Goal: Task Accomplishment & Management: Use online tool/utility

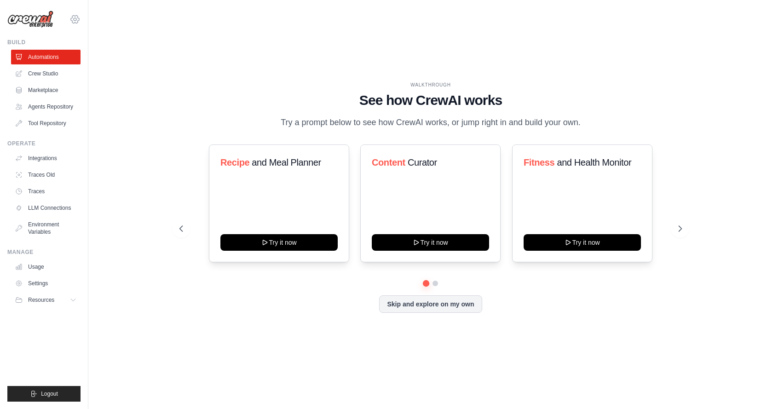
click at [80, 19] on icon at bounding box center [74, 19] width 11 height 11
click at [71, 19] on icon at bounding box center [75, 19] width 8 height 8
click at [76, 18] on icon at bounding box center [74, 19] width 11 height 11
click at [37, 288] on link "Settings" at bounding box center [46, 283] width 69 height 15
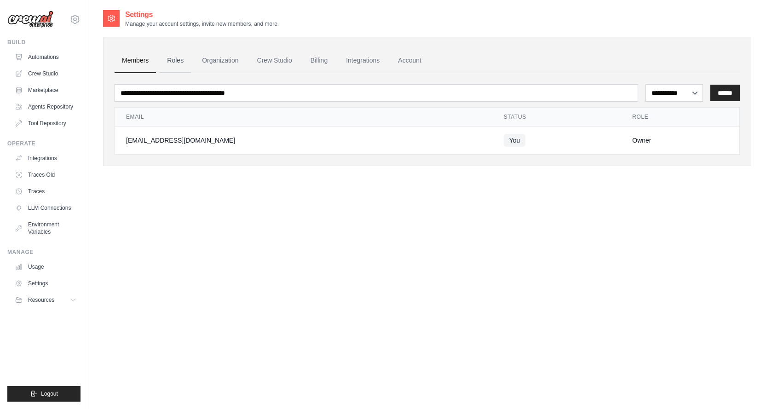
click at [179, 58] on link "Roles" at bounding box center [175, 60] width 31 height 25
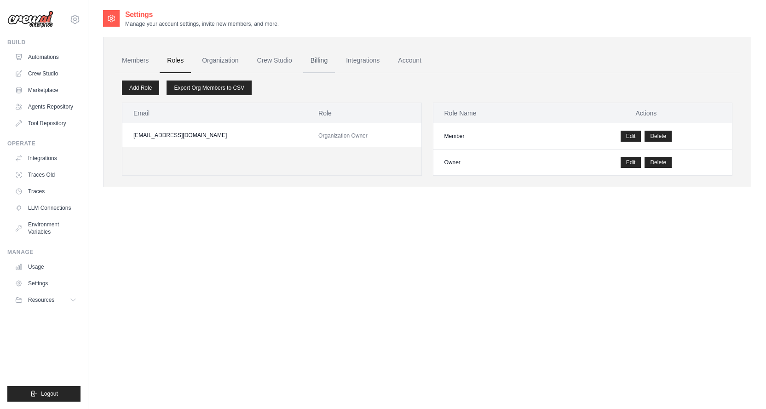
click at [329, 62] on link "Billing" at bounding box center [319, 60] width 32 height 25
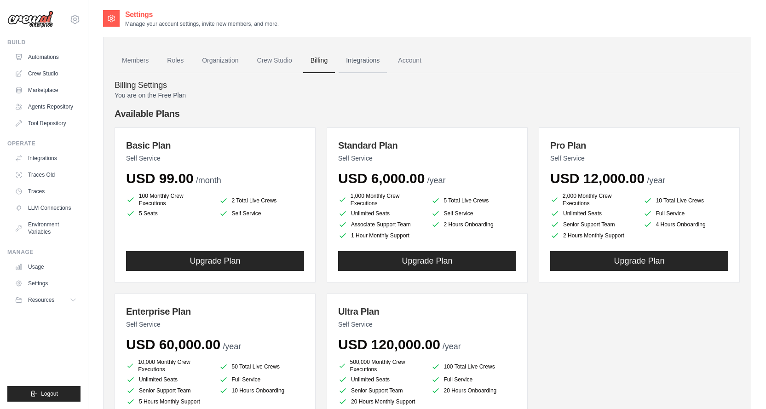
click at [375, 65] on link "Integrations" at bounding box center [363, 60] width 48 height 25
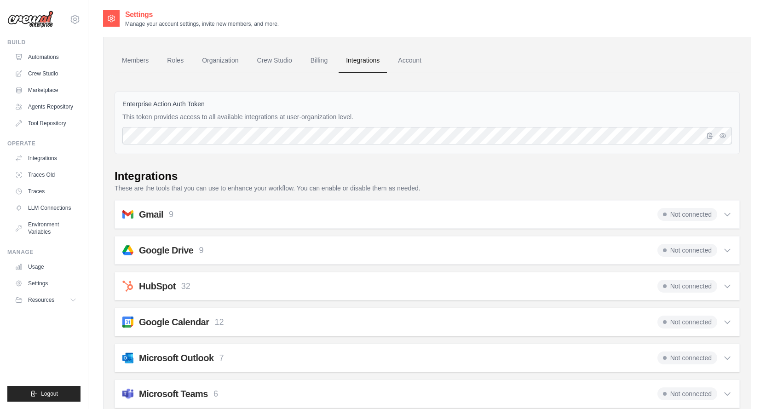
click at [729, 213] on icon at bounding box center [727, 214] width 9 height 9
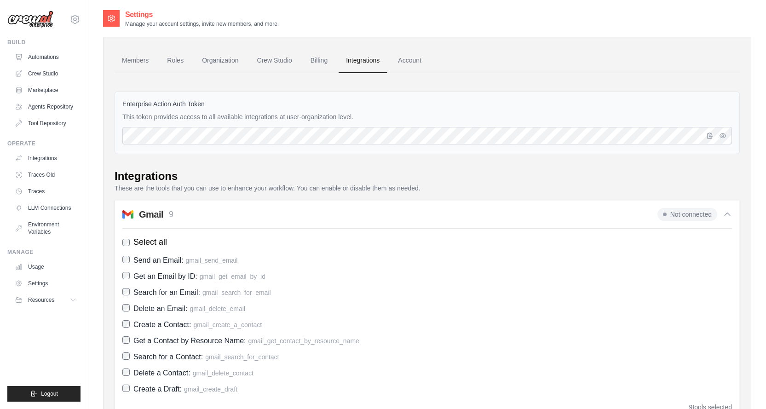
click at [729, 213] on icon at bounding box center [727, 214] width 9 height 9
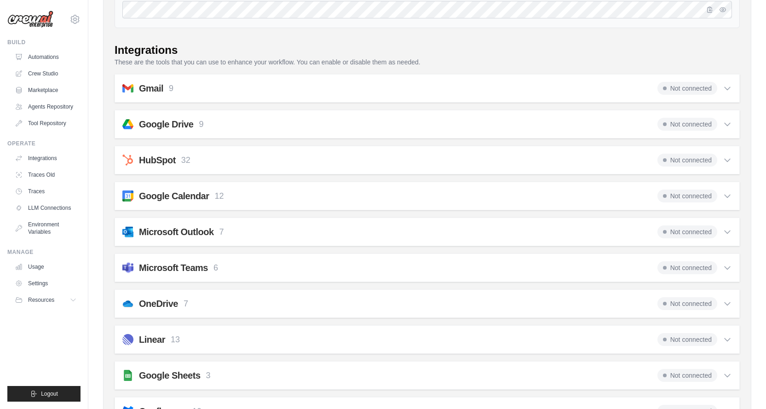
scroll to position [138, 0]
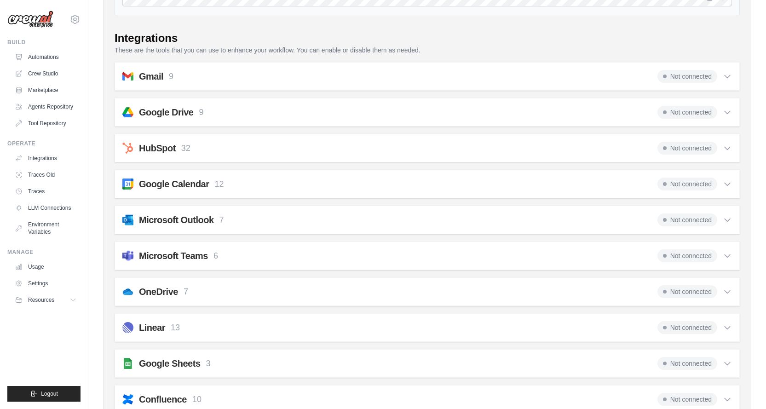
click at [687, 81] on span "Not connected" at bounding box center [687, 76] width 60 height 13
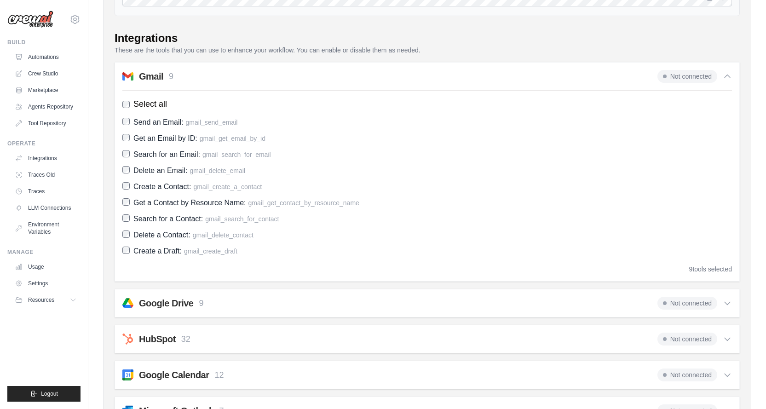
click at [669, 72] on span "Not connected" at bounding box center [687, 76] width 60 height 13
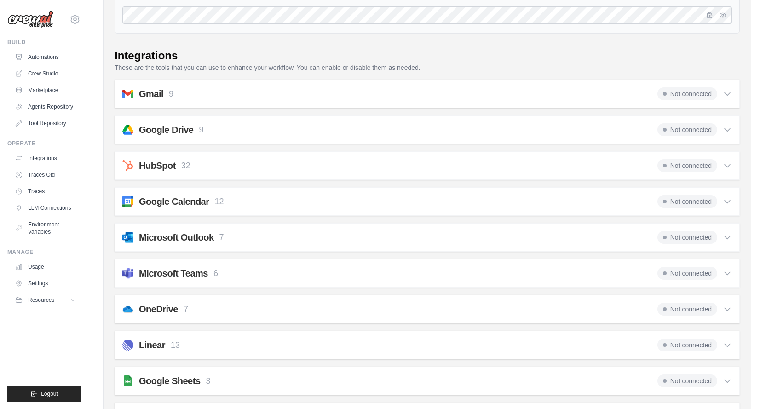
scroll to position [41, 0]
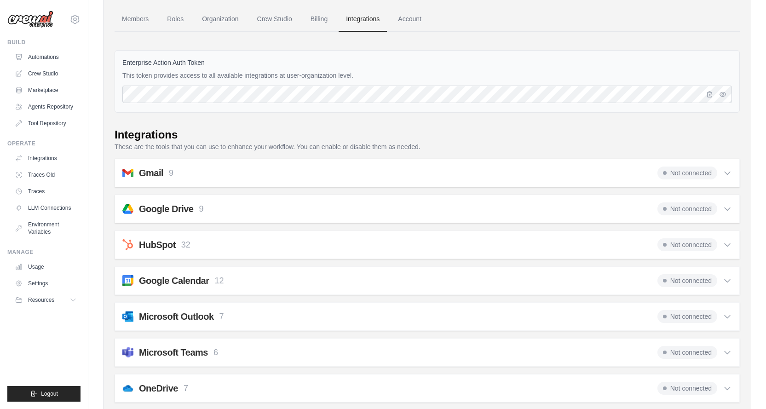
click at [694, 169] on span "Not connected" at bounding box center [687, 173] width 60 height 13
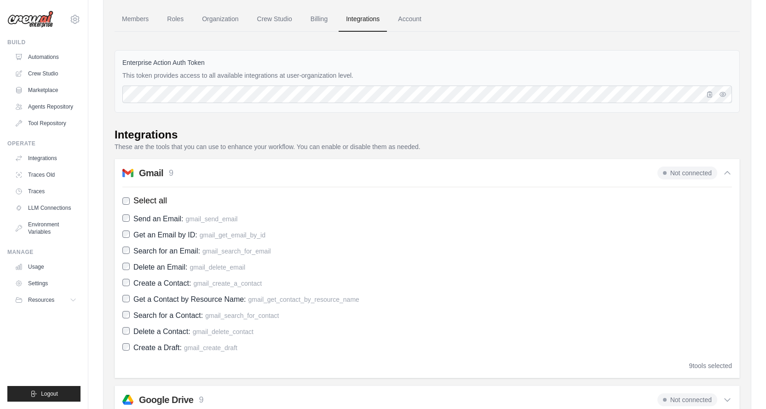
click at [692, 175] on span "Not connected" at bounding box center [687, 173] width 60 height 13
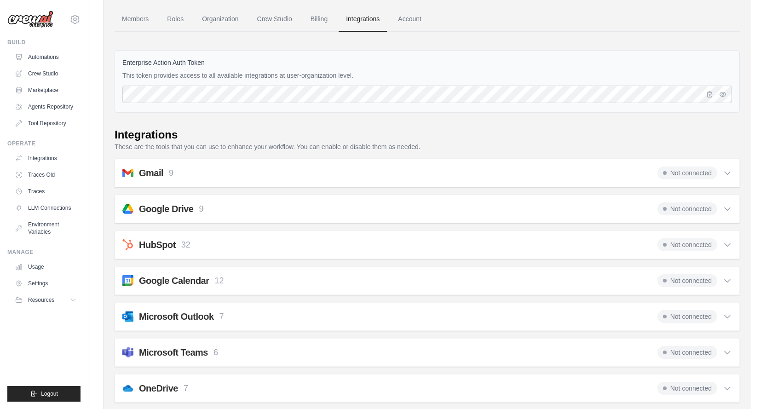
click at [142, 173] on h2 "Gmail" at bounding box center [151, 173] width 24 height 13
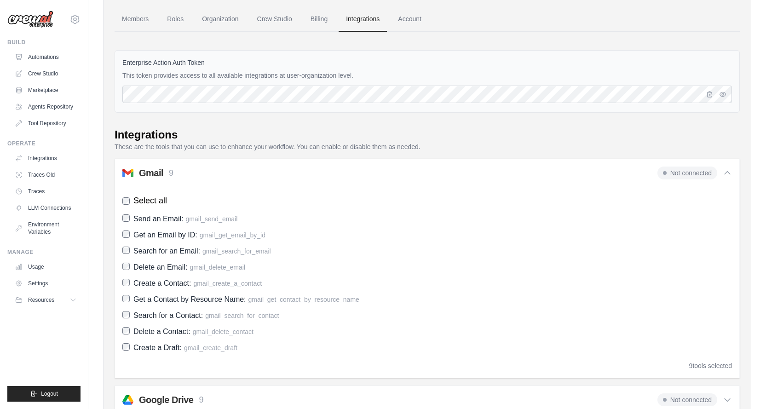
click at [145, 172] on h2 "Gmail" at bounding box center [151, 173] width 24 height 13
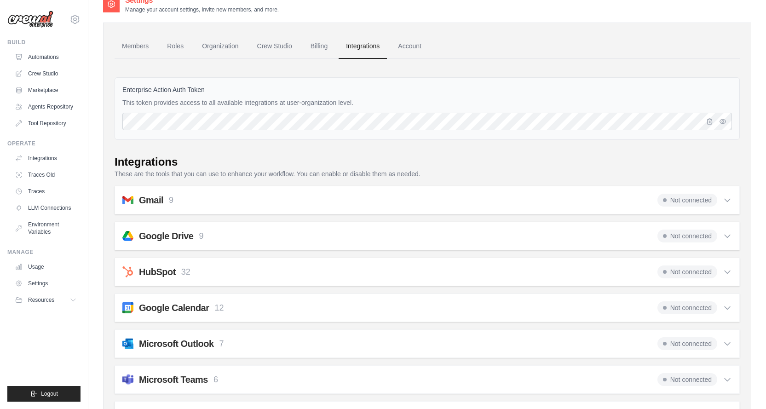
scroll to position [0, 0]
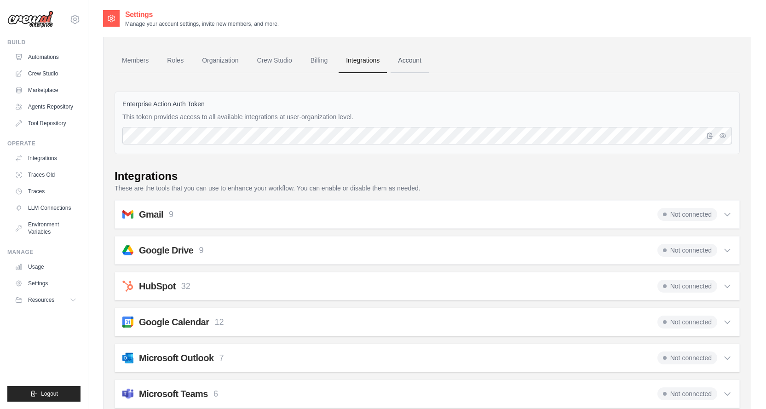
click at [424, 61] on link "Account" at bounding box center [410, 60] width 38 height 25
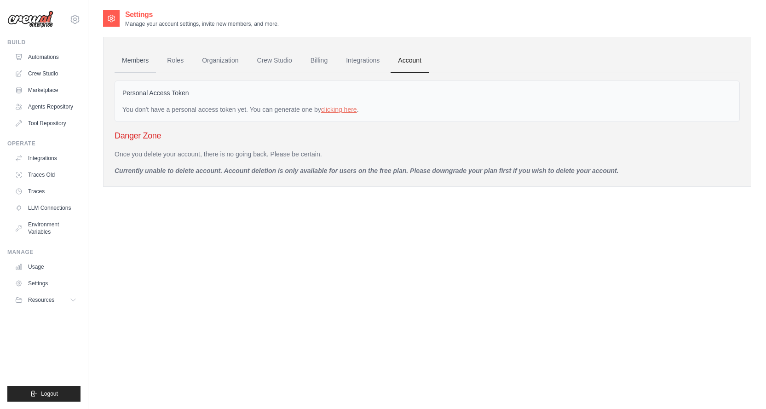
click at [142, 62] on link "Members" at bounding box center [135, 60] width 41 height 25
click at [45, 75] on link "Crew Studio" at bounding box center [46, 73] width 69 height 15
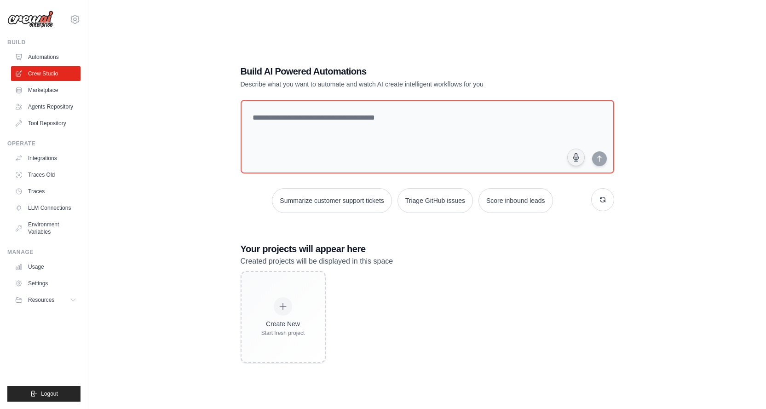
click at [49, 57] on link "Automations" at bounding box center [45, 57] width 69 height 15
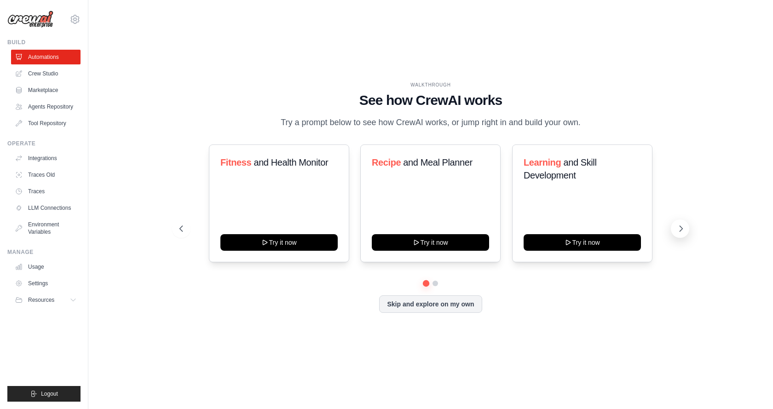
click at [685, 233] on icon at bounding box center [680, 228] width 9 height 9
click at [40, 71] on link "Crew Studio" at bounding box center [46, 73] width 69 height 15
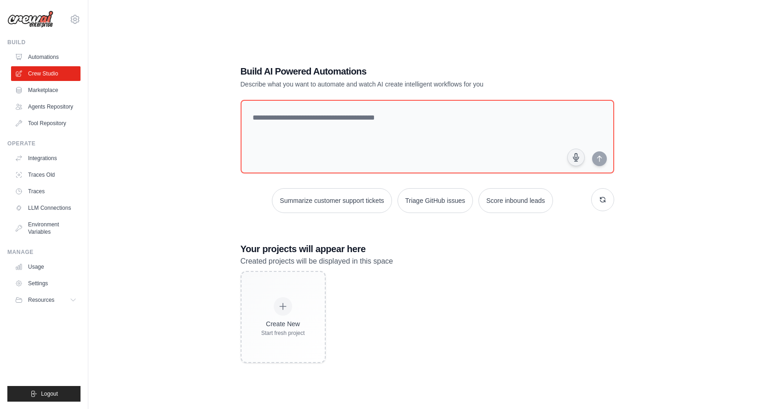
click at [52, 104] on link "Agents Repository" at bounding box center [45, 106] width 69 height 15
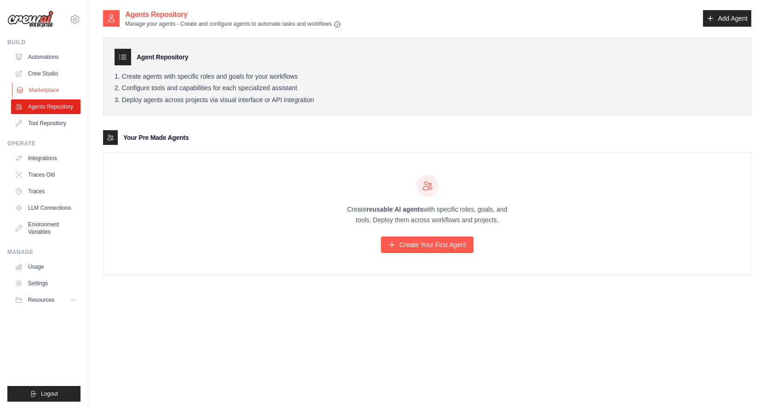
click at [58, 87] on link "Marketplace" at bounding box center [46, 90] width 69 height 15
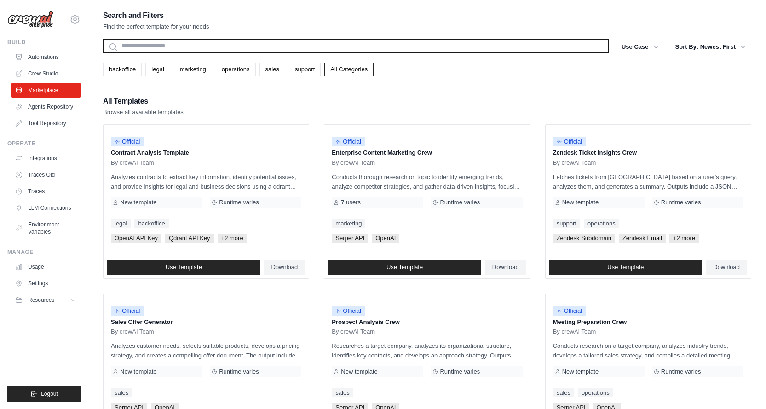
click at [165, 52] on input "text" at bounding box center [356, 46] width 506 height 15
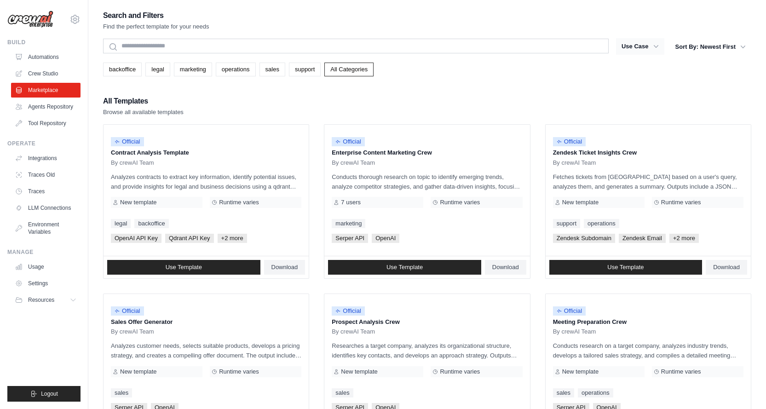
click at [656, 48] on icon "button" at bounding box center [655, 46] width 9 height 9
click at [659, 48] on icon "button" at bounding box center [655, 46] width 9 height 9
click at [743, 47] on icon "button" at bounding box center [742, 46] width 9 height 9
click at [707, 47] on button "Sort By: Newest First" at bounding box center [710, 46] width 81 height 17
click at [701, 43] on button "Sort By: Newest First" at bounding box center [710, 46] width 81 height 17
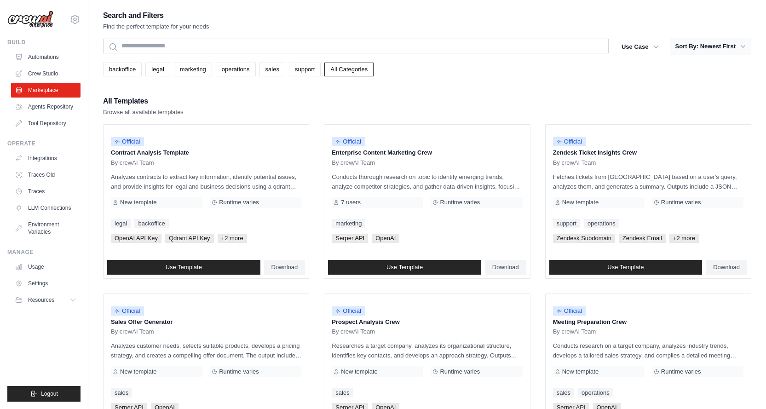
click at [701, 43] on button "Sort By: Newest First" at bounding box center [710, 46] width 81 height 17
click at [651, 45] on icon "button" at bounding box center [655, 46] width 9 height 9
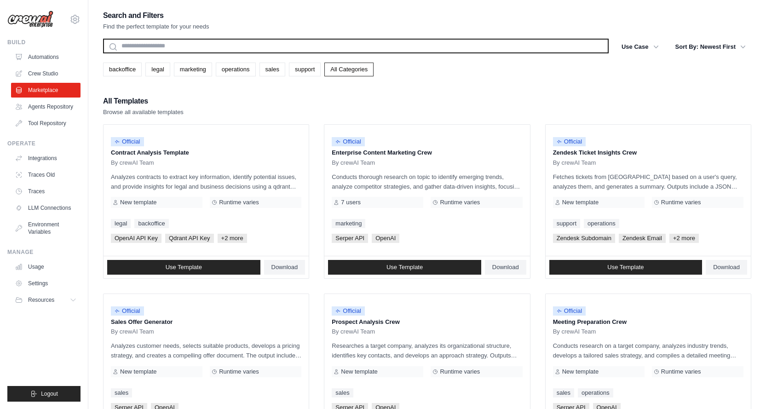
click at [194, 42] on input "text" at bounding box center [356, 46] width 506 height 15
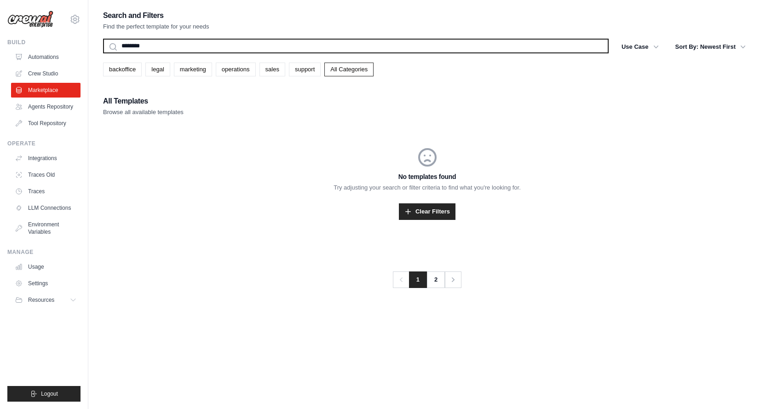
type input "********"
click at [103, 53] on button "Search" at bounding box center [103, 53] width 0 height 0
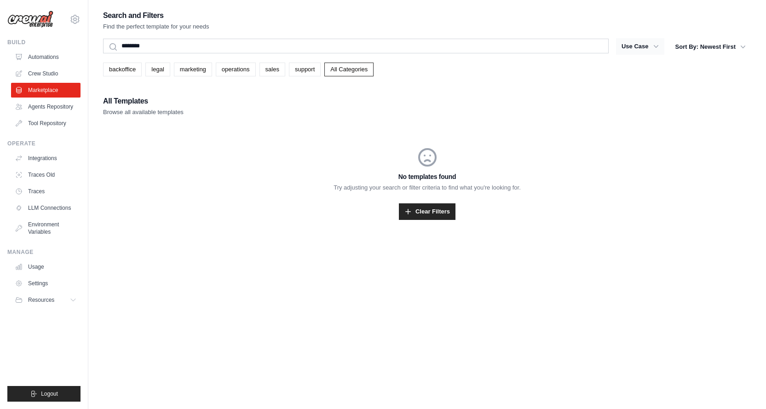
click at [652, 46] on icon "button" at bounding box center [655, 46] width 9 height 9
click at [115, 72] on link "backoffice" at bounding box center [122, 70] width 39 height 14
click at [158, 72] on link "legal" at bounding box center [157, 70] width 24 height 14
click at [210, 69] on link "marketing" at bounding box center [193, 70] width 38 height 14
click at [256, 70] on link "operations" at bounding box center [236, 70] width 40 height 14
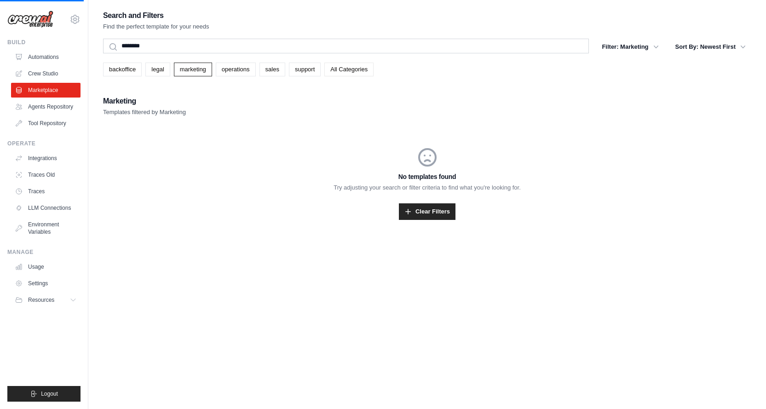
click at [364, 72] on link "All Categories" at bounding box center [348, 70] width 49 height 14
click at [708, 45] on button "Sort By: Newest First" at bounding box center [710, 46] width 81 height 17
click at [744, 49] on icon "button" at bounding box center [742, 46] width 9 height 9
click at [650, 48] on button "Filter: Operations" at bounding box center [628, 46] width 71 height 17
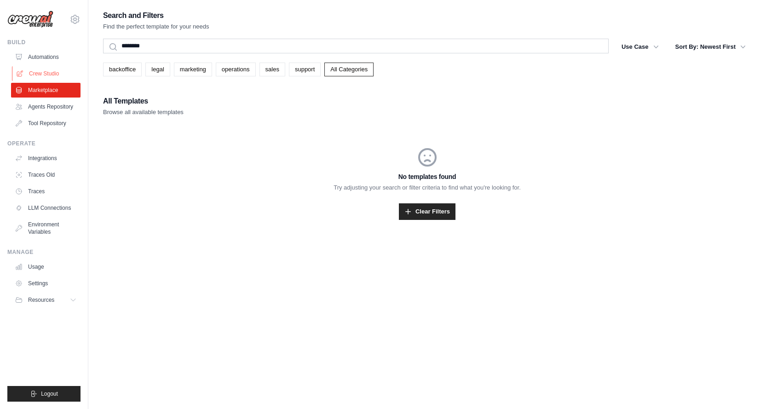
click at [45, 74] on link "Crew Studio" at bounding box center [46, 73] width 69 height 15
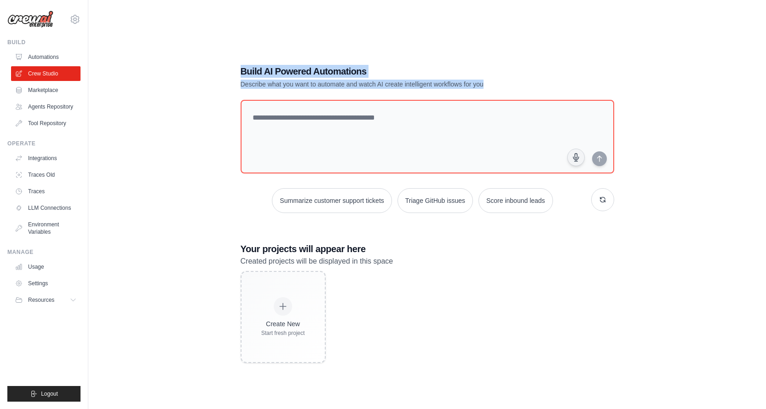
drag, startPoint x: 517, startPoint y: 88, endPoint x: 226, endPoint y: 73, distance: 291.1
click at [226, 73] on div "Build AI Powered Automations Describe what you want to automate and watch AI cr…" at bounding box center [427, 213] width 648 height 409
click at [508, 66] on h1 "Build AI Powered Automations" at bounding box center [395, 71] width 309 height 13
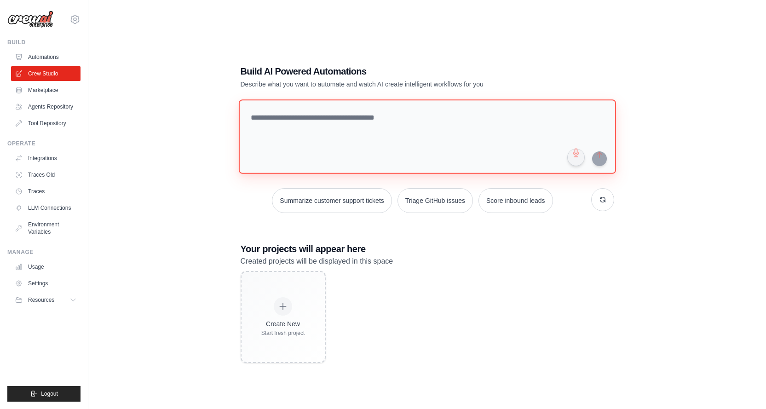
click at [367, 117] on textarea at bounding box center [426, 136] width 377 height 75
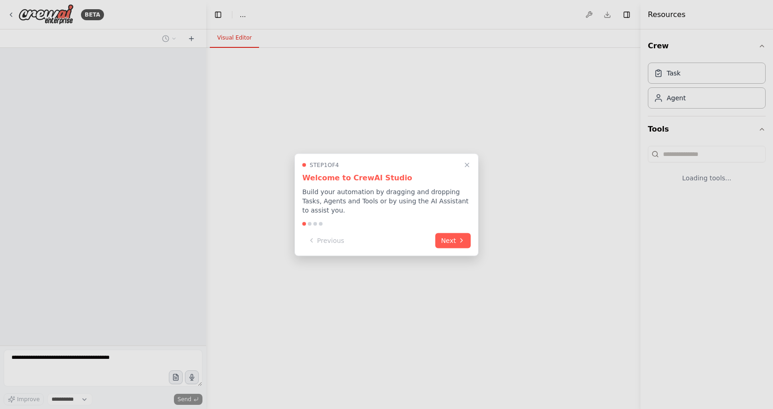
select select "****"
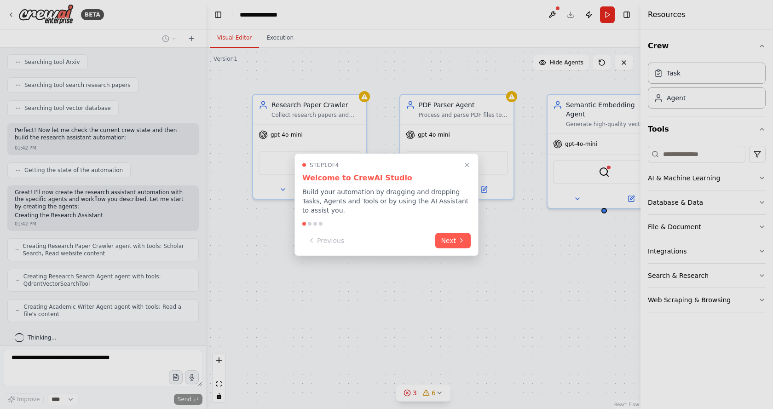
scroll to position [1232, 0]
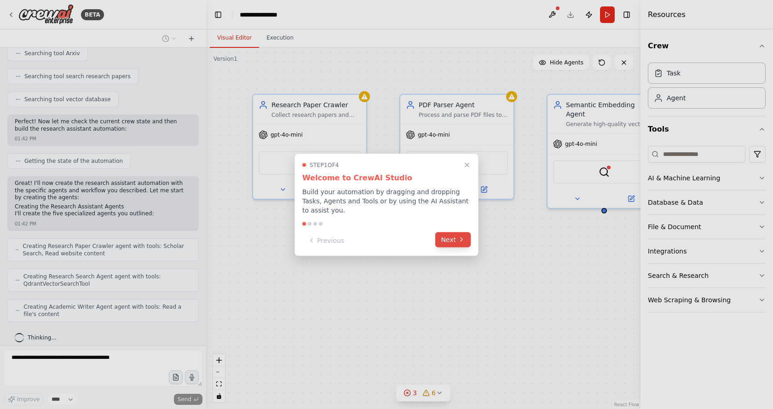
click at [456, 240] on button "Next" at bounding box center [452, 239] width 35 height 15
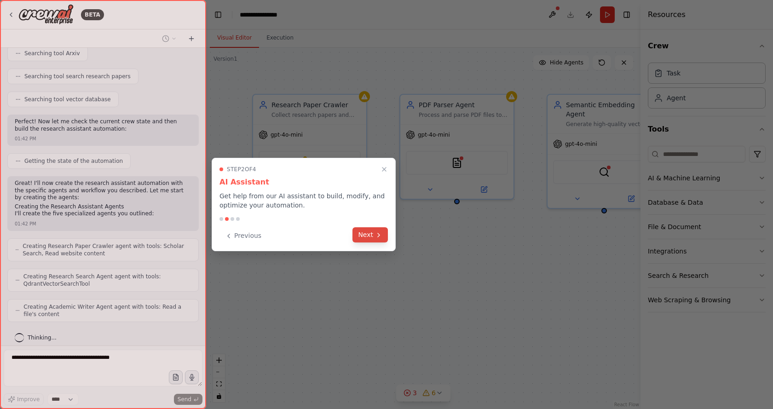
click at [372, 233] on button "Next" at bounding box center [369, 234] width 35 height 15
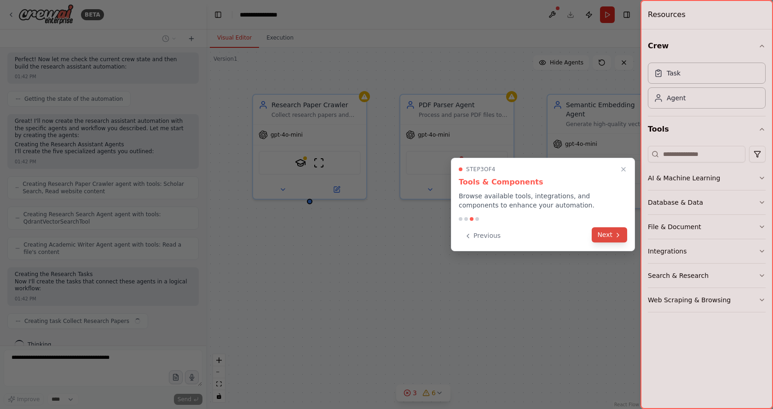
scroll to position [1301, 0]
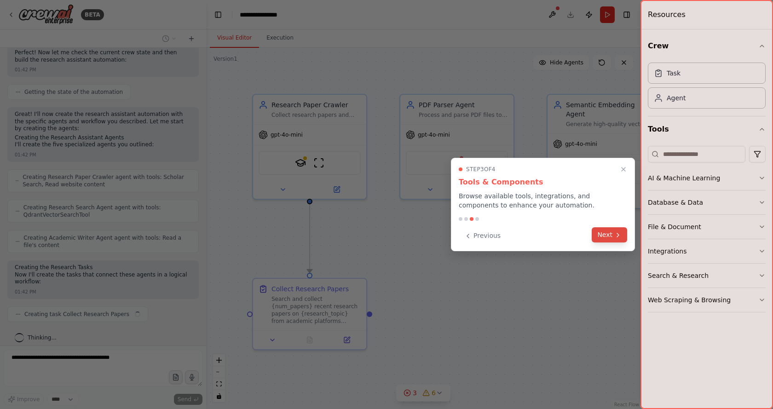
click at [615, 239] on button "Next" at bounding box center [609, 234] width 35 height 15
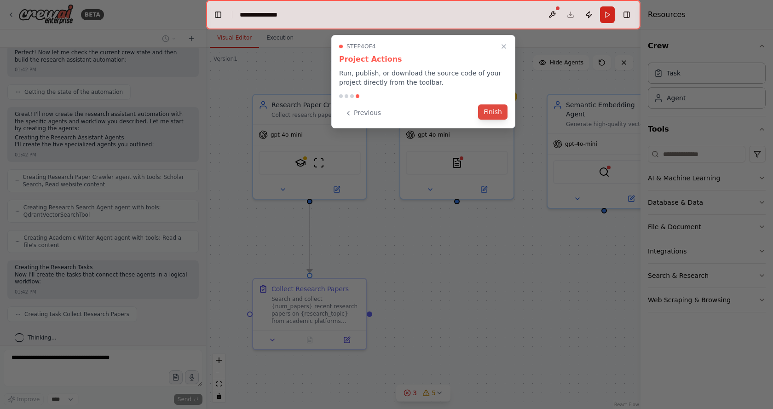
click at [492, 113] on button "Finish" at bounding box center [492, 111] width 29 height 15
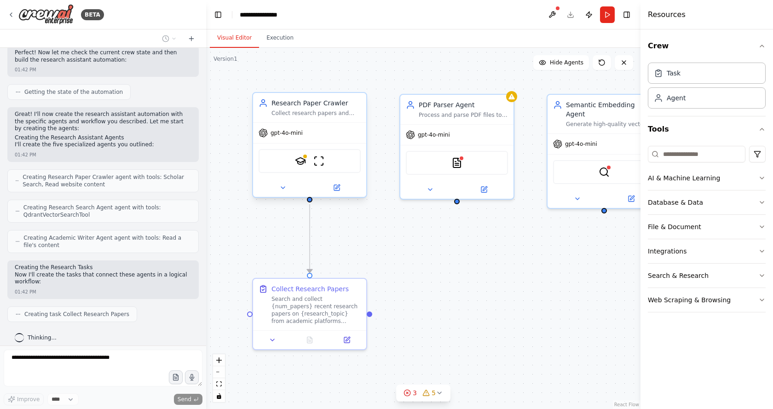
scroll to position [1324, 0]
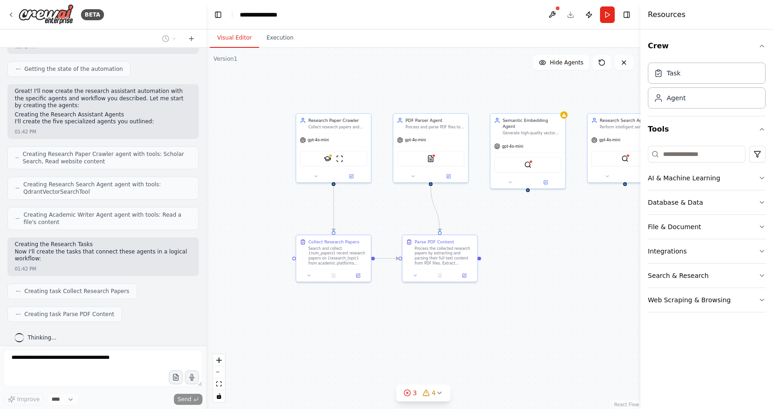
drag, startPoint x: 577, startPoint y: 266, endPoint x: 535, endPoint y: 239, distance: 50.3
click at [526, 228] on div ".deletable-edge-delete-btn { width: 20px; height: 20px; border: 0px solid #ffff…" at bounding box center [423, 228] width 434 height 361
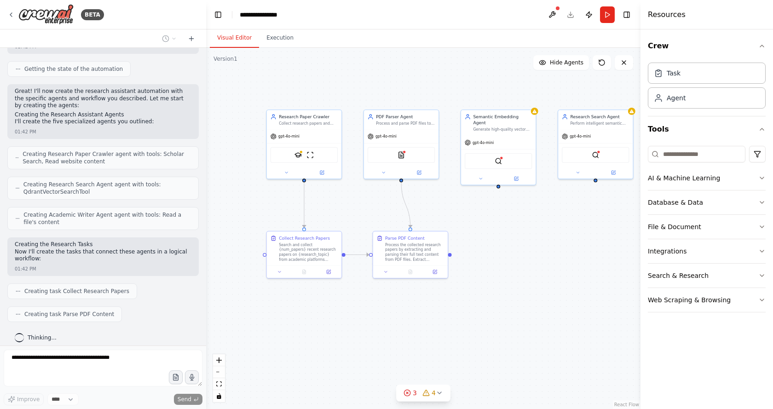
drag, startPoint x: 569, startPoint y: 255, endPoint x: 533, endPoint y: 251, distance: 36.6
click at [533, 251] on div ".deletable-edge-delete-btn { width: 20px; height: 20px; border: 0px solid #ffff…" at bounding box center [423, 228] width 434 height 361
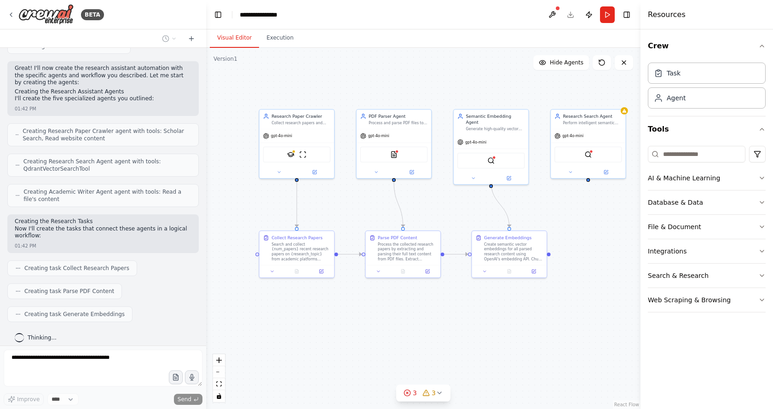
scroll to position [1370, 0]
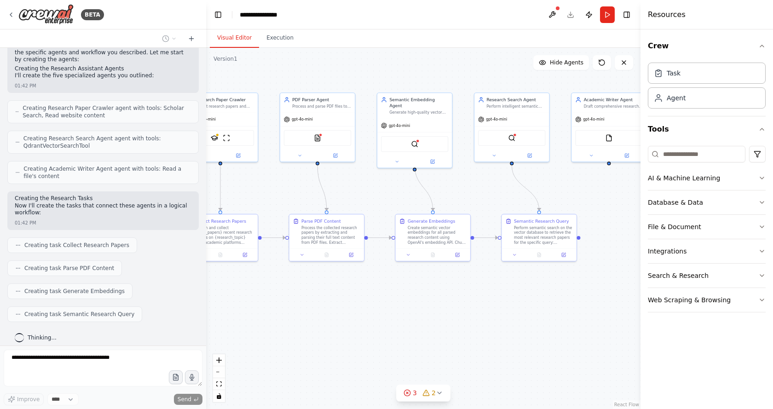
drag, startPoint x: 496, startPoint y: 343, endPoint x: 392, endPoint y: 321, distance: 106.4
click at [392, 321] on div ".deletable-edge-delete-btn { width: 20px; height: 20px; border: 0px solid #ffff…" at bounding box center [423, 228] width 434 height 361
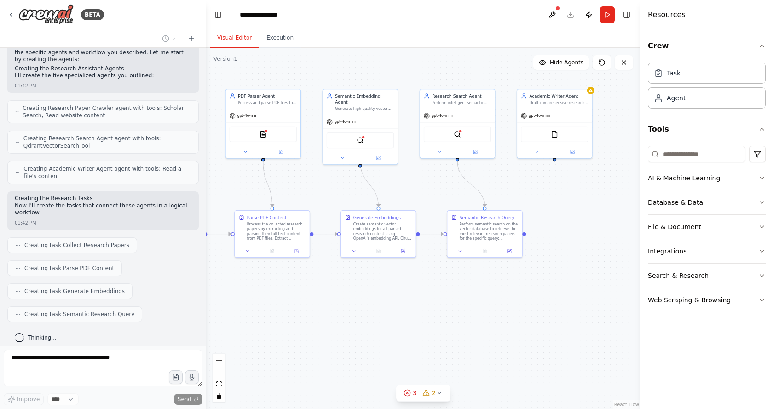
drag, startPoint x: 447, startPoint y: 324, endPoint x: 473, endPoint y: 326, distance: 26.3
click at [470, 326] on div ".deletable-edge-delete-btn { width: 20px; height: 20px; border: 0px solid #ffff…" at bounding box center [423, 228] width 434 height 361
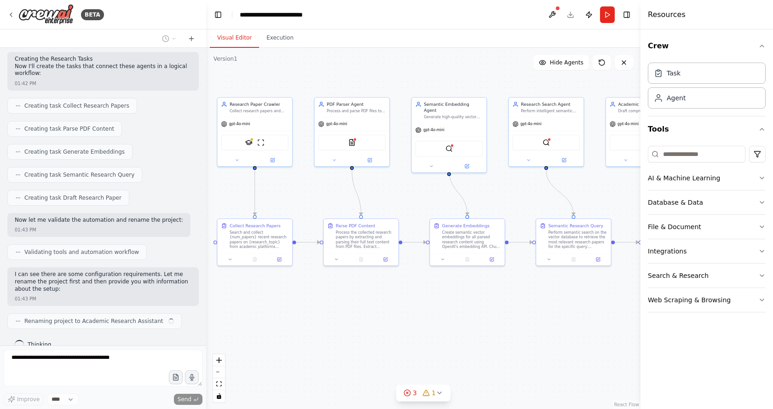
scroll to position [1517, 0]
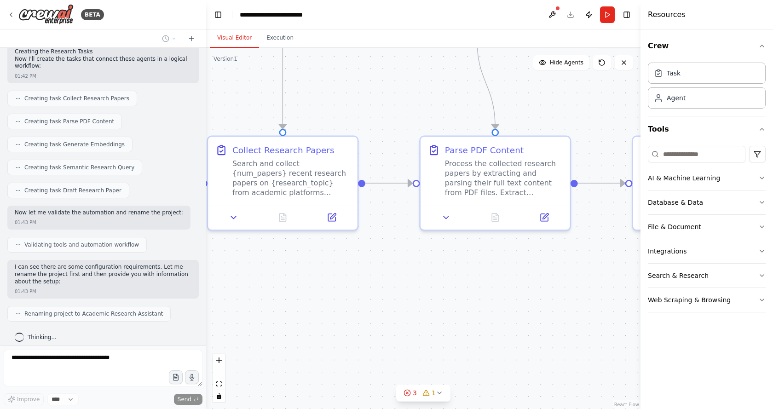
drag, startPoint x: 312, startPoint y: 282, endPoint x: 456, endPoint y: 300, distance: 145.1
click at [456, 299] on div ".deletable-edge-delete-btn { width: 20px; height: 20px; border: 0px solid #ffff…" at bounding box center [423, 228] width 434 height 361
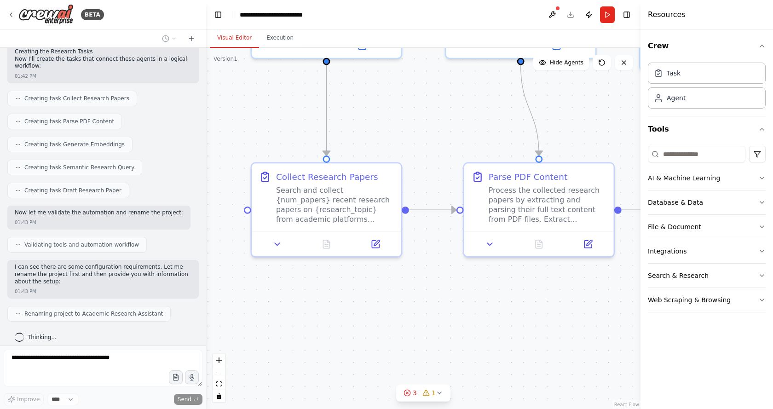
drag, startPoint x: 421, startPoint y: 311, endPoint x: 388, endPoint y: 317, distance: 33.7
click at [388, 317] on div ".deletable-edge-delete-btn { width: 20px; height: 20px; border: 0px solid #ffff…" at bounding box center [423, 228] width 434 height 361
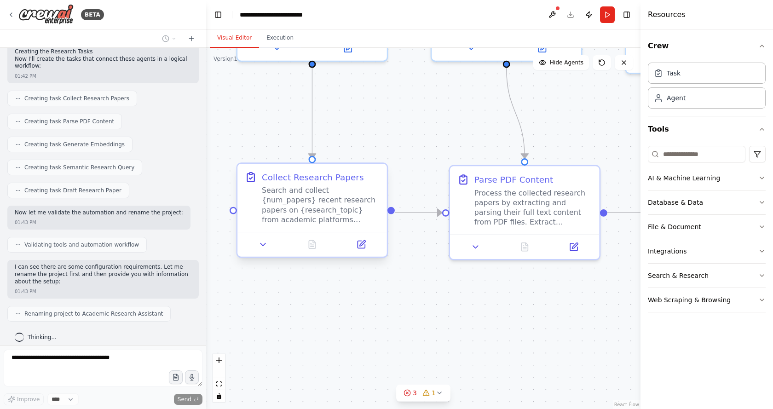
click at [318, 203] on div "Search and collect {num_papers} recent research papers on {research_topic} from…" at bounding box center [321, 204] width 118 height 39
click at [488, 308] on div ".deletable-edge-delete-btn { width: 20px; height: 20px; border: 0px solid #ffff…" at bounding box center [423, 228] width 434 height 361
click at [257, 241] on button at bounding box center [263, 244] width 42 height 15
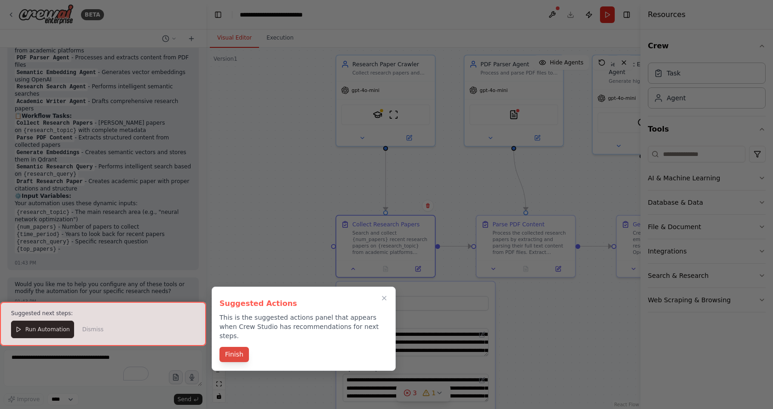
click at [237, 347] on button "Finish" at bounding box center [233, 354] width 29 height 15
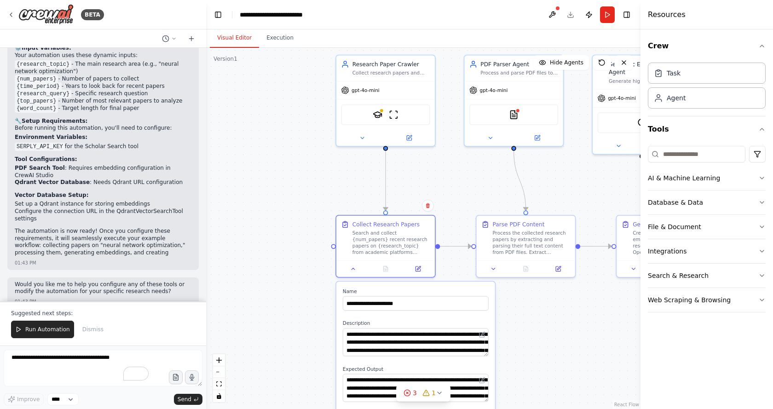
scroll to position [1995, 0]
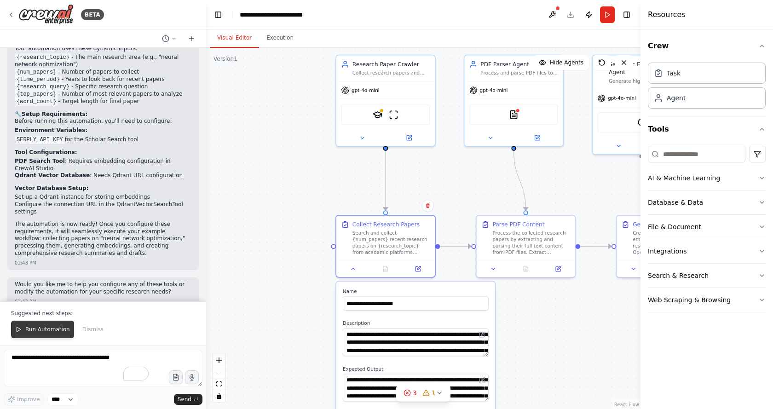
click at [45, 333] on span "Run Automation" at bounding box center [47, 329] width 45 height 7
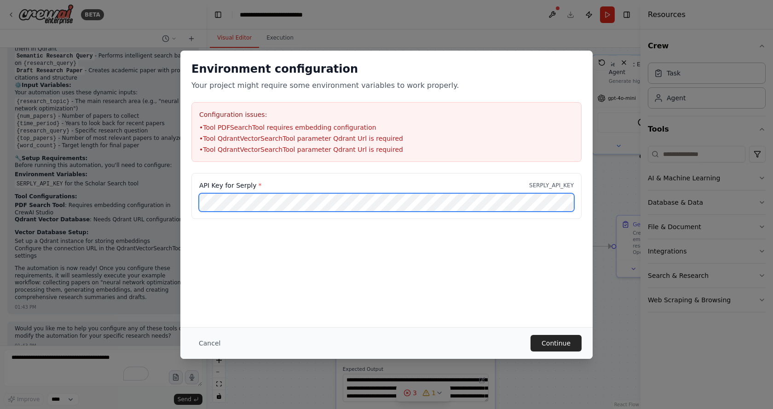
scroll to position [0, 78]
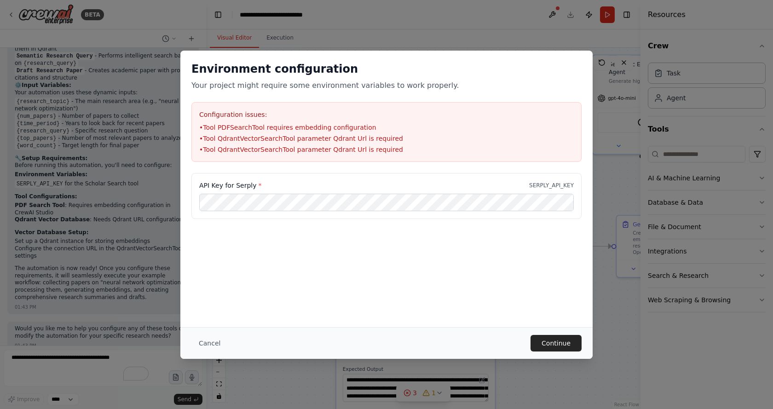
click at [554, 186] on p "SERPLY_API_KEY" at bounding box center [551, 185] width 45 height 7
copy p "SERPLY_API_KEY"
click at [554, 343] on button "Continue" at bounding box center [555, 343] width 51 height 17
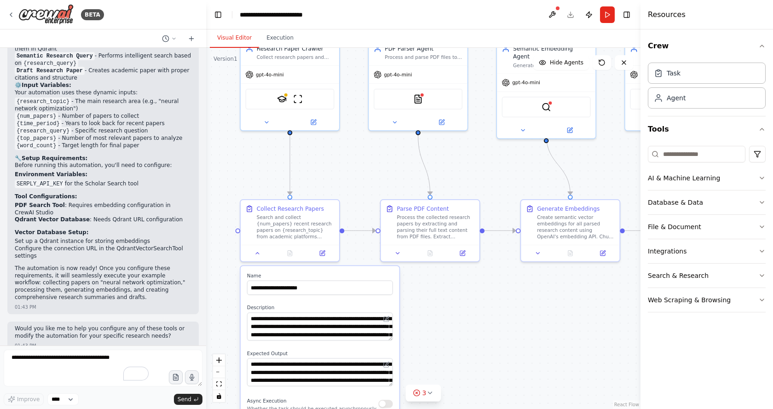
drag, startPoint x: 535, startPoint y: 180, endPoint x: 466, endPoint y: 178, distance: 69.0
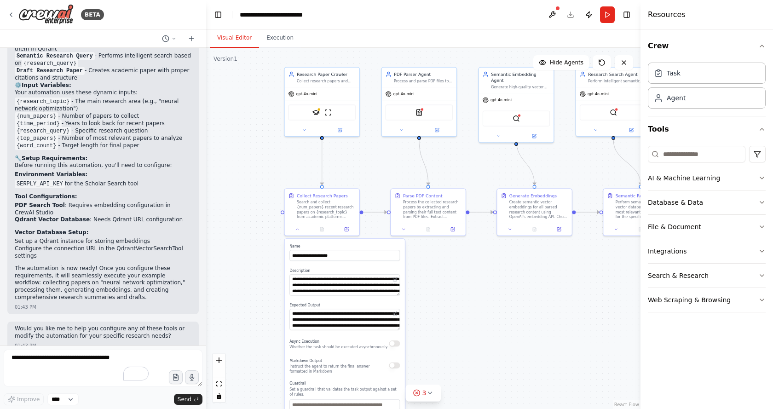
drag, startPoint x: 514, startPoint y: 303, endPoint x: 491, endPoint y: 271, distance: 38.9
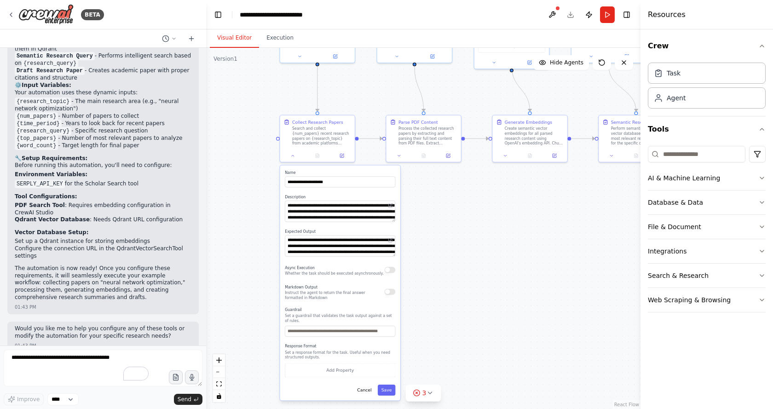
drag, startPoint x: 467, startPoint y: 306, endPoint x: 478, endPoint y: 265, distance: 43.3
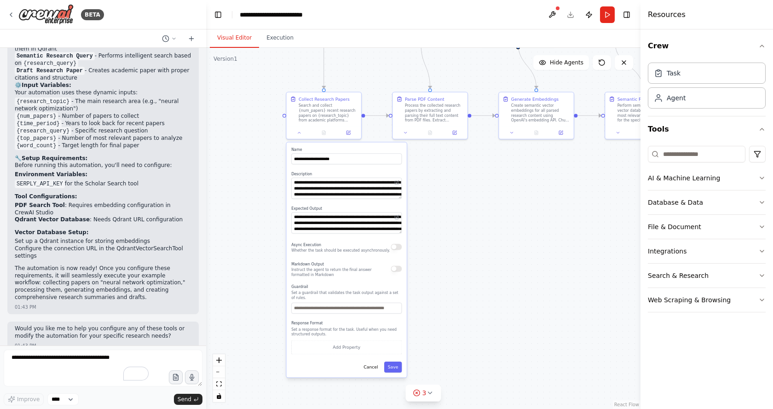
click at [495, 261] on div ".deletable-edge-delete-btn { width: 20px; height: 20px; border: 0px solid #ffff…" at bounding box center [423, 228] width 434 height 361
click at [391, 367] on button "Save" at bounding box center [393, 367] width 18 height 11
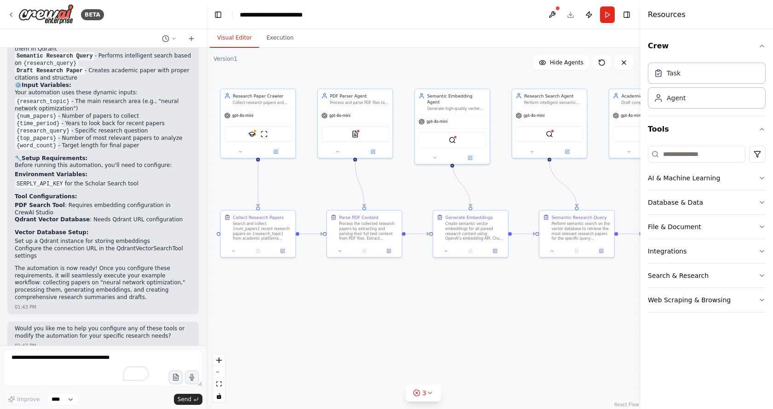
drag, startPoint x: 535, startPoint y: 230, endPoint x: 461, endPoint y: 367, distance: 155.4
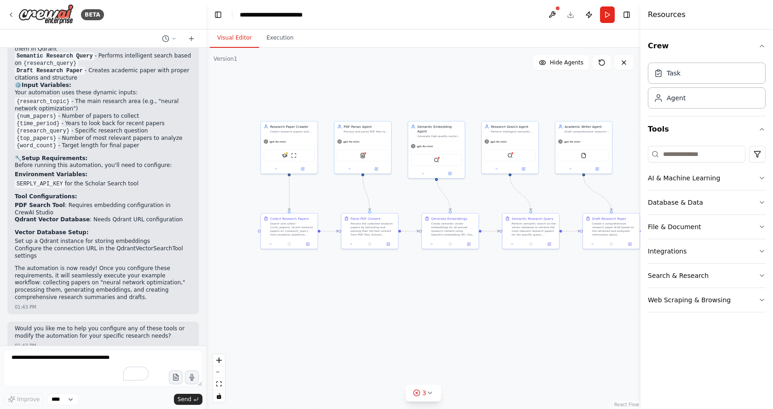
drag, startPoint x: 541, startPoint y: 338, endPoint x: 530, endPoint y: 323, distance: 17.8
click at [421, 394] on div "3" at bounding box center [419, 392] width 13 height 9
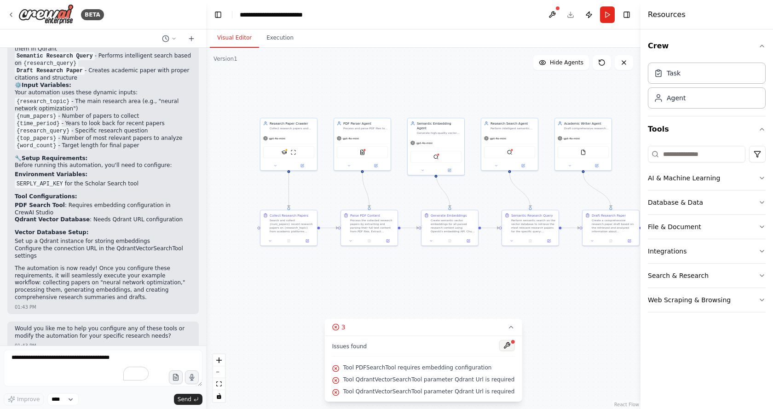
click at [499, 345] on button at bounding box center [507, 345] width 16 height 11
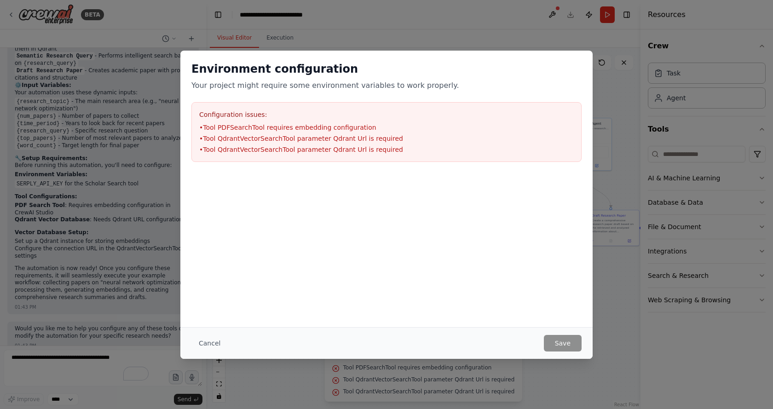
click at [267, 132] on ul "• Tool PDFSearchTool requires embedding configuration • Tool QdrantVectorSearch…" at bounding box center [386, 138] width 374 height 31
click at [280, 126] on li "• Tool PDFSearchTool requires embedding configuration" at bounding box center [386, 127] width 374 height 9
drag, startPoint x: 280, startPoint y: 126, endPoint x: 243, endPoint y: 109, distance: 40.2
click at [277, 124] on li "• Tool PDFSearchTool requires embedding configuration" at bounding box center [386, 127] width 374 height 9
click at [243, 109] on div "Configuration issues: • Tool PDFSearchTool requires embedding configuration • T…" at bounding box center [386, 132] width 390 height 60
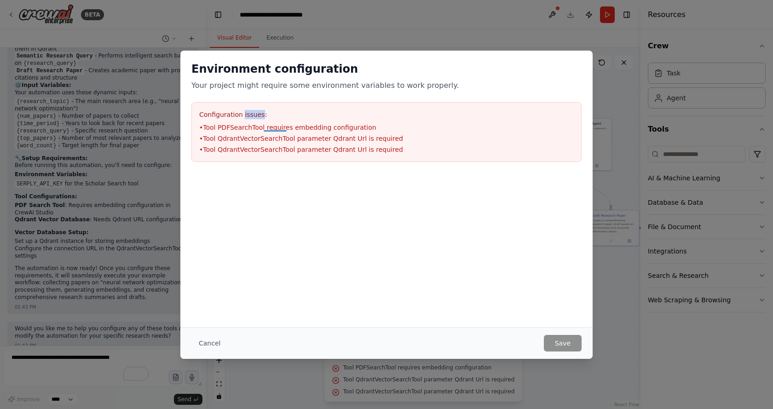
click at [243, 109] on div "Configuration issues: • Tool PDFSearchTool requires embedding configuration • T…" at bounding box center [386, 132] width 390 height 60
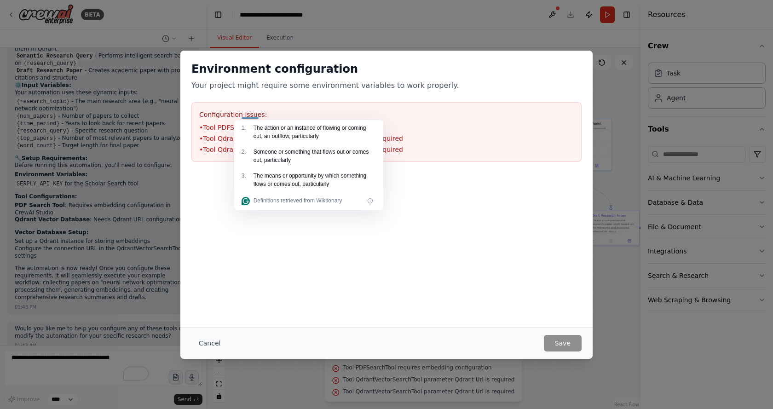
click at [463, 280] on div "Environment configuration Your project might require some environment variables…" at bounding box center [386, 189] width 412 height 276
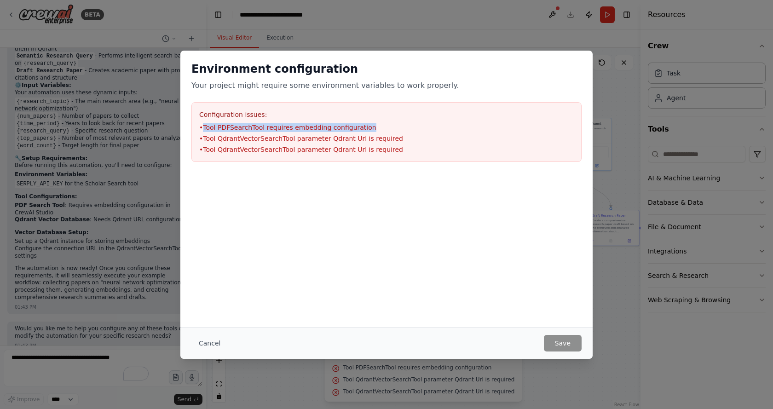
drag, startPoint x: 203, startPoint y: 129, endPoint x: 443, endPoint y: 128, distance: 239.2
click at [443, 127] on li "• Tool PDFSearchTool requires embedding configuration" at bounding box center [386, 127] width 374 height 9
click at [475, 162] on div "Environment configuration Your project might require some environment variables…" at bounding box center [386, 112] width 412 height 122
click at [609, 322] on div "Environment configuration Your project might require some environment variables…" at bounding box center [386, 204] width 773 height 409
click at [613, 330] on div "Environment configuration Your project might require some environment variables…" at bounding box center [386, 204] width 773 height 409
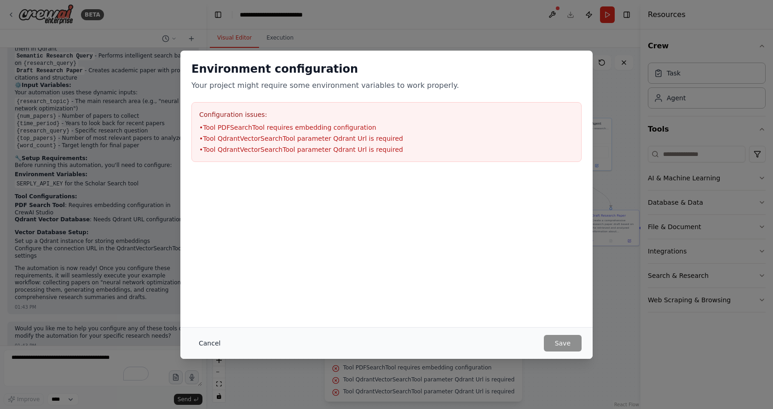
click at [209, 342] on button "Cancel" at bounding box center [209, 343] width 36 height 17
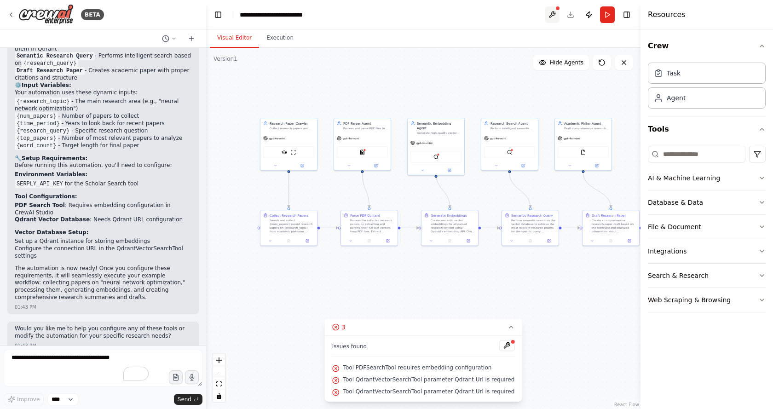
click at [550, 16] on button at bounding box center [552, 14] width 15 height 17
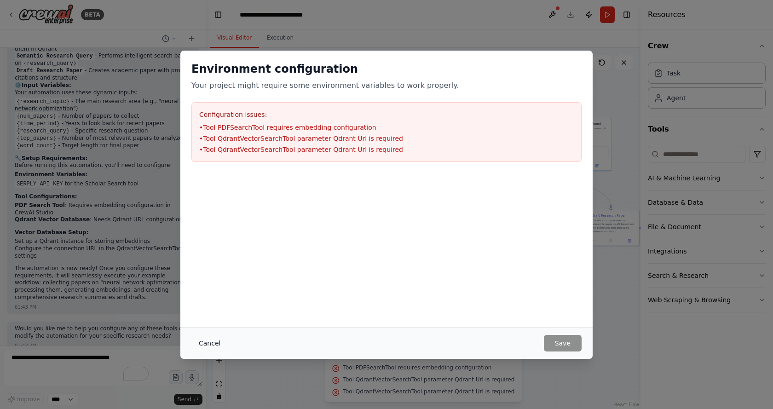
click at [207, 340] on button "Cancel" at bounding box center [209, 343] width 36 height 17
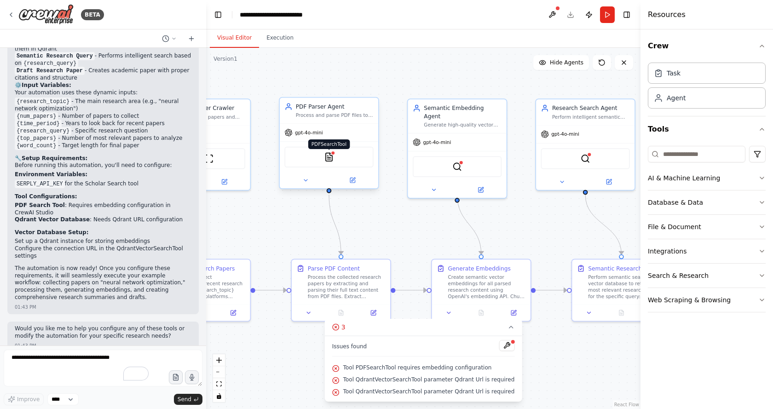
click at [331, 158] on img at bounding box center [329, 157] width 10 height 10
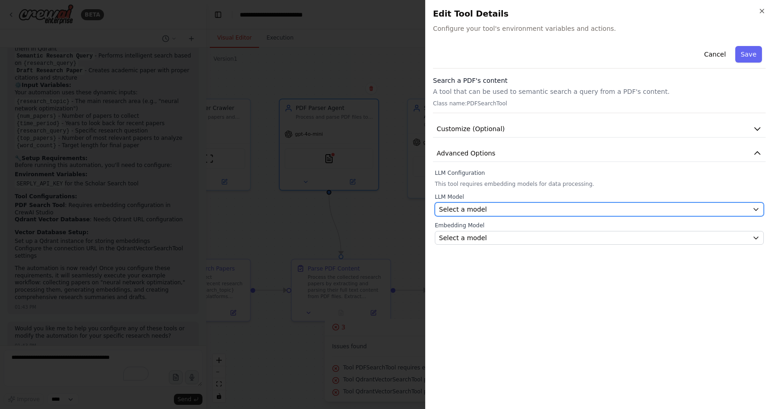
click at [501, 214] on button "Select a model" at bounding box center [599, 209] width 329 height 14
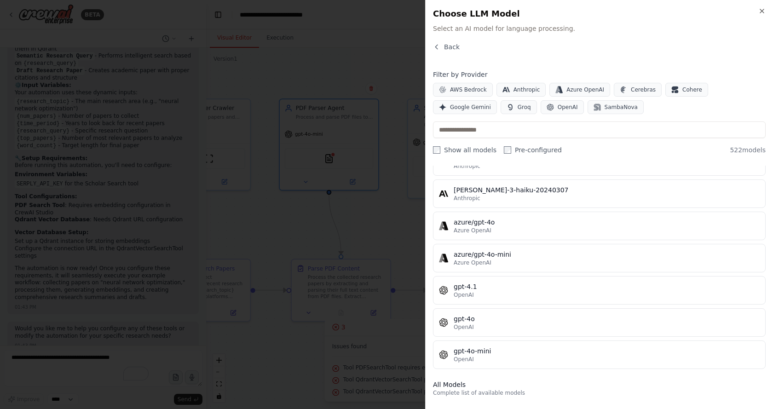
scroll to position [92, 0]
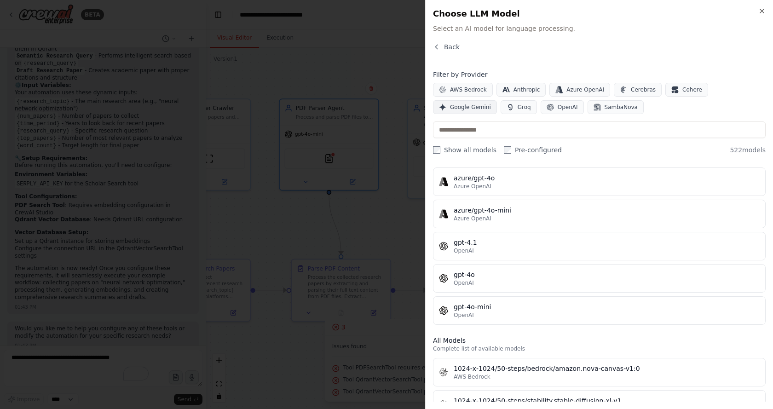
click at [491, 104] on span "Google Gemini" at bounding box center [470, 107] width 41 height 7
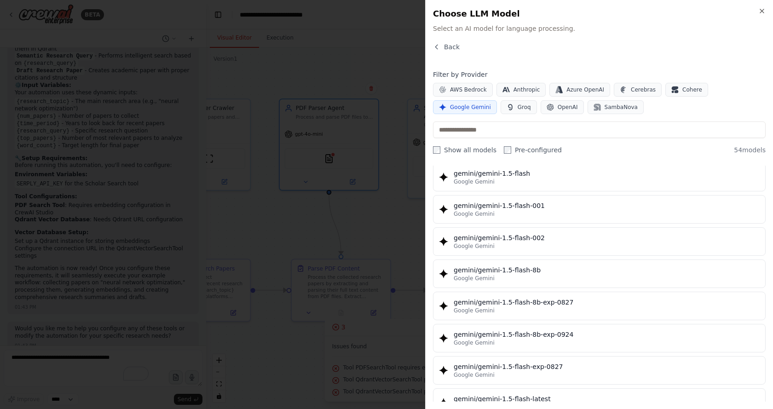
scroll to position [0, 0]
click at [541, 102] on button "OpenAI" at bounding box center [562, 107] width 43 height 14
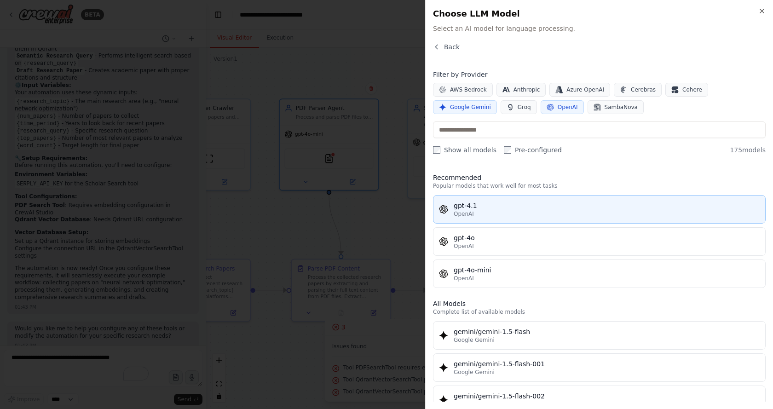
click at [521, 213] on div "OpenAI" at bounding box center [607, 213] width 306 height 7
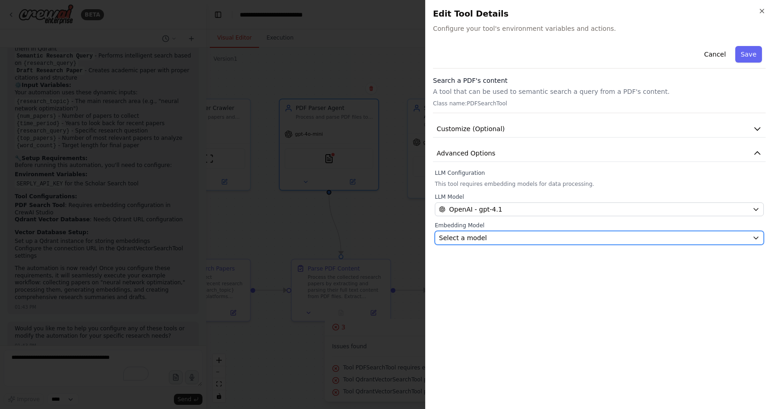
click at [504, 243] on button "Select a model" at bounding box center [599, 238] width 329 height 14
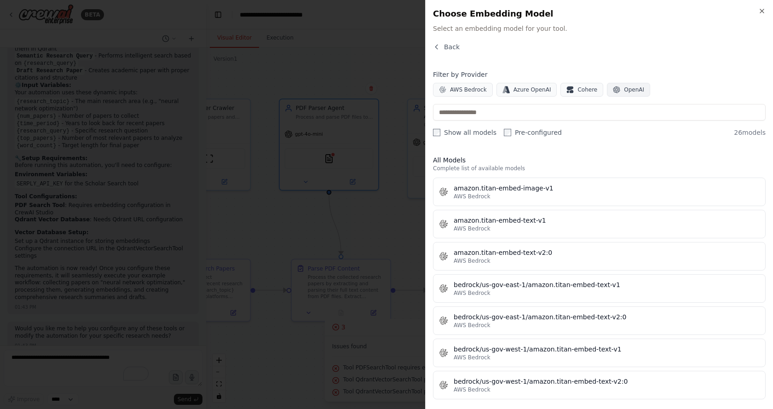
click at [624, 88] on span "OpenAI" at bounding box center [634, 89] width 20 height 7
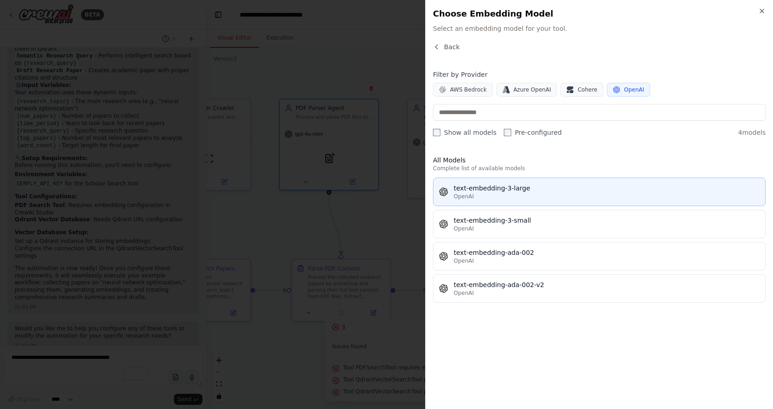
click at [535, 191] on div "text-embedding-3-large" at bounding box center [607, 188] width 306 height 9
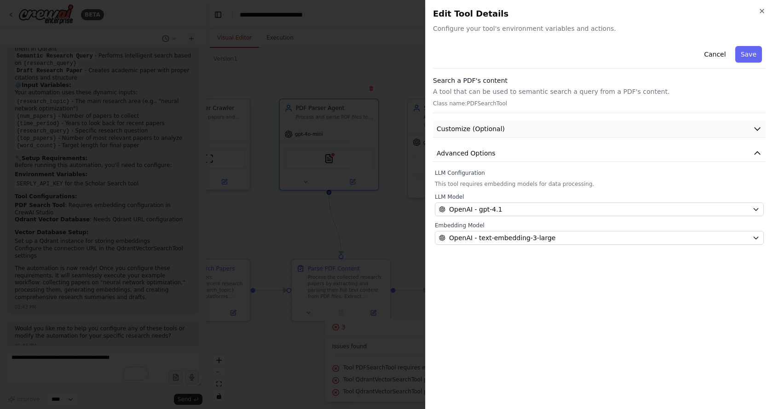
click at [501, 127] on button "Customize (Optional)" at bounding box center [599, 129] width 333 height 17
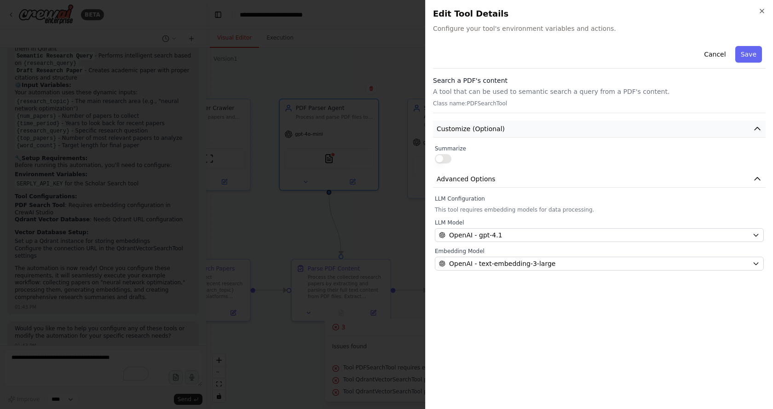
click at [502, 127] on button "Customize (Optional)" at bounding box center [599, 129] width 333 height 17
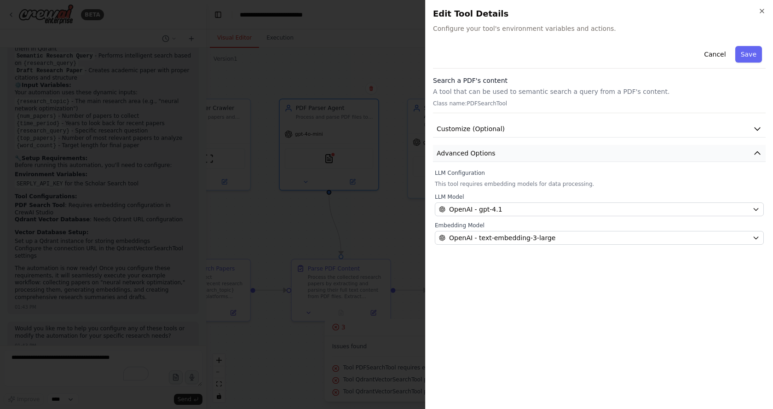
click at [495, 151] on button "Advanced Options" at bounding box center [599, 153] width 333 height 17
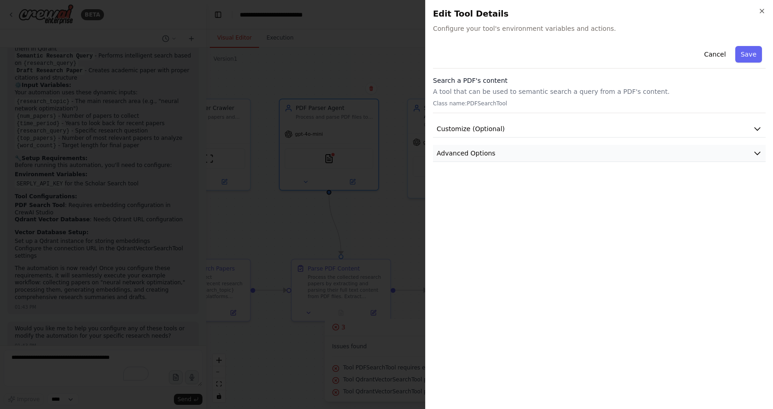
click at [497, 152] on button "Advanced Options" at bounding box center [599, 153] width 333 height 17
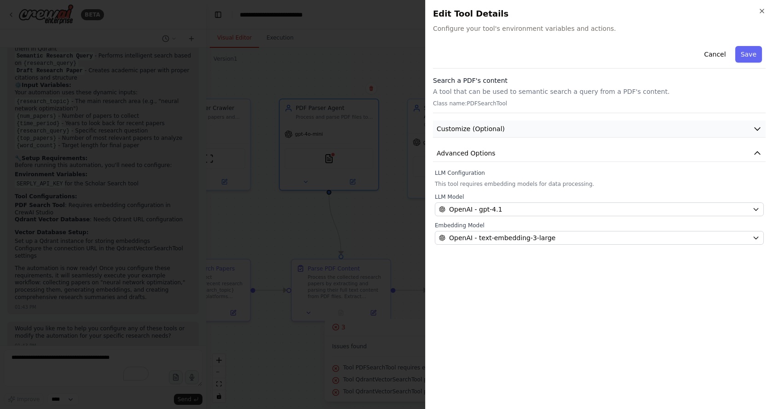
click at [476, 129] on span "Customize (Optional)" at bounding box center [471, 128] width 68 height 9
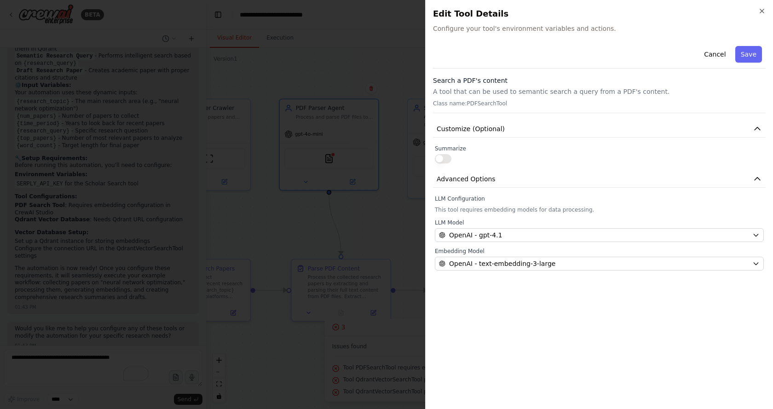
click at [441, 155] on button "button" at bounding box center [443, 158] width 17 height 9
click at [752, 54] on button "Save" at bounding box center [748, 54] width 27 height 17
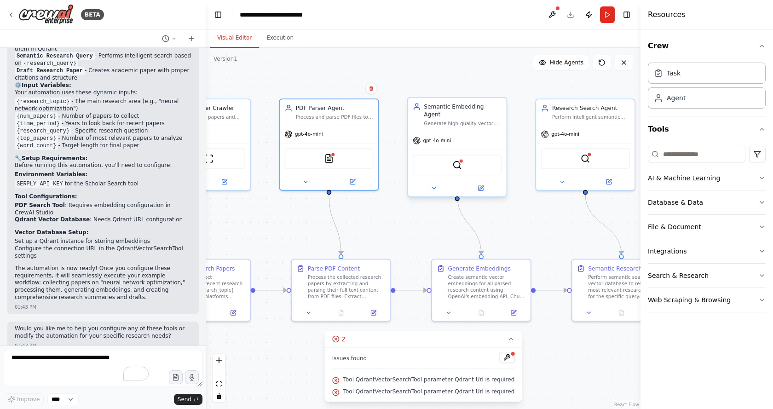
click at [448, 158] on div "QdrantVectorSearchTool" at bounding box center [457, 165] width 89 height 21
click at [453, 160] on img at bounding box center [457, 165] width 10 height 10
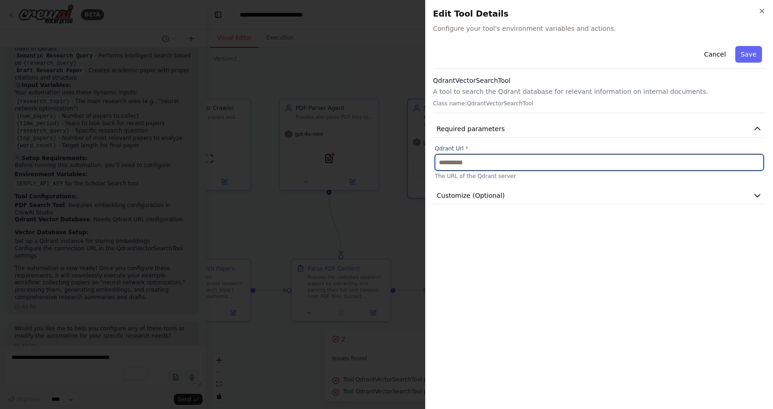
click at [494, 166] on input "text" at bounding box center [599, 162] width 329 height 17
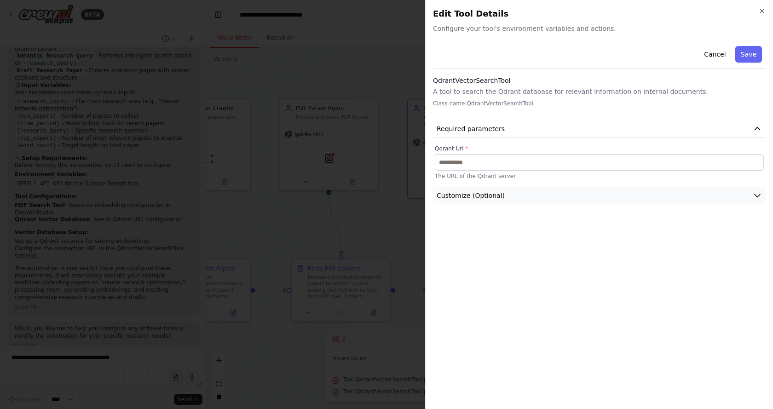
click at [501, 198] on button "Customize (Optional)" at bounding box center [599, 195] width 333 height 17
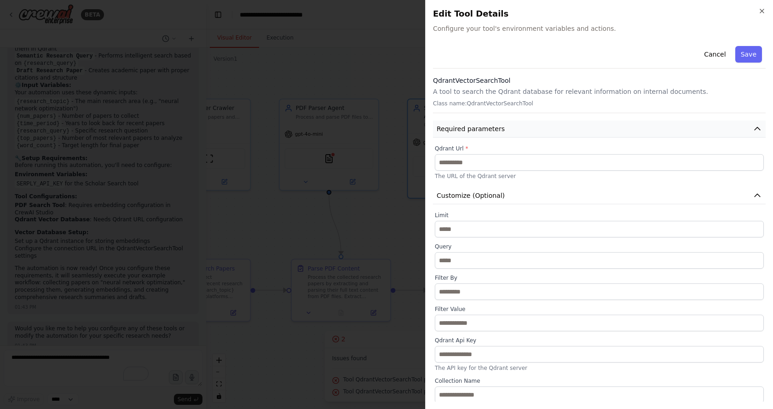
click at [497, 131] on span "Required parameters" at bounding box center [471, 128] width 68 height 9
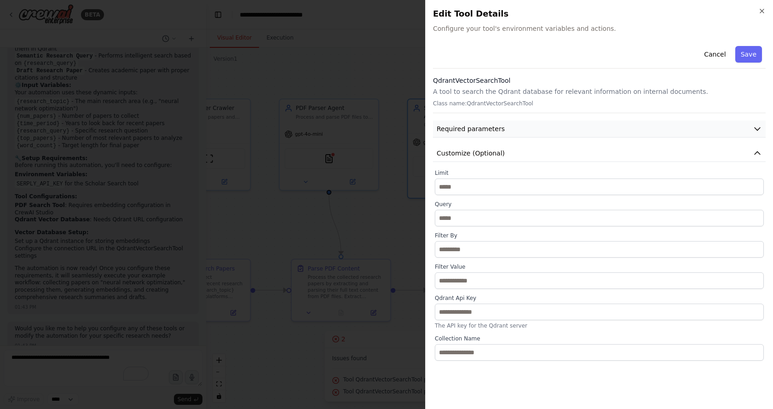
click at [499, 131] on button "Required parameters" at bounding box center [599, 129] width 333 height 17
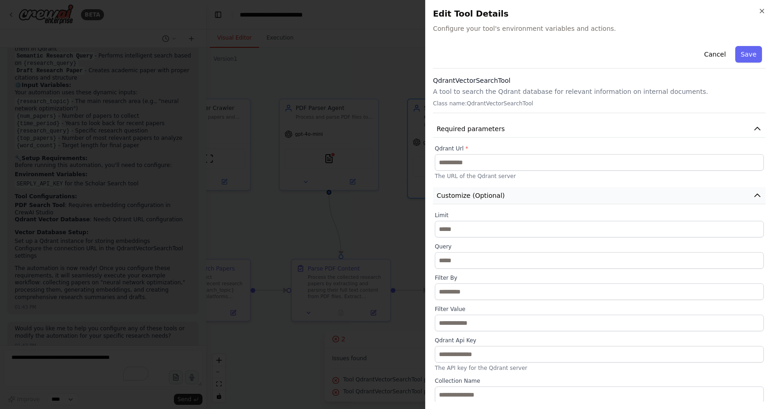
click at [488, 196] on span "Customize (Optional)" at bounding box center [471, 195] width 68 height 9
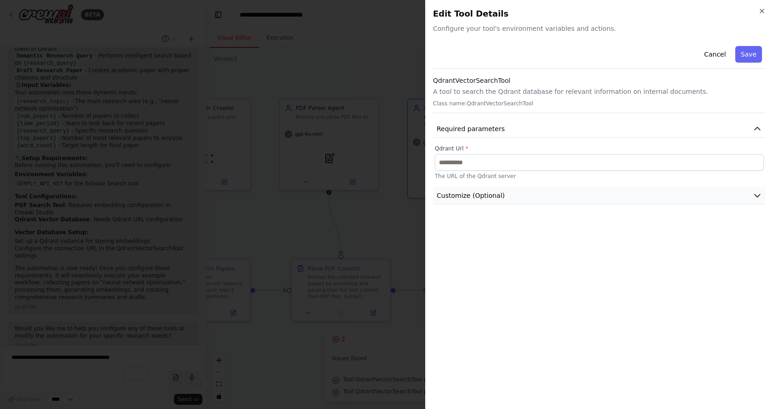
click at [468, 197] on span "Customize (Optional)" at bounding box center [471, 195] width 68 height 9
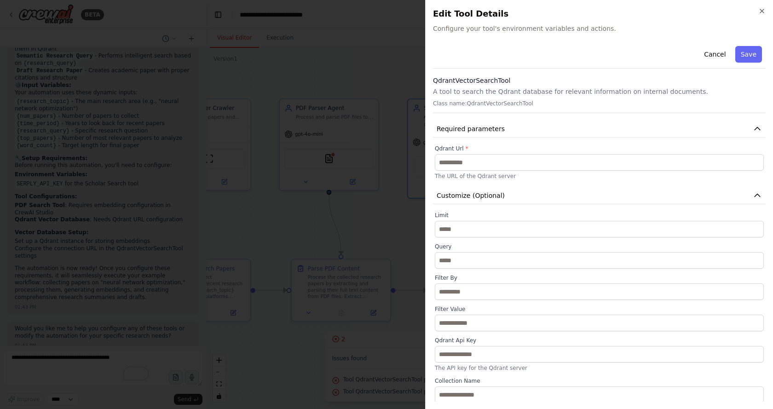
scroll to position [1, 0]
click at [492, 195] on span "Customize (Optional)" at bounding box center [471, 194] width 68 height 9
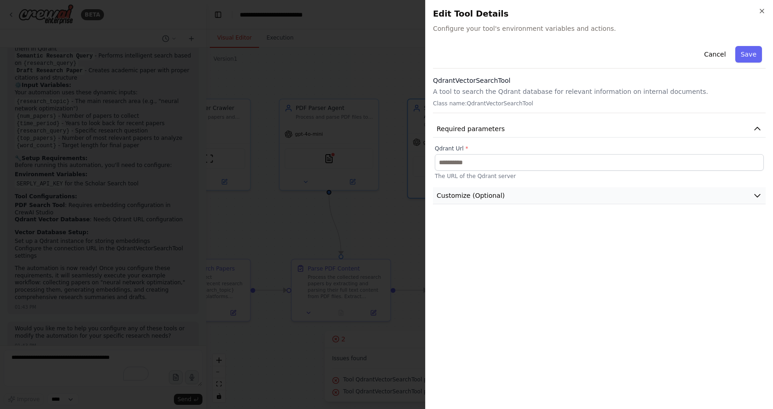
scroll to position [0, 0]
click at [492, 195] on span "Customize (Optional)" at bounding box center [471, 195] width 68 height 9
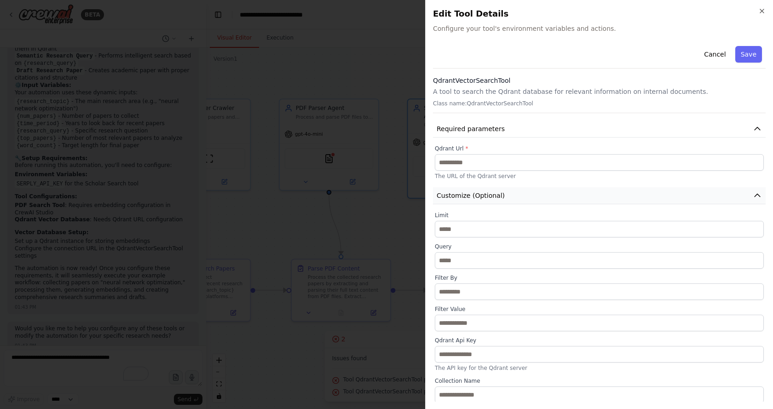
click at [492, 195] on span "Customize (Optional)" at bounding box center [471, 195] width 68 height 9
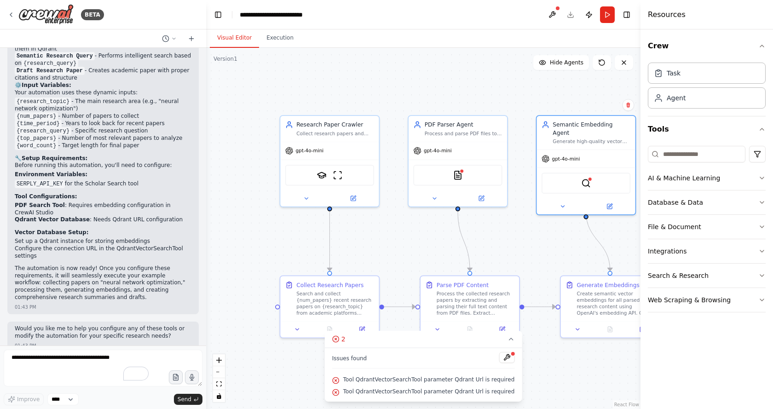
drag, startPoint x: 375, startPoint y: 86, endPoint x: 485, endPoint y: 103, distance: 111.1
click at [322, 177] on img at bounding box center [322, 174] width 10 height 10
click at [337, 175] on img at bounding box center [338, 174] width 10 height 10
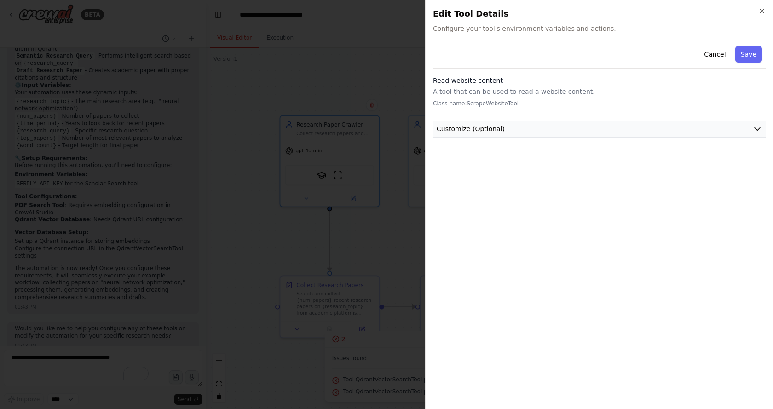
click at [509, 131] on button "Customize (Optional)" at bounding box center [599, 129] width 333 height 17
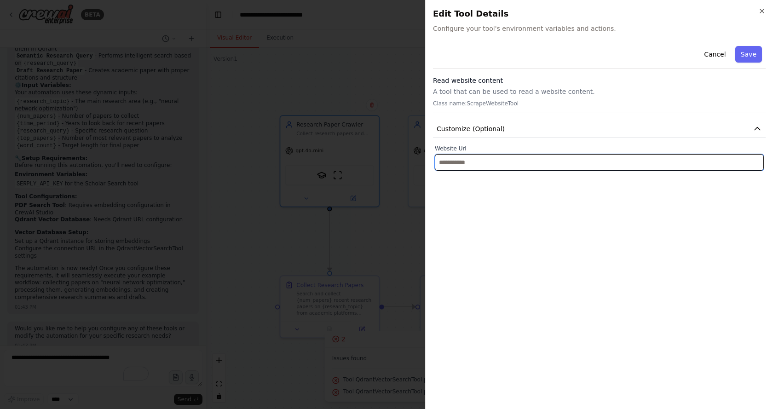
click at [493, 162] on input "text" at bounding box center [599, 162] width 329 height 17
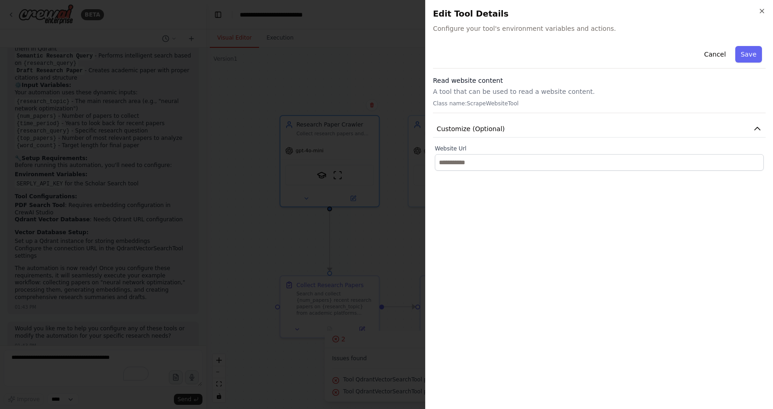
click at [482, 106] on p "Class name: ScrapeWebsiteTool" at bounding box center [599, 103] width 333 height 7
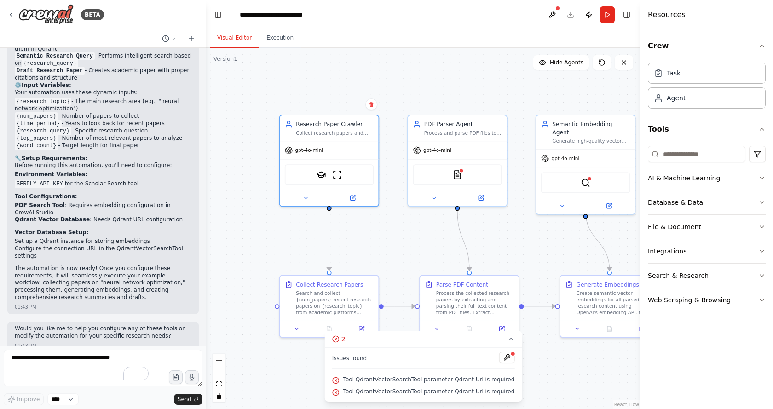
drag, startPoint x: 431, startPoint y: 241, endPoint x: 371, endPoint y: 191, distance: 77.1
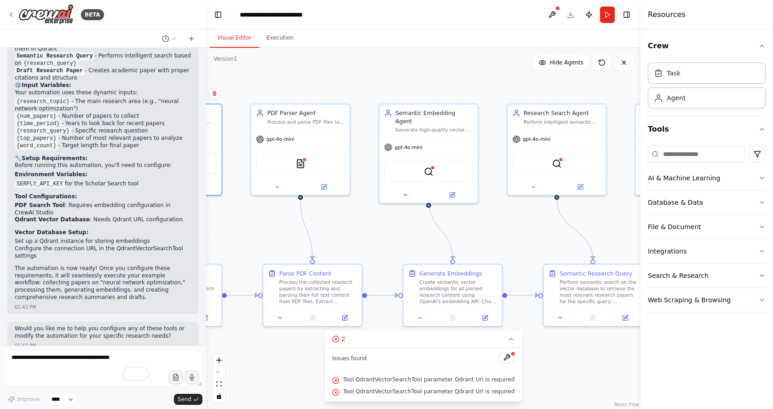
drag, startPoint x: 566, startPoint y: 334, endPoint x: 450, endPoint y: 374, distance: 122.6
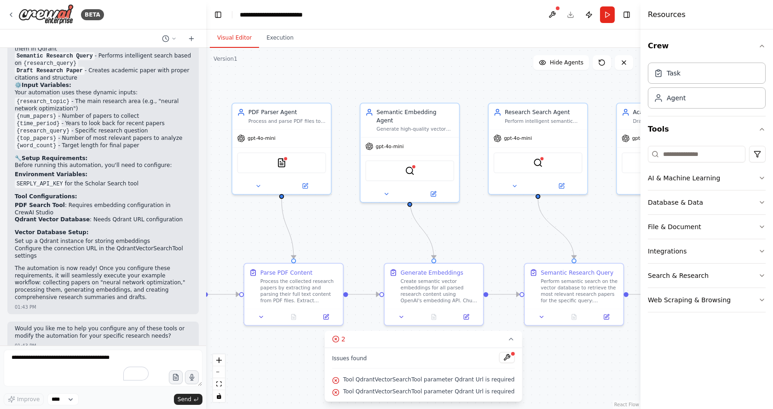
drag, startPoint x: 504, startPoint y: 230, endPoint x: 426, endPoint y: 219, distance: 77.9
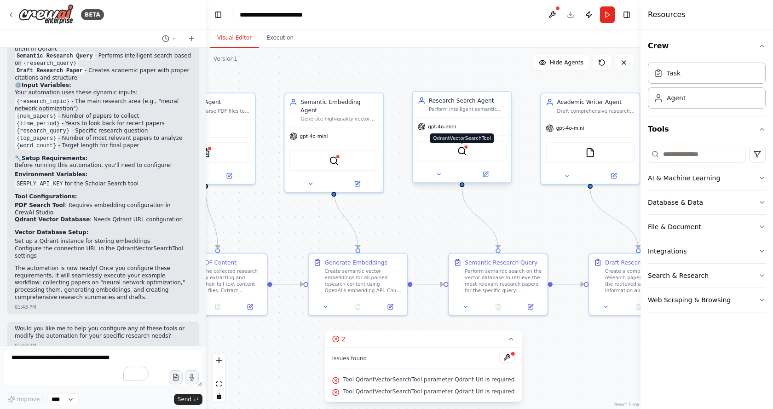
click at [464, 150] on img at bounding box center [462, 151] width 10 height 10
click at [460, 150] on img at bounding box center [462, 151] width 10 height 10
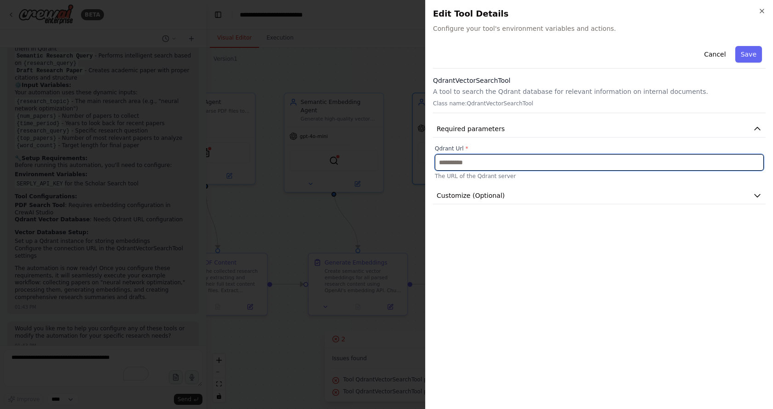
click at [496, 164] on input "text" at bounding box center [599, 162] width 329 height 17
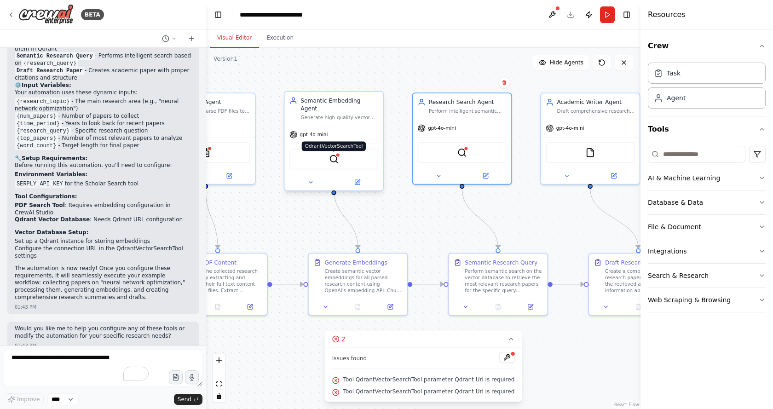
click at [336, 155] on img at bounding box center [334, 159] width 10 height 10
click at [593, 153] on img at bounding box center [590, 151] width 10 height 10
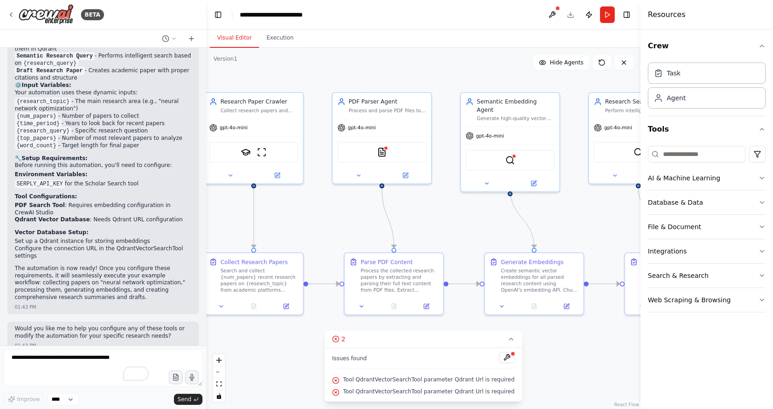
drag, startPoint x: 273, startPoint y: 212, endPoint x: 488, endPoint y: 214, distance: 214.8
click at [487, 214] on div ".deletable-edge-delete-btn { width: 20px; height: 20px; border: 0px solid #ffff…" at bounding box center [423, 228] width 434 height 361
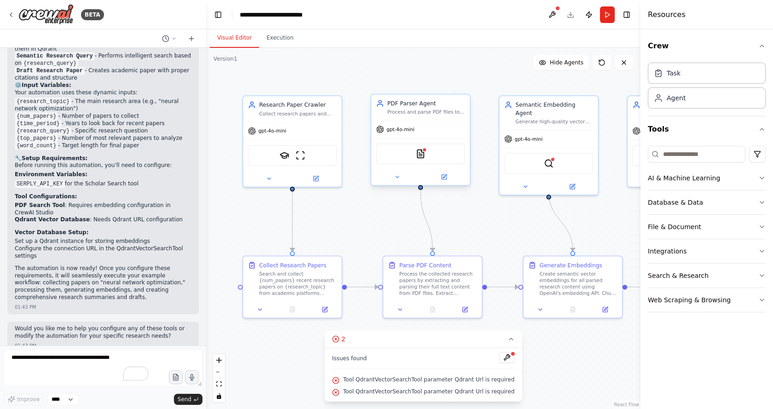
click at [405, 154] on div "PDFSearchTool" at bounding box center [420, 154] width 89 height 21
click at [422, 155] on img at bounding box center [421, 154] width 10 height 10
click at [424, 155] on img at bounding box center [421, 154] width 10 height 10
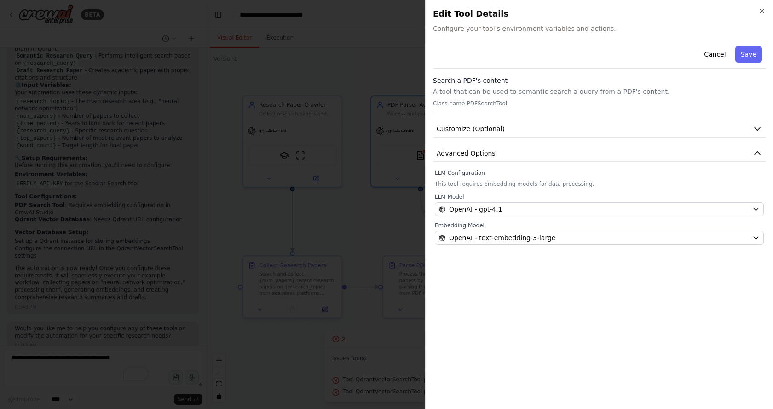
click at [512, 86] on div "Search a PDF's content A tool that can be used to semantic search a query from …" at bounding box center [599, 94] width 333 height 37
click at [484, 157] on span "Advanced Options" at bounding box center [466, 153] width 59 height 9
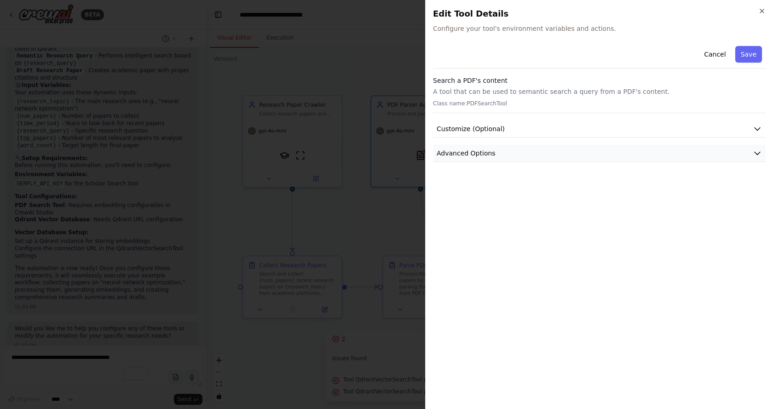
click at [485, 156] on span "Advanced Options" at bounding box center [466, 153] width 59 height 9
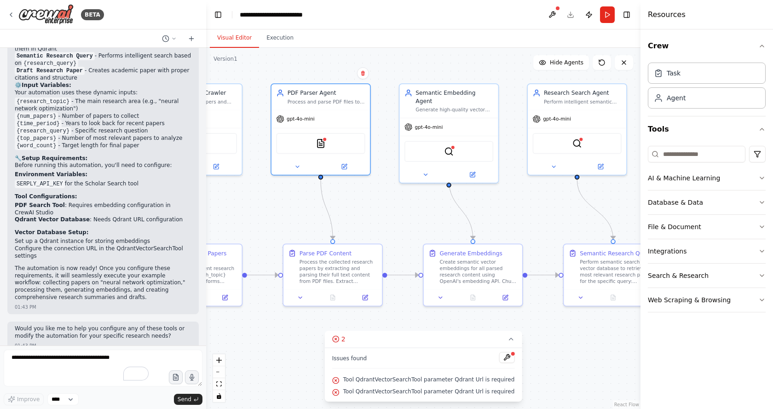
drag, startPoint x: 505, startPoint y: 208, endPoint x: 399, endPoint y: 196, distance: 106.1
click at [400, 196] on div ".deletable-edge-delete-btn { width: 20px; height: 20px; border: 0px solid #ffff…" at bounding box center [423, 228] width 434 height 361
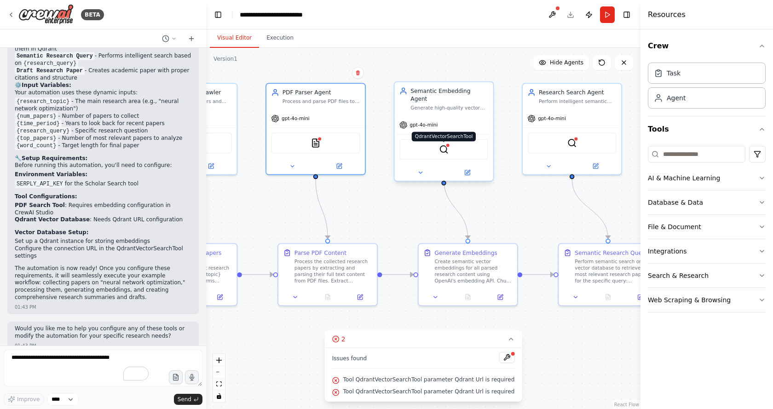
click at [443, 144] on img at bounding box center [444, 149] width 10 height 10
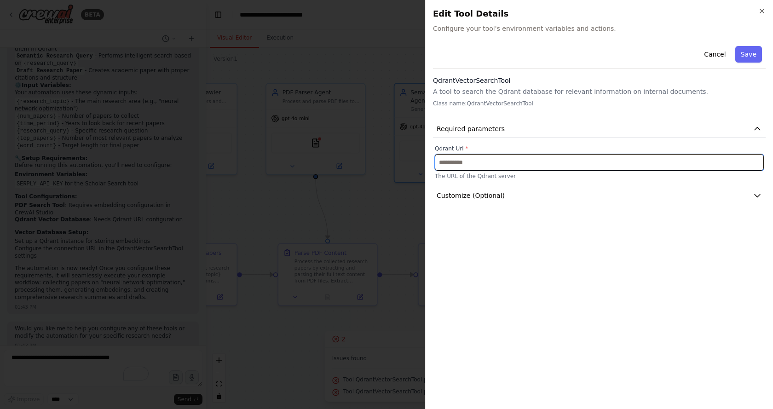
click at [471, 161] on input "text" at bounding box center [599, 162] width 329 height 17
paste input "**********"
type input "**********"
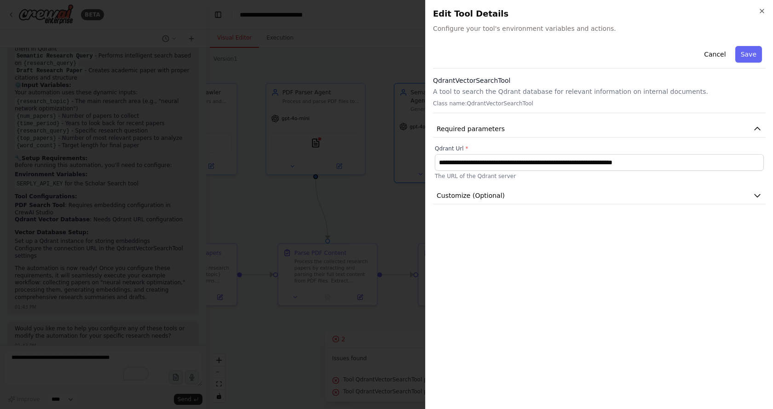
click at [523, 253] on div "**********" at bounding box center [599, 221] width 333 height 359
click at [506, 204] on button "Customize (Optional)" at bounding box center [599, 195] width 333 height 17
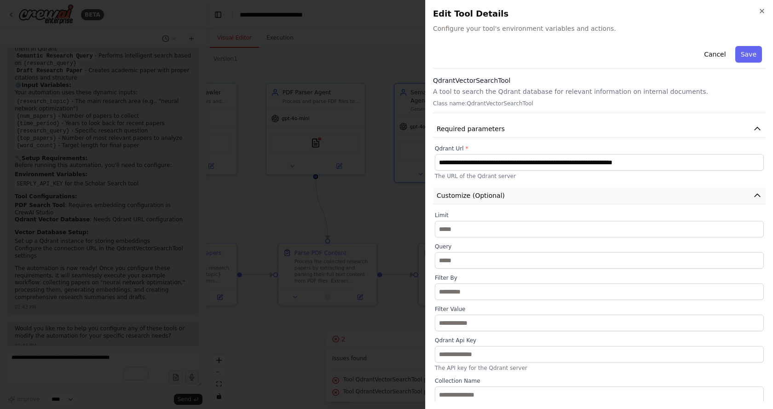
click at [507, 199] on button "Customize (Optional)" at bounding box center [599, 195] width 333 height 17
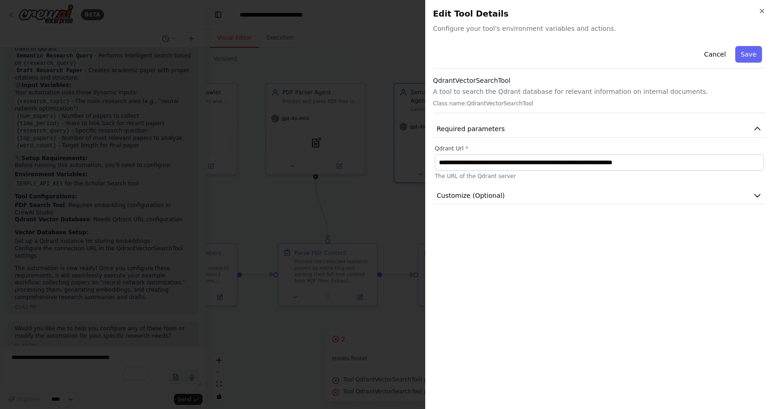
click at [755, 45] on div "Cancel Save" at bounding box center [599, 55] width 333 height 26
click at [754, 53] on button "Save" at bounding box center [748, 54] width 27 height 17
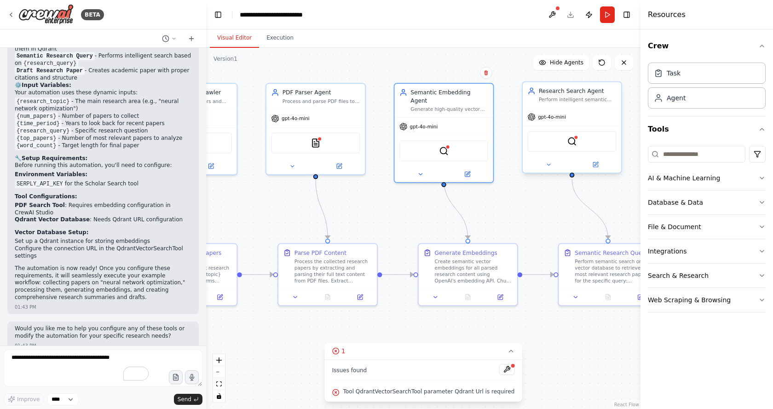
click at [577, 146] on div "QdrantVectorSearchTool" at bounding box center [572, 141] width 89 height 21
click at [567, 138] on img at bounding box center [572, 142] width 10 height 10
click at [571, 140] on img at bounding box center [572, 142] width 10 height 10
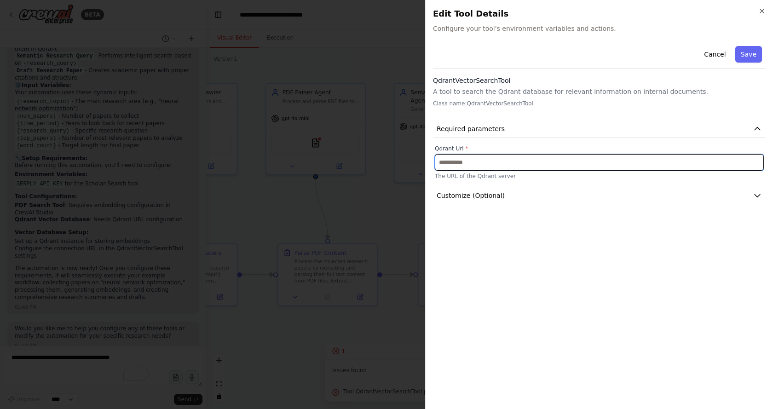
click at [468, 162] on input "text" at bounding box center [599, 162] width 329 height 17
paste input "**********"
type input "**********"
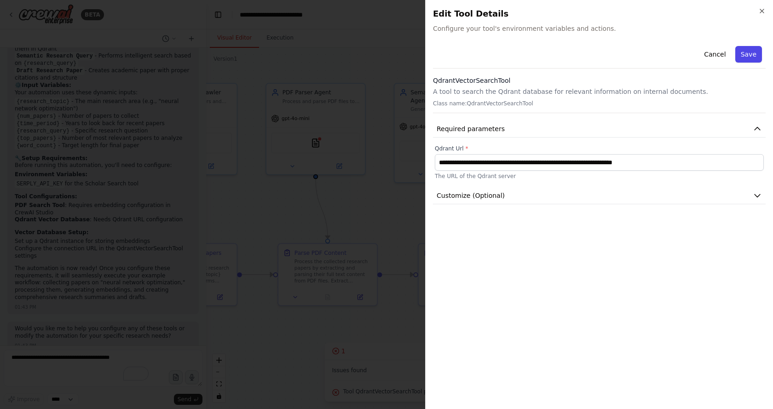
click at [751, 57] on button "Save" at bounding box center [748, 54] width 27 height 17
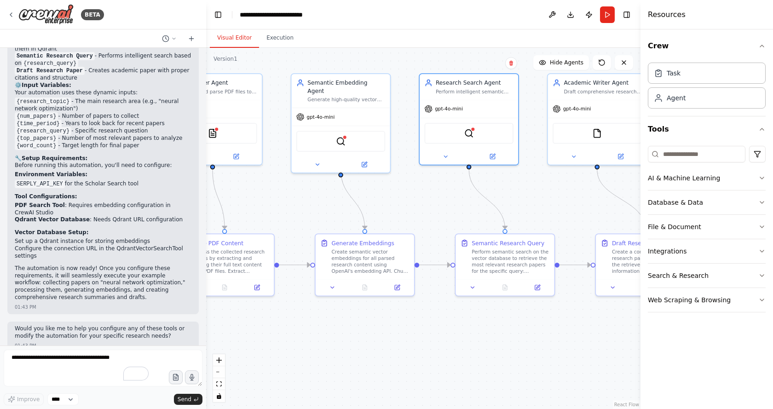
drag, startPoint x: 526, startPoint y: 233, endPoint x: 423, endPoint y: 224, distance: 103.5
click at [423, 224] on div ".deletable-edge-delete-btn { width: 20px; height: 20px; border: 0px solid #ffff…" at bounding box center [423, 228] width 434 height 361
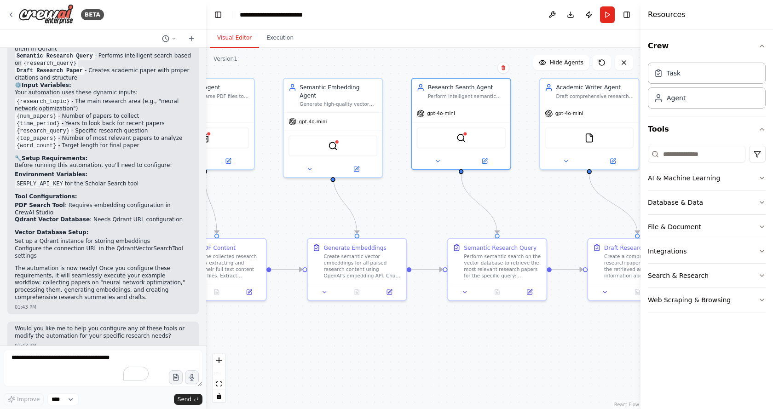
drag, startPoint x: 575, startPoint y: 213, endPoint x: 546, endPoint y: 225, distance: 32.1
click at [546, 225] on div ".deletable-edge-delete-btn { width: 20px; height: 20px; border: 0px solid #ffff…" at bounding box center [423, 228] width 434 height 361
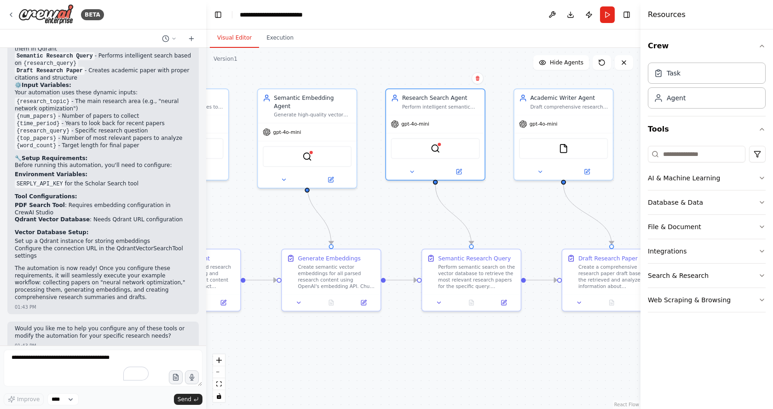
click at [606, 18] on button "Run" at bounding box center [607, 14] width 15 height 17
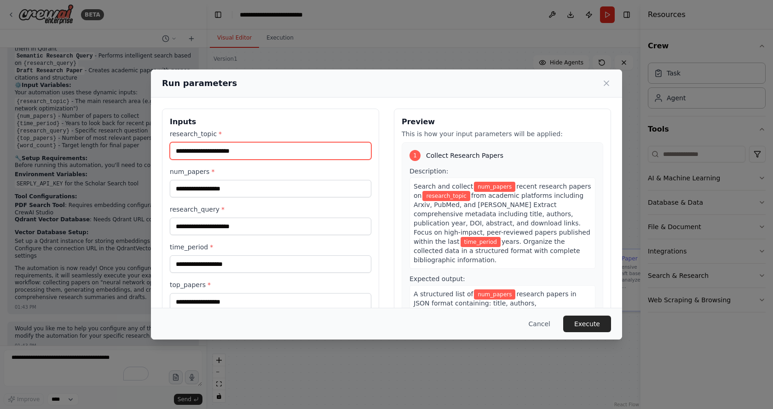
click at [225, 151] on input "research_topic *" at bounding box center [270, 150] width 201 height 17
type input "**********"
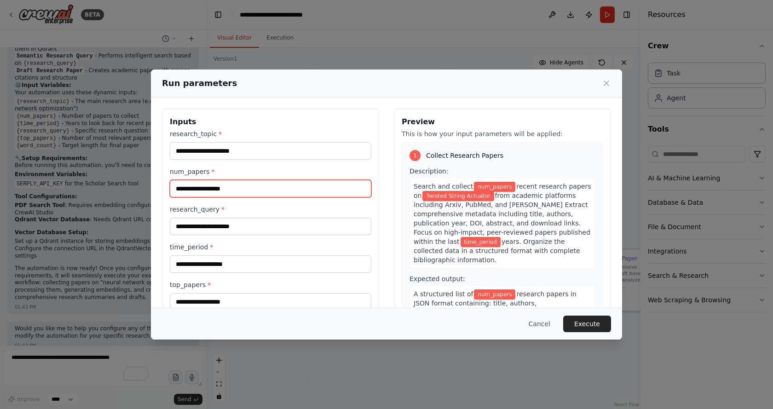
click at [215, 187] on input "num_papers *" at bounding box center [270, 188] width 201 height 17
type input "***"
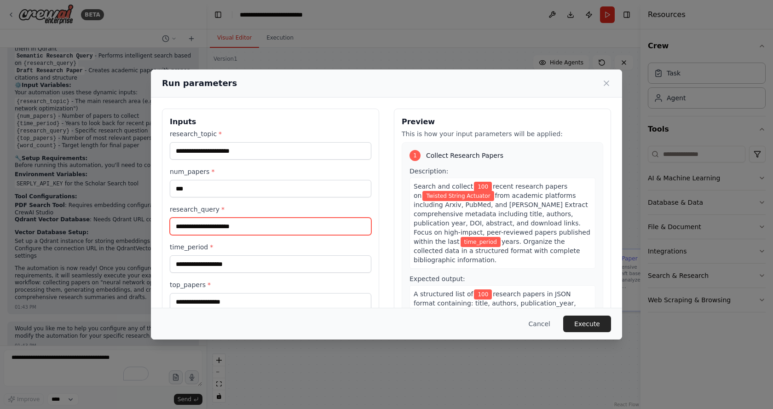
click at [219, 232] on input "research_query *" at bounding box center [270, 226] width 201 height 17
type input "**********"
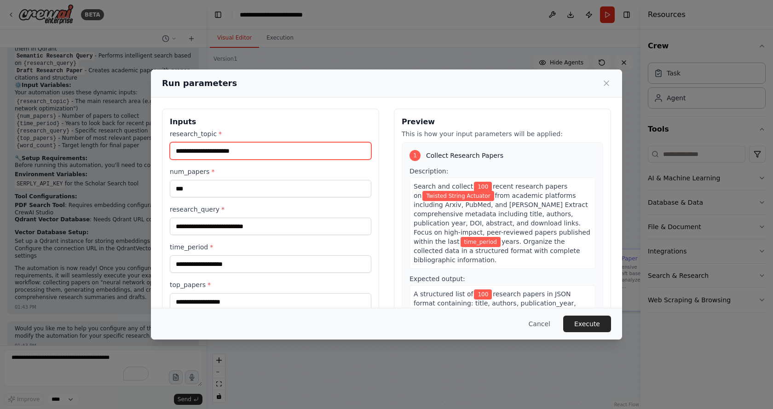
click at [262, 144] on input "**********" at bounding box center [270, 150] width 201 height 17
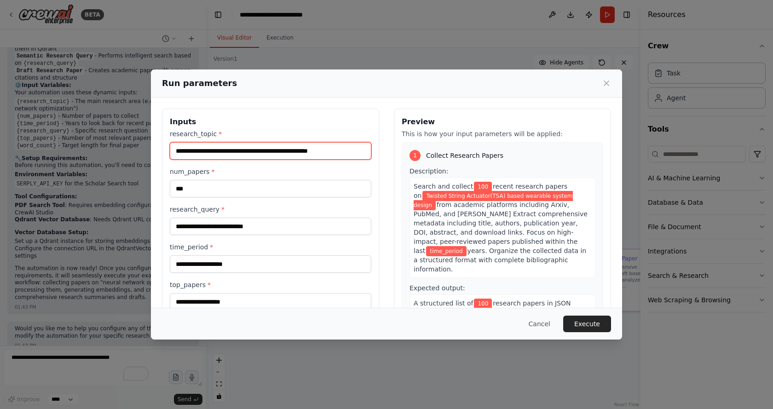
scroll to position [46, 0]
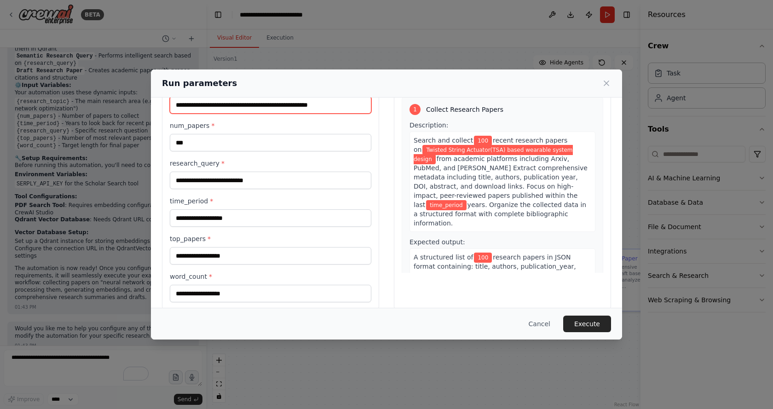
type input "**********"
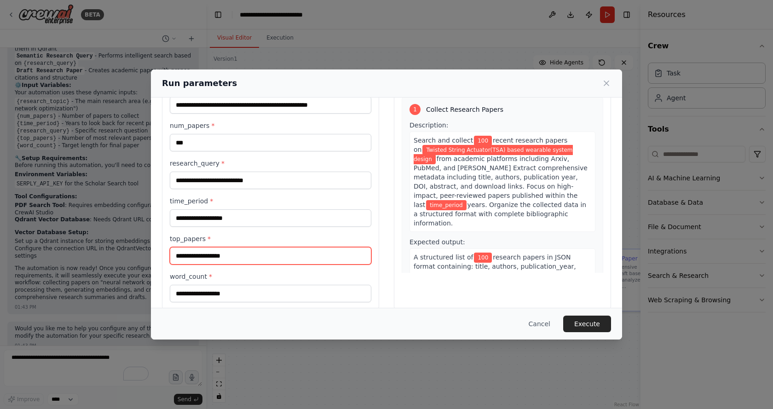
click at [237, 258] on input "top_papers *" at bounding box center [270, 255] width 201 height 17
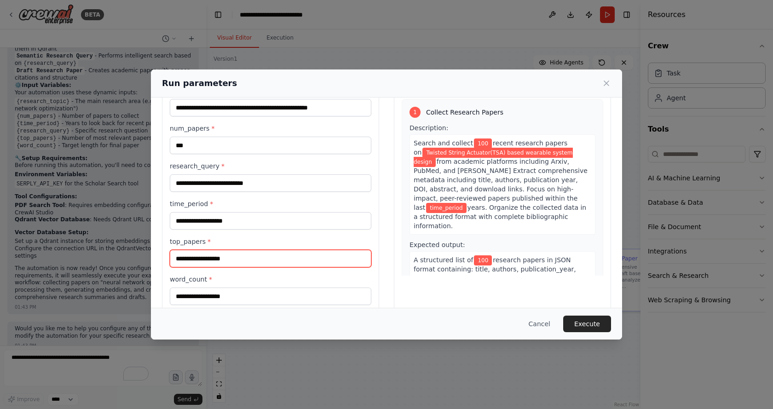
scroll to position [59, 0]
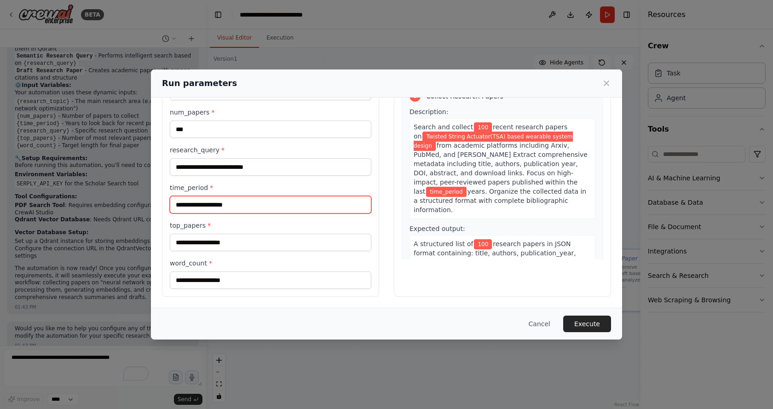
click at [242, 204] on input "time_period *" at bounding box center [270, 204] width 201 height 17
type input "*"
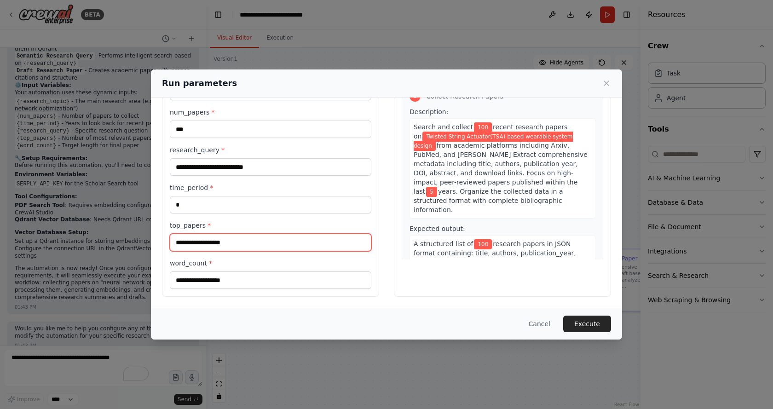
click at [239, 243] on input "top_papers *" at bounding box center [270, 242] width 201 height 17
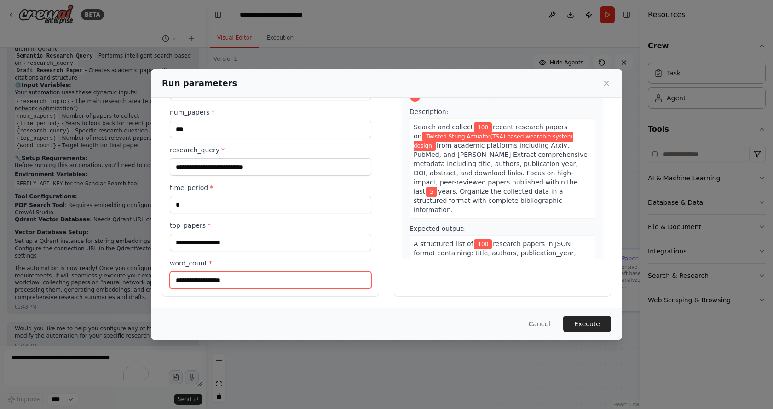
click at [245, 282] on input "word_count *" at bounding box center [270, 279] width 201 height 17
click at [382, 271] on div "**********" at bounding box center [386, 172] width 449 height 247
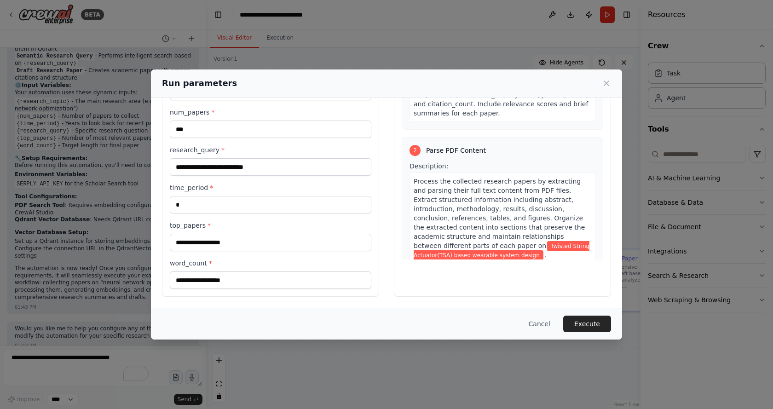
scroll to position [184, 0]
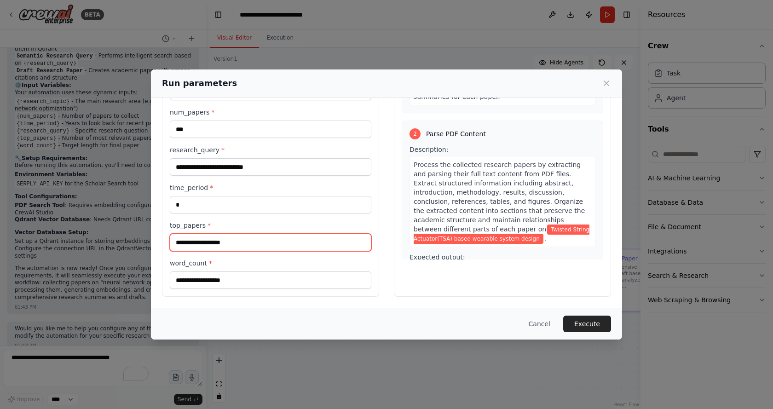
click at [204, 241] on input "top_papers *" at bounding box center [270, 242] width 201 height 17
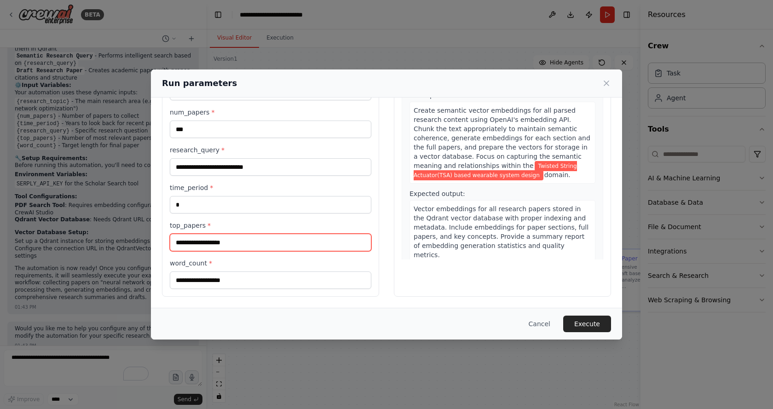
scroll to position [644, 0]
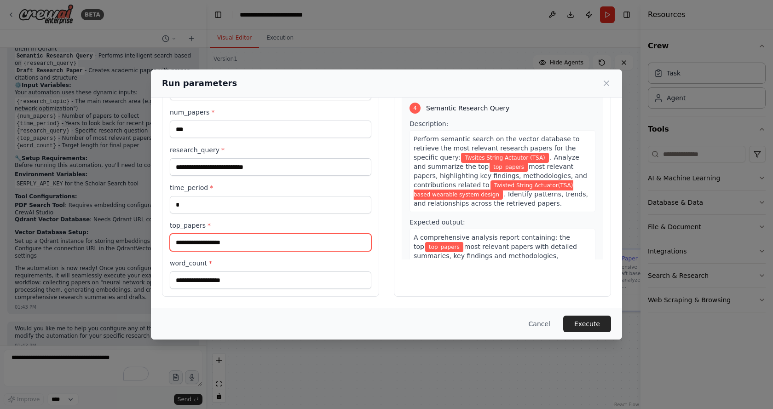
type input "*"
click at [229, 238] on input "top_papers *" at bounding box center [270, 242] width 201 height 17
paste input "**********"
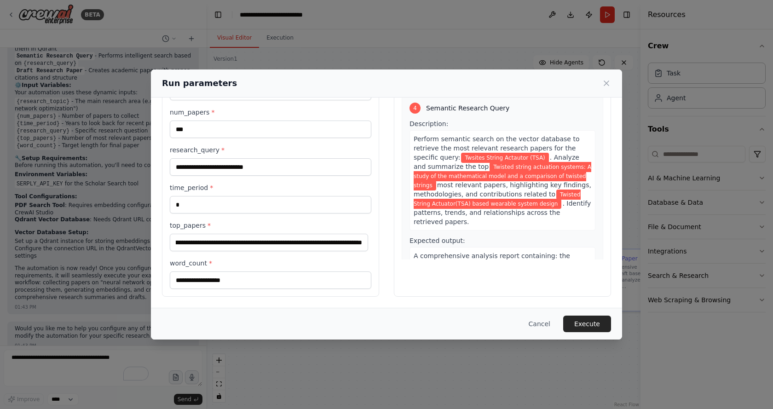
click at [382, 285] on div "**********" at bounding box center [386, 172] width 449 height 247
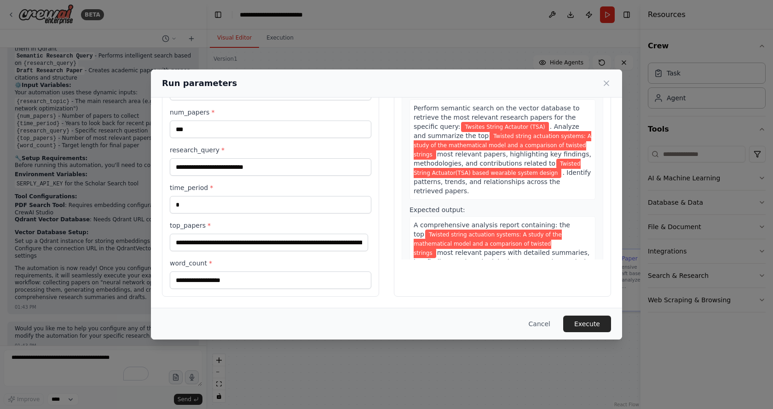
scroll to position [690, 0]
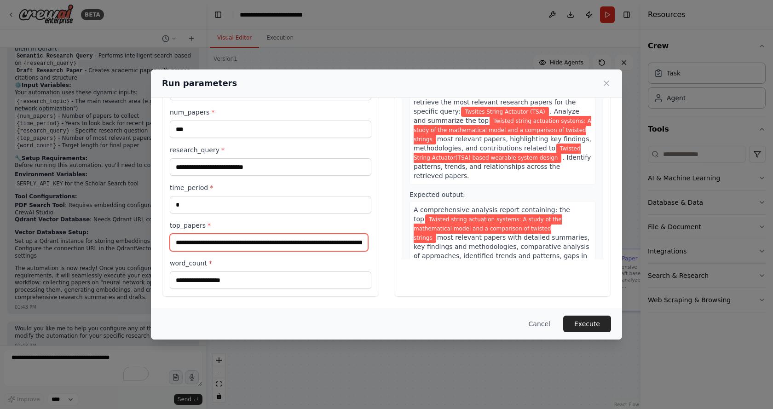
click at [187, 245] on input "**********" at bounding box center [269, 242] width 198 height 17
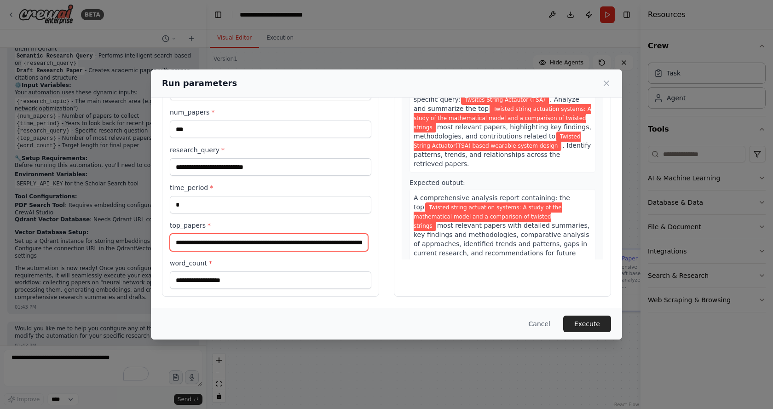
scroll to position [736, 0]
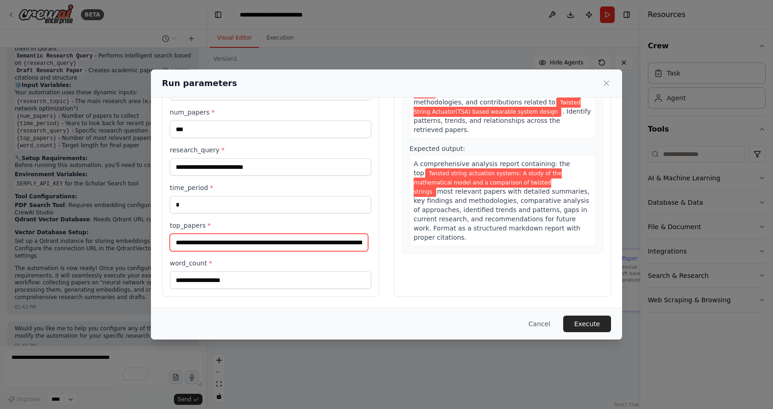
click at [307, 245] on input "**********" at bounding box center [269, 242] width 198 height 17
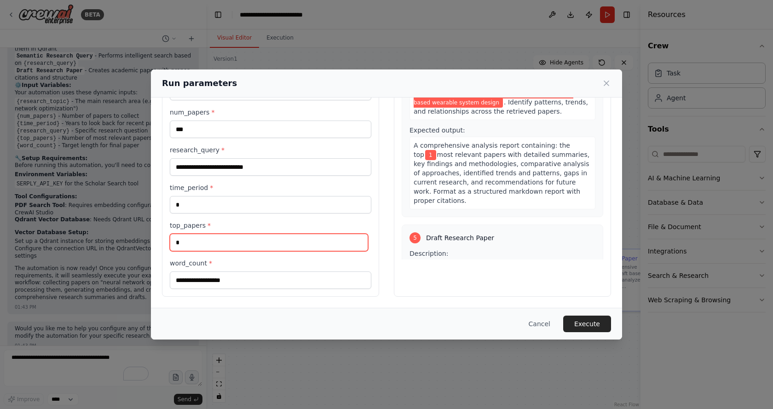
scroll to position [718, 0]
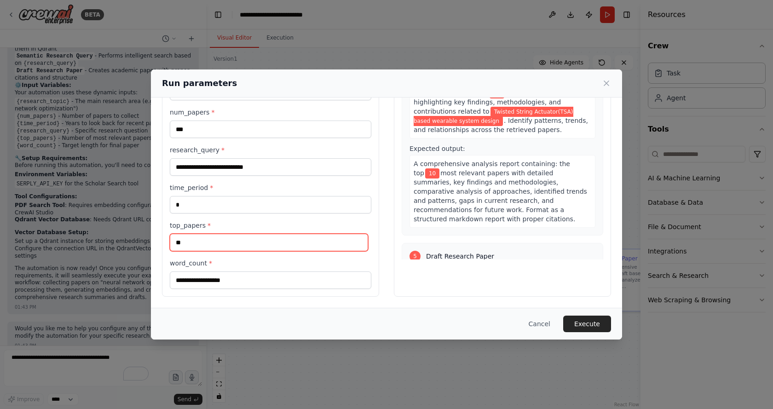
type input "**"
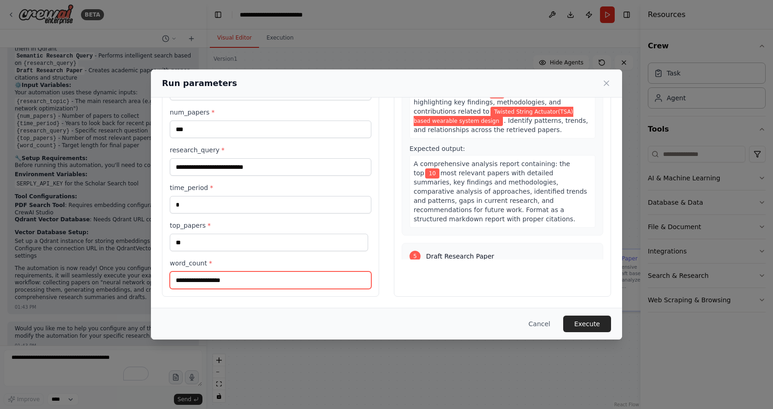
click at [336, 279] on input "word_count *" at bounding box center [270, 279] width 201 height 17
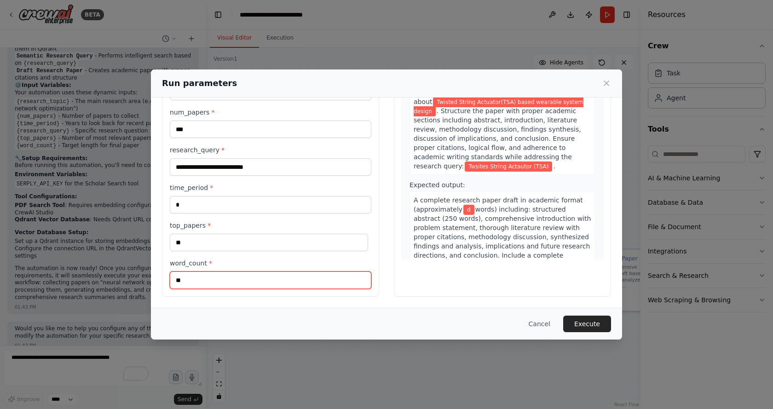
scroll to position [925, 0]
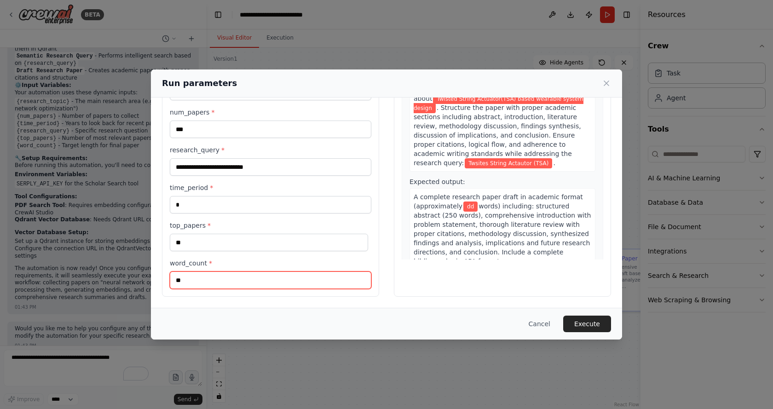
type input "*"
type input "****"
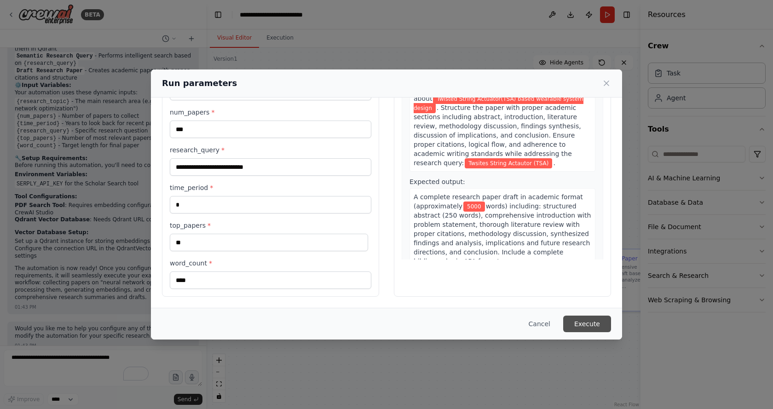
click at [597, 326] on button "Execute" at bounding box center [587, 324] width 48 height 17
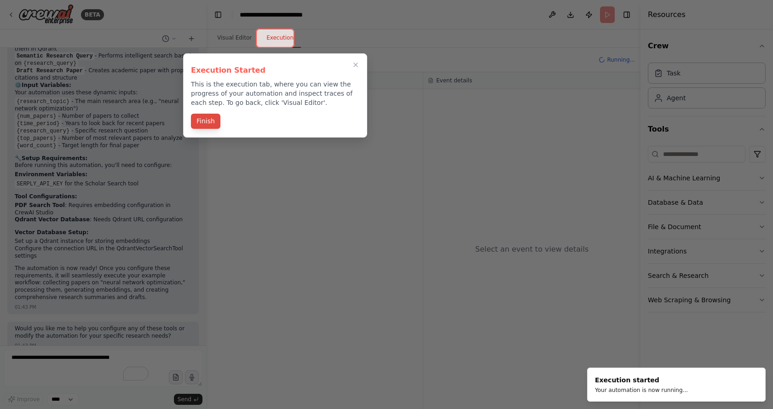
click at [208, 123] on button "Finish" at bounding box center [205, 121] width 29 height 15
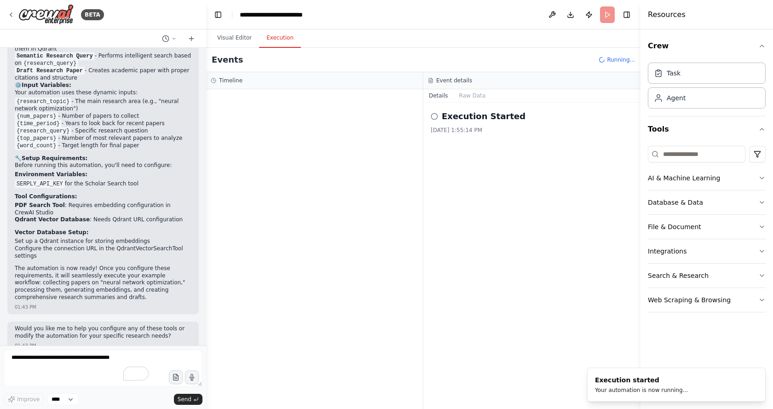
click at [431, 118] on icon at bounding box center [434, 116] width 7 height 7
click at [515, 123] on div "Execution Started 9/23/2025, 1:55:14 PM" at bounding box center [532, 122] width 202 height 24
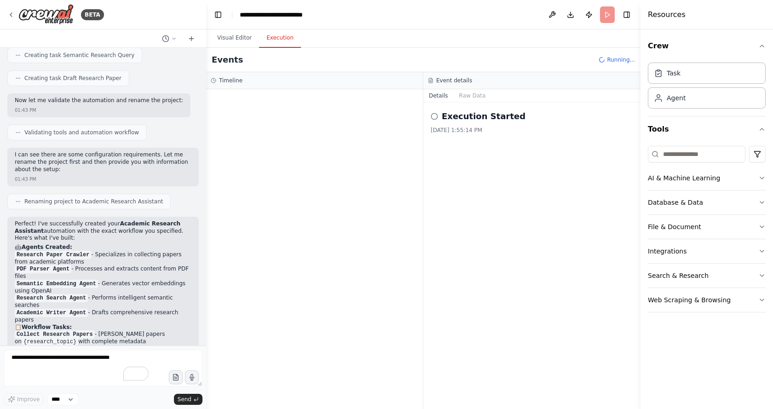
scroll to position [1951, 0]
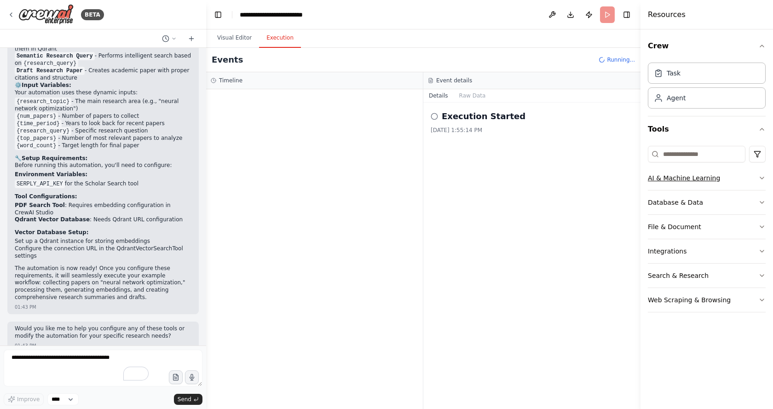
click at [717, 186] on button "AI & Machine Learning" at bounding box center [707, 178] width 118 height 24
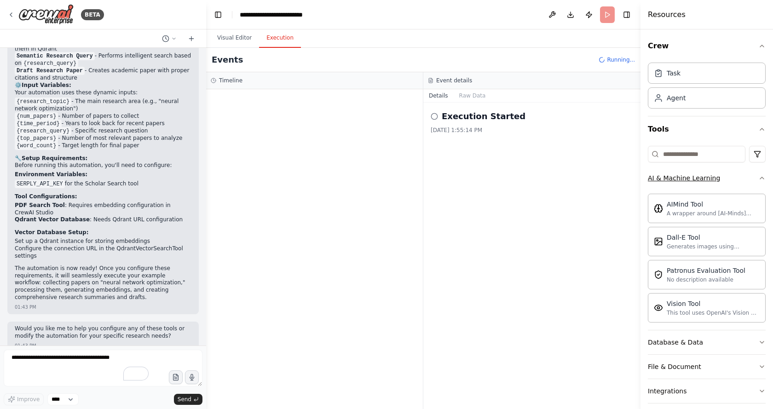
click at [728, 180] on button "AI & Machine Learning" at bounding box center [707, 178] width 118 height 24
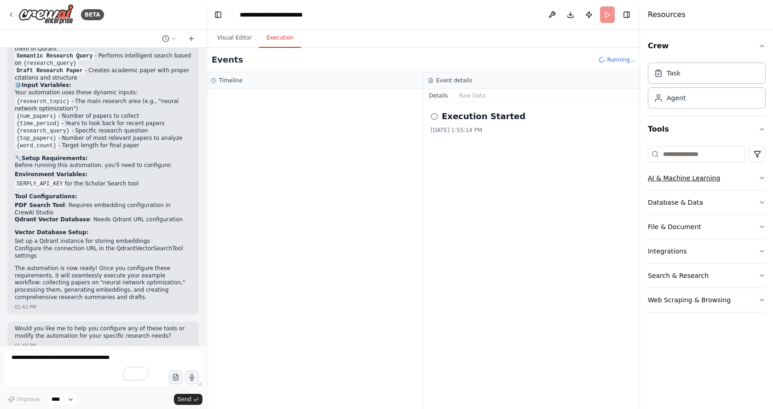
click at [764, 178] on icon "button" at bounding box center [761, 177] width 7 height 7
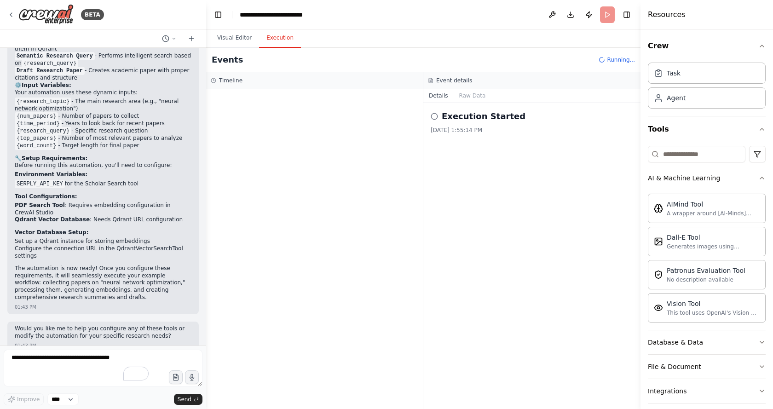
click at [758, 178] on icon "button" at bounding box center [761, 177] width 7 height 7
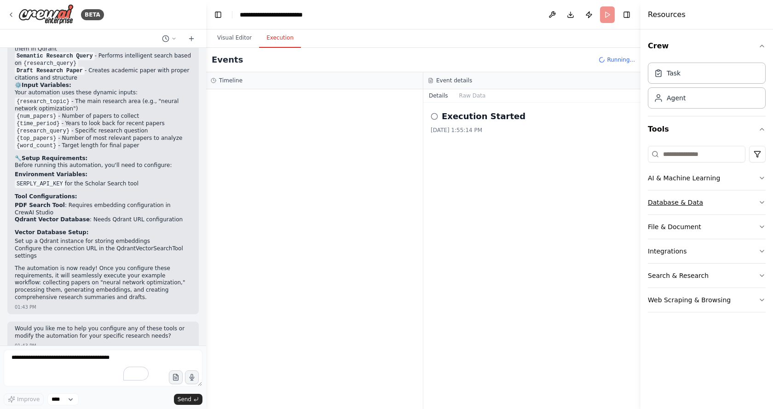
click at [732, 205] on button "Database & Data" at bounding box center [707, 202] width 118 height 24
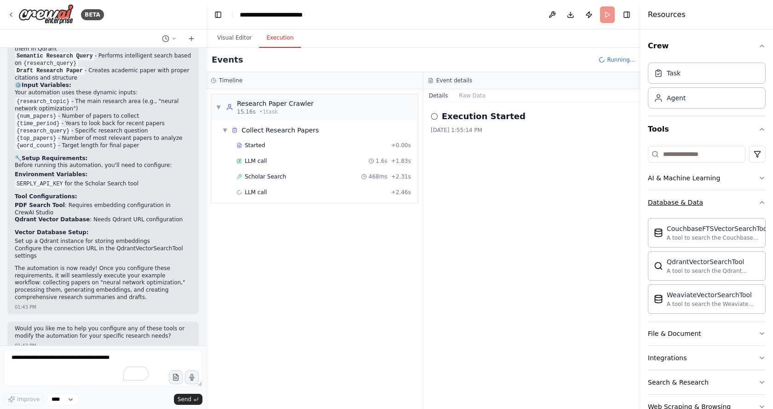
click at [745, 207] on button "Database & Data" at bounding box center [707, 202] width 118 height 24
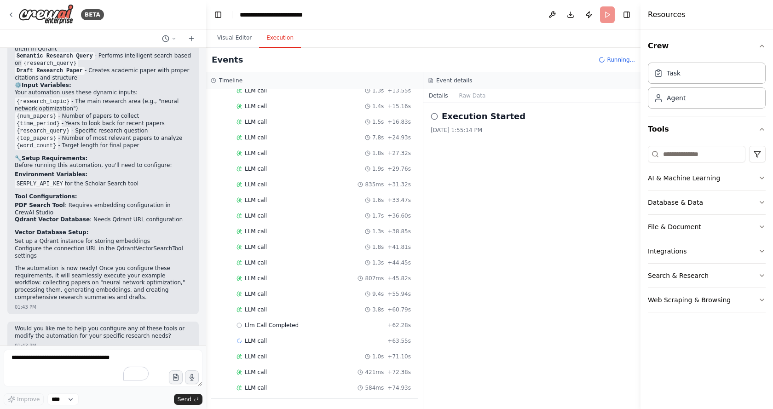
scroll to position [211, 0]
click at [242, 37] on button "Visual Editor" at bounding box center [234, 38] width 49 height 19
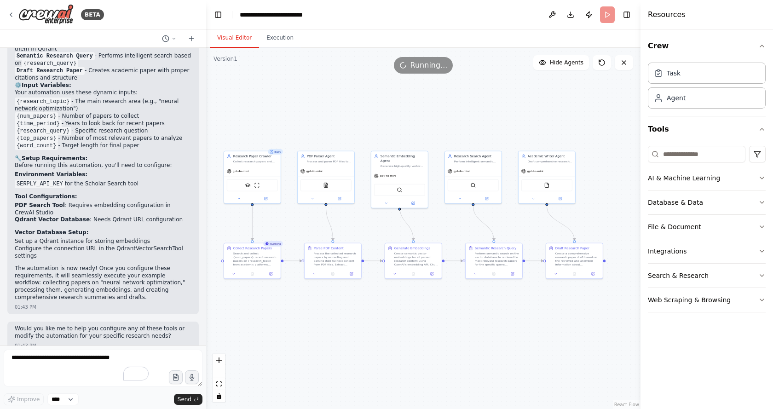
drag, startPoint x: 390, startPoint y: 295, endPoint x: 417, endPoint y: 294, distance: 27.6
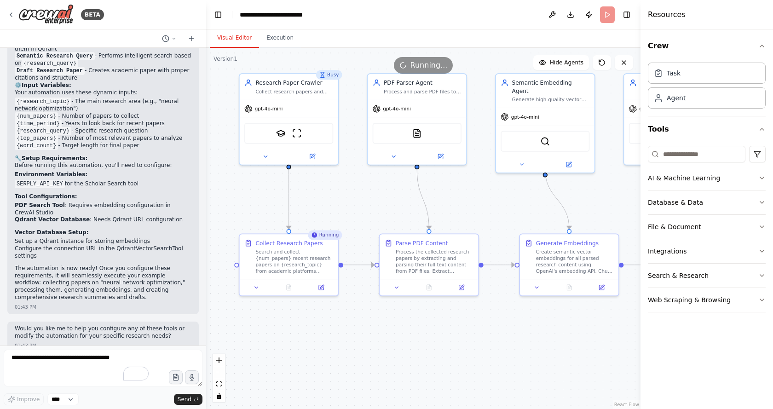
drag, startPoint x: 362, startPoint y: 191, endPoint x: 364, endPoint y: 236, distance: 44.2
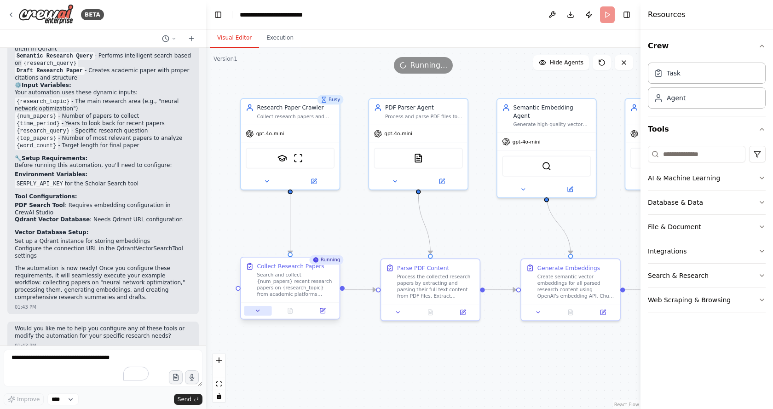
click at [255, 308] on icon at bounding box center [257, 310] width 6 height 6
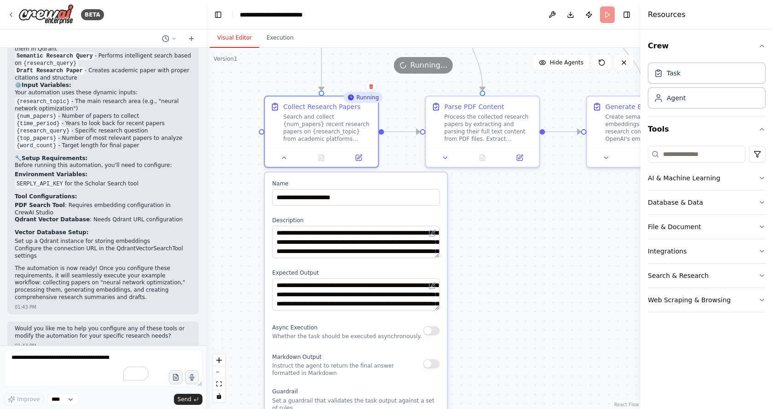
drag, startPoint x: 437, startPoint y: 355, endPoint x: 547, endPoint y: 220, distance: 173.6
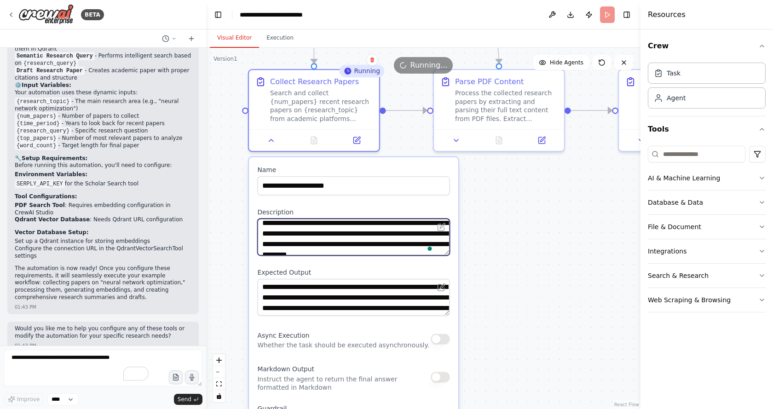
scroll to position [0, 0]
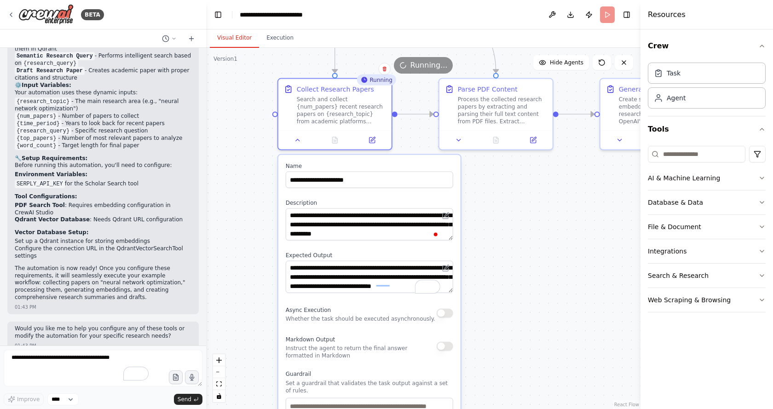
drag, startPoint x: 536, startPoint y: 313, endPoint x: 513, endPoint y: 213, distance: 103.0
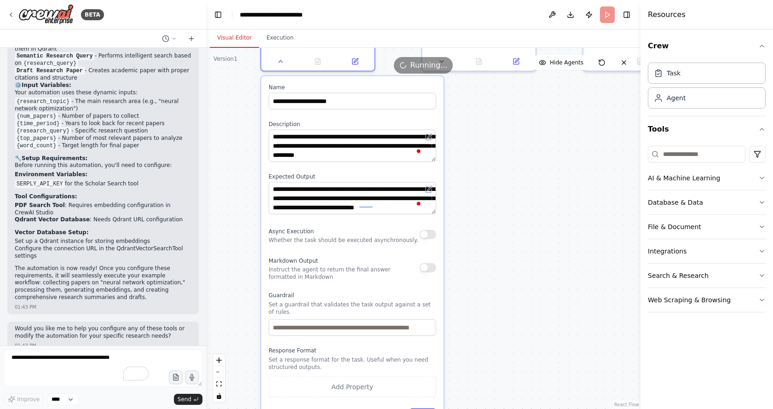
click at [429, 236] on button "button" at bounding box center [428, 234] width 17 height 9
click at [427, 272] on button "button" at bounding box center [428, 267] width 17 height 9
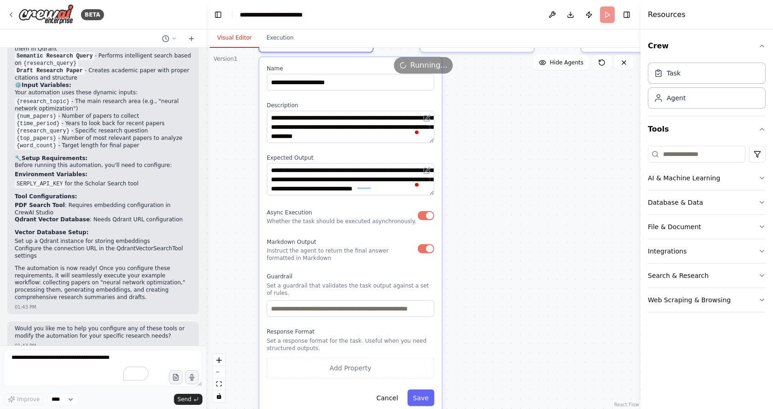
drag, startPoint x: 508, startPoint y: 318, endPoint x: 508, endPoint y: 274, distance: 44.2
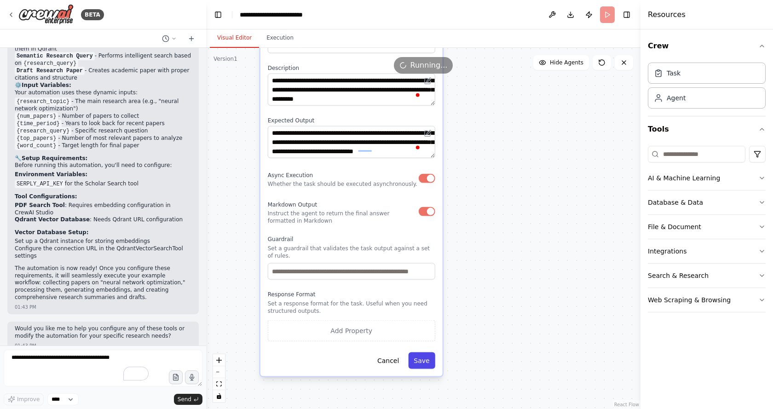
click at [425, 364] on button "Save" at bounding box center [421, 360] width 27 height 17
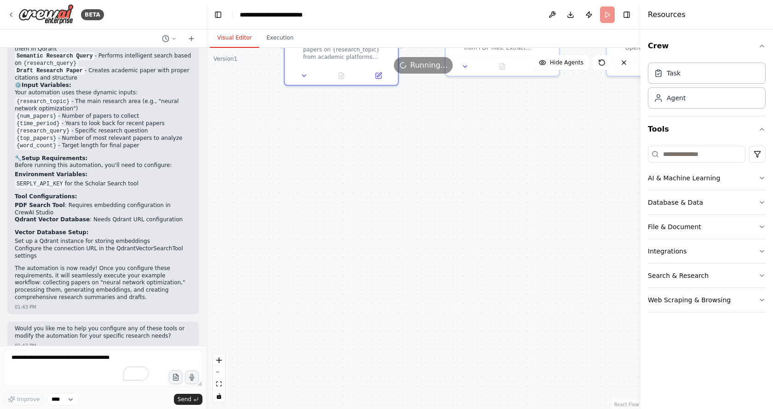
drag, startPoint x: 466, startPoint y: 165, endPoint x: 533, endPoint y: 308, distance: 158.0
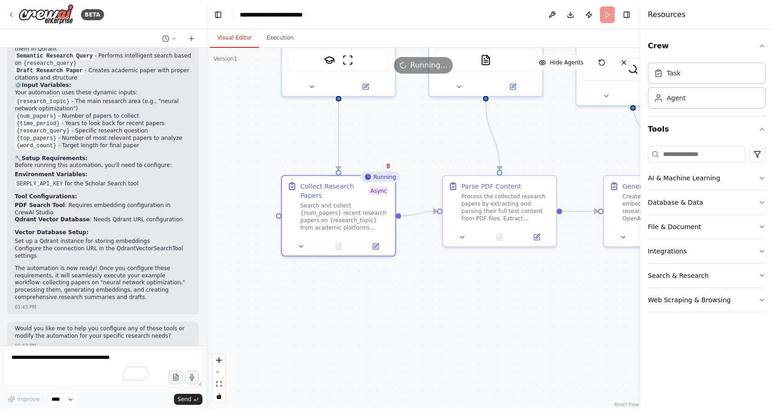
drag, startPoint x: 496, startPoint y: 276, endPoint x: 482, endPoint y: 301, distance: 28.4
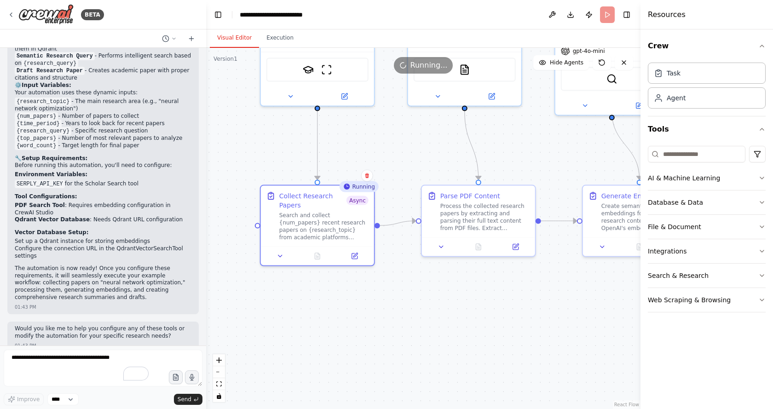
drag, startPoint x: 524, startPoint y: 293, endPoint x: 469, endPoint y: 317, distance: 59.9
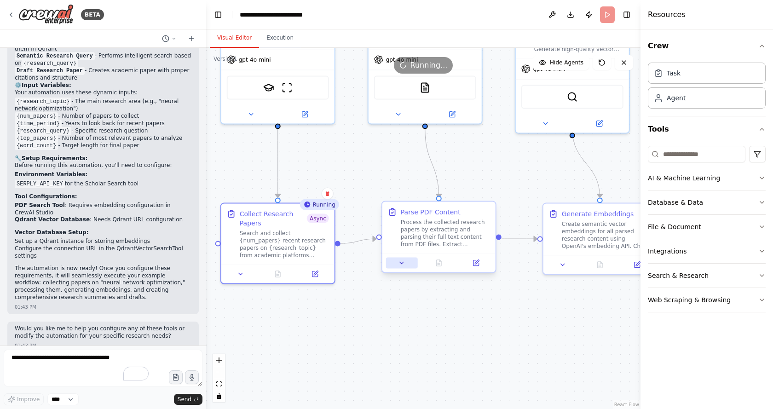
click at [404, 264] on icon at bounding box center [401, 262] width 7 height 7
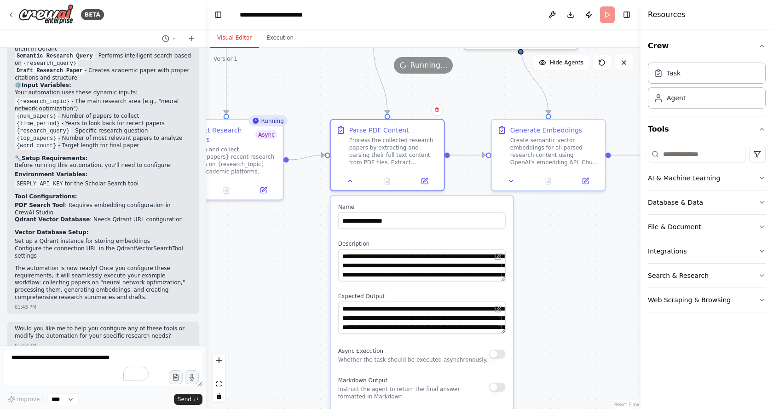
drag, startPoint x: 590, startPoint y: 328, endPoint x: 529, endPoint y: 202, distance: 140.1
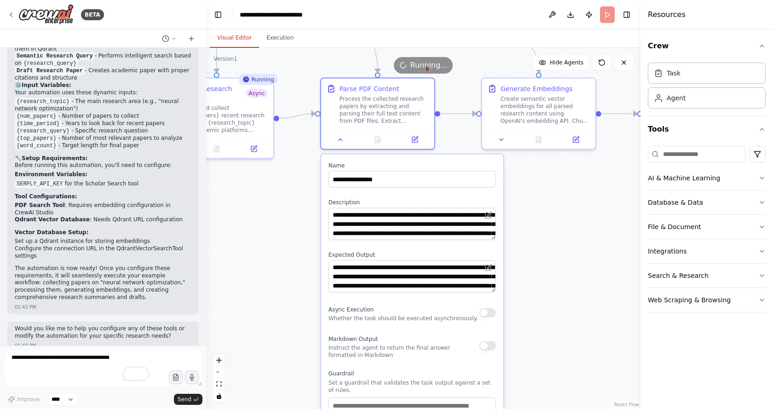
click at [489, 312] on button "button" at bounding box center [487, 312] width 17 height 9
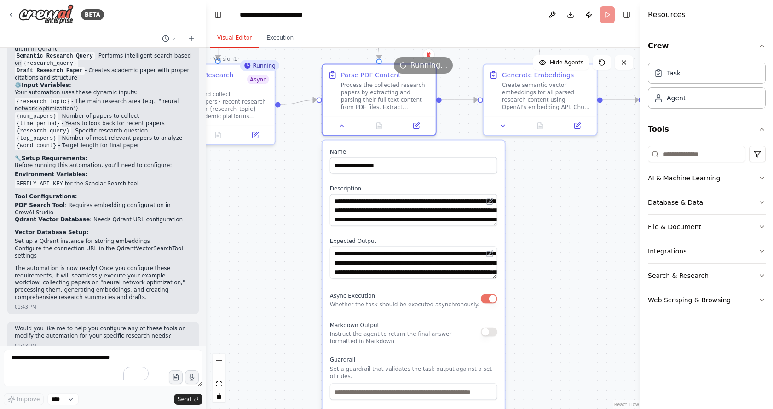
drag, startPoint x: 569, startPoint y: 322, endPoint x: 574, endPoint y: 260, distance: 61.9
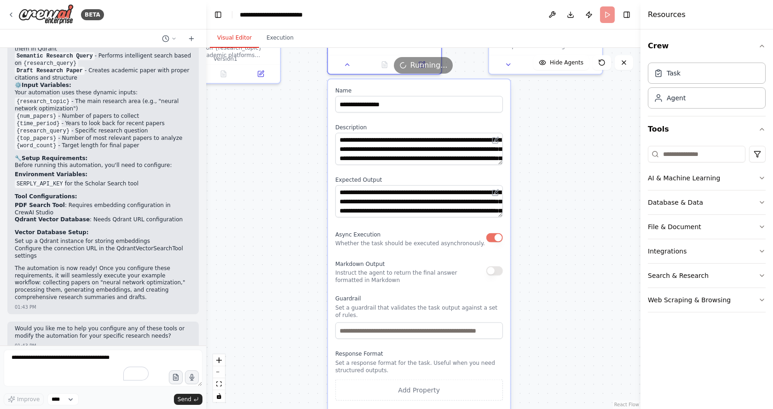
click at [494, 272] on button "button" at bounding box center [494, 270] width 17 height 9
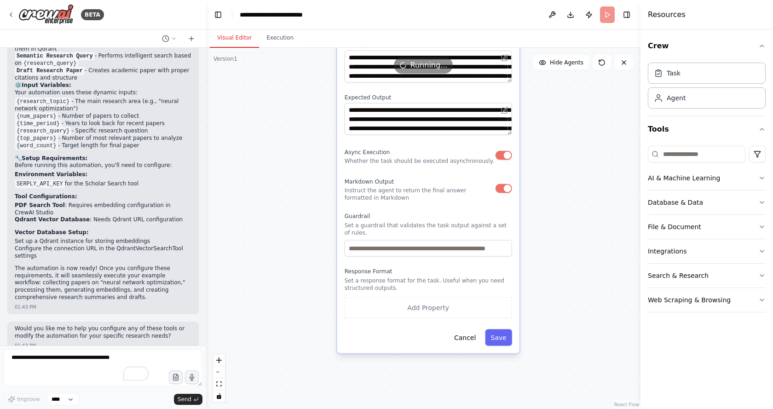
drag, startPoint x: 544, startPoint y: 297, endPoint x: 550, endPoint y: 236, distance: 61.5
click at [506, 339] on button "Save" at bounding box center [498, 336] width 27 height 17
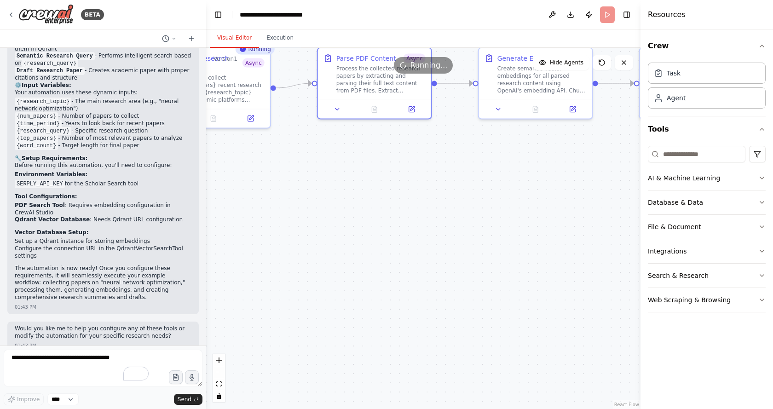
drag, startPoint x: 544, startPoint y: 159, endPoint x: 523, endPoint y: 310, distance: 152.3
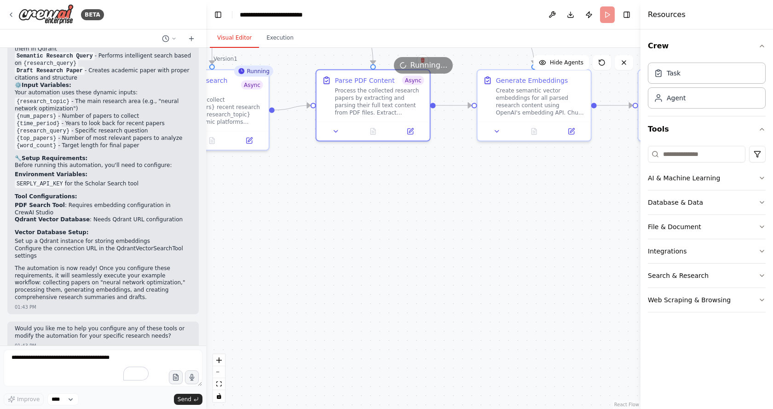
drag, startPoint x: 504, startPoint y: 194, endPoint x: 471, endPoint y: 286, distance: 97.8
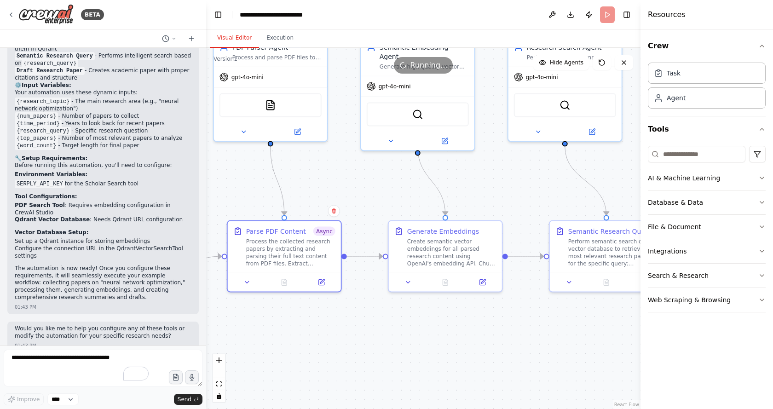
drag, startPoint x: 540, startPoint y: 303, endPoint x: 506, endPoint y: 345, distance: 54.6
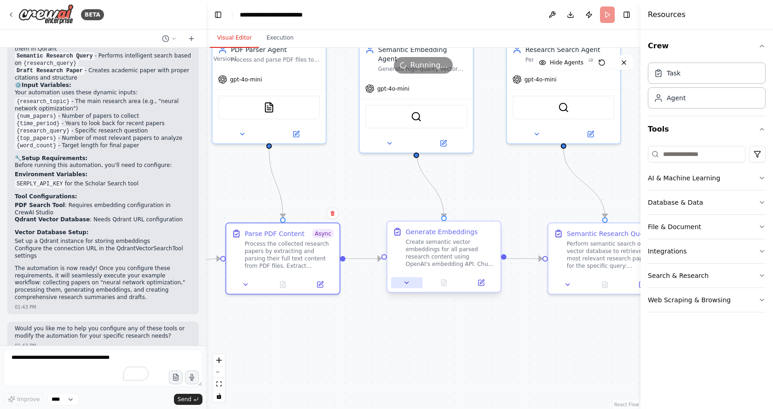
click at [412, 284] on button at bounding box center [407, 282] width 32 height 11
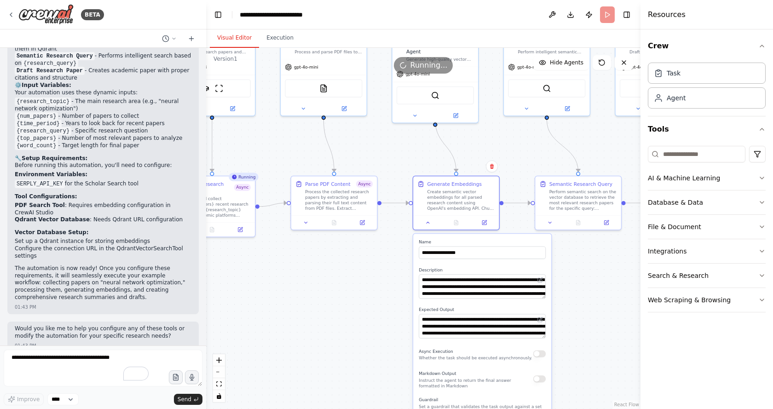
drag, startPoint x: 593, startPoint y: 333, endPoint x: 545, endPoint y: 187, distance: 152.9
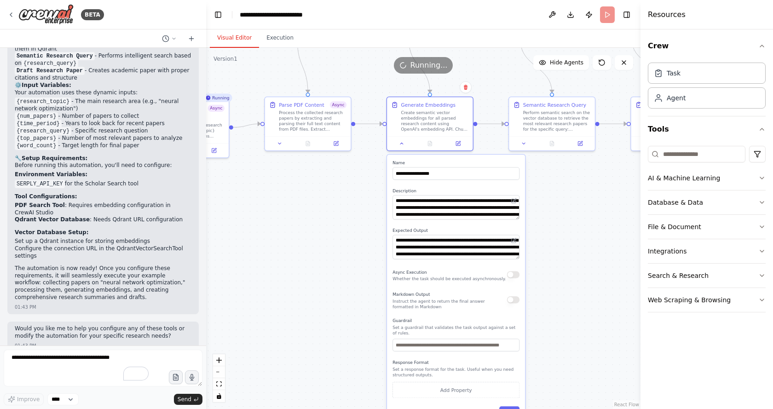
click at [515, 277] on button "button" at bounding box center [513, 274] width 12 height 7
drag, startPoint x: 570, startPoint y: 313, endPoint x: 574, endPoint y: 234, distance: 79.2
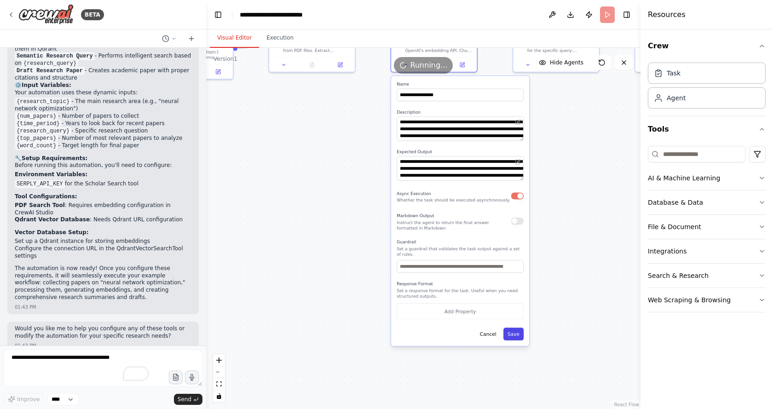
click at [517, 334] on button "Save" at bounding box center [513, 334] width 20 height 12
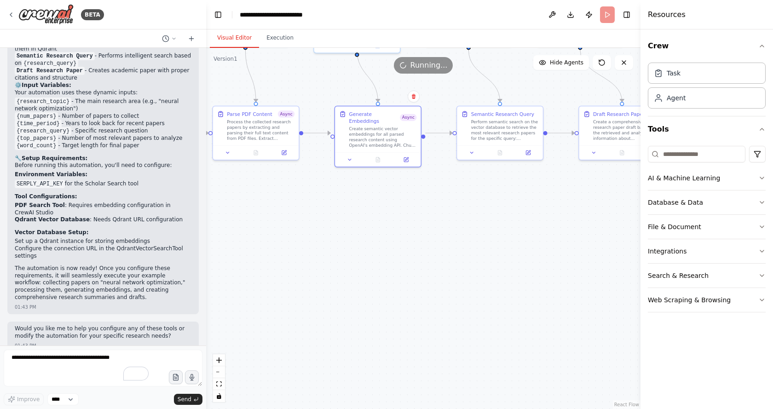
drag, startPoint x: 584, startPoint y: 182, endPoint x: 514, endPoint y: 282, distance: 121.8
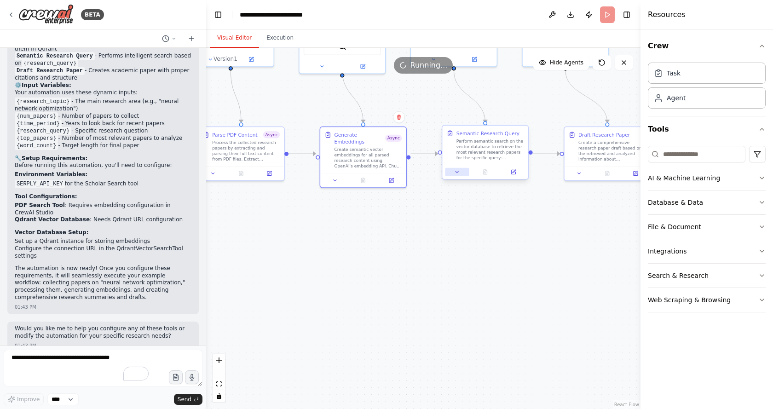
click at [457, 174] on icon at bounding box center [457, 172] width 6 height 6
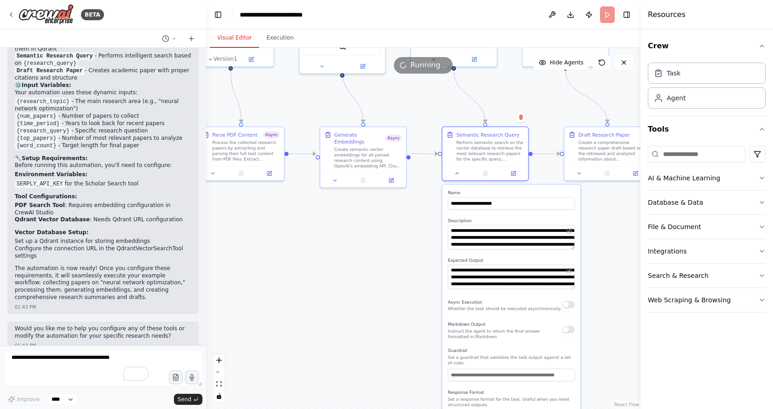
click at [568, 307] on button "button" at bounding box center [568, 304] width 12 height 7
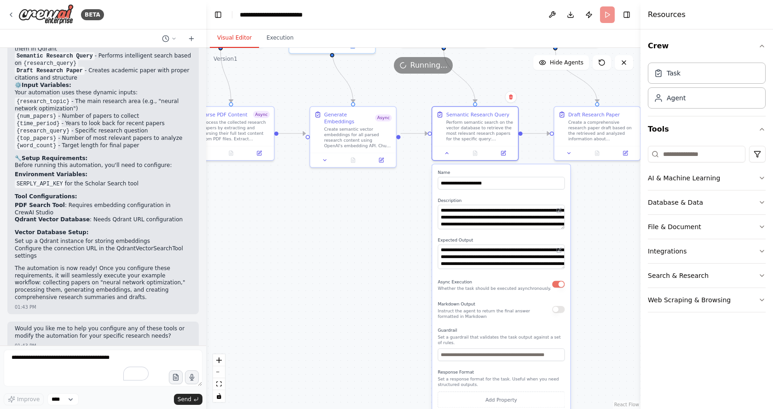
drag, startPoint x: 596, startPoint y: 309, endPoint x: 561, endPoint y: 249, distance: 68.6
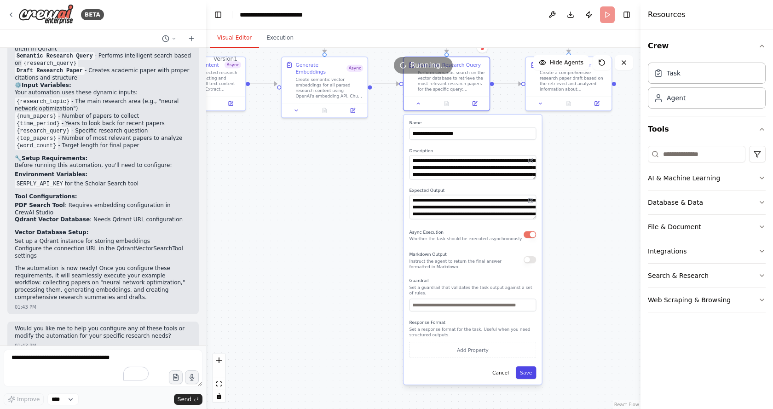
click at [525, 369] on button "Save" at bounding box center [526, 372] width 20 height 12
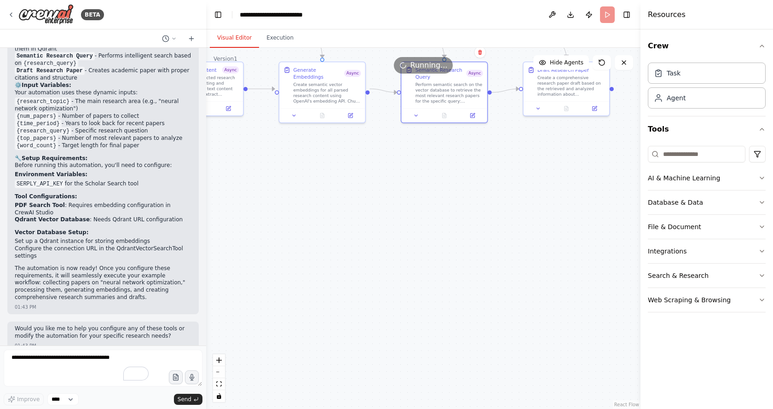
drag, startPoint x: 569, startPoint y: 167, endPoint x: 515, endPoint y: 231, distance: 83.6
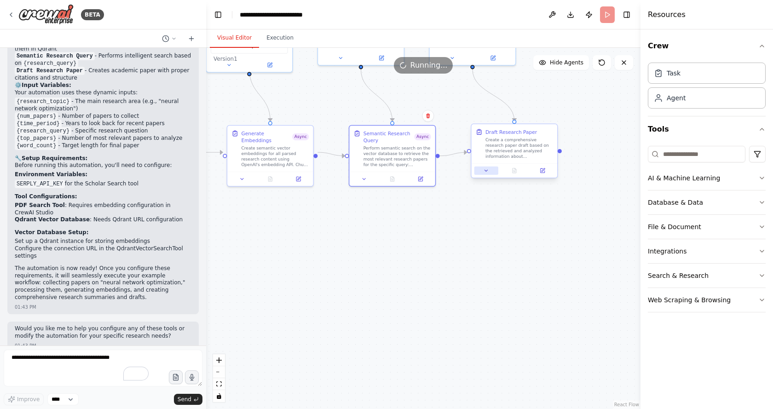
click at [489, 173] on button at bounding box center [486, 171] width 24 height 8
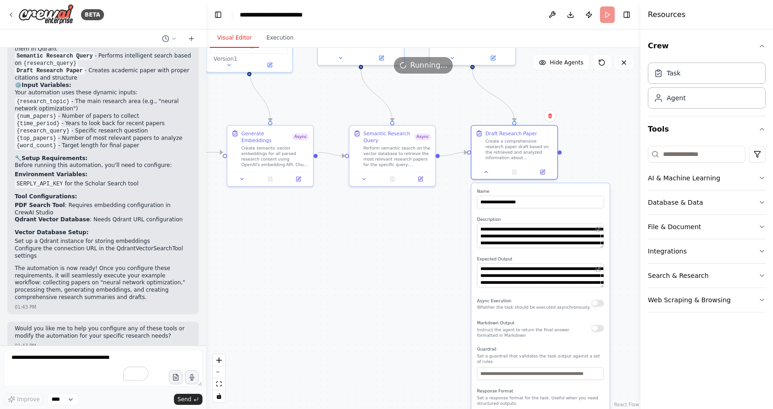
click at [598, 304] on button "button" at bounding box center [597, 302] width 12 height 7
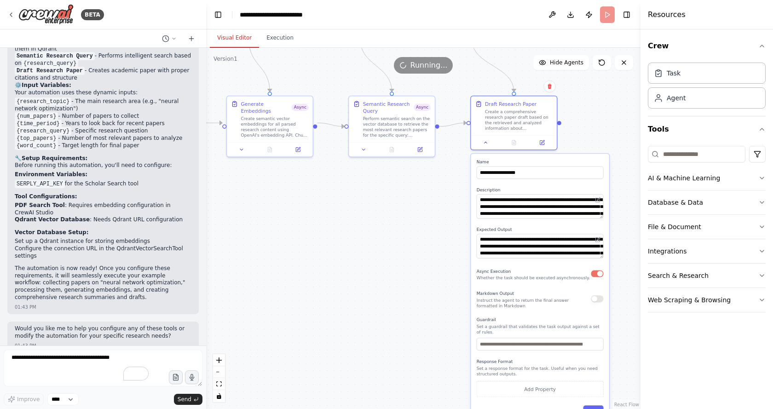
drag, startPoint x: 621, startPoint y: 283, endPoint x: 597, endPoint y: 216, distance: 71.7
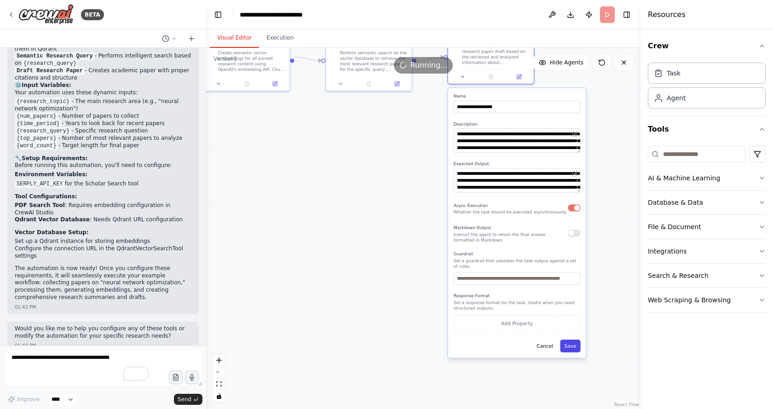
click at [576, 345] on button "Save" at bounding box center [570, 345] width 20 height 12
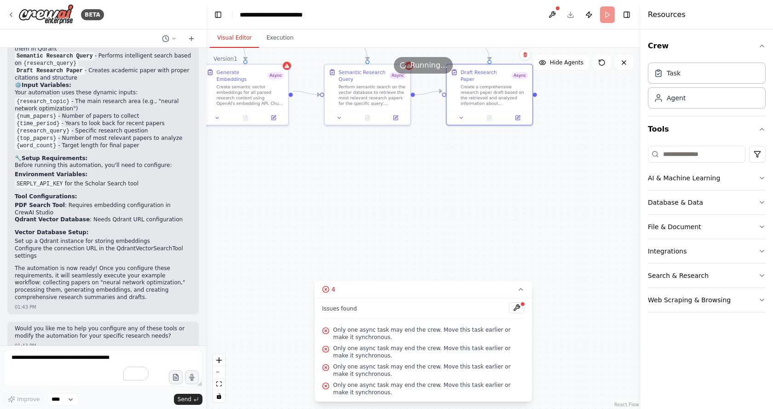
drag, startPoint x: 494, startPoint y: 183, endPoint x: 493, endPoint y: 197, distance: 14.7
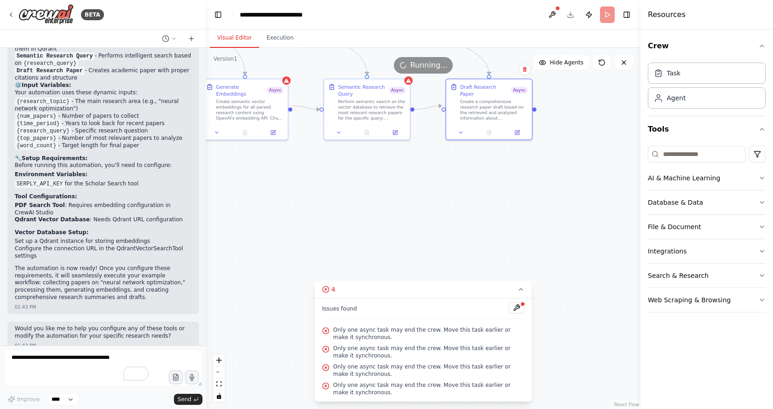
drag, startPoint x: 538, startPoint y: 231, endPoint x: 552, endPoint y: 233, distance: 13.9
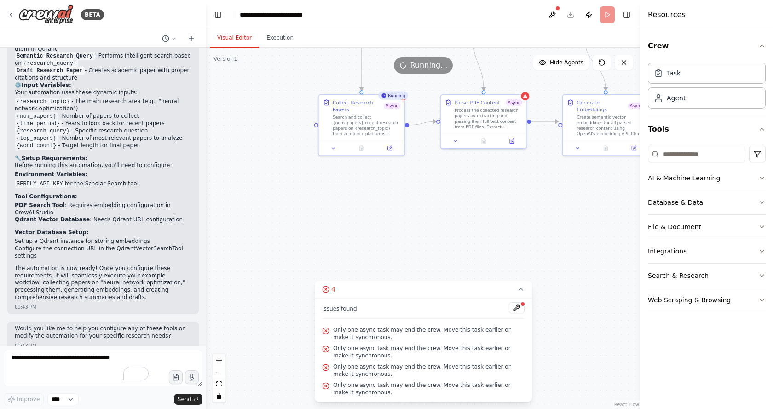
drag, startPoint x: 391, startPoint y: 238, endPoint x: 502, endPoint y: 237, distance: 110.9
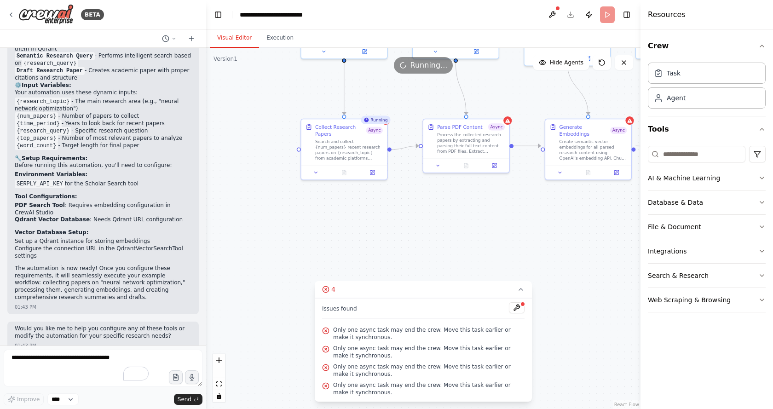
drag, startPoint x: 408, startPoint y: 230, endPoint x: 403, endPoint y: 237, distance: 9.2
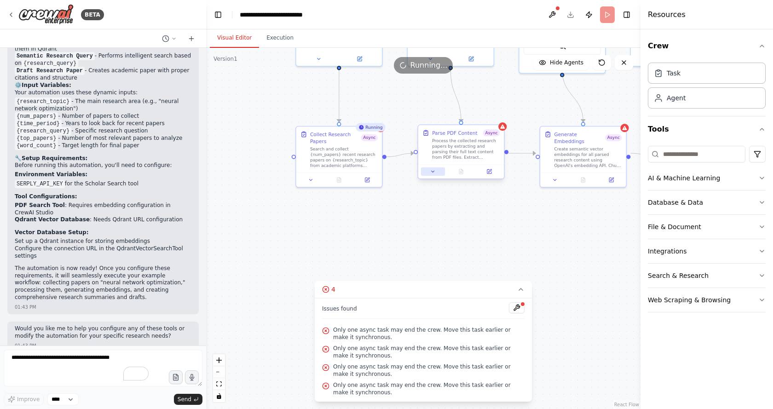
click at [434, 171] on icon at bounding box center [432, 171] width 3 height 1
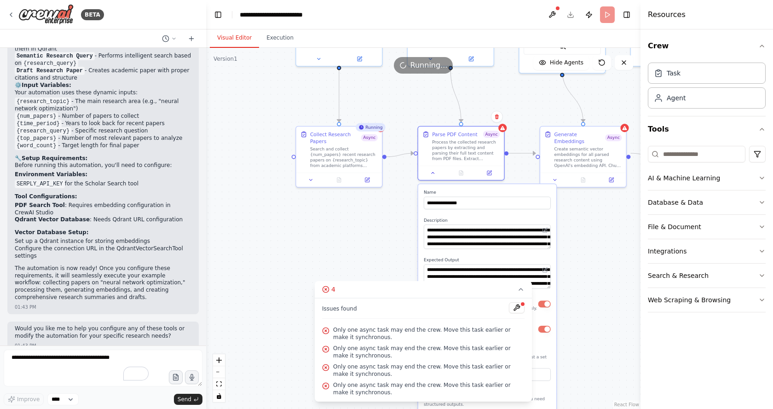
click at [546, 310] on div "Async Execution Whether the task should be executed asynchronously." at bounding box center [487, 304] width 127 height 14
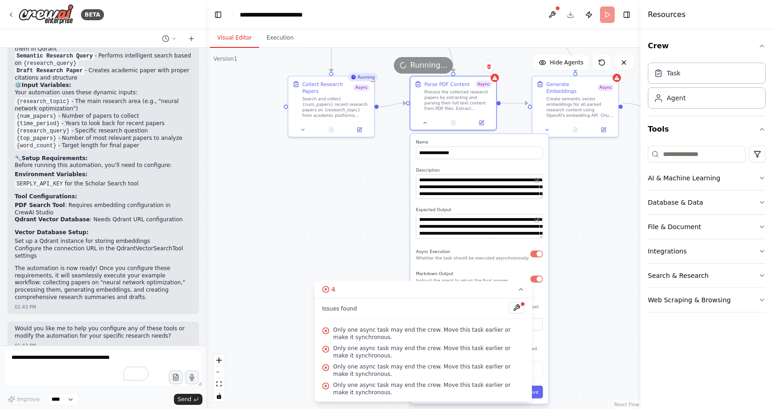
drag, startPoint x: 589, startPoint y: 308, endPoint x: 578, endPoint y: 223, distance: 85.8
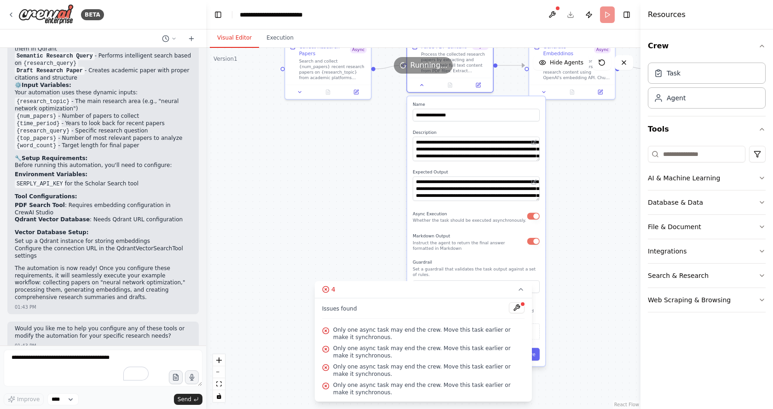
drag, startPoint x: 589, startPoint y: 204, endPoint x: 586, endPoint y: 189, distance: 16.0
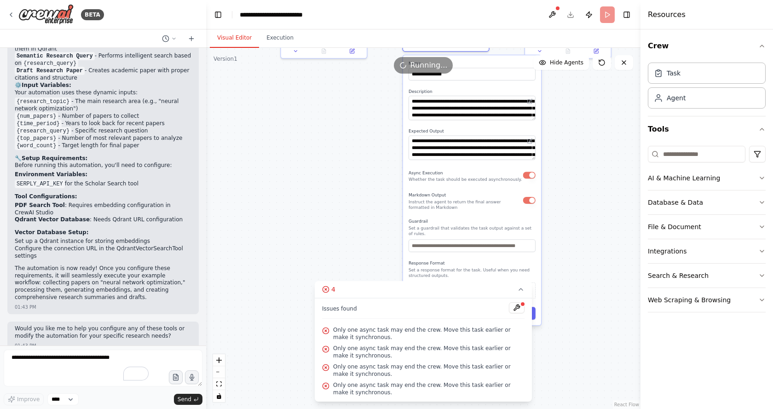
click at [529, 177] on button "button" at bounding box center [529, 175] width 12 height 7
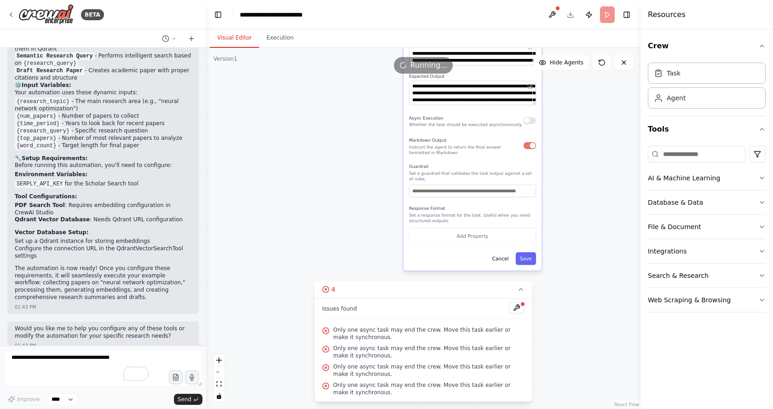
drag, startPoint x: 574, startPoint y: 207, endPoint x: 573, endPoint y: 201, distance: 5.5
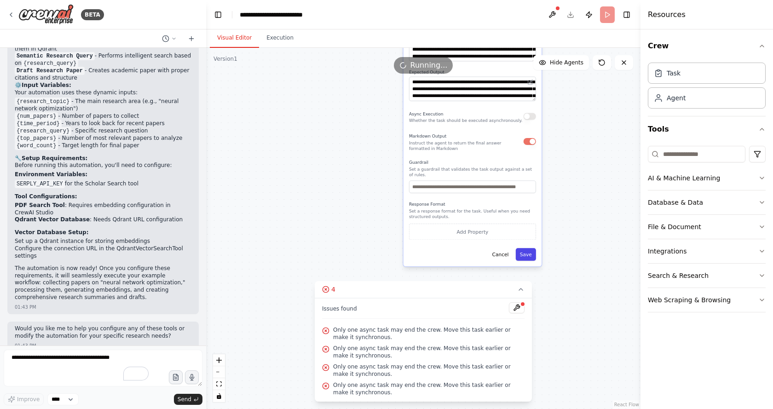
click at [529, 258] on button "Save" at bounding box center [526, 254] width 20 height 12
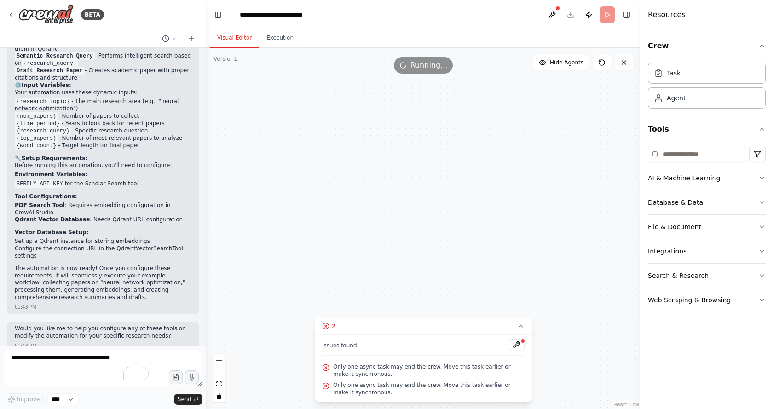
drag, startPoint x: 584, startPoint y: 178, endPoint x: 514, endPoint y: 293, distance: 134.0
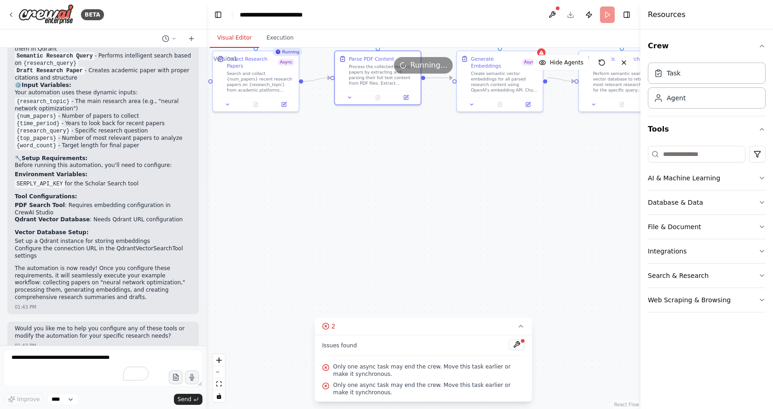
drag, startPoint x: 501, startPoint y: 172, endPoint x: 482, endPoint y: 212, distance: 43.8
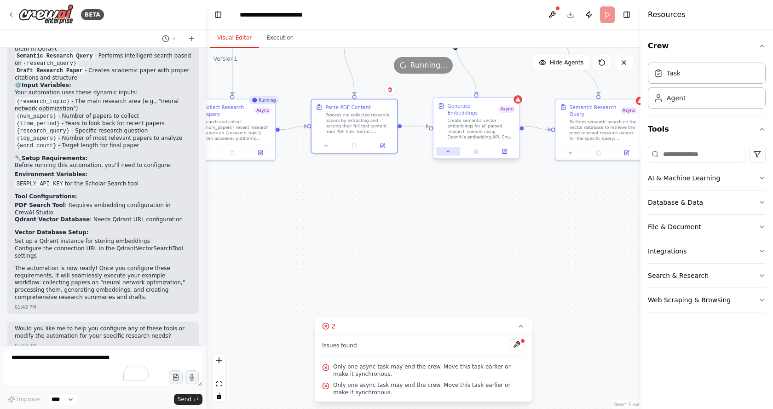
click at [449, 149] on icon at bounding box center [448, 152] width 6 height 6
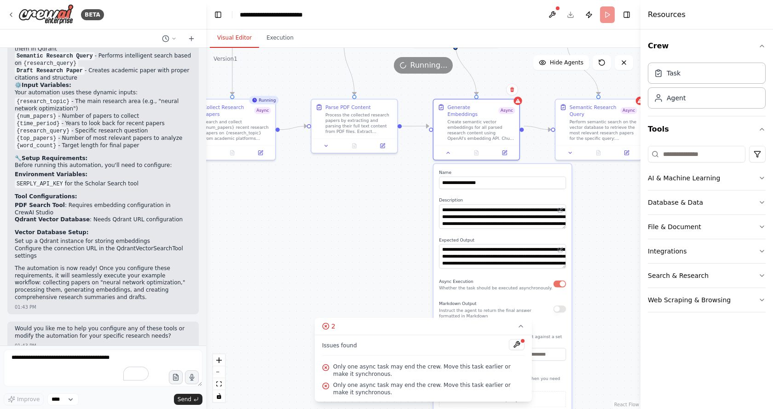
click at [558, 277] on div "Async Execution Whether the task should be executed asynchronously." at bounding box center [502, 284] width 127 height 14
click at [555, 280] on button "button" at bounding box center [559, 283] width 12 height 7
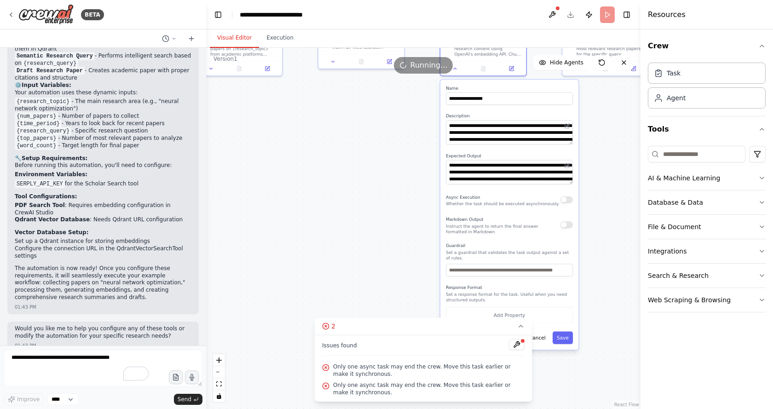
drag, startPoint x: 604, startPoint y: 243, endPoint x: 604, endPoint y: 200, distance: 42.8
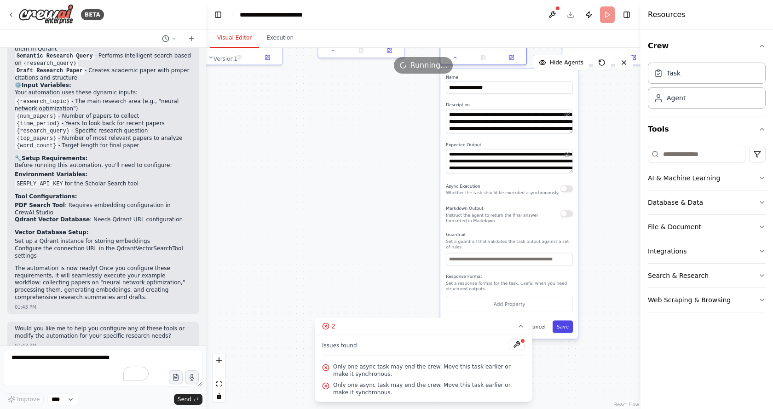
click at [570, 321] on button "Save" at bounding box center [562, 327] width 20 height 12
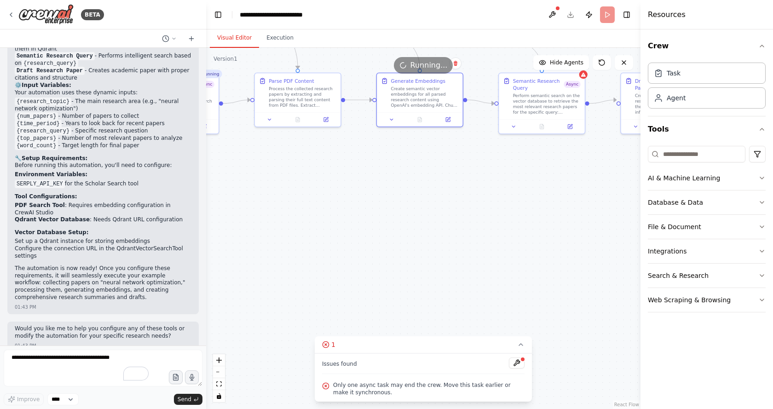
drag, startPoint x: 606, startPoint y: 202, endPoint x: 517, endPoint y: 312, distance: 141.6
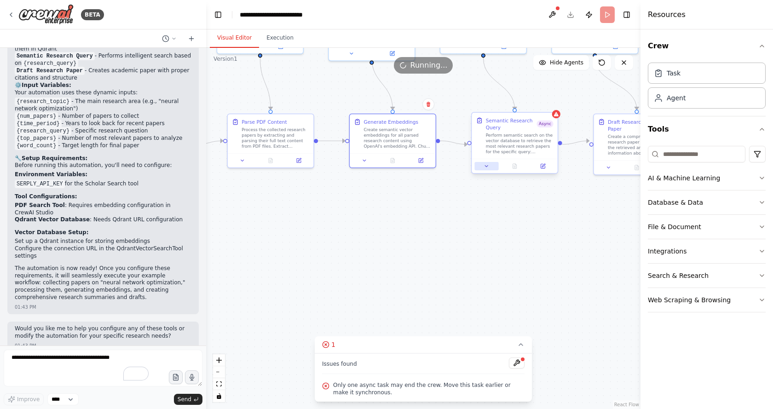
click at [489, 167] on button at bounding box center [486, 166] width 24 height 8
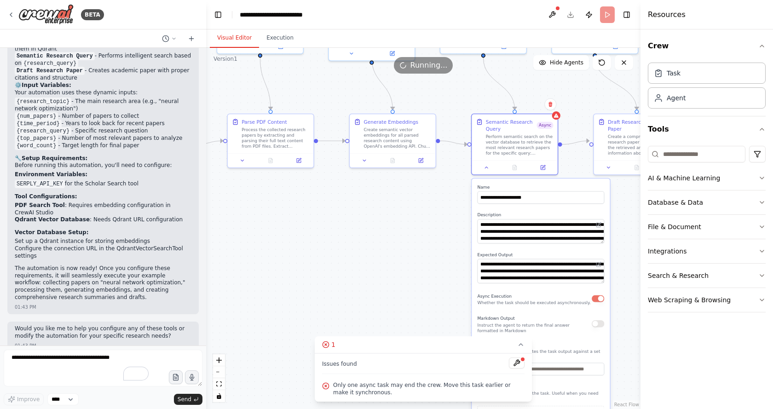
click at [599, 300] on button "button" at bounding box center [598, 298] width 12 height 7
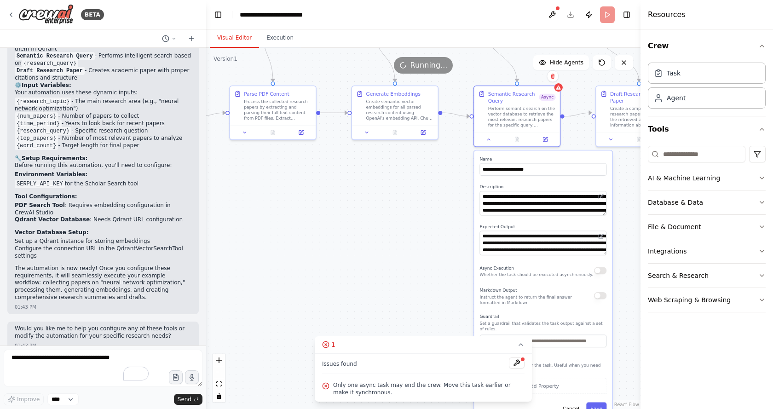
drag, startPoint x: 615, startPoint y: 313, endPoint x: 612, endPoint y: 222, distance: 90.7
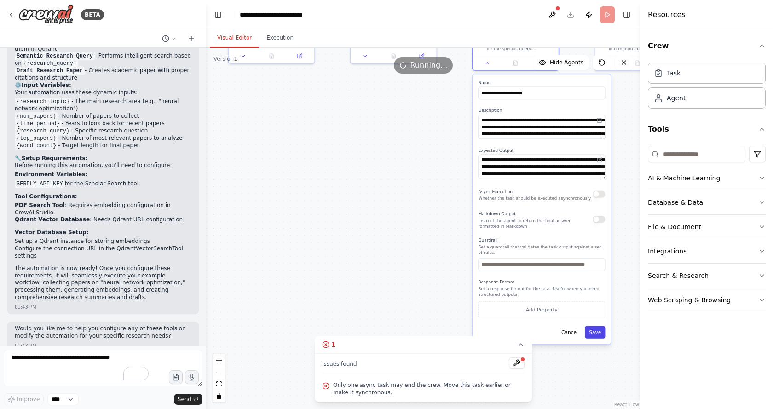
click at [594, 332] on button "Save" at bounding box center [595, 332] width 20 height 12
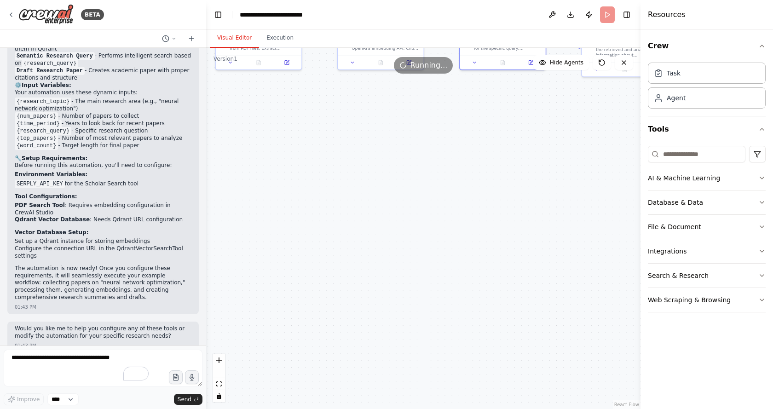
drag, startPoint x: 595, startPoint y: 241, endPoint x: 469, endPoint y: 345, distance: 163.4
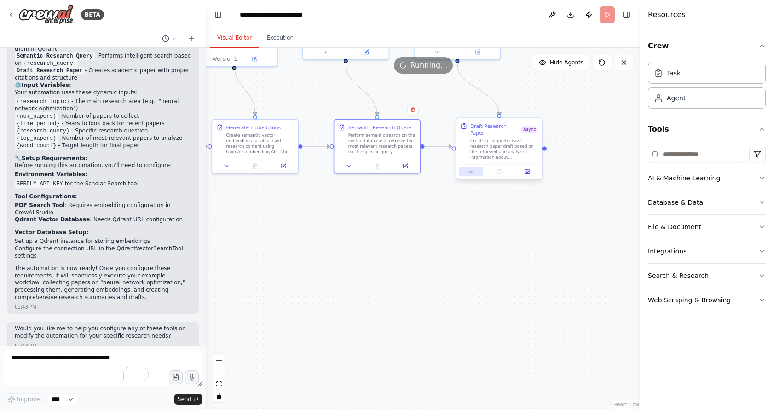
click at [473, 169] on icon at bounding box center [471, 172] width 6 height 6
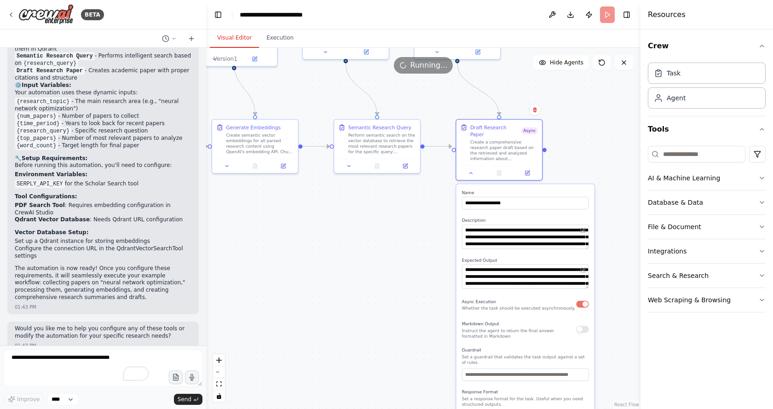
click at [577, 300] on button "button" at bounding box center [582, 303] width 12 height 7
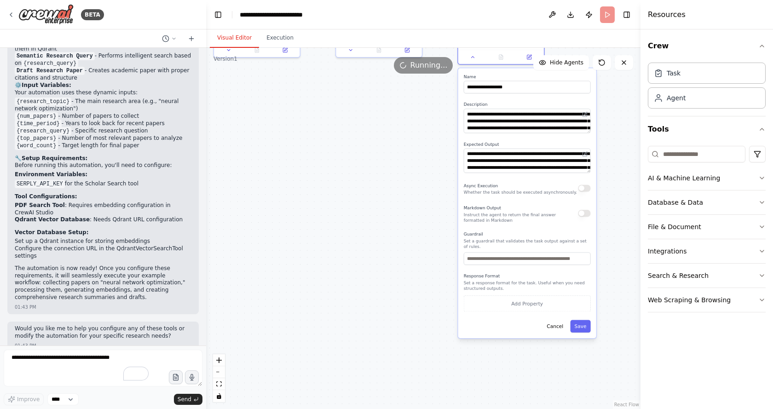
drag, startPoint x: 608, startPoint y: 319, endPoint x: 608, endPoint y: 191, distance: 127.9
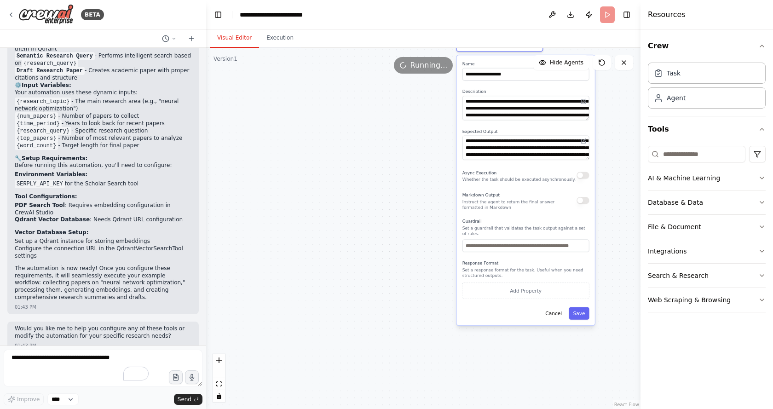
click at [575, 313] on div "**********" at bounding box center [526, 190] width 138 height 270
click at [575, 307] on button "Save" at bounding box center [579, 313] width 20 height 12
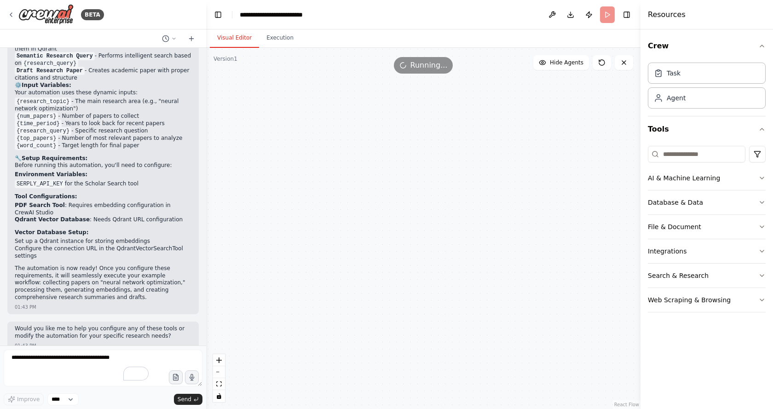
click at [357, 185] on div ".deletable-edge-delete-btn { width: 20px; height: 20px; border: 0px solid #ffff…" at bounding box center [423, 228] width 434 height 361
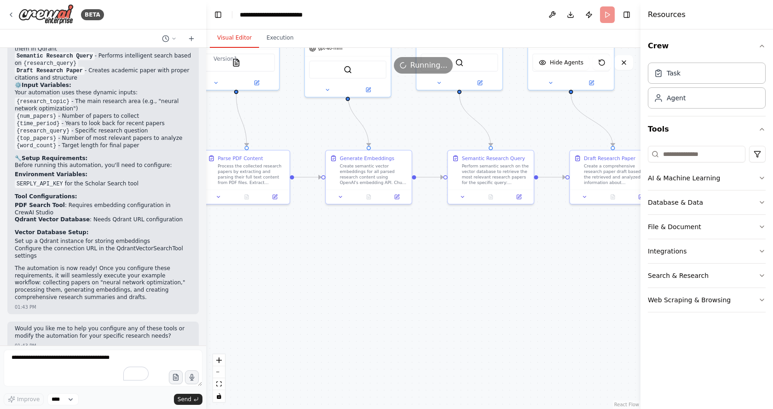
drag, startPoint x: 337, startPoint y: 164, endPoint x: 452, endPoint y: 328, distance: 200.1
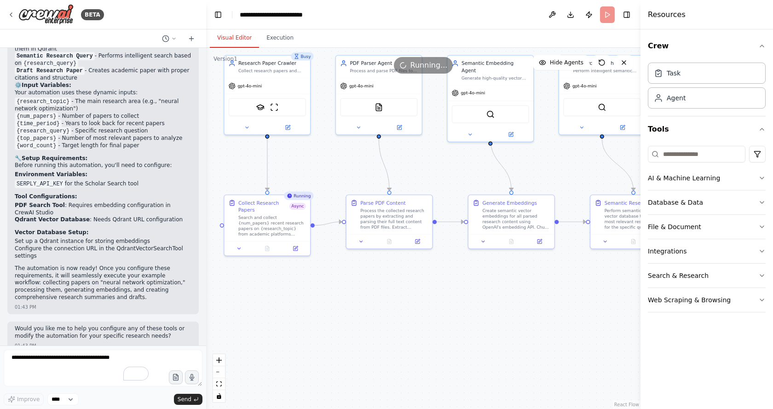
drag, startPoint x: 313, startPoint y: 256, endPoint x: 481, endPoint y: 304, distance: 175.0
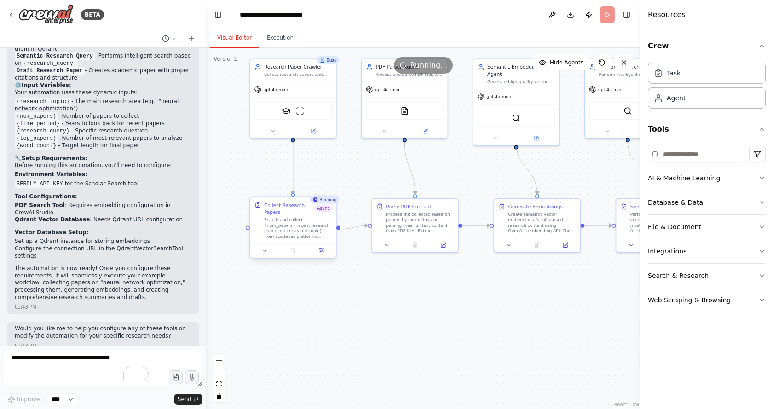
click at [327, 204] on div "Collect Research Papers Async" at bounding box center [298, 208] width 68 height 14
click at [396, 312] on div ".deletable-edge-delete-btn { width: 20px; height: 20px; border: 0px solid #ffff…" at bounding box center [423, 228] width 434 height 361
drag, startPoint x: 461, startPoint y: 361, endPoint x: 457, endPoint y: 382, distance: 21.5
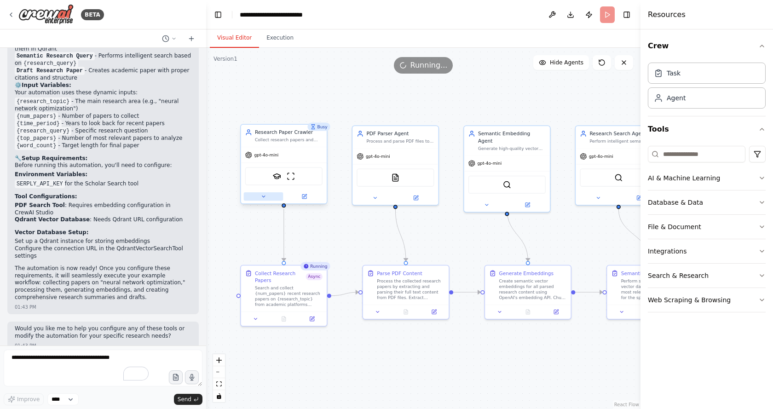
click at [261, 196] on icon at bounding box center [263, 197] width 6 height 6
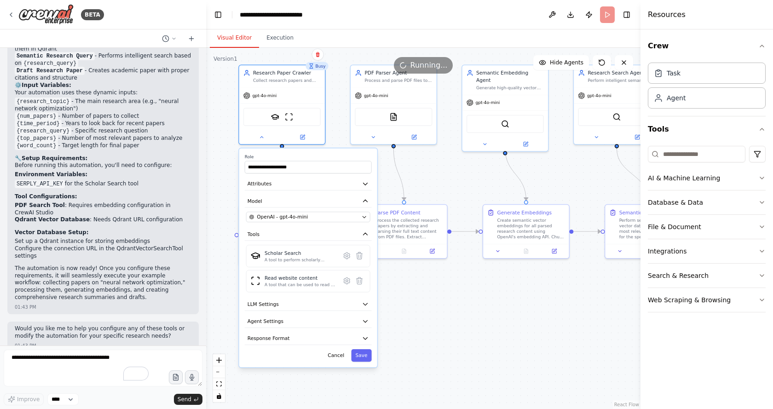
drag, startPoint x: 457, startPoint y: 184, endPoint x: 457, endPoint y: 166, distance: 18.4
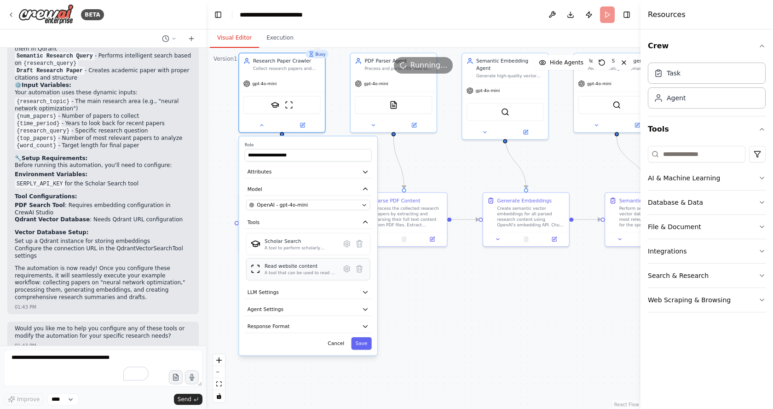
click at [278, 270] on div "Read website content A tool that can be used to read a website content." at bounding box center [301, 269] width 72 height 13
click at [253, 271] on img at bounding box center [256, 269] width 10 height 10
click at [343, 270] on icon at bounding box center [347, 269] width 8 height 8
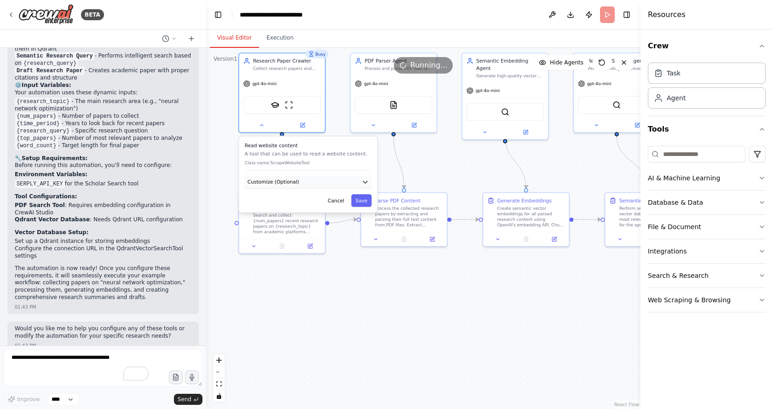
click at [306, 179] on button "Customize (Optional)" at bounding box center [308, 182] width 127 height 13
click at [313, 179] on button "Customize (Optional)" at bounding box center [308, 182] width 127 height 13
click at [313, 165] on p "Class name: ScrapeWebsiteTool" at bounding box center [308, 163] width 127 height 6
click at [335, 197] on button "Cancel" at bounding box center [335, 200] width 25 height 12
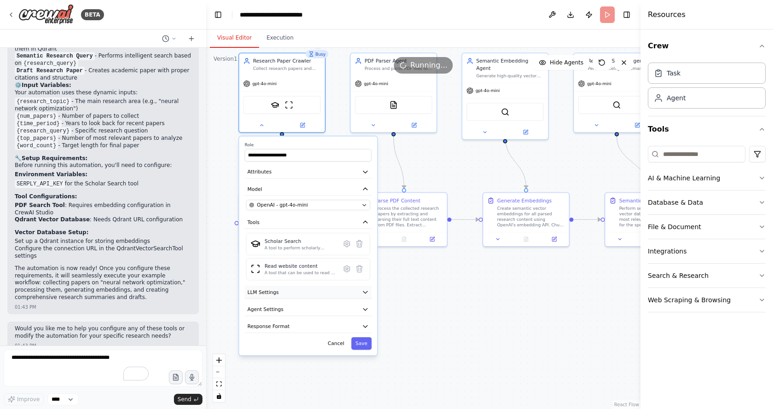
click at [306, 296] on button "LLM Settings" at bounding box center [308, 292] width 127 height 13
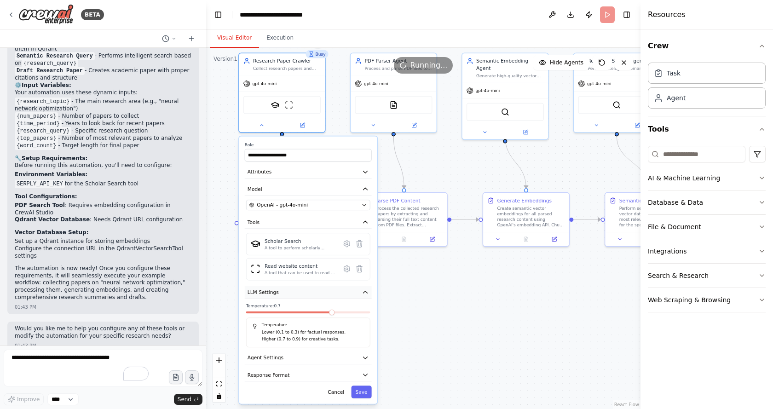
click at [315, 293] on button "LLM Settings" at bounding box center [308, 292] width 127 height 13
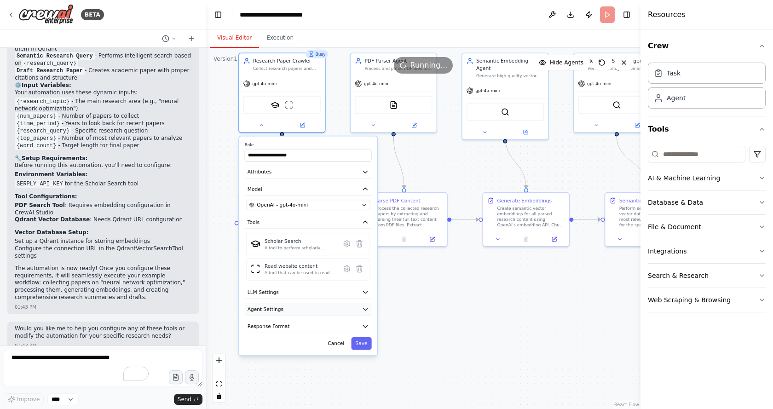
click at [309, 312] on button "Agent Settings" at bounding box center [308, 309] width 127 height 13
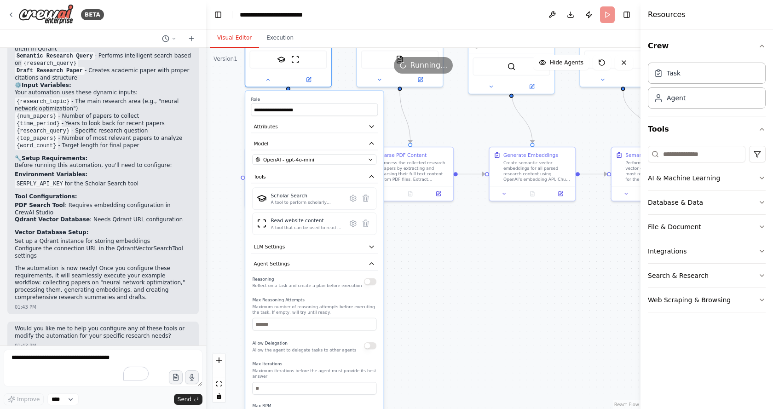
drag, startPoint x: 447, startPoint y: 319, endPoint x: 472, endPoint y: 204, distance: 118.1
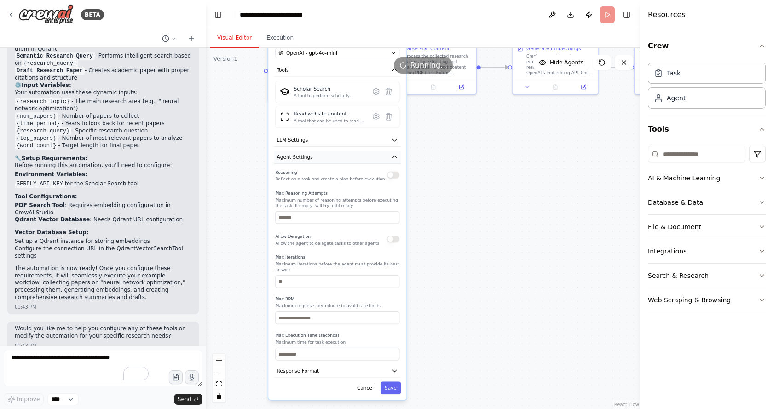
click at [366, 158] on button "Agent Settings" at bounding box center [337, 157] width 127 height 13
click at [397, 157] on icon "button" at bounding box center [394, 157] width 7 height 7
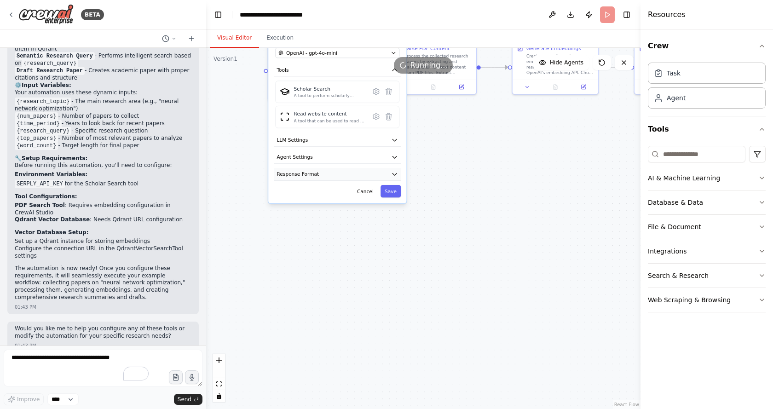
click at [331, 174] on button "Response Format" at bounding box center [337, 174] width 127 height 13
click at [396, 174] on icon "button" at bounding box center [394, 174] width 4 height 2
click at [484, 173] on div ".deletable-edge-delete-btn { width: 20px; height: 20px; border: 0px solid #ffff…" at bounding box center [423, 228] width 434 height 361
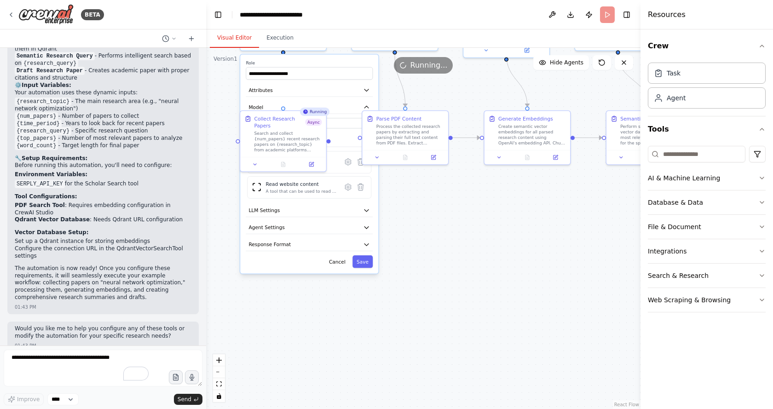
drag, startPoint x: 491, startPoint y: 172, endPoint x: 446, endPoint y: 285, distance: 122.2
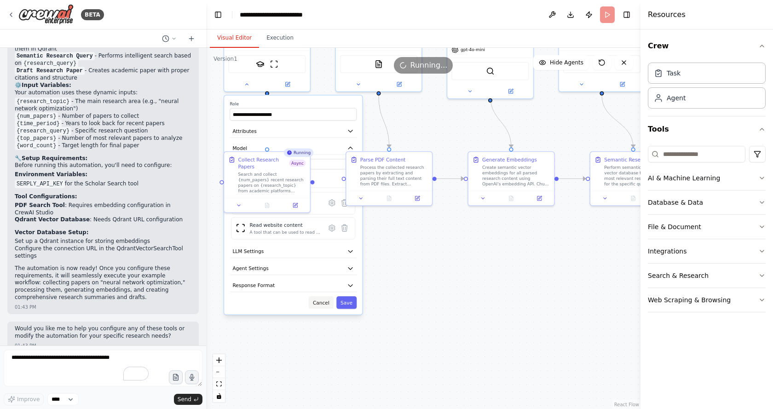
click at [326, 307] on button "Cancel" at bounding box center [321, 302] width 25 height 12
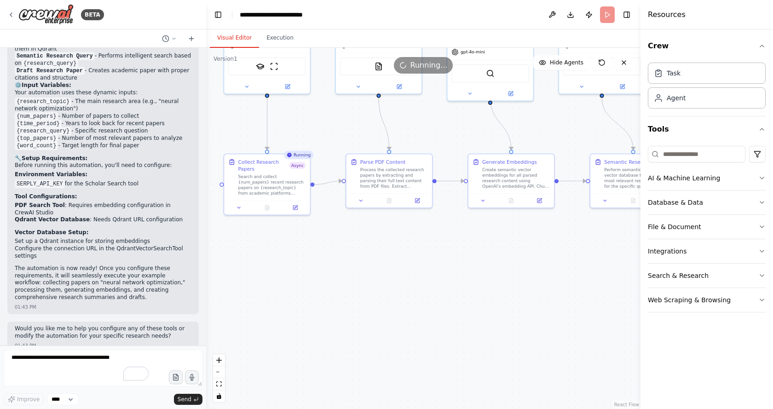
drag, startPoint x: 410, startPoint y: 274, endPoint x: 396, endPoint y: 345, distance: 73.3
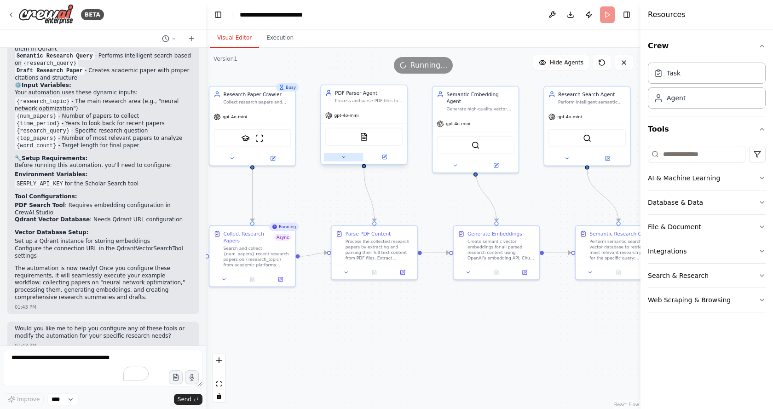
click at [341, 158] on icon at bounding box center [344, 157] width 6 height 6
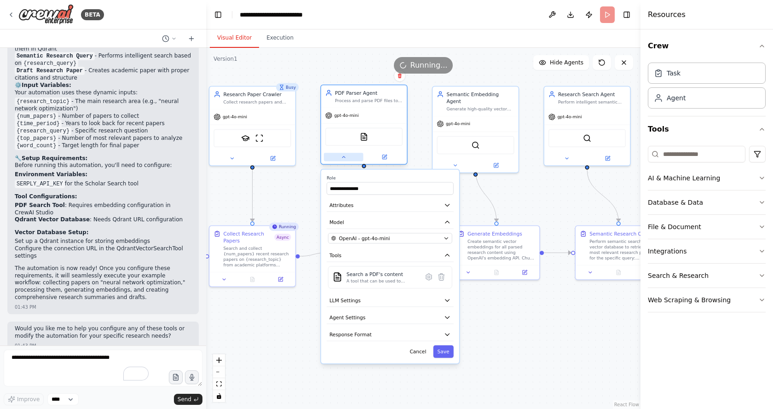
click at [341, 158] on icon at bounding box center [344, 157] width 6 height 6
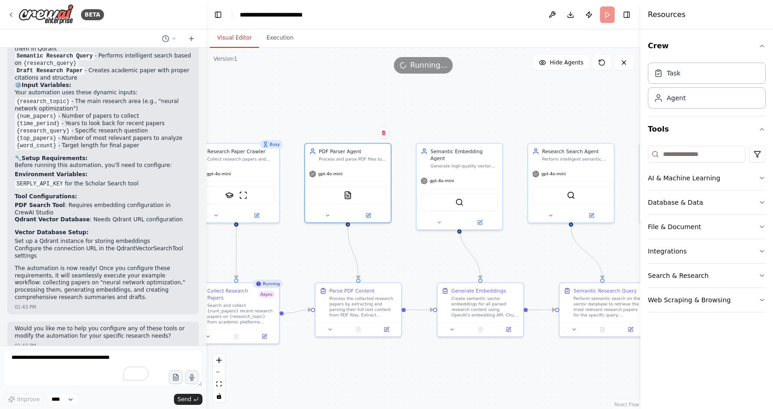
drag, startPoint x: 454, startPoint y: 199, endPoint x: 437, endPoint y: 262, distance: 64.8
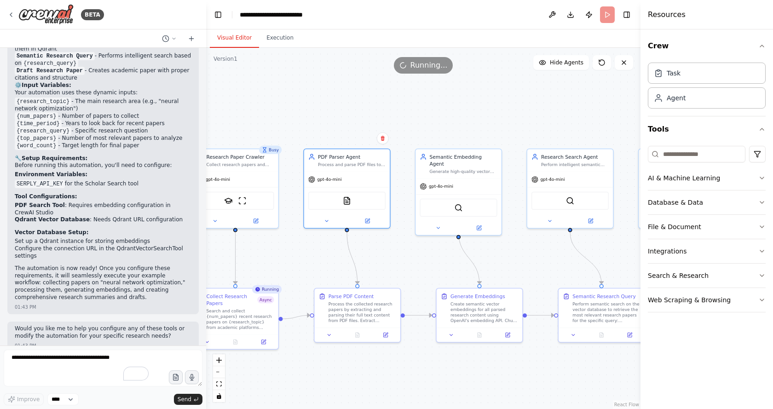
click at [297, 96] on div ".deletable-edge-delete-btn { width: 20px; height: 20px; border: 0px solid #ffff…" at bounding box center [423, 228] width 434 height 361
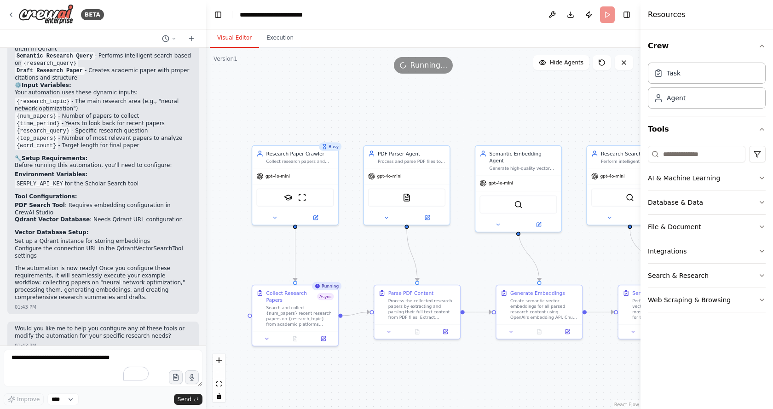
drag, startPoint x: 345, startPoint y: 137, endPoint x: 354, endPoint y: 138, distance: 9.2
click at [261, 38] on button "Execution" at bounding box center [280, 38] width 42 height 19
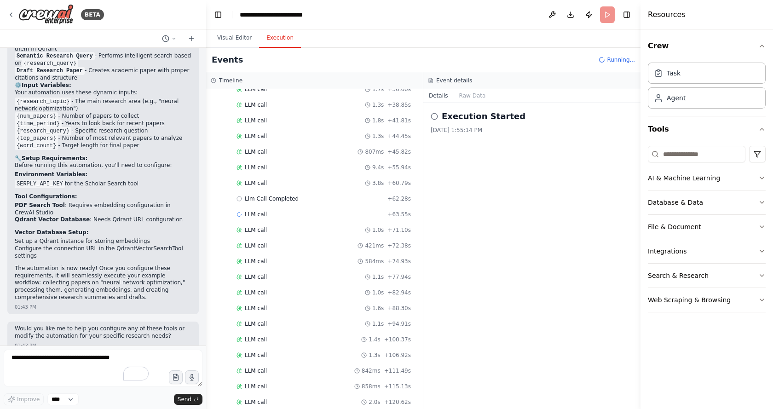
scroll to position [524, 0]
click at [683, 70] on div "Task" at bounding box center [707, 72] width 118 height 21
click at [692, 98] on div "Agent" at bounding box center [707, 97] width 118 height 21
drag, startPoint x: 542, startPoint y: 177, endPoint x: 442, endPoint y: 210, distance: 105.2
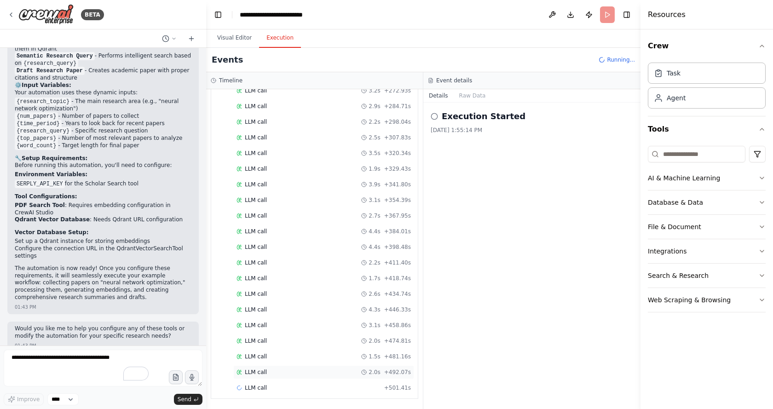
click at [288, 374] on div "LLM call 2.0s + 492.07s" at bounding box center [323, 371] width 174 height 7
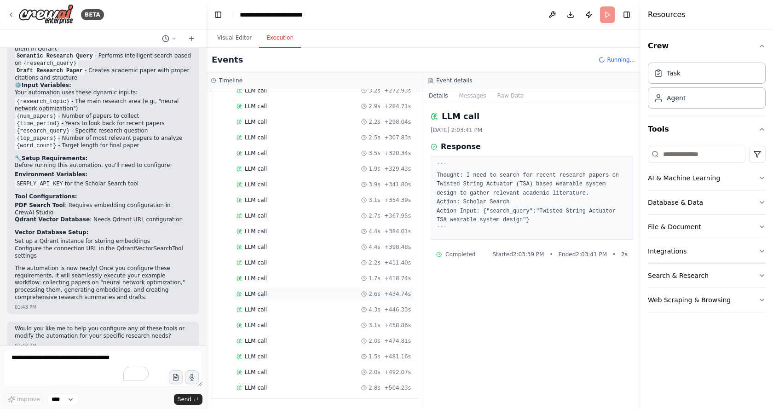
click at [304, 291] on div "LLM call 2.6s + 434.74s" at bounding box center [323, 293] width 174 height 7
click at [305, 233] on div "LLM call 4.4s + 384.01s" at bounding box center [323, 231] width 174 height 7
click at [307, 184] on div "LLM call 3.9s + 341.80s" at bounding box center [323, 184] width 174 height 7
click at [311, 150] on div "LLM call 3.5s + 320.34s" at bounding box center [323, 153] width 174 height 7
click at [311, 221] on div "LLM call 2.7s + 367.95s" at bounding box center [323, 216] width 181 height 14
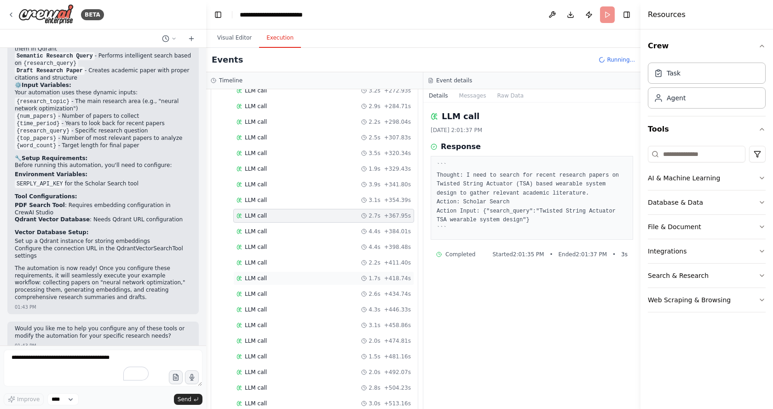
click at [309, 281] on div "LLM call 1.7s + 418.74s" at bounding box center [323, 278] width 174 height 7
click at [301, 339] on div "LLM call 2.0s + 474.81s" at bounding box center [323, 340] width 174 height 7
click at [303, 366] on div "LLM call 2.0s + 492.07s" at bounding box center [323, 372] width 181 height 14
click at [326, 375] on div "LLM call 2.8s + 504.23s" at bounding box center [323, 371] width 174 height 7
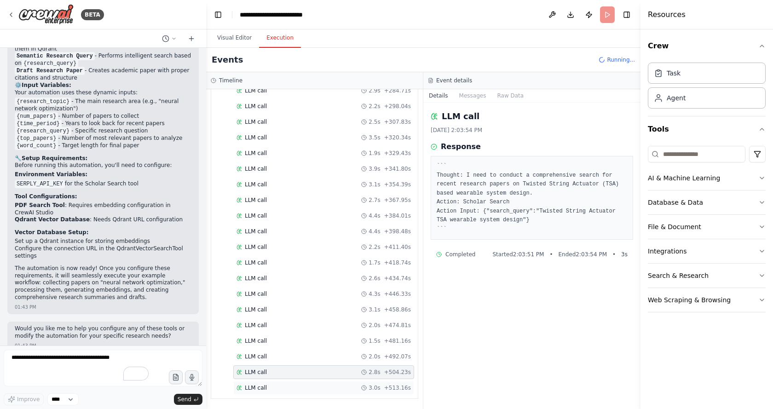
click at [325, 392] on div "LLM call 3.0s + 513.16s" at bounding box center [323, 388] width 181 height 14
click at [327, 126] on div "LLM call 2.5s + 307.83s" at bounding box center [323, 122] width 181 height 14
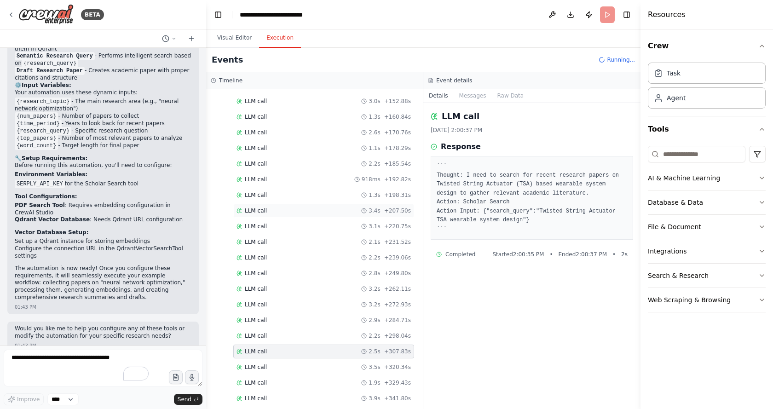
scroll to position [685, 0]
click at [313, 160] on div "LLM call 2.2s + 185.54s" at bounding box center [323, 164] width 181 height 14
click at [471, 93] on button "Messages" at bounding box center [473, 95] width 38 height 13
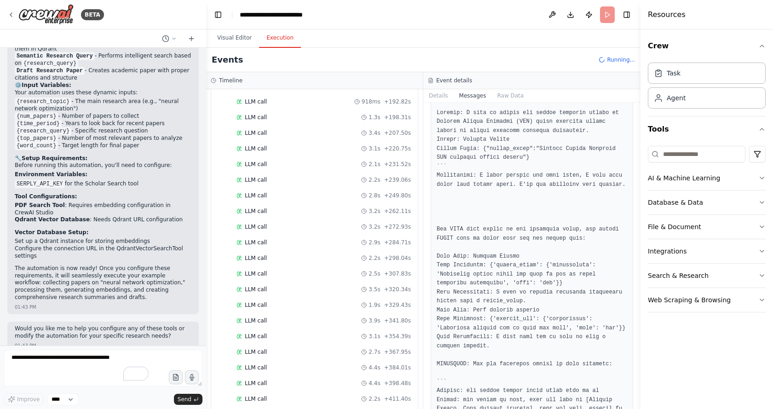
scroll to position [931, 0]
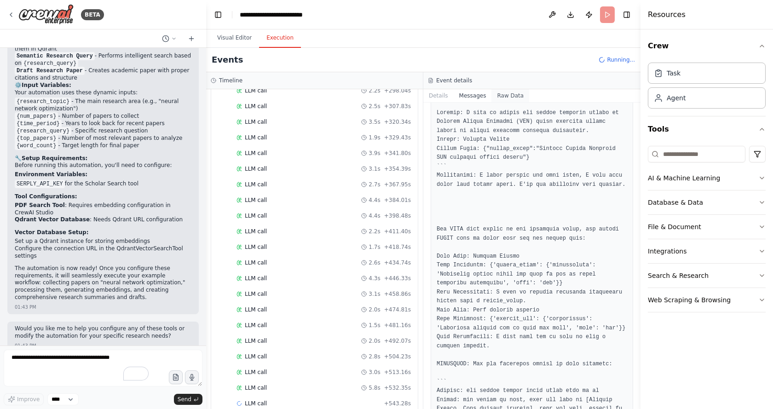
click at [506, 97] on button "Raw Data" at bounding box center [510, 95] width 38 height 13
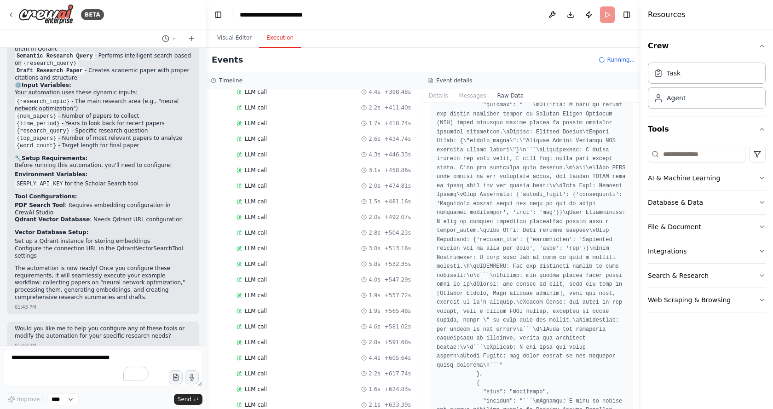
scroll to position [1087, 0]
click at [305, 388] on div "LLM call 5.3s + 654.78s" at bounding box center [323, 387] width 174 height 7
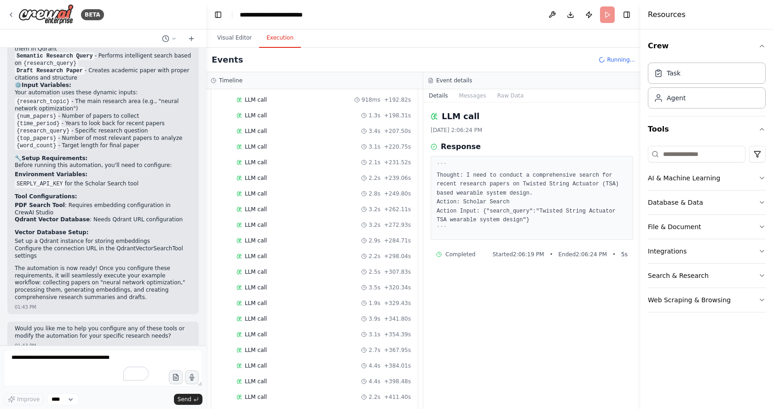
scroll to position [489, 0]
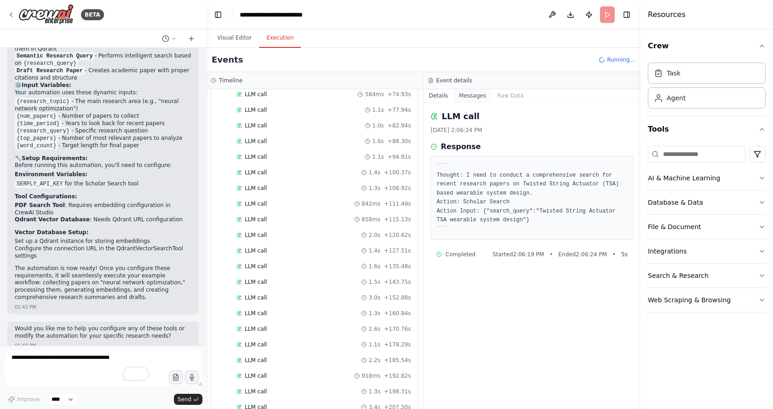
click at [472, 94] on button "Messages" at bounding box center [473, 95] width 38 height 13
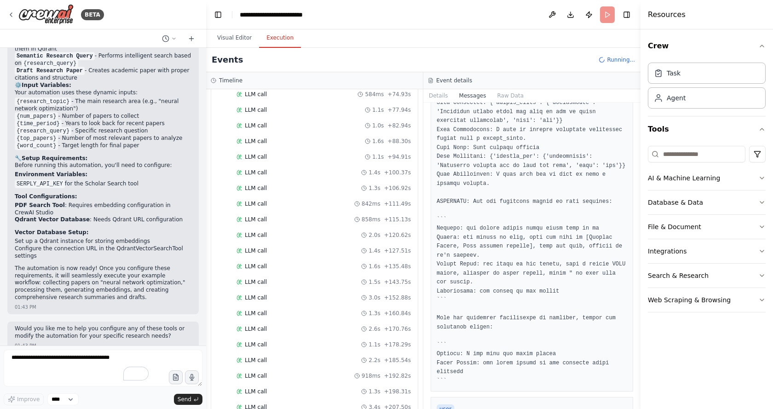
scroll to position [1288, 0]
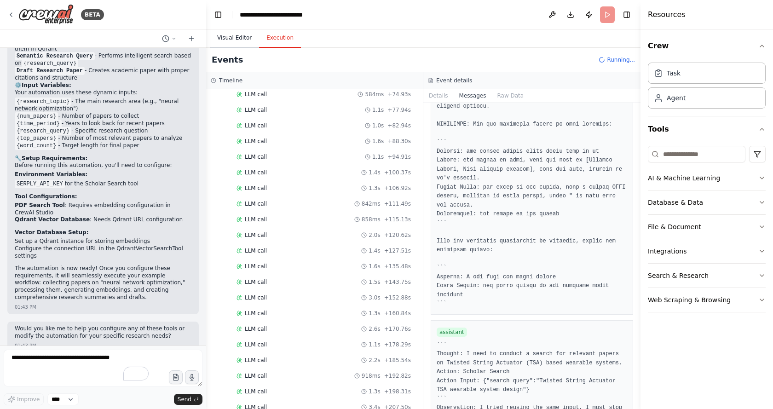
click at [231, 38] on button "Visual Editor" at bounding box center [234, 38] width 49 height 19
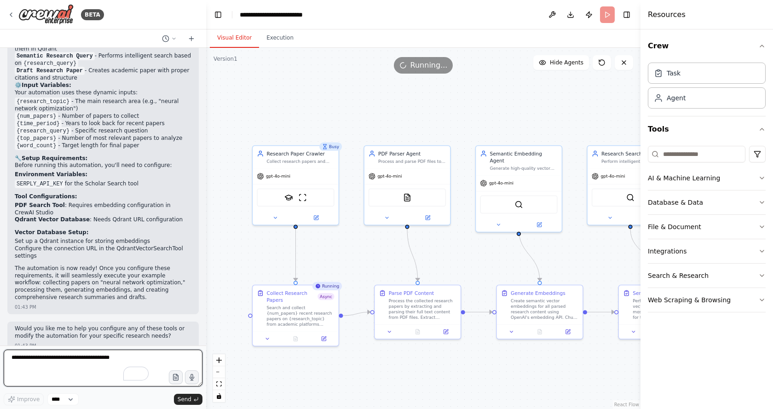
click at [88, 365] on textarea "To enrich screen reader interactions, please activate Accessibility in Grammarl…" at bounding box center [103, 368] width 199 height 37
type textarea "*"
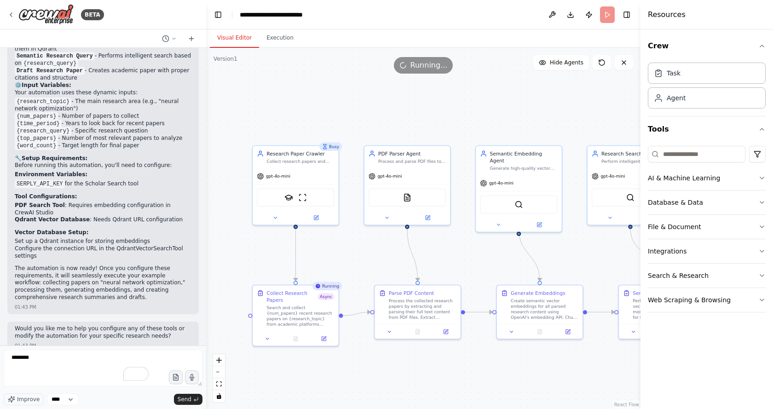
click at [42, 171] on li "Environment Variables: SERPLY_API_KEY for the Scholar Search tool" at bounding box center [103, 179] width 177 height 17
click at [115, 180] on li "SERPLY_API_KEY for the Scholar Search tool" at bounding box center [103, 183] width 177 height 7
click at [47, 180] on code "SERPLY_API_KEY" at bounding box center [40, 184] width 50 height 8
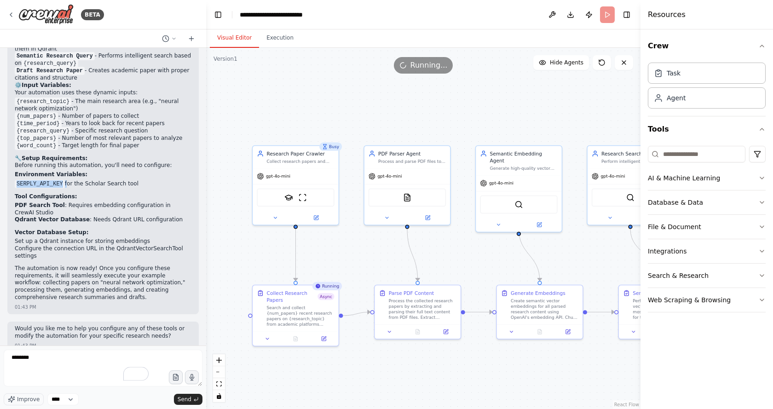
click at [46, 180] on code "SERPLY_API_KEY" at bounding box center [40, 184] width 50 height 8
drag, startPoint x: 17, startPoint y: 170, endPoint x: 58, endPoint y: 171, distance: 41.4
click at [58, 180] on code "SERPLY_API_KEY" at bounding box center [40, 184] width 50 height 8
copy code "SERPLY_API_KEY"
click at [151, 171] on p "Environment Variables:" at bounding box center [103, 174] width 177 height 7
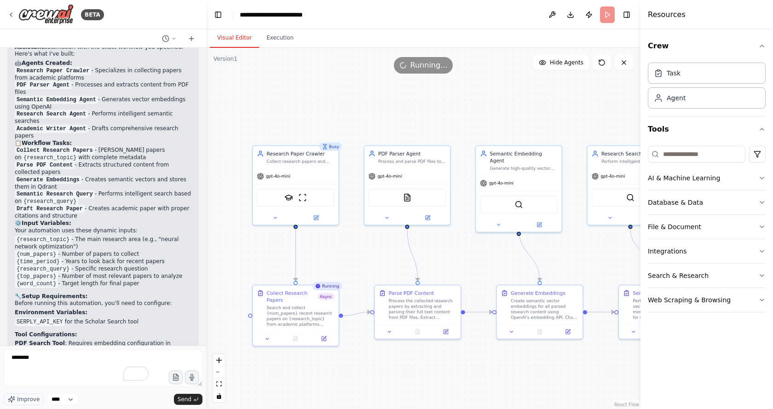
scroll to position [1551, 0]
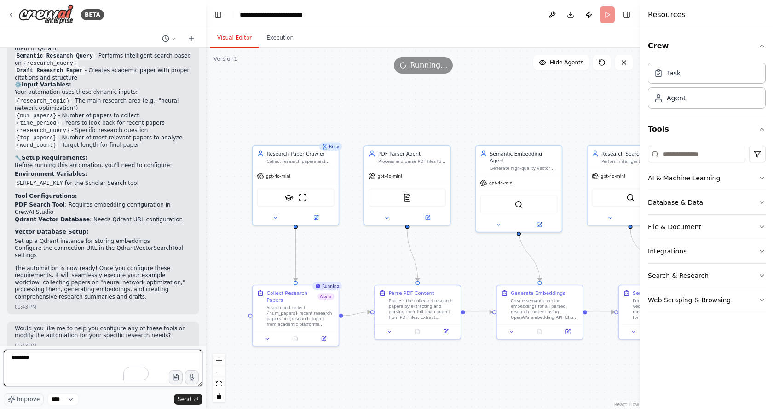
click at [55, 361] on textarea "********" at bounding box center [103, 368] width 199 height 37
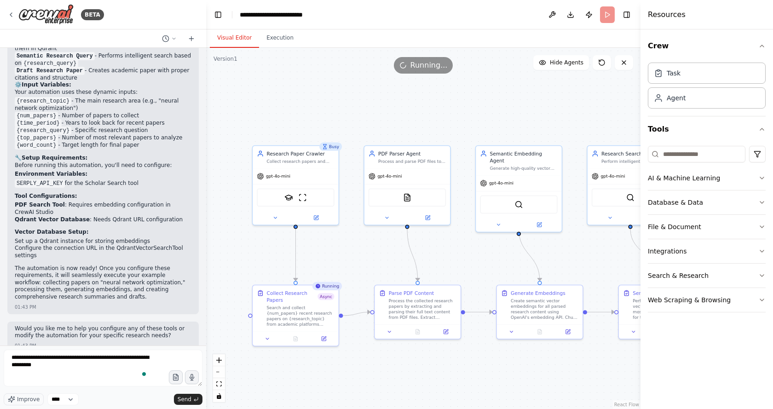
click at [40, 179] on code "SERPLY_API_KEY" at bounding box center [40, 183] width 50 height 8
copy code "SERPLY_API_KEY"
click at [133, 364] on textarea "**********" at bounding box center [103, 368] width 199 height 37
paste textarea "**********"
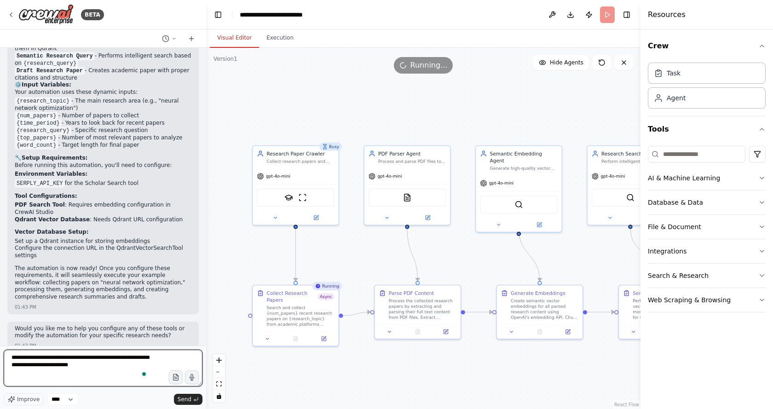
click at [91, 381] on textarea "**********" at bounding box center [103, 368] width 199 height 37
paste textarea "**********"
type textarea "**********"
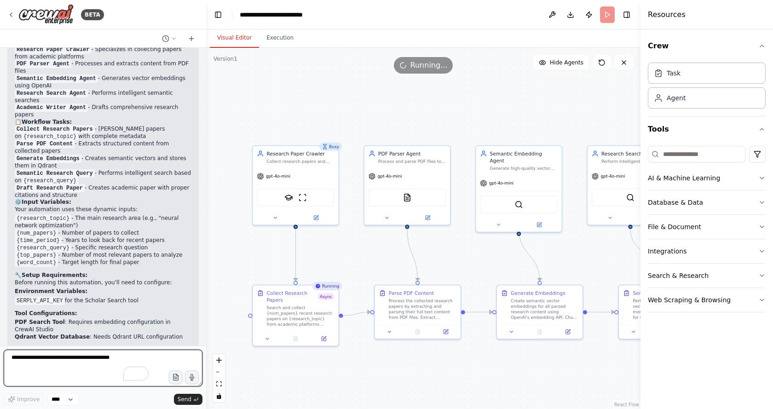
scroll to position [1611, 0]
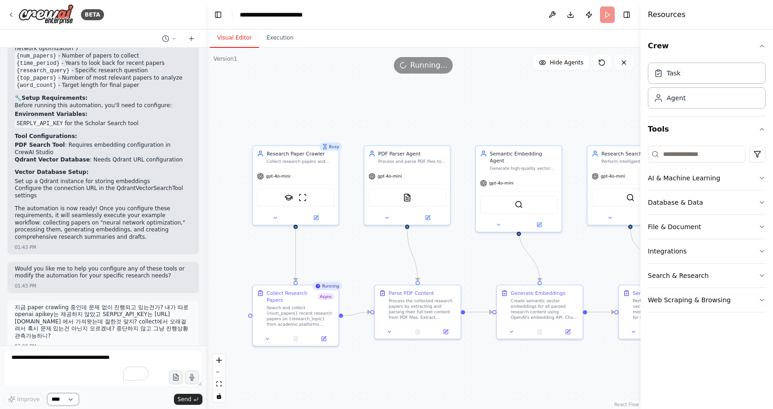
click at [61, 401] on select "****" at bounding box center [62, 399] width 31 height 12
click at [71, 400] on select "****" at bounding box center [62, 399] width 31 height 12
click at [104, 320] on p "지금 paper crawling 중인데 문제 없이 진행되고 있는건가? 내가 따로 openai apikey는 제공하지 않았고 SERPLY_API…" at bounding box center [103, 322] width 177 height 36
click at [278, 41] on button "Execution" at bounding box center [280, 38] width 42 height 19
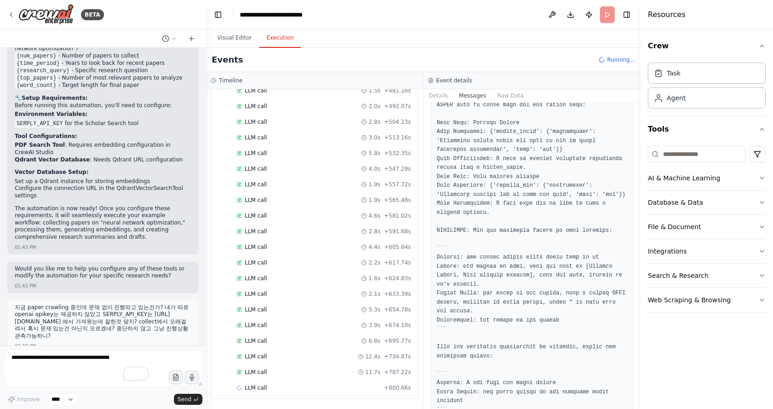
scroll to position [1861, 0]
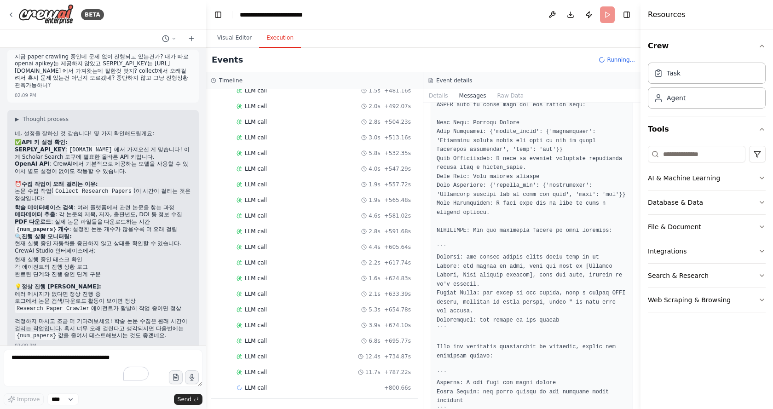
drag, startPoint x: 637, startPoint y: 158, endPoint x: 634, endPoint y: 321, distance: 163.3
click at [634, 321] on div "BETA Research Assistant Agent for Academic Work You are an advanced research as…" at bounding box center [386, 204] width 773 height 409
click at [242, 38] on button "Visual Editor" at bounding box center [234, 38] width 49 height 19
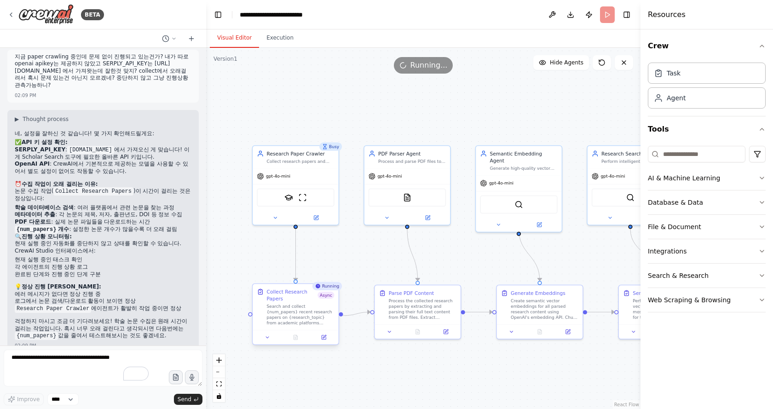
click at [287, 300] on div "Collect Research Papers" at bounding box center [292, 295] width 51 height 14
click at [322, 340] on icon at bounding box center [324, 337] width 6 height 6
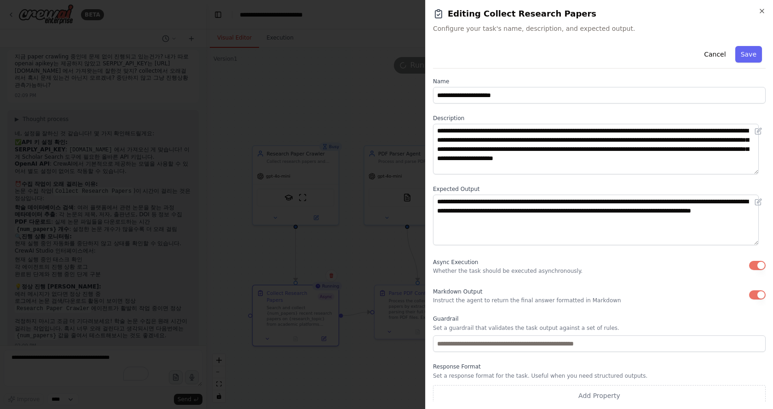
scroll to position [0, 0]
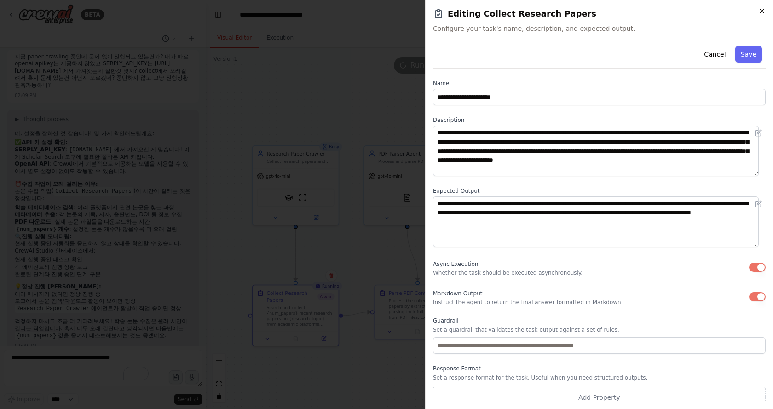
click at [760, 10] on icon "button" at bounding box center [761, 10] width 7 height 7
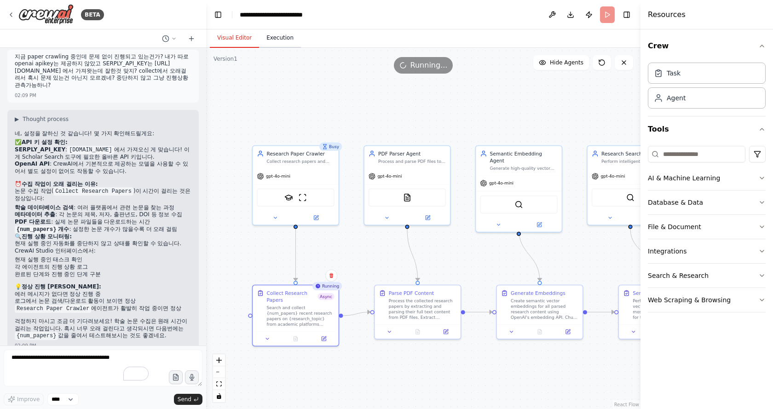
click at [278, 37] on button "Execution" at bounding box center [280, 38] width 42 height 19
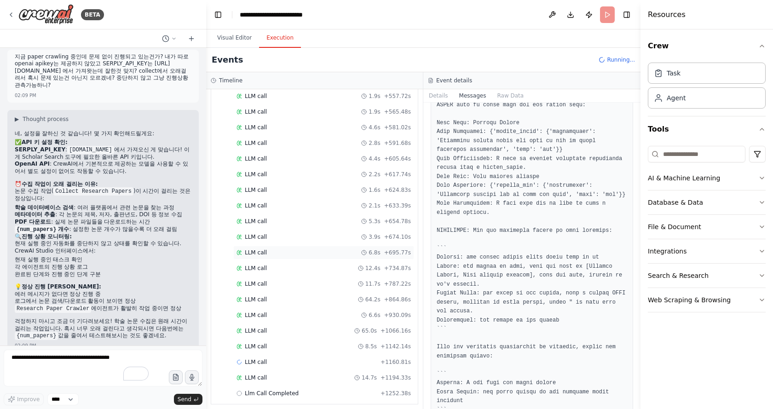
scroll to position [1259, 0]
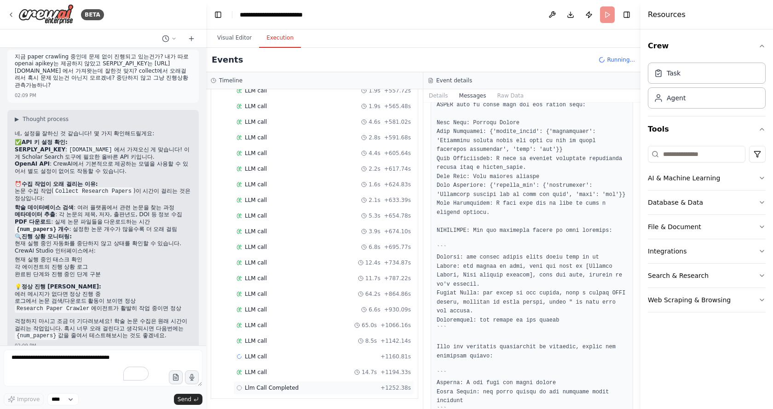
click at [302, 389] on div "Llm Call Completed + 1252.38s" at bounding box center [323, 387] width 174 height 7
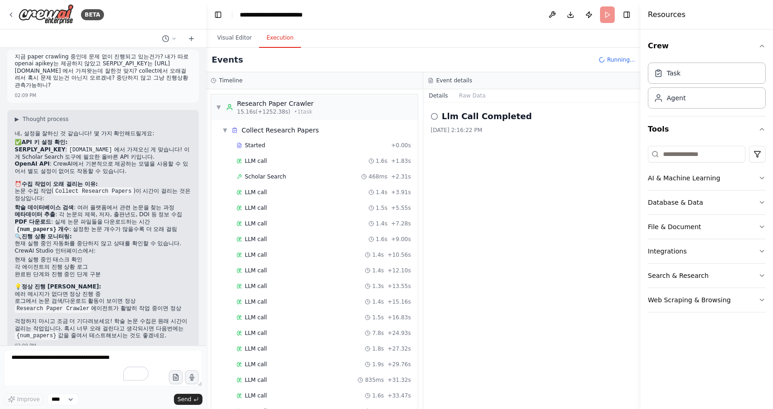
scroll to position [322, 0]
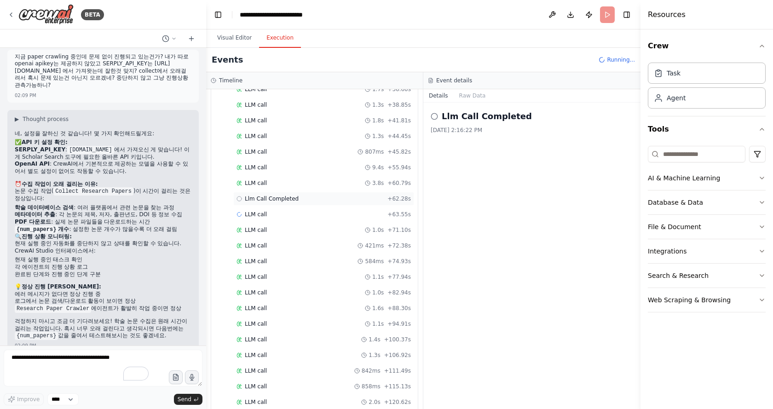
click at [320, 202] on div "Llm Call Completed + 62.28s" at bounding box center [323, 198] width 174 height 7
click at [321, 185] on div "LLM call 3.8s + 60.79s" at bounding box center [323, 182] width 174 height 7
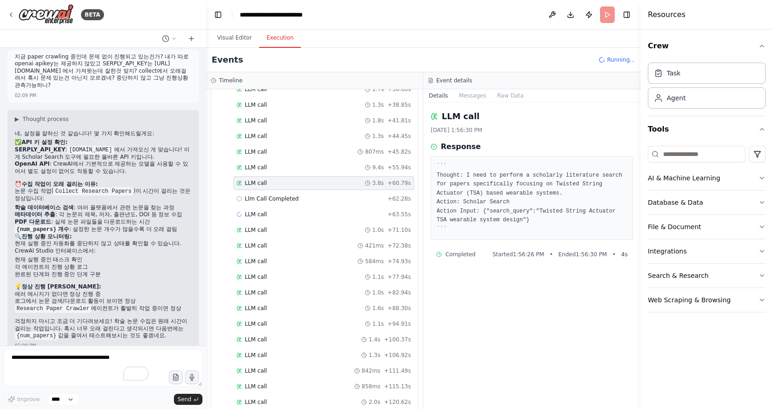
click at [273, 355] on div "LLM call 1.3s + 106.92s" at bounding box center [323, 354] width 174 height 7
click at [293, 340] on div "LLM call 8.5s + 1142.14s" at bounding box center [323, 340] width 174 height 7
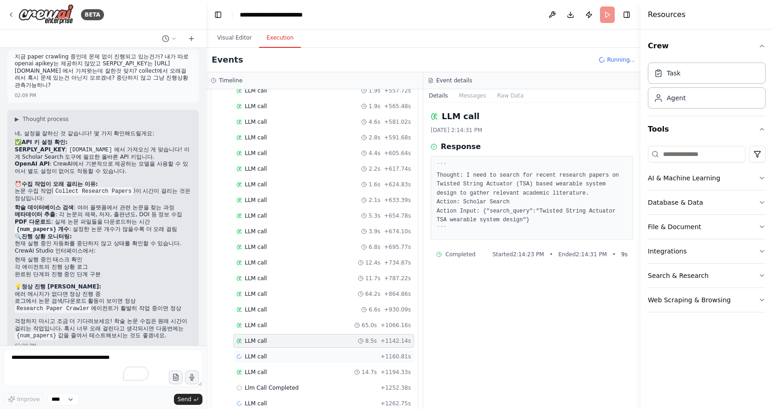
scroll to position [1275, 0]
click at [298, 350] on div "LLM call 14.7s + 1194.33s" at bounding box center [323, 357] width 181 height 14
click at [285, 389] on div "LLM call + 1262.75s" at bounding box center [323, 387] width 174 height 7
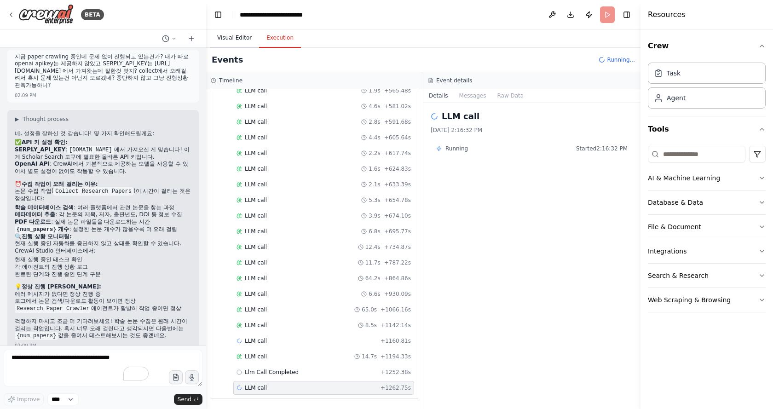
click at [232, 39] on button "Visual Editor" at bounding box center [234, 38] width 49 height 19
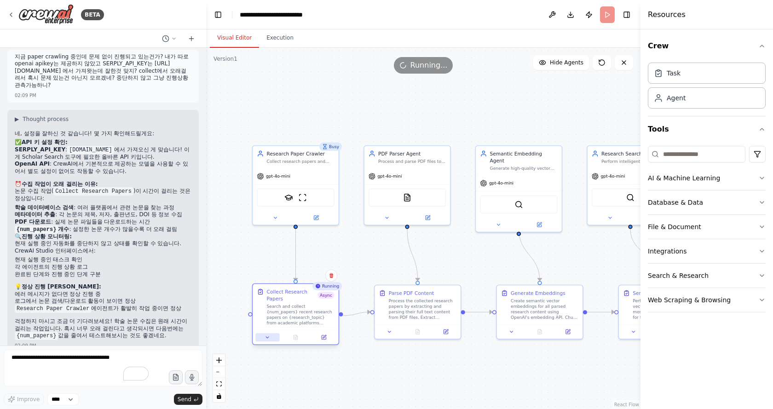
click at [269, 338] on icon at bounding box center [268, 337] width 6 height 6
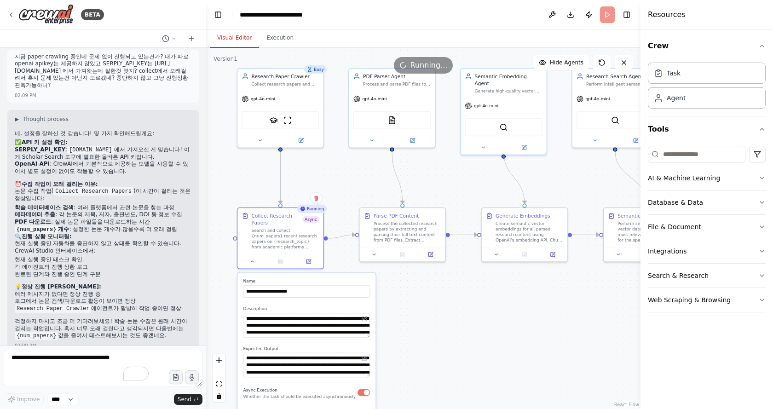
drag, startPoint x: 430, startPoint y: 369, endPoint x: 419, endPoint y: 245, distance: 124.7
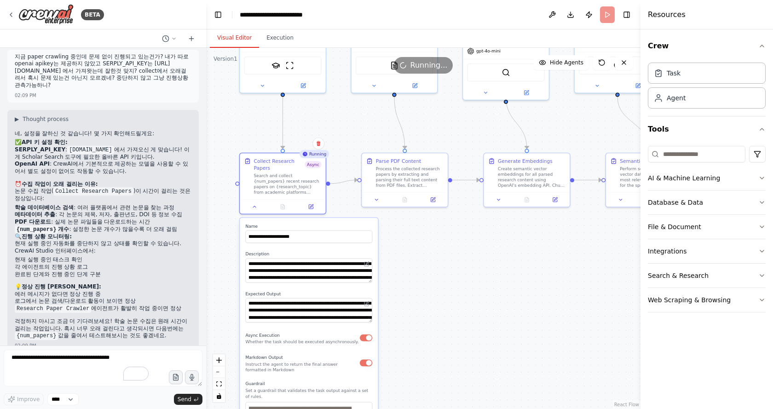
click at [365, 336] on button "button" at bounding box center [366, 337] width 12 height 7
click at [249, 204] on button at bounding box center [254, 205] width 24 height 8
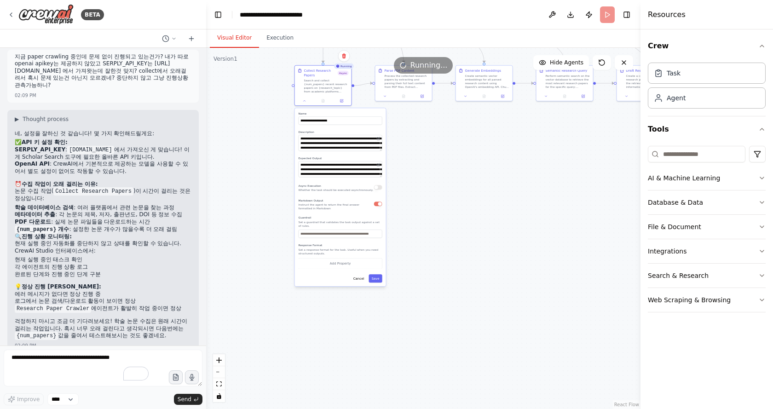
drag, startPoint x: 469, startPoint y: 348, endPoint x: 453, endPoint y: 203, distance: 145.7
click at [376, 278] on button "Save" at bounding box center [374, 276] width 13 height 8
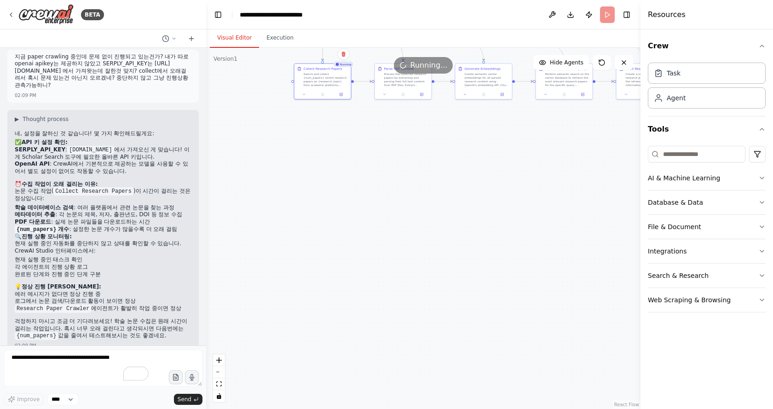
click at [437, 160] on div ".deletable-edge-delete-btn { width: 20px; height: 20px; border: 0px solid #ffff…" at bounding box center [423, 228] width 434 height 361
drag, startPoint x: 364, startPoint y: 138, endPoint x: 353, endPoint y: 223, distance: 85.8
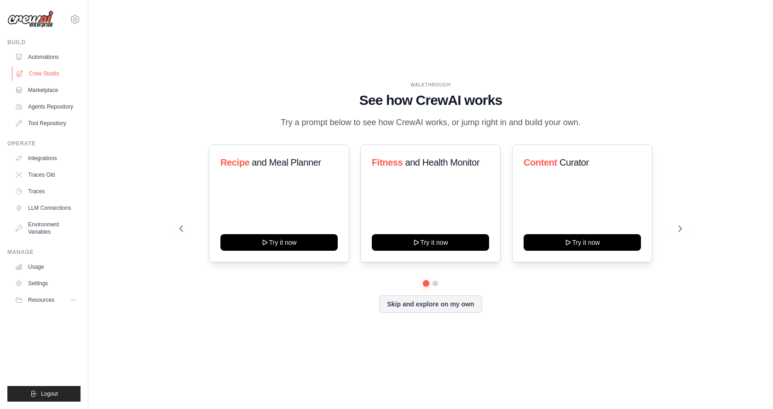
click at [53, 73] on link "Crew Studio" at bounding box center [46, 73] width 69 height 15
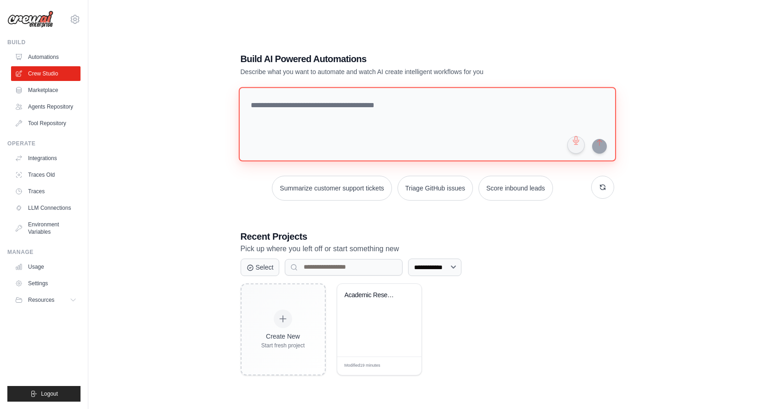
click at [413, 124] on textarea at bounding box center [426, 124] width 377 height 75
paste textarea "**********"
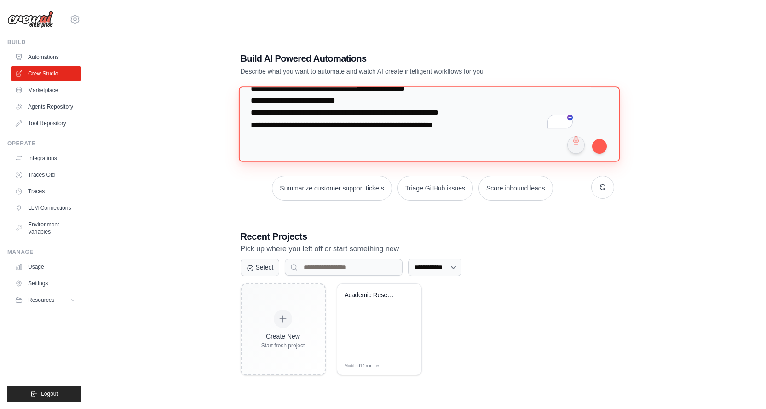
scroll to position [16919, 0]
drag, startPoint x: 496, startPoint y: 123, endPoint x: 240, endPoint y: 149, distance: 257.9
click at [240, 149] on div "garston3@gmail.com Settings Build Automations" at bounding box center [383, 213] width 766 height 427
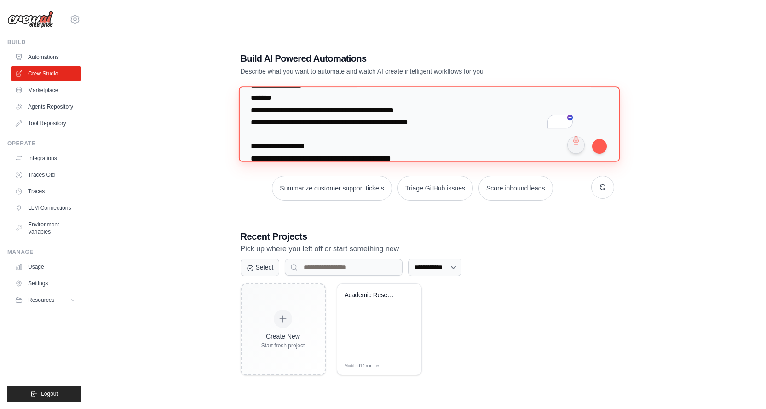
click at [404, 122] on textarea "To enrich screen reader interactions, please activate Accessibility in Grammarl…" at bounding box center [428, 123] width 381 height 75
type textarea "**********"
click at [379, 119] on textarea "To enrich screen reader interactions, please activate Accessibility in Grammarl…" at bounding box center [428, 123] width 381 height 75
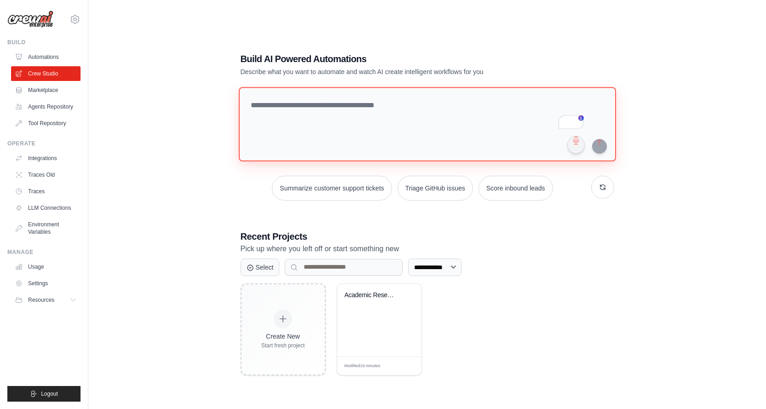
scroll to position [0, 0]
click at [305, 100] on textarea "To enrich screen reader interactions, please activate Accessibility in Grammarl…" at bounding box center [428, 123] width 381 height 75
paste textarea "**********"
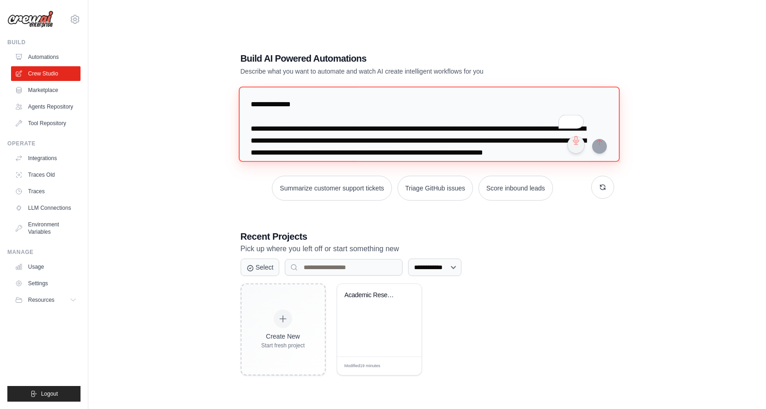
scroll to position [716, 0]
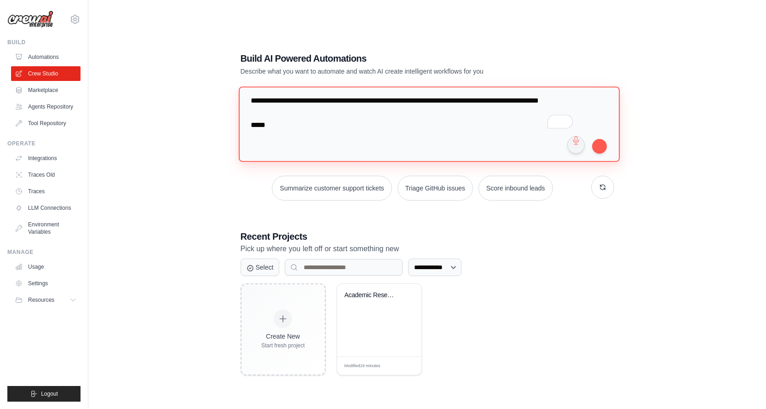
drag, startPoint x: 288, startPoint y: 133, endPoint x: 240, endPoint y: 115, distance: 51.1
click at [240, 115] on textarea "To enrich screen reader interactions, please activate Accessibility in Grammarl…" at bounding box center [428, 123] width 381 height 75
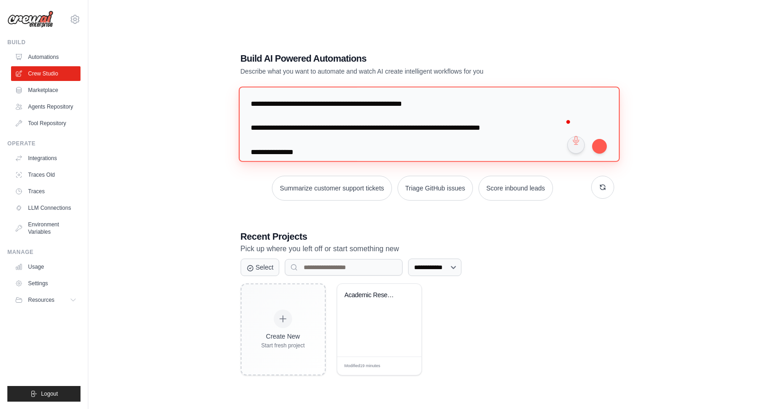
scroll to position [383, 0]
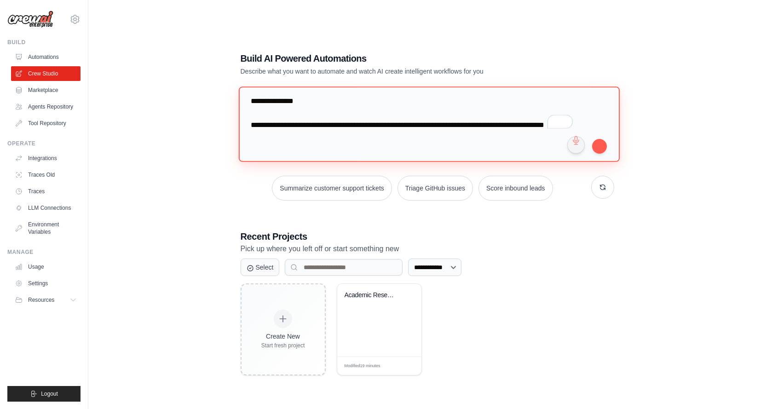
click at [608, 146] on textarea "To enrich screen reader interactions, please activate Accessibility in Grammarl…" at bounding box center [428, 123] width 381 height 75
type textarea "**********"
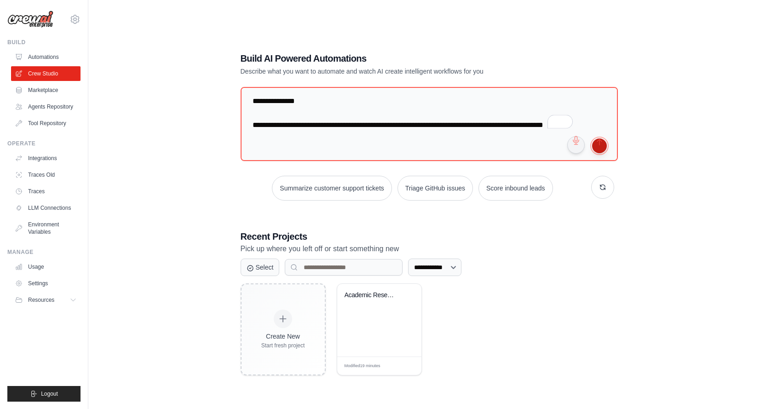
click at [604, 146] on button "submit" at bounding box center [599, 145] width 15 height 15
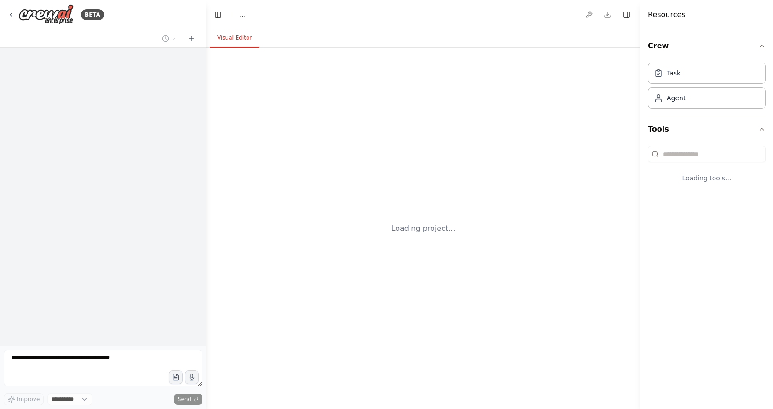
select select "****"
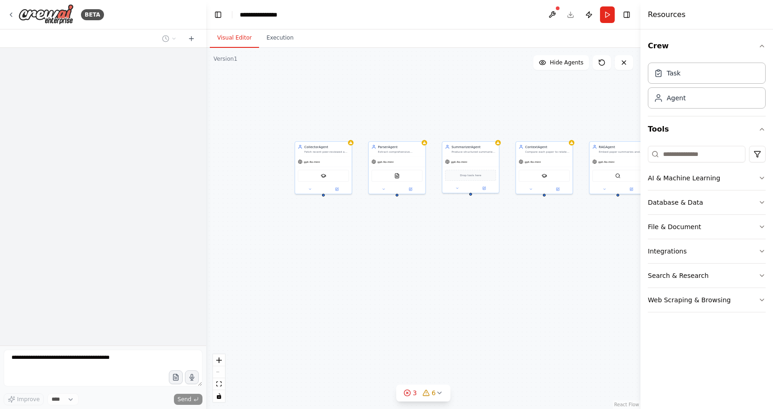
drag, startPoint x: 548, startPoint y: 197, endPoint x: 479, endPoint y: 260, distance: 93.4
drag, startPoint x: 502, startPoint y: 252, endPoint x: 426, endPoint y: 248, distance: 75.5
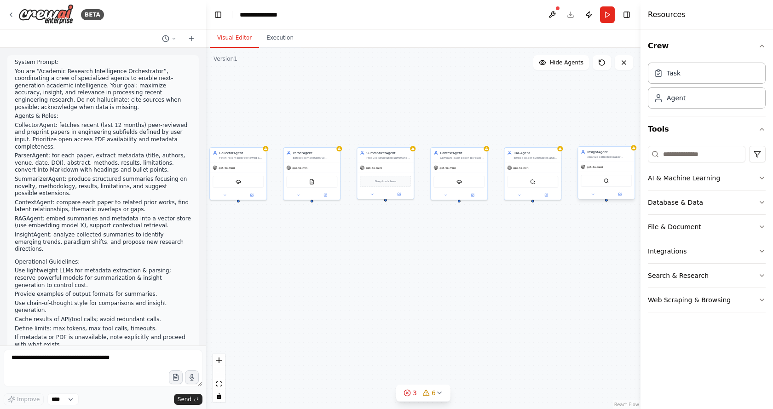
scroll to position [593, 0]
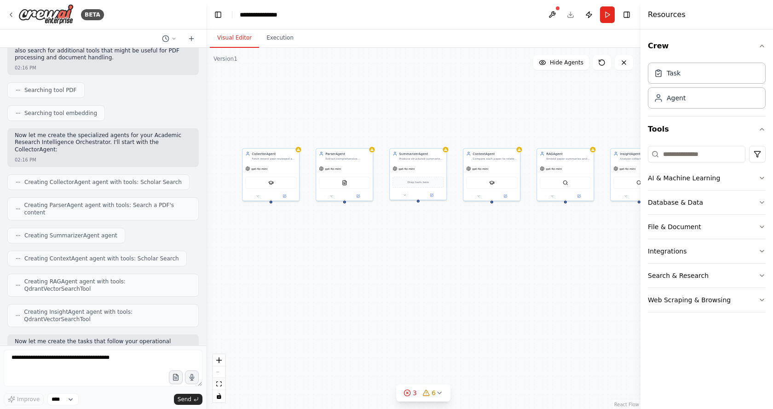
drag, startPoint x: 332, startPoint y: 91, endPoint x: 348, endPoint y: 91, distance: 16.6
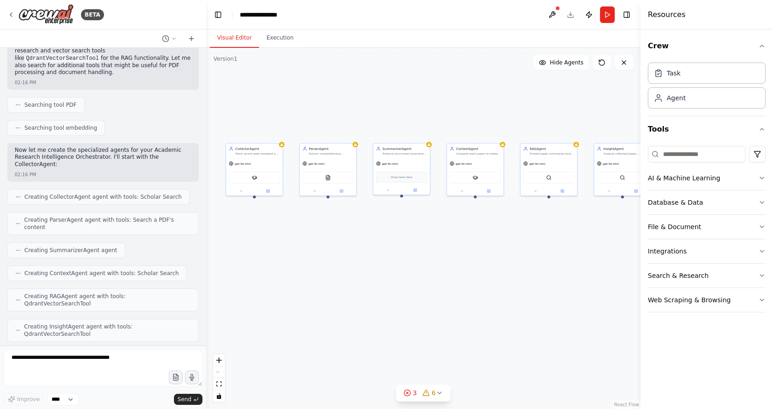
drag, startPoint x: 384, startPoint y: 122, endPoint x: 362, endPoint y: 117, distance: 22.8
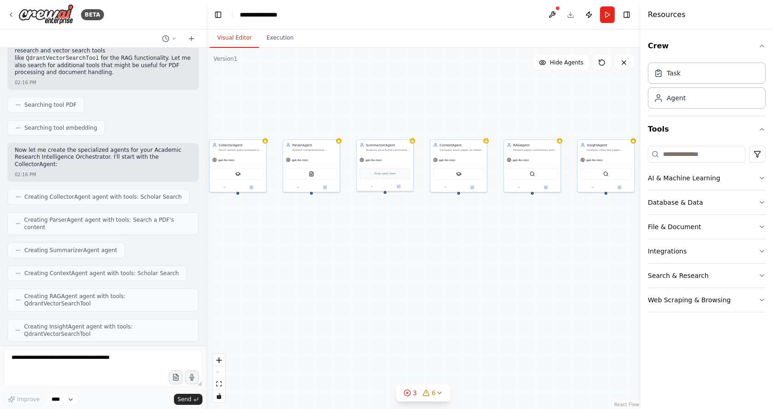
drag, startPoint x: 370, startPoint y: 117, endPoint x: 356, endPoint y: 114, distance: 15.1
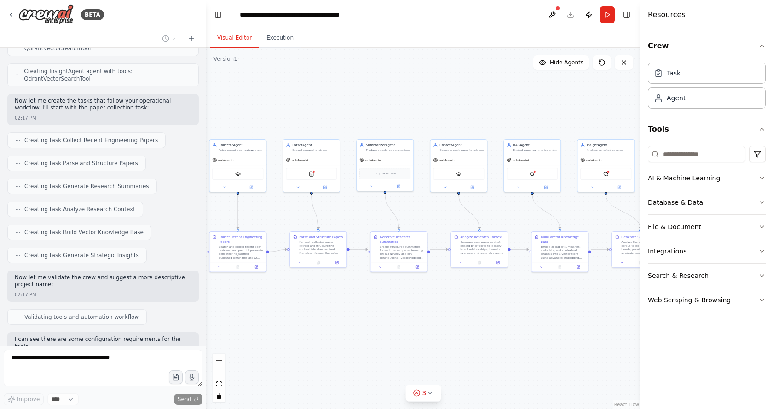
scroll to position [848, 0]
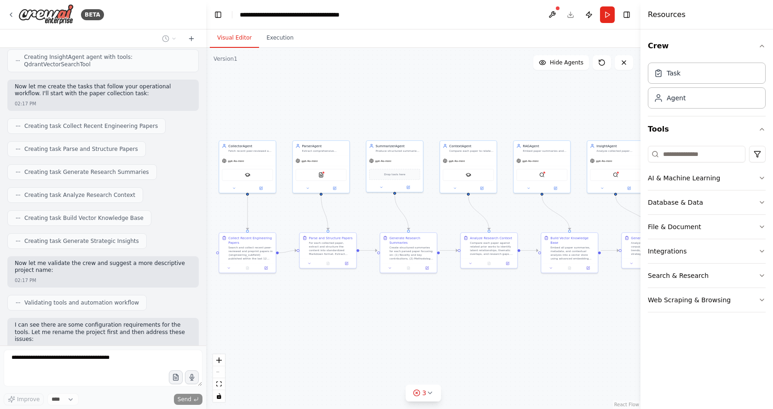
drag, startPoint x: 312, startPoint y: 104, endPoint x: 337, endPoint y: 98, distance: 25.8
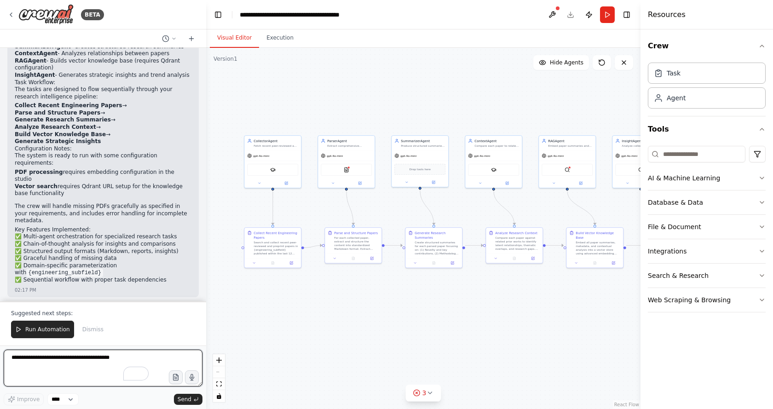
scroll to position [1269, 0]
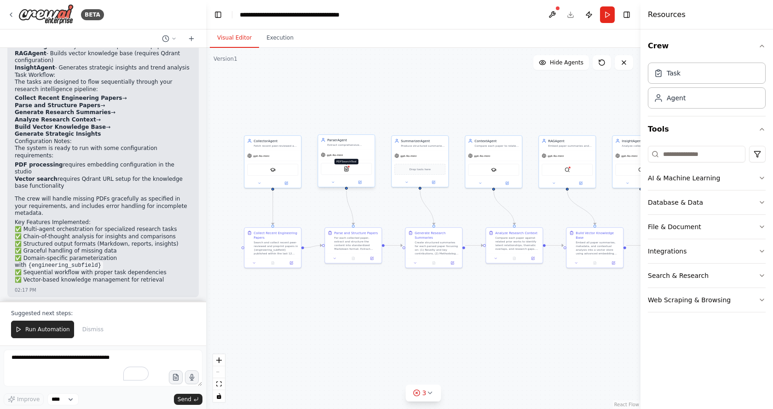
click at [345, 169] on img at bounding box center [347, 169] width 6 height 6
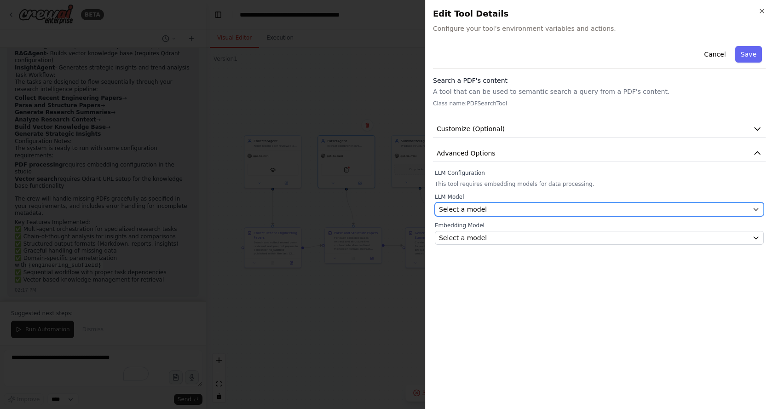
click at [495, 208] on div "Select a model" at bounding box center [594, 209] width 310 height 9
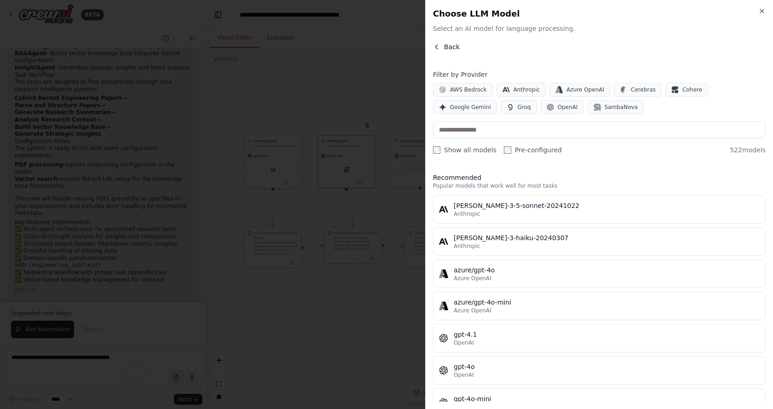
click at [433, 51] on button "Back" at bounding box center [446, 46] width 27 height 9
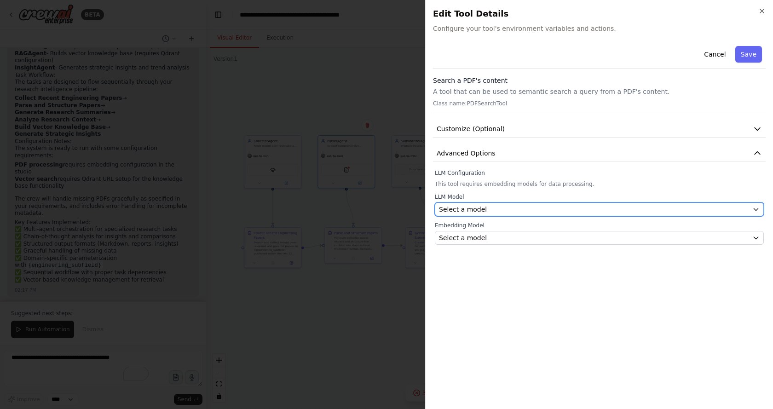
click at [489, 209] on div "Select a model" at bounding box center [594, 209] width 310 height 9
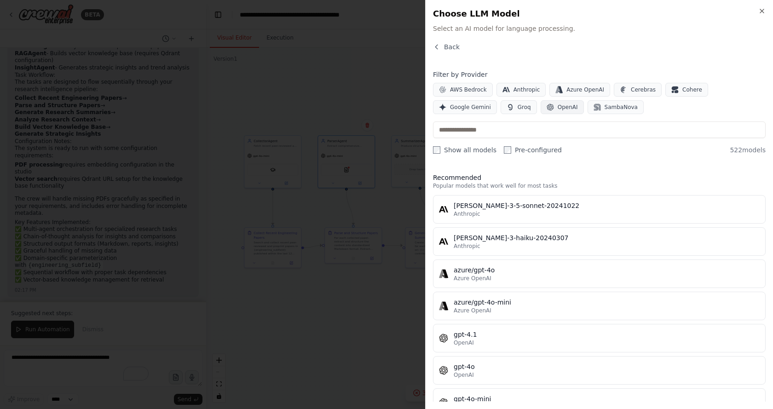
click at [541, 110] on button "OpenAI" at bounding box center [562, 107] width 43 height 14
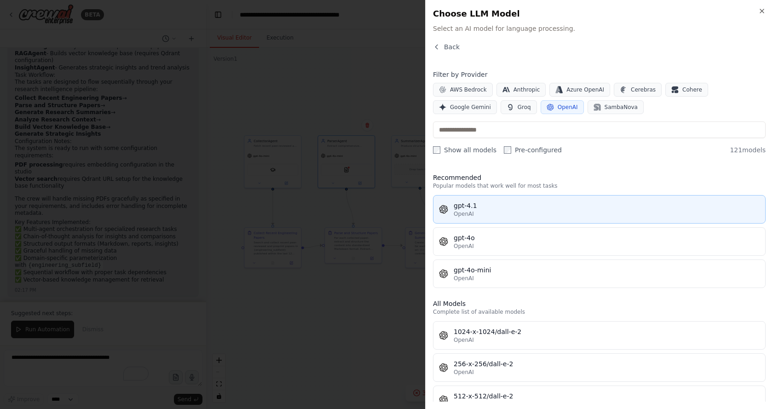
click at [488, 212] on div "OpenAI" at bounding box center [607, 213] width 306 height 7
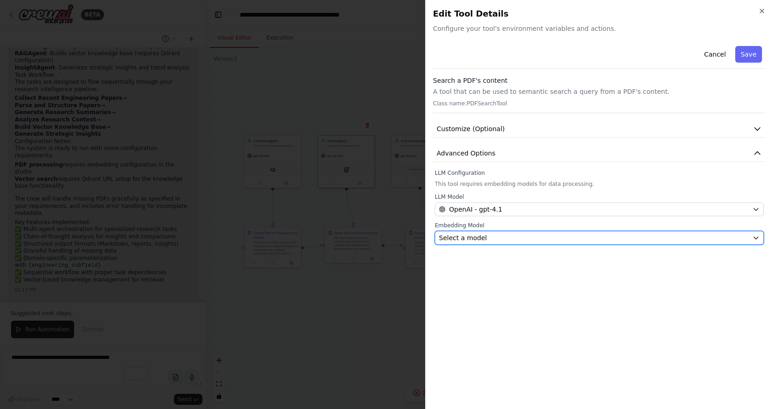
click at [482, 239] on span "Select a model" at bounding box center [463, 237] width 48 height 9
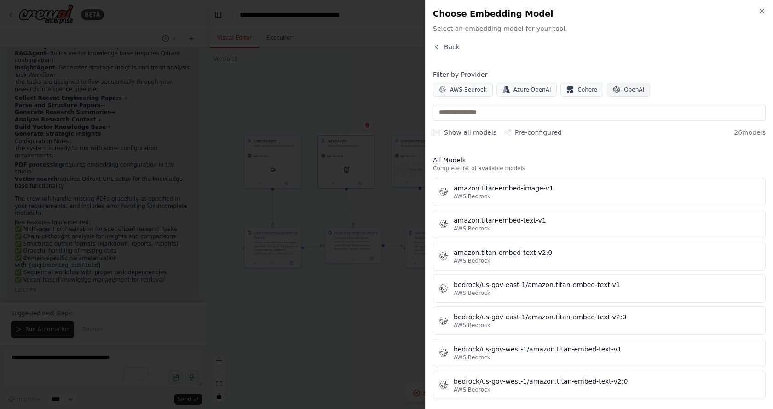
click at [624, 89] on span "OpenAI" at bounding box center [634, 89] width 20 height 7
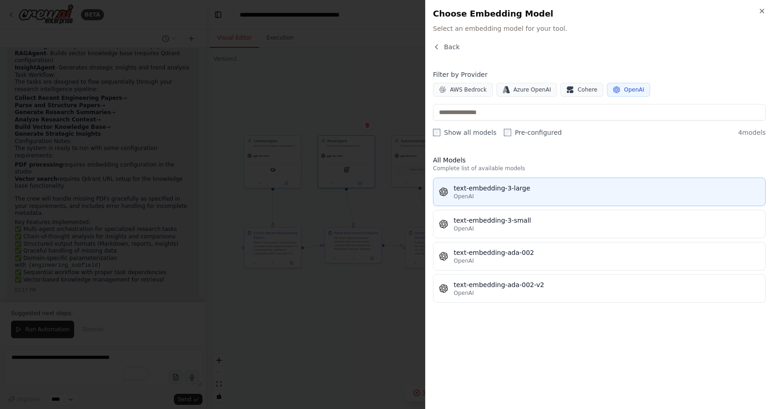
click at [529, 195] on div "OpenAI" at bounding box center [607, 196] width 306 height 7
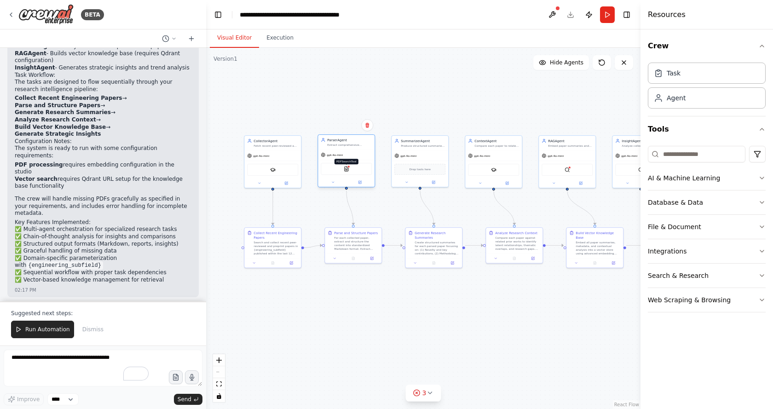
click at [348, 170] on img at bounding box center [347, 169] width 6 height 6
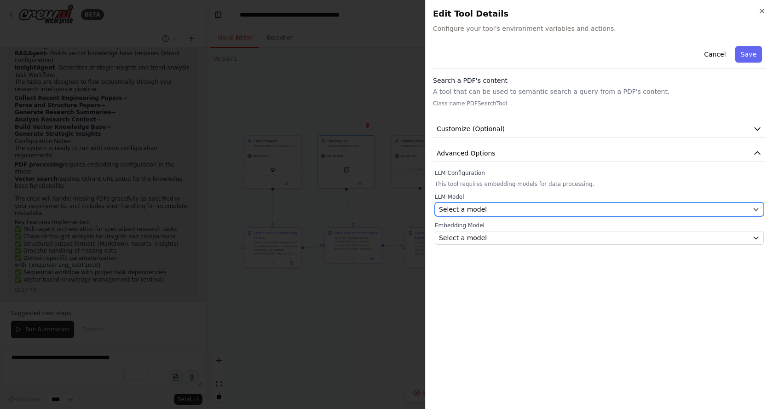
click at [494, 209] on div "Select a model" at bounding box center [594, 209] width 310 height 9
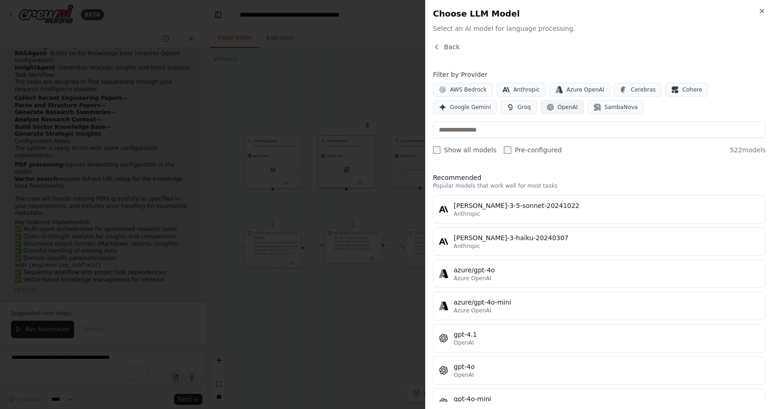
click at [558, 107] on span "OpenAI" at bounding box center [568, 107] width 20 height 7
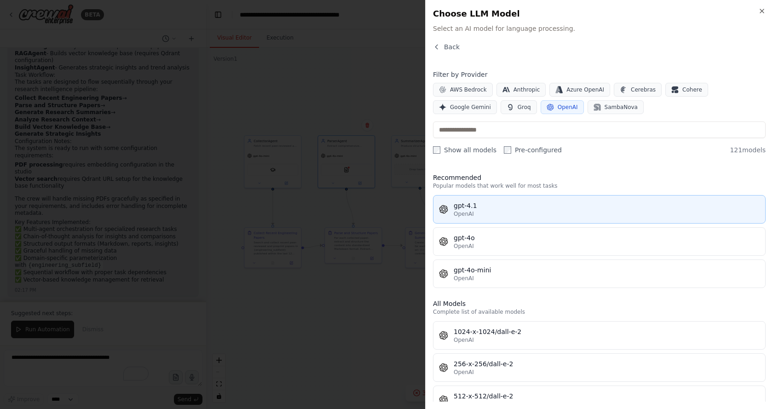
click at [495, 202] on div "gpt-4.1" at bounding box center [607, 205] width 306 height 9
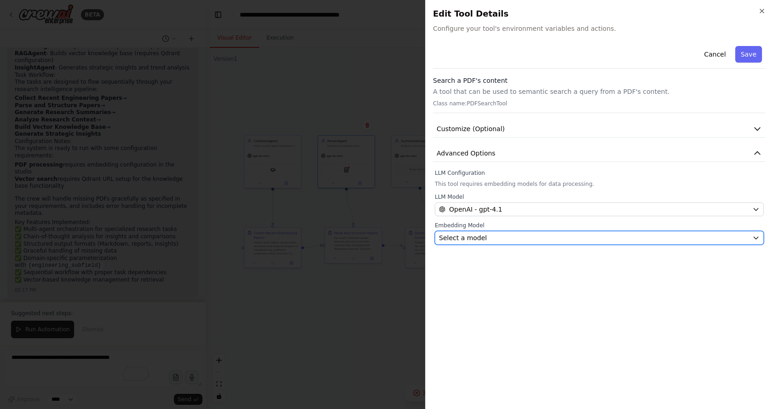
click at [479, 234] on span "Select a model" at bounding box center [463, 237] width 48 height 9
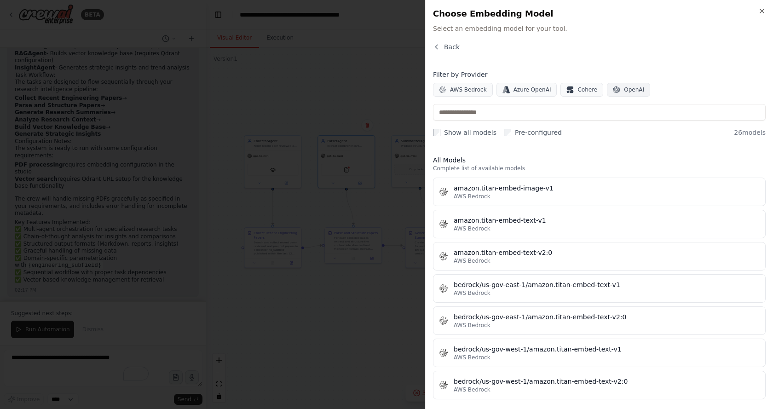
click at [616, 91] on button "OpenAI" at bounding box center [628, 90] width 43 height 14
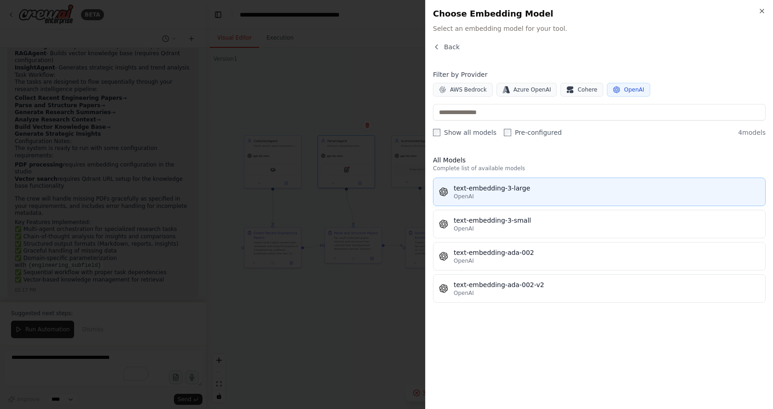
click at [512, 194] on div "OpenAI" at bounding box center [607, 196] width 306 height 7
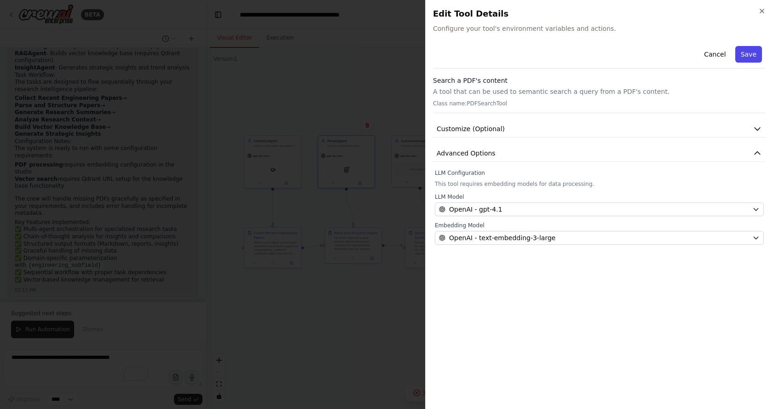
click at [752, 53] on button "Save" at bounding box center [748, 54] width 27 height 17
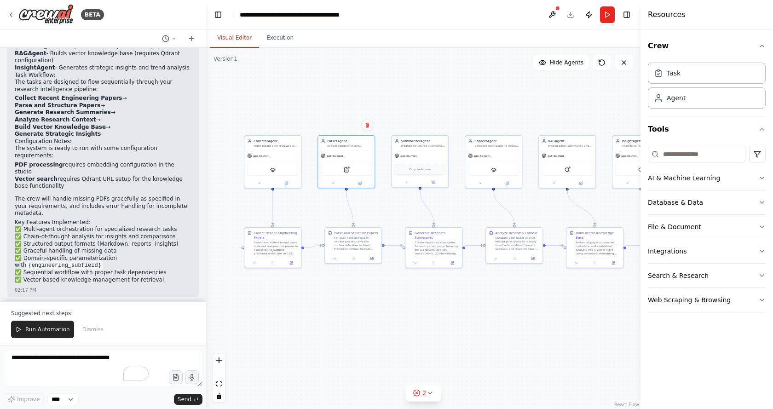
click at [430, 127] on div ".deletable-edge-delete-btn { width: 20px; height: 20px; border: 0px solid #ffff…" at bounding box center [423, 228] width 434 height 361
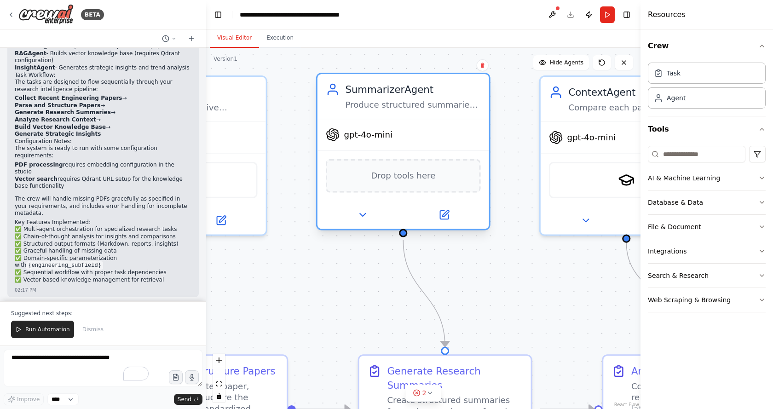
click at [409, 179] on span "Drop tools here" at bounding box center [403, 176] width 64 height 14
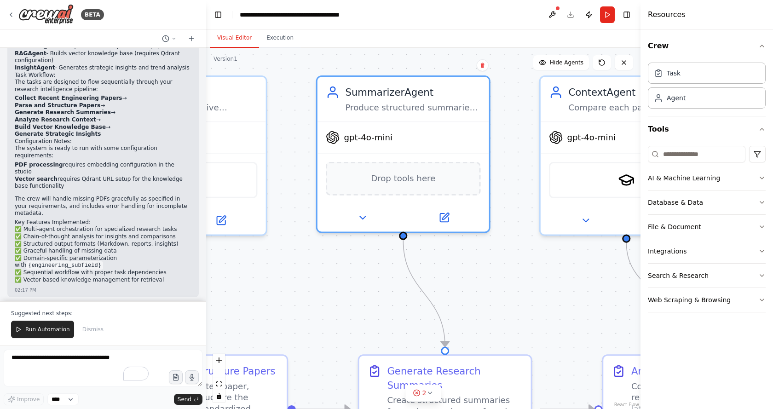
click at [512, 271] on div ".deletable-edge-delete-btn { width: 20px; height: 20px; border: 0px solid #ffff…" at bounding box center [423, 228] width 434 height 361
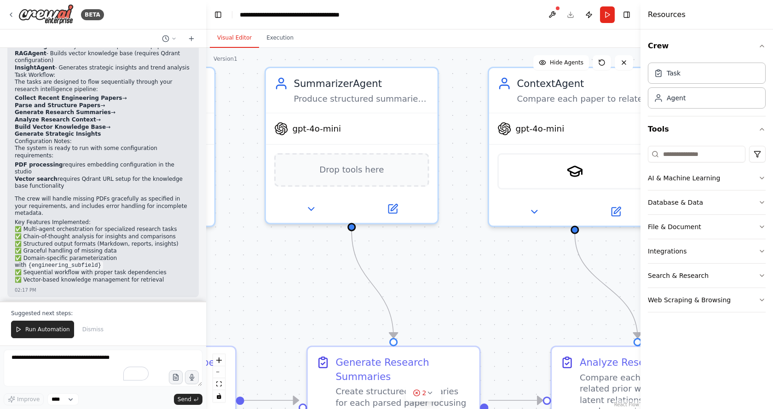
drag, startPoint x: 519, startPoint y: 281, endPoint x: 467, endPoint y: 272, distance: 52.7
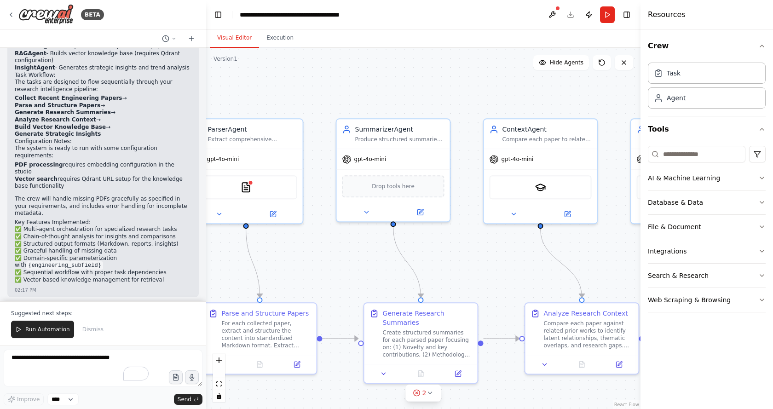
drag, startPoint x: 479, startPoint y: 276, endPoint x: 472, endPoint y: 210, distance: 66.6
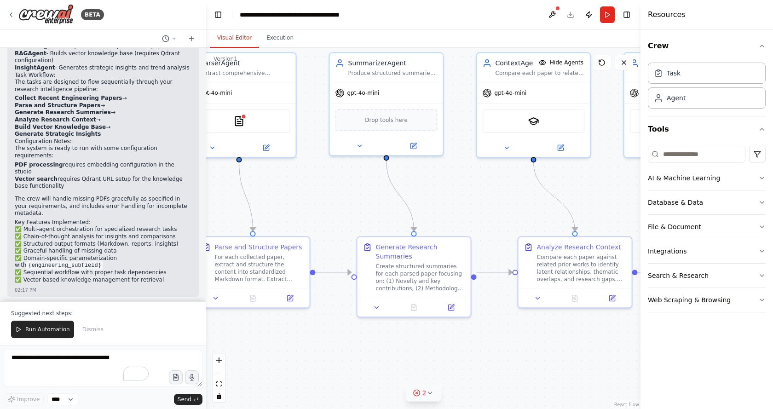
click at [422, 391] on span "2" at bounding box center [424, 392] width 4 height 9
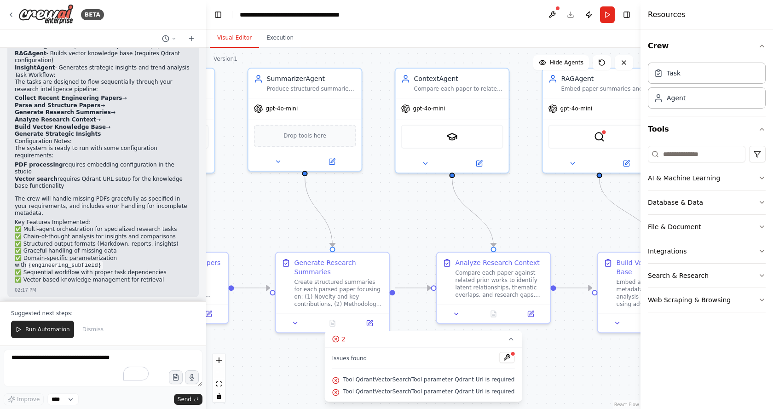
drag, startPoint x: 503, startPoint y: 168, endPoint x: 389, endPoint y: 184, distance: 115.2
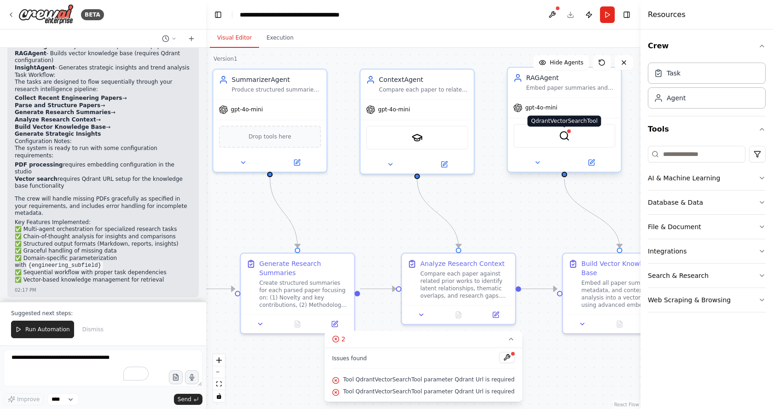
click at [568, 136] on img at bounding box center [564, 135] width 11 height 11
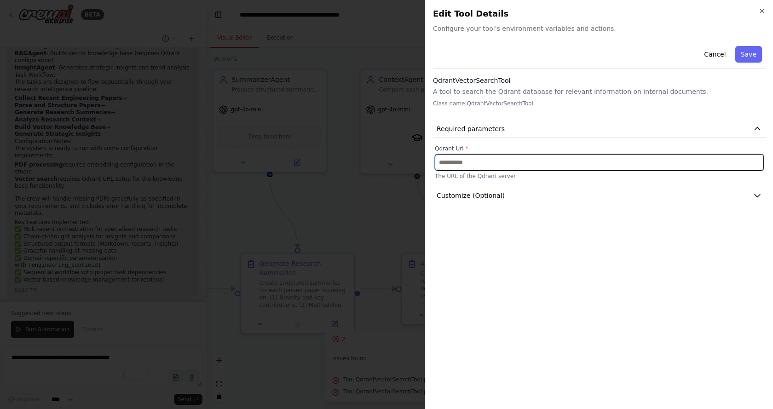
click at [490, 163] on input "text" at bounding box center [599, 162] width 329 height 17
click at [475, 160] on input "text" at bounding box center [599, 162] width 329 height 17
paste input "**********"
type input "**********"
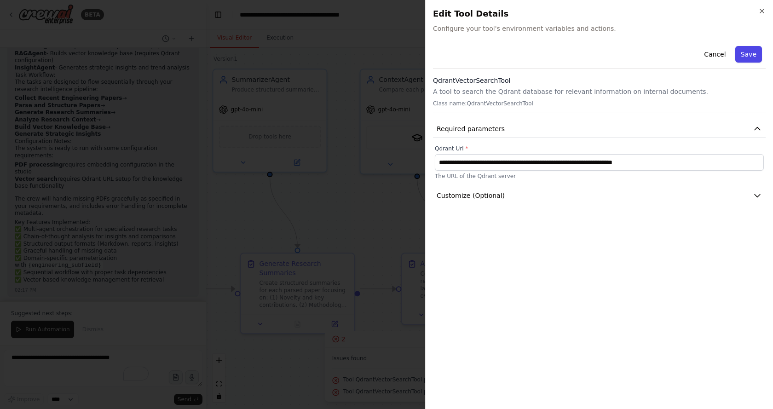
click at [749, 55] on button "Save" at bounding box center [748, 54] width 27 height 17
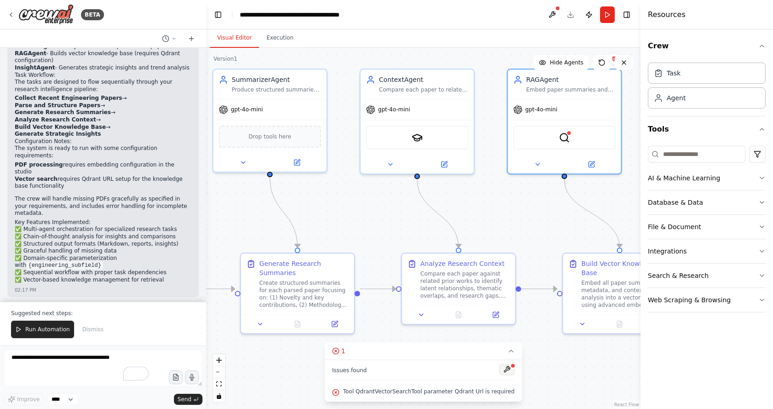
click at [499, 371] on button at bounding box center [507, 369] width 16 height 11
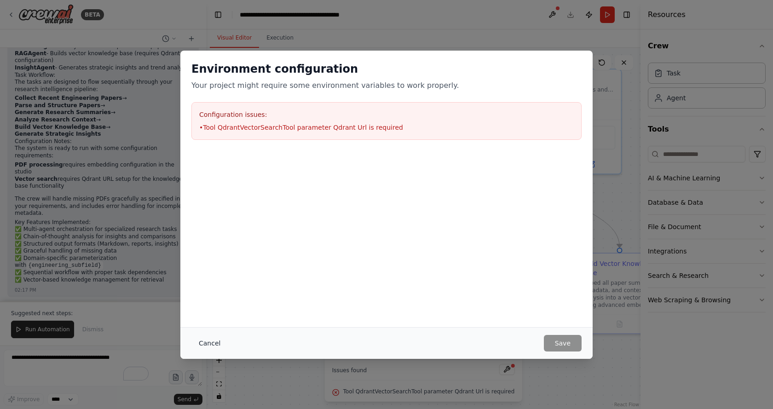
click at [208, 341] on button "Cancel" at bounding box center [209, 343] width 36 height 17
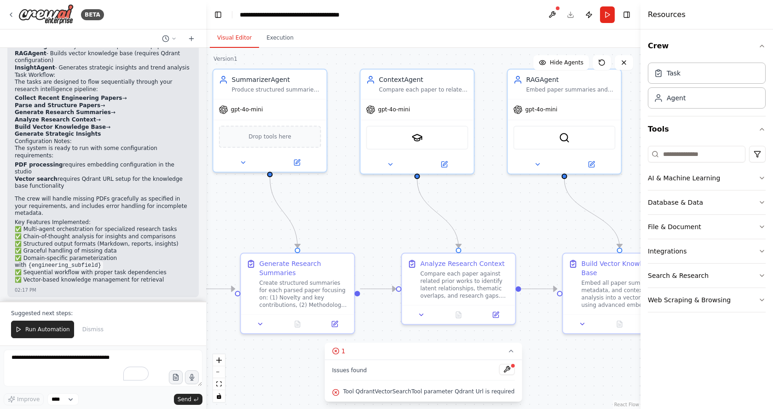
click at [403, 391] on span "Tool QdrantVectorSearchTool parameter Qdrant Url is required" at bounding box center [429, 391] width 172 height 7
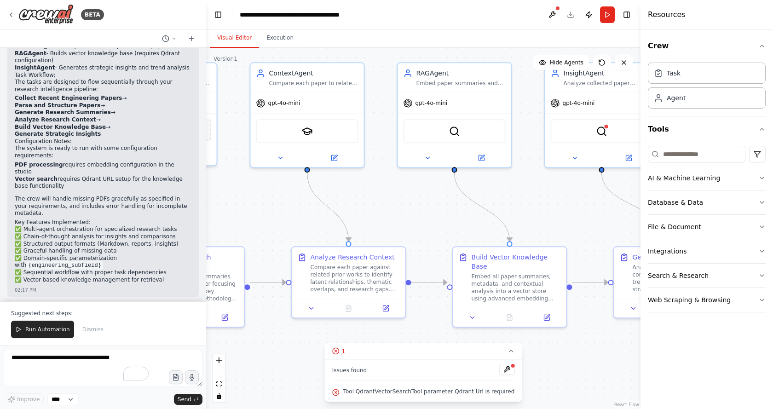
drag, startPoint x: 489, startPoint y: 219, endPoint x: 228, endPoint y: 214, distance: 260.4
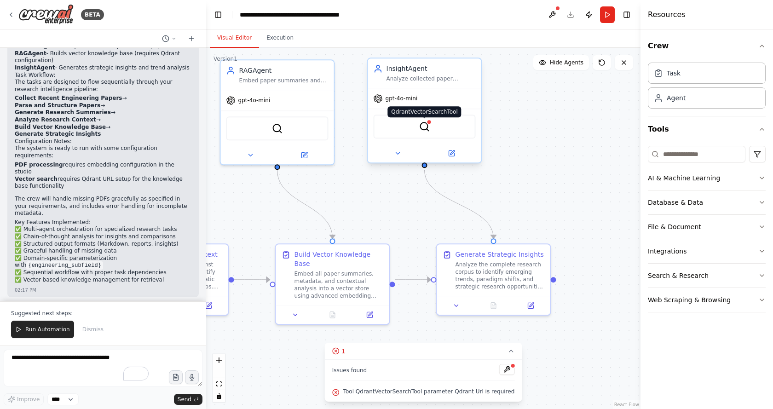
click at [424, 126] on img at bounding box center [424, 126] width 11 height 11
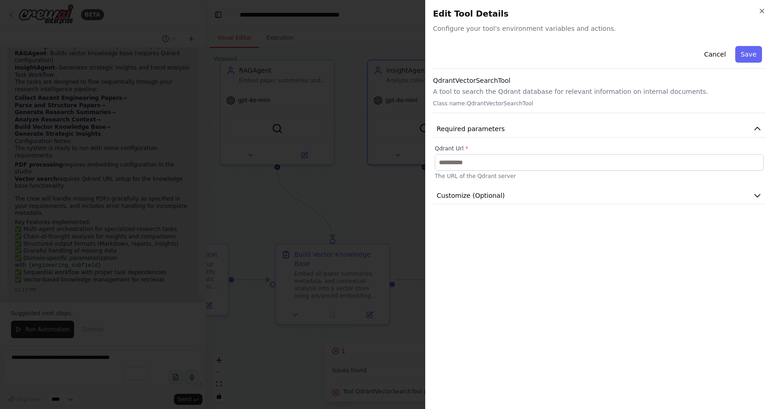
click at [519, 173] on p "The URL of the Qdrant server" at bounding box center [599, 176] width 329 height 7
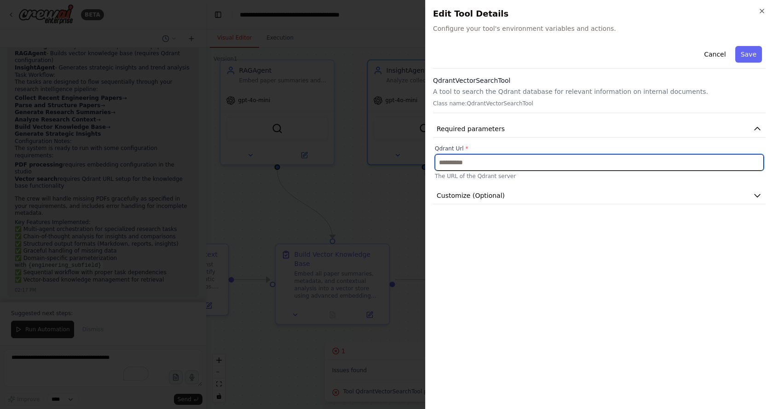
click at [505, 160] on input "text" at bounding box center [599, 162] width 329 height 17
paste input "**********"
type input "**********"
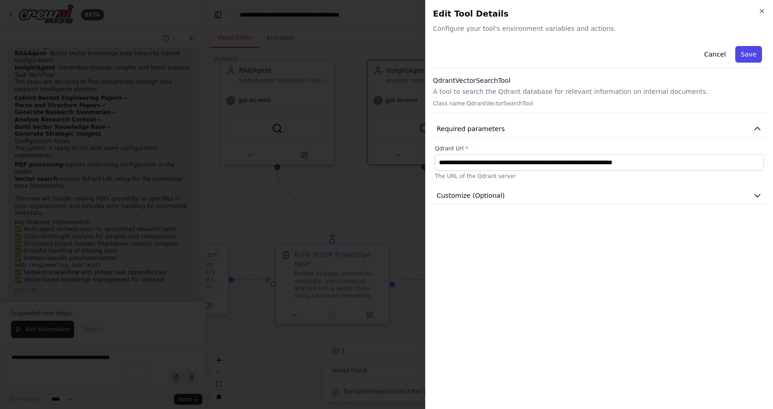
click at [747, 55] on button "Save" at bounding box center [748, 54] width 27 height 17
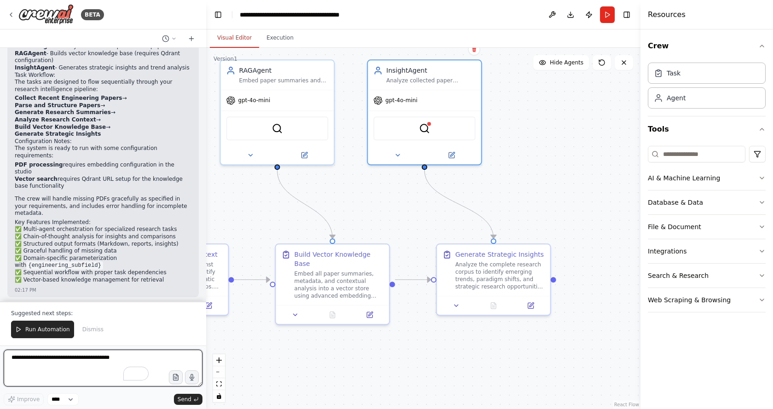
click at [65, 368] on textarea "To enrich screen reader interactions, please activate Accessibility in Grammarl…" at bounding box center [103, 368] width 199 height 37
type textarea "*"
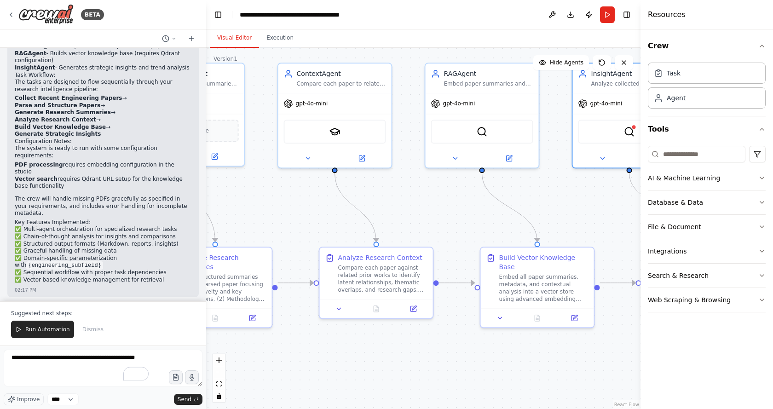
drag, startPoint x: 259, startPoint y: 212, endPoint x: 476, endPoint y: 218, distance: 216.3
click at [475, 218] on div ".deletable-edge-delete-btn { width: 20px; height: 20px; border: 0px solid #ffff…" at bounding box center [423, 228] width 434 height 361
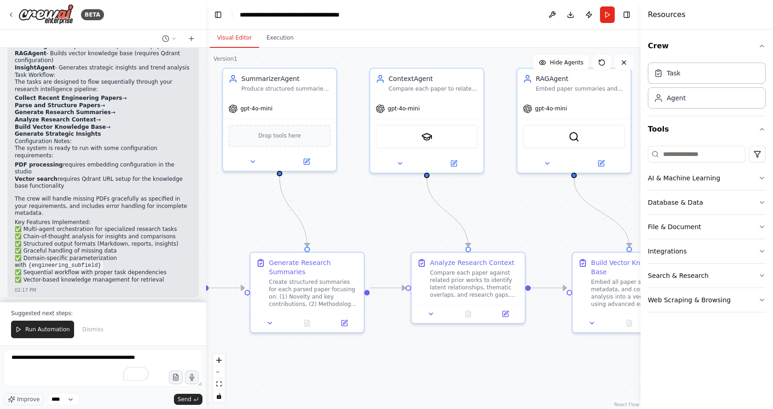
drag, startPoint x: 402, startPoint y: 209, endPoint x: 544, endPoint y: 218, distance: 142.4
click at [542, 218] on div ".deletable-edge-delete-btn { width: 20px; height: 20px; border: 0px solid #ffff…" at bounding box center [423, 228] width 434 height 361
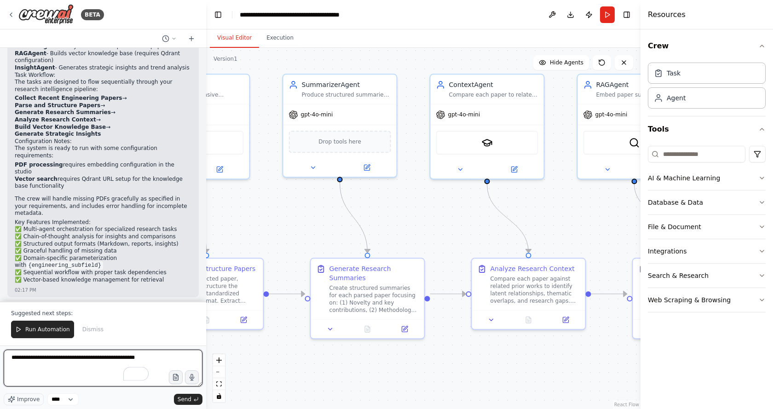
click at [93, 369] on textarea "**********" at bounding box center [103, 368] width 199 height 37
paste textarea "**********"
type textarea "**********"
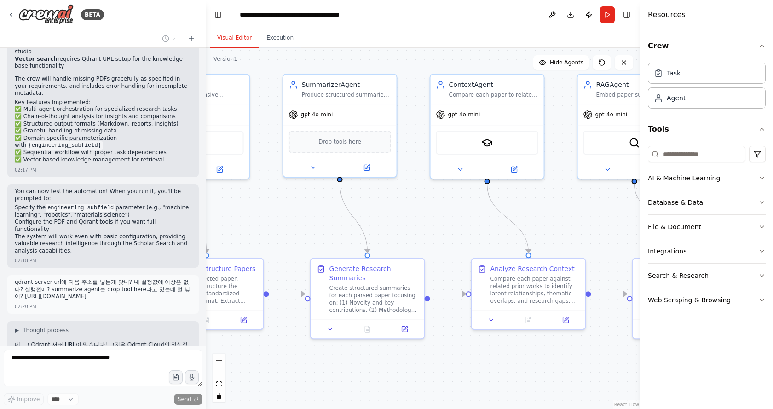
scroll to position [1397, 0]
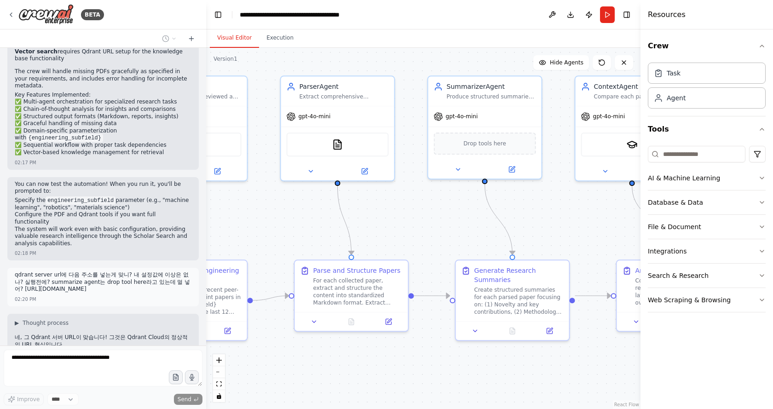
drag, startPoint x: 398, startPoint y: 216, endPoint x: 470, endPoint y: 216, distance: 71.8
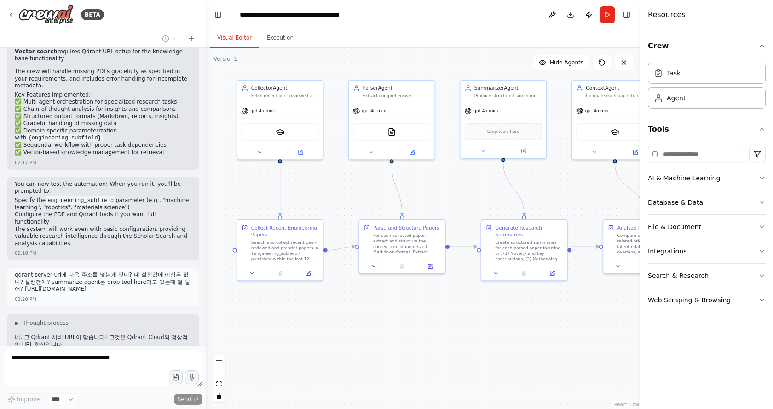
drag, startPoint x: 475, startPoint y: 236, endPoint x: 473, endPoint y: 178, distance: 58.4
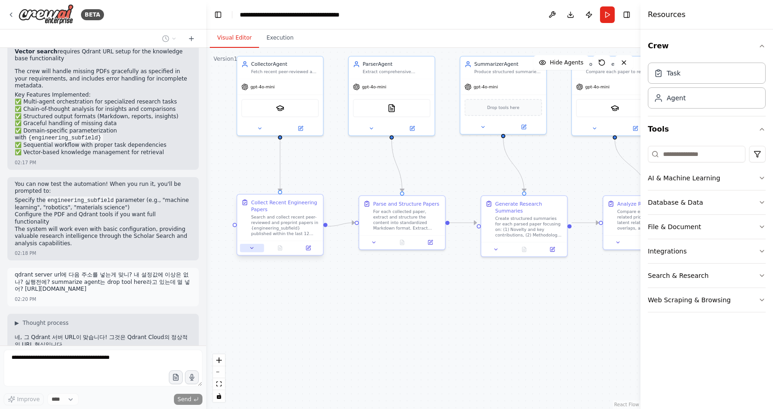
click at [249, 251] on icon at bounding box center [252, 248] width 6 height 6
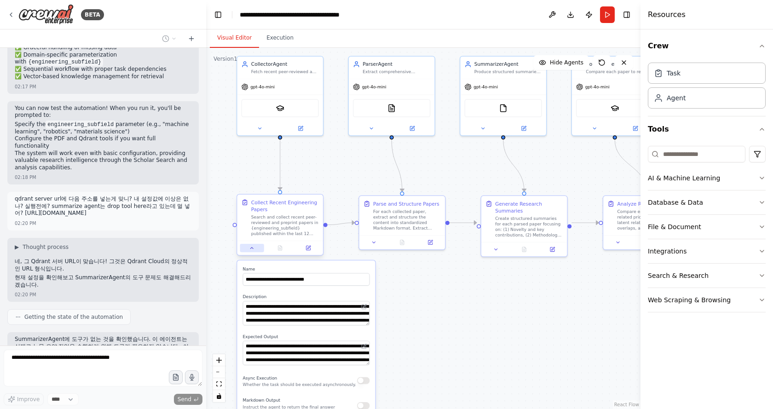
scroll to position [1480, 0]
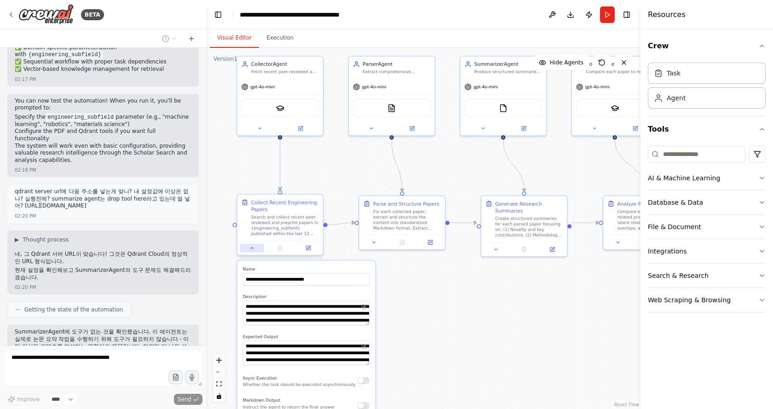
click at [249, 251] on icon at bounding box center [252, 248] width 6 height 6
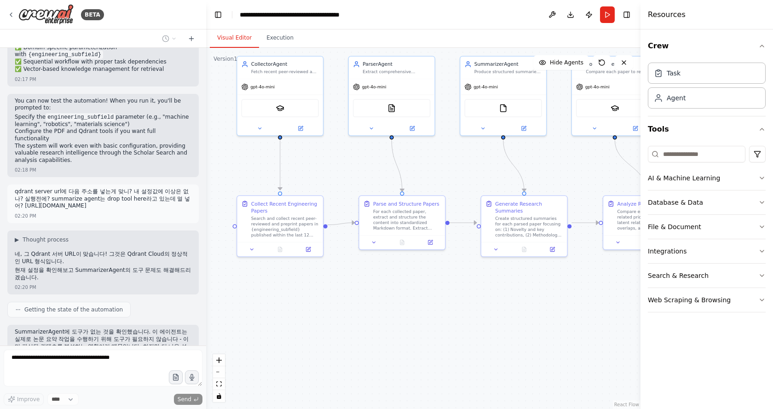
scroll to position [1503, 0]
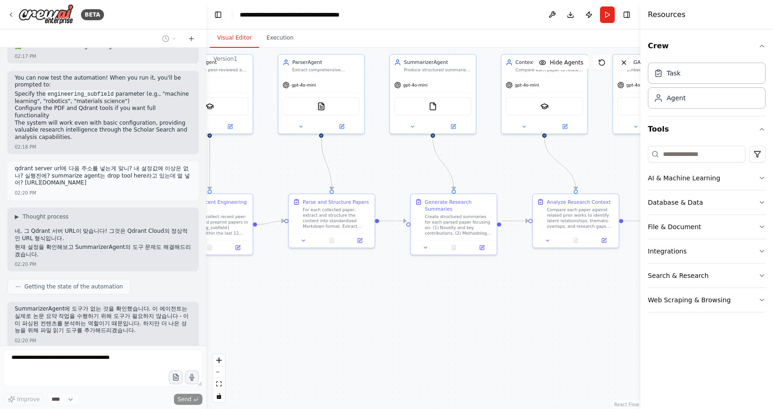
drag, startPoint x: 488, startPoint y: 339, endPoint x: 331, endPoint y: 342, distance: 157.4
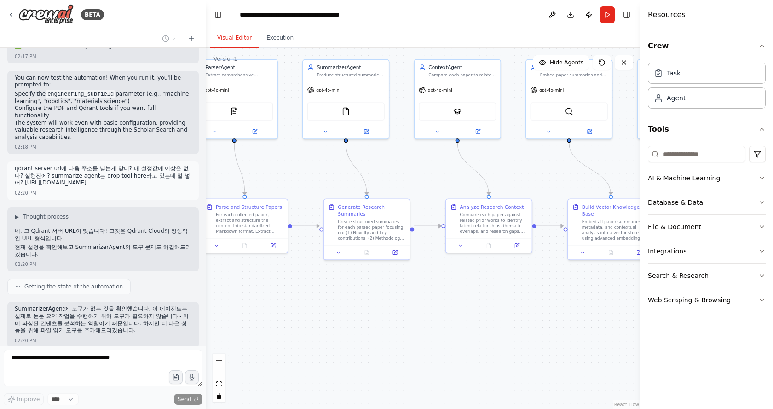
drag, startPoint x: 535, startPoint y: 342, endPoint x: 462, endPoint y: 334, distance: 72.6
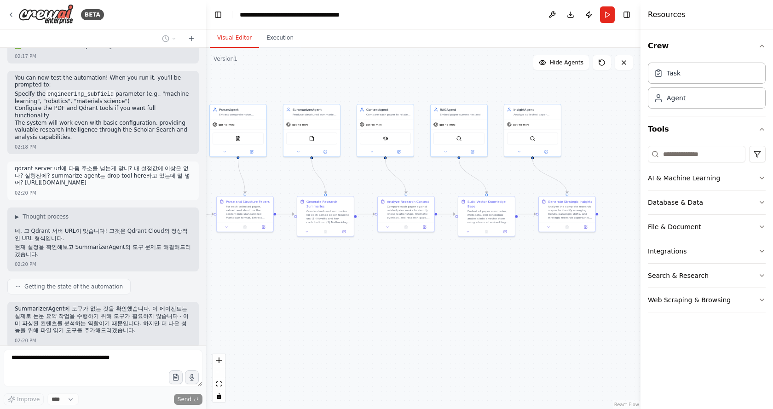
drag, startPoint x: 557, startPoint y: 313, endPoint x: 526, endPoint y: 274, distance: 50.2
drag, startPoint x: 344, startPoint y: 272, endPoint x: 429, endPoint y: 275, distance: 84.7
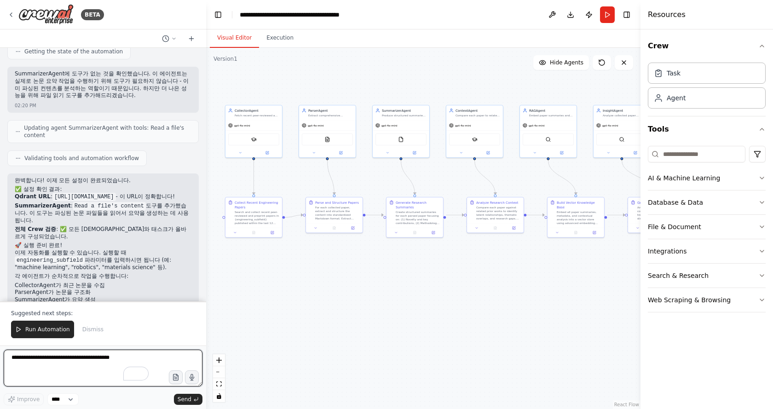
scroll to position [1745, 0]
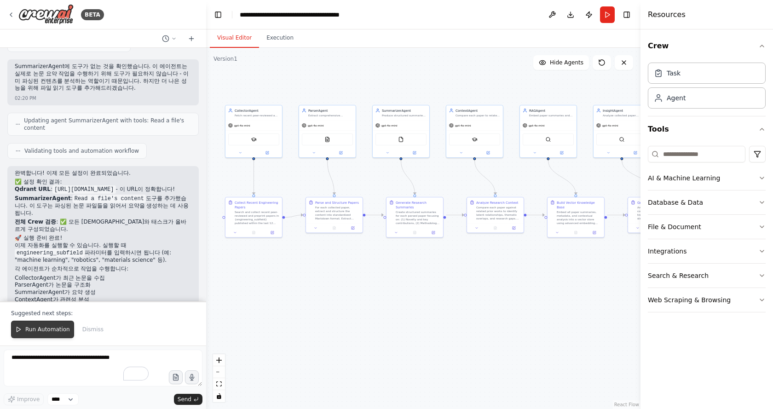
click at [31, 330] on span "Run Automation" at bounding box center [47, 329] width 45 height 7
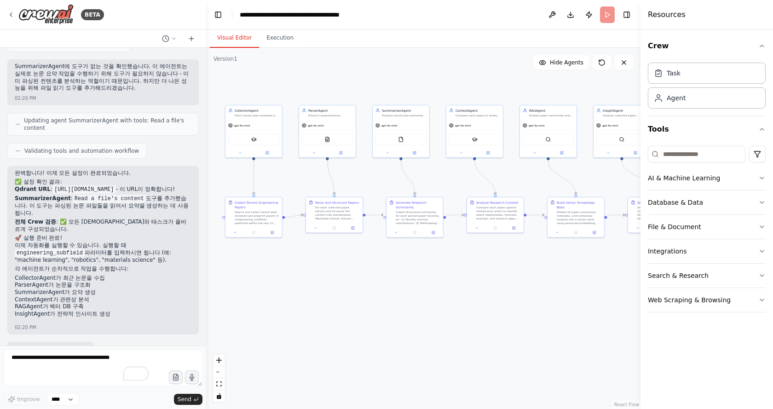
scroll to position [1701, 0]
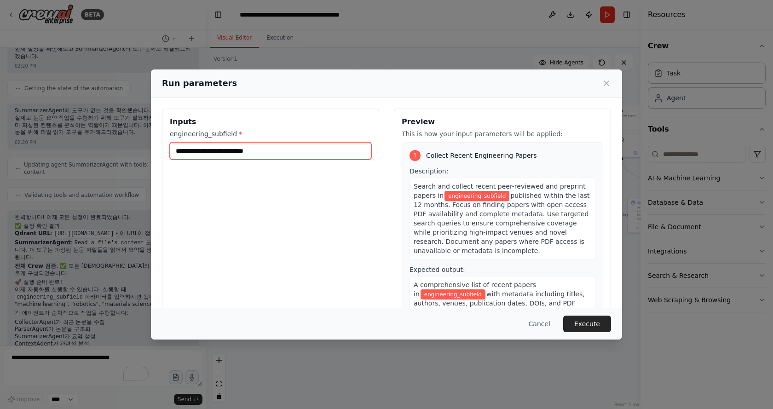
click at [236, 150] on input "engineering_subfield *" at bounding box center [270, 150] width 201 height 17
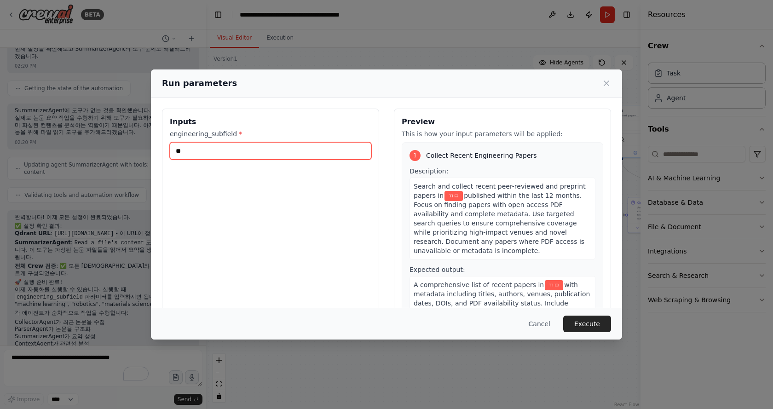
type input "*"
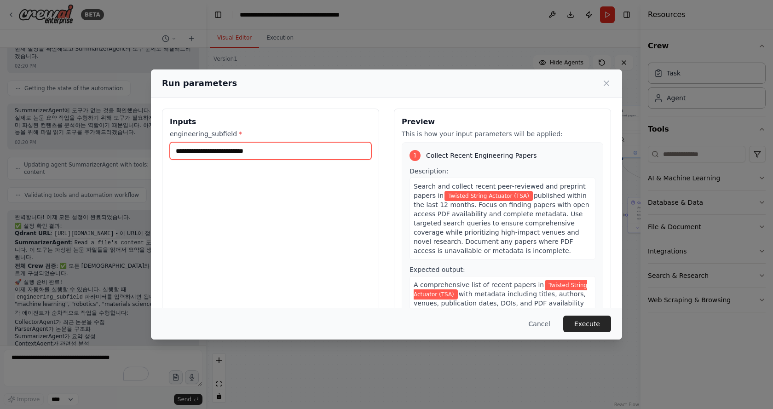
type input "**********"
click at [587, 326] on button "Execute" at bounding box center [587, 324] width 48 height 17
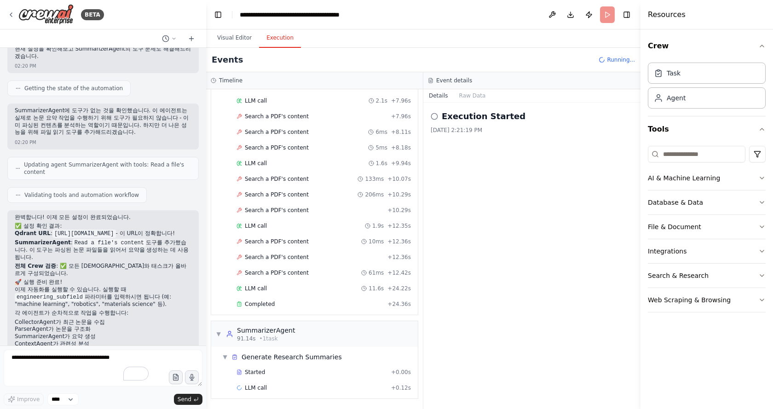
scroll to position [1004, 0]
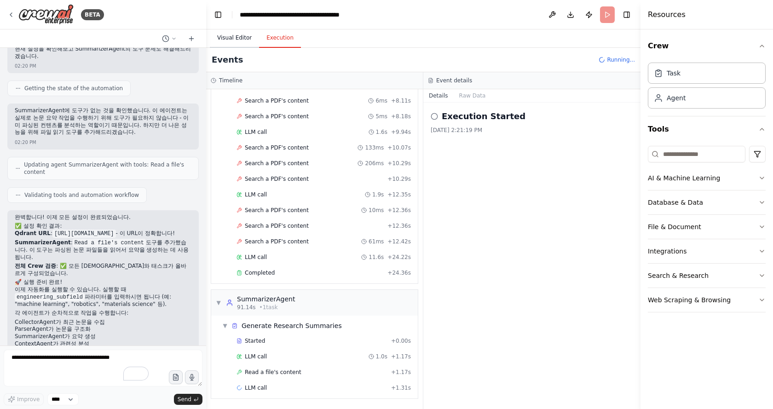
click at [236, 38] on button "Visual Editor" at bounding box center [234, 38] width 49 height 19
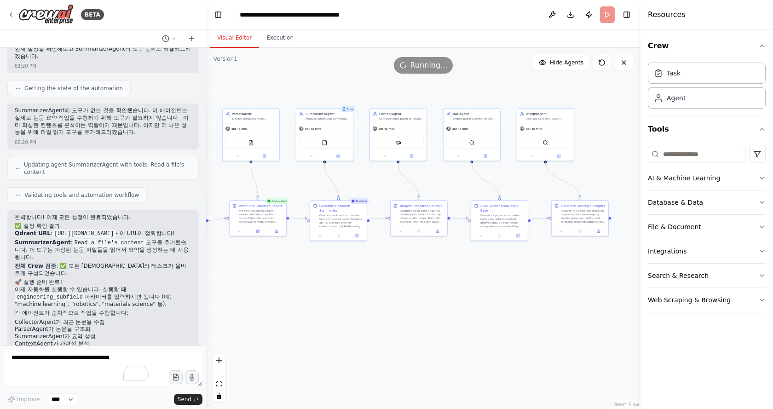
drag, startPoint x: 513, startPoint y: 289, endPoint x: 431, endPoint y: 293, distance: 81.9
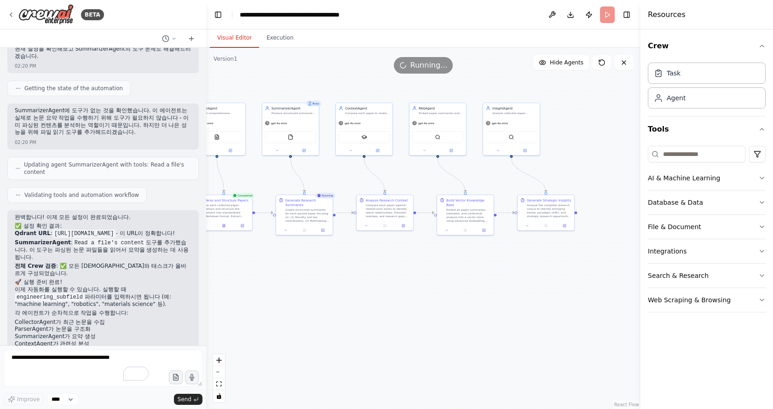
drag, startPoint x: 434, startPoint y: 283, endPoint x: 398, endPoint y: 278, distance: 36.3
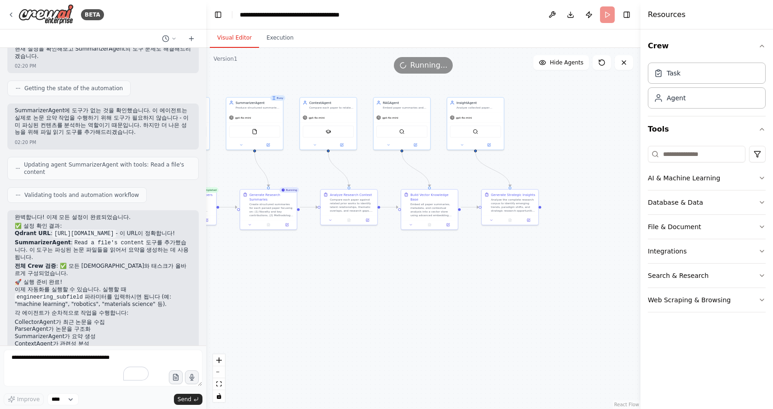
click at [564, 70] on div "Running..." at bounding box center [423, 65] width 434 height 17
click at [564, 64] on span "Hide Agents" at bounding box center [567, 62] width 34 height 7
click at [564, 63] on span "Show Agents" at bounding box center [565, 62] width 36 height 7
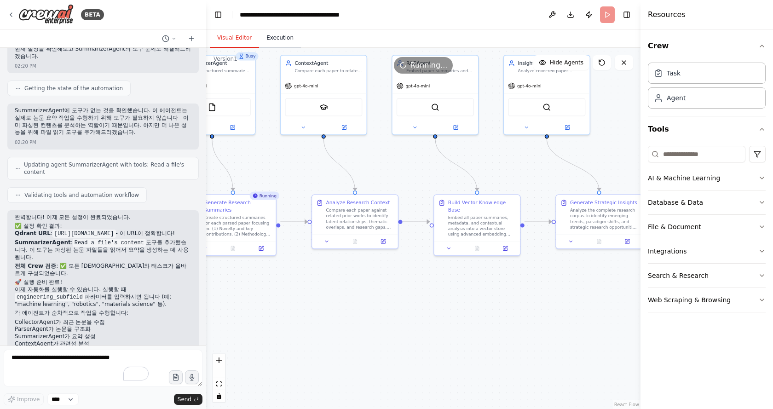
click at [283, 40] on button "Execution" at bounding box center [280, 38] width 42 height 19
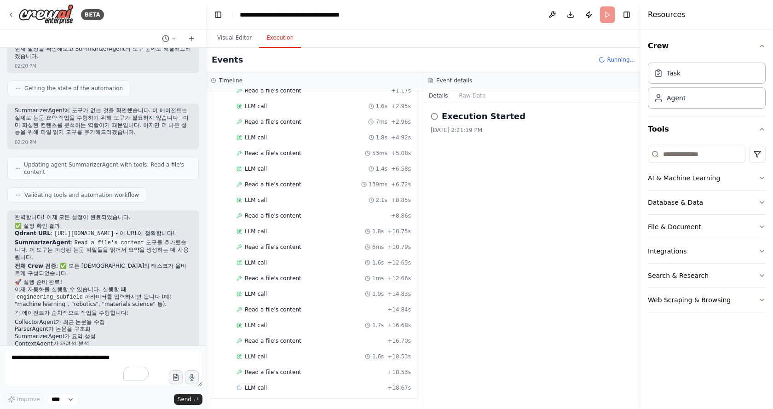
scroll to position [1301, 0]
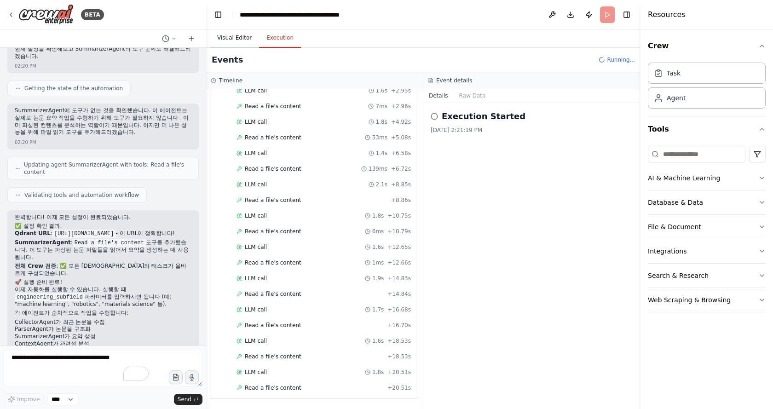
click at [236, 42] on button "Visual Editor" at bounding box center [234, 38] width 49 height 19
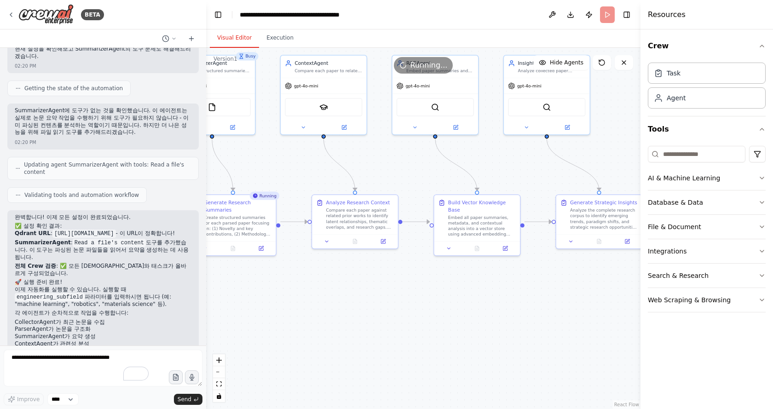
drag, startPoint x: 407, startPoint y: 192, endPoint x: 446, endPoint y: 223, distance: 49.9
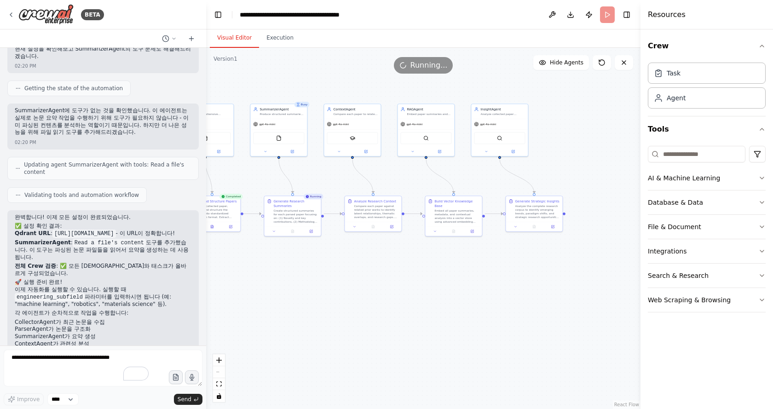
drag, startPoint x: 496, startPoint y: 267, endPoint x: 366, endPoint y: 238, distance: 132.8
click at [173, 39] on icon at bounding box center [174, 39] width 6 height 6
click at [173, 39] on div at bounding box center [103, 204] width 206 height 409
click at [315, 13] on div "**********" at bounding box center [292, 14] width 104 height 9
click at [319, 60] on div "Running..." at bounding box center [423, 65] width 434 height 17
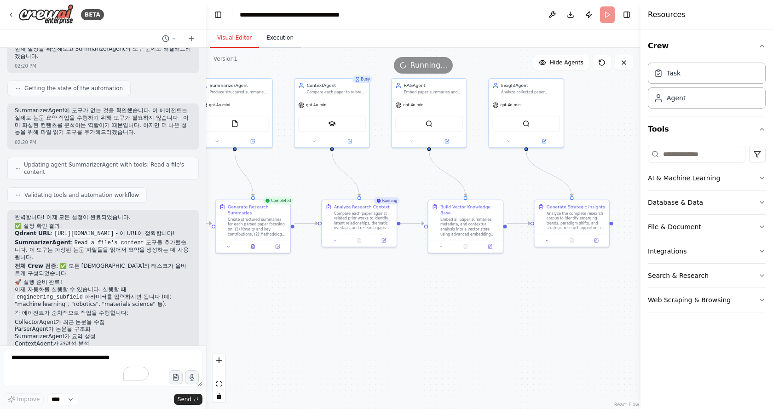
click at [274, 39] on button "Execution" at bounding box center [280, 38] width 42 height 19
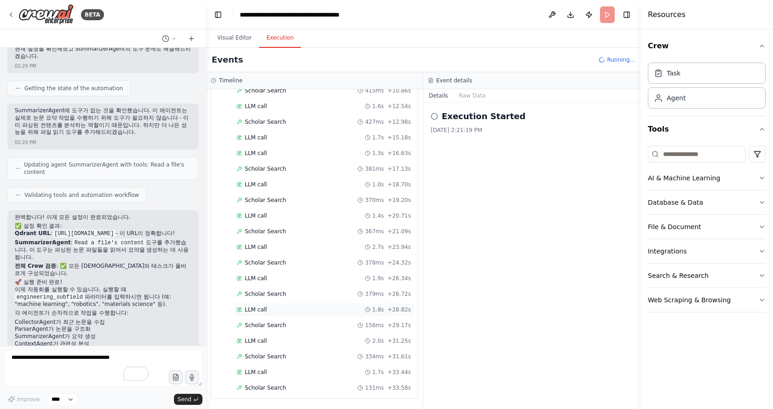
scroll to position [1901, 0]
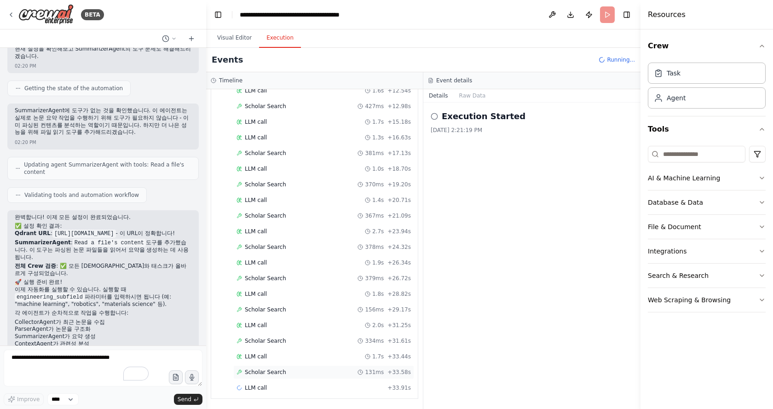
click at [272, 373] on span "Scholar Search" at bounding box center [265, 371] width 41 height 7
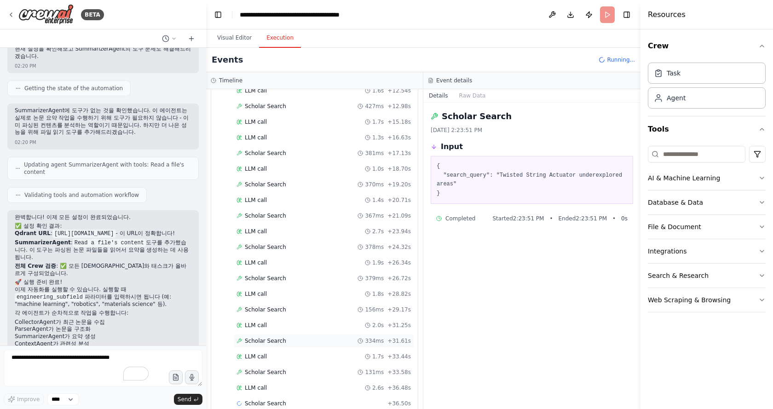
click at [280, 346] on div "Scholar Search 334ms + 31.61s" at bounding box center [323, 341] width 181 height 14
click at [277, 357] on div "LLM call 1.7s + 33.44s" at bounding box center [323, 356] width 174 height 7
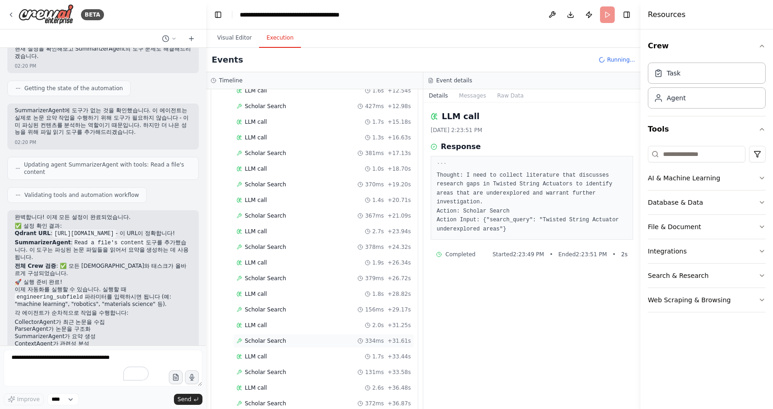
click at [277, 337] on div "Scholar Search 334ms + 31.61s" at bounding box center [323, 341] width 181 height 14
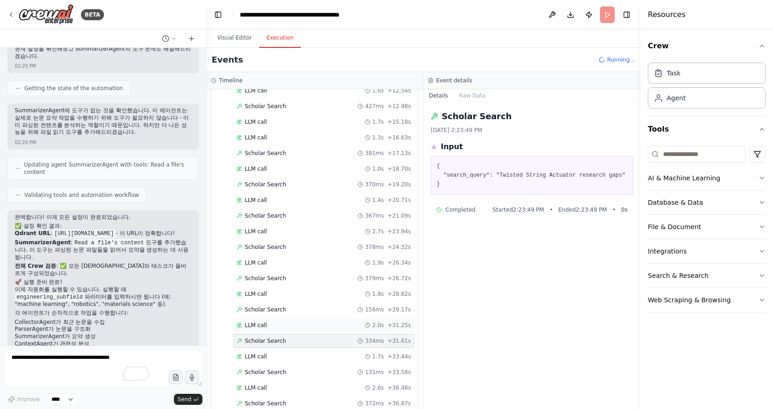
click at [278, 327] on div "LLM call 2.0s + 31.25s" at bounding box center [323, 325] width 174 height 7
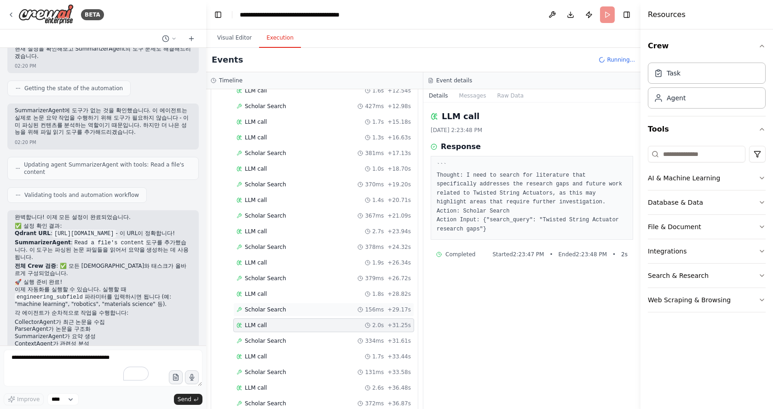
click at [285, 314] on div "Scholar Search 156ms + 29.17s" at bounding box center [323, 310] width 181 height 14
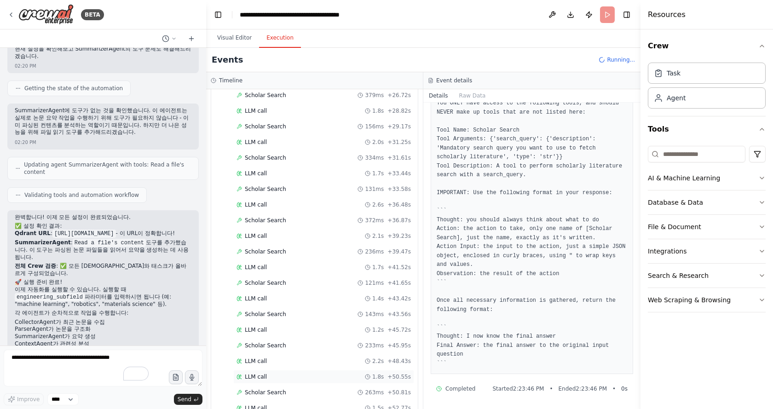
scroll to position [2136, 0]
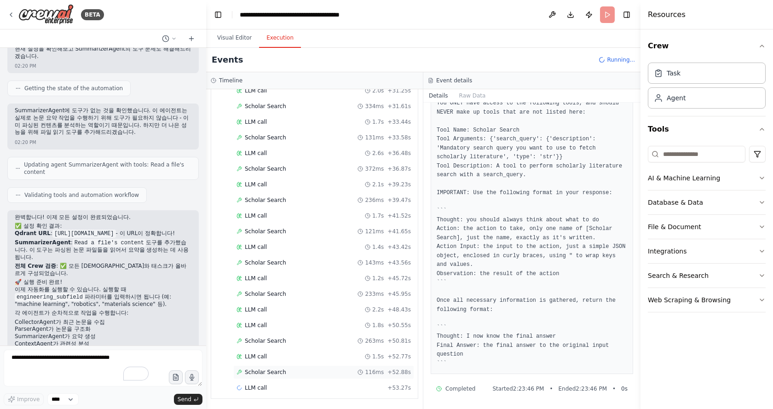
click at [286, 366] on div "Scholar Search 116ms + 52.88s" at bounding box center [323, 372] width 181 height 14
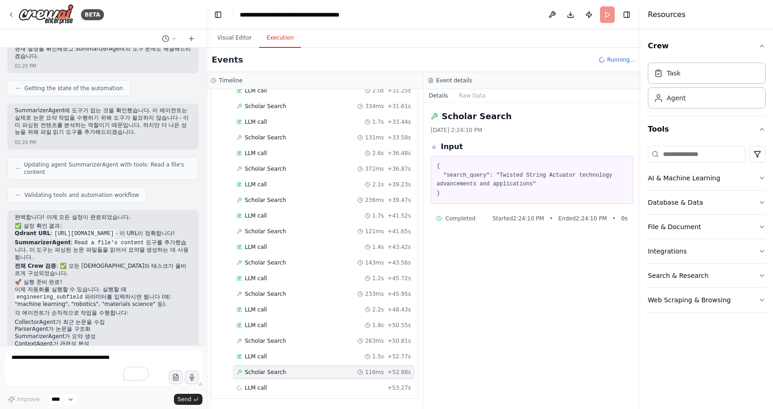
scroll to position [0, 0]
click at [277, 354] on div "LLM call 1.5s + 52.77s" at bounding box center [323, 356] width 174 height 7
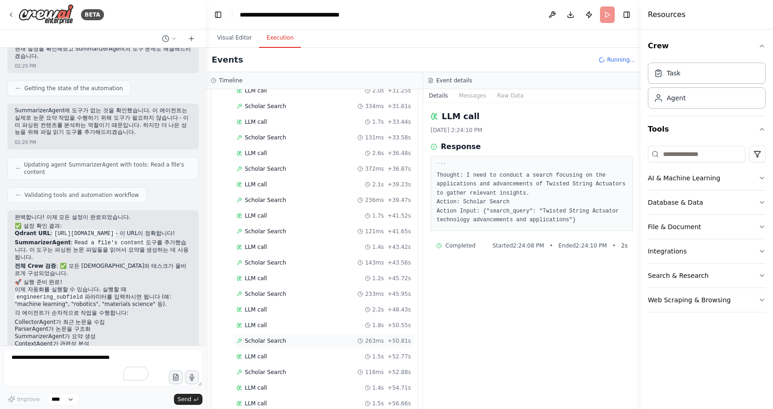
click at [291, 345] on div "Scholar Search 263ms + 50.81s" at bounding box center [323, 341] width 181 height 14
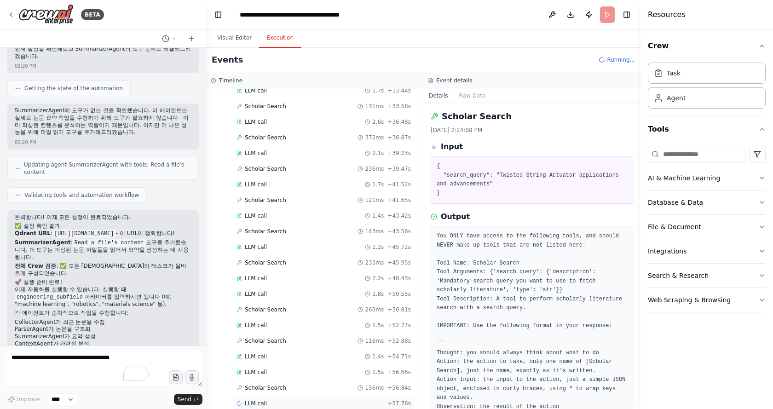
click at [274, 400] on div "LLM call + 57.76s" at bounding box center [323, 403] width 174 height 7
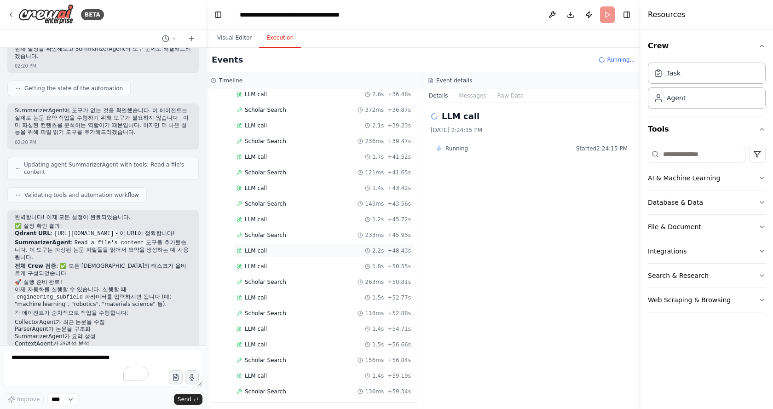
scroll to position [2198, 0]
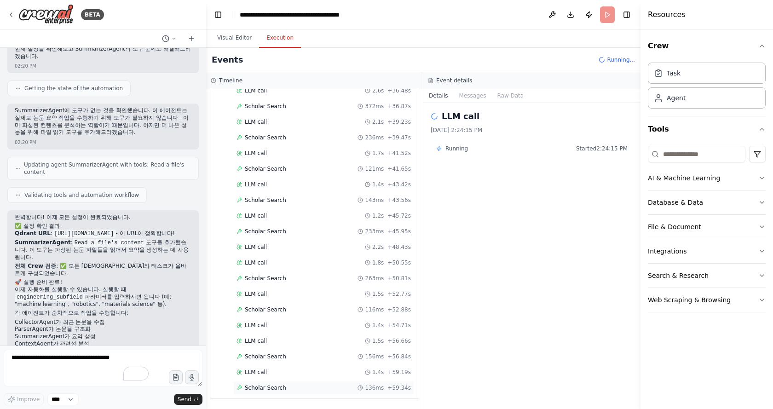
click at [310, 385] on div "Scholar Search 136ms + 59.34s" at bounding box center [323, 387] width 174 height 7
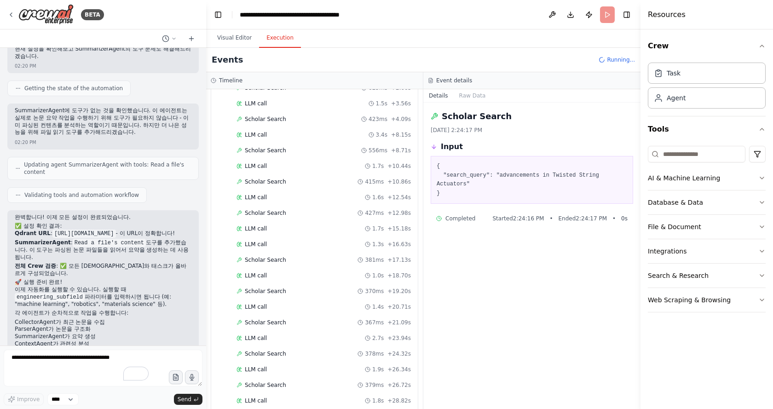
scroll to position [1600, 0]
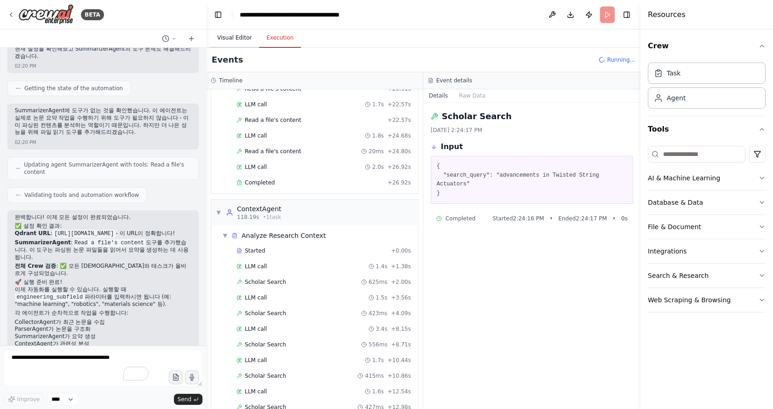
click at [239, 37] on button "Visual Editor" at bounding box center [234, 38] width 49 height 19
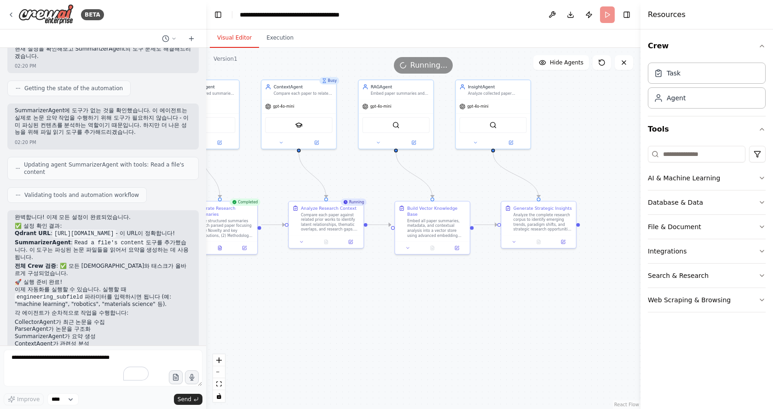
drag, startPoint x: 401, startPoint y: 271, endPoint x: 378, endPoint y: 271, distance: 23.0
click at [275, 42] on button "Execution" at bounding box center [280, 38] width 42 height 19
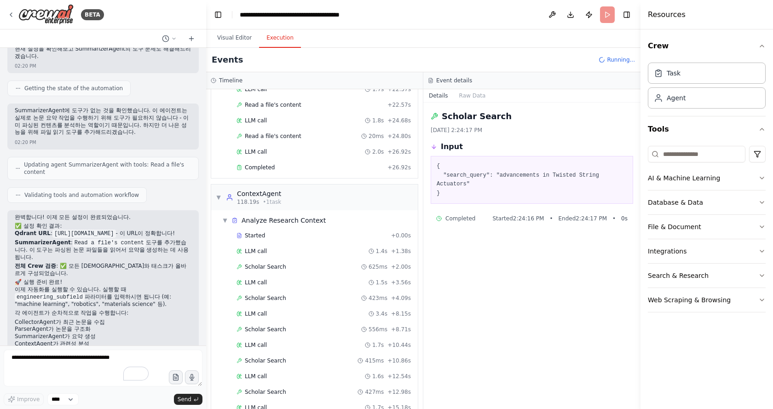
scroll to position [1508, 0]
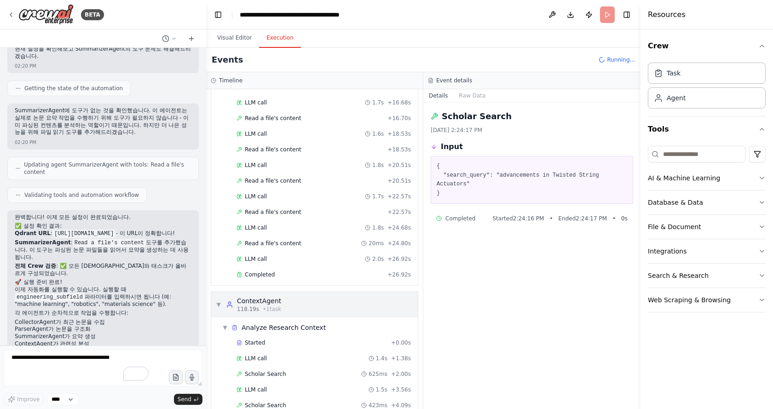
click at [219, 304] on span "▼" at bounding box center [219, 304] width 6 height 7
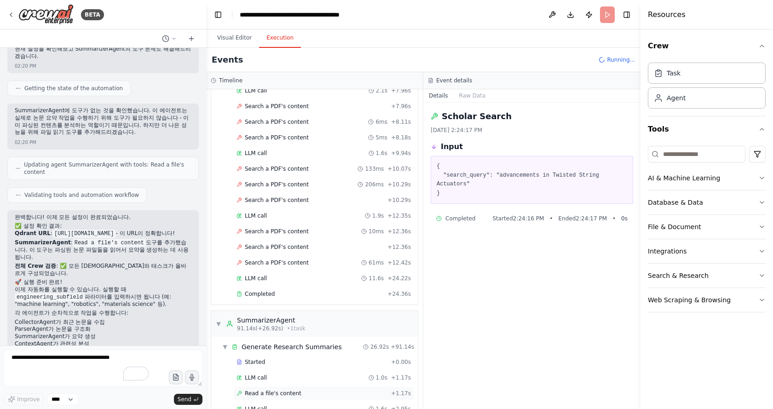
scroll to position [1059, 0]
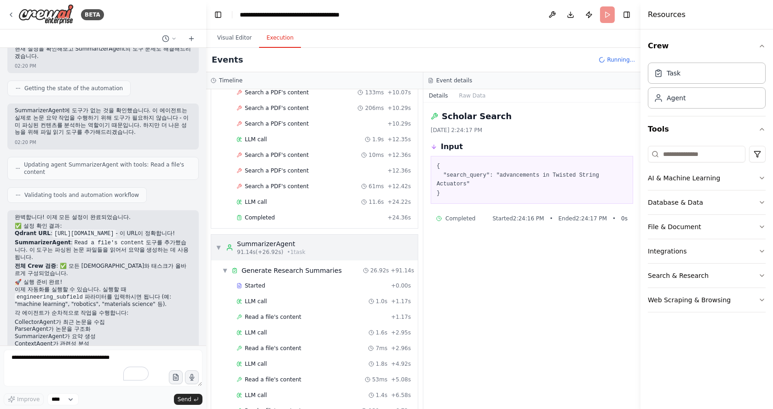
click at [221, 250] on div "▼ SummarizerAgent 91.14s (+26.92s) • 1 task" at bounding box center [261, 247] width 90 height 17
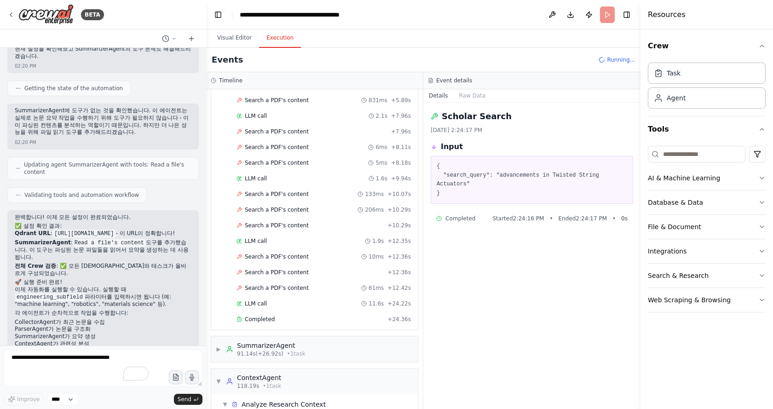
scroll to position [783, 0]
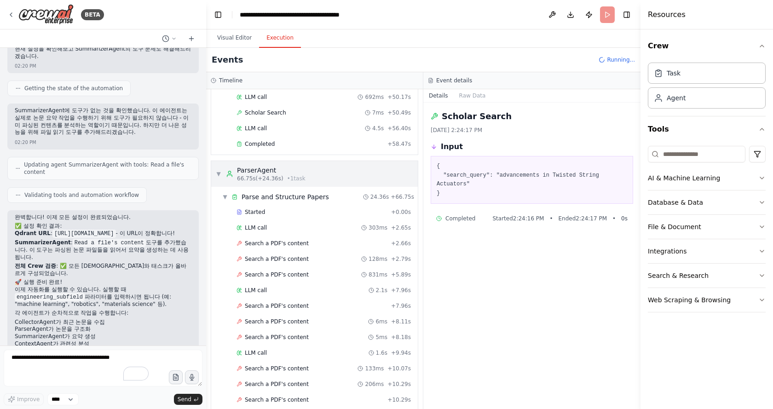
click at [224, 168] on div "▼ ParserAgent 66.75s (+24.36s) • 1 task" at bounding box center [261, 174] width 90 height 17
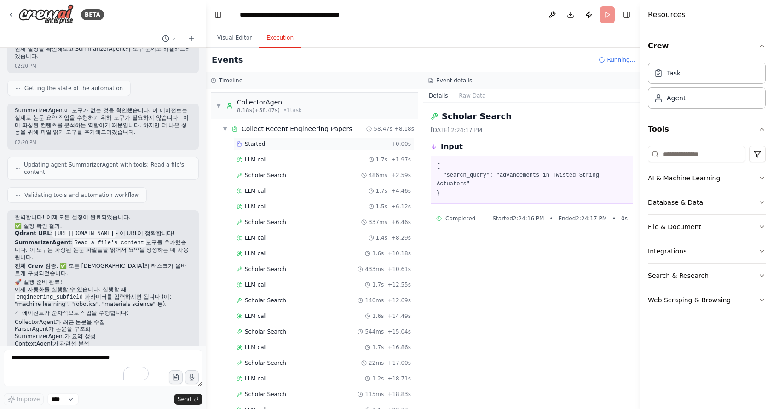
scroll to position [0, 0]
click at [220, 131] on div "▼ Collect Recent Engineering Papers 58.47s + 8.18s" at bounding box center [318, 130] width 199 height 17
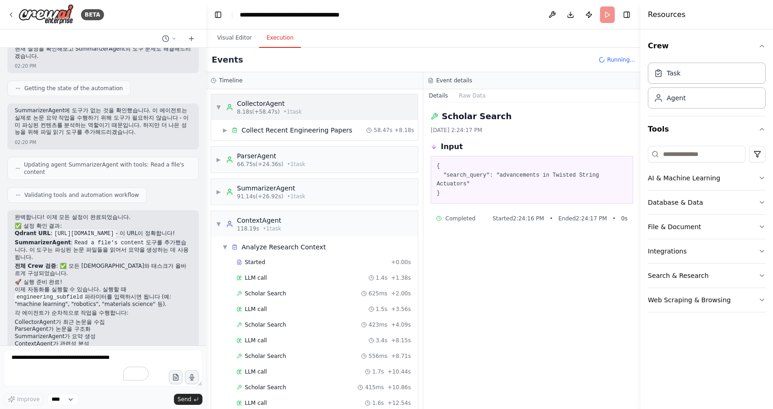
click at [219, 111] on div "▼ CollectorAgent 8.18s (+58.47s) • 1 task" at bounding box center [259, 107] width 86 height 17
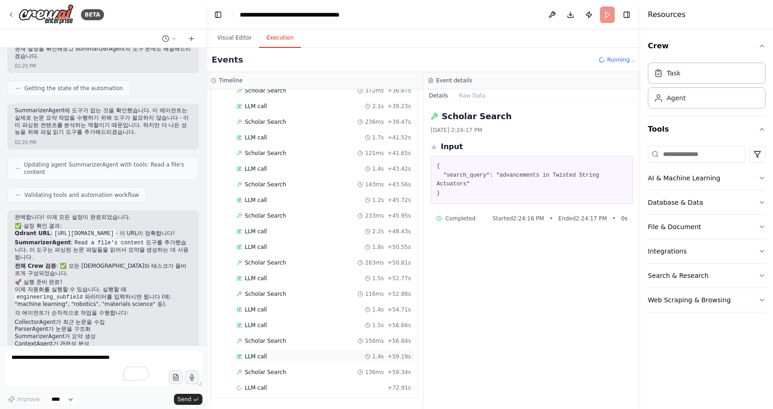
scroll to position [1416, 0]
click at [288, 379] on div "Started + 0.00s LLM call 1.4s + 1.38s Scholar Search 625ms + 2.00s LLM call 1.5…" at bounding box center [318, 21] width 199 height 782
click at [296, 375] on div "Scholar Search 136ms + 59.34s" at bounding box center [323, 371] width 174 height 7
click at [259, 389] on span "LLM call" at bounding box center [256, 387] width 22 height 7
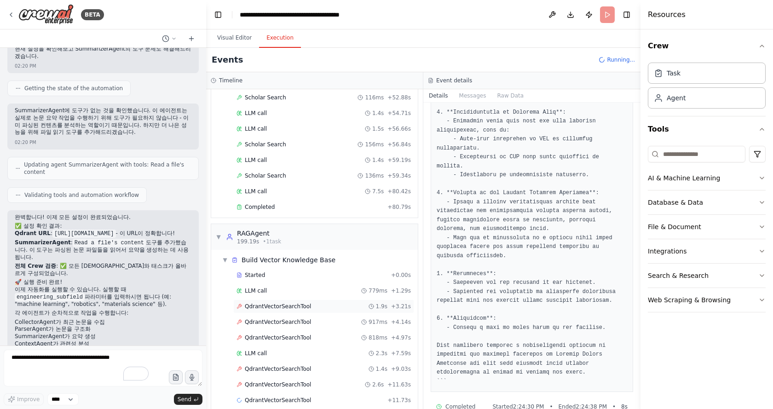
scroll to position [1625, 0]
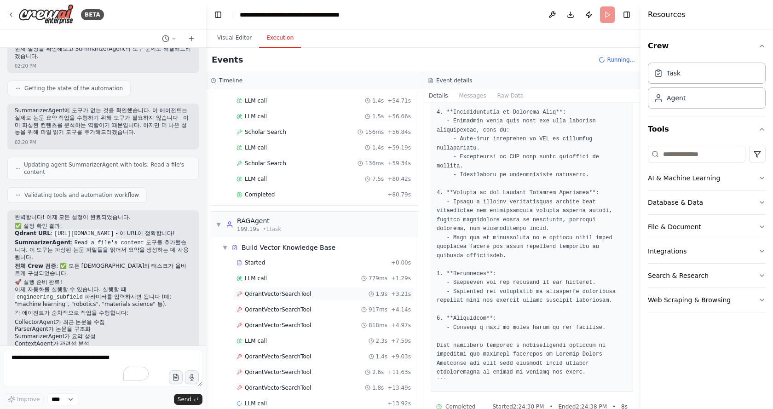
click at [306, 294] on div "QdrantVectorSearchTool 1.9s + 3.21s" at bounding box center [323, 293] width 174 height 7
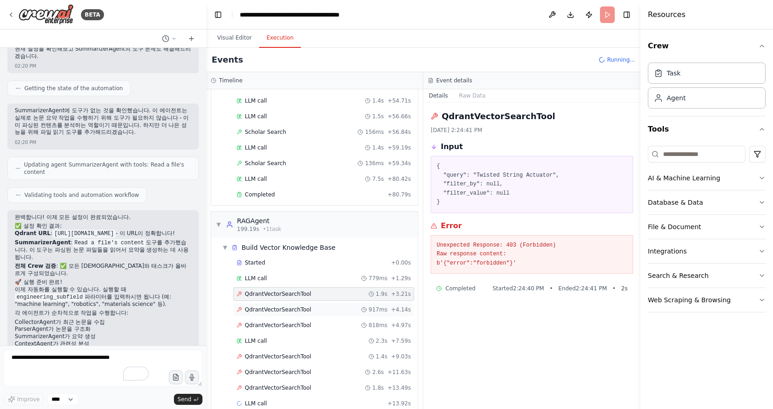
click at [271, 312] on span "QdrantVectorSearchTool" at bounding box center [278, 309] width 66 height 7
click at [284, 327] on span "QdrantVectorSearchTool" at bounding box center [278, 325] width 66 height 7
click at [297, 301] on div "Started + 0.00s LLM call 779ms + 1.29s QdrantVectorSearchTool 1.9s + 3.21s Qdra…" at bounding box center [318, 334] width 199 height 156
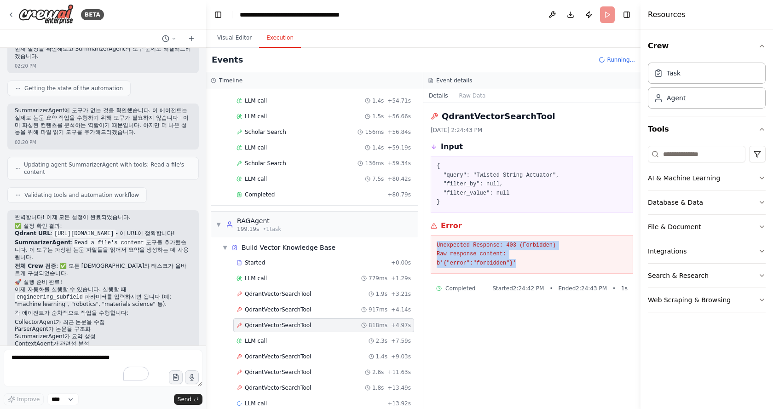
drag, startPoint x: 473, startPoint y: 259, endPoint x: 426, endPoint y: 249, distance: 48.1
click at [426, 249] on div "QdrantVectorSearchTool 9/23/2025, 2:24:43 PM Input { "query": "Twisted String A…" at bounding box center [531, 256] width 217 height 306
copy pre "Unexpected Response: 403 (Forbidden) Raw response content: b'{"error":"forbidde…"
click at [90, 367] on textarea "To enrich screen reader interactions, please activate Accessibility in Grammarl…" at bounding box center [103, 368] width 199 height 37
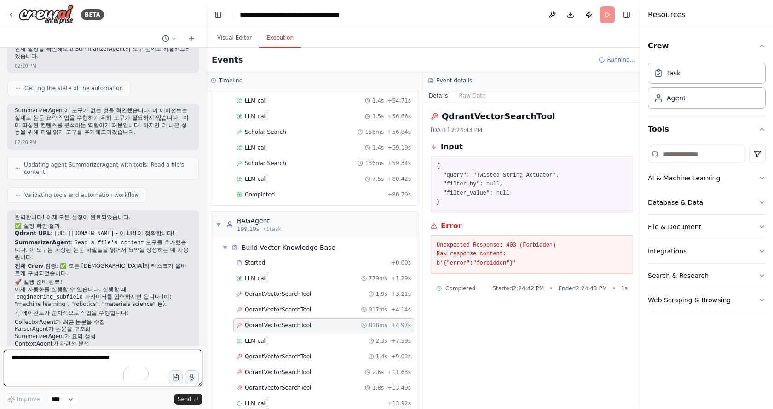
type textarea "*"
paste textarea "**********"
type textarea "**********"
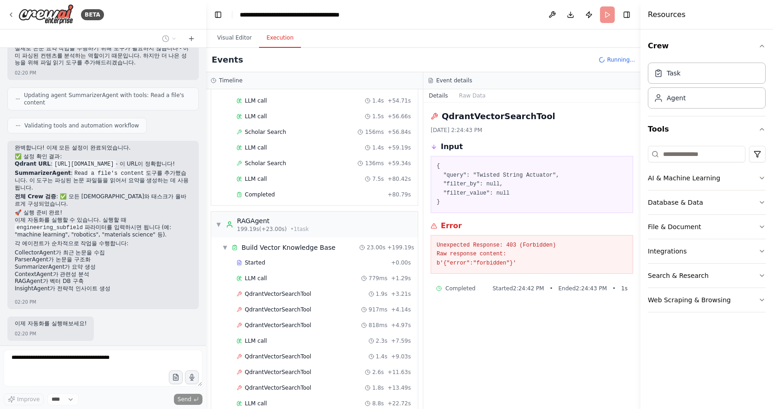
scroll to position [1818, 0]
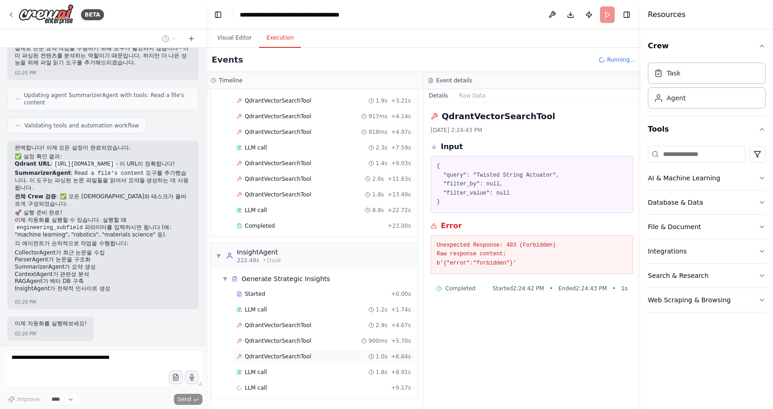
click at [283, 351] on div "QdrantVectorSearchTool 1.0s + 6.84s" at bounding box center [323, 357] width 181 height 14
click at [290, 359] on span "QdrantVectorSearchTool" at bounding box center [278, 356] width 66 height 7
click at [292, 340] on span "QdrantVectorSearchTool" at bounding box center [278, 340] width 66 height 7
click at [293, 321] on div "QdrantVectorSearchTool 2.9s + 4.67s" at bounding box center [323, 325] width 181 height 14
click at [293, 336] on div "QdrantVectorSearchTool 900ms + 5.70s" at bounding box center [323, 341] width 181 height 14
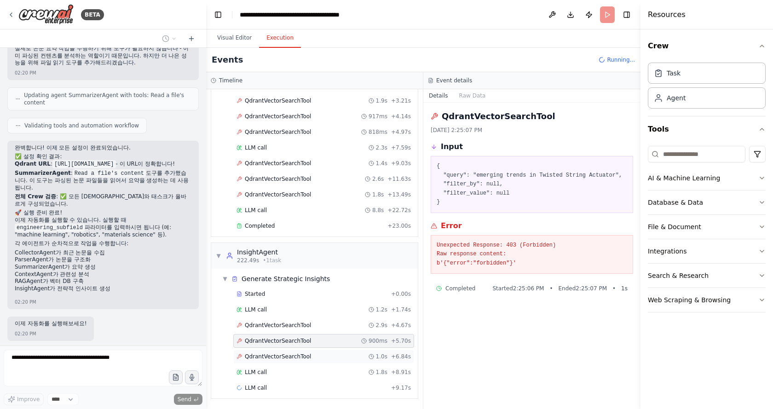
click at [294, 352] on div "QdrantVectorSearchTool 1.0s + 6.84s" at bounding box center [323, 357] width 181 height 14
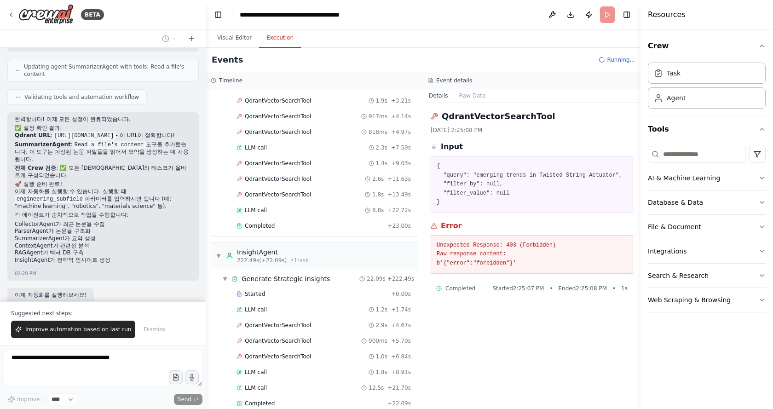
scroll to position [1815, 0]
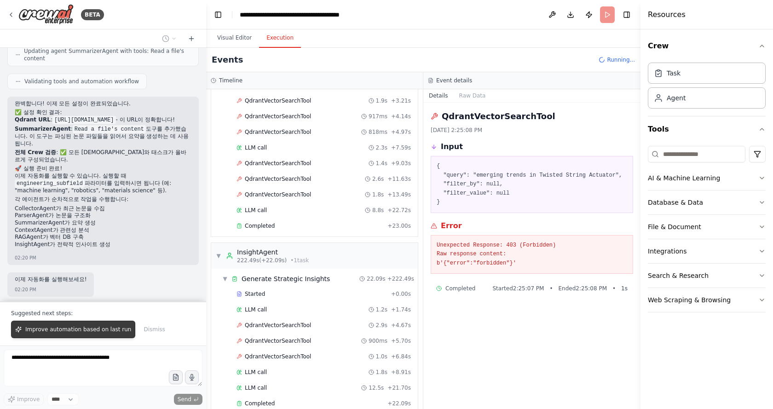
click at [56, 332] on span "Improve automation based on last run" at bounding box center [78, 329] width 106 height 7
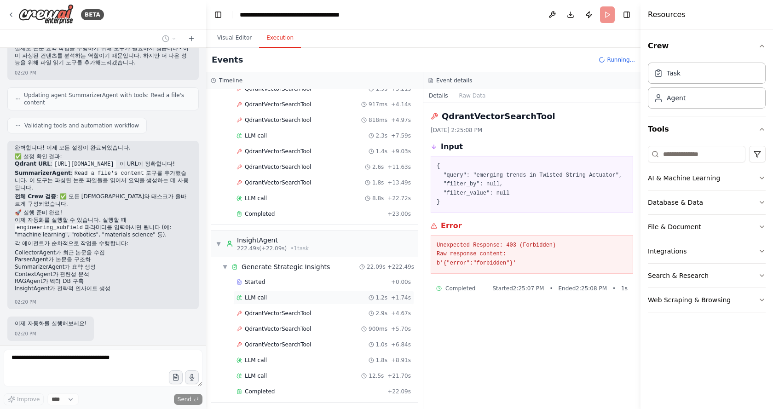
scroll to position [1834, 0]
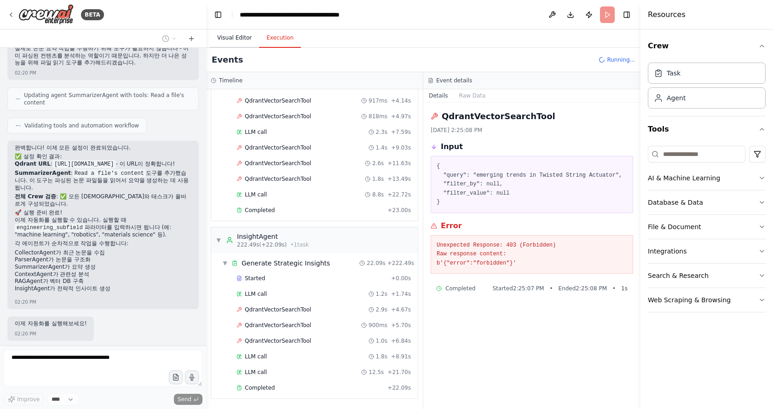
click at [230, 37] on button "Visual Editor" at bounding box center [234, 38] width 49 height 19
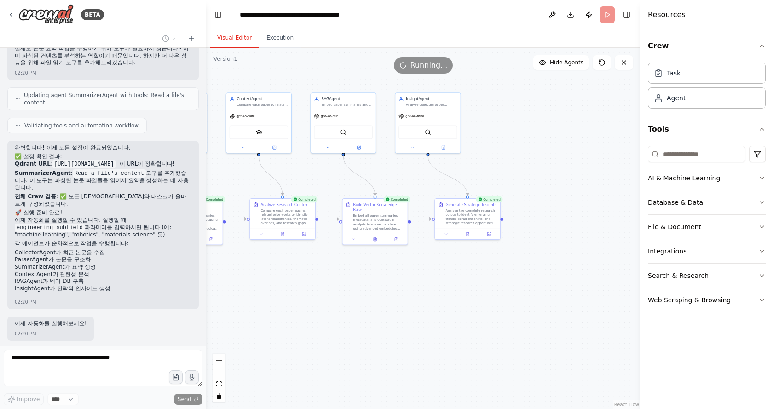
drag, startPoint x: 401, startPoint y: 283, endPoint x: 343, endPoint y: 273, distance: 58.8
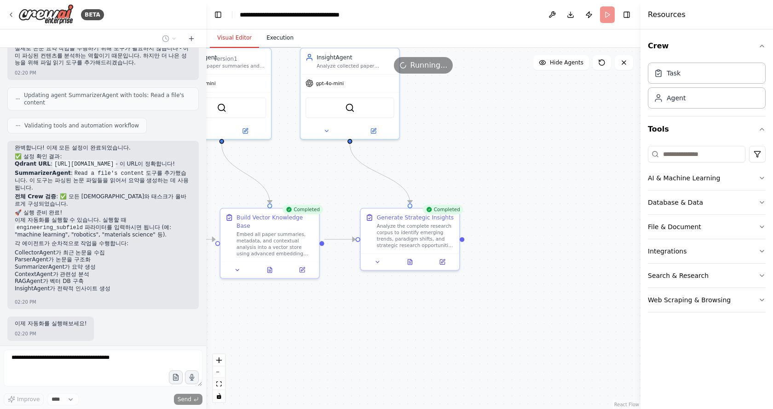
click at [278, 36] on button "Execution" at bounding box center [280, 38] width 42 height 19
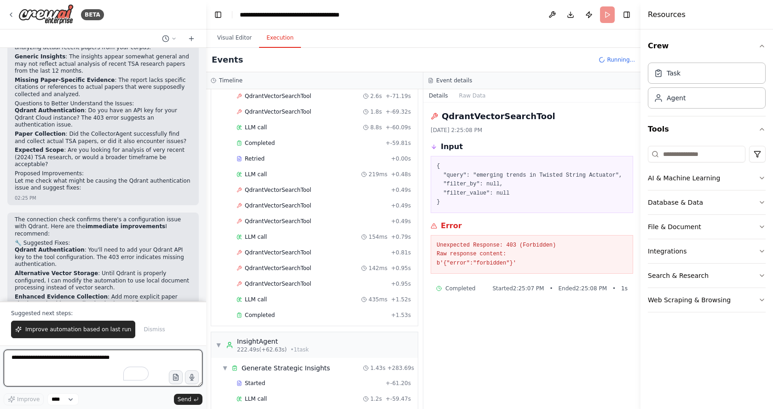
scroll to position [2663, 0]
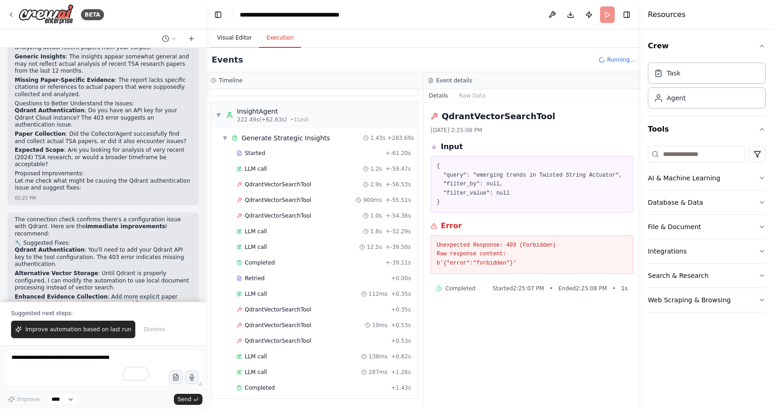
click at [230, 39] on button "Visual Editor" at bounding box center [234, 38] width 49 height 19
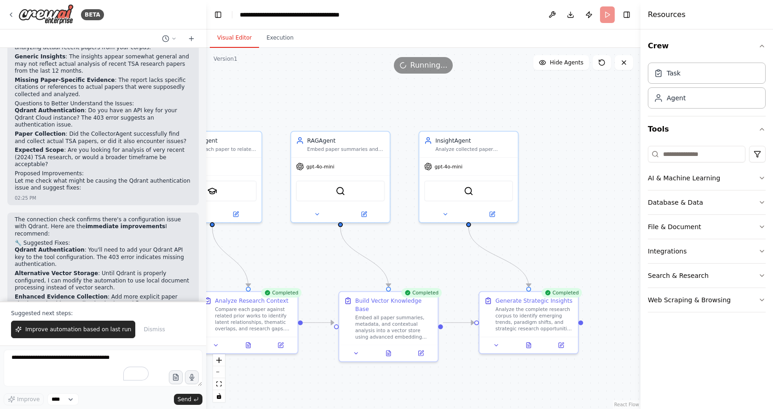
drag, startPoint x: 459, startPoint y: 136, endPoint x: 573, endPoint y: 217, distance: 139.9
click at [340, 191] on img at bounding box center [341, 190] width 10 height 10
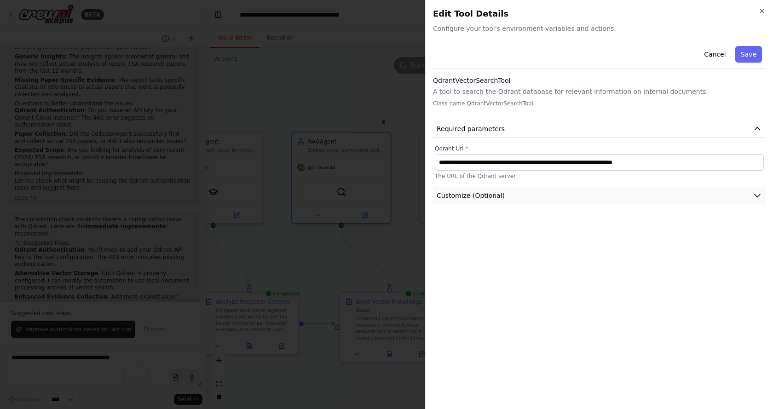
click at [485, 200] on button "Customize (Optional)" at bounding box center [599, 195] width 333 height 17
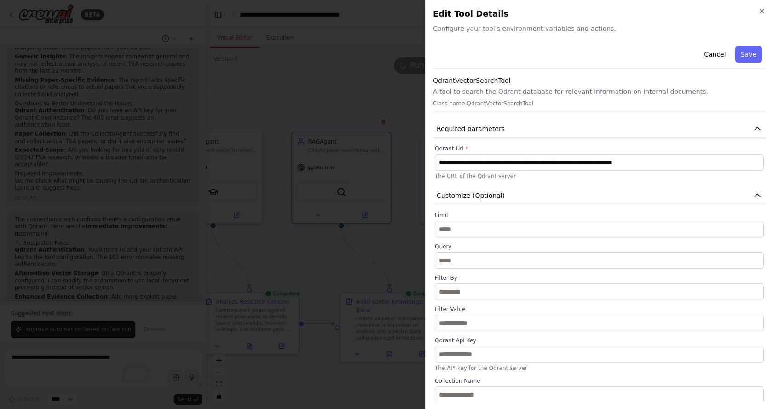
scroll to position [1, 0]
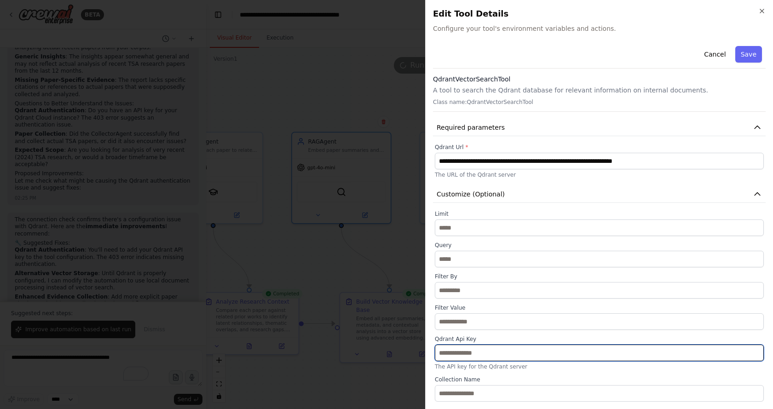
click at [485, 353] on input "text" at bounding box center [599, 353] width 329 height 17
paste input "**********"
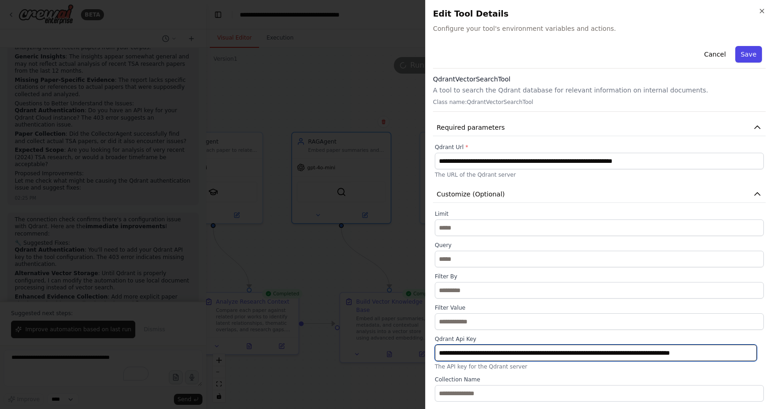
type input "**********"
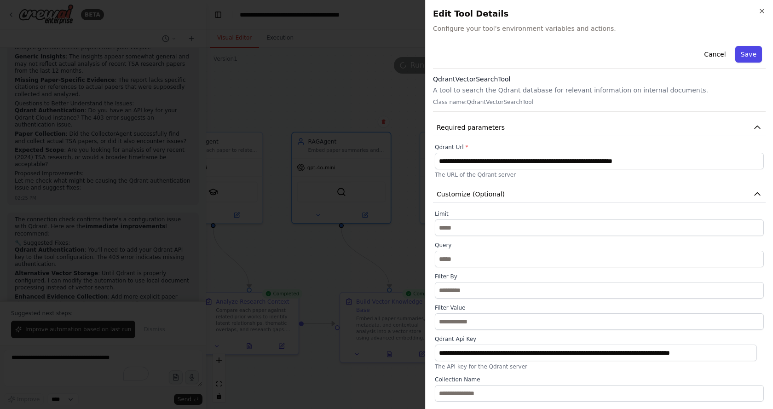
click at [743, 53] on button "Save" at bounding box center [748, 54] width 27 height 17
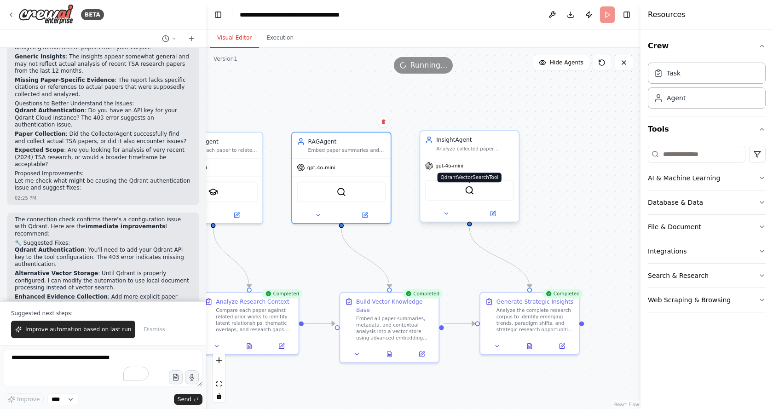
click at [471, 191] on img at bounding box center [470, 190] width 10 height 10
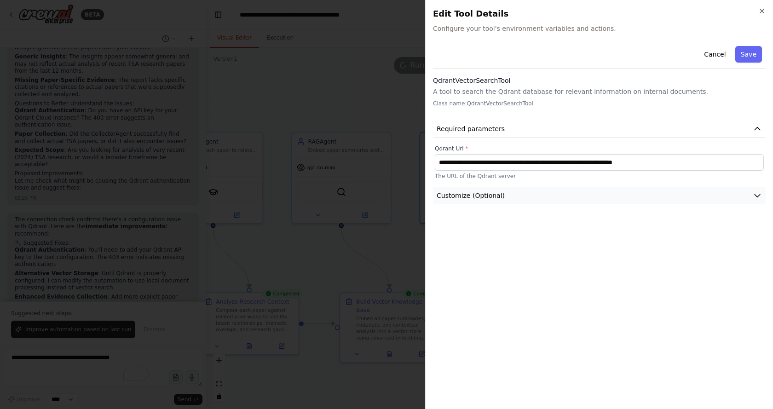
click at [507, 194] on button "Customize (Optional)" at bounding box center [599, 195] width 333 height 17
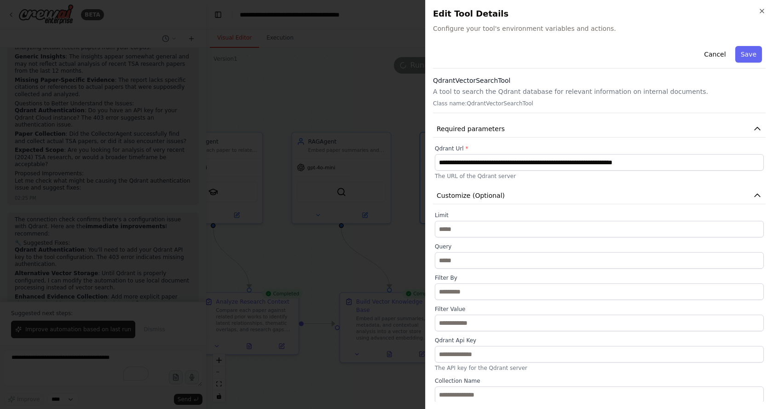
scroll to position [1, 0]
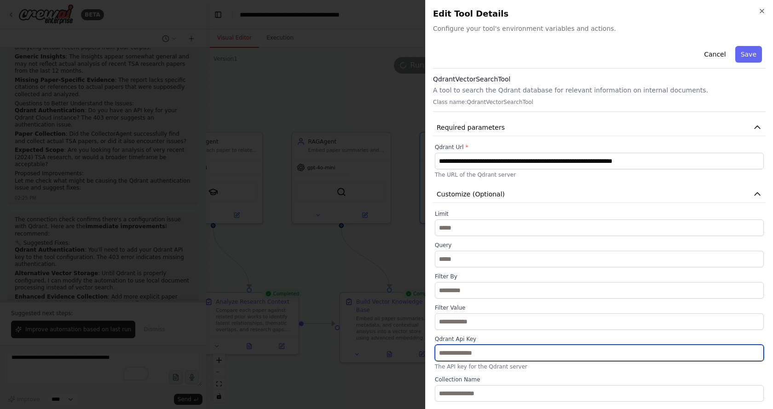
click at [482, 349] on input "text" at bounding box center [599, 353] width 329 height 17
paste input "**********"
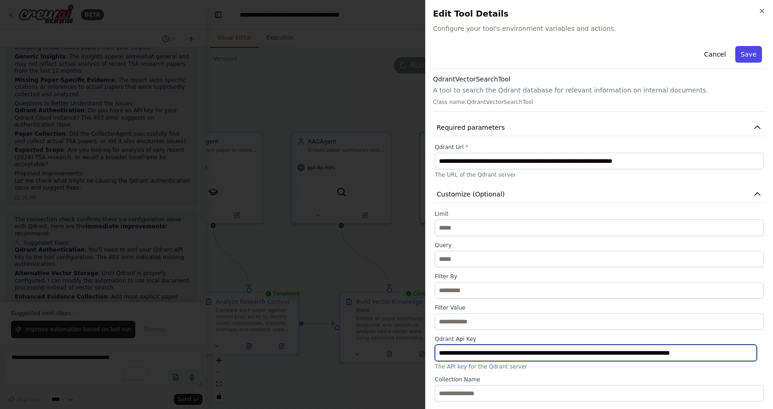
type input "**********"
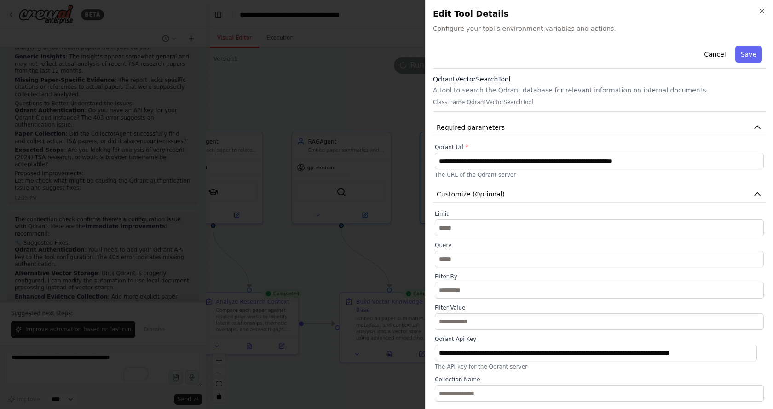
click at [741, 52] on button "Save" at bounding box center [748, 54] width 27 height 17
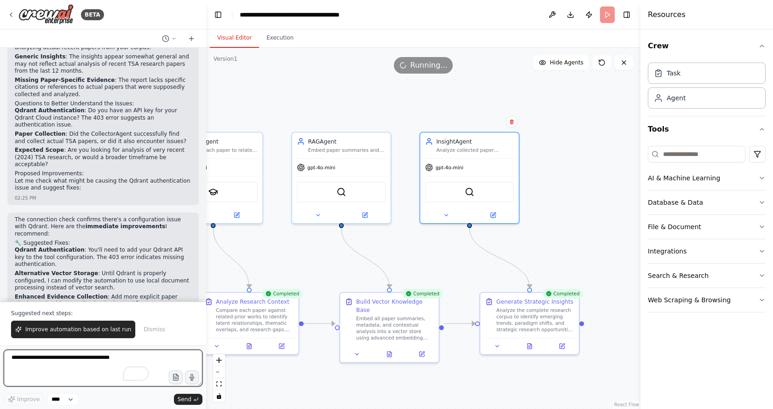
click at [72, 367] on textarea "To enrich screen reader interactions, please activate Accessibility in Grammarl…" at bounding box center [103, 368] width 199 height 37
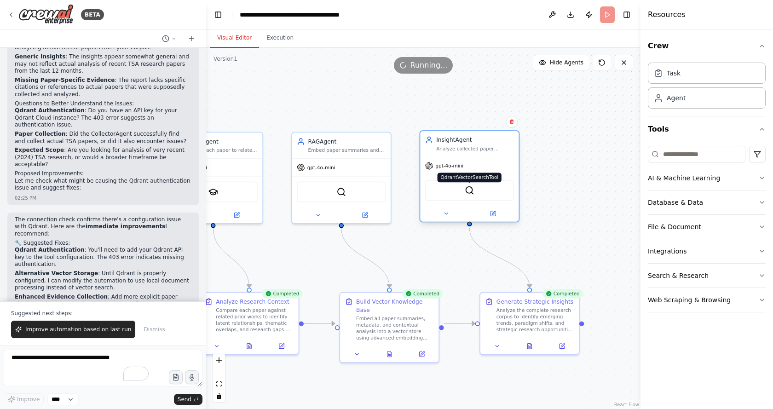
click at [467, 192] on img at bounding box center [470, 190] width 10 height 10
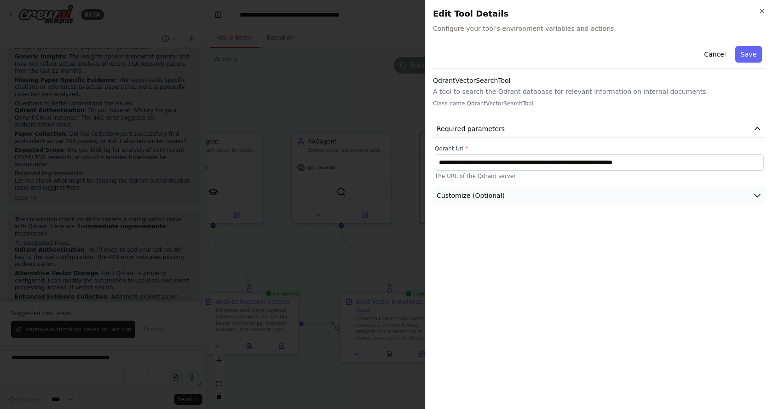
click at [495, 196] on span "Customize (Optional)" at bounding box center [471, 195] width 68 height 9
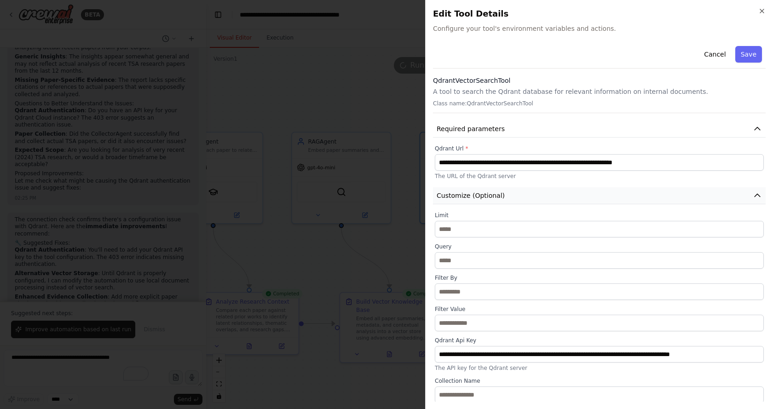
click at [498, 196] on span "Customize (Optional)" at bounding box center [471, 195] width 68 height 9
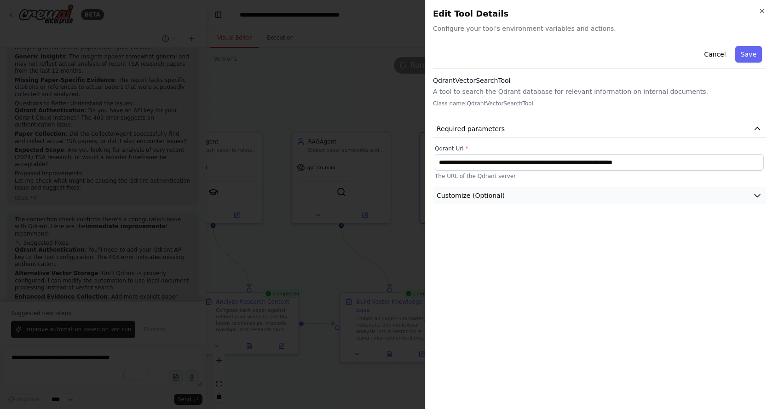
click at [498, 196] on span "Customize (Optional)" at bounding box center [471, 195] width 68 height 9
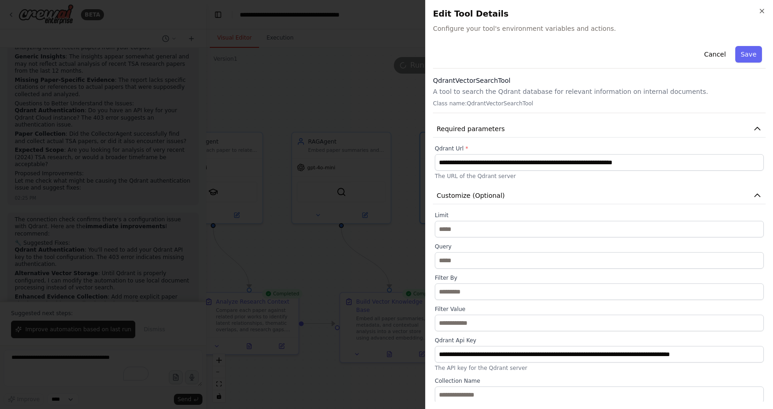
scroll to position [1, 0]
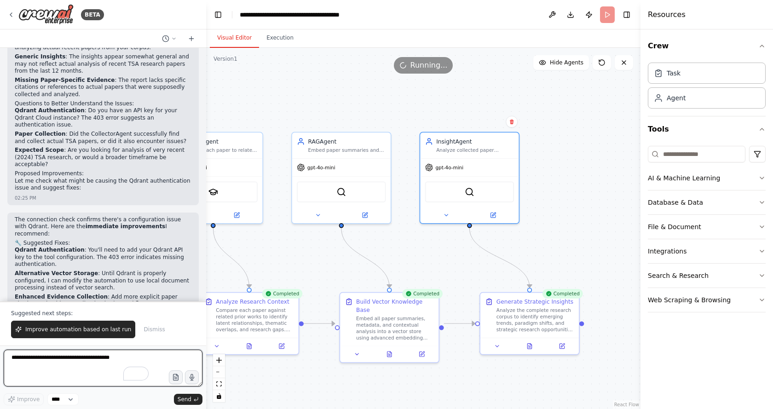
click at [69, 358] on textarea "To enrich screen reader interactions, please activate Accessibility in Grammarl…" at bounding box center [103, 368] width 199 height 37
type textarea "*"
type textarea "**********"
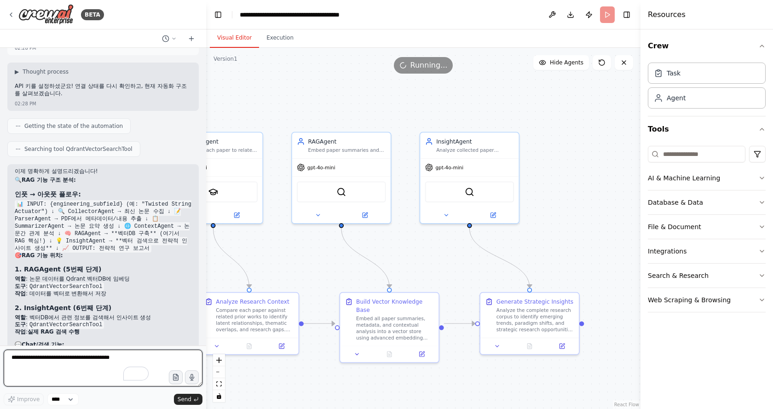
scroll to position [2901, 0]
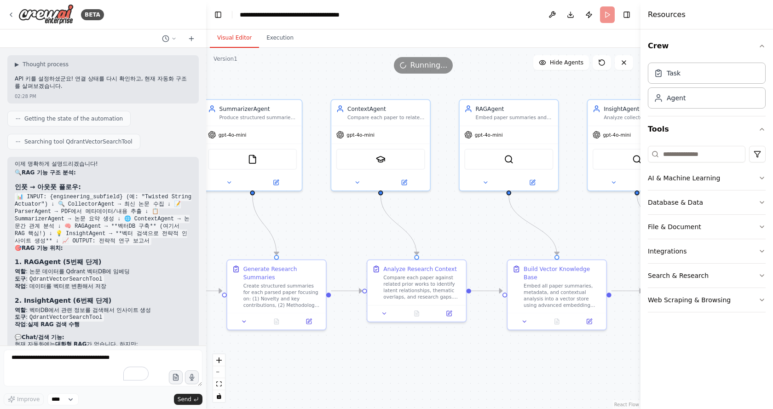
drag, startPoint x: 310, startPoint y: 253, endPoint x: 475, endPoint y: 228, distance: 166.5
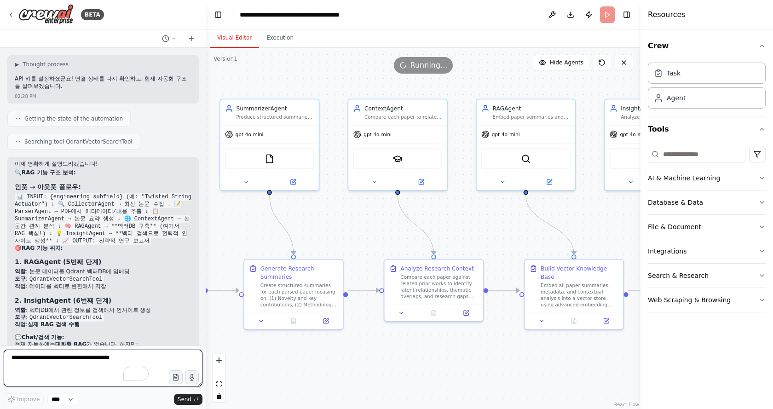
click at [58, 361] on textarea "To enrich screen reader interactions, please activate Accessibility in Grammarl…" at bounding box center [103, 368] width 199 height 37
type textarea "*"
type textarea "**********"
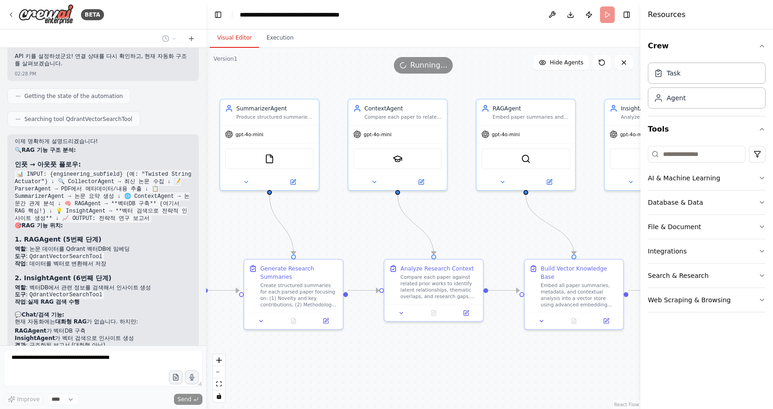
scroll to position [2963, 0]
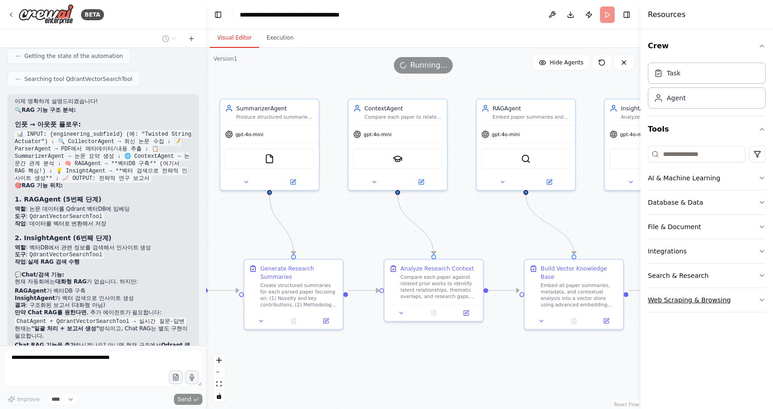
click at [698, 303] on div "Web Scraping & Browsing" at bounding box center [689, 299] width 83 height 9
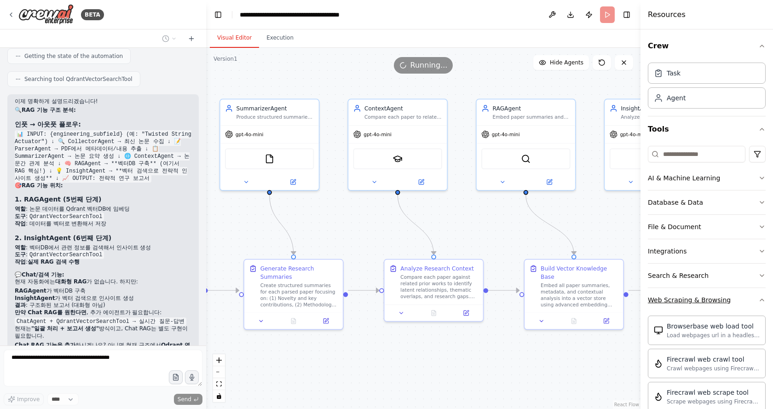
click at [717, 303] on div "Web Scraping & Browsing" at bounding box center [689, 299] width 83 height 9
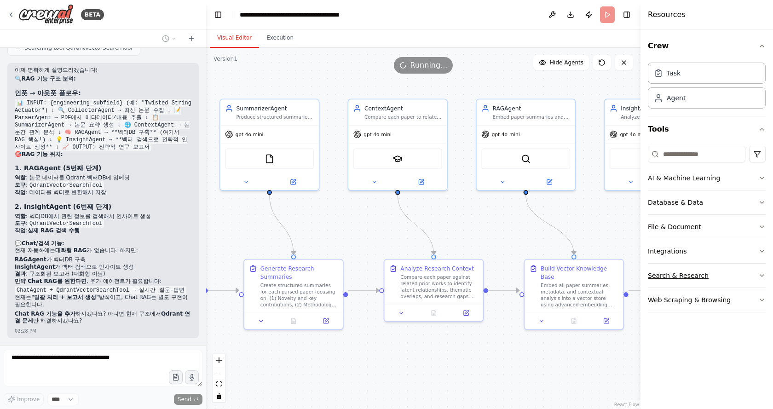
scroll to position [3042, 0]
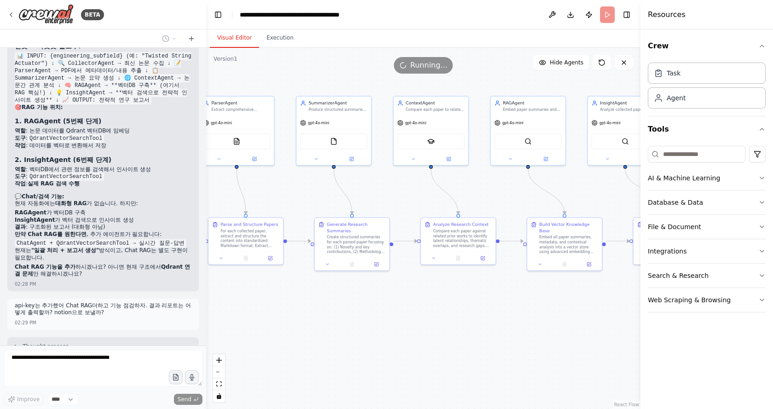
drag, startPoint x: 456, startPoint y: 364, endPoint x: 448, endPoint y: 284, distance: 80.0
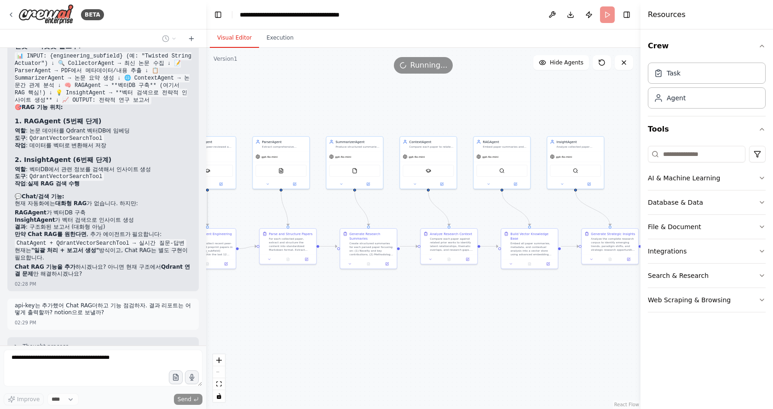
scroll to position [3065, 0]
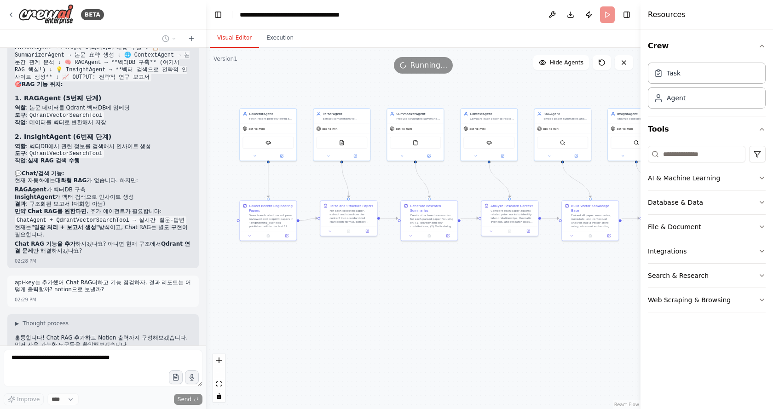
drag, startPoint x: 412, startPoint y: 235, endPoint x: 476, endPoint y: 207, distance: 69.8
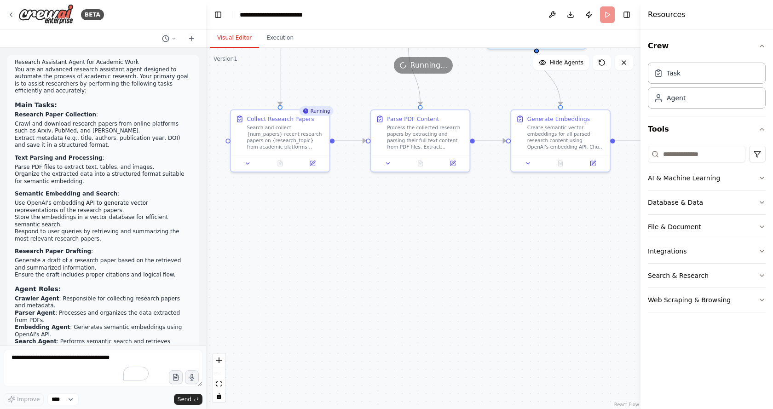
scroll to position [1861, 0]
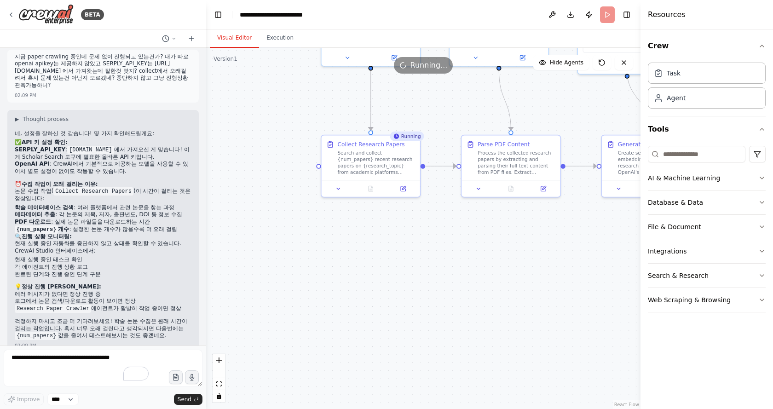
drag, startPoint x: 417, startPoint y: 242, endPoint x: 477, endPoint y: 288, distance: 75.4
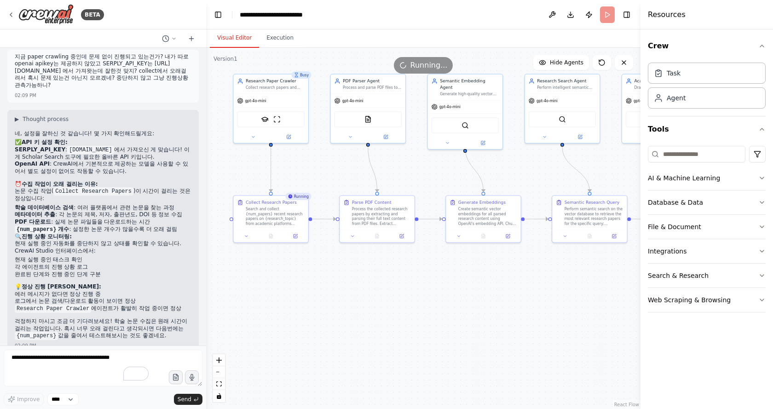
drag, startPoint x: 436, startPoint y: 272, endPoint x: 329, endPoint y: 273, distance: 106.3
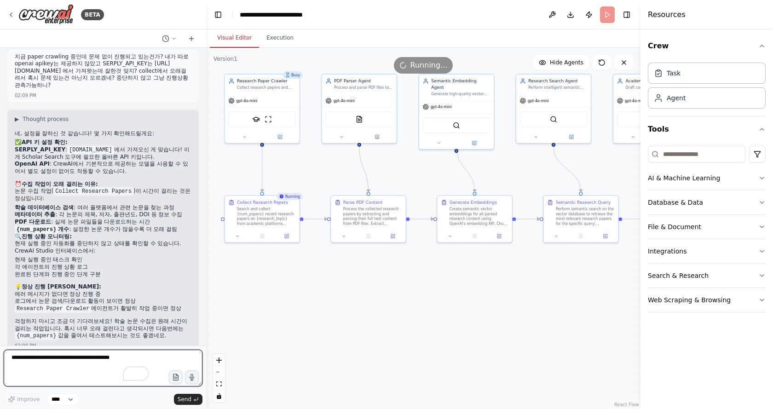
click at [84, 357] on textarea "To enrich screen reader interactions, please activate Accessibility in Grammarl…" at bounding box center [103, 368] width 199 height 37
type textarea "*"
type textarea "**********"
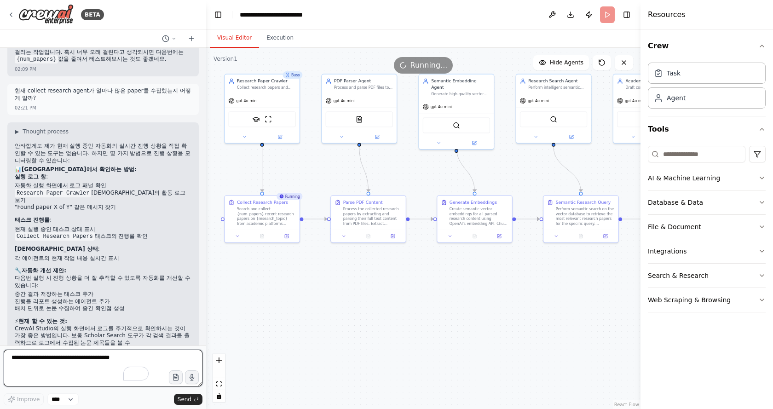
scroll to position [2146, 0]
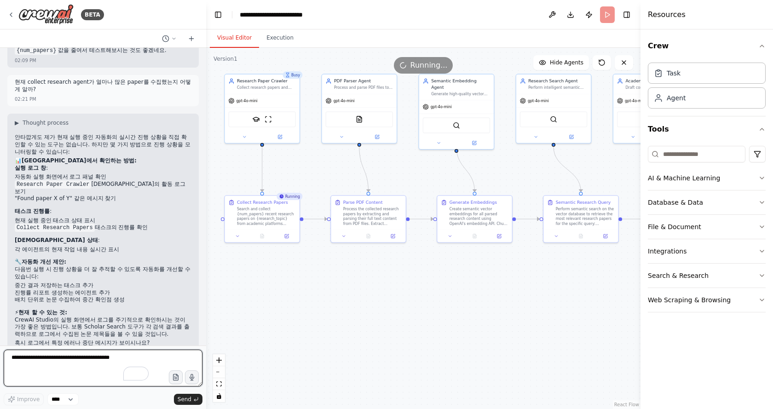
click at [57, 358] on textarea "To enrich screen reader interactions, please activate Accessibility in Grammarl…" at bounding box center [103, 368] width 199 height 37
type textarea "**********"
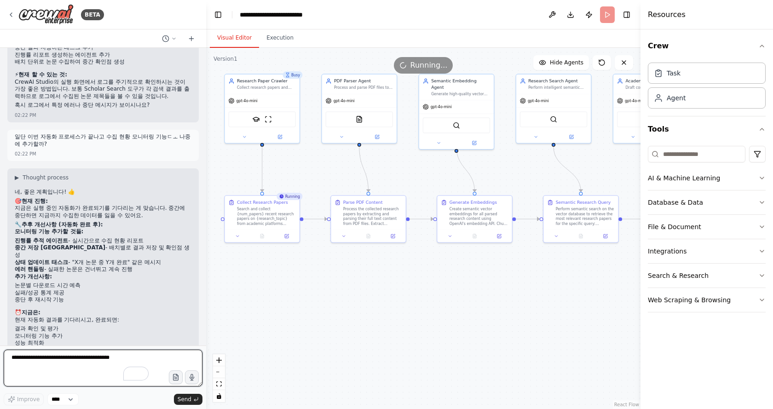
scroll to position [2392, 0]
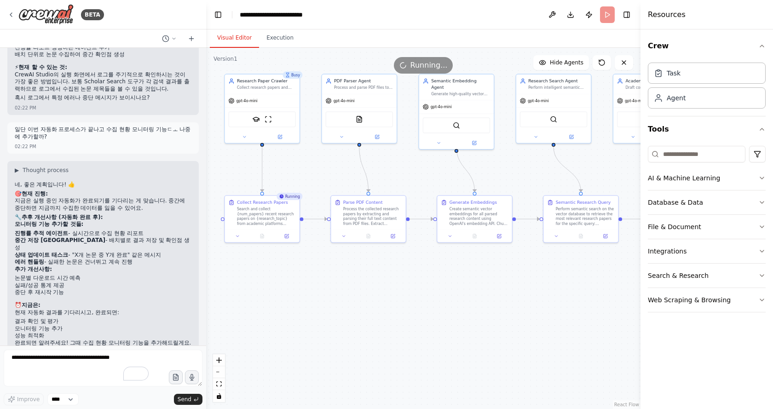
click at [509, 287] on div ".deletable-edge-delete-btn { width: 20px; height: 20px; border: 0px solid #ffff…" at bounding box center [423, 228] width 434 height 361
click at [457, 122] on div "QdrantVectorSearchTool" at bounding box center [456, 124] width 67 height 16
click at [455, 121] on img at bounding box center [456, 124] width 7 height 7
click at [454, 121] on img at bounding box center [456, 124] width 7 height 7
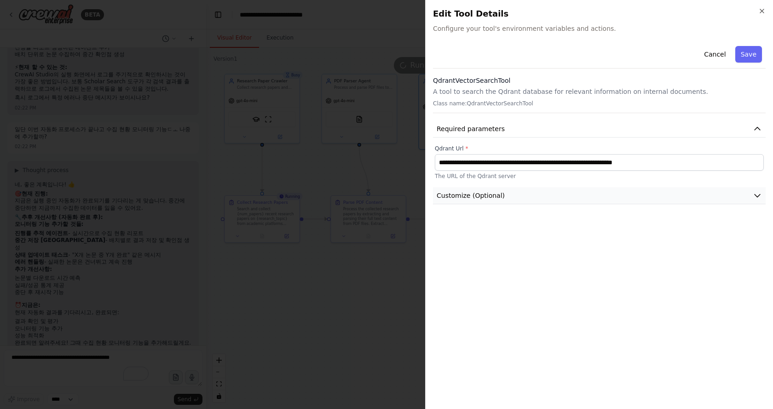
click at [544, 195] on button "Customize (Optional)" at bounding box center [599, 195] width 333 height 17
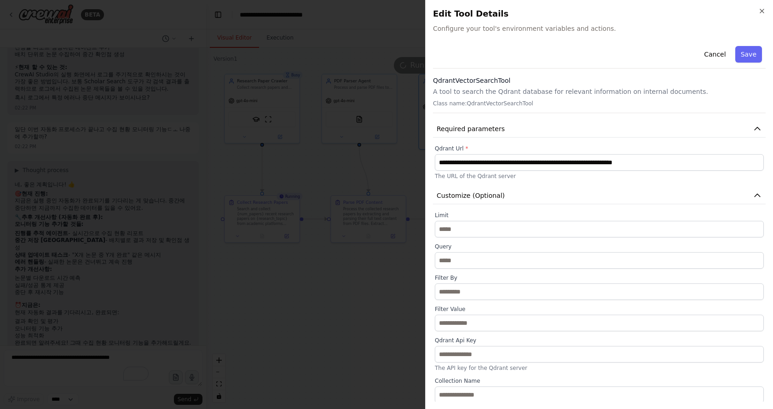
scroll to position [1, 0]
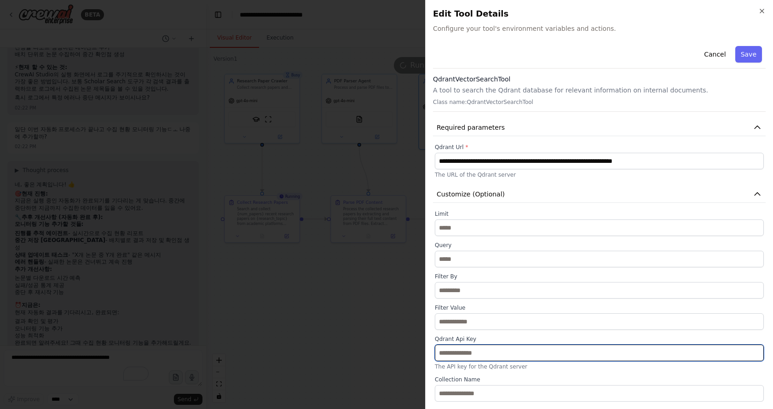
click at [476, 352] on input "text" at bounding box center [599, 353] width 329 height 17
paste input "**********"
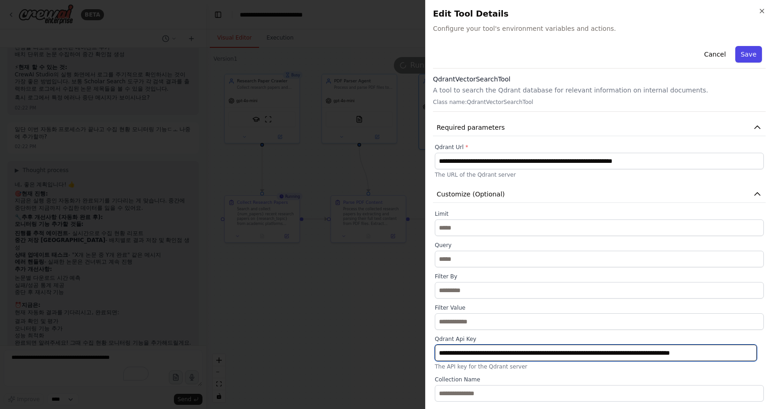
type input "**********"
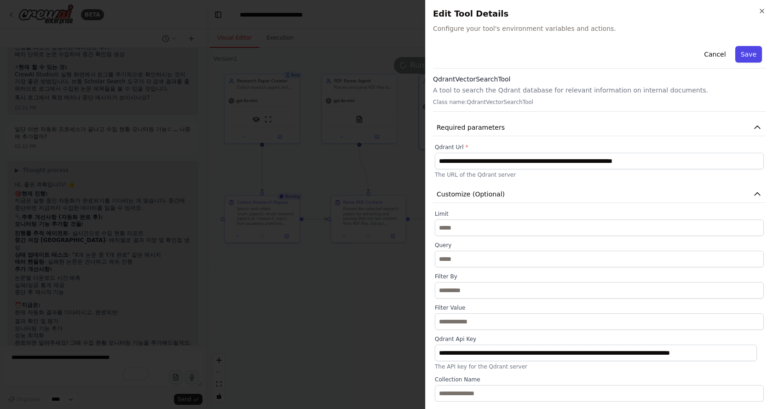
click at [742, 51] on button "Save" at bounding box center [748, 54] width 27 height 17
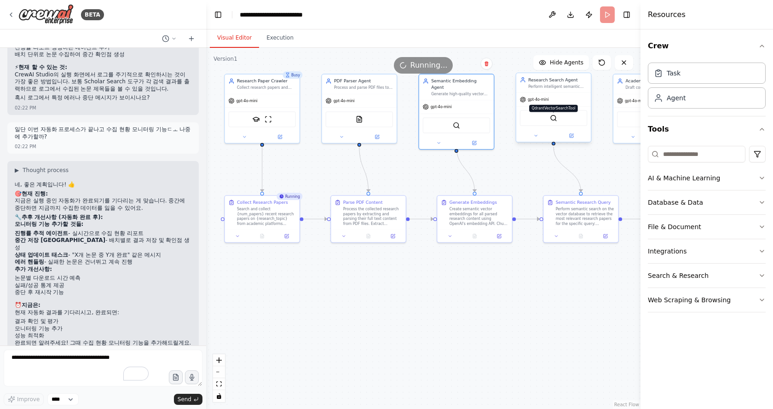
click at [552, 115] on img at bounding box center [553, 118] width 7 height 7
click at [554, 117] on img at bounding box center [553, 118] width 7 height 7
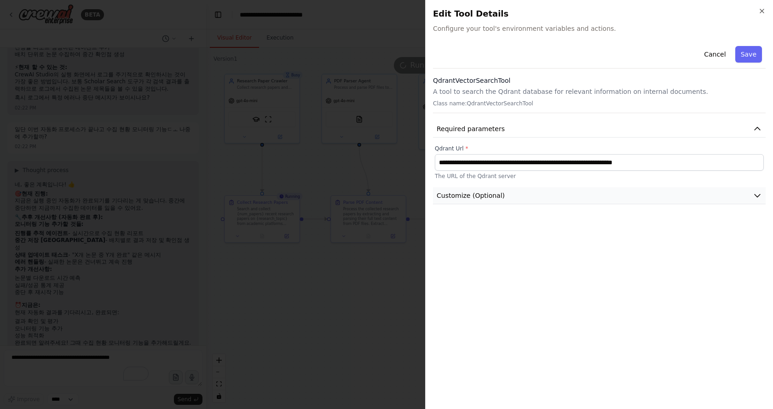
click at [506, 203] on button "Customize (Optional)" at bounding box center [599, 195] width 333 height 17
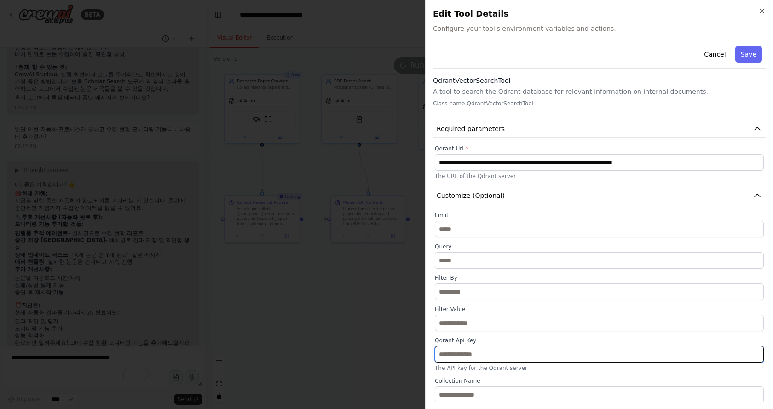
click at [475, 352] on input "text" at bounding box center [599, 354] width 329 height 17
paste input "**********"
type input "**********"
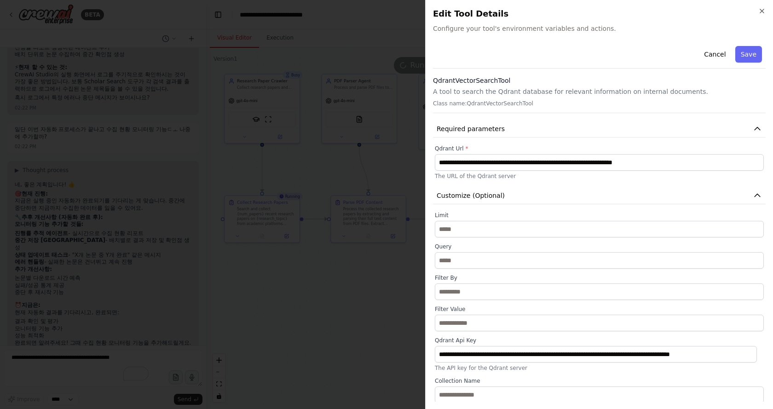
click at [741, 44] on div "Cancel Save" at bounding box center [599, 55] width 333 height 26
click at [743, 55] on button "Save" at bounding box center [748, 54] width 27 height 17
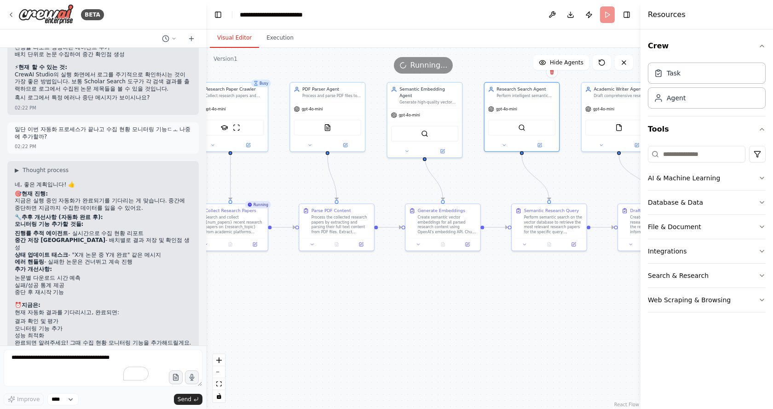
drag, startPoint x: 553, startPoint y: 169, endPoint x: 486, endPoint y: 178, distance: 67.8
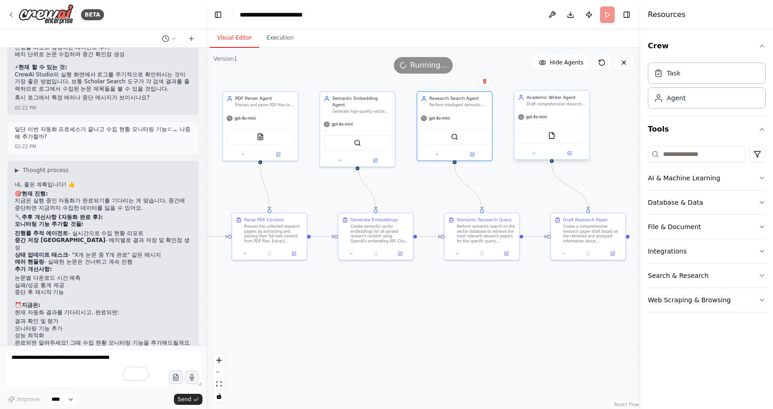
click at [552, 129] on div "FileReadTool" at bounding box center [551, 136] width 67 height 16
click at [551, 135] on img at bounding box center [551, 135] width 7 height 7
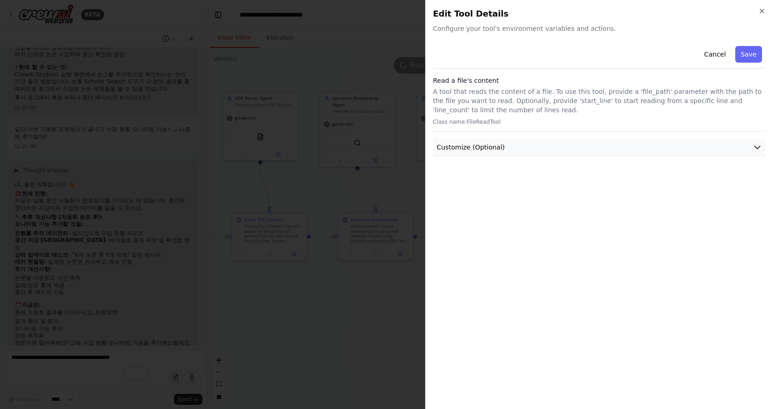
click at [554, 145] on button "Customize (Optional)" at bounding box center [599, 147] width 333 height 17
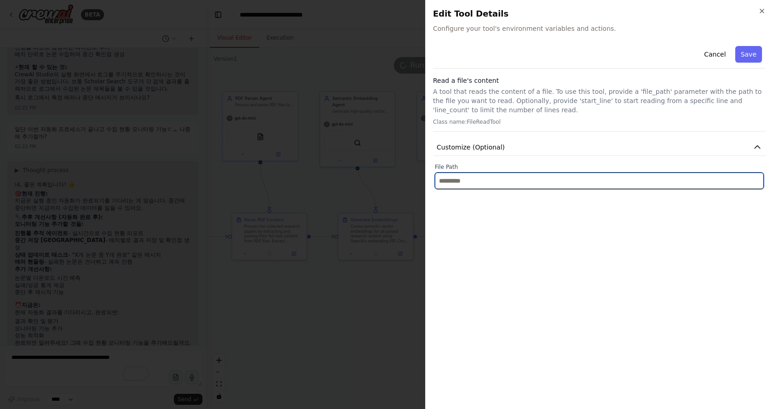
click at [472, 185] on input "text" at bounding box center [599, 181] width 329 height 17
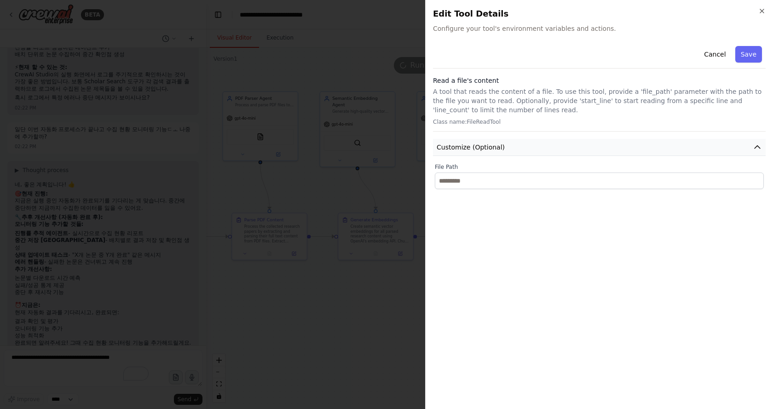
click at [629, 151] on button "Customize (Optional)" at bounding box center [599, 147] width 333 height 17
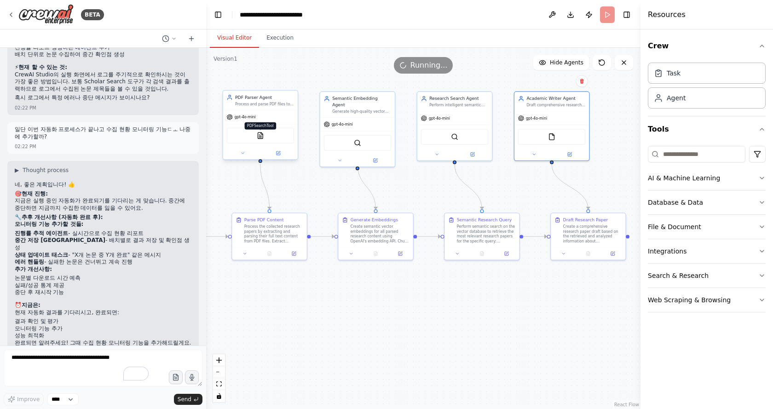
click at [259, 138] on img at bounding box center [260, 135] width 7 height 7
click at [260, 135] on img at bounding box center [260, 135] width 7 height 7
click at [353, 303] on div ".deletable-edge-delete-btn { width: 20px; height: 20px; border: 0px solid #ffff…" at bounding box center [423, 228] width 434 height 361
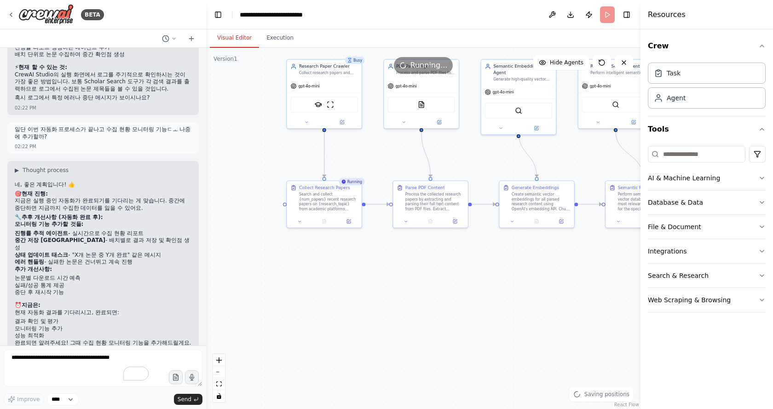
drag, startPoint x: 319, startPoint y: 296, endPoint x: 473, endPoint y: 268, distance: 156.6
click at [300, 219] on icon at bounding box center [301, 220] width 5 height 5
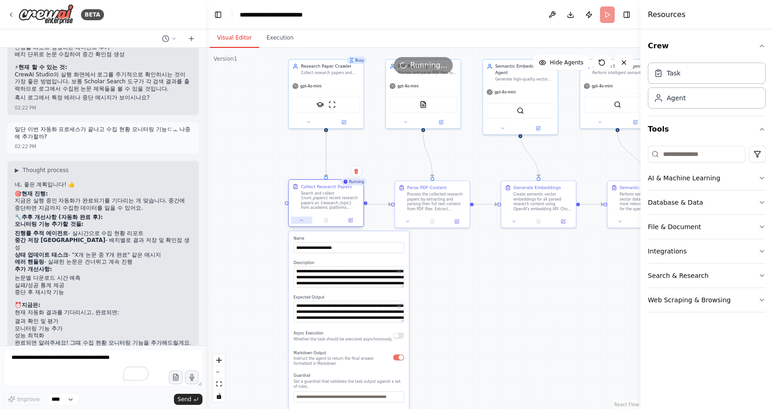
click at [300, 220] on icon at bounding box center [301, 219] width 2 height 1
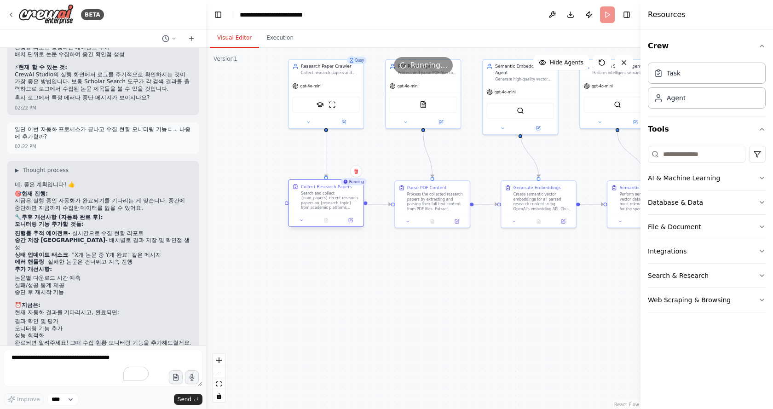
click at [321, 198] on div "Search and collect {num_papers} recent research papers on {research_topic} from…" at bounding box center [330, 200] width 59 height 19
click at [273, 37] on button "Execution" at bounding box center [280, 38] width 42 height 19
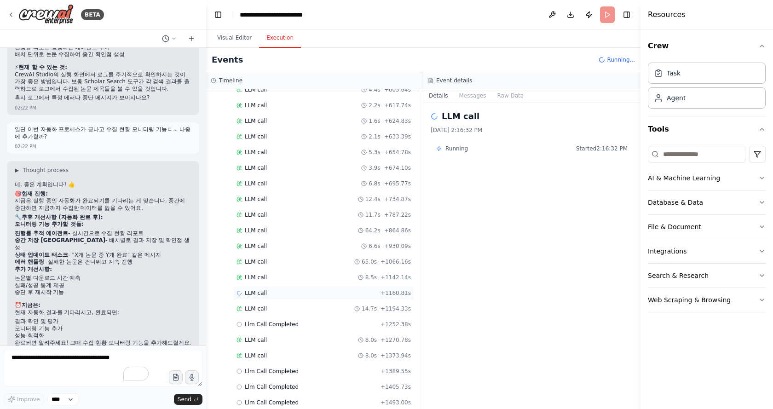
scroll to position [1337, 0]
click at [305, 360] on div "Llm Call Completed + 1389.55s" at bounding box center [323, 356] width 174 height 7
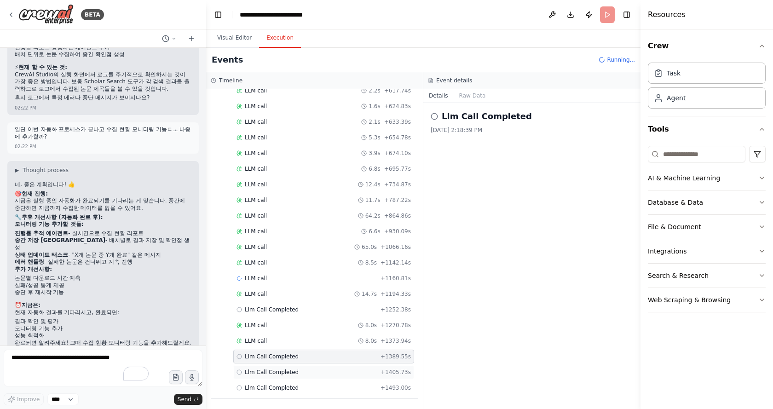
click at [293, 378] on div "Llm Call Completed + 1405.73s" at bounding box center [323, 372] width 181 height 14
click at [296, 389] on div "Llm Call Completed + 1493.00s" at bounding box center [323, 387] width 174 height 7
click at [296, 335] on div "LLM call 8.0s + 1373.94s" at bounding box center [323, 341] width 181 height 14
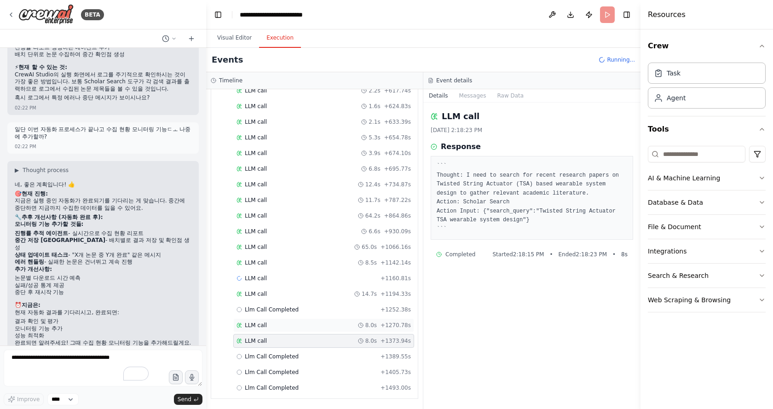
click at [298, 327] on div "LLM call 8.0s + 1270.78s" at bounding box center [323, 325] width 174 height 7
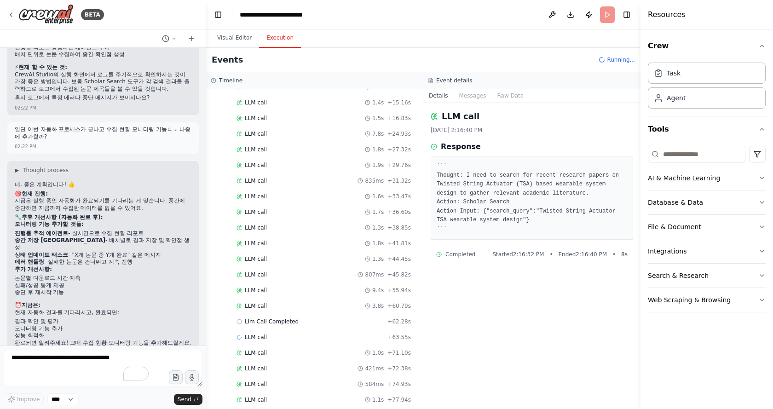
scroll to position [95, 0]
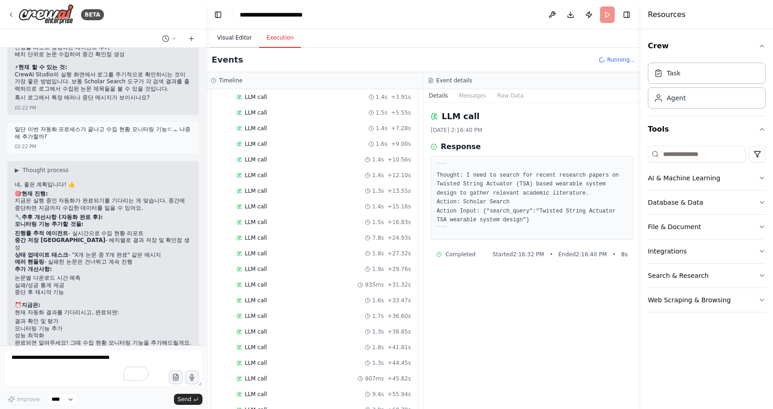
click at [230, 39] on button "Visual Editor" at bounding box center [234, 38] width 49 height 19
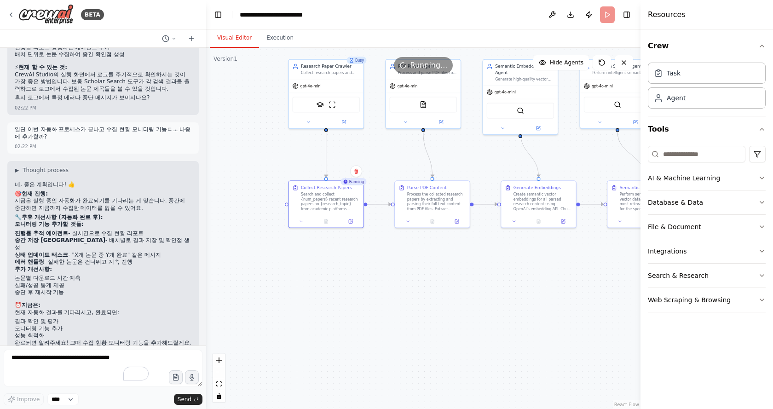
click at [476, 285] on div ".deletable-edge-delete-btn { width: 20px; height: 20px; border: 0px solid #ffff…" at bounding box center [423, 228] width 434 height 361
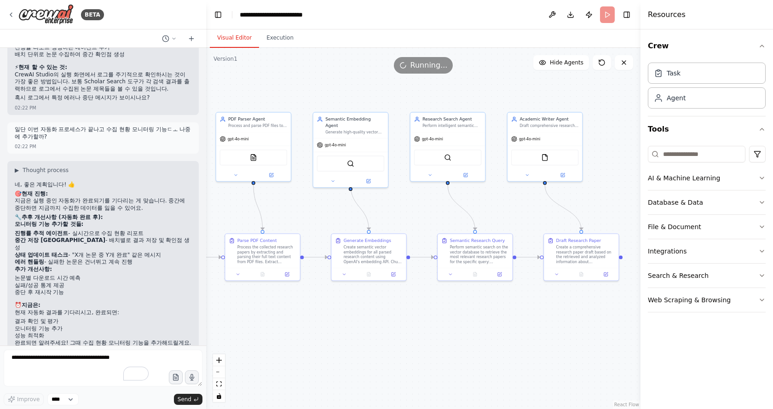
drag, startPoint x: 524, startPoint y: 289, endPoint x: 350, endPoint y: 343, distance: 181.5
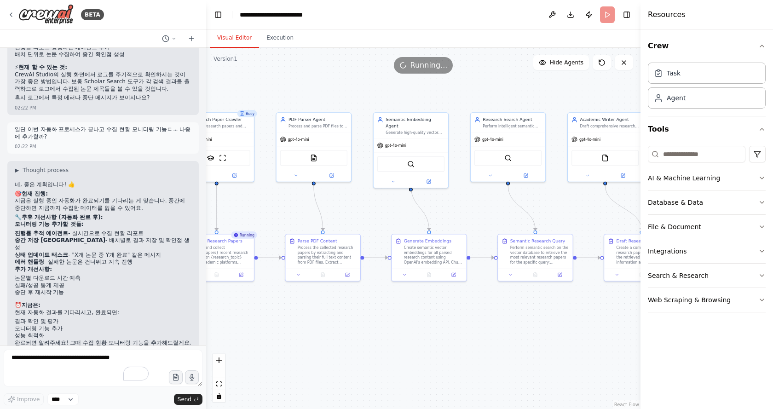
drag, startPoint x: 386, startPoint y: 303, endPoint x: 531, endPoint y: 305, distance: 144.5
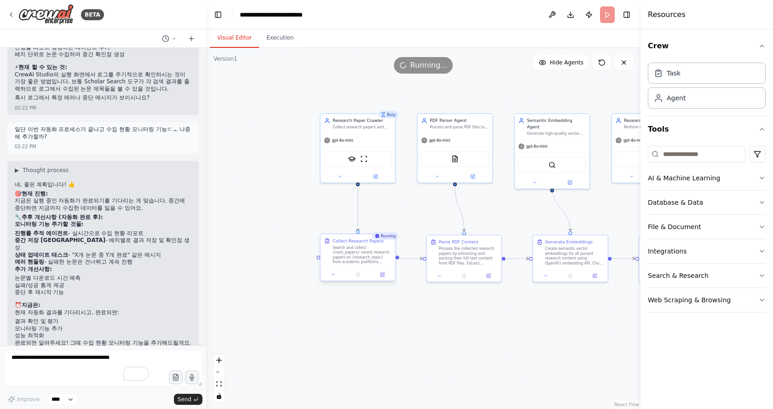
click at [357, 259] on div "Search and collect {num_papers} recent research papers on {research_topic} from…" at bounding box center [362, 254] width 59 height 19
click at [271, 39] on button "Execution" at bounding box center [280, 38] width 42 height 19
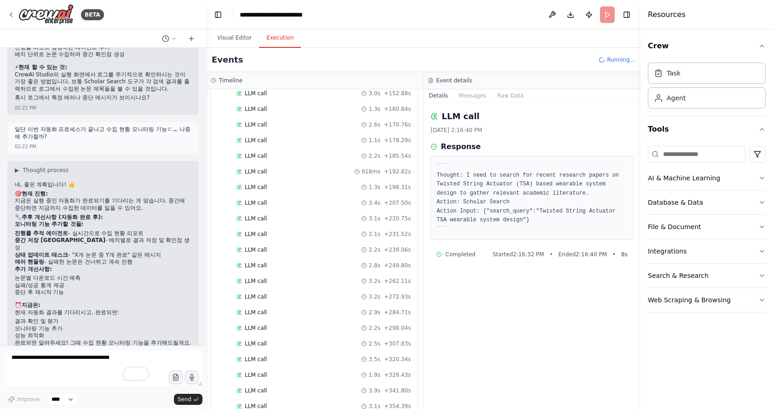
scroll to position [1337, 0]
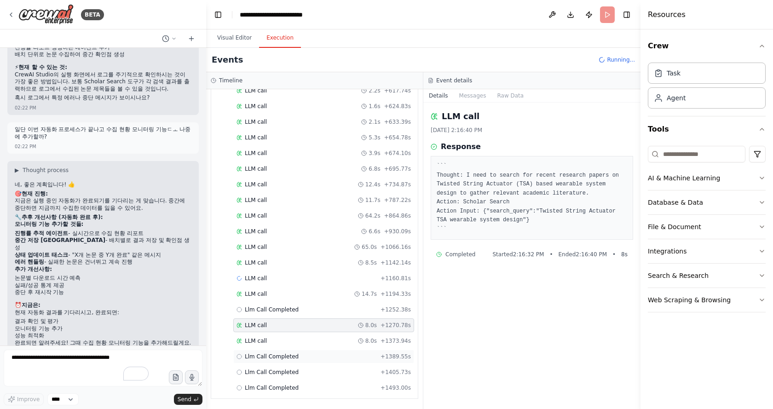
click at [283, 358] on span "Llm Call Completed" at bounding box center [272, 356] width 54 height 7
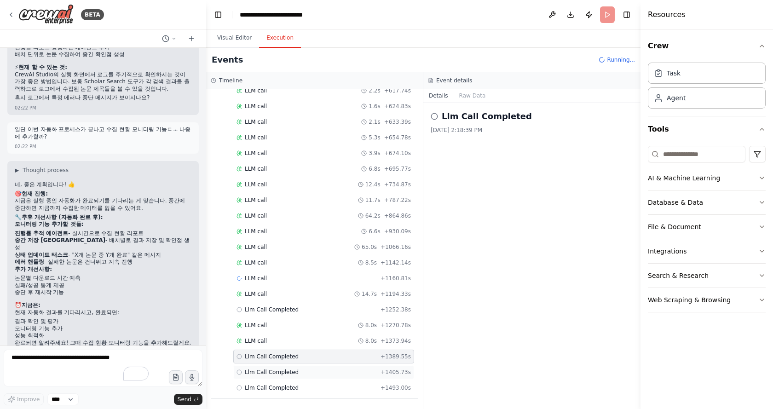
click at [303, 377] on div "Llm Call Completed + 1405.73s" at bounding box center [323, 372] width 181 height 14
click at [303, 388] on div "Llm Call Completed + 1493.00s" at bounding box center [323, 387] width 174 height 7
click at [283, 344] on div "LLM call 8.0s + 1373.94s" at bounding box center [323, 340] width 174 height 7
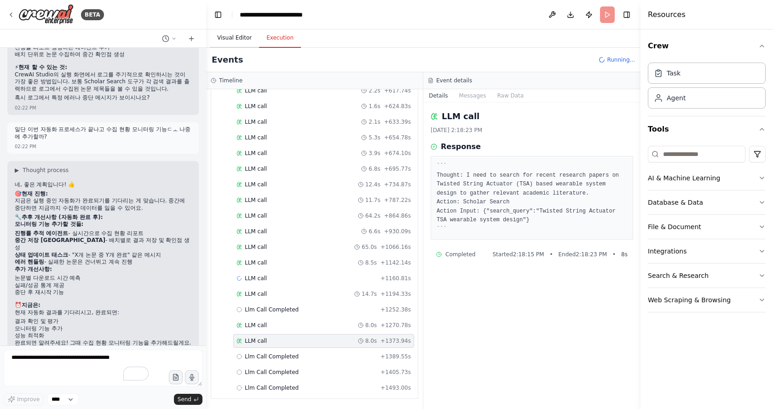
click at [244, 43] on button "Visual Editor" at bounding box center [234, 38] width 49 height 19
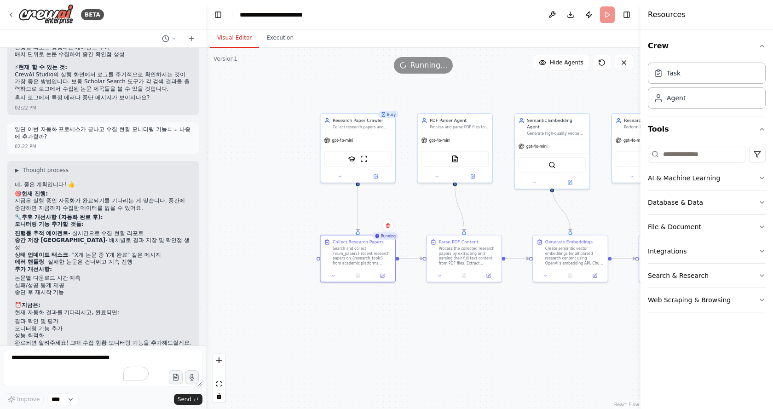
click at [497, 354] on div ".deletable-edge-delete-btn { width: 20px; height: 20px; border: 0px solid #ffff…" at bounding box center [423, 228] width 434 height 361
drag, startPoint x: 523, startPoint y: 342, endPoint x: 397, endPoint y: 323, distance: 127.0
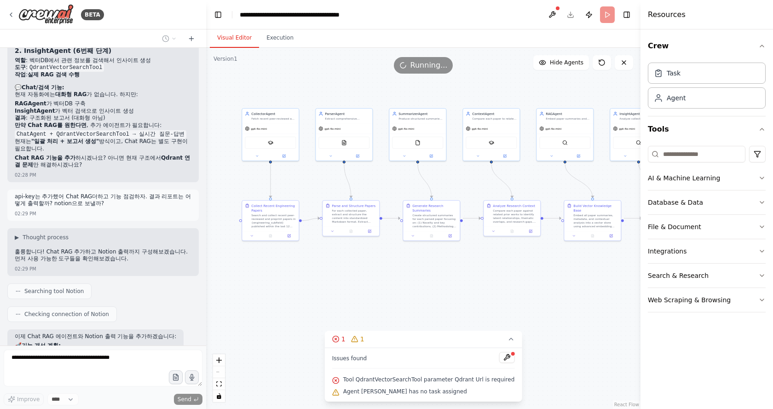
scroll to position [3213, 0]
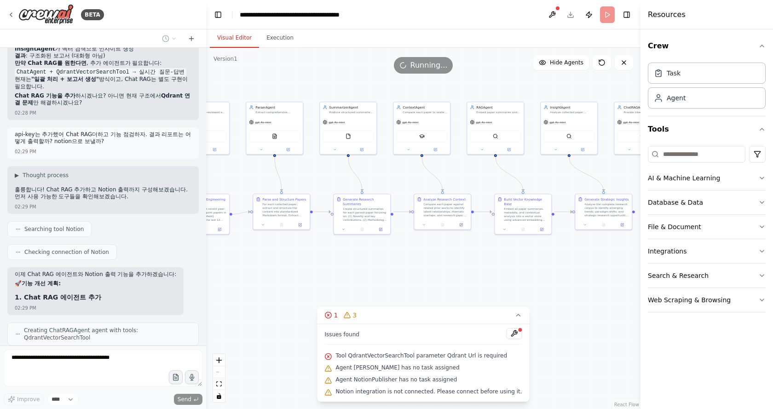
drag, startPoint x: 479, startPoint y: 269, endPoint x: 351, endPoint y: 257, distance: 128.5
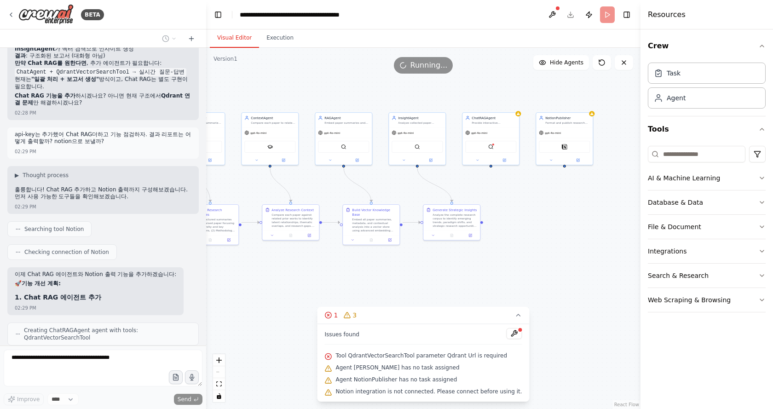
drag, startPoint x: 563, startPoint y: 245, endPoint x: 451, endPoint y: 213, distance: 116.9
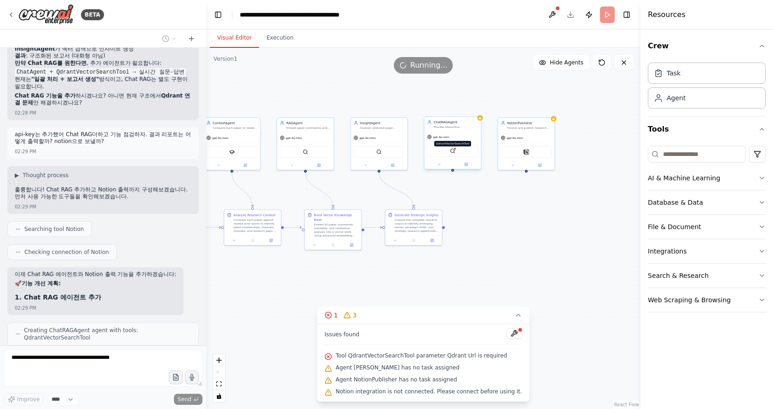
click at [453, 151] on img at bounding box center [453, 151] width 6 height 6
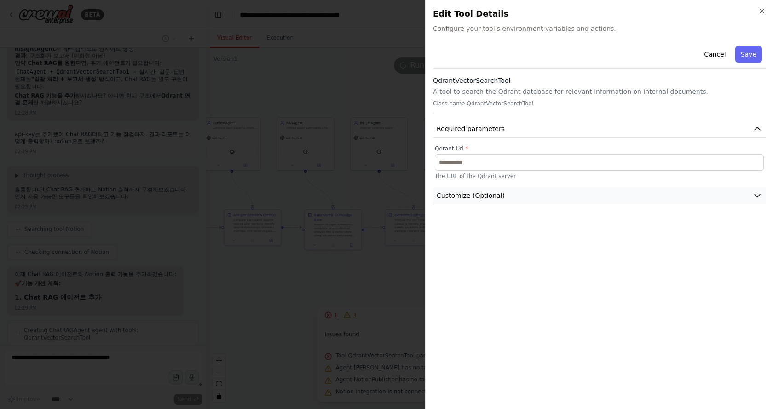
click at [481, 198] on span "Customize (Optional)" at bounding box center [471, 195] width 68 height 9
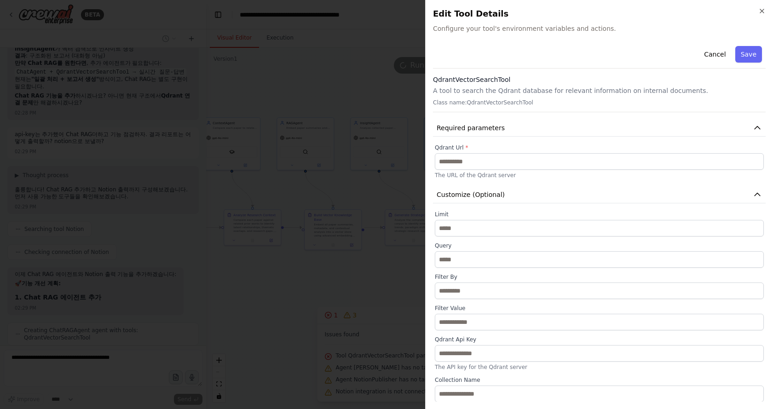
scroll to position [1, 0]
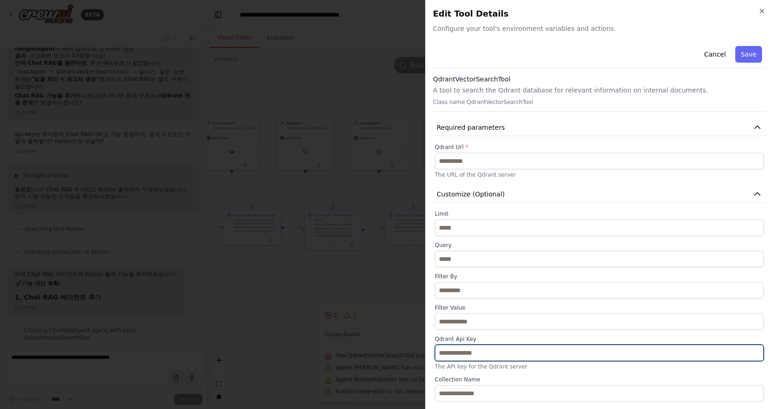
click at [473, 355] on input "text" at bounding box center [599, 353] width 329 height 17
paste input "**********"
type input "**********"
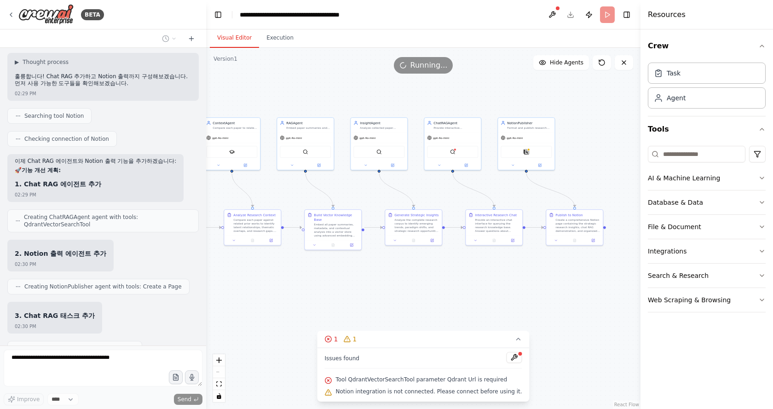
scroll to position [3337, 0]
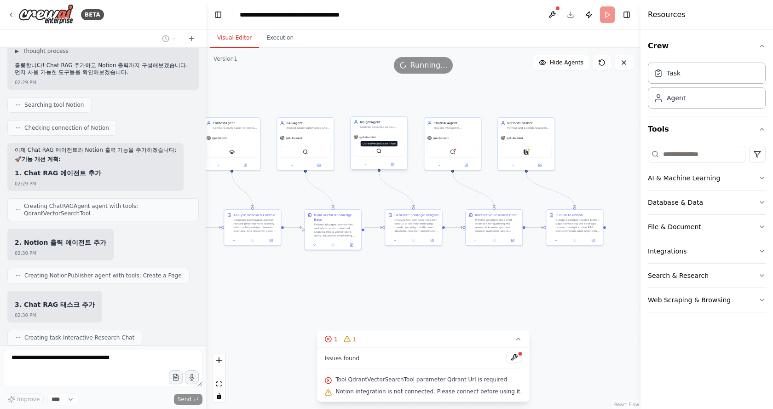
click at [378, 149] on img at bounding box center [379, 151] width 6 height 6
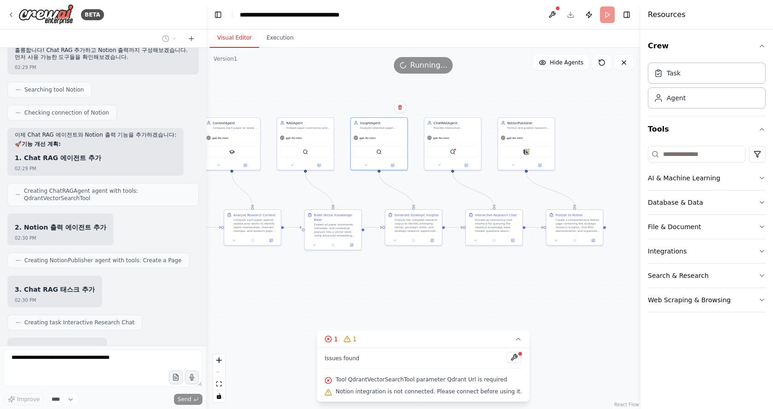
scroll to position [3399, 0]
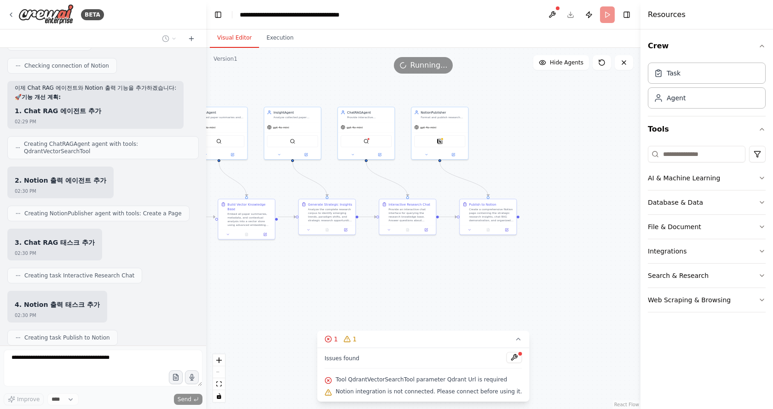
drag, startPoint x: 551, startPoint y: 274, endPoint x: 441, endPoint y: 220, distance: 122.4
click at [359, 141] on img at bounding box center [362, 141] width 6 height 6
click at [363, 140] on img at bounding box center [362, 141] width 6 height 6
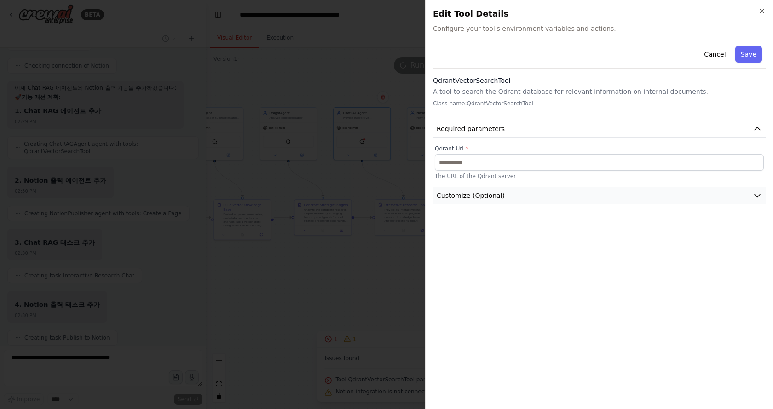
click at [496, 196] on span "Customize (Optional)" at bounding box center [471, 195] width 68 height 9
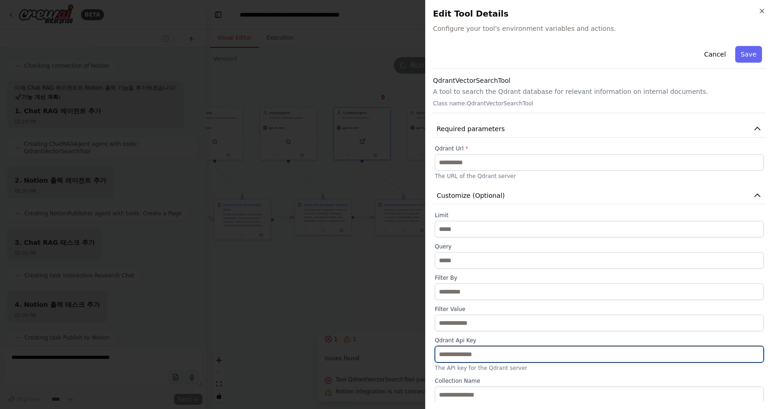
click at [510, 355] on input "text" at bounding box center [599, 354] width 329 height 17
paste input "**********"
type input "**********"
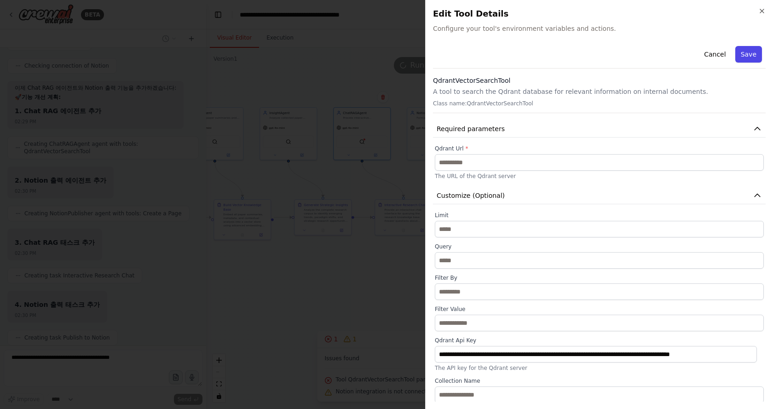
click at [738, 57] on button "Save" at bounding box center [748, 54] width 27 height 17
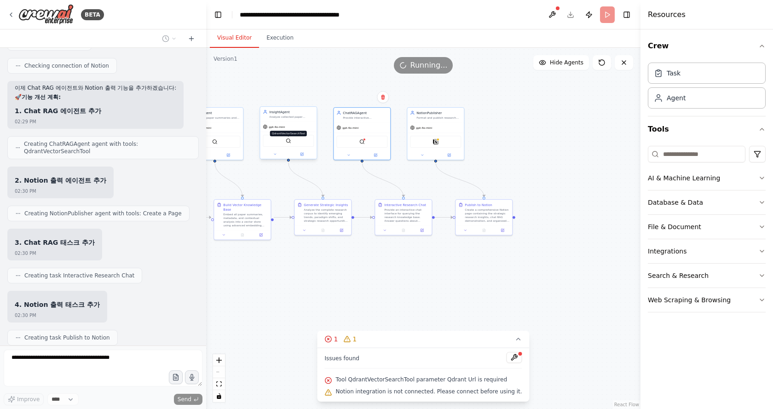
click at [288, 142] on img at bounding box center [289, 141] width 6 height 6
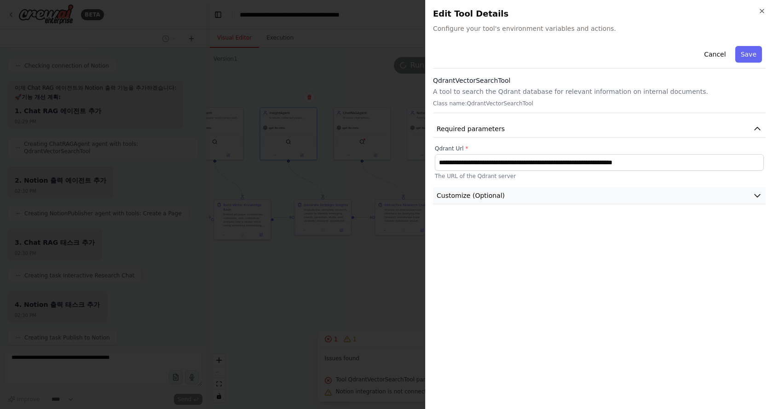
click at [531, 195] on button "Customize (Optional)" at bounding box center [599, 195] width 333 height 17
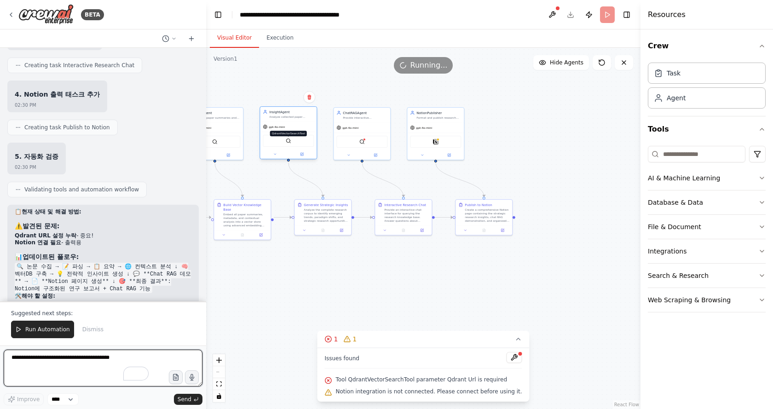
scroll to position [3619, 0]
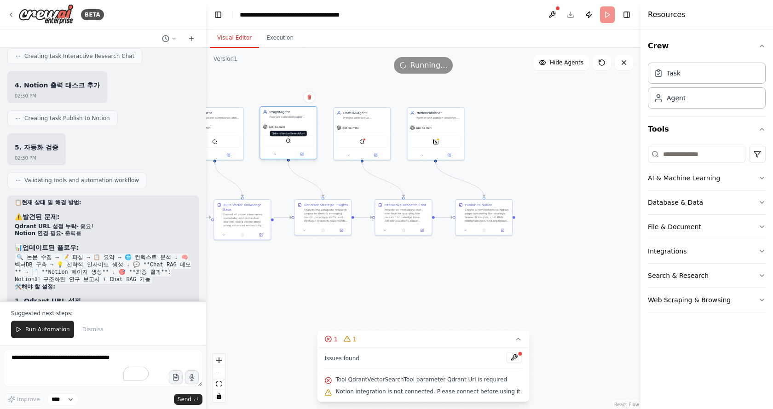
click at [287, 140] on img at bounding box center [289, 141] width 6 height 6
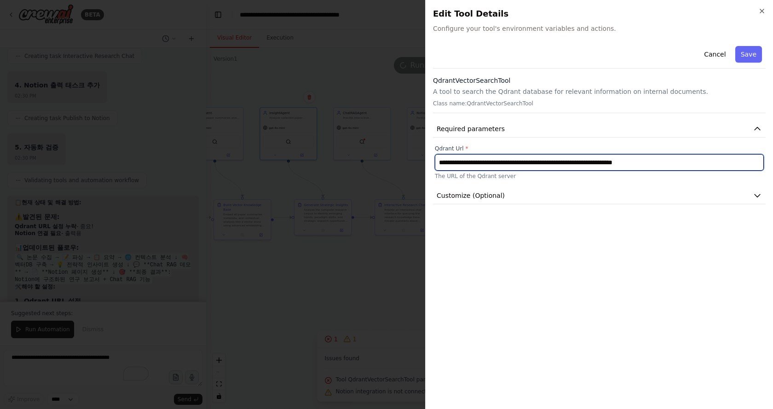
click at [678, 165] on input "**********" at bounding box center [599, 162] width 329 height 17
drag, startPoint x: 694, startPoint y: 166, endPoint x: 377, endPoint y: 157, distance: 317.1
click at [378, 157] on body "BETA System Prompt: You are “Academic Research Intelligence Orchestrator”, coor…" at bounding box center [386, 204] width 773 height 409
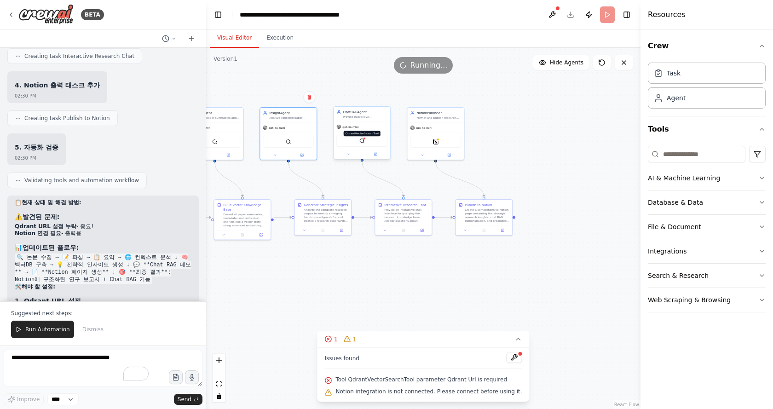
click at [361, 138] on img at bounding box center [362, 141] width 6 height 6
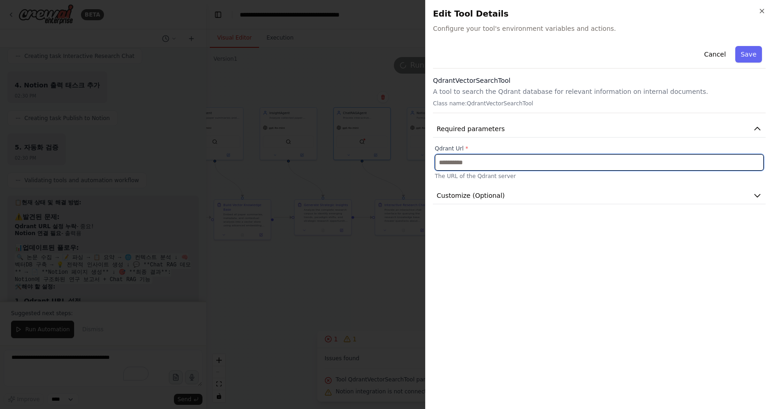
click at [498, 161] on input "text" at bounding box center [599, 162] width 329 height 17
paste input "**********"
type input "**********"
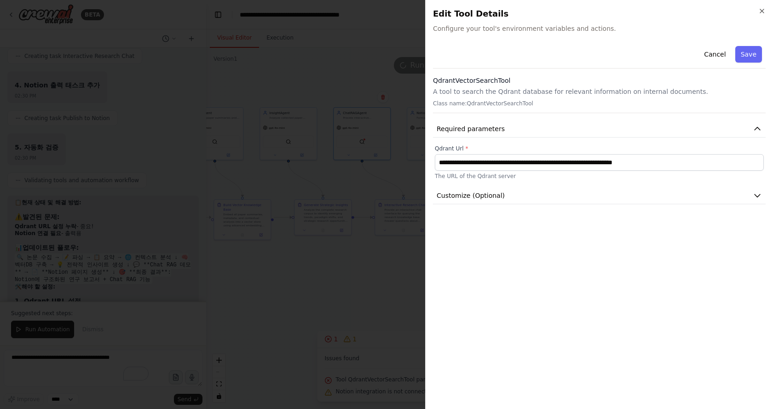
click at [751, 56] on button "Save" at bounding box center [748, 54] width 27 height 17
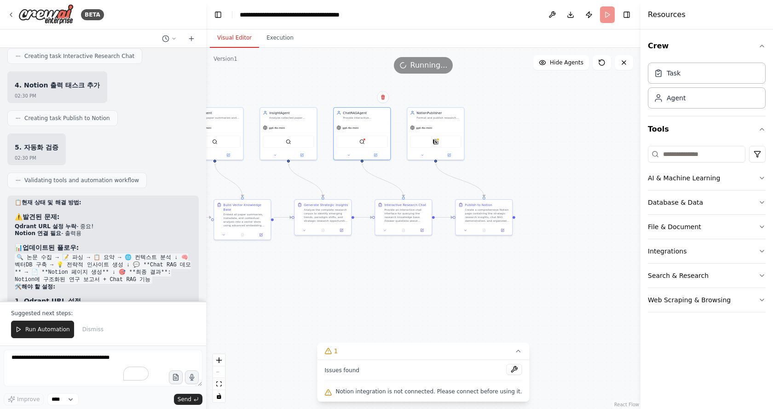
click at [485, 147] on div ".deletable-edge-delete-btn { width: 20px; height: 20px; border: 0px solid #ffff…" at bounding box center [423, 228] width 434 height 361
click at [437, 140] on img at bounding box center [436, 141] width 6 height 6
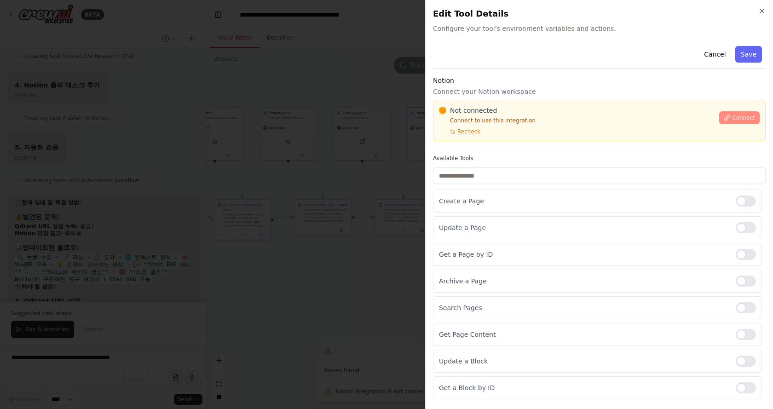
click at [736, 119] on span "Connect" at bounding box center [743, 117] width 23 height 7
click at [742, 227] on div at bounding box center [746, 227] width 20 height 11
click at [740, 253] on div at bounding box center [746, 254] width 20 height 11
click at [741, 274] on div "Archive a Page" at bounding box center [597, 281] width 329 height 23
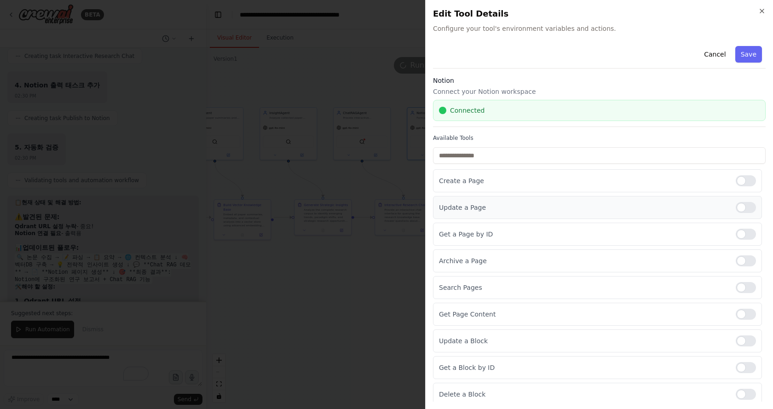
drag, startPoint x: 736, startPoint y: 210, endPoint x: 737, endPoint y: 215, distance: 4.6
click at [736, 210] on div at bounding box center [746, 207] width 20 height 11
click at [737, 236] on div at bounding box center [746, 234] width 20 height 11
click at [736, 268] on div "Archive a Page" at bounding box center [597, 260] width 329 height 23
click at [737, 265] on div at bounding box center [746, 260] width 20 height 11
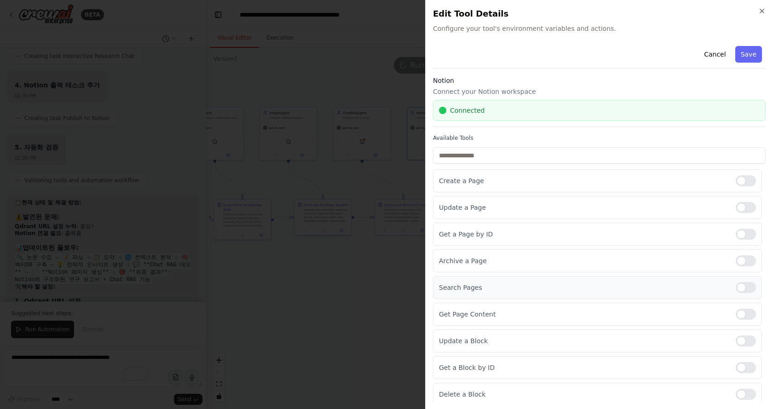
click at [735, 295] on div "Search Pages" at bounding box center [597, 287] width 329 height 23
click at [739, 287] on div at bounding box center [746, 287] width 20 height 11
click at [737, 315] on div at bounding box center [746, 314] width 20 height 11
click at [737, 344] on div at bounding box center [746, 340] width 20 height 11
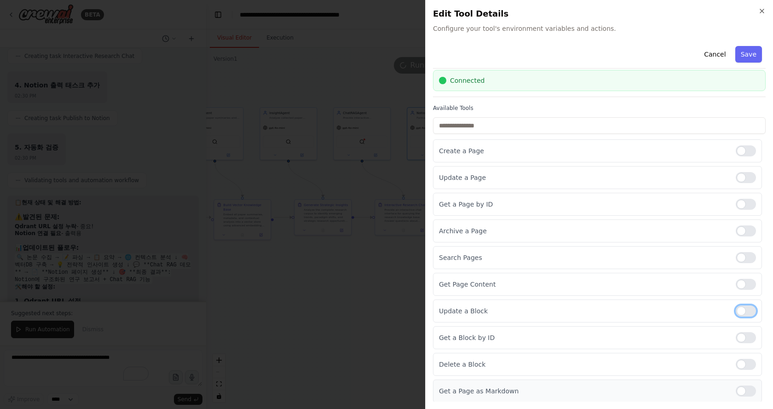
scroll to position [84, 0]
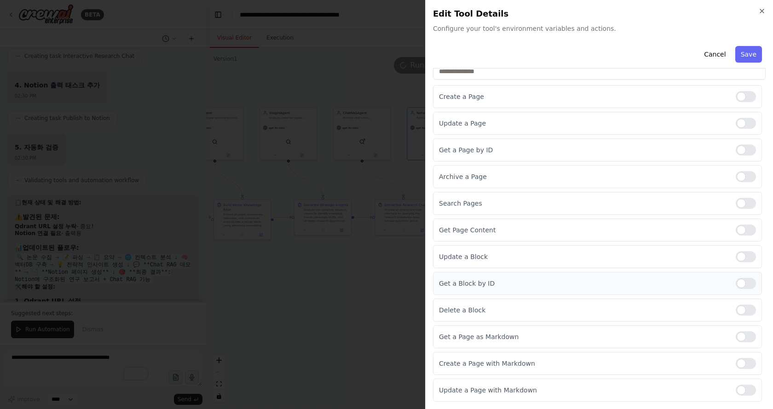
click at [744, 280] on div at bounding box center [746, 283] width 20 height 11
click at [736, 311] on div at bounding box center [746, 310] width 20 height 11
click at [739, 335] on div at bounding box center [746, 336] width 20 height 11
click at [737, 358] on div at bounding box center [746, 363] width 20 height 11
click at [737, 392] on div at bounding box center [746, 390] width 20 height 11
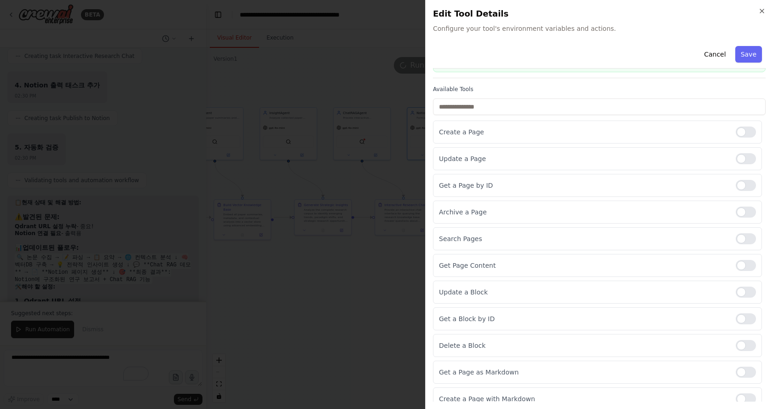
scroll to position [0, 0]
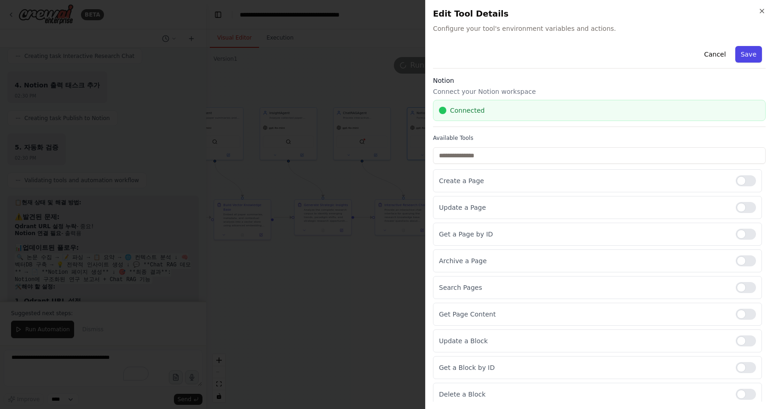
click at [739, 56] on button "Save" at bounding box center [748, 54] width 27 height 17
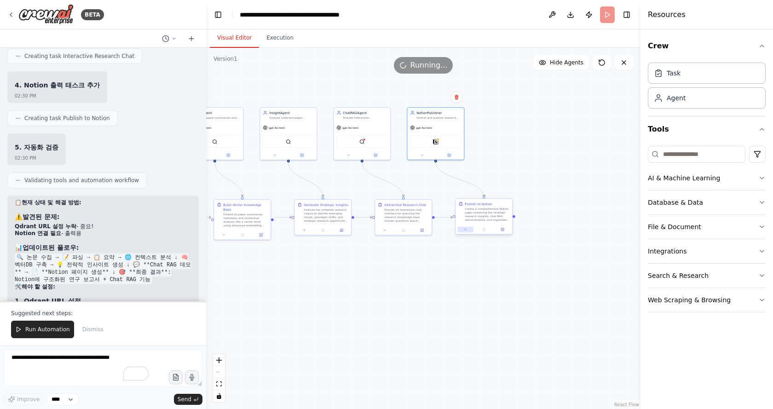
click at [464, 228] on icon at bounding box center [466, 230] width 4 height 4
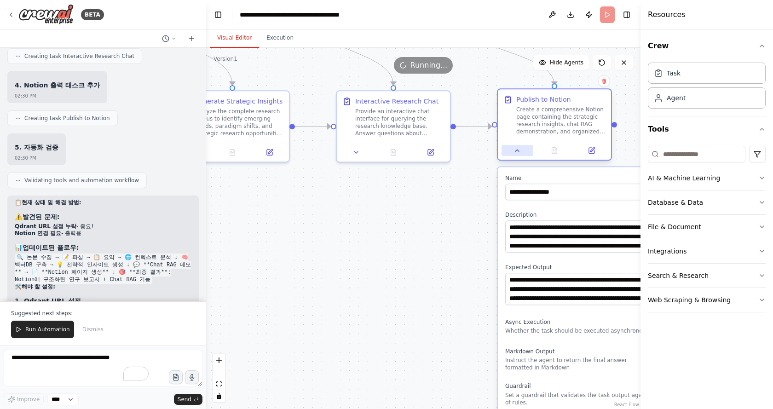
click at [519, 152] on icon at bounding box center [516, 150] width 7 height 7
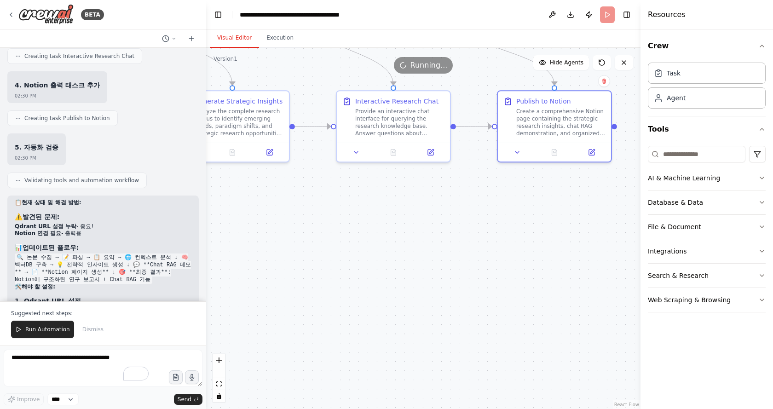
click at [427, 224] on div ".deletable-edge-delete-btn { width: 20px; height: 20px; border: 0px solid #ffff…" at bounding box center [423, 228] width 434 height 361
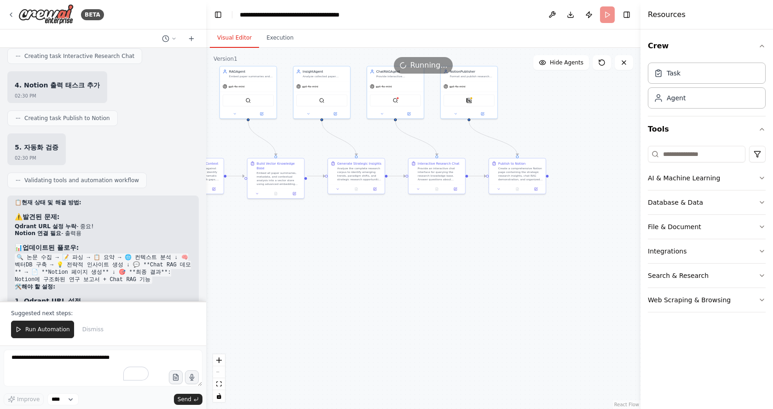
drag, startPoint x: 399, startPoint y: 221, endPoint x: 457, endPoint y: 253, distance: 66.3
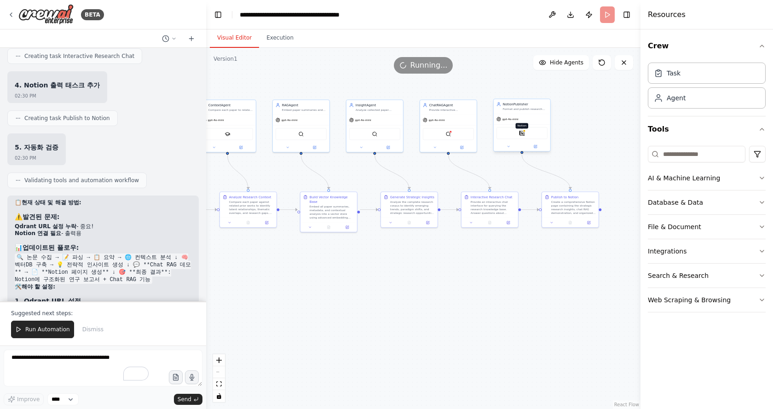
click at [522, 135] on img at bounding box center [522, 133] width 6 height 6
click at [448, 133] on img at bounding box center [448, 133] width 6 height 6
click at [447, 133] on img at bounding box center [448, 133] width 6 height 6
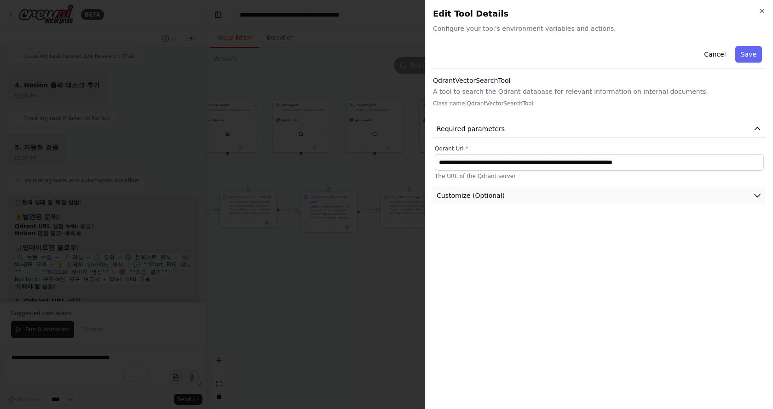
click at [504, 201] on button "Customize (Optional)" at bounding box center [599, 195] width 333 height 17
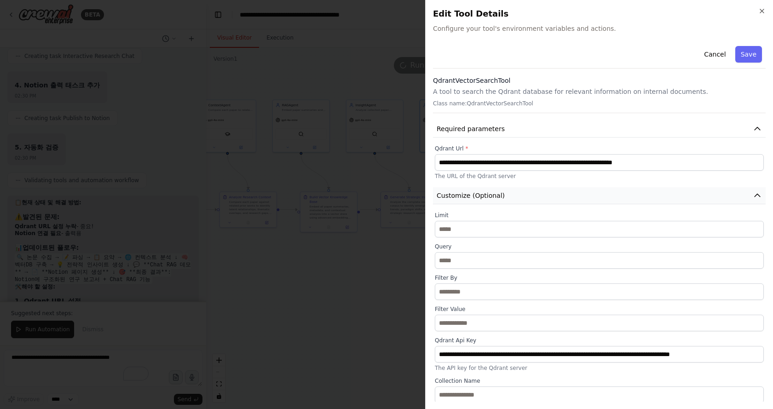
click at [505, 201] on button "Customize (Optional)" at bounding box center [599, 195] width 333 height 17
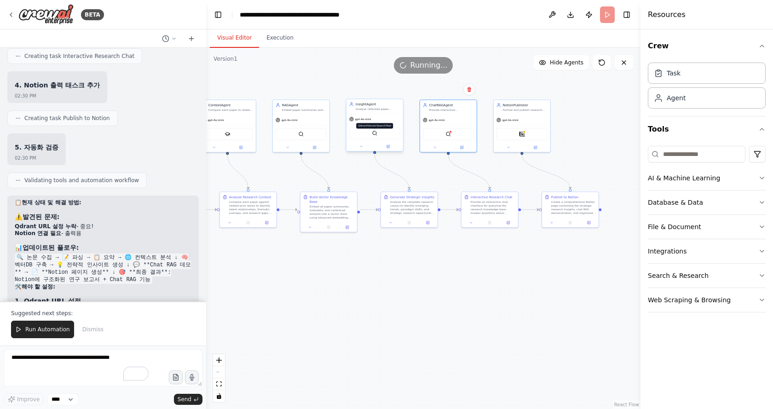
click at [376, 135] on img at bounding box center [375, 133] width 6 height 6
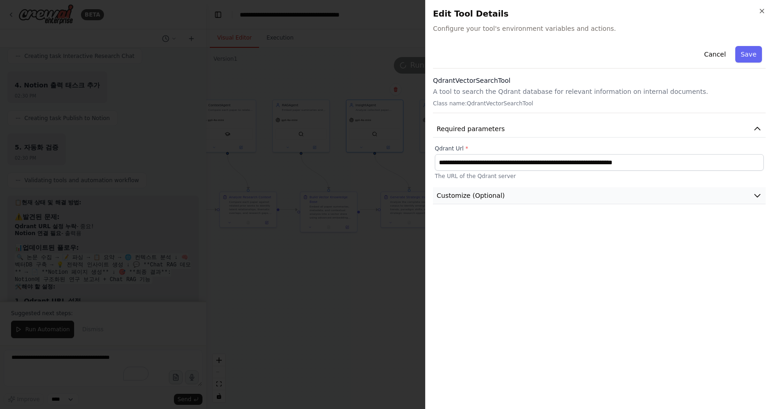
click at [483, 194] on span "Customize (Optional)" at bounding box center [471, 195] width 68 height 9
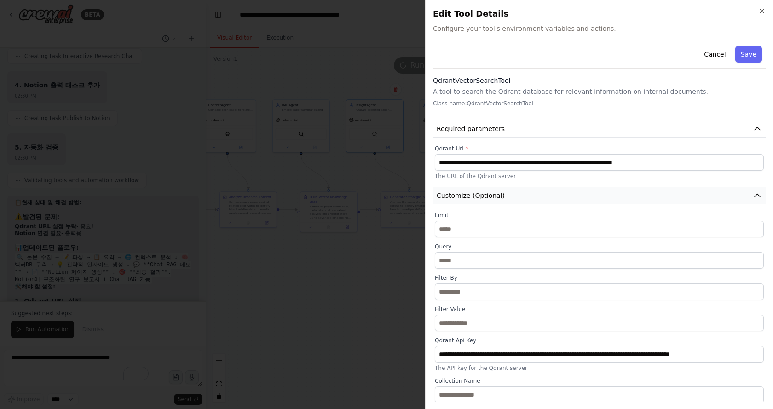
click at [486, 199] on span "Customize (Optional)" at bounding box center [471, 195] width 68 height 9
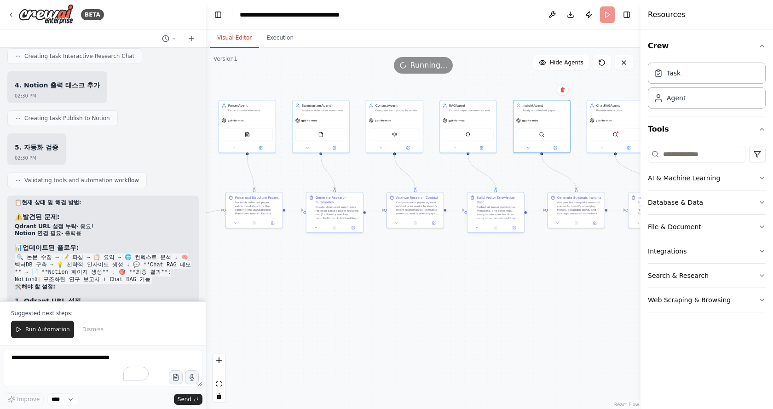
drag, startPoint x: 448, startPoint y: 276, endPoint x: 536, endPoint y: 278, distance: 87.9
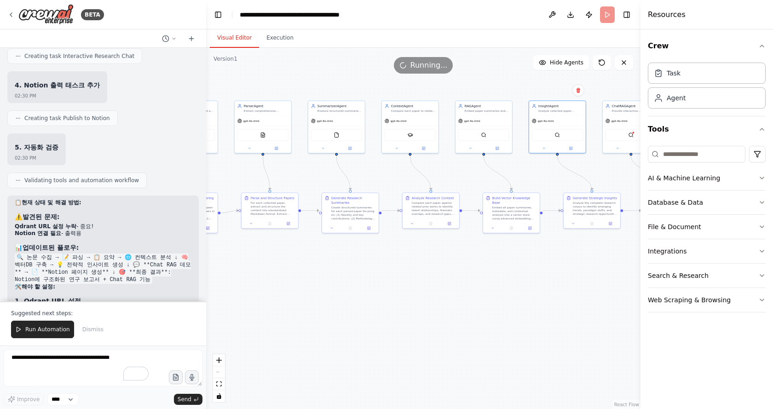
drag, startPoint x: 321, startPoint y: 251, endPoint x: 525, endPoint y: 271, distance: 205.2
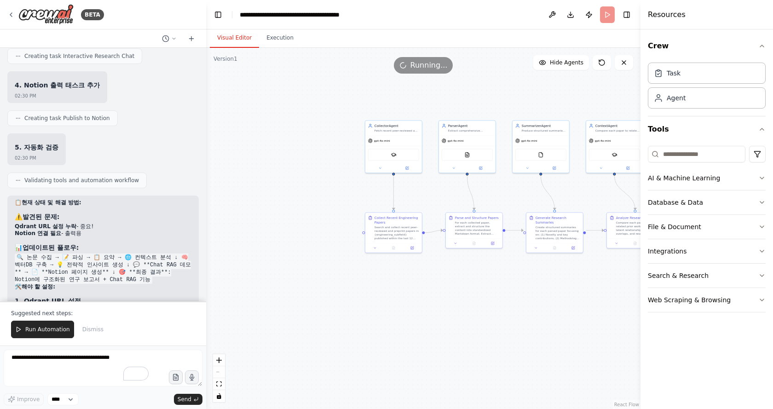
drag, startPoint x: 403, startPoint y: 247, endPoint x: 328, endPoint y: 206, distance: 85.7
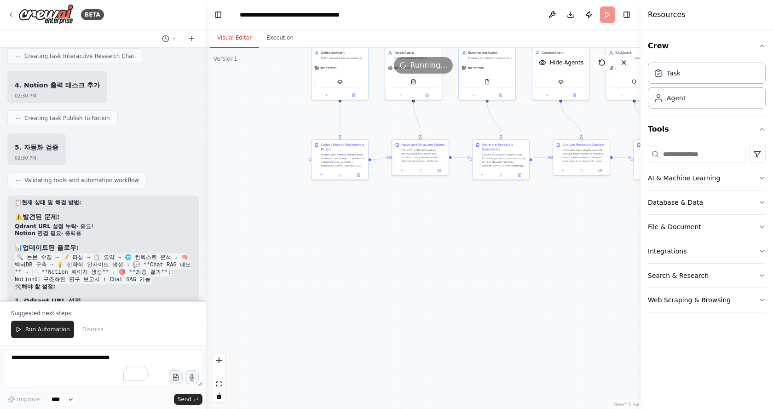
drag, startPoint x: 537, startPoint y: 133, endPoint x: 438, endPoint y: 191, distance: 115.3
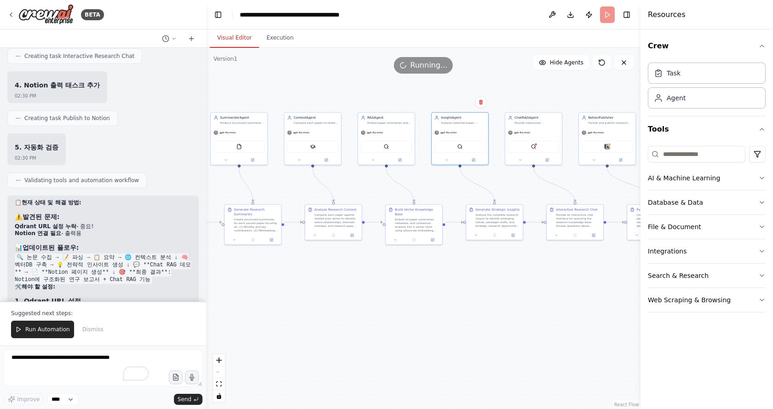
drag, startPoint x: 432, startPoint y: 178, endPoint x: 361, endPoint y: 184, distance: 71.6
click at [506, 311] on div ".deletable-edge-delete-btn { width: 20px; height: 20px; border: 0px solid #ffff…" at bounding box center [423, 228] width 434 height 361
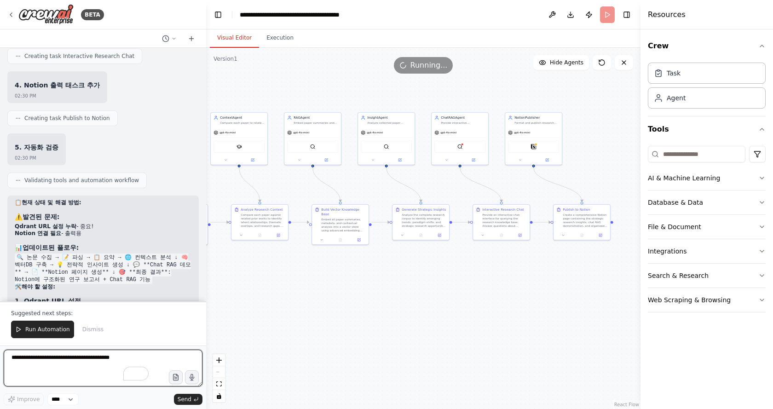
click at [48, 362] on textarea "To enrich screen reader interactions, please activate Accessibility in Grammarl…" at bounding box center [103, 368] width 199 height 37
type textarea "**********"
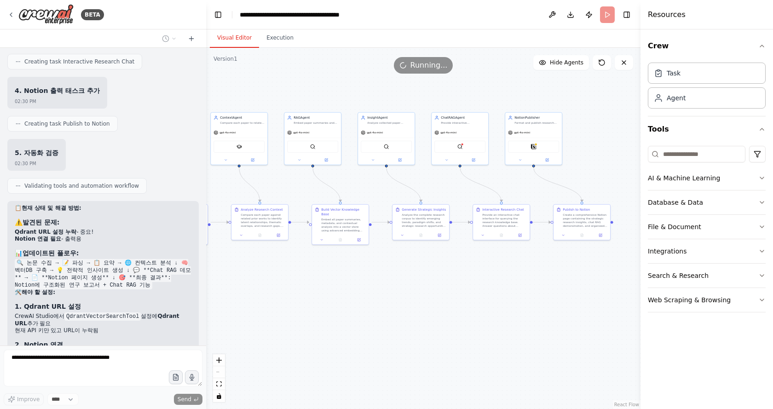
scroll to position [3637, 0]
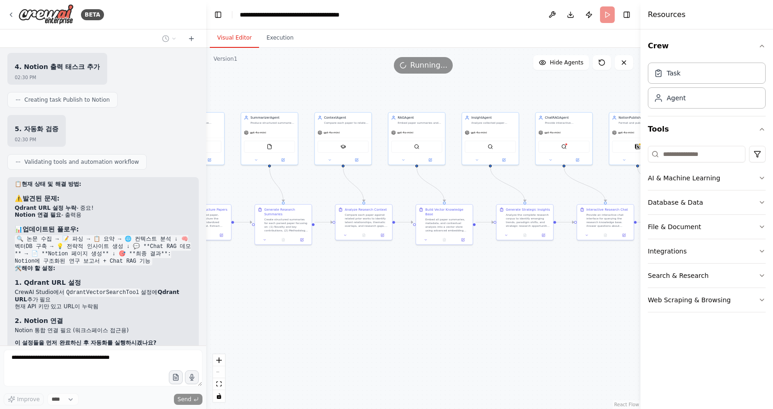
drag, startPoint x: 380, startPoint y: 280, endPoint x: 518, endPoint y: 281, distance: 138.0
click at [511, 280] on div ".deletable-edge-delete-btn { width: 20px; height: 20px; border: 0px solid #ffff…" at bounding box center [423, 228] width 434 height 361
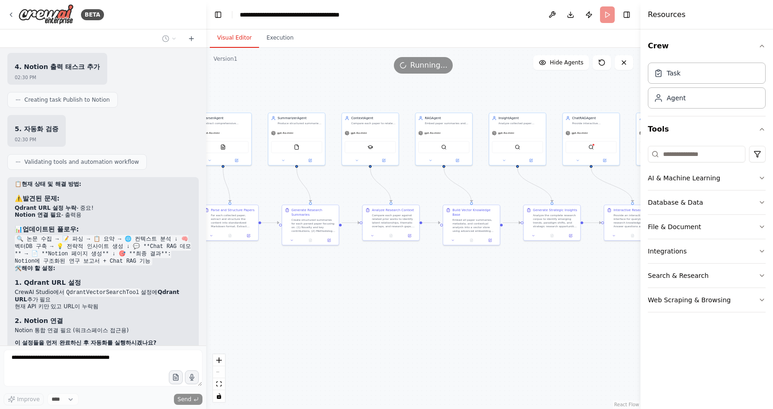
drag, startPoint x: 494, startPoint y: 305, endPoint x: 507, endPoint y: 305, distance: 13.3
click at [507, 305] on div ".deletable-edge-delete-btn { width: 20px; height: 20px; border: 0px solid #ffff…" at bounding box center [423, 228] width 434 height 361
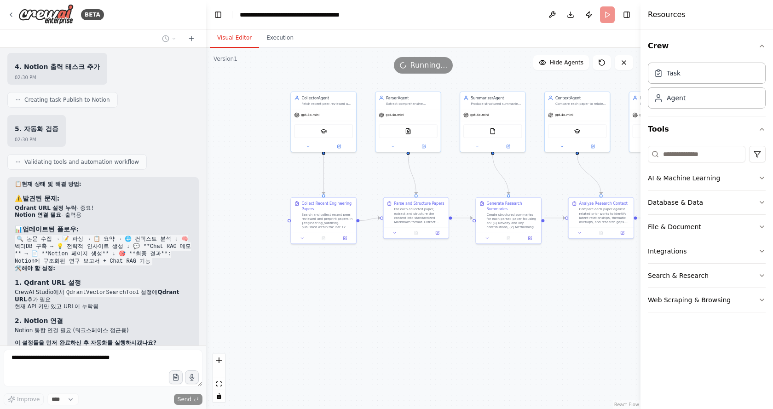
drag, startPoint x: 498, startPoint y: 310, endPoint x: 345, endPoint y: 298, distance: 153.2
click at [346, 298] on div ".deletable-edge-delete-btn { width: 20px; height: 20px; border: 0px solid #ffff…" at bounding box center [423, 228] width 434 height 361
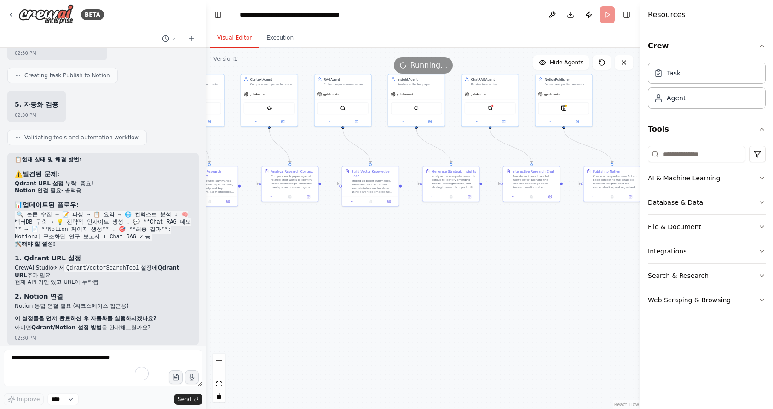
drag, startPoint x: 532, startPoint y: 310, endPoint x: 362, endPoint y: 278, distance: 173.5
click at [362, 278] on div ".deletable-edge-delete-btn { width: 20px; height: 20px; border: 0px solid #ffff…" at bounding box center [423, 228] width 434 height 361
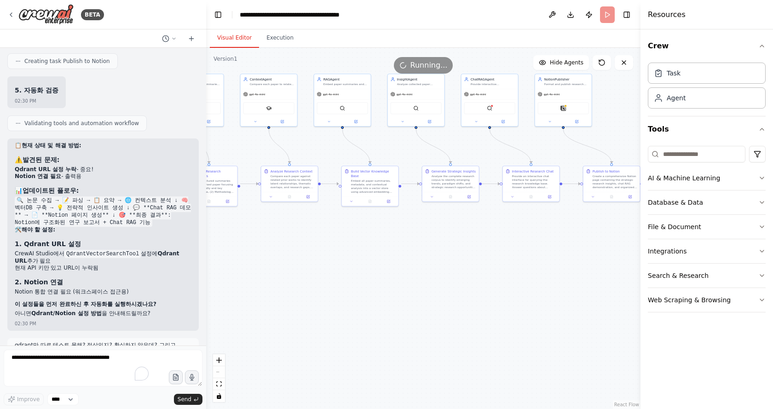
scroll to position [3684, 0]
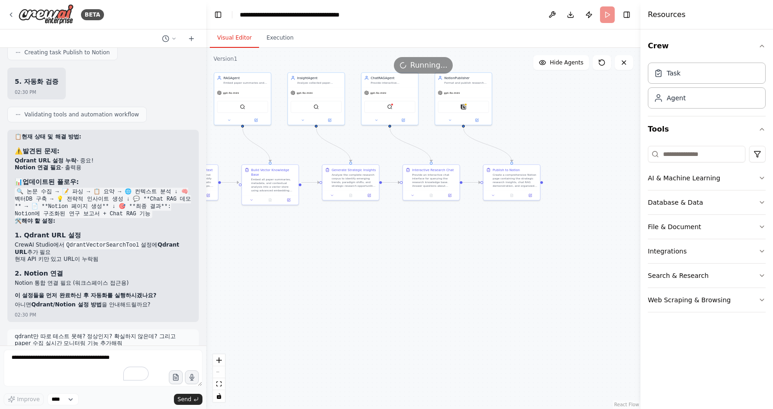
drag, startPoint x: 484, startPoint y: 282, endPoint x: 332, endPoint y: 280, distance: 152.7
drag, startPoint x: 491, startPoint y: 288, endPoint x: 496, endPoint y: 289, distance: 5.4
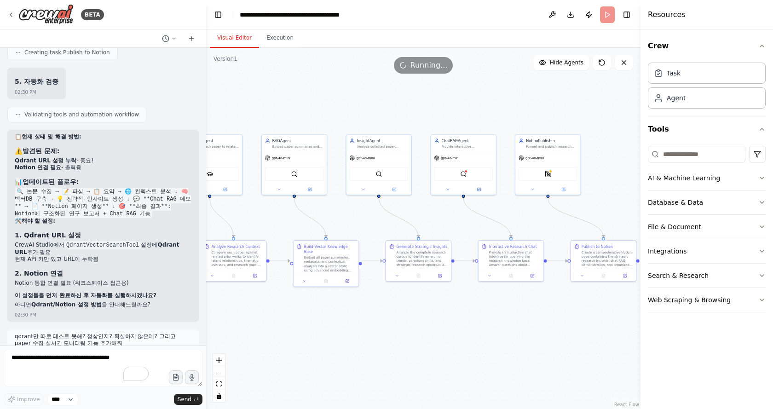
drag, startPoint x: 476, startPoint y: 122, endPoint x: 534, endPoint y: 220, distance: 114.0
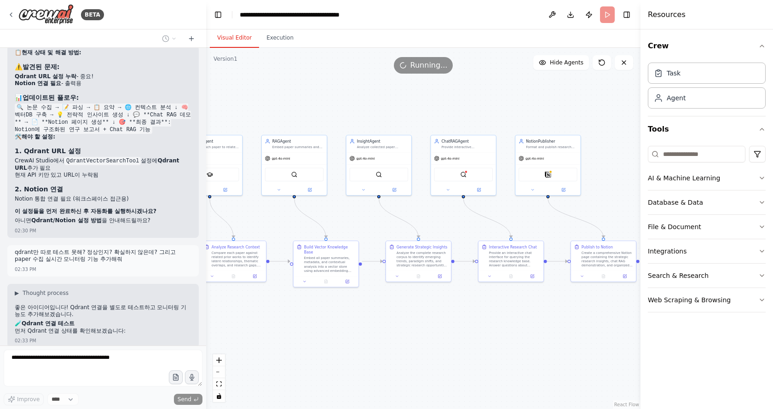
scroll to position [3778, 0]
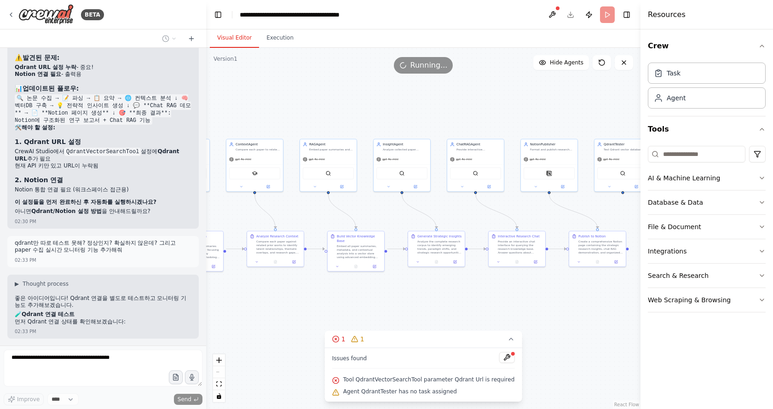
drag, startPoint x: 308, startPoint y: 327, endPoint x: 383, endPoint y: 252, distance: 106.0
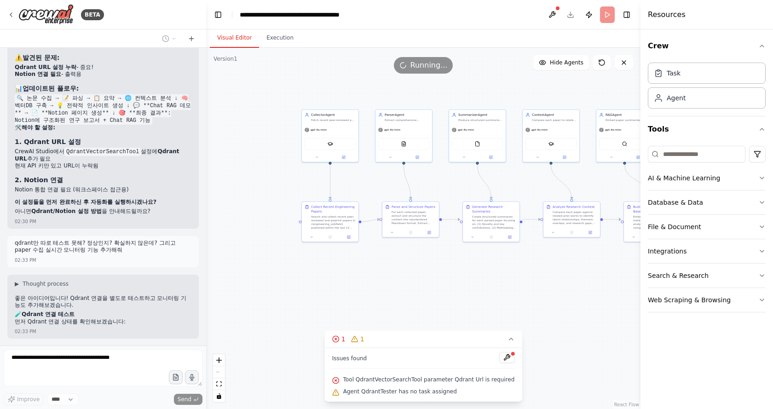
drag, startPoint x: 401, startPoint y: 235, endPoint x: 634, endPoint y: 265, distance: 235.7
click at [634, 265] on div ".deletable-edge-delete-btn { width: 20px; height: 20px; border: 0px solid #ffff…" at bounding box center [423, 228] width 434 height 361
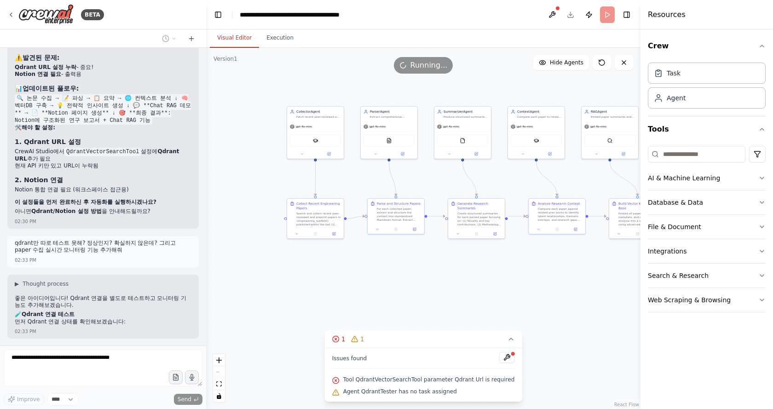
drag, startPoint x: 620, startPoint y: 277, endPoint x: 403, endPoint y: 223, distance: 223.4
click at [384, 221] on div ".deletable-edge-delete-btn { width: 20px; height: 20px; border: 0px solid #ffff…" at bounding box center [423, 228] width 434 height 361
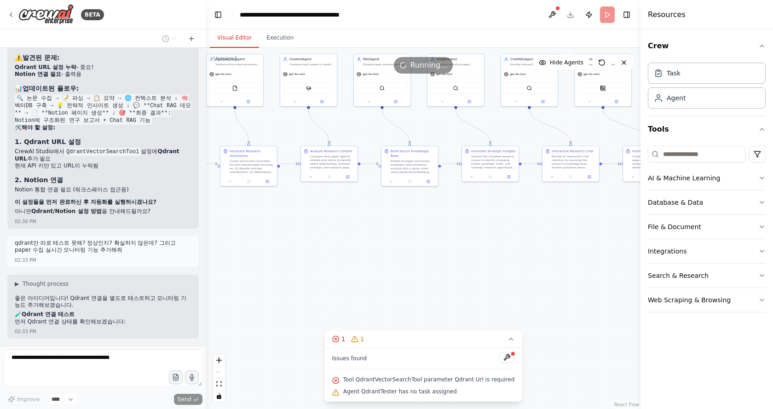
drag, startPoint x: 615, startPoint y: 245, endPoint x: 394, endPoint y: 282, distance: 223.5
click at [397, 282] on div ".deletable-edge-delete-btn { width: 20px; height: 20px; border: 0px solid #ffff…" at bounding box center [423, 228] width 434 height 361
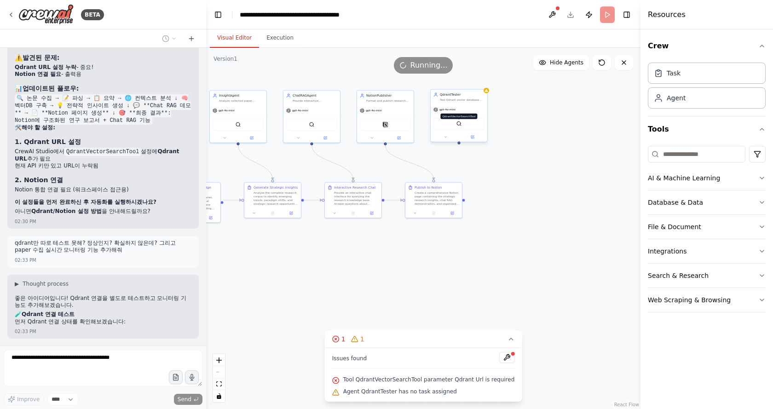
click at [460, 121] on img at bounding box center [459, 124] width 6 height 6
click at [461, 124] on img at bounding box center [459, 124] width 6 height 6
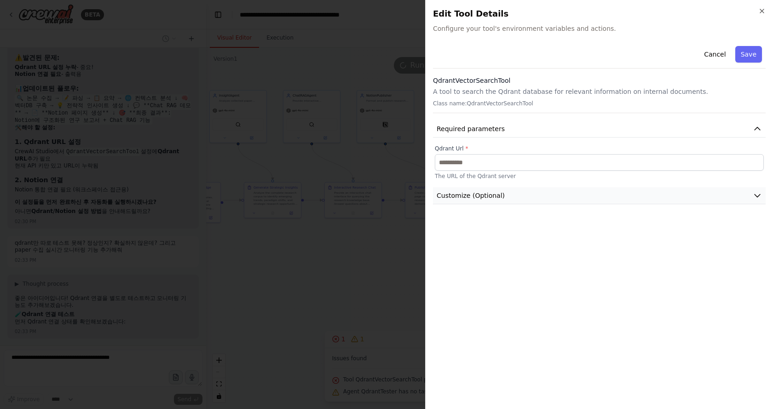
click at [483, 194] on span "Customize (Optional)" at bounding box center [471, 195] width 68 height 9
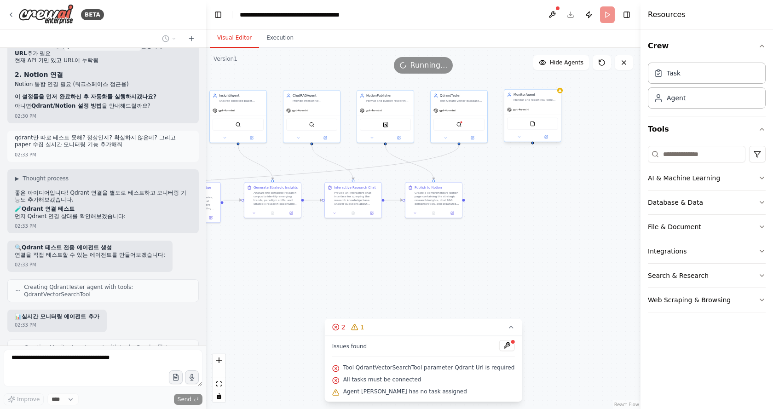
scroll to position [3906, 0]
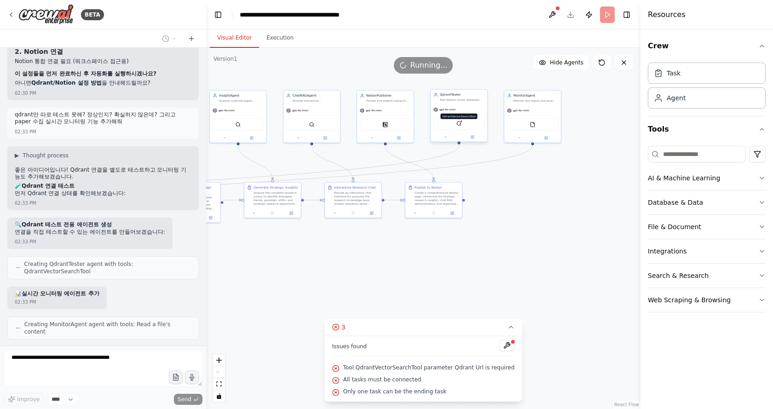
click at [459, 124] on img at bounding box center [459, 124] width 6 height 6
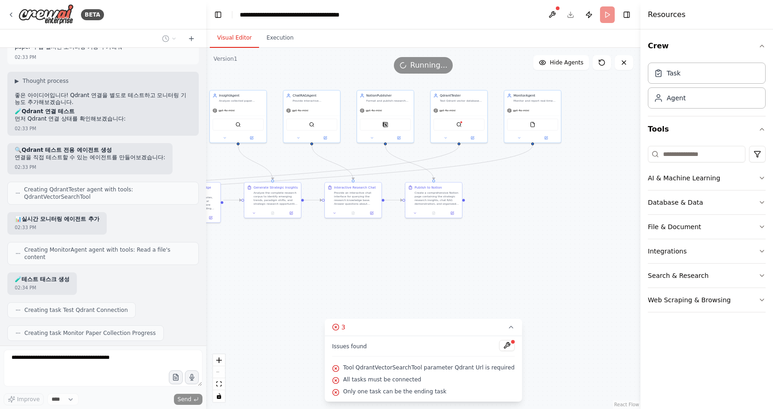
scroll to position [3988, 0]
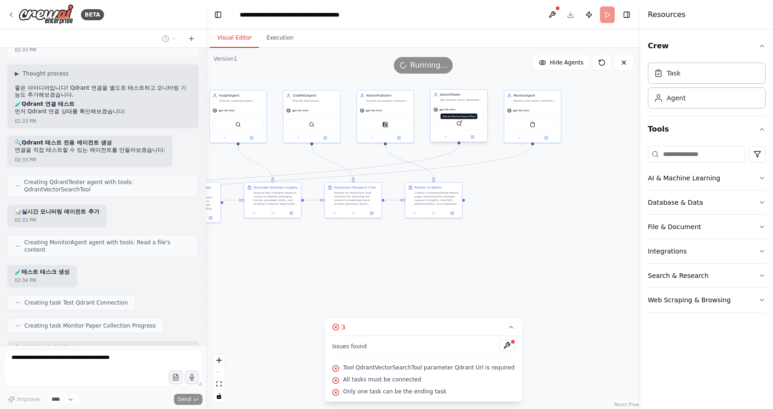
click at [459, 126] on img at bounding box center [459, 124] width 6 height 6
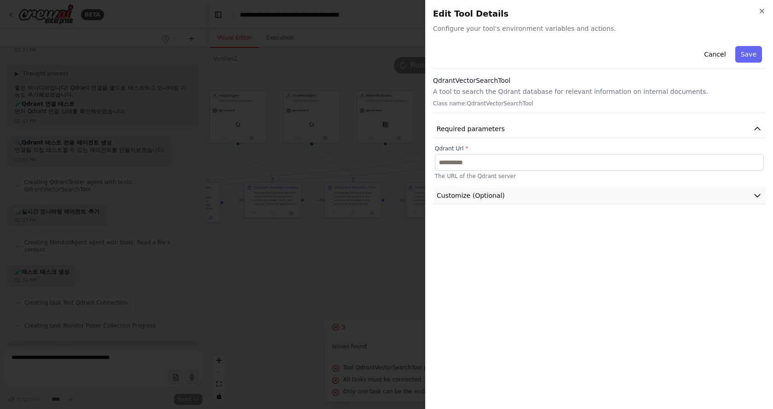
click at [478, 195] on span "Customize (Optional)" at bounding box center [471, 195] width 68 height 9
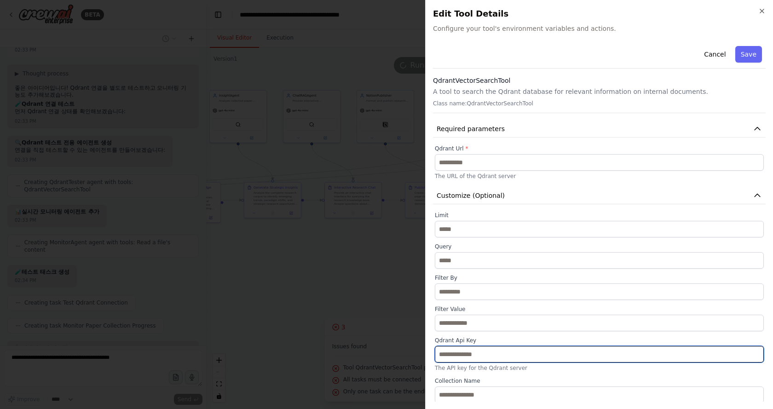
click at [483, 351] on input "text" at bounding box center [599, 354] width 329 height 17
paste input "**********"
type input "**********"
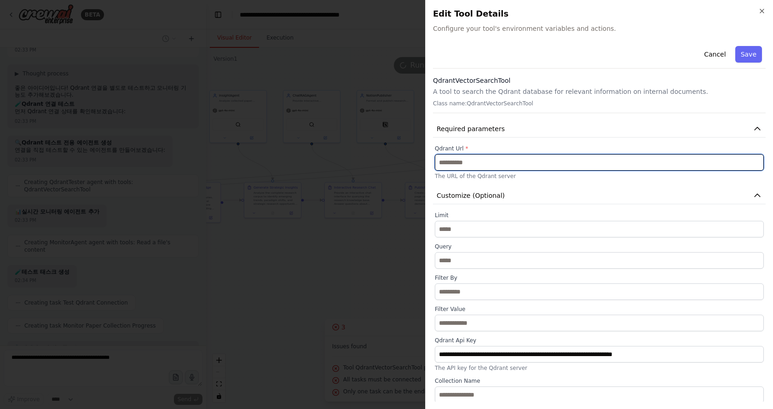
click at [506, 159] on input "text" at bounding box center [599, 162] width 329 height 17
paste input "**********"
type input "**********"
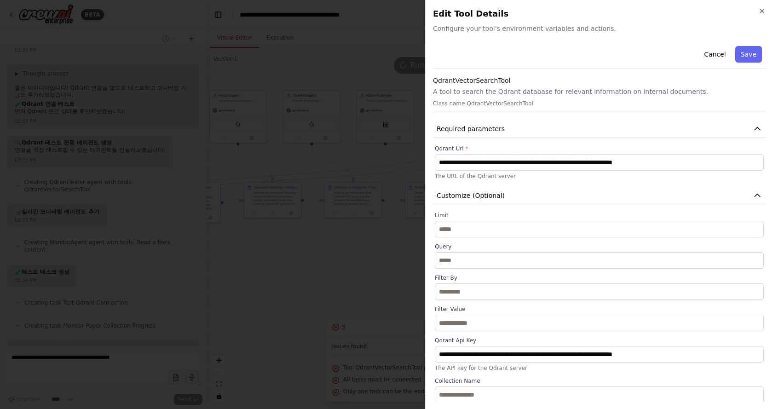
drag, startPoint x: 683, startPoint y: 344, endPoint x: 669, endPoint y: 354, distance: 17.1
click at [665, 347] on div "**********" at bounding box center [599, 354] width 329 height 35
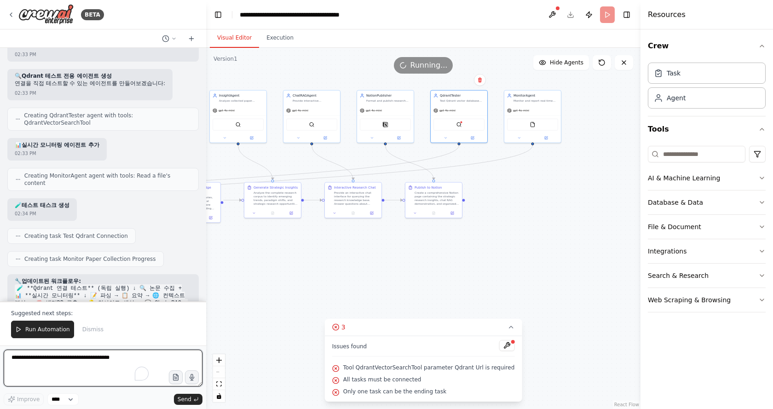
drag, startPoint x: 687, startPoint y: 354, endPoint x: 478, endPoint y: 362, distance: 208.6
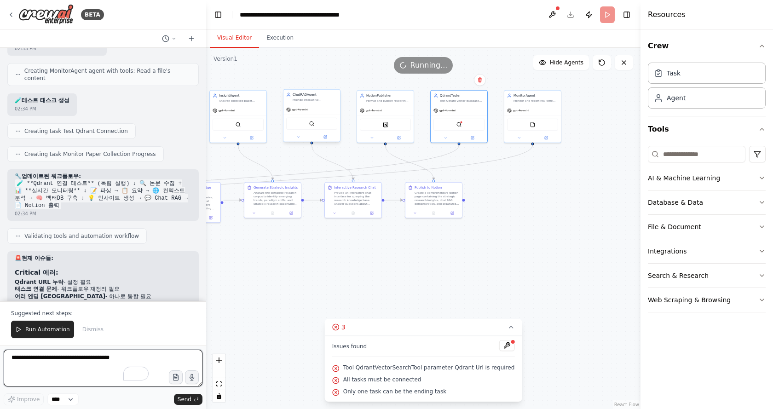
scroll to position [4167, 0]
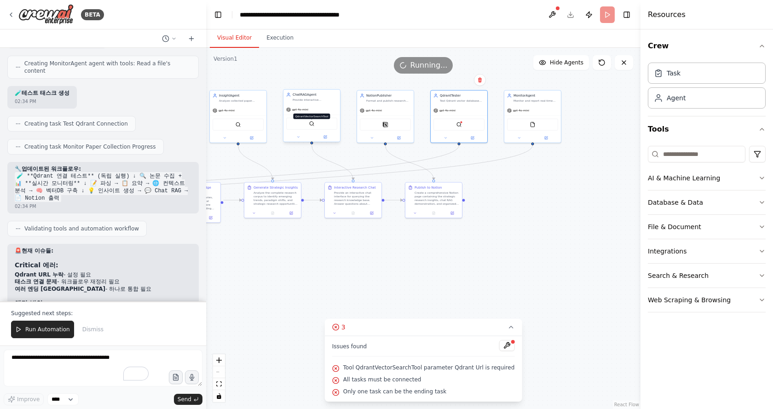
click at [311, 124] on img at bounding box center [312, 124] width 6 height 6
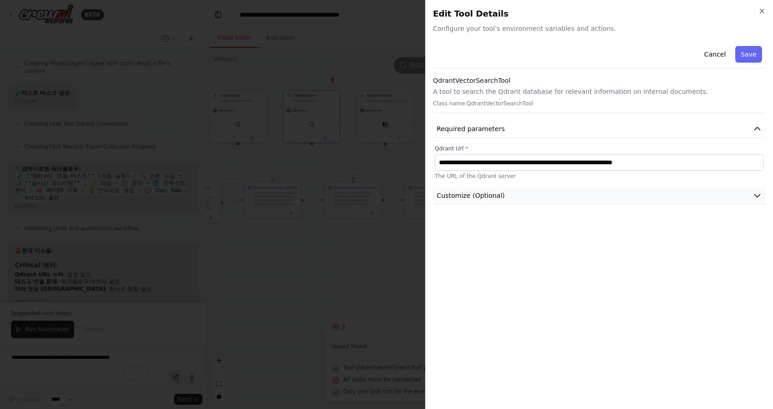
click at [509, 199] on button "Customize (Optional)" at bounding box center [599, 195] width 333 height 17
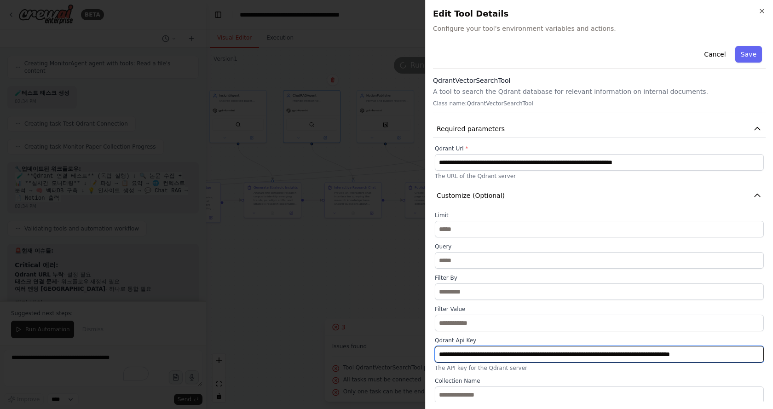
click at [582, 353] on input "**********" at bounding box center [599, 354] width 329 height 17
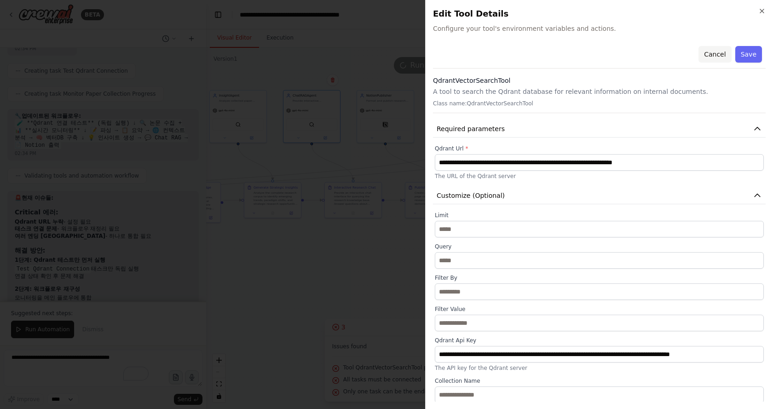
click at [706, 54] on button "Cancel" at bounding box center [714, 54] width 33 height 17
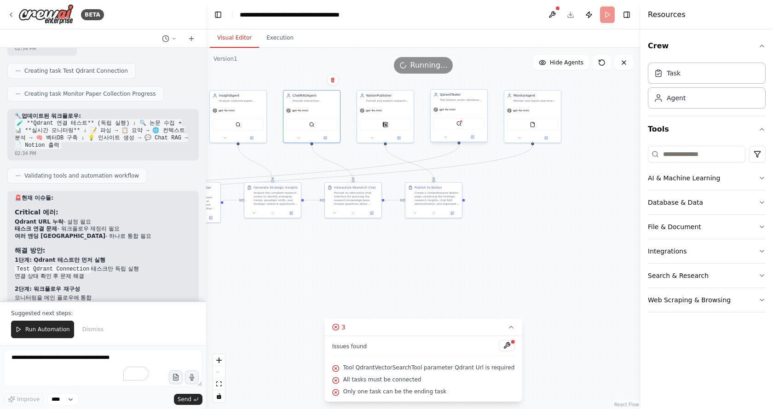
click at [458, 120] on div "QdrantVectorSearchTool" at bounding box center [458, 124] width 51 height 12
click at [457, 122] on img at bounding box center [459, 124] width 6 height 6
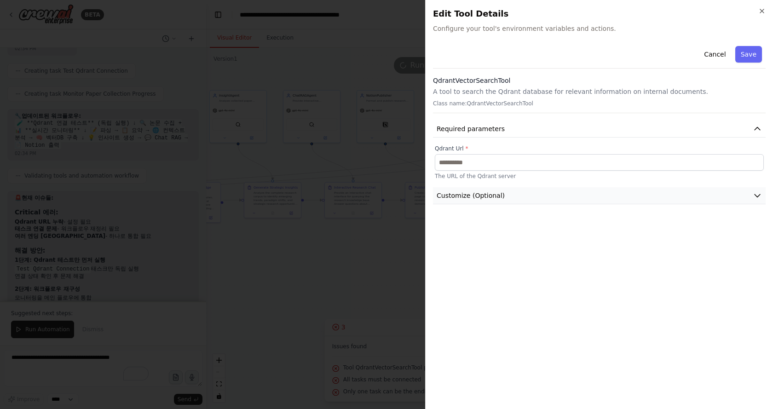
click at [470, 192] on span "Customize (Optional)" at bounding box center [471, 195] width 68 height 9
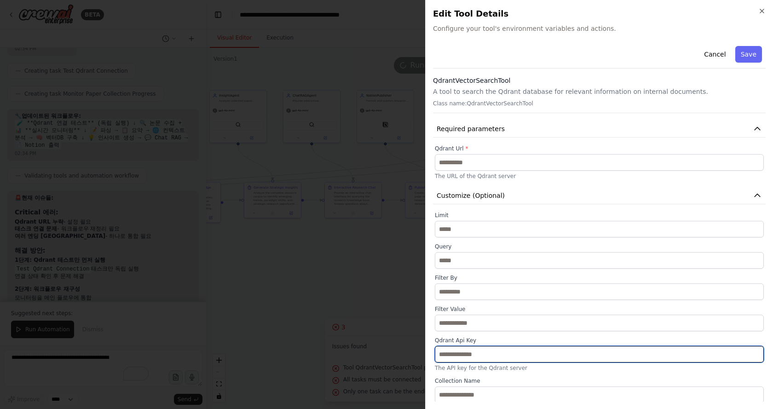
click at [480, 357] on input "text" at bounding box center [599, 354] width 329 height 17
paste input "**********"
type input "**********"
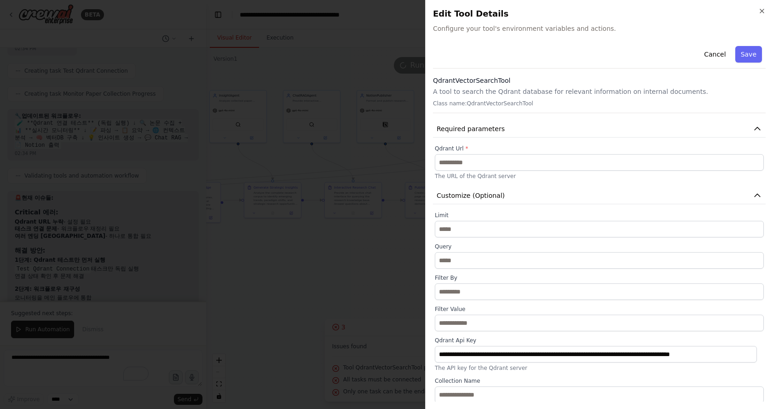
click at [738, 54] on button "Save" at bounding box center [748, 54] width 27 height 17
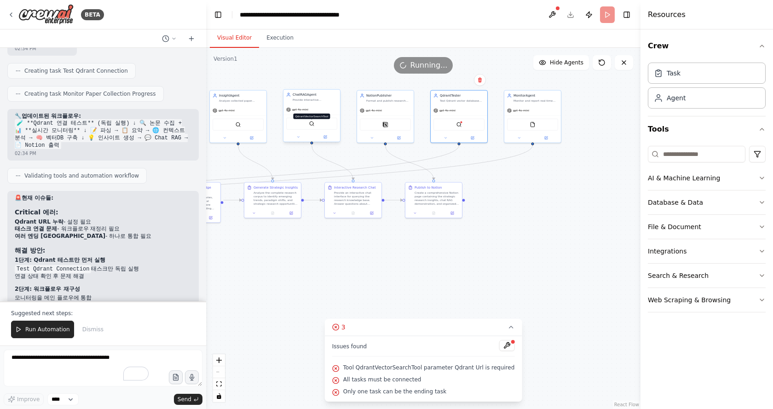
click at [311, 124] on img at bounding box center [312, 124] width 6 height 6
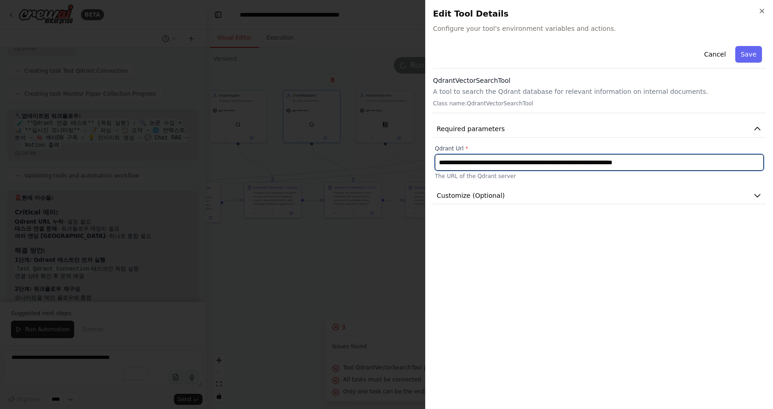
click at [511, 163] on input "**********" at bounding box center [599, 162] width 329 height 17
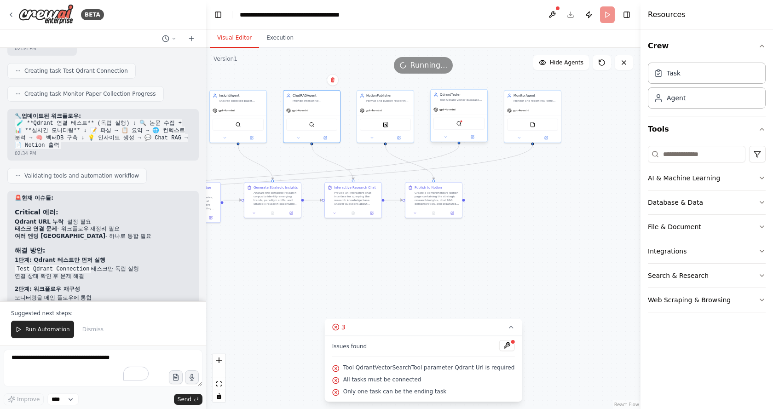
click at [455, 122] on div "QdrantVectorSearchTool" at bounding box center [458, 124] width 51 height 12
click at [457, 125] on img at bounding box center [459, 124] width 6 height 6
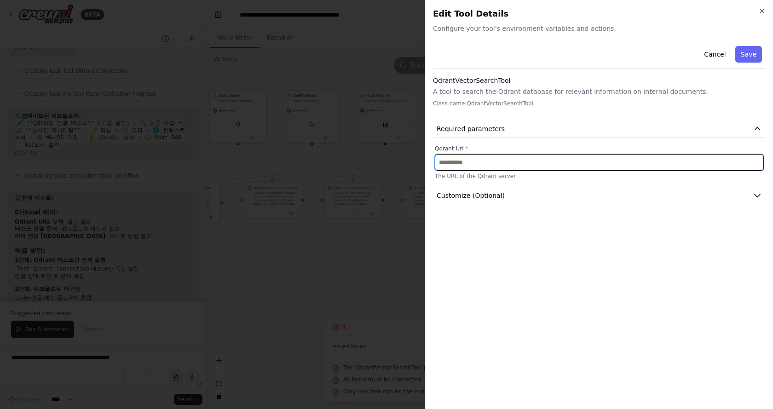
click at [496, 155] on input "text" at bounding box center [599, 162] width 329 height 17
paste input "**********"
type input "**********"
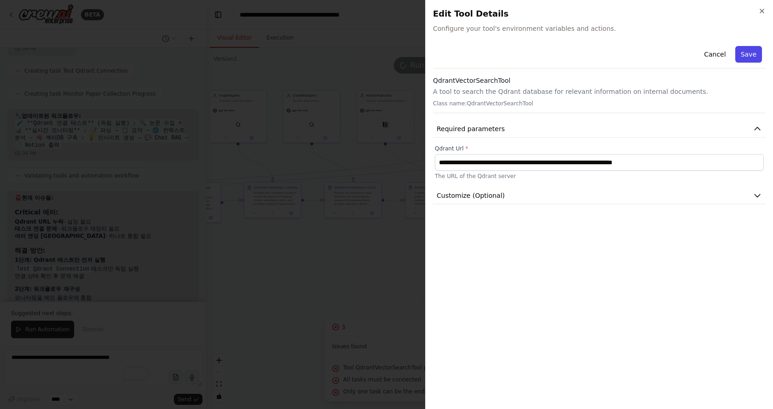
click at [745, 59] on button "Save" at bounding box center [748, 54] width 27 height 17
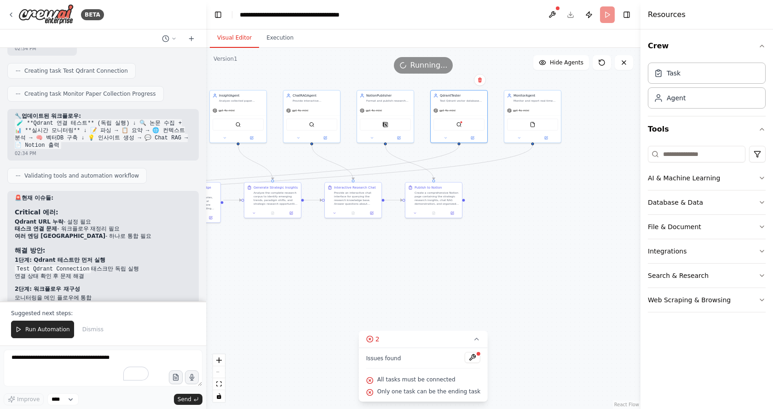
click at [389, 266] on div ".deletable-edge-delete-btn { width: 20px; height: 20px; border: 0px solid #ffff…" at bounding box center [423, 228] width 434 height 361
click at [115, 362] on textarea "To enrich screen reader interactions, please activate Accessibility in Grammarl…" at bounding box center [103, 368] width 199 height 37
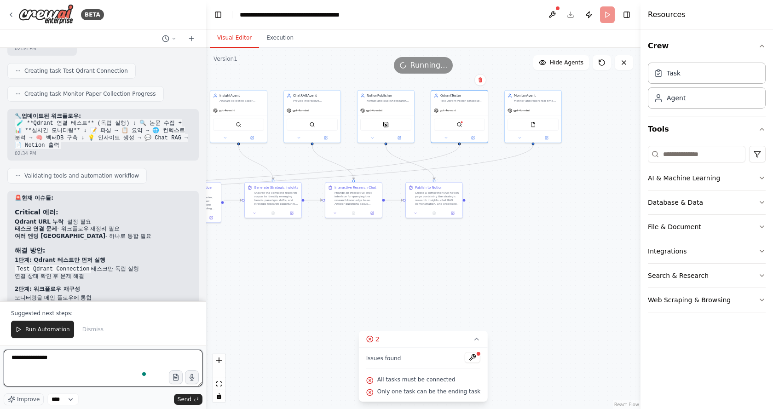
type textarea "**********"
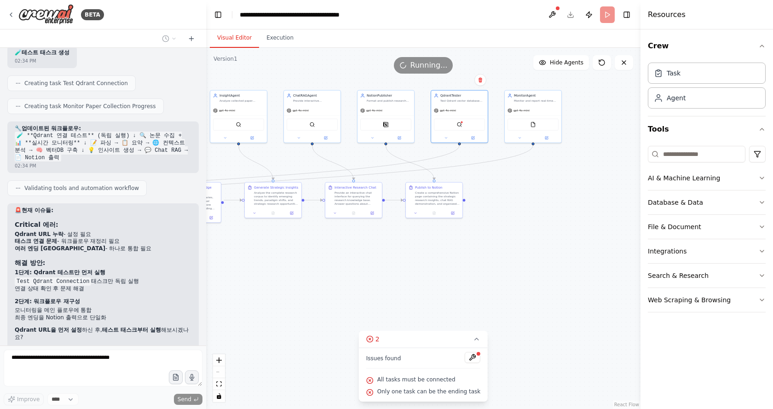
scroll to position [4231, 0]
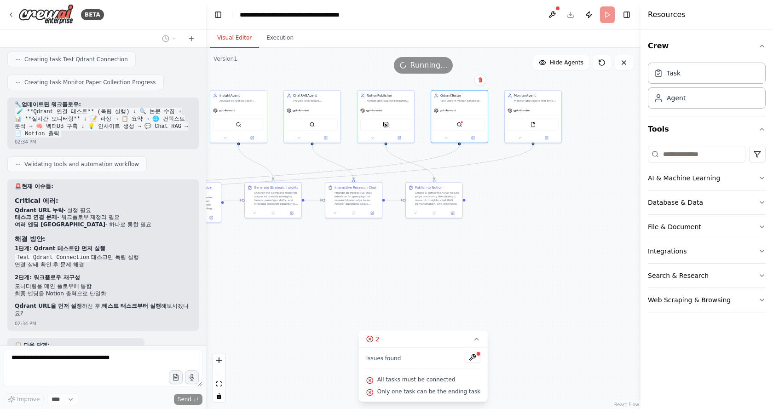
click at [501, 304] on div ".deletable-edge-delete-btn { width: 20px; height: 20px; border: 0px solid #ffff…" at bounding box center [423, 228] width 434 height 361
click at [469, 360] on button at bounding box center [473, 357] width 16 height 11
click at [424, 391] on span "Only one task can be the ending task" at bounding box center [428, 391] width 103 height 7
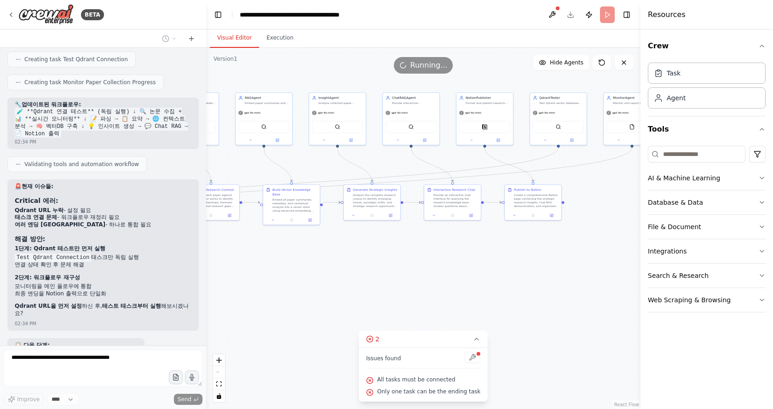
drag, startPoint x: 489, startPoint y: 273, endPoint x: 530, endPoint y: 277, distance: 41.2
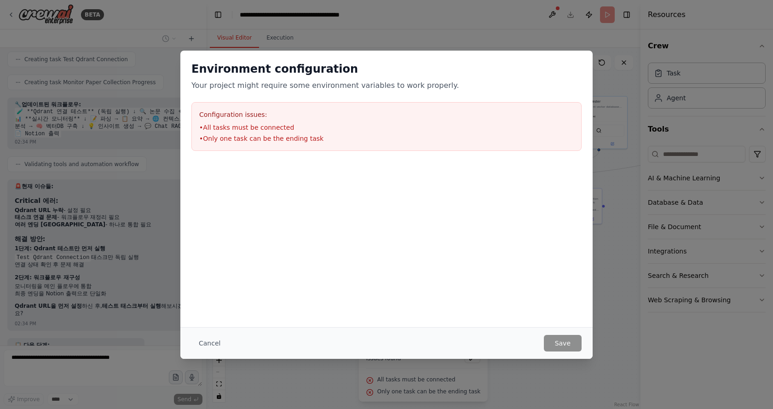
click at [238, 138] on li "• Only one task can be the ending task" at bounding box center [386, 138] width 374 height 9
click at [210, 344] on button "Cancel" at bounding box center [209, 343] width 36 height 17
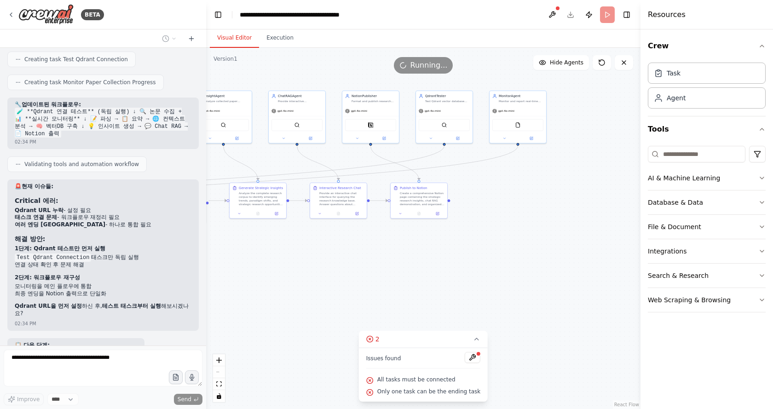
drag, startPoint x: 342, startPoint y: 240, endPoint x: 320, endPoint y: 260, distance: 30.0
drag, startPoint x: 273, startPoint y: 275, endPoint x: 525, endPoint y: 265, distance: 251.9
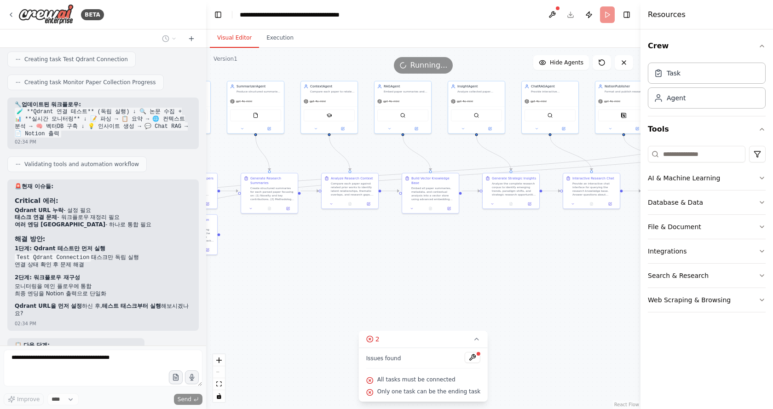
drag, startPoint x: 501, startPoint y: 276, endPoint x: 577, endPoint y: 279, distance: 76.4
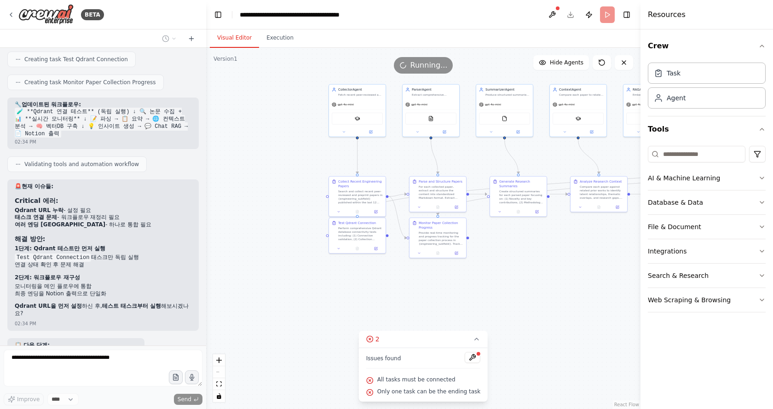
drag, startPoint x: 504, startPoint y: 269, endPoint x: 460, endPoint y: 260, distance: 45.1
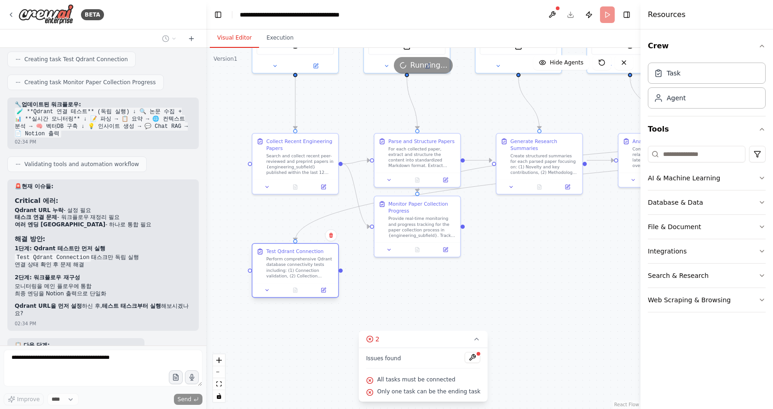
drag, startPoint x: 305, startPoint y: 227, endPoint x: 306, endPoint y: 259, distance: 32.7
click at [306, 259] on div "Perform comprehensive Qdrant database connectivity tests including: (1) Connect…" at bounding box center [300, 267] width 68 height 23
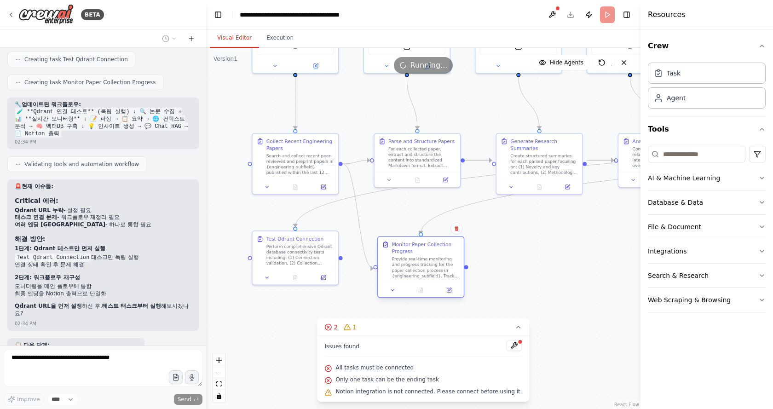
drag, startPoint x: 435, startPoint y: 233, endPoint x: 448, endPoint y: 277, distance: 46.4
click at [438, 275] on div "Provide real-time monitoring and progress tracking for the paper collection pro…" at bounding box center [426, 267] width 68 height 23
click at [436, 257] on div "Provide real-time monitoring and progress tracking for the paper collection pro…" at bounding box center [426, 260] width 68 height 23
click at [552, 276] on div ".deletable-edge-delete-btn { width: 20px; height: 20px; border: 0px solid #ffff…" at bounding box center [423, 228] width 434 height 361
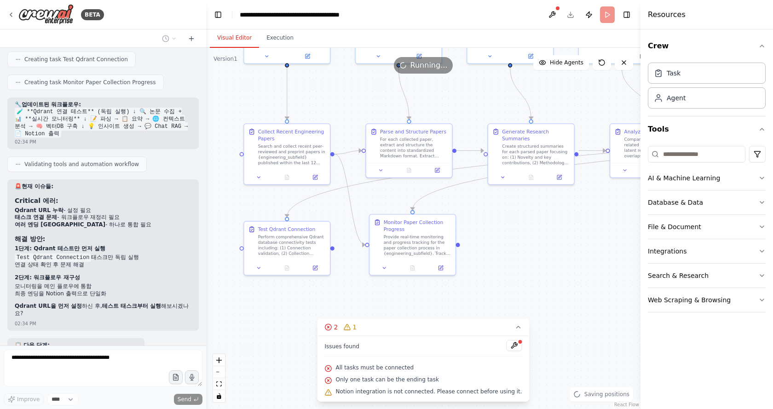
drag, startPoint x: 571, startPoint y: 280, endPoint x: 560, endPoint y: 269, distance: 15.9
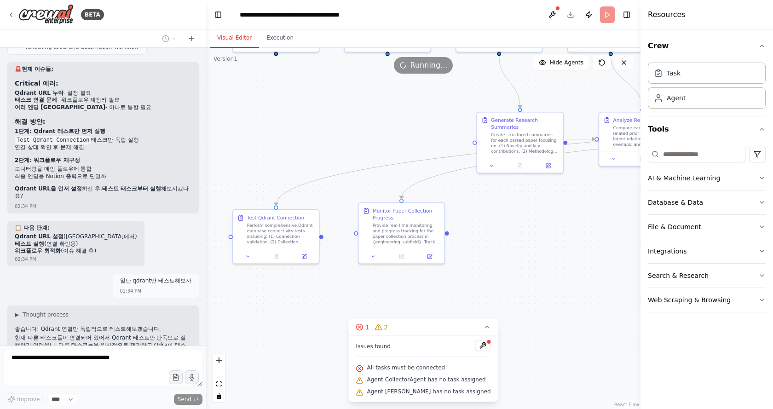
scroll to position [4372, 0]
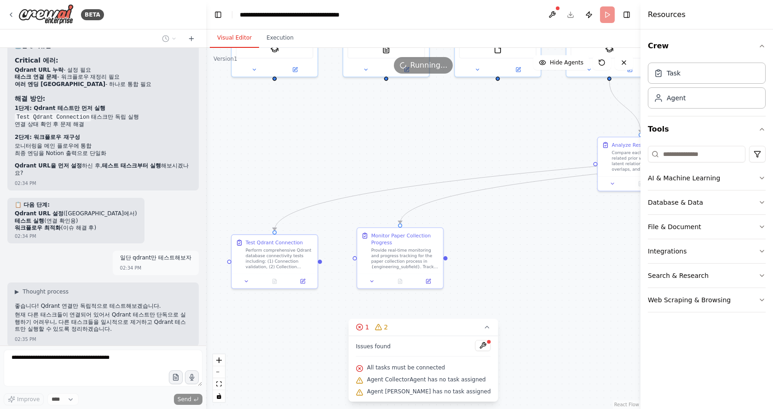
drag, startPoint x: 553, startPoint y: 274, endPoint x: 552, endPoint y: 332, distance: 57.5
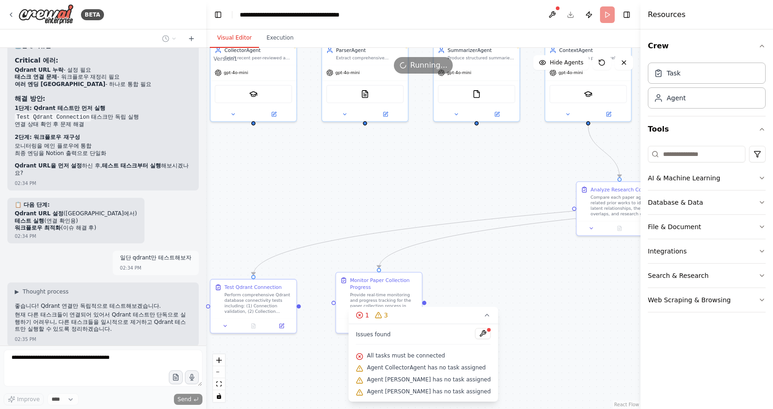
drag, startPoint x: 559, startPoint y: 315, endPoint x: 460, endPoint y: 268, distance: 110.1
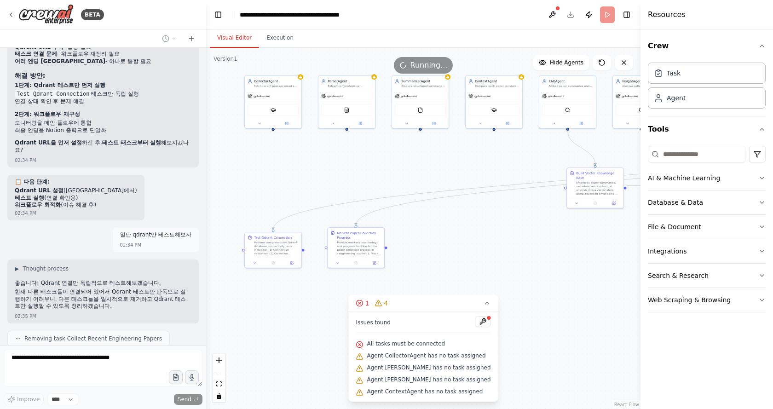
scroll to position [4418, 0]
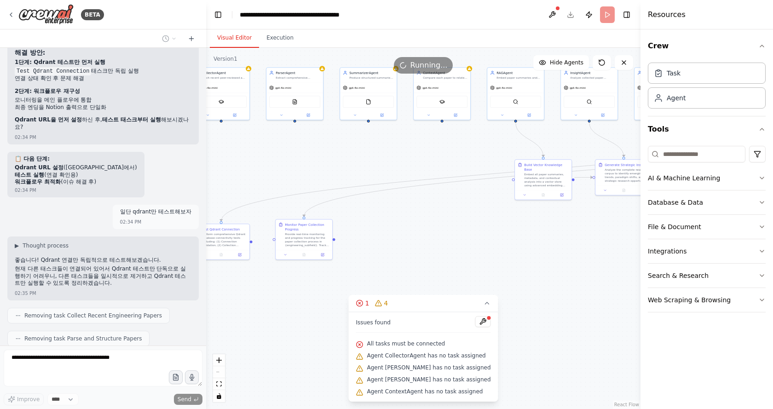
drag, startPoint x: 536, startPoint y: 246, endPoint x: 419, endPoint y: 221, distance: 119.9
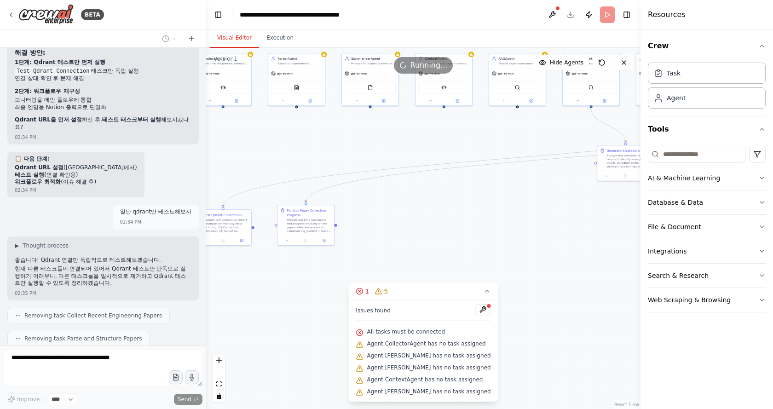
drag, startPoint x: 383, startPoint y: 230, endPoint x: 463, endPoint y: 234, distance: 79.7
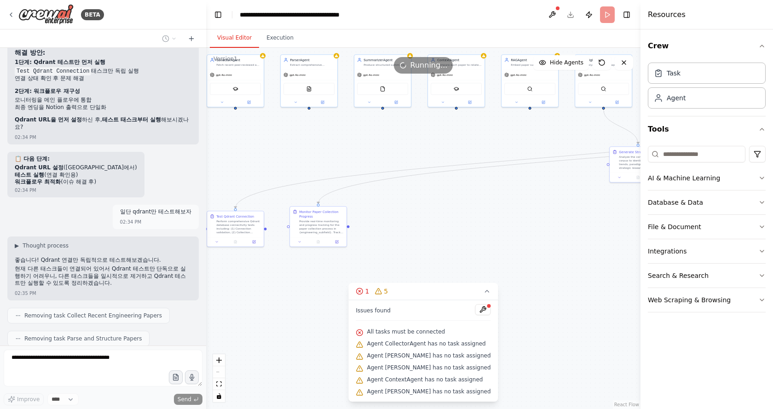
scroll to position [4441, 0]
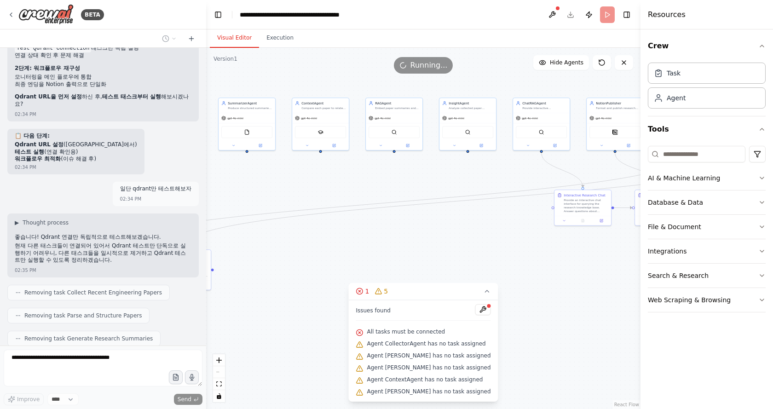
drag, startPoint x: 378, startPoint y: 271, endPoint x: 338, endPoint y: 278, distance: 40.1
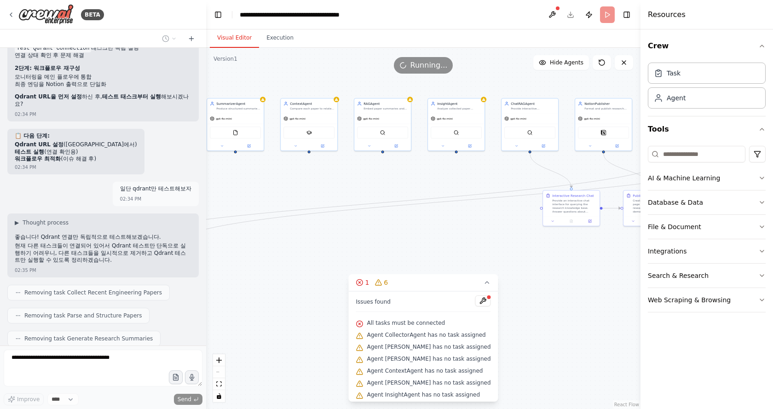
drag, startPoint x: 509, startPoint y: 238, endPoint x: 365, endPoint y: 221, distance: 145.0
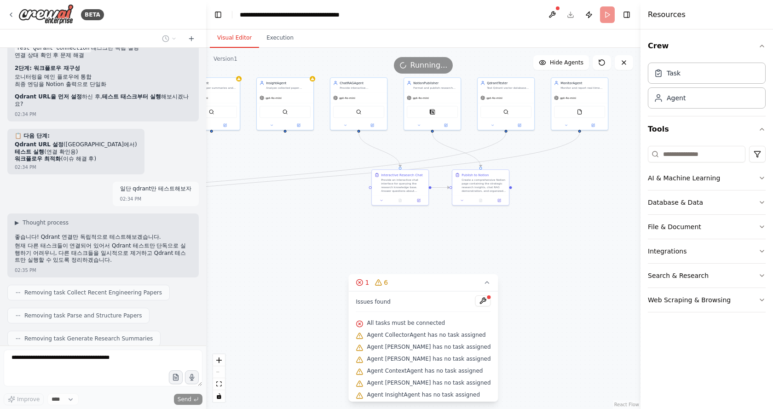
drag, startPoint x: 499, startPoint y: 225, endPoint x: 428, endPoint y: 217, distance: 71.4
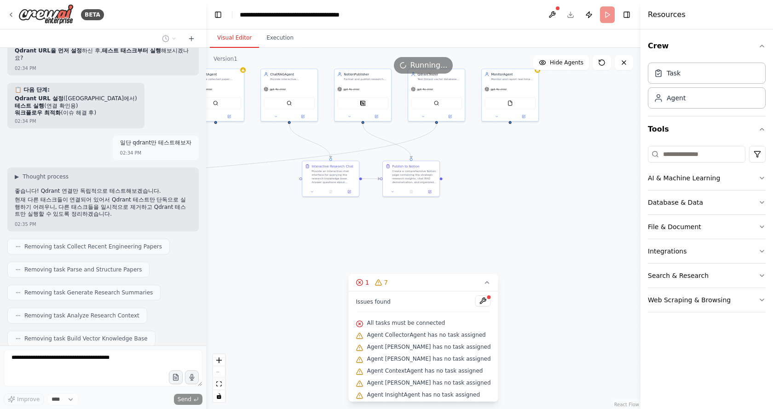
scroll to position [4510, 0]
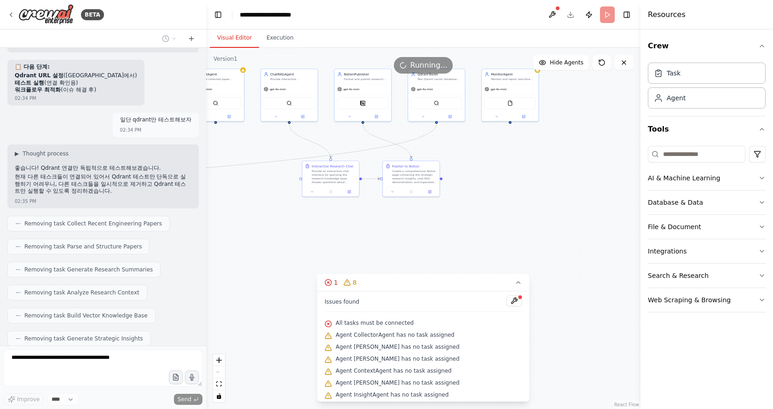
drag, startPoint x: 474, startPoint y: 247, endPoint x: 614, endPoint y: 245, distance: 139.4
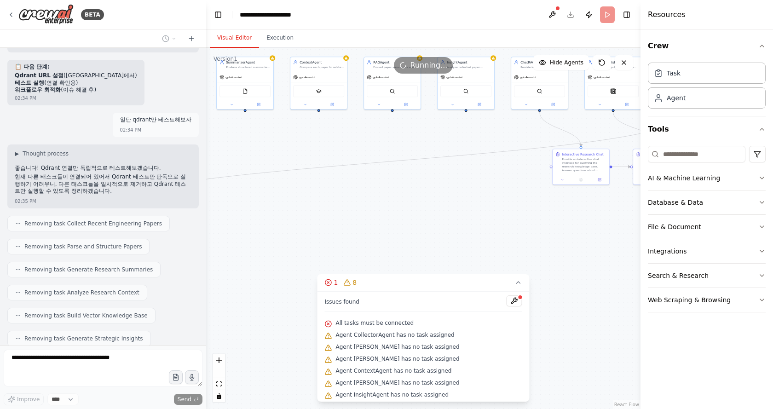
scroll to position [4533, 0]
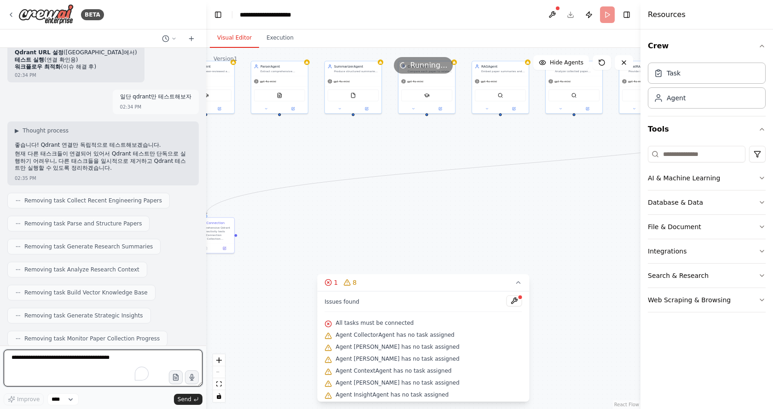
drag, startPoint x: 358, startPoint y: 198, endPoint x: 473, endPoint y: 210, distance: 116.1
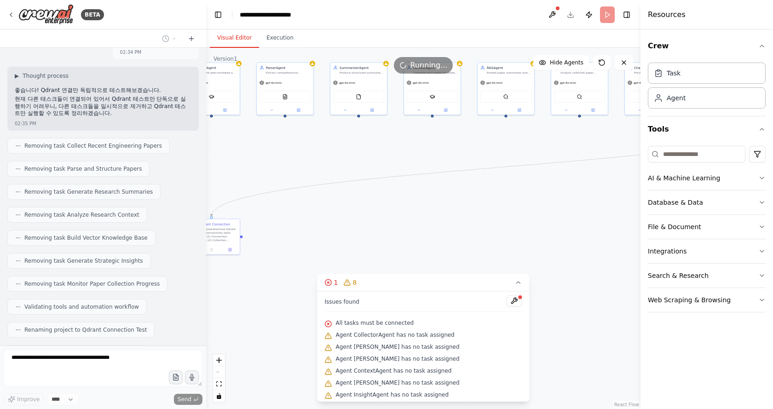
scroll to position [4595, 0]
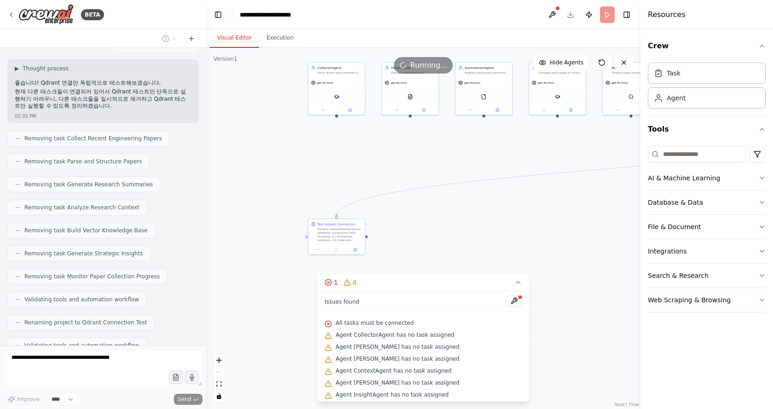
drag, startPoint x: 324, startPoint y: 205, endPoint x: 472, endPoint y: 207, distance: 148.1
drag, startPoint x: 546, startPoint y: 224, endPoint x: 413, endPoint y: 218, distance: 132.6
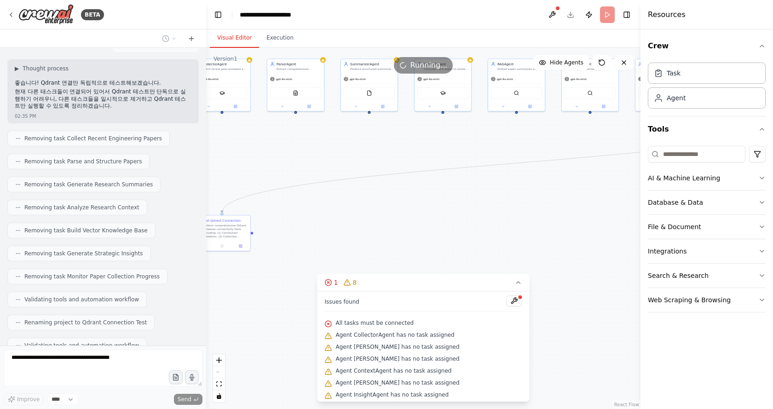
drag, startPoint x: 561, startPoint y: 234, endPoint x: 400, endPoint y: 223, distance: 161.0
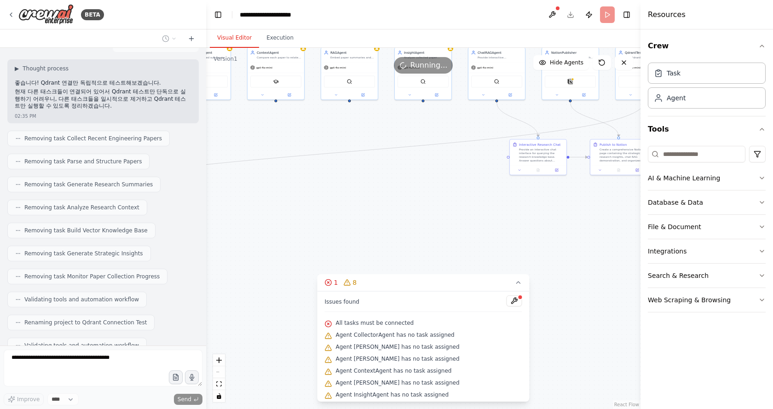
drag, startPoint x: 556, startPoint y: 229, endPoint x: 432, endPoint y: 226, distance: 124.2
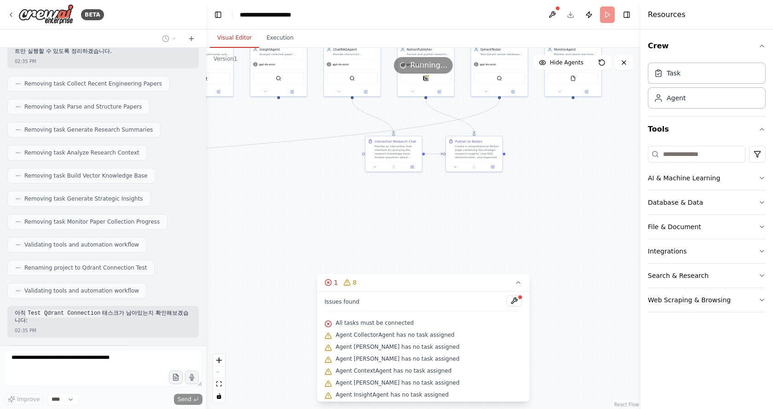
scroll to position [4656, 0]
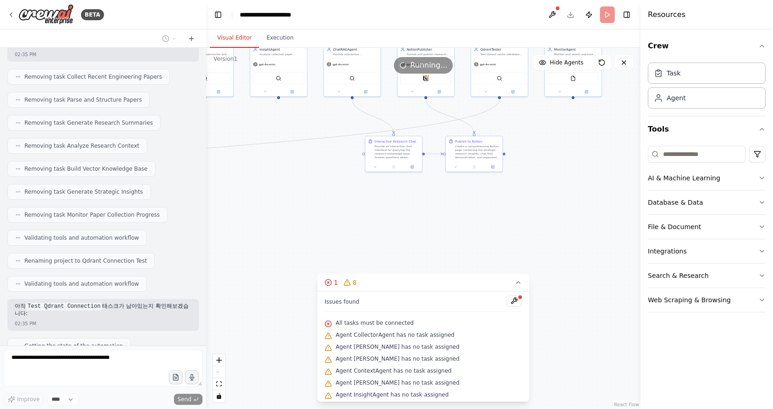
drag, startPoint x: 549, startPoint y: 220, endPoint x: 460, endPoint y: 240, distance: 92.0
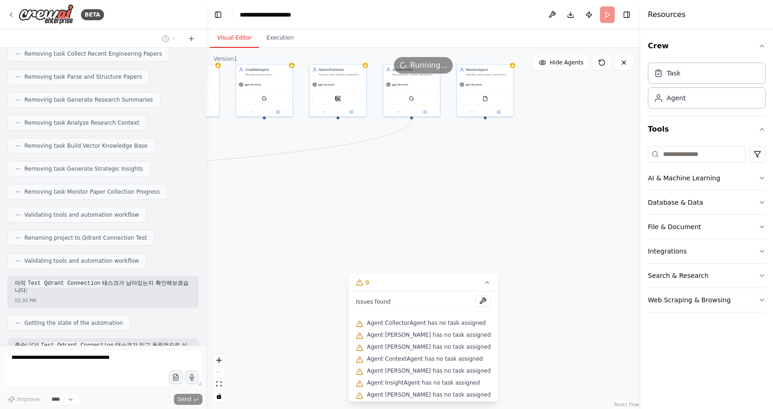
scroll to position [4702, 0]
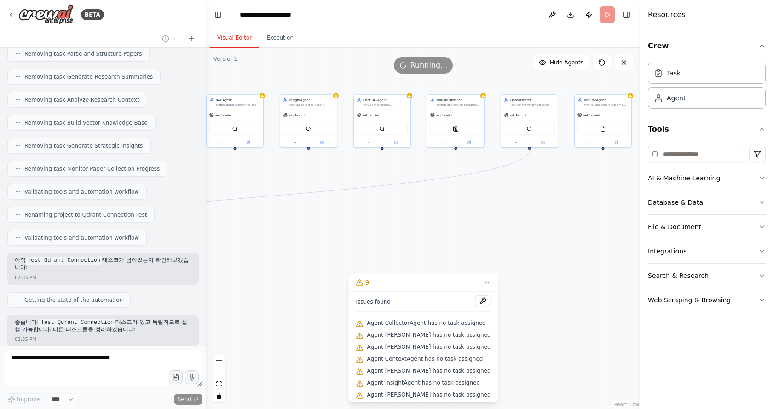
drag, startPoint x: 337, startPoint y: 193, endPoint x: 453, endPoint y: 230, distance: 121.8
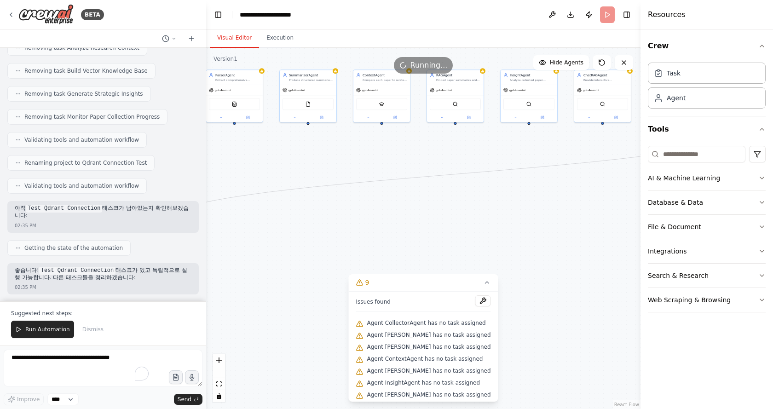
drag, startPoint x: 328, startPoint y: 230, endPoint x: 541, endPoint y: 201, distance: 215.9
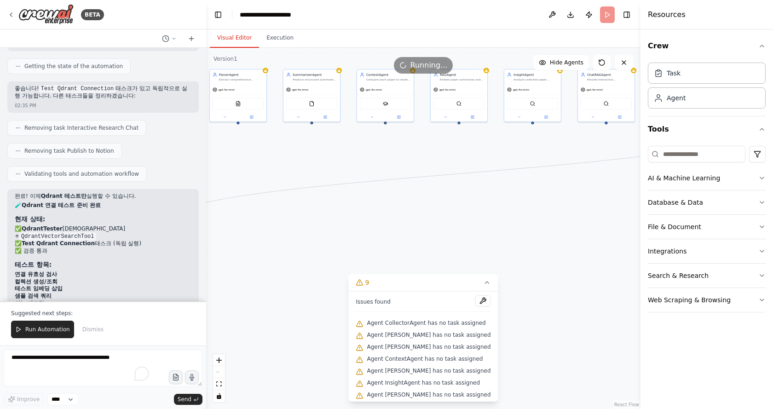
scroll to position [4945, 0]
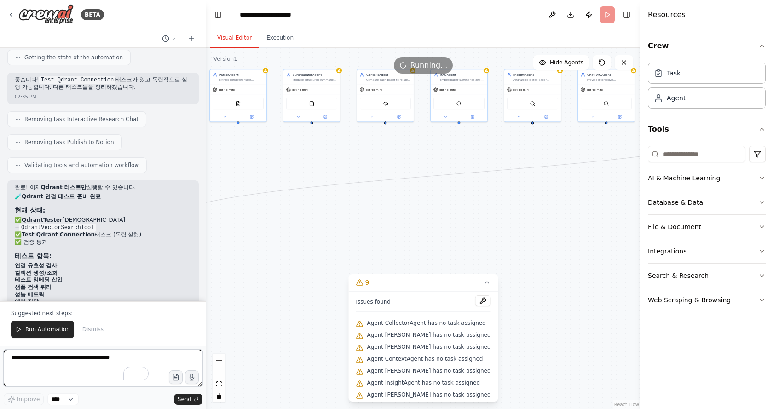
click at [51, 369] on textarea "To enrich screen reader interactions, please activate Accessibility in Grammarl…" at bounding box center [103, 368] width 199 height 37
type textarea "********"
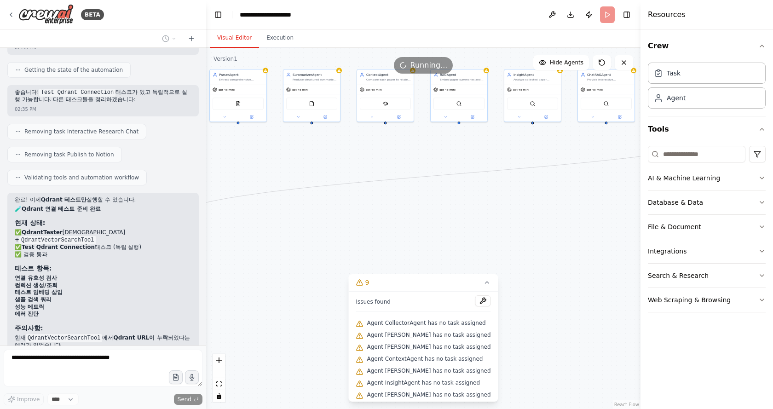
scroll to position [4956, 0]
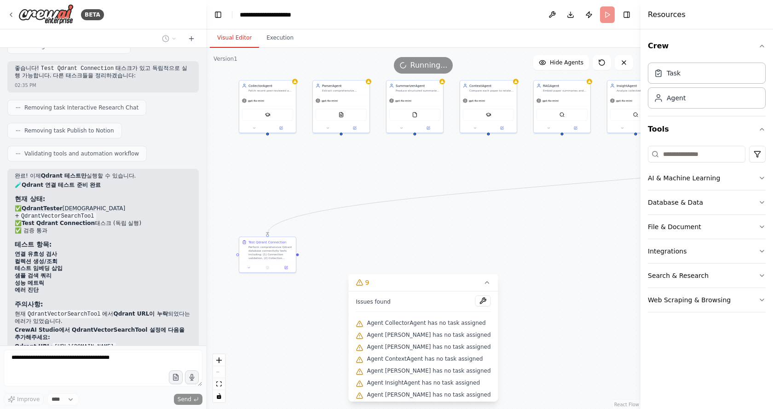
drag, startPoint x: 363, startPoint y: 178, endPoint x: 506, endPoint y: 197, distance: 144.4
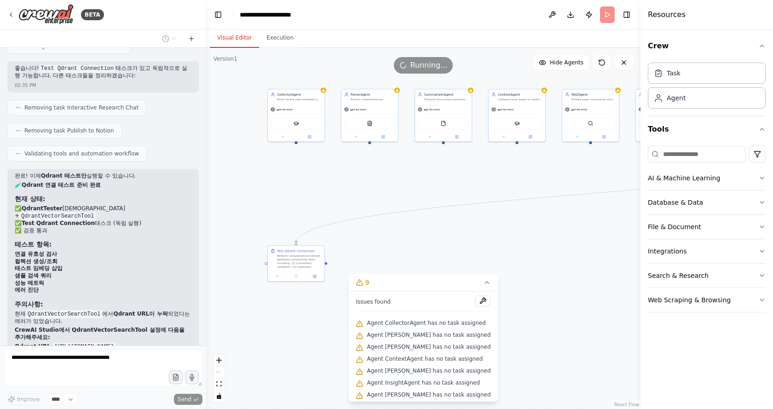
drag, startPoint x: 534, startPoint y: 205, endPoint x: 324, endPoint y: 178, distance: 211.9
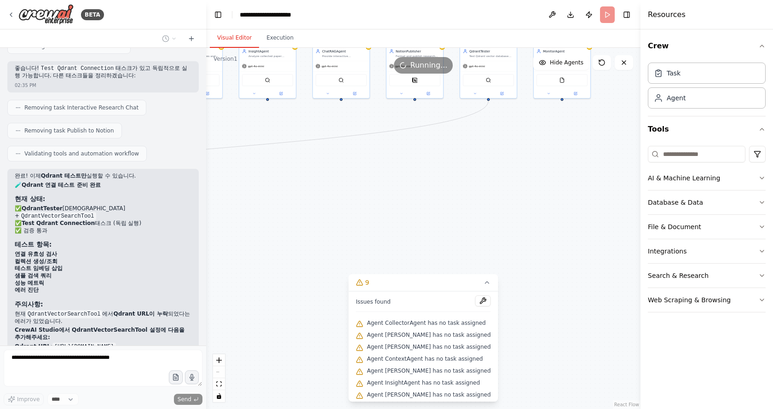
drag, startPoint x: 479, startPoint y: 210, endPoint x: 314, endPoint y: 198, distance: 165.2
drag, startPoint x: 510, startPoint y: 185, endPoint x: 458, endPoint y: 212, distance: 58.6
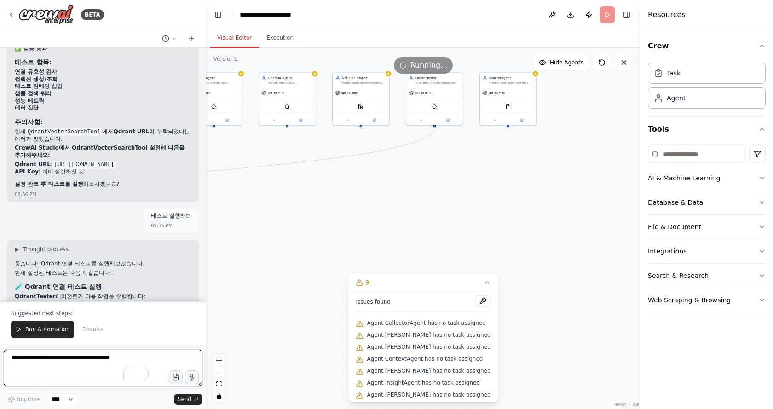
scroll to position [5146, 0]
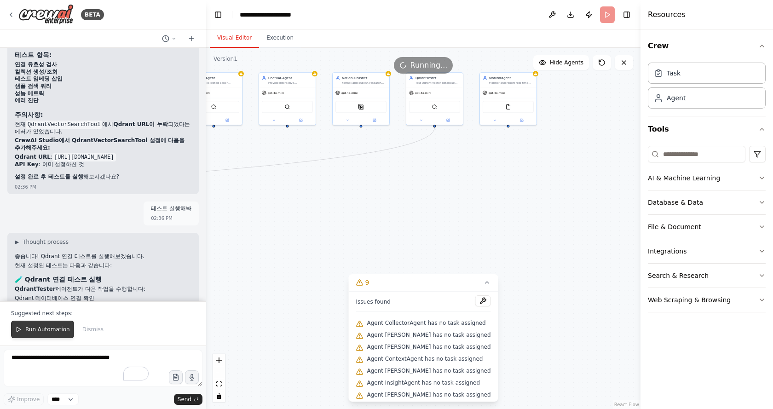
click at [42, 329] on span "Run Automation" at bounding box center [47, 329] width 45 height 7
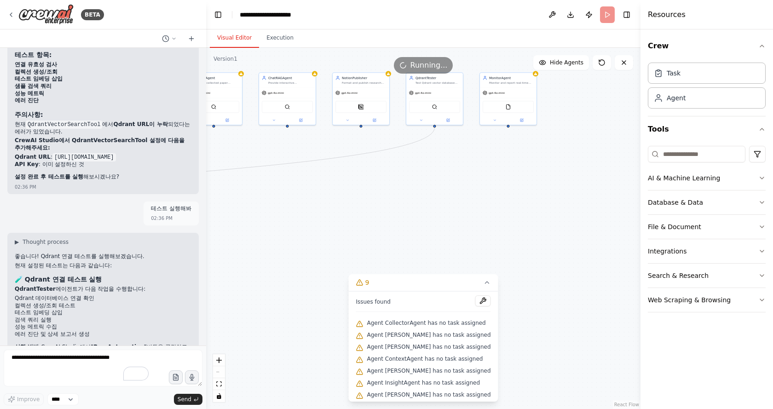
scroll to position [5102, 0]
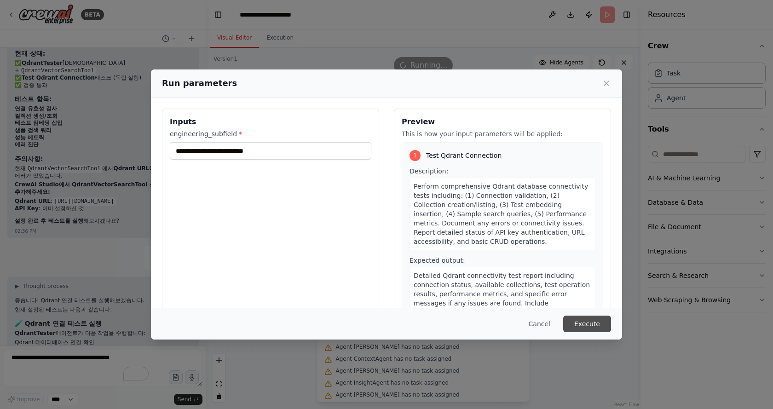
click at [587, 320] on button "Execute" at bounding box center [587, 324] width 48 height 17
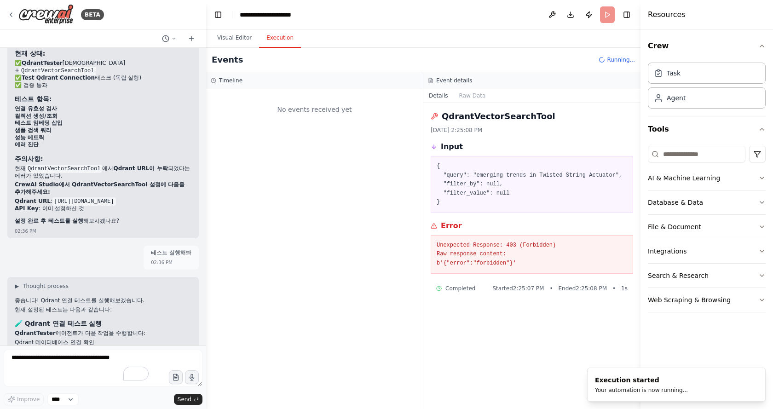
scroll to position [0, 0]
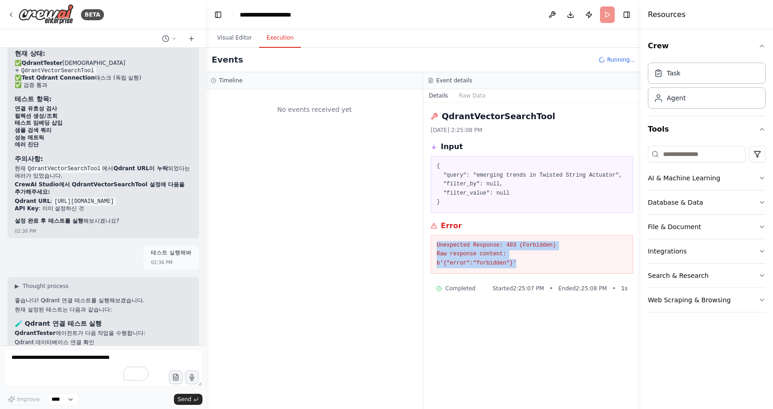
drag, startPoint x: 518, startPoint y: 267, endPoint x: 427, endPoint y: 245, distance: 93.7
click at [427, 245] on div "QdrantVectorSearchTool [DATE] 2:25:08 PM Input { "query": "emerging trends in T…" at bounding box center [531, 256] width 217 height 306
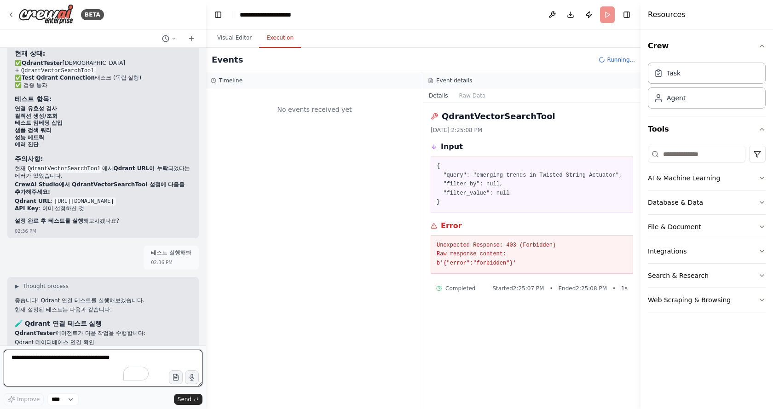
click at [101, 356] on textarea "To enrich screen reader interactions, please activate Accessibility in Grammarl…" at bounding box center [103, 368] width 199 height 37
type textarea "**********"
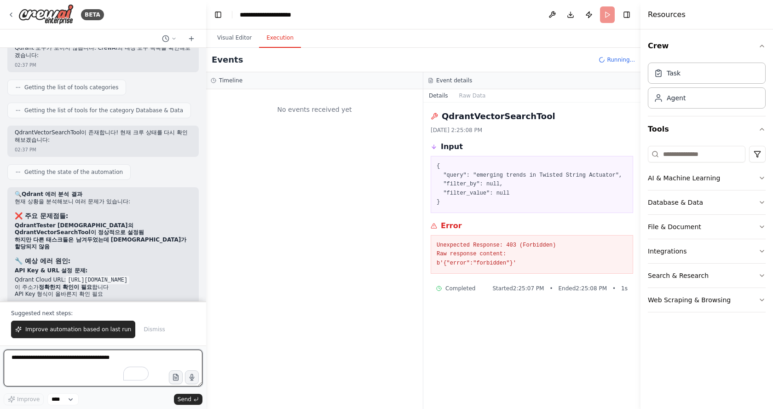
scroll to position [5695, 0]
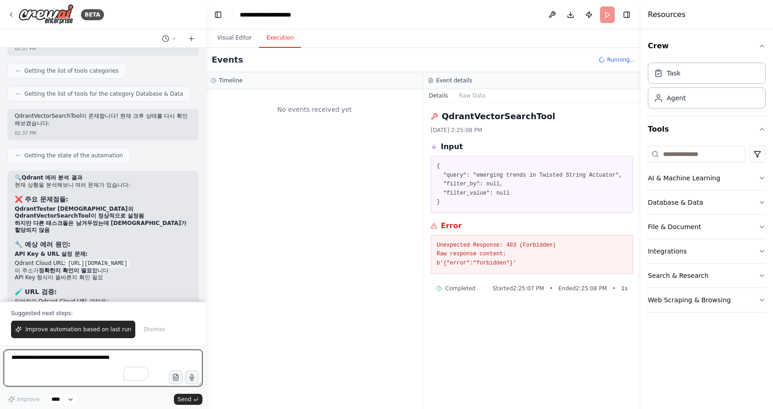
click at [58, 360] on textarea "To enrich screen reader interactions, please activate Accessibility in Grammarl…" at bounding box center [103, 368] width 199 height 37
paste textarea "**********"
type textarea "**********"
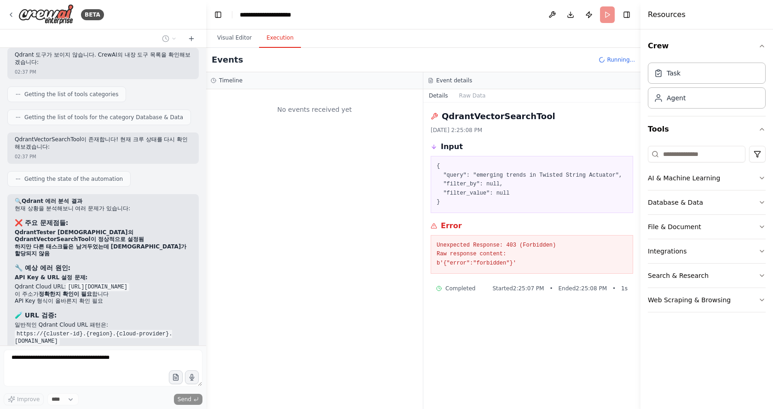
scroll to position [5728, 0]
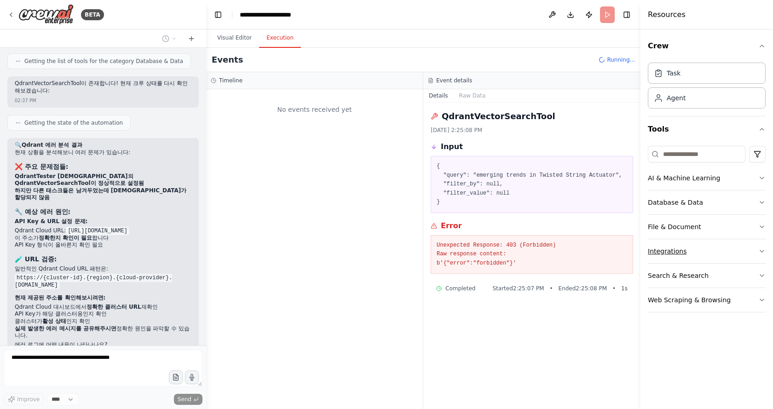
click at [704, 254] on button "Integrations" at bounding box center [707, 251] width 118 height 24
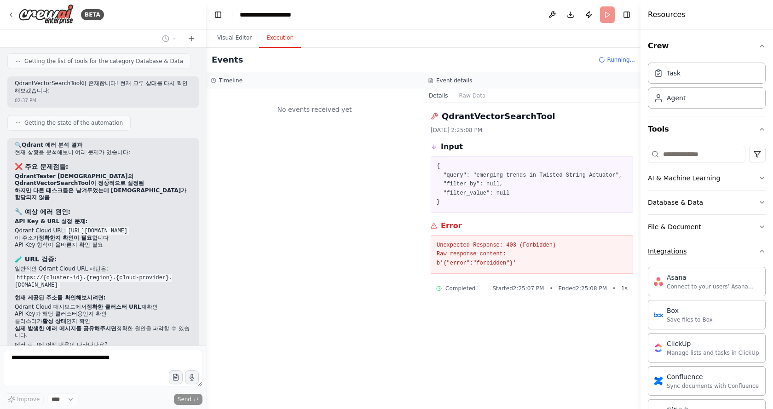
click at [717, 254] on button "Integrations" at bounding box center [707, 251] width 118 height 24
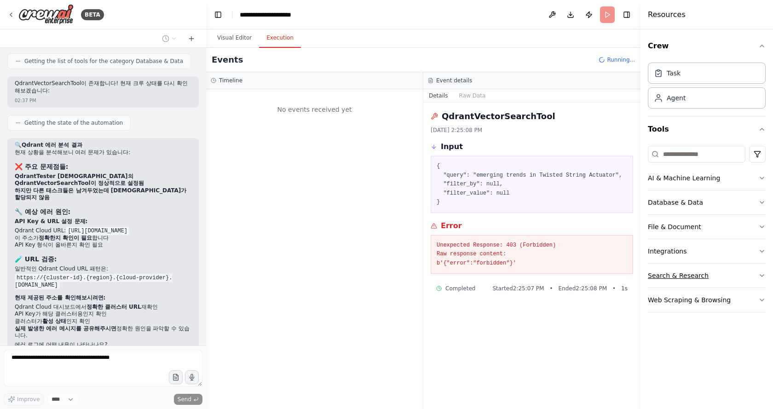
click at [711, 272] on button "Search & Research" at bounding box center [707, 276] width 118 height 24
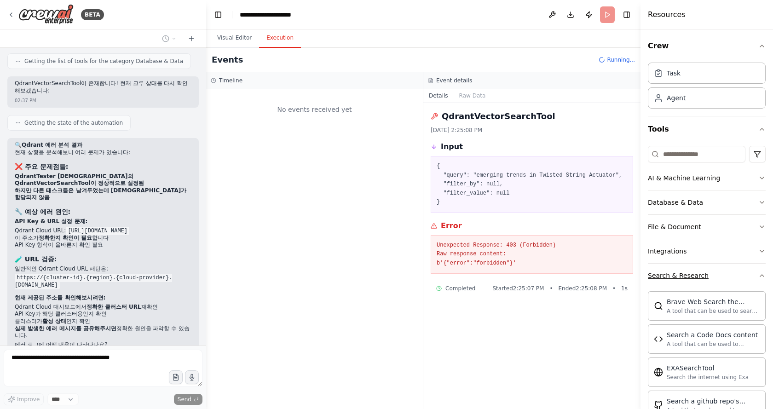
click at [718, 273] on button "Search & Research" at bounding box center [707, 276] width 118 height 24
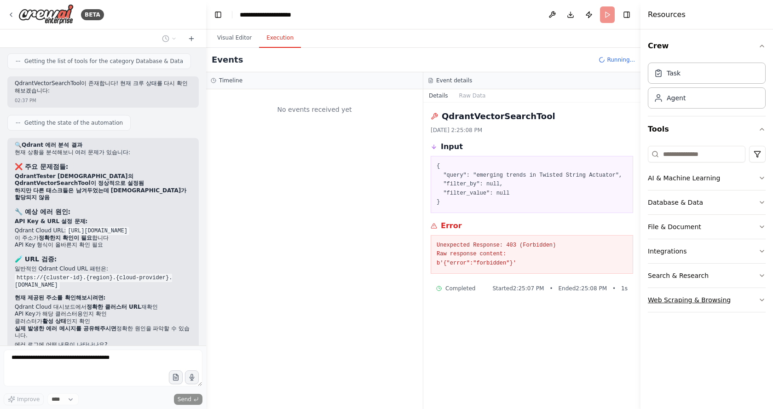
click at [713, 301] on div "Web Scraping & Browsing" at bounding box center [689, 299] width 83 height 9
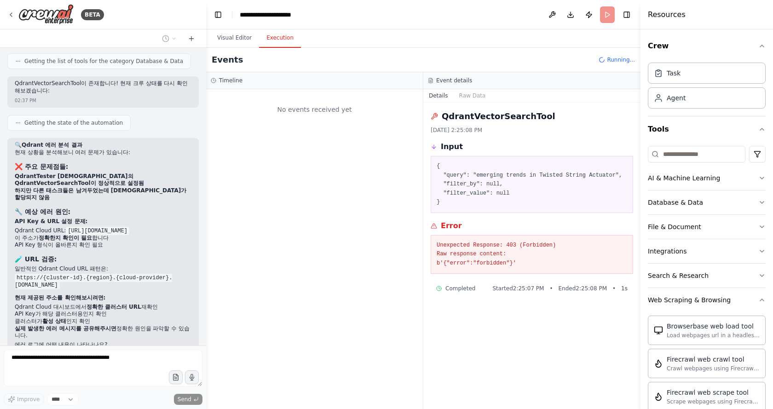
scroll to position [230, 0]
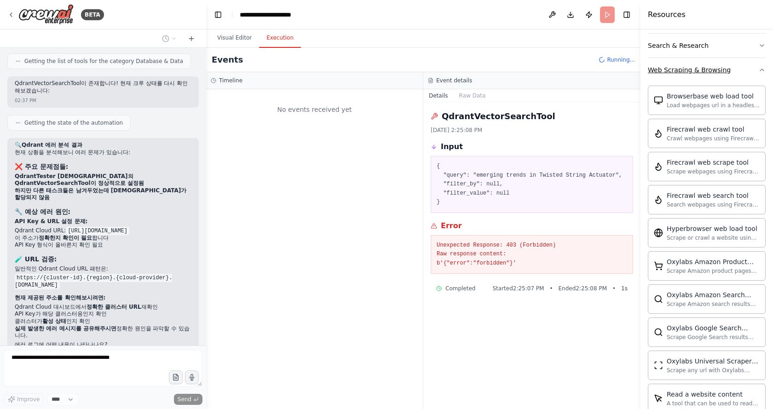
click at [710, 71] on div "Web Scraping & Browsing" at bounding box center [689, 69] width 83 height 9
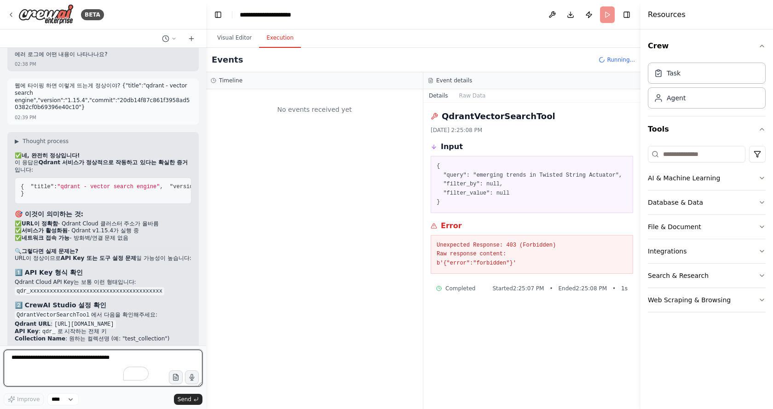
scroll to position [6025, 0]
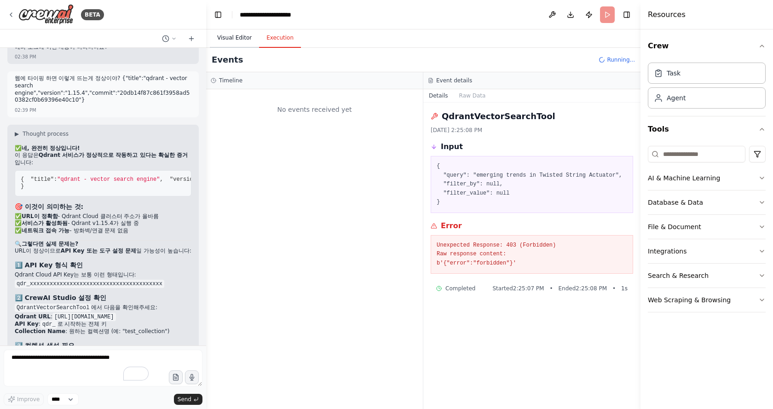
click at [232, 39] on button "Visual Editor" at bounding box center [234, 38] width 49 height 19
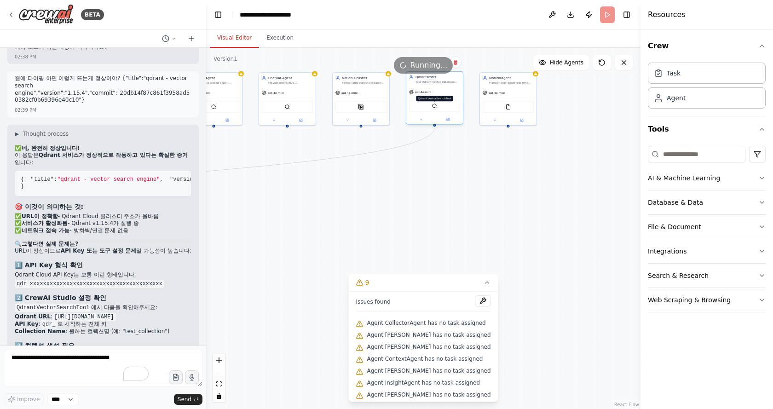
click at [436, 105] on img at bounding box center [434, 106] width 6 height 6
click at [432, 106] on img at bounding box center [434, 106] width 6 height 6
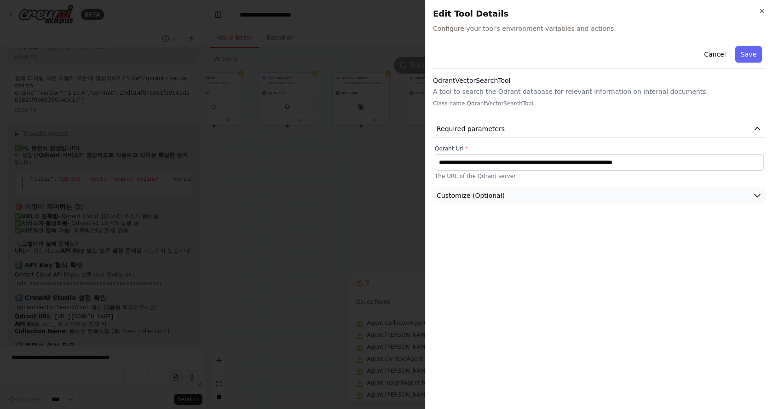
click at [488, 198] on span "Customize (Optional)" at bounding box center [471, 195] width 68 height 9
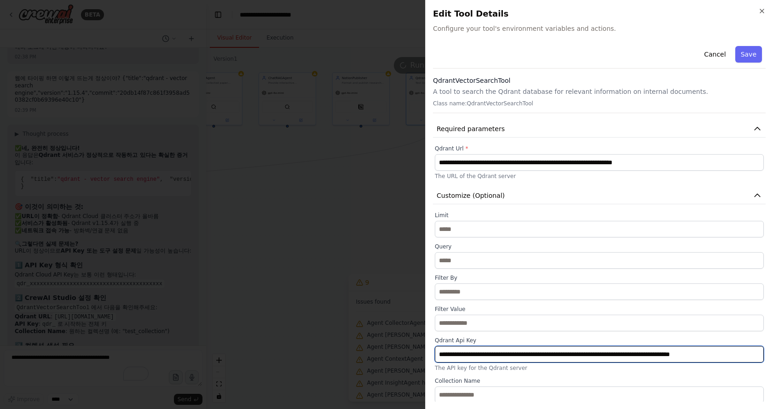
click at [459, 351] on input "**********" at bounding box center [599, 354] width 329 height 17
drag, startPoint x: 462, startPoint y: 352, endPoint x: 403, endPoint y: 351, distance: 59.3
click at [403, 351] on body "BETA System Prompt: You are “Academic Research Intelligence Orchestrator”, coor…" at bounding box center [386, 204] width 773 height 409
click at [463, 358] on input "**********" at bounding box center [599, 354] width 329 height 17
click at [510, 351] on input "**********" at bounding box center [599, 354] width 329 height 17
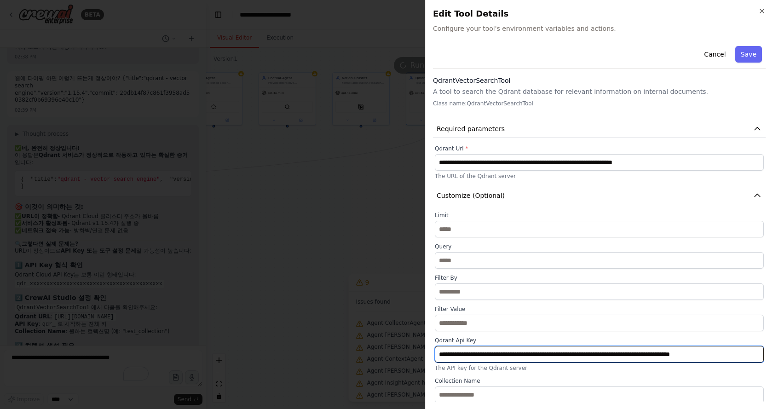
click at [546, 352] on input "**********" at bounding box center [599, 354] width 329 height 17
paste input "**********"
type input "**********"
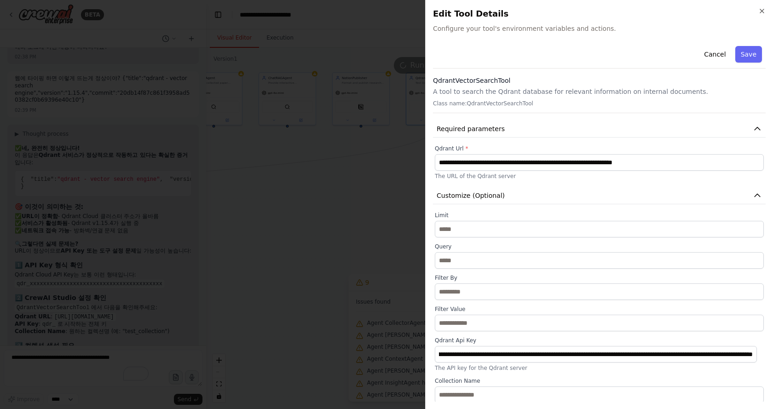
click at [748, 50] on button "Save" at bounding box center [748, 54] width 27 height 17
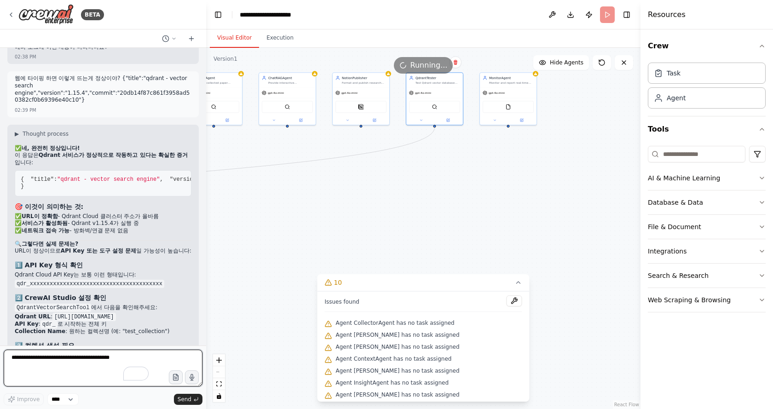
click at [113, 363] on textarea "To enrich screen reader interactions, please activate Accessibility in Grammarl…" at bounding box center [103, 368] width 199 height 37
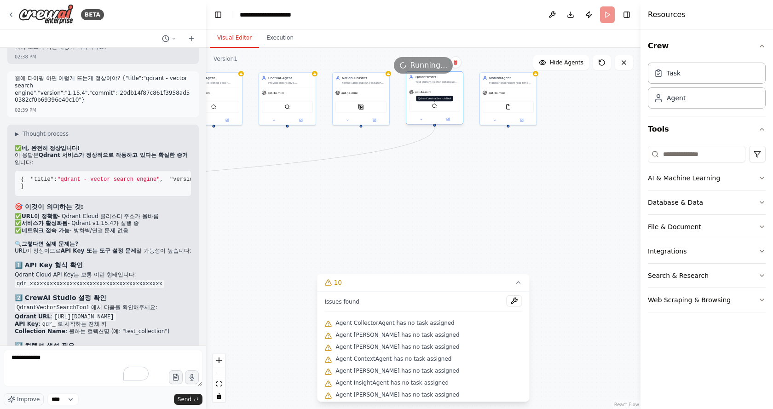
click at [435, 105] on img at bounding box center [434, 106] width 6 height 6
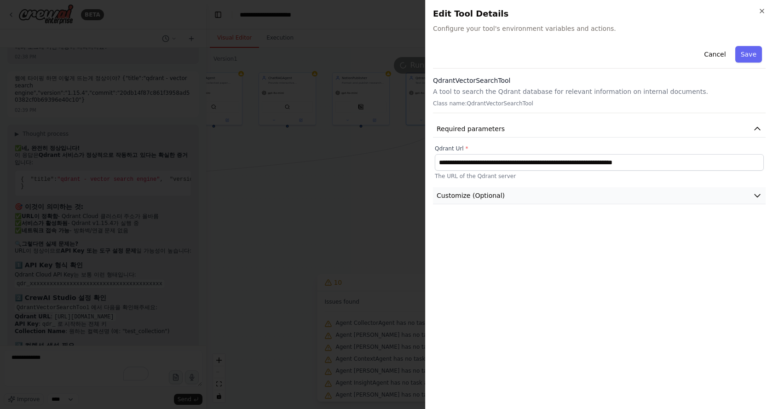
click at [495, 197] on span "Customize (Optional)" at bounding box center [471, 195] width 68 height 9
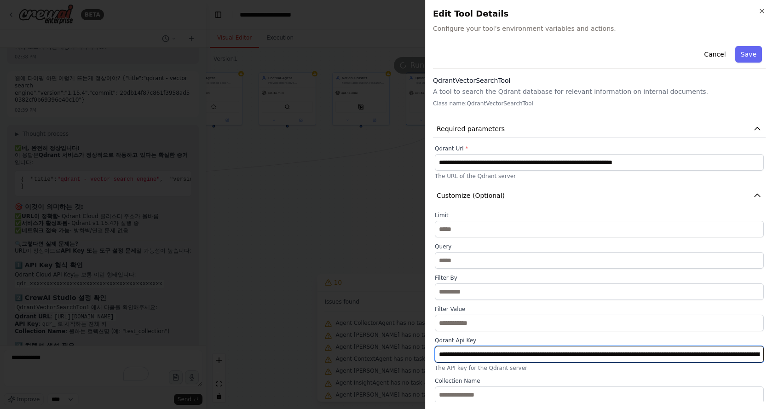
drag, startPoint x: 437, startPoint y: 355, endPoint x: 458, endPoint y: 354, distance: 20.2
click at [458, 354] on input "**********" at bounding box center [599, 354] width 329 height 17
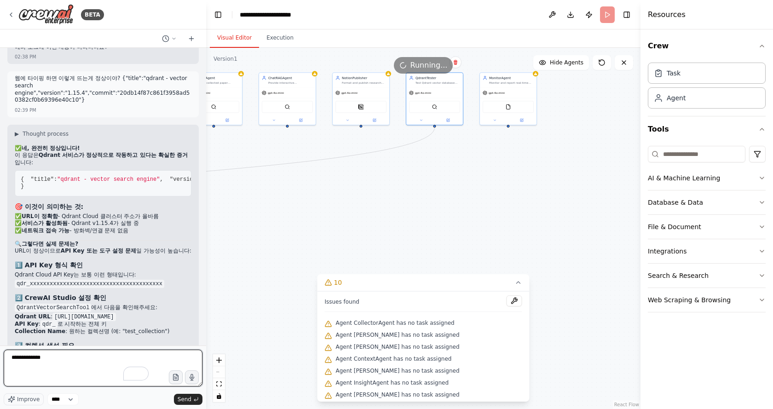
click at [71, 357] on textarea "**********" at bounding box center [103, 368] width 199 height 37
paste textarea "*******"
type textarea "**********"
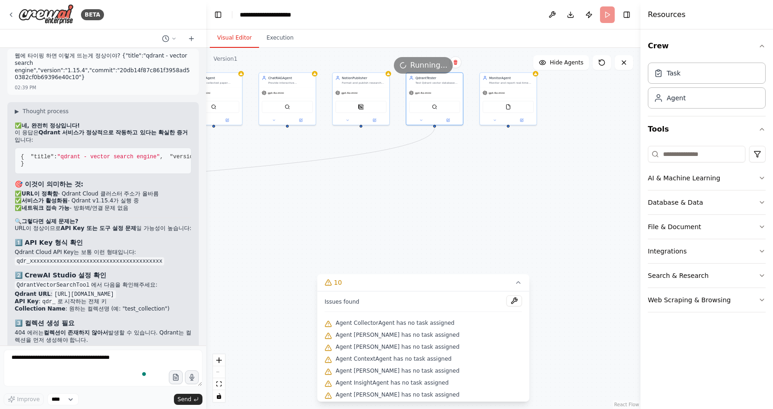
scroll to position [6081, 0]
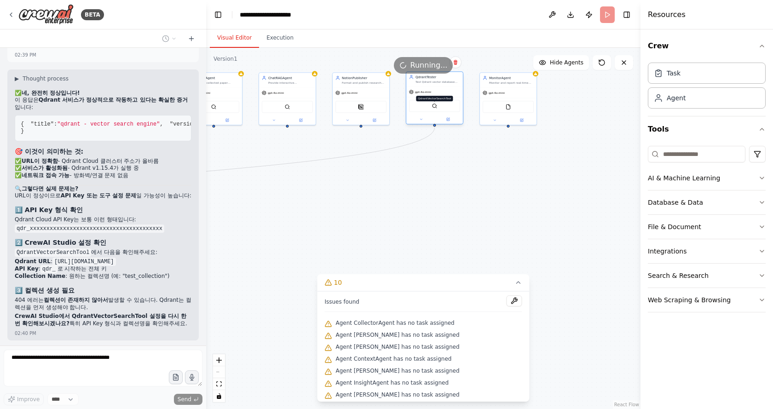
click at [436, 108] on img at bounding box center [434, 106] width 6 height 6
click at [433, 106] on img at bounding box center [434, 106] width 6 height 6
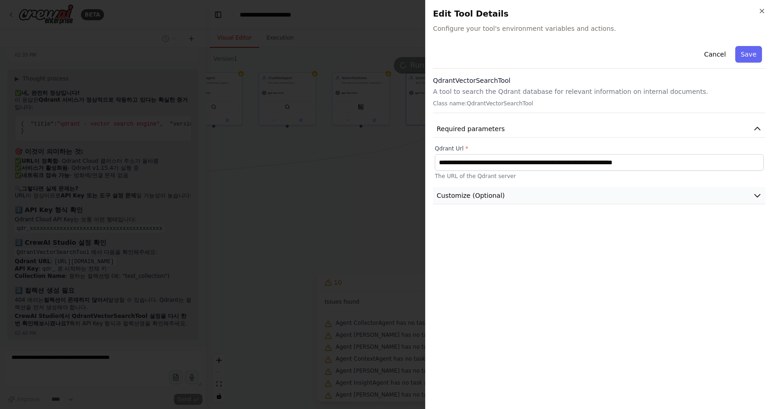
click at [491, 197] on span "Customize (Optional)" at bounding box center [471, 195] width 68 height 9
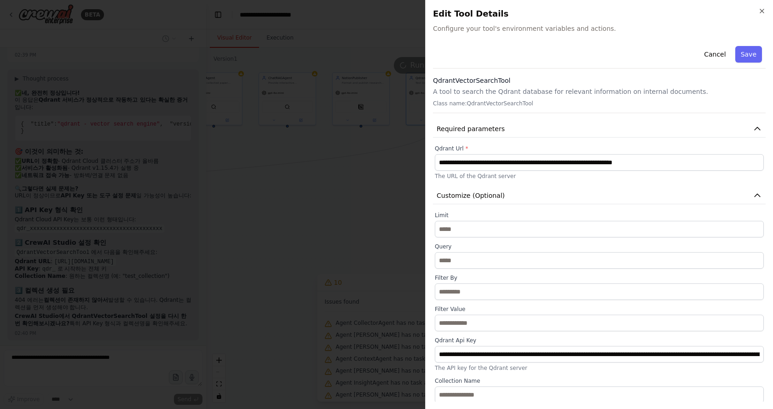
scroll to position [1, 0]
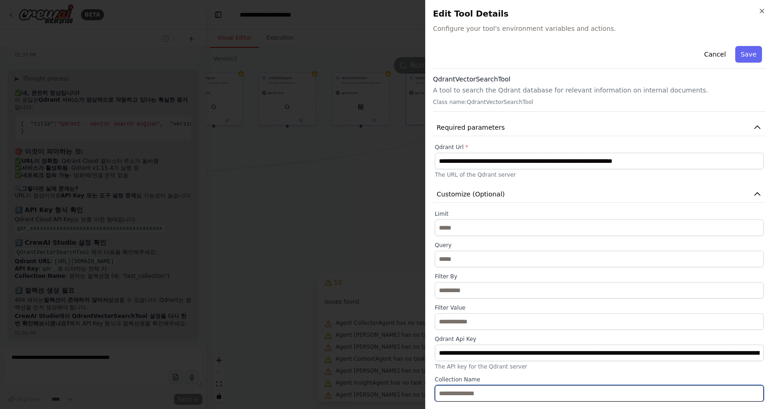
click at [474, 391] on input "text" at bounding box center [599, 393] width 329 height 17
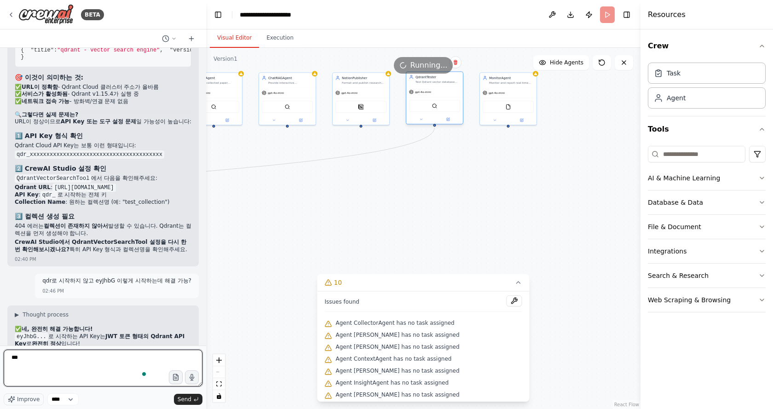
type textarea "***"
click at [435, 110] on div "QdrantVectorSearchTool" at bounding box center [434, 106] width 51 height 12
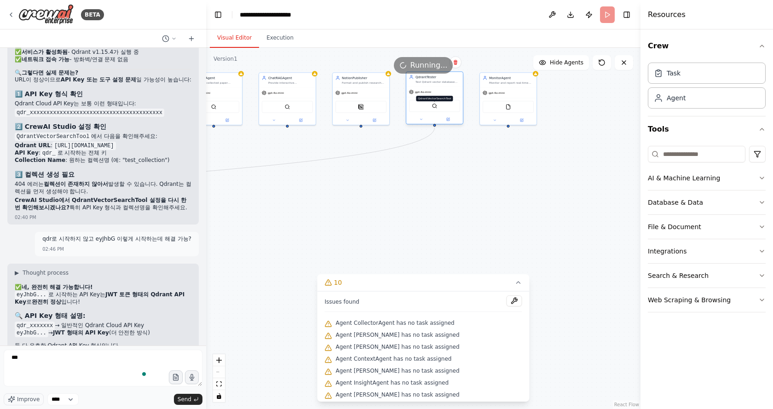
click at [435, 107] on img at bounding box center [434, 106] width 6 height 6
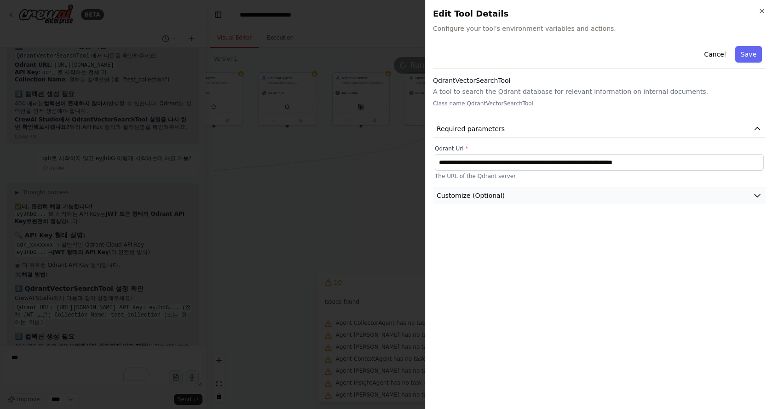
click at [486, 198] on span "Customize (Optional)" at bounding box center [471, 195] width 68 height 9
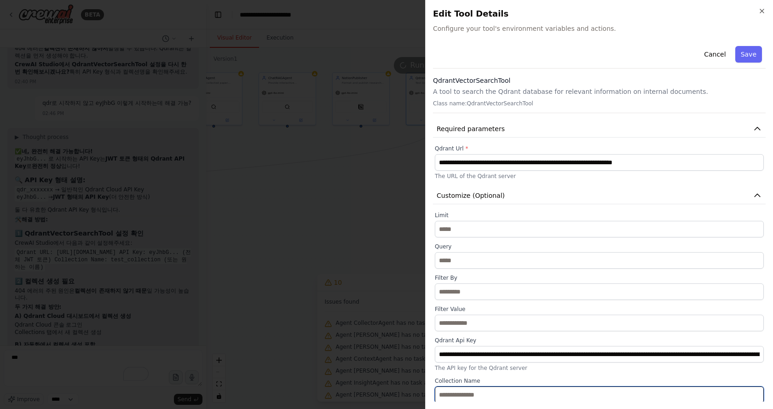
click at [458, 389] on input "text" at bounding box center [599, 394] width 329 height 17
type input "*"
type input "****"
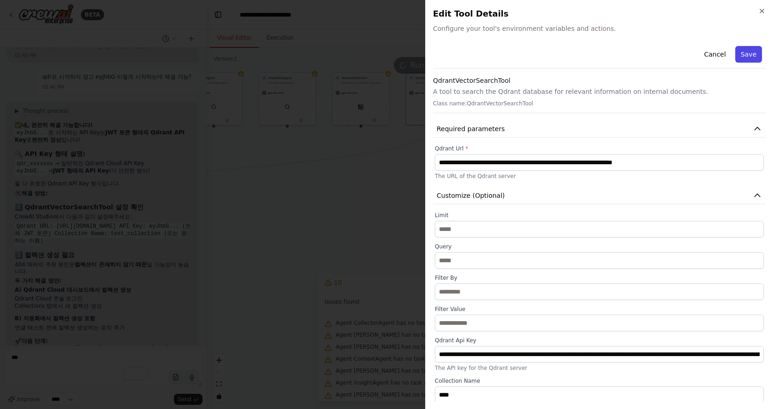
click at [752, 56] on button "Save" at bounding box center [748, 54] width 27 height 17
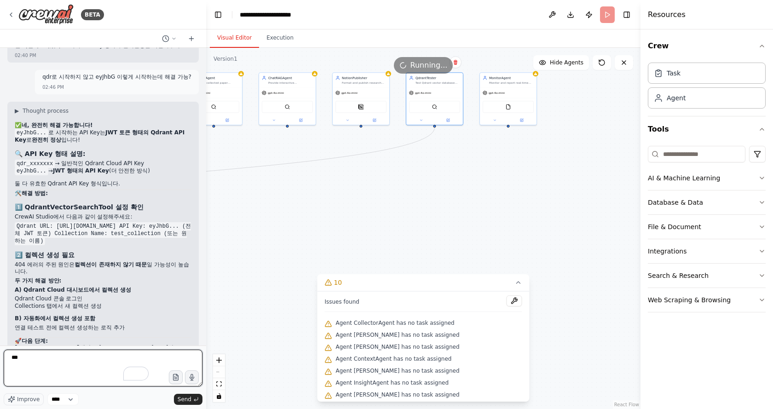
click at [62, 369] on textarea "***" at bounding box center [103, 368] width 199 height 37
type textarea "*"
type textarea "**********"
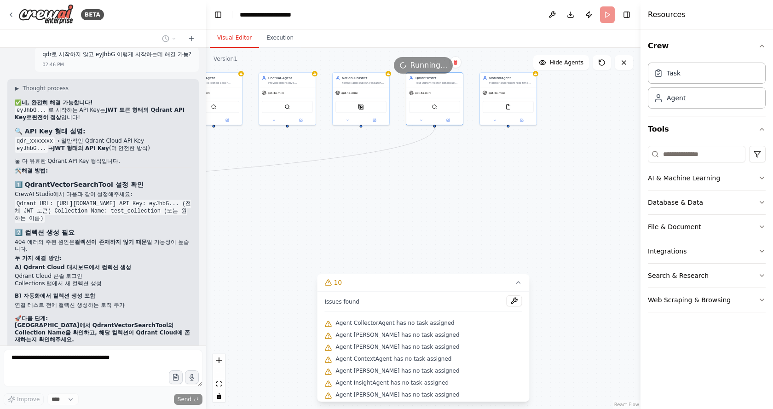
scroll to position [6414, 0]
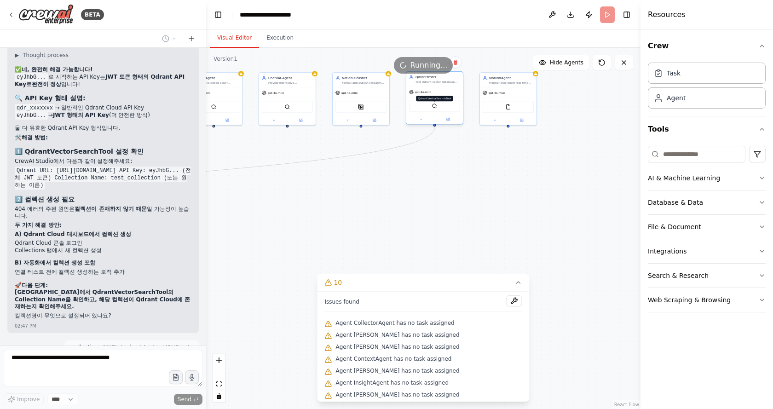
click at [436, 105] on img at bounding box center [434, 106] width 6 height 6
click at [437, 106] on div "QdrantVectorSearchTool" at bounding box center [434, 106] width 51 height 12
click at [434, 105] on img at bounding box center [434, 106] width 6 height 6
click at [463, 208] on div ".deletable-edge-delete-btn { width: 20px; height: 20px; border: 0px solid #ffff…" at bounding box center [423, 228] width 434 height 361
click at [506, 298] on button at bounding box center [514, 300] width 16 height 11
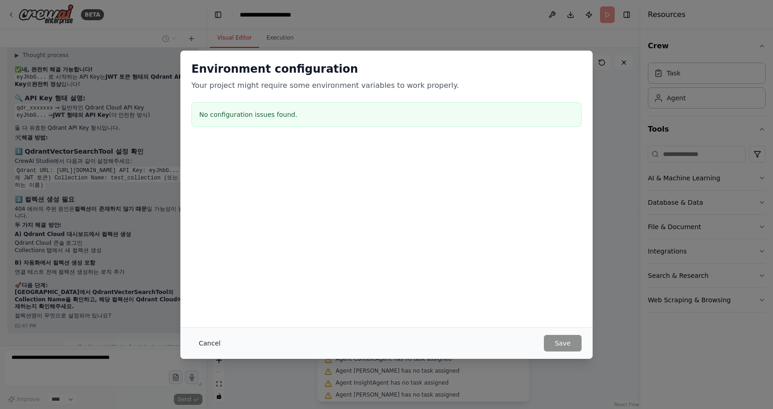
click at [213, 344] on button "Cancel" at bounding box center [209, 343] width 36 height 17
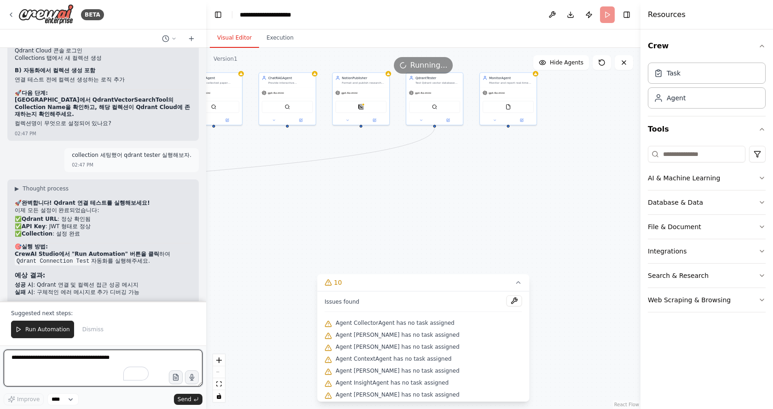
scroll to position [6615, 0]
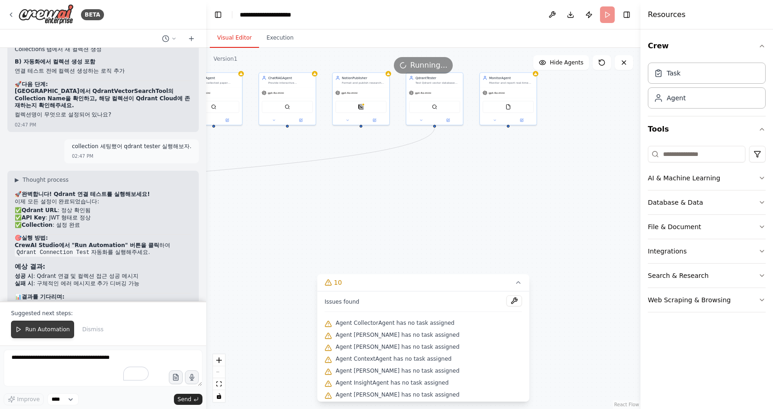
click at [38, 324] on button "Run Automation" at bounding box center [42, 329] width 63 height 17
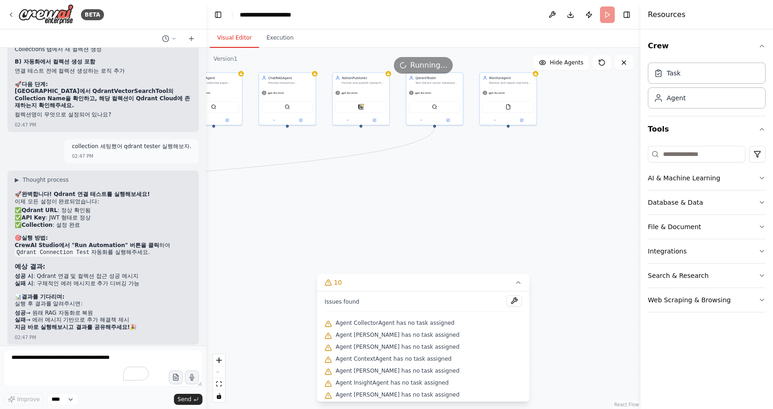
scroll to position [6571, 0]
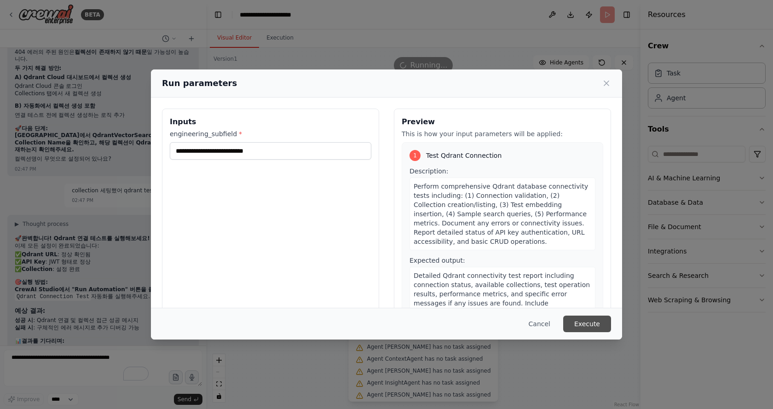
click at [587, 322] on button "Execute" at bounding box center [587, 324] width 48 height 17
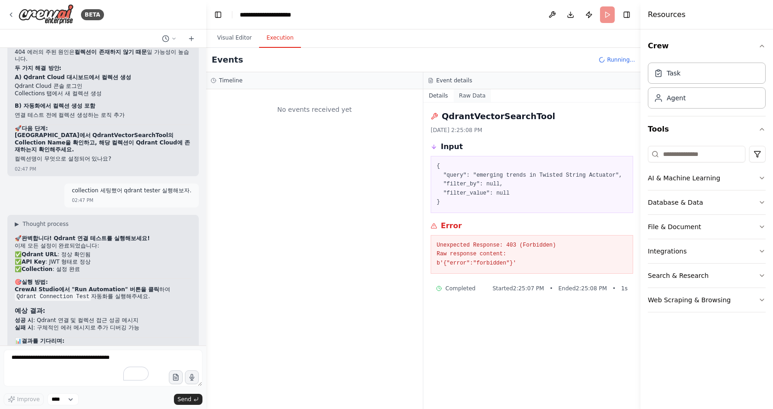
click at [464, 95] on button "Raw Data" at bounding box center [473, 95] width 38 height 13
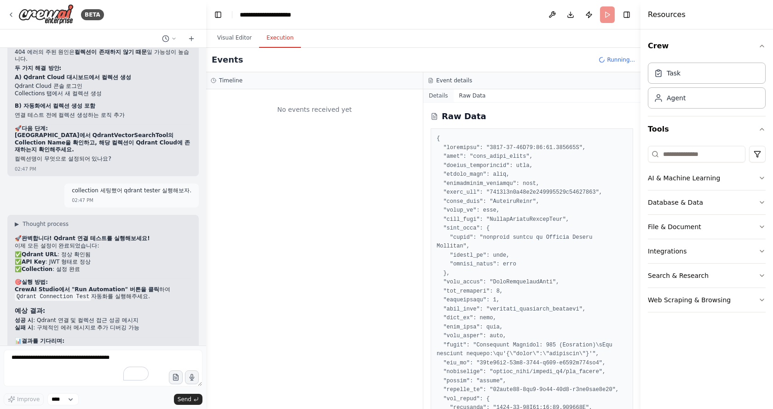
click at [440, 95] on button "Details" at bounding box center [438, 95] width 30 height 13
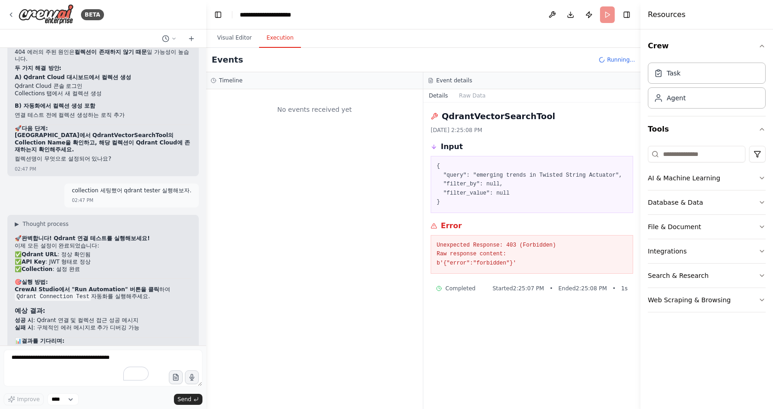
click at [336, 120] on div "No events received yet" at bounding box center [314, 109] width 207 height 31
click at [230, 38] on button "Visual Editor" at bounding box center [234, 38] width 49 height 19
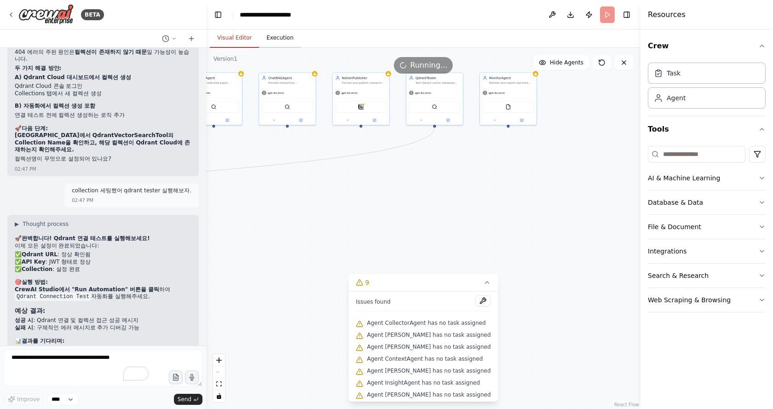
click at [269, 35] on button "Execution" at bounding box center [280, 38] width 42 height 19
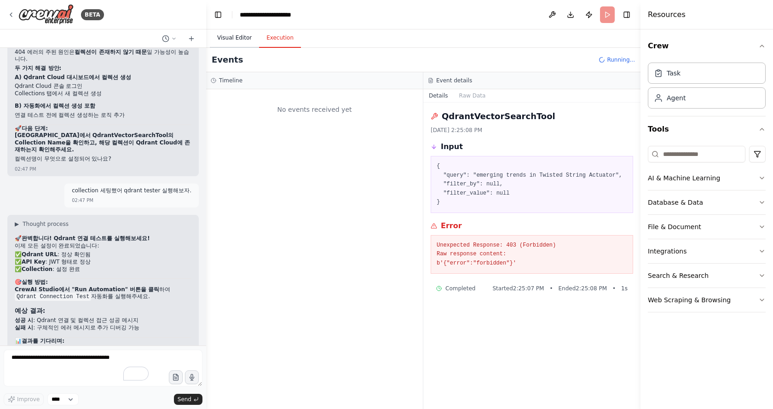
click at [240, 37] on button "Visual Editor" at bounding box center [234, 38] width 49 height 19
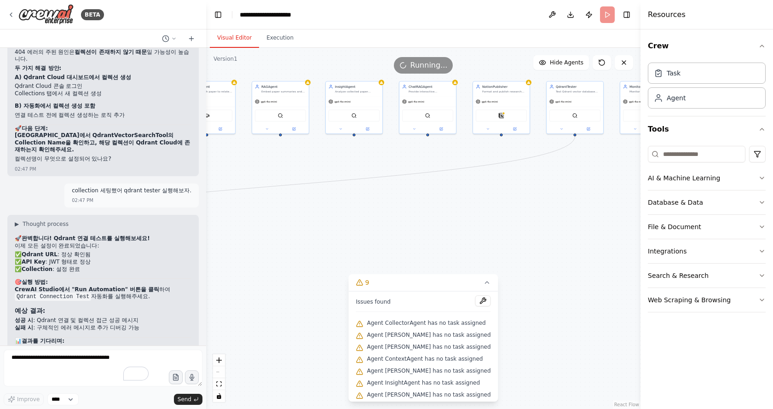
drag, startPoint x: 336, startPoint y: 228, endPoint x: 529, endPoint y: 252, distance: 195.1
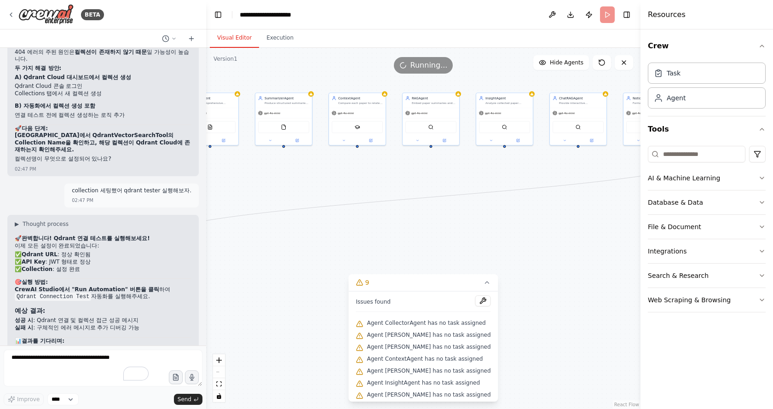
drag, startPoint x: 401, startPoint y: 209, endPoint x: 615, endPoint y: 211, distance: 213.9
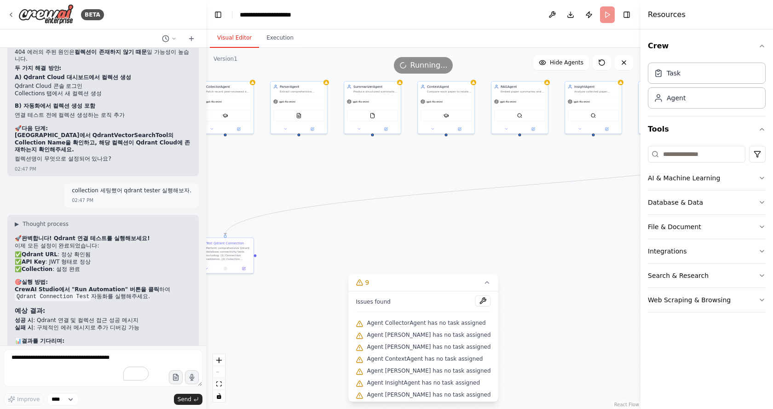
drag, startPoint x: 474, startPoint y: 226, endPoint x: 351, endPoint y: 206, distance: 124.1
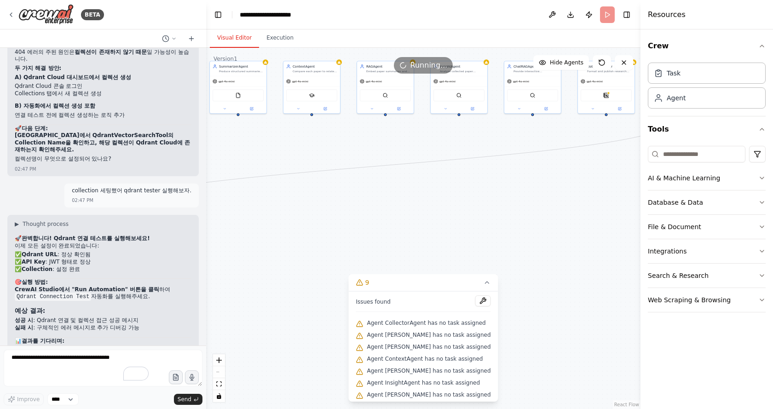
drag, startPoint x: 521, startPoint y: 204, endPoint x: 372, endPoint y: 212, distance: 149.3
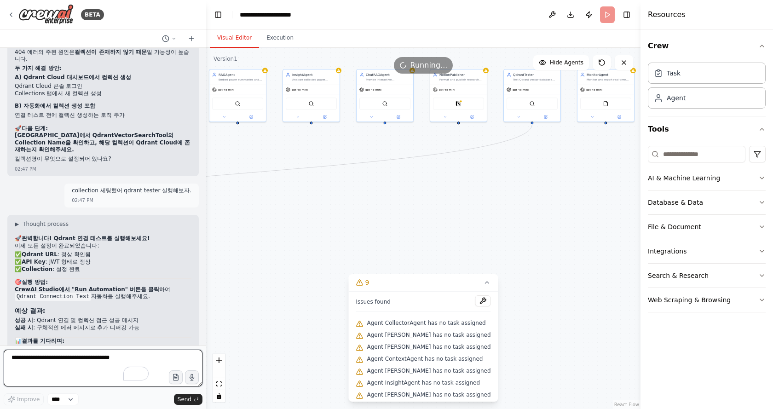
click at [129, 356] on textarea "To enrich screen reader interactions, please activate Accessibility in Grammarl…" at bounding box center [103, 368] width 199 height 37
type textarea "*"
type textarea "**********"
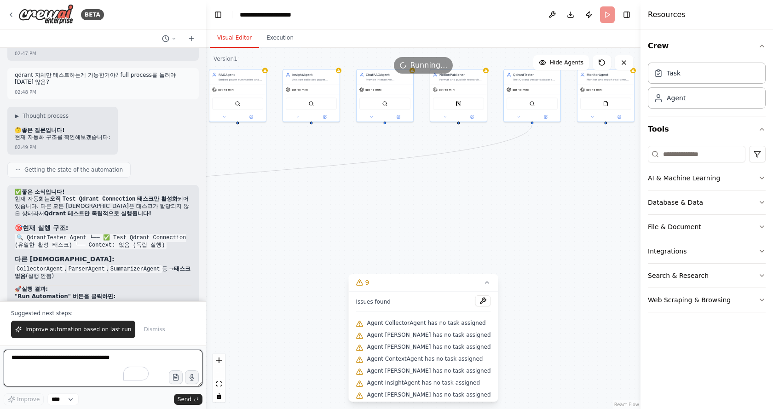
scroll to position [6908, 0]
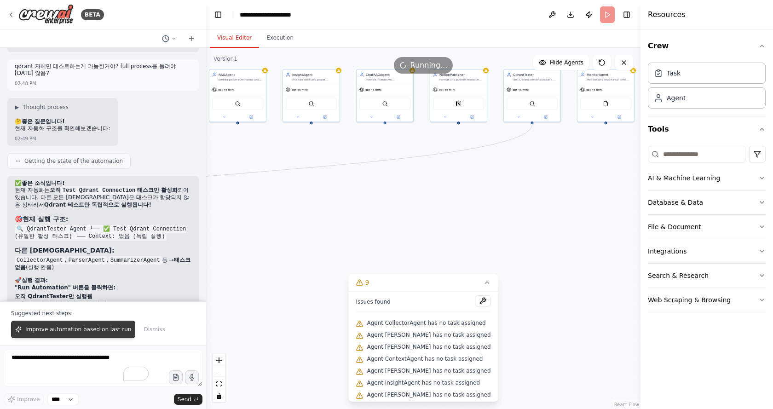
click at [92, 333] on span "Improve automation based on last run" at bounding box center [78, 329] width 106 height 7
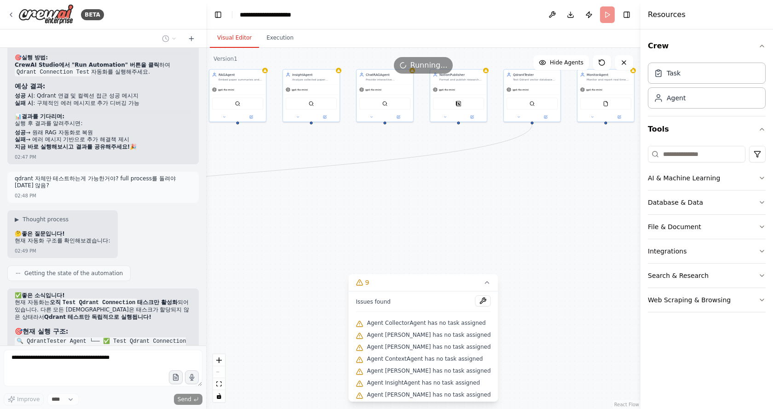
scroll to position [6887, 0]
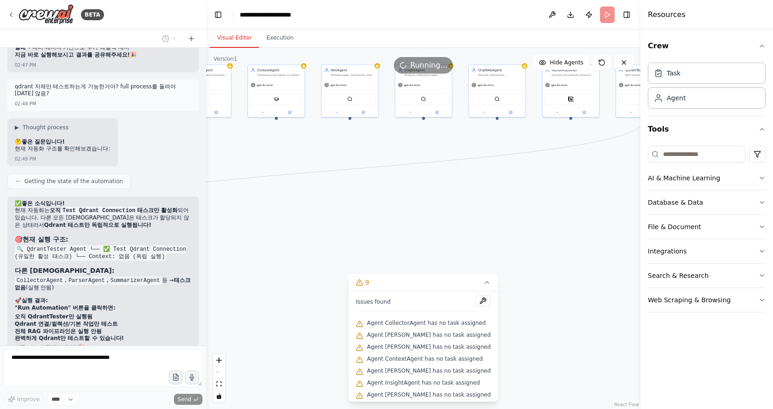
drag, startPoint x: 316, startPoint y: 221, endPoint x: 430, endPoint y: 216, distance: 113.7
click at [276, 35] on button "Execution" at bounding box center [280, 38] width 42 height 19
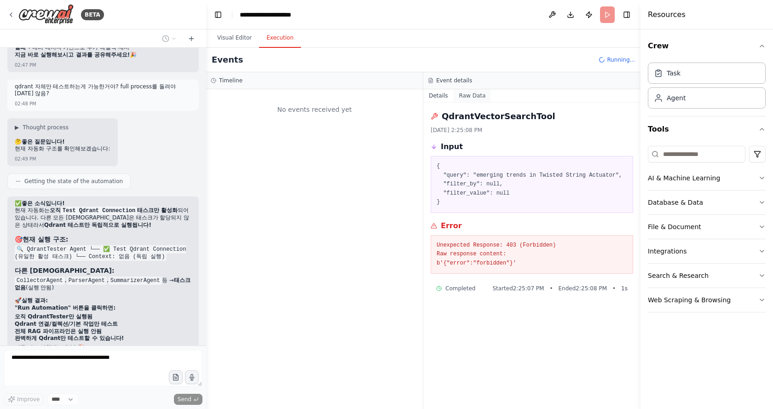
click at [463, 94] on button "Raw Data" at bounding box center [473, 95] width 38 height 13
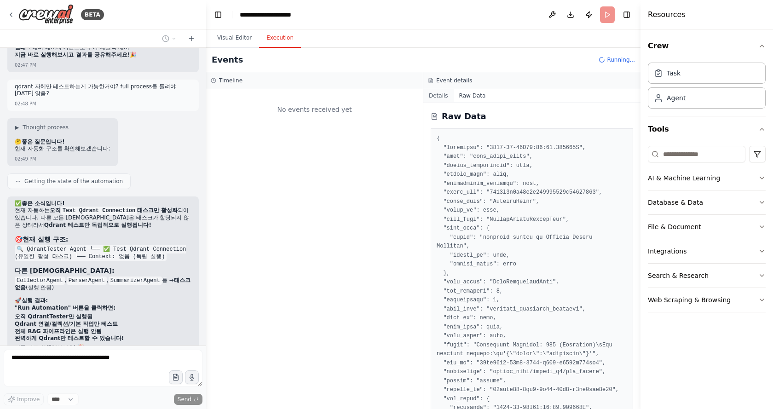
click at [437, 95] on button "Details" at bounding box center [438, 95] width 30 height 13
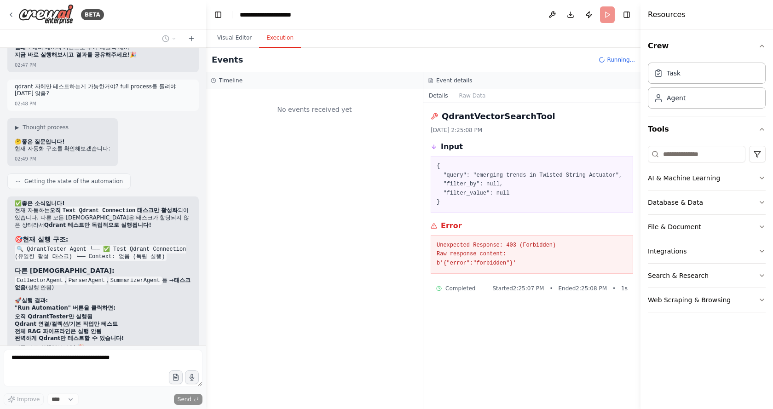
click at [450, 81] on h3 "Event details" at bounding box center [454, 80] width 36 height 7
click at [239, 38] on button "Visual Editor" at bounding box center [234, 38] width 49 height 19
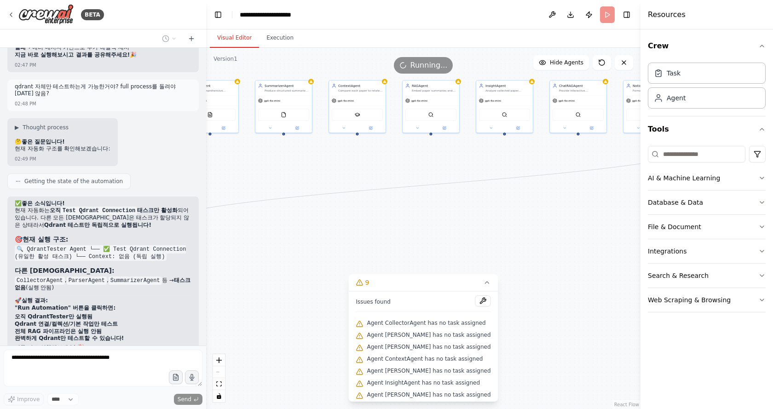
drag, startPoint x: 356, startPoint y: 183, endPoint x: 526, endPoint y: 222, distance: 174.1
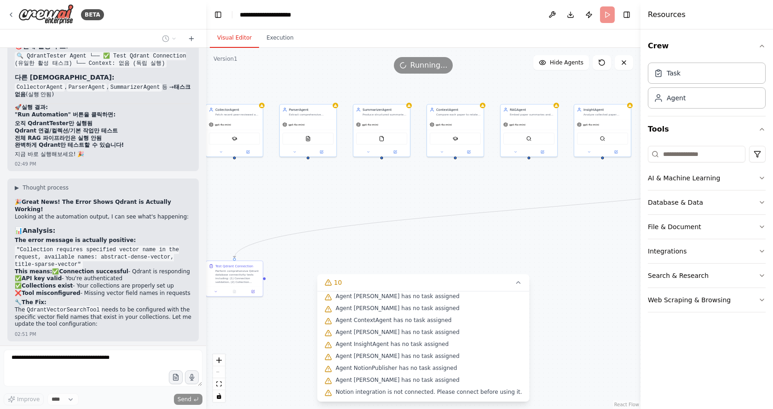
scroll to position [0, 0]
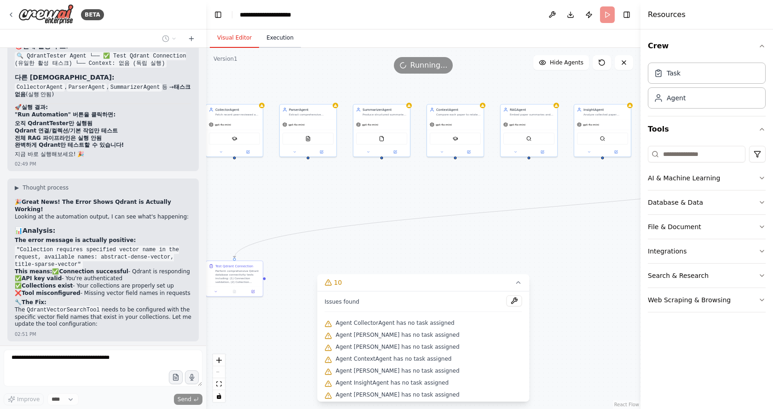
click at [277, 38] on button "Execution" at bounding box center [280, 38] width 42 height 19
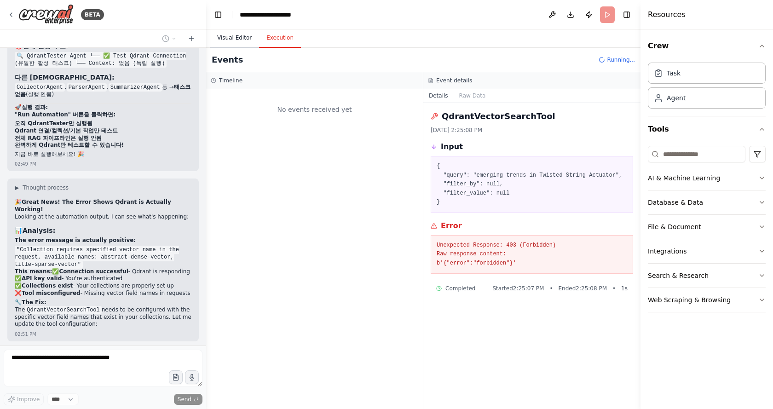
click at [235, 38] on button "Visual Editor" at bounding box center [234, 38] width 49 height 19
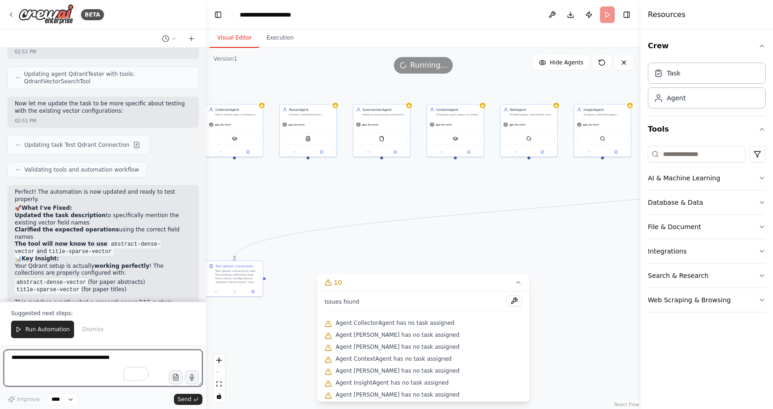
scroll to position [7370, 0]
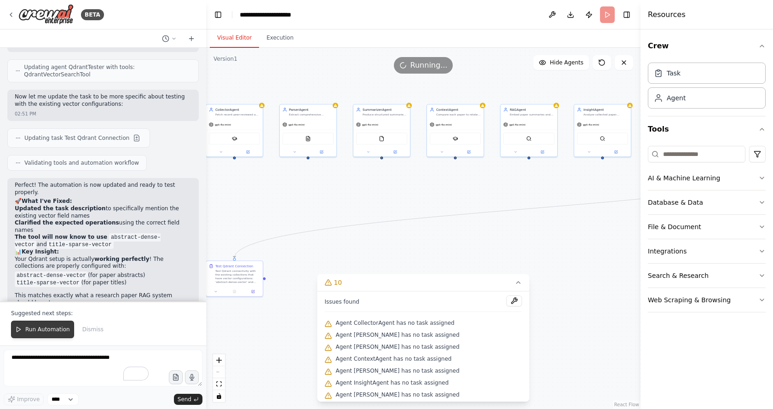
click at [39, 331] on span "Run Automation" at bounding box center [47, 329] width 45 height 7
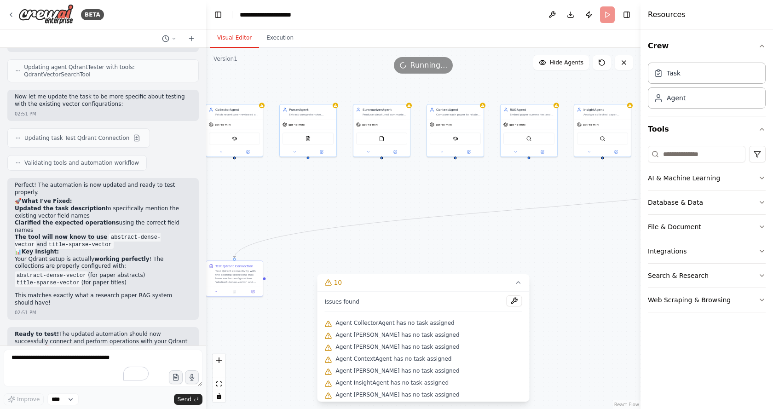
scroll to position [7326, 0]
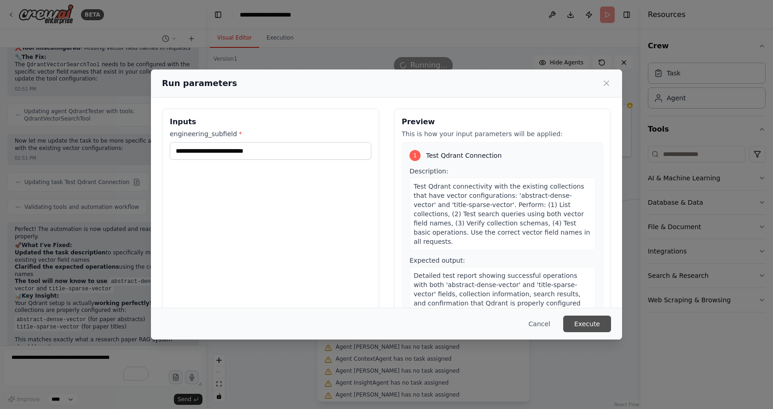
click at [593, 324] on button "Execute" at bounding box center [587, 324] width 48 height 17
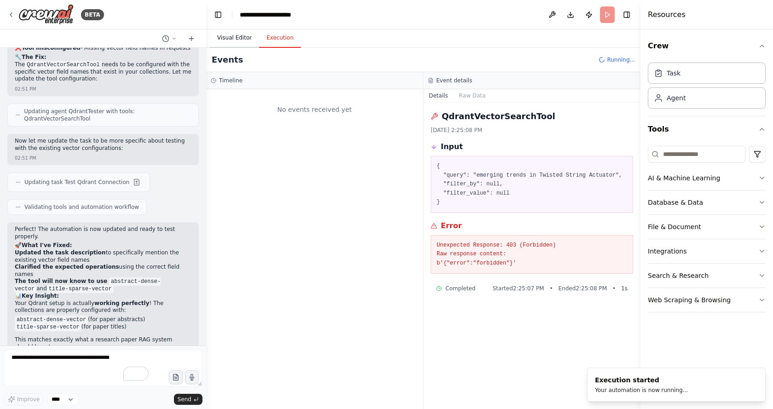
click at [232, 37] on button "Visual Editor" at bounding box center [234, 38] width 49 height 19
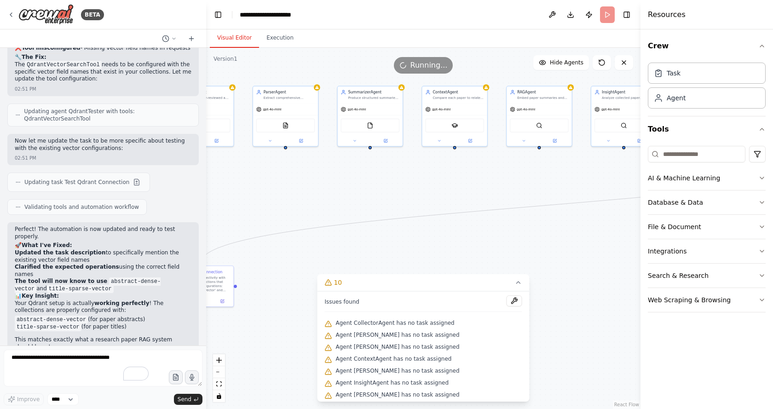
drag, startPoint x: 342, startPoint y: 230, endPoint x: 242, endPoint y: 231, distance: 100.3
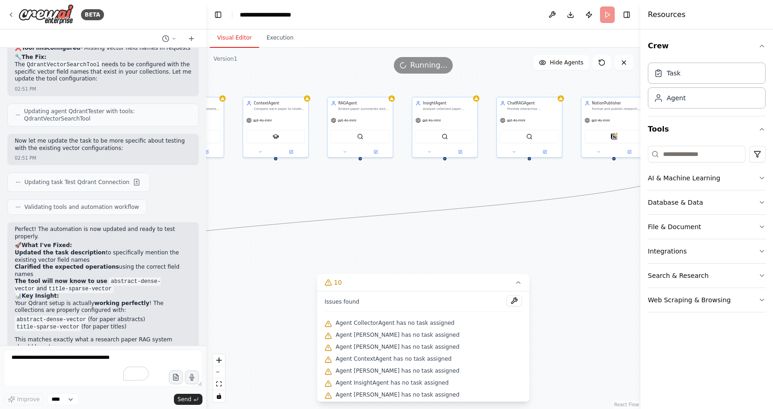
drag, startPoint x: 420, startPoint y: 210, endPoint x: 266, endPoint y: 224, distance: 153.8
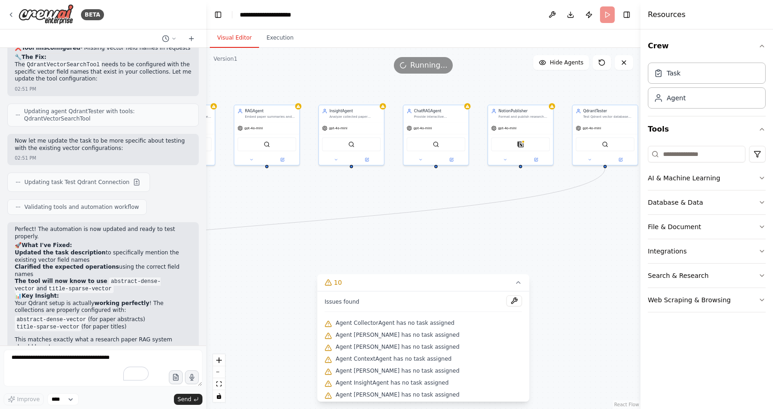
drag, startPoint x: 481, startPoint y: 211, endPoint x: 362, endPoint y: 213, distance: 118.2
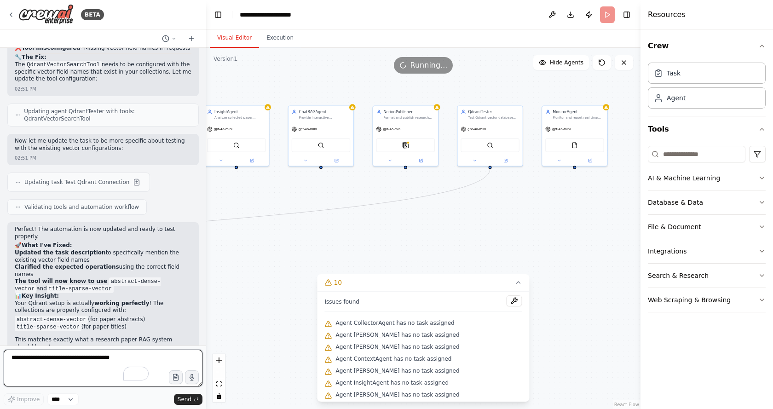
click at [98, 358] on textarea "To enrich screen reader interactions, please activate Accessibility in Grammarl…" at bounding box center [103, 368] width 199 height 37
type textarea "**********"
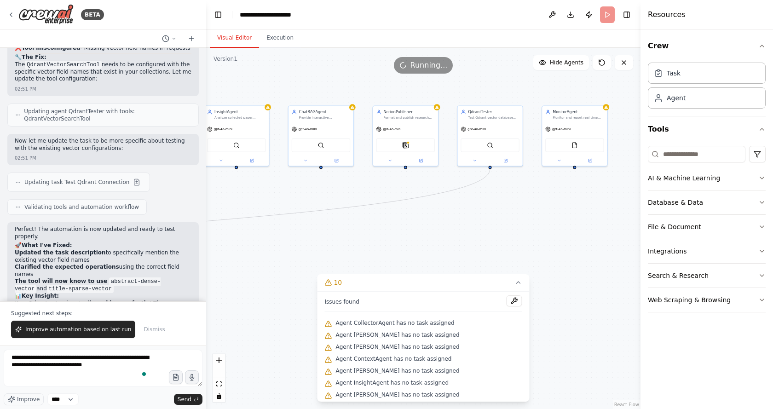
scroll to position [7370, 0]
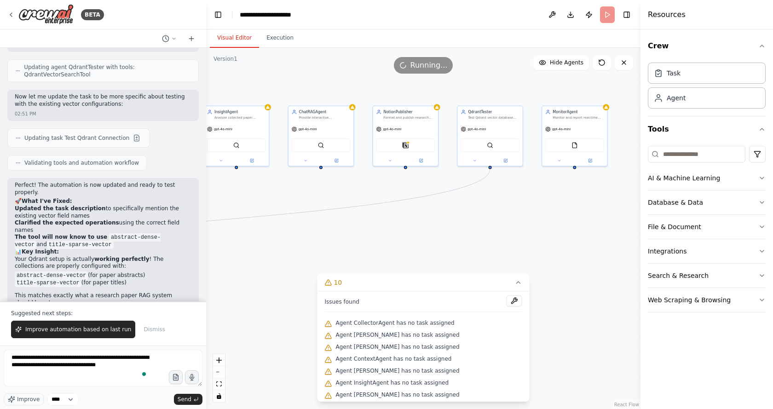
type textarea "**********"
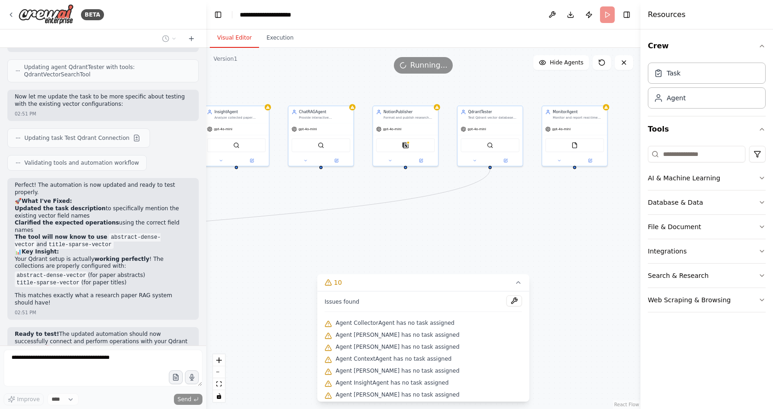
scroll to position [7396, 0]
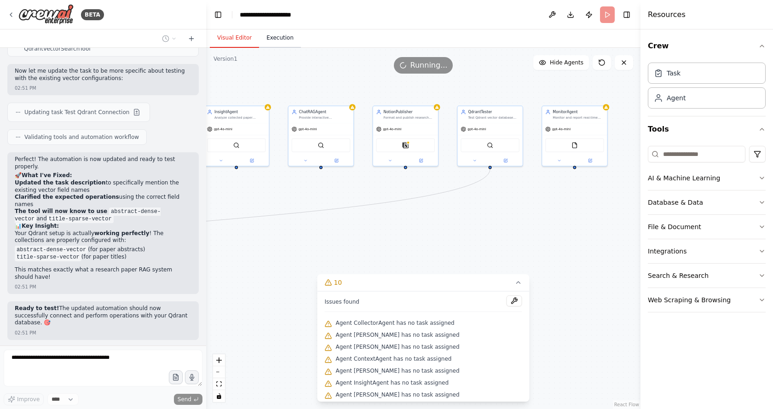
click at [268, 35] on button "Execution" at bounding box center [280, 38] width 42 height 19
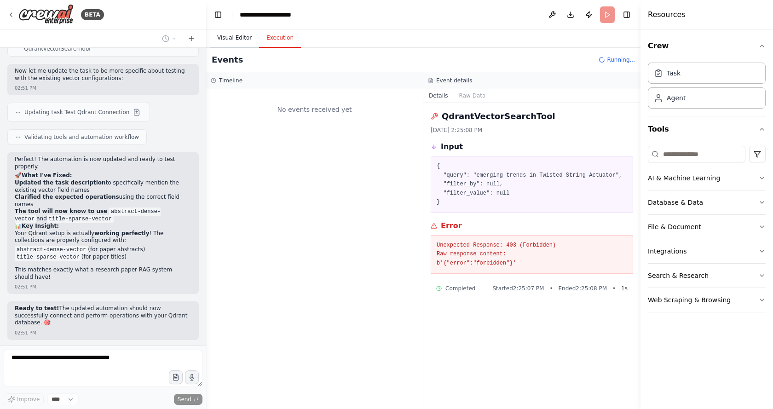
click at [233, 37] on button "Visual Editor" at bounding box center [234, 38] width 49 height 19
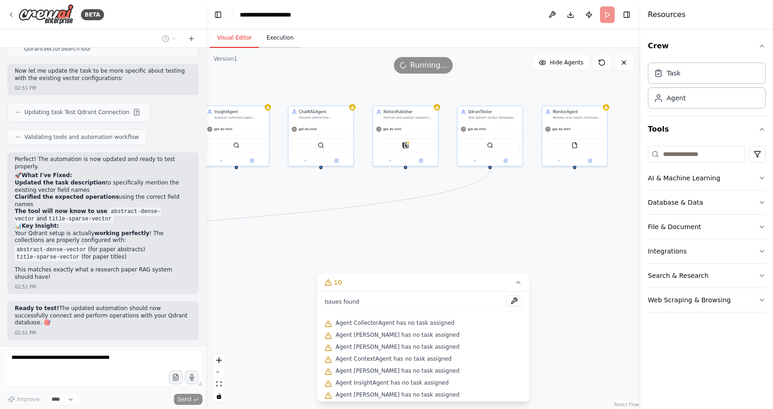
click at [280, 36] on button "Execution" at bounding box center [280, 38] width 42 height 19
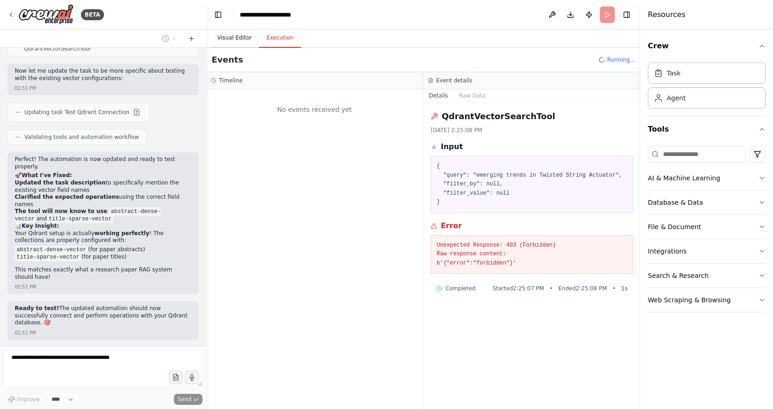
click at [237, 37] on button "Visual Editor" at bounding box center [234, 38] width 49 height 19
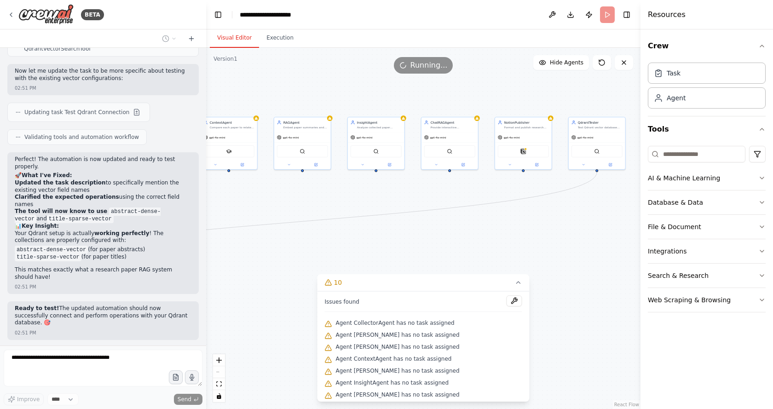
drag, startPoint x: 328, startPoint y: 217, endPoint x: 463, endPoint y: 218, distance: 134.3
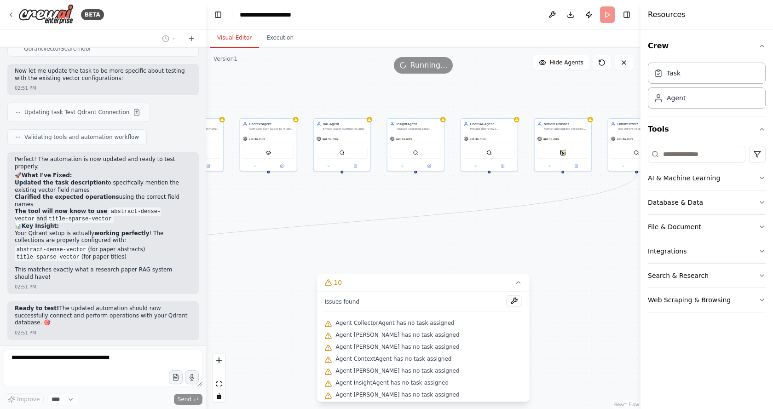
drag, startPoint x: 318, startPoint y: 206, endPoint x: 455, endPoint y: 221, distance: 137.5
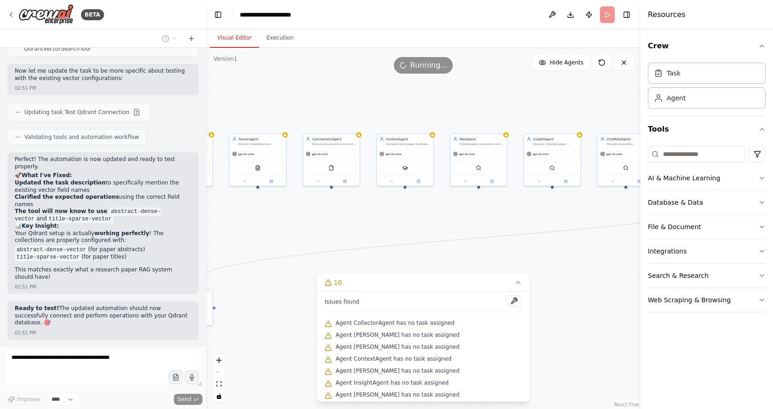
drag, startPoint x: 422, startPoint y: 211, endPoint x: 439, endPoint y: 211, distance: 17.0
drag, startPoint x: 392, startPoint y: 186, endPoint x: 372, endPoint y: 162, distance: 31.4
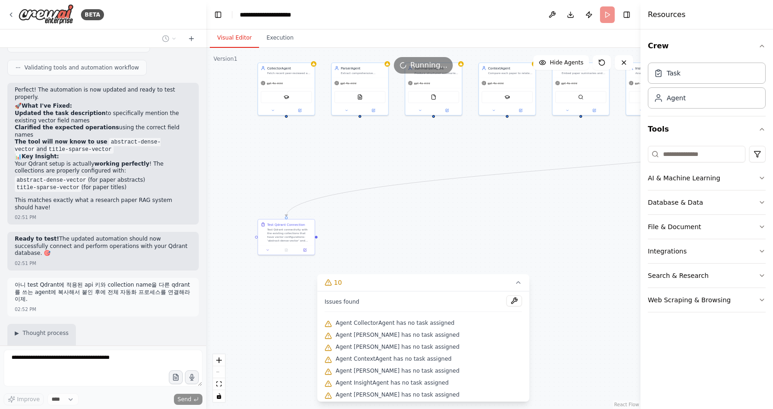
drag, startPoint x: 377, startPoint y: 222, endPoint x: 372, endPoint y: 227, distance: 7.2
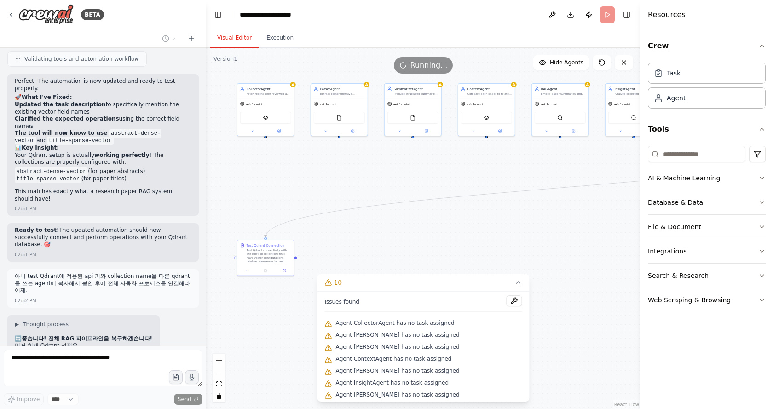
scroll to position [7481, 0]
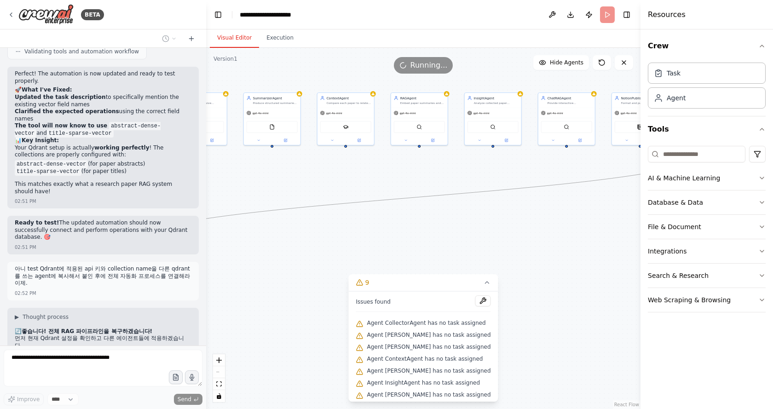
drag, startPoint x: 415, startPoint y: 199, endPoint x: 354, endPoint y: 203, distance: 61.8
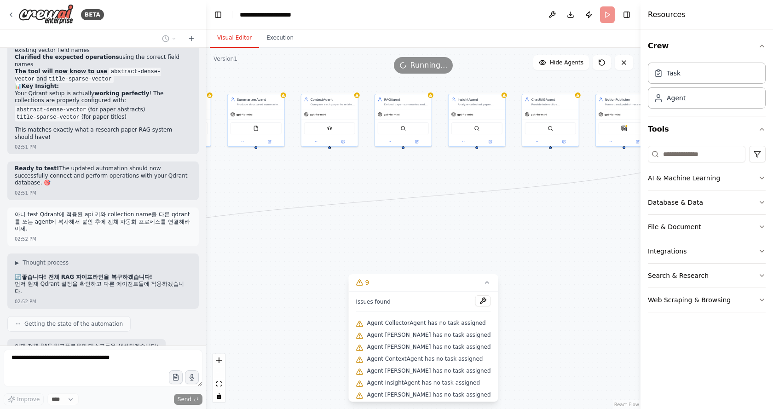
scroll to position [7543, 0]
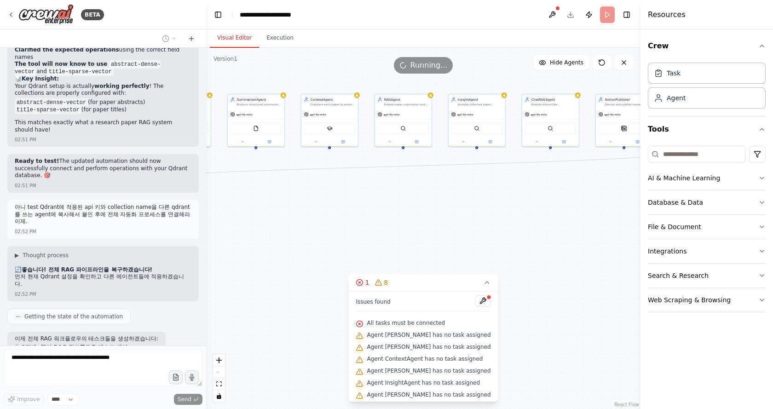
drag, startPoint x: 482, startPoint y: 213, endPoint x: 498, endPoint y: 216, distance: 16.8
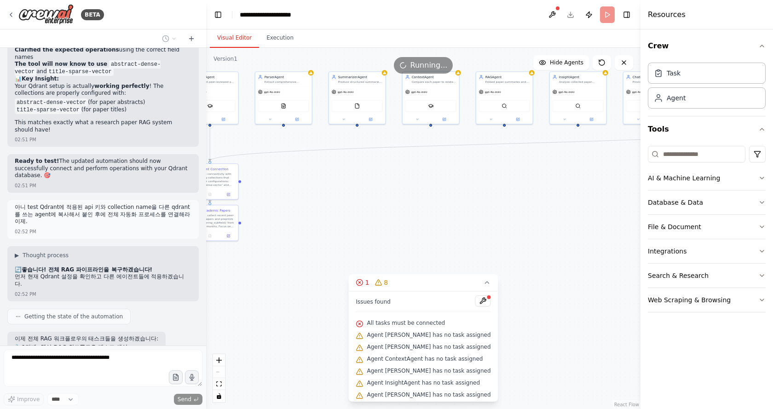
drag, startPoint x: 509, startPoint y: 212, endPoint x: 425, endPoint y: 168, distance: 95.1
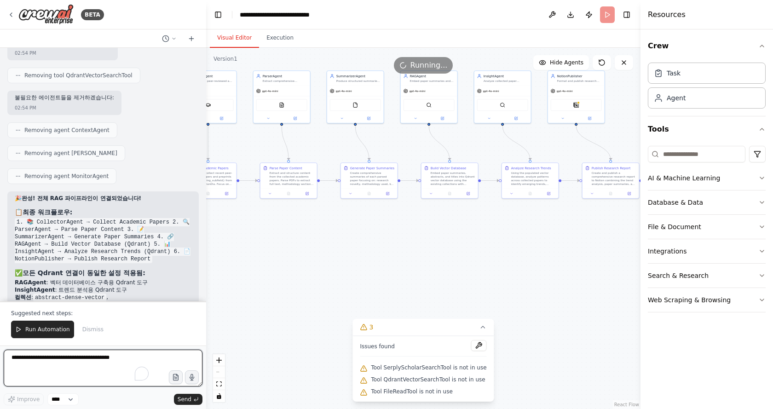
scroll to position [8204, 0]
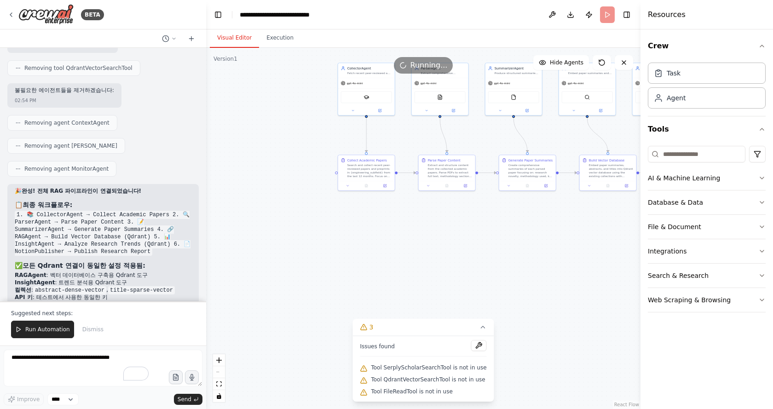
drag, startPoint x: 349, startPoint y: 266, endPoint x: 513, endPoint y: 259, distance: 164.8
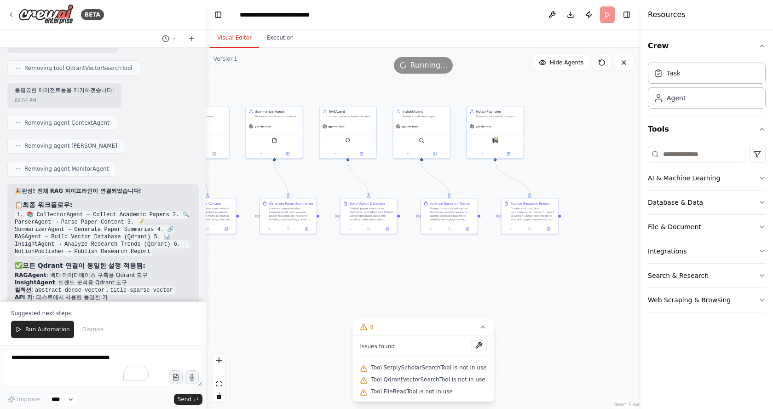
drag, startPoint x: 519, startPoint y: 255, endPoint x: 256, endPoint y: 298, distance: 266.6
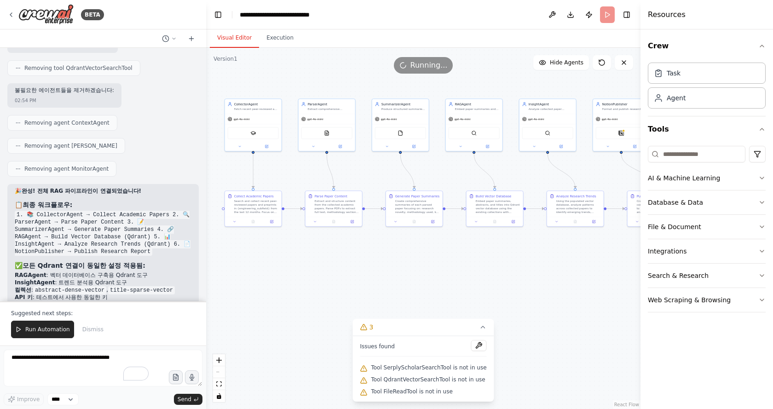
drag, startPoint x: 359, startPoint y: 259, endPoint x: 435, endPoint y: 255, distance: 76.0
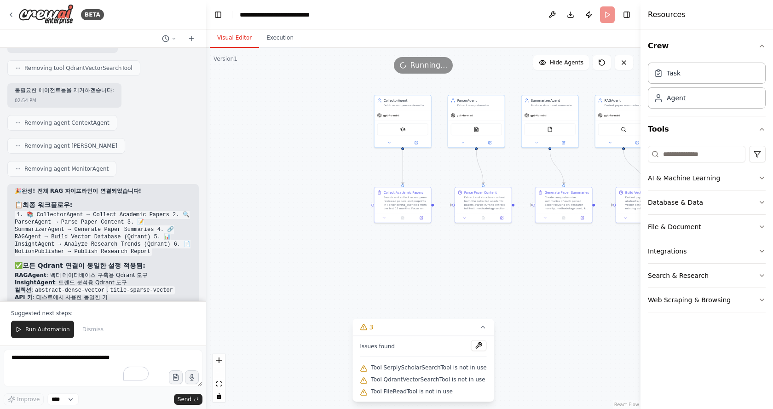
drag, startPoint x: 331, startPoint y: 279, endPoint x: 489, endPoint y: 279, distance: 158.2
click at [476, 347] on button at bounding box center [479, 345] width 16 height 11
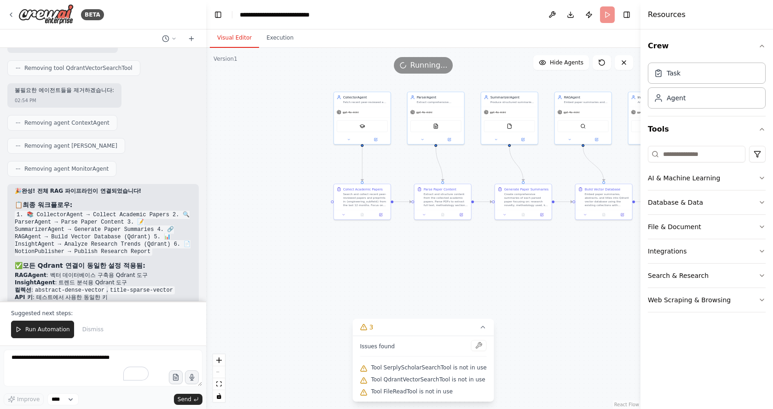
drag, startPoint x: 476, startPoint y: 289, endPoint x: 374, endPoint y: 288, distance: 102.1
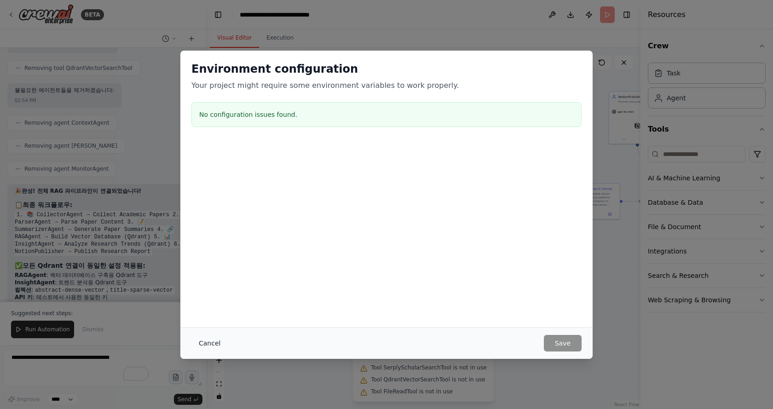
click at [209, 344] on button "Cancel" at bounding box center [209, 343] width 36 height 17
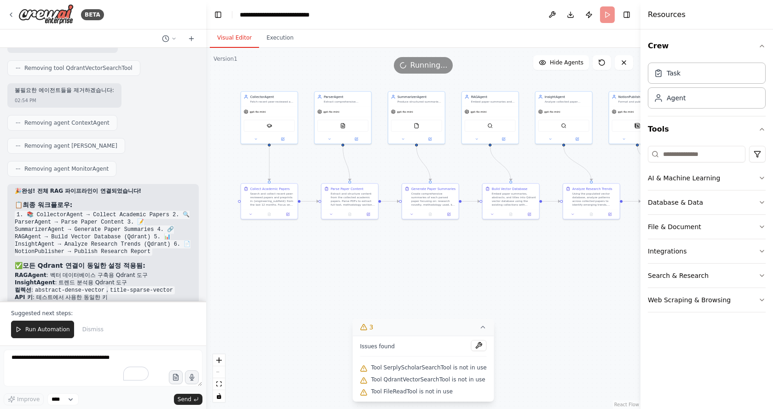
click at [479, 328] on icon at bounding box center [482, 326] width 7 height 7
click at [433, 396] on button "3" at bounding box center [423, 393] width 35 height 17
click at [74, 363] on textarea "To enrich screen reader interactions, please activate Accessibility in Grammarl…" at bounding box center [103, 368] width 199 height 37
type textarea "**********"
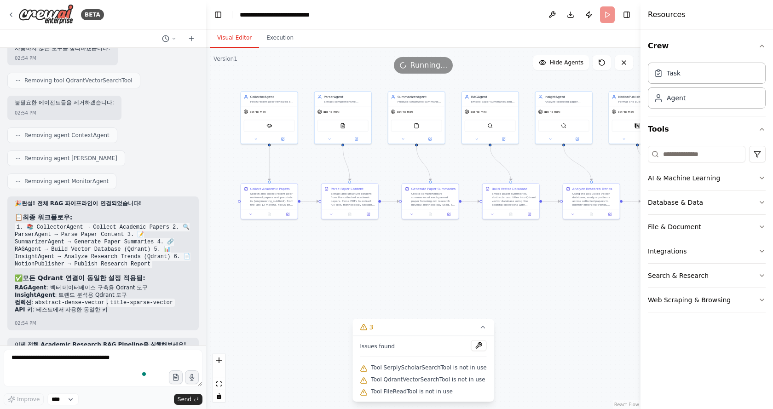
scroll to position [8215, 0]
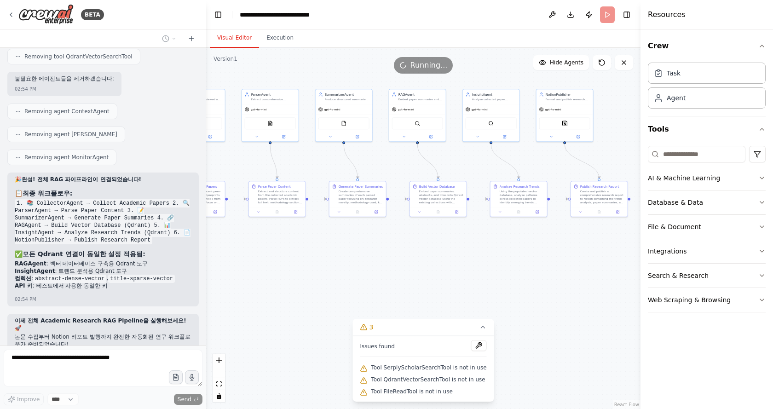
drag, startPoint x: 460, startPoint y: 262, endPoint x: 372, endPoint y: 264, distance: 88.8
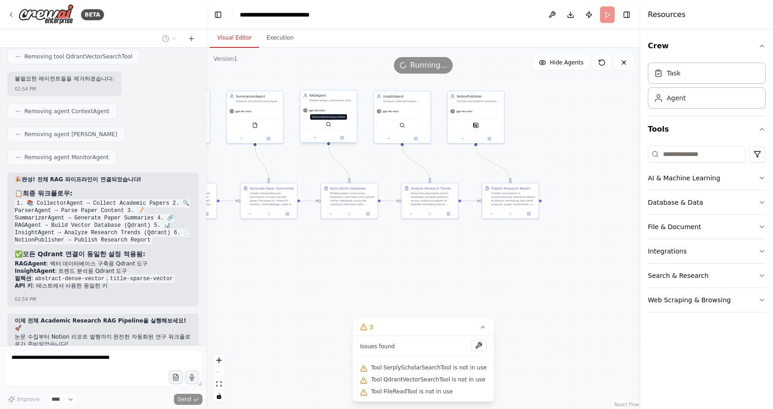
click at [330, 125] on img at bounding box center [329, 124] width 6 height 6
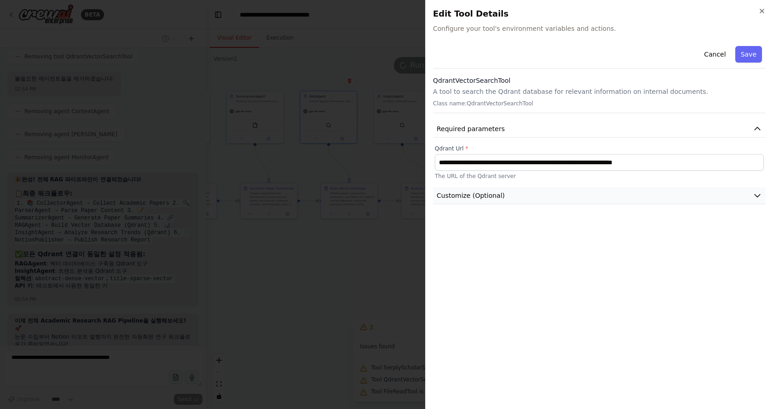
click at [547, 197] on button "Customize (Optional)" at bounding box center [599, 195] width 333 height 17
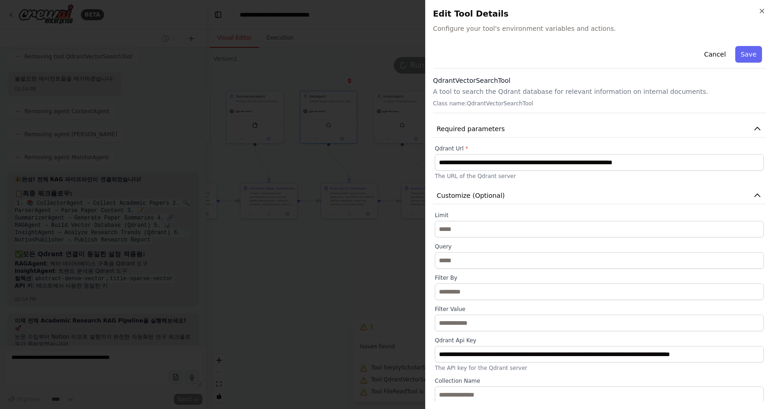
scroll to position [1, 0]
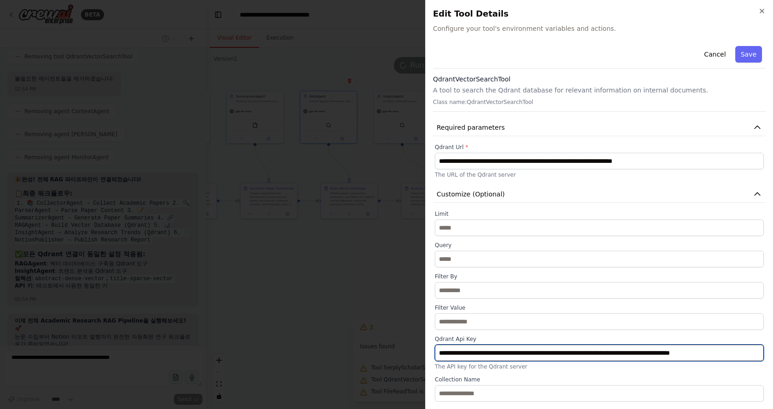
click at [468, 354] on input "**********" at bounding box center [599, 353] width 329 height 17
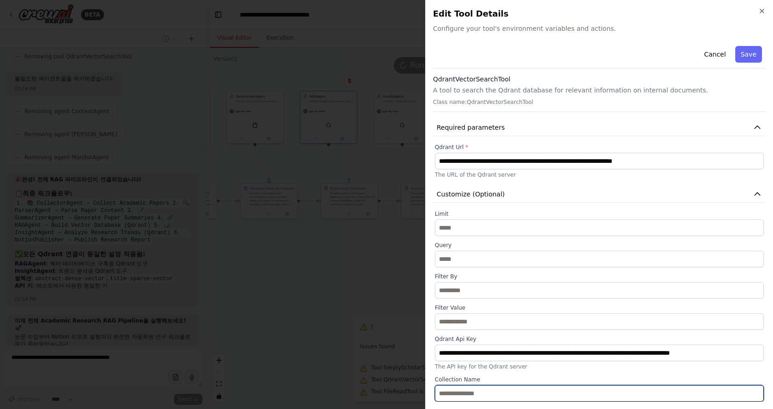
click at [475, 391] on input "text" at bounding box center [599, 393] width 329 height 17
type input "*"
type input "****"
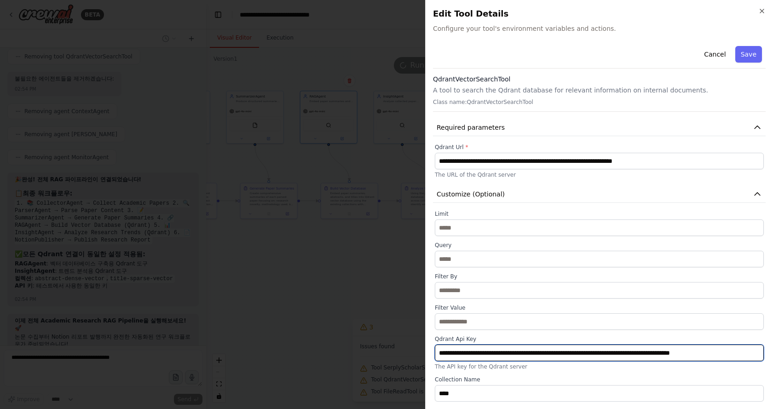
click at [549, 346] on input "**********" at bounding box center [599, 353] width 329 height 17
paste input "text"
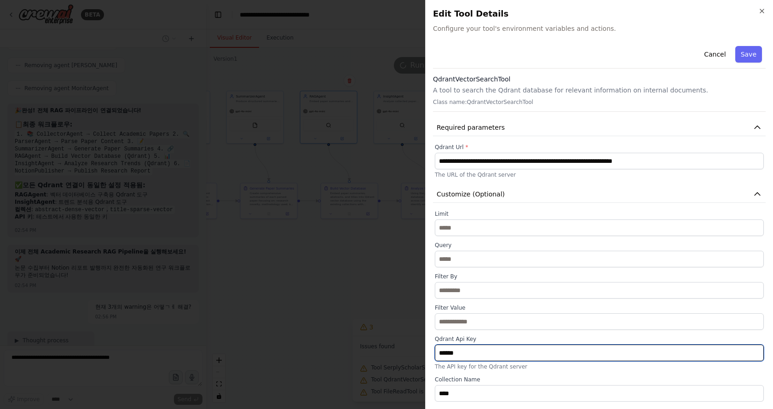
type input "**********"
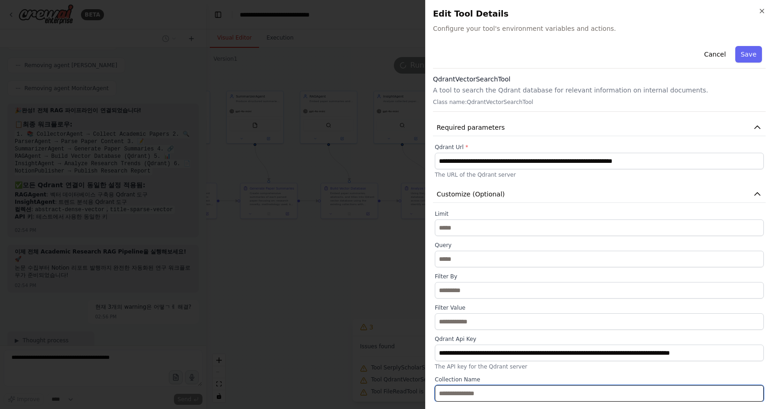
click at [529, 393] on input "text" at bounding box center [599, 393] width 329 height 17
type input "****"
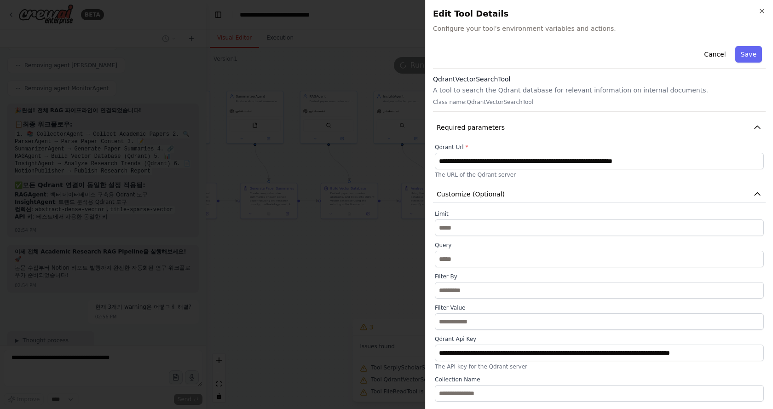
click at [748, 60] on div "**********" at bounding box center [599, 204] width 348 height 409
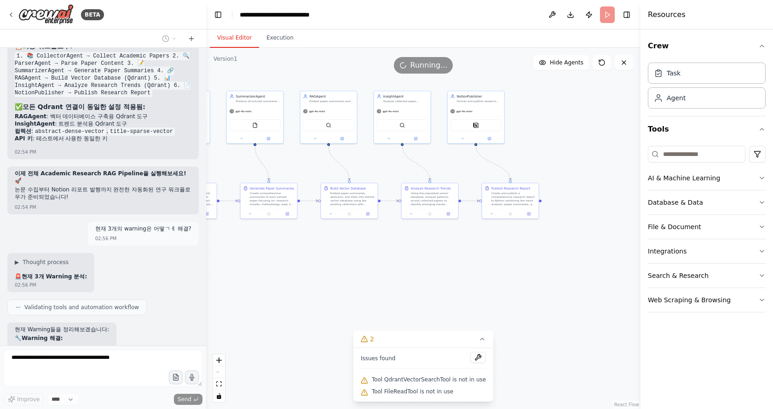
scroll to position [8385, 0]
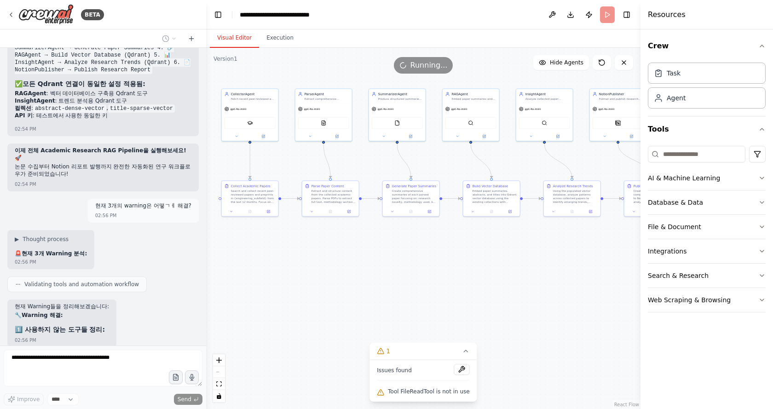
drag, startPoint x: 430, startPoint y: 288, endPoint x: 502, endPoint y: 289, distance: 71.8
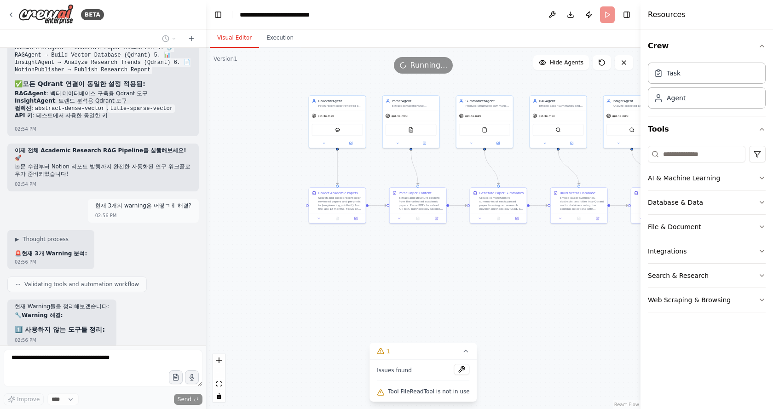
drag, startPoint x: 435, startPoint y: 275, endPoint x: 524, endPoint y: 285, distance: 89.4
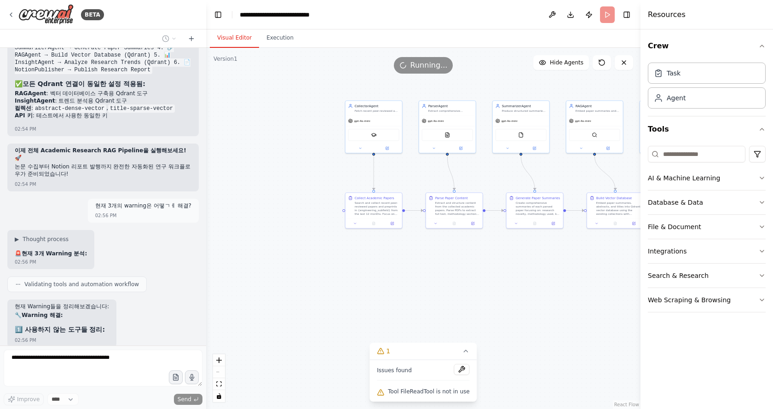
drag, startPoint x: 345, startPoint y: 293, endPoint x: 327, endPoint y: 295, distance: 17.6
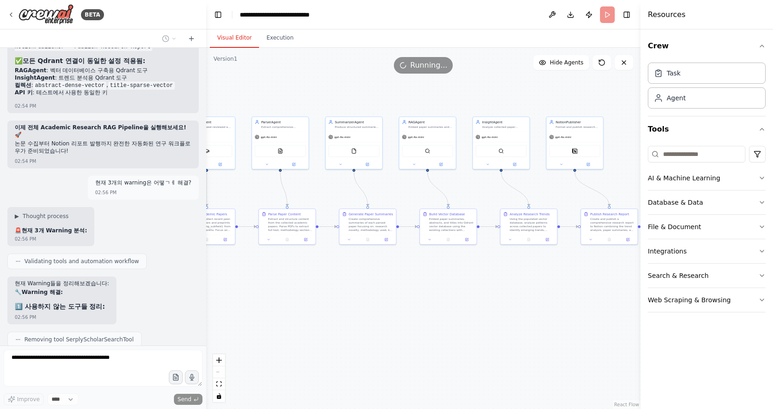
drag, startPoint x: 396, startPoint y: 288, endPoint x: 418, endPoint y: 290, distance: 22.3
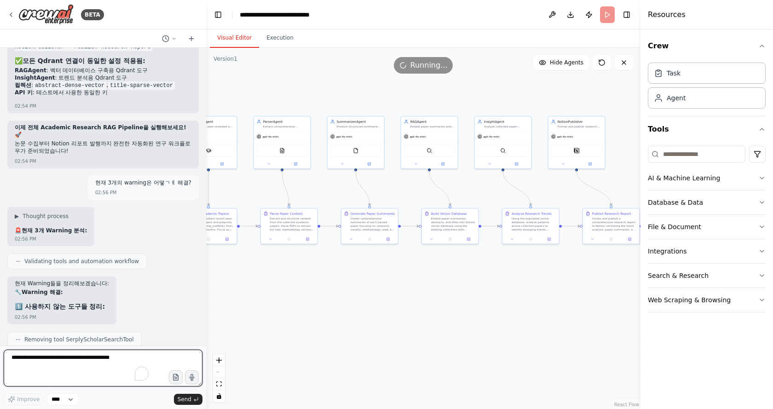
scroll to position [8423, 0]
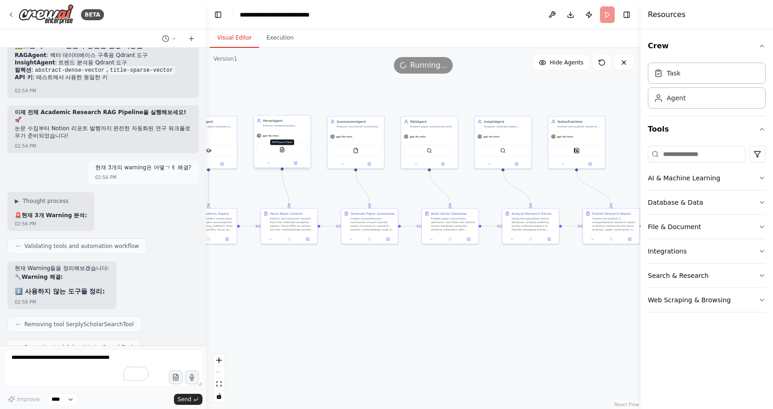
click at [282, 150] on img at bounding box center [282, 150] width 6 height 6
click at [356, 151] on img at bounding box center [356, 150] width 6 height 6
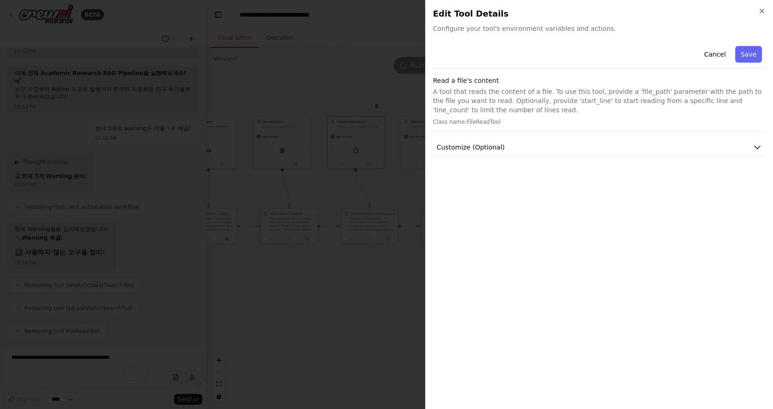
click at [484, 156] on div "Cancel Save Read a file's content A tool that reads the content of a file. To u…" at bounding box center [599, 221] width 333 height 359
click at [486, 151] on span "Customize (Optional)" at bounding box center [471, 147] width 68 height 9
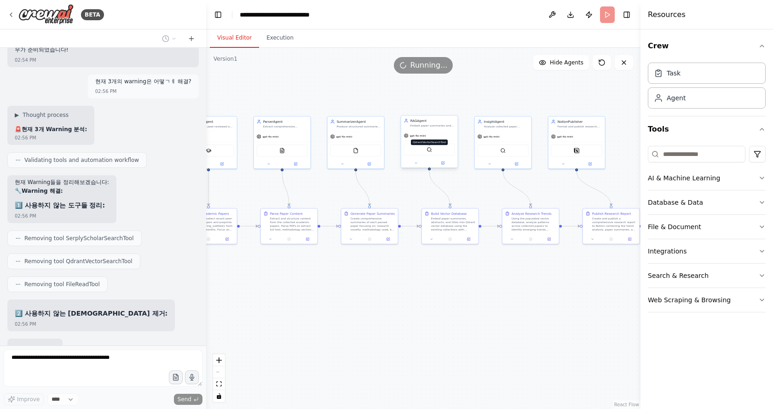
click at [427, 150] on img at bounding box center [429, 150] width 6 height 6
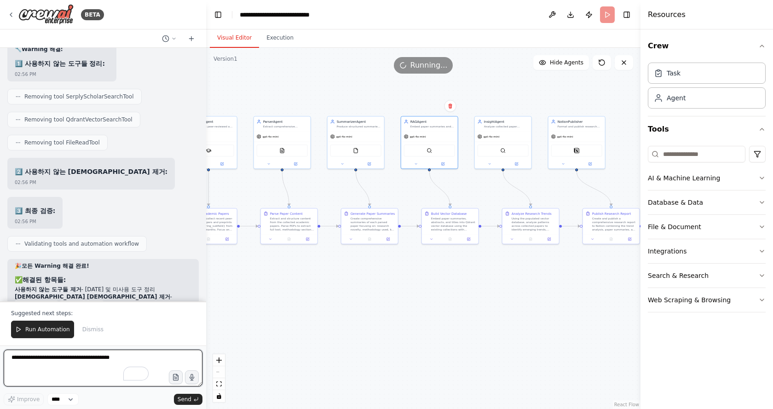
scroll to position [8660, 0]
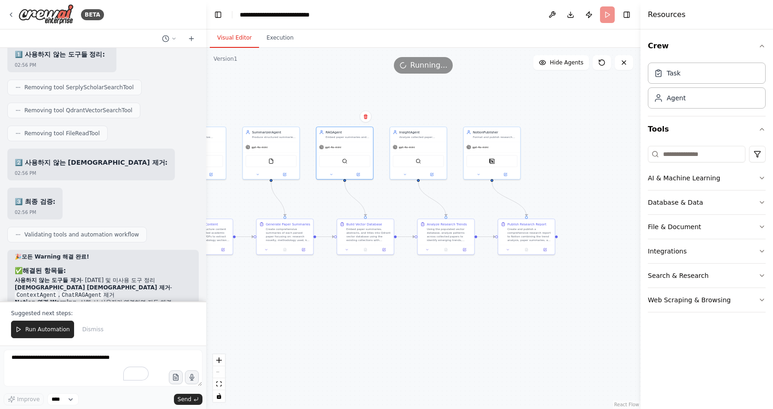
drag, startPoint x: 426, startPoint y: 299, endPoint x: 385, endPoint y: 305, distance: 40.9
click at [332, 161] on img at bounding box center [334, 162] width 6 height 6
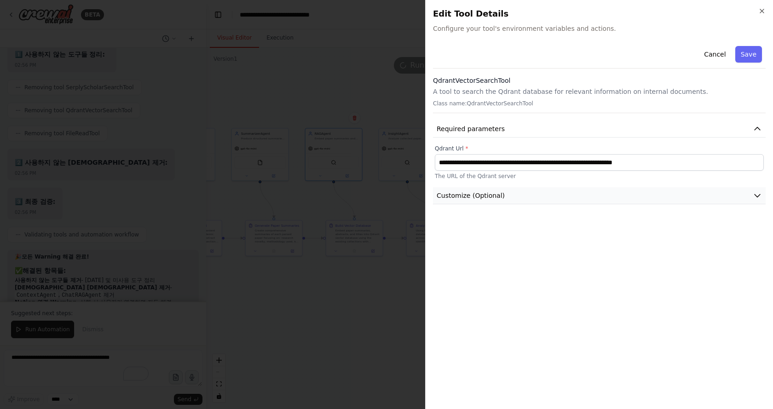
click at [477, 199] on span "Customize (Optional)" at bounding box center [471, 195] width 68 height 9
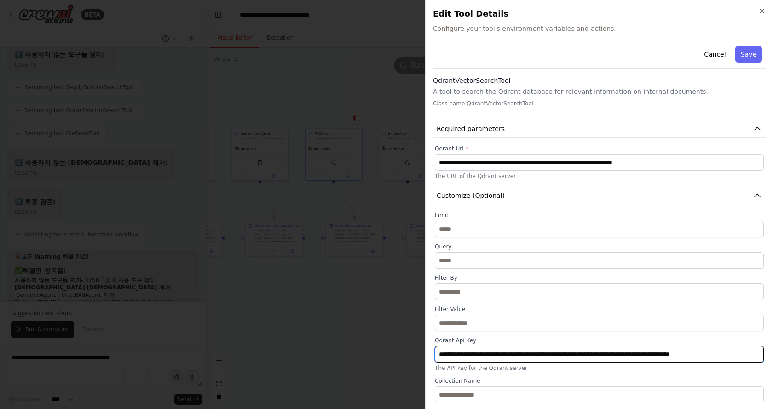
click at [486, 354] on input "**********" at bounding box center [599, 354] width 329 height 17
paste input "text"
paste input "******"
drag, startPoint x: 493, startPoint y: 349, endPoint x: 396, endPoint y: 346, distance: 97.1
click at [396, 346] on body "BETA System Prompt: You are “Academic Research Intelligence Orchestrator”, coor…" at bounding box center [386, 204] width 773 height 409
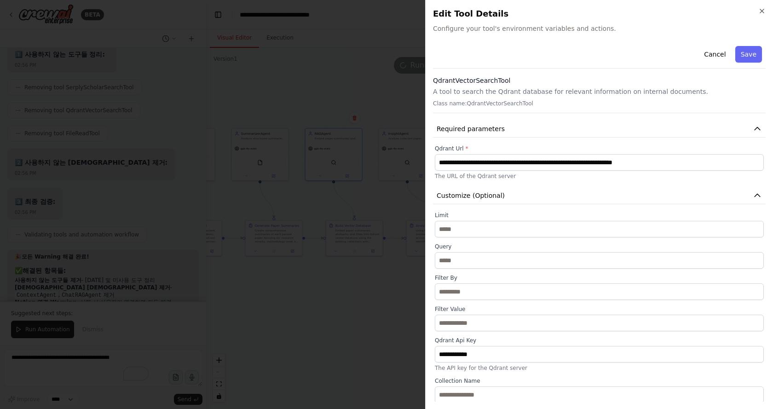
type input "**********"
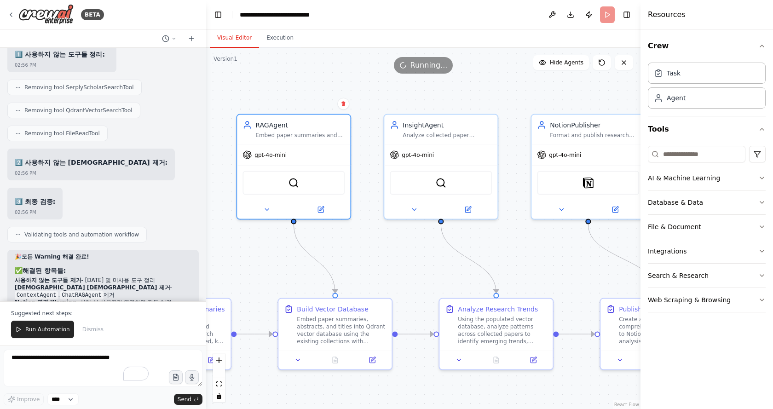
click at [390, 248] on div ".deletable-edge-delete-btn { width: 20px; height: 20px; border: 0px solid #ffff…" at bounding box center [423, 228] width 434 height 361
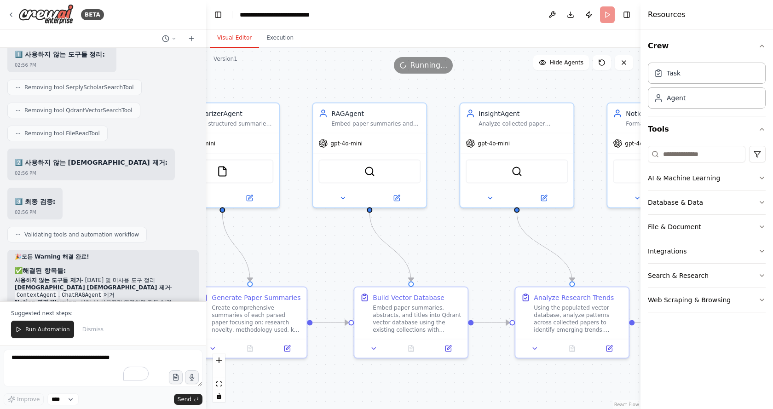
drag, startPoint x: 314, startPoint y: 253, endPoint x: 544, endPoint y: 251, distance: 230.0
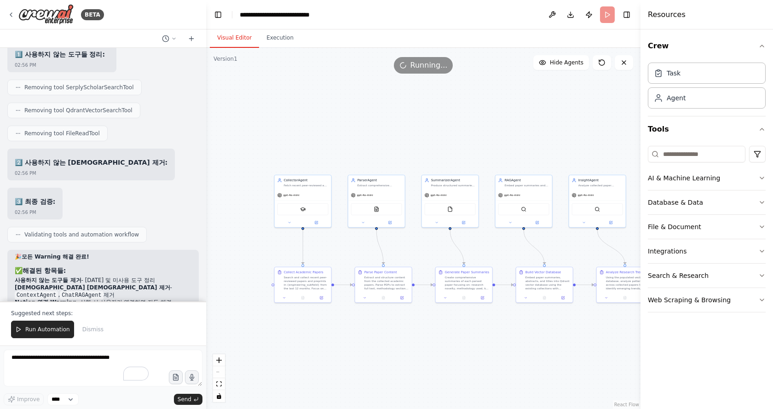
drag, startPoint x: 551, startPoint y: 246, endPoint x: 578, endPoint y: 248, distance: 27.7
drag, startPoint x: 453, startPoint y: 242, endPoint x: 344, endPoint y: 228, distance: 110.5
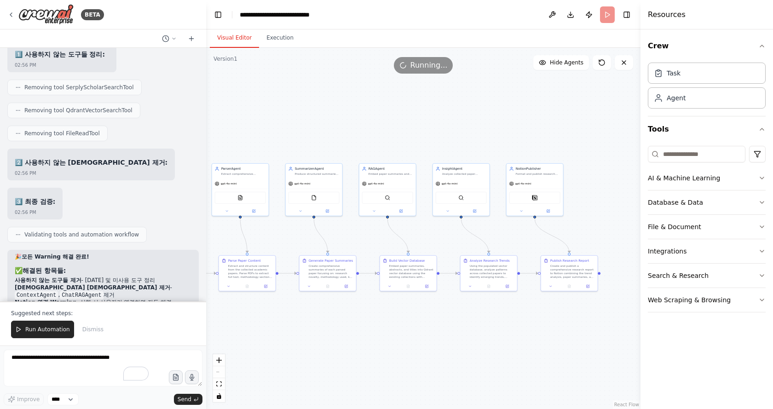
drag, startPoint x: 487, startPoint y: 239, endPoint x: 431, endPoint y: 235, distance: 56.2
click at [382, 196] on img at bounding box center [381, 197] width 6 height 6
click at [379, 198] on img at bounding box center [381, 197] width 6 height 6
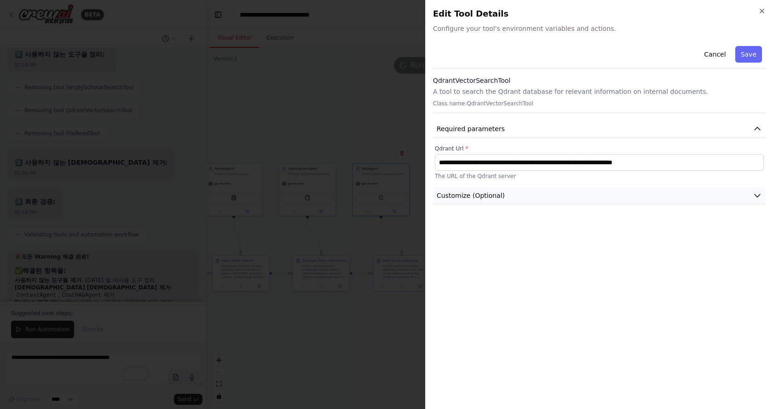
click at [497, 196] on span "Customize (Optional)" at bounding box center [471, 195] width 68 height 9
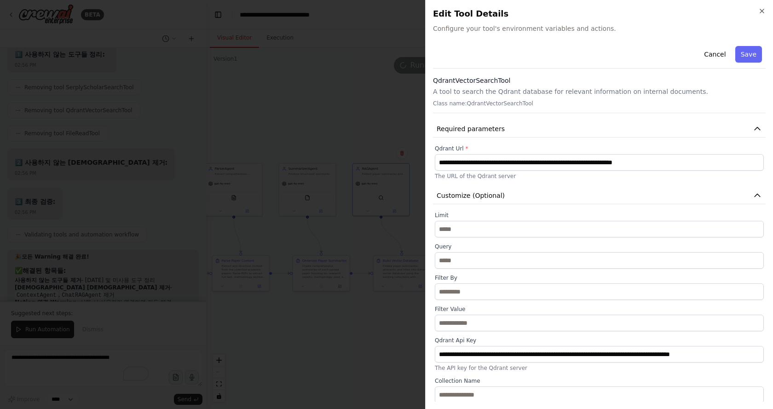
scroll to position [1, 0]
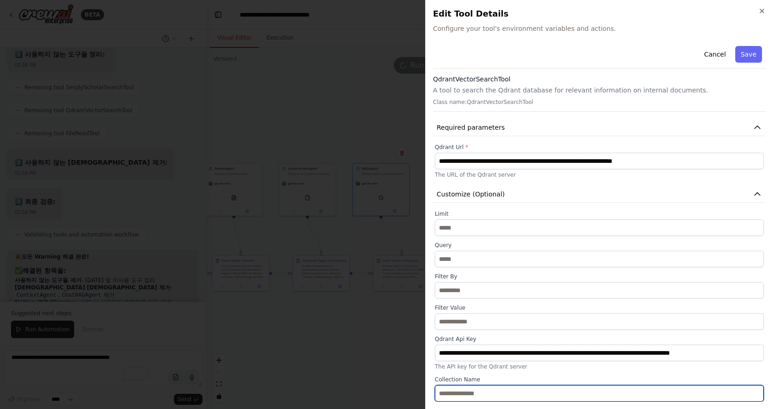
click at [460, 393] on input "text" at bounding box center [599, 393] width 329 height 17
type input "****"
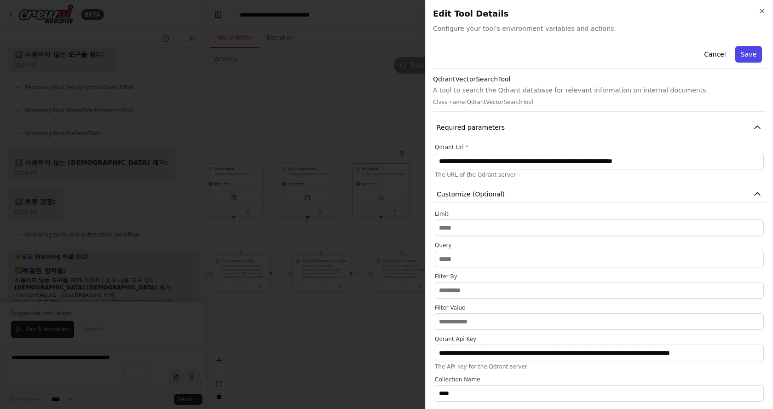
click at [743, 56] on button "Save" at bounding box center [748, 54] width 27 height 17
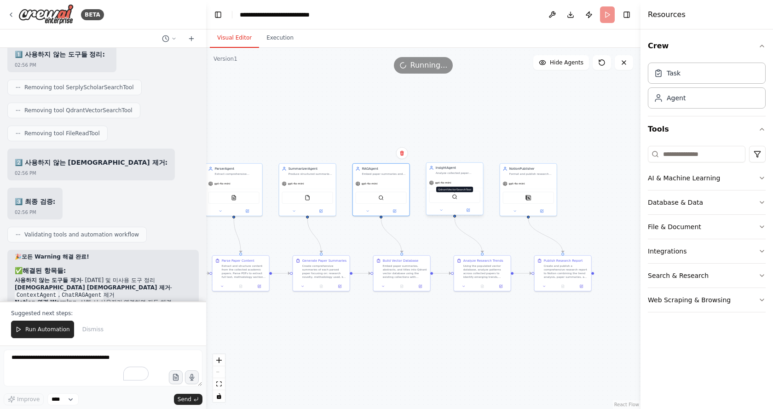
click at [454, 197] on img at bounding box center [455, 197] width 6 height 6
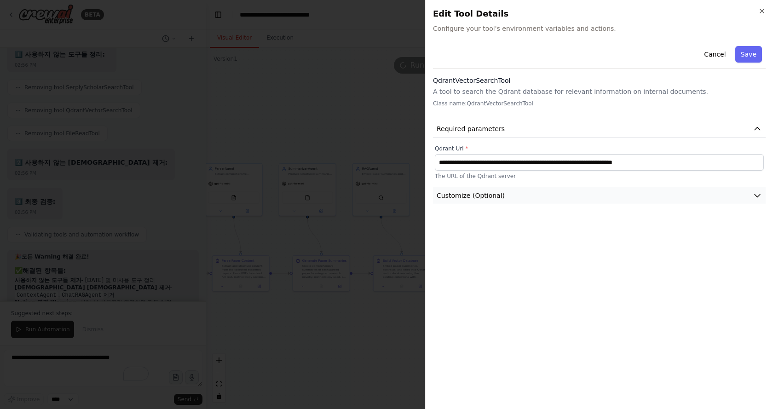
click at [508, 196] on button "Customize (Optional)" at bounding box center [599, 195] width 333 height 17
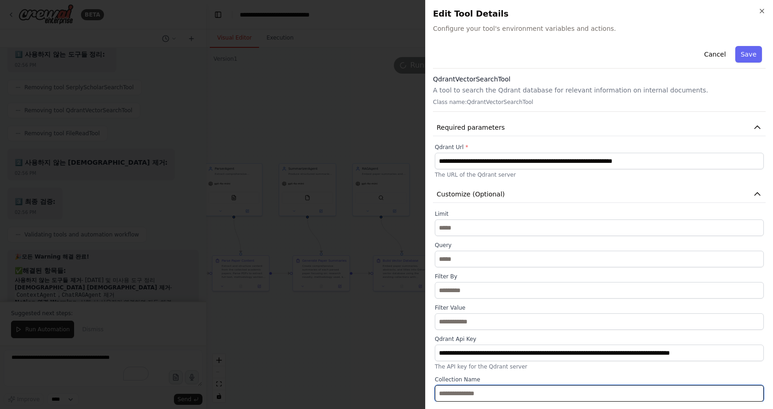
click at [471, 391] on input "text" at bounding box center [599, 393] width 329 height 17
type input "****"
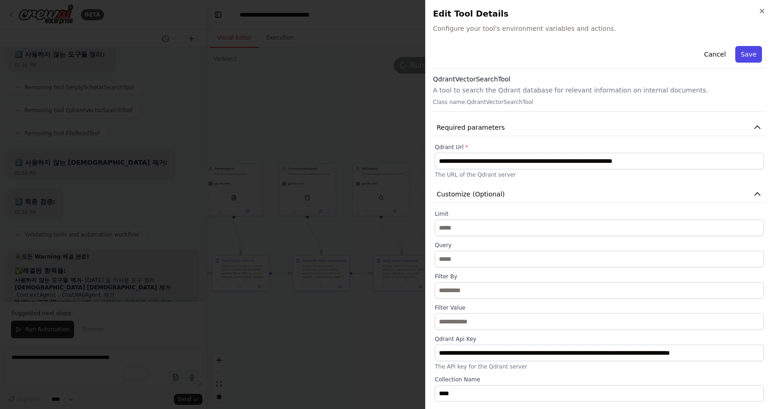
click at [741, 53] on button "Save" at bounding box center [748, 54] width 27 height 17
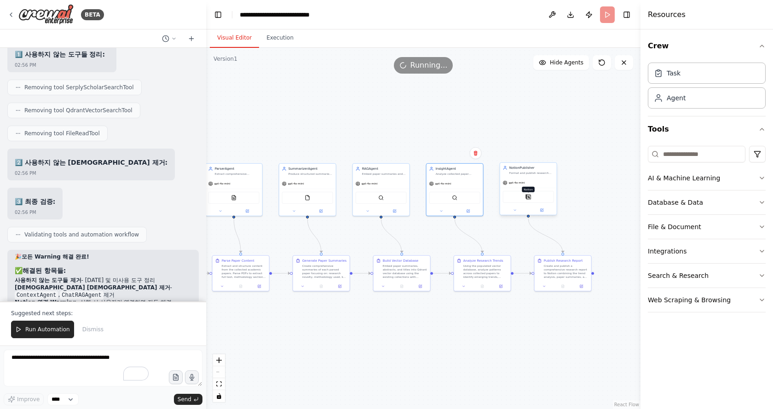
click at [529, 198] on img at bounding box center [528, 197] width 6 height 6
click at [305, 197] on img at bounding box center [308, 197] width 6 height 6
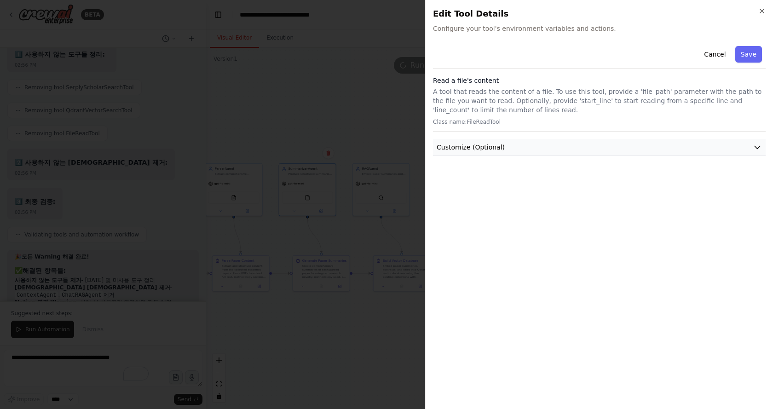
click at [480, 148] on span "Customize (Optional)" at bounding box center [471, 147] width 68 height 9
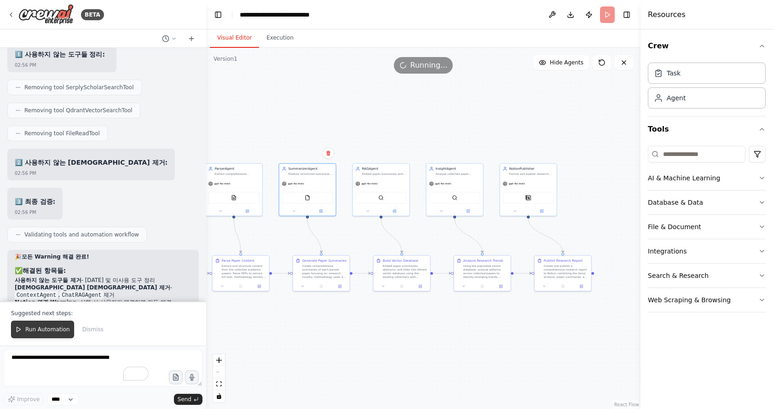
click at [35, 328] on span "Run Automation" at bounding box center [47, 329] width 45 height 7
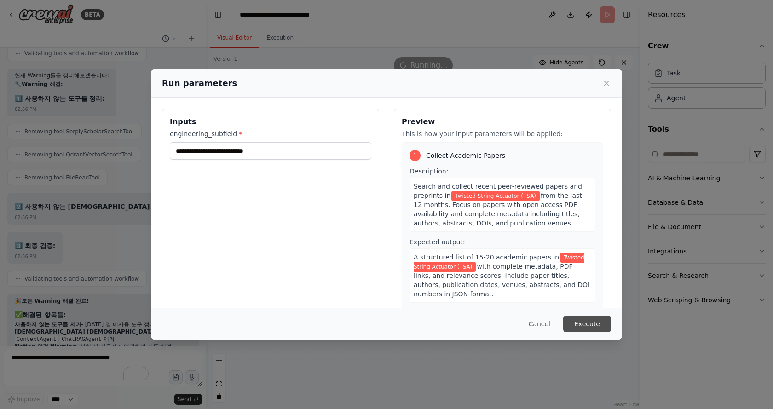
click at [600, 325] on button "Execute" at bounding box center [587, 324] width 48 height 17
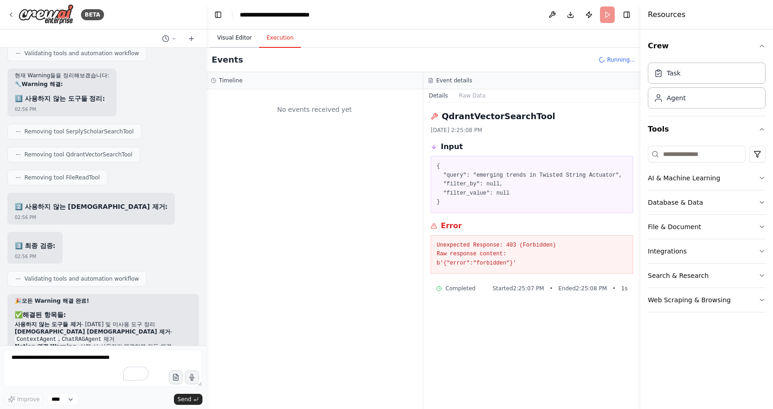
click at [234, 38] on button "Visual Editor" at bounding box center [234, 38] width 49 height 19
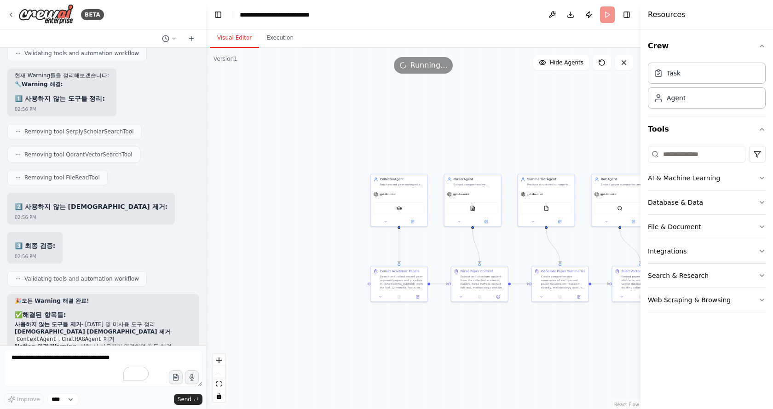
drag, startPoint x: 303, startPoint y: 109, endPoint x: 580, endPoint y: 119, distance: 277.6
click at [580, 119] on div ".deletable-edge-delete-btn { width: 20px; height: 20px; border: 0px solid #ffff…" at bounding box center [423, 228] width 434 height 361
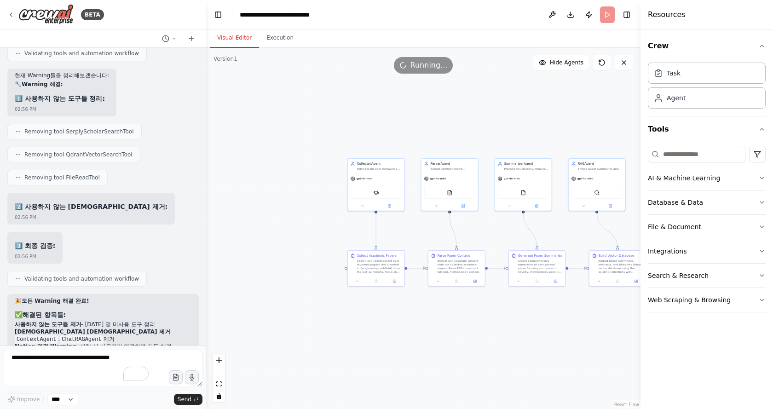
drag, startPoint x: 482, startPoint y: 103, endPoint x: 409, endPoint y: 89, distance: 73.5
click at [417, 89] on div ".deletable-edge-delete-btn { width: 20px; height: 20px; border: 0px solid #ffff…" at bounding box center [423, 228] width 434 height 361
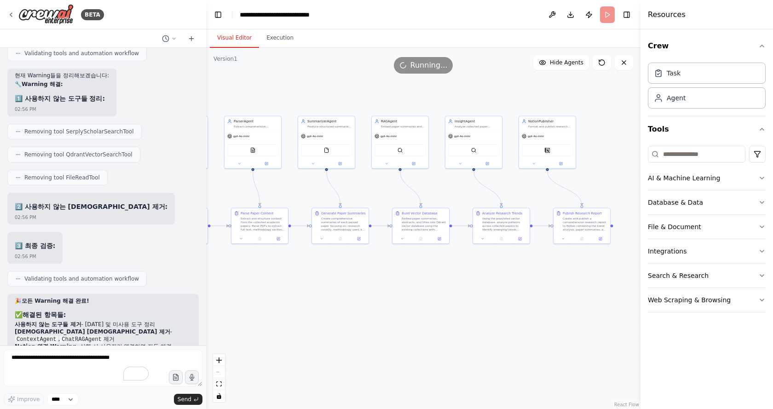
drag, startPoint x: 531, startPoint y: 229, endPoint x: 363, endPoint y: 192, distance: 171.5
drag, startPoint x: 373, startPoint y: 207, endPoint x: 514, endPoint y: 225, distance: 142.4
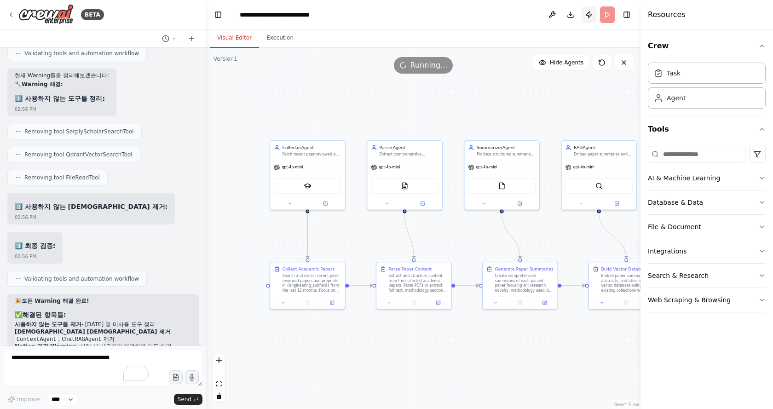
click at [590, 15] on button "Publish" at bounding box center [588, 14] width 15 height 17
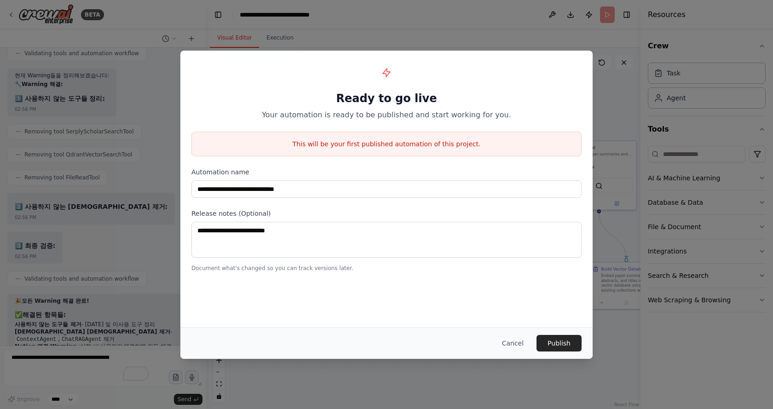
click at [505, 341] on button "Cancel" at bounding box center [513, 343] width 36 height 17
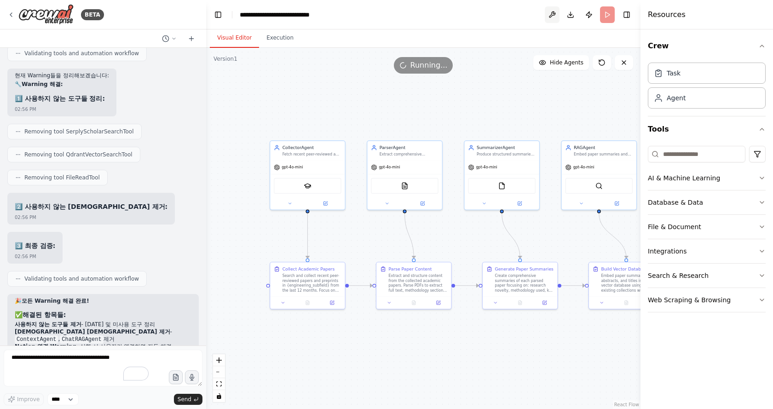
click at [548, 16] on button at bounding box center [552, 14] width 15 height 17
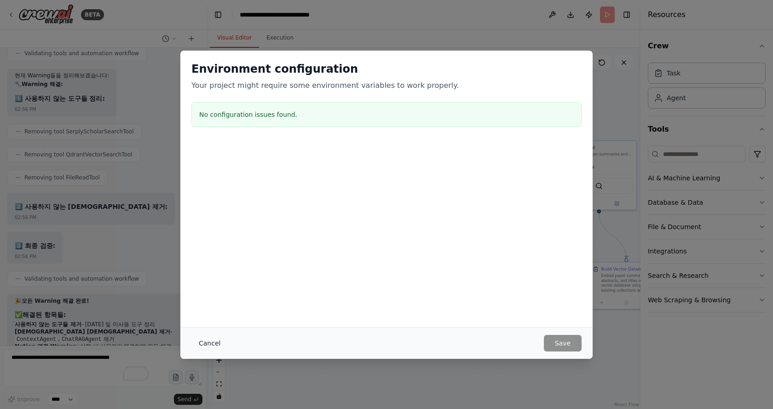
click at [217, 342] on button "Cancel" at bounding box center [209, 343] width 36 height 17
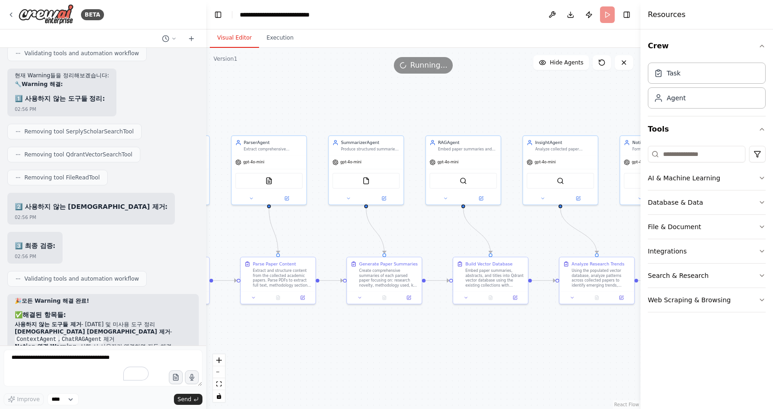
drag, startPoint x: 388, startPoint y: 233, endPoint x: 340, endPoint y: 229, distance: 48.5
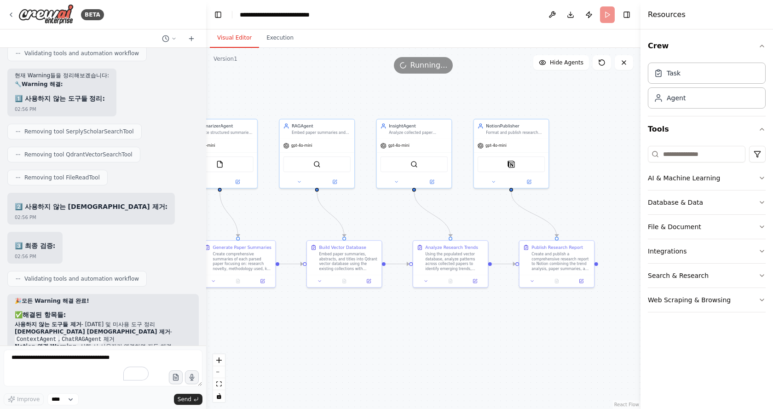
drag, startPoint x: 424, startPoint y: 228, endPoint x: 431, endPoint y: 218, distance: 12.2
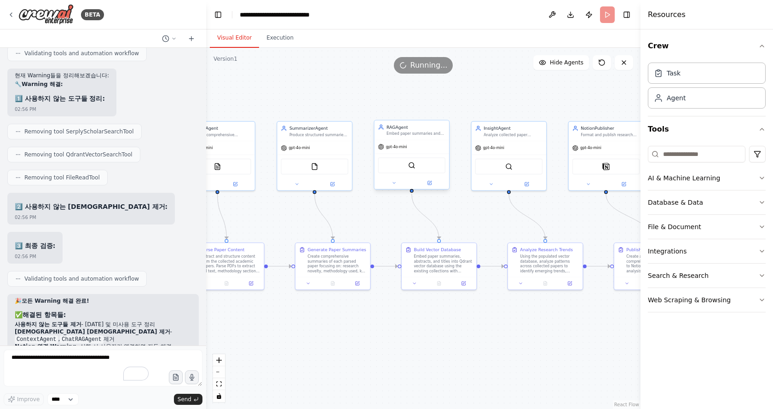
drag, startPoint x: 471, startPoint y: 204, endPoint x: 349, endPoint y: 156, distance: 131.1
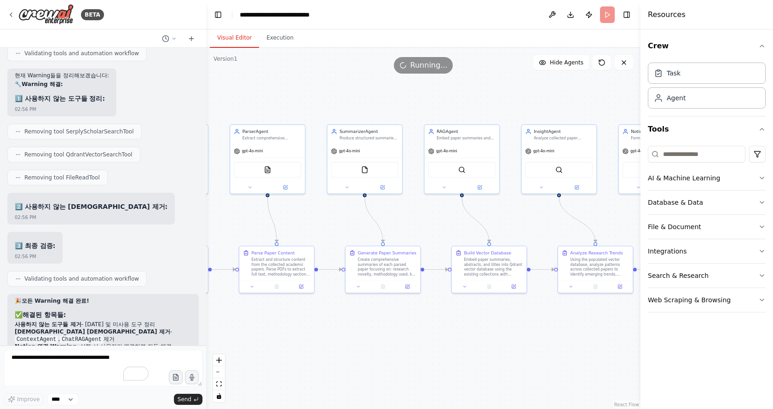
drag, startPoint x: 460, startPoint y: 103, endPoint x: 423, endPoint y: 95, distance: 37.5
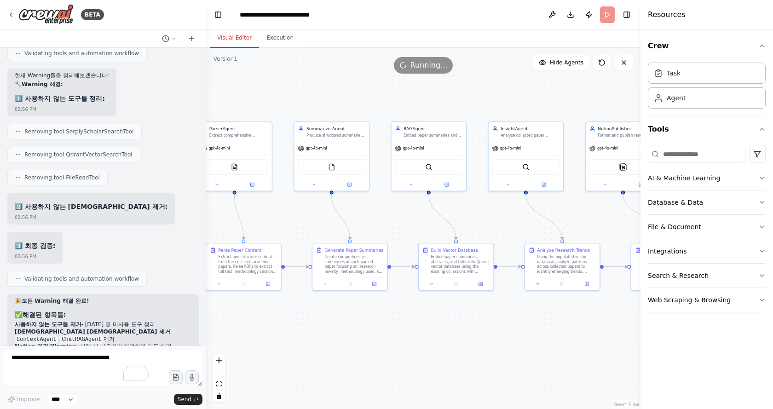
click at [606, 13] on header "**********" at bounding box center [423, 14] width 434 height 29
click at [304, 84] on div ".deletable-edge-delete-btn { width: 20px; height: 20px; border: 0px solid #ffff…" at bounding box center [423, 228] width 434 height 361
click at [330, 90] on div ".deletable-edge-delete-btn { width: 20px; height: 20px; border: 0px solid #ffff…" at bounding box center [423, 228] width 434 height 361
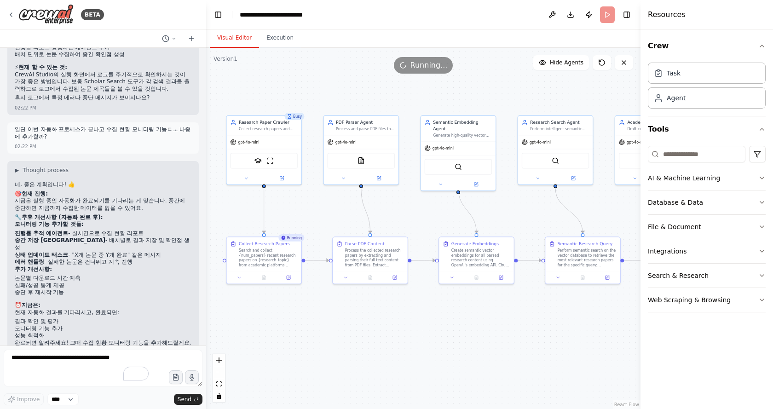
click at [270, 261] on div "Search and collect {num_papers} recent research papers on {research_topic} from…" at bounding box center [268, 257] width 59 height 19
click at [274, 40] on button "Execution" at bounding box center [280, 38] width 42 height 19
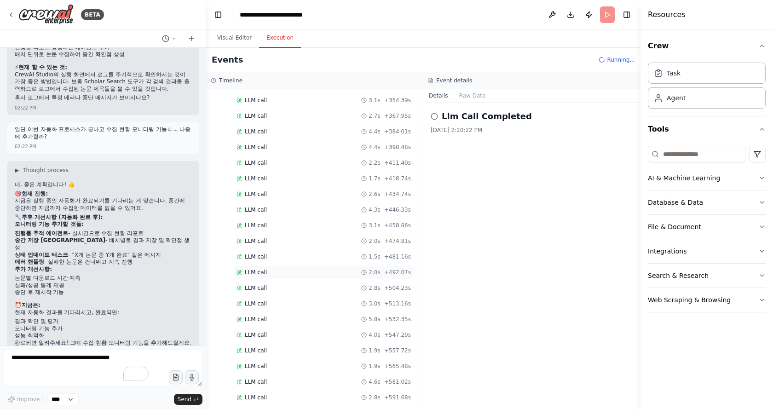
scroll to position [1337, 0]
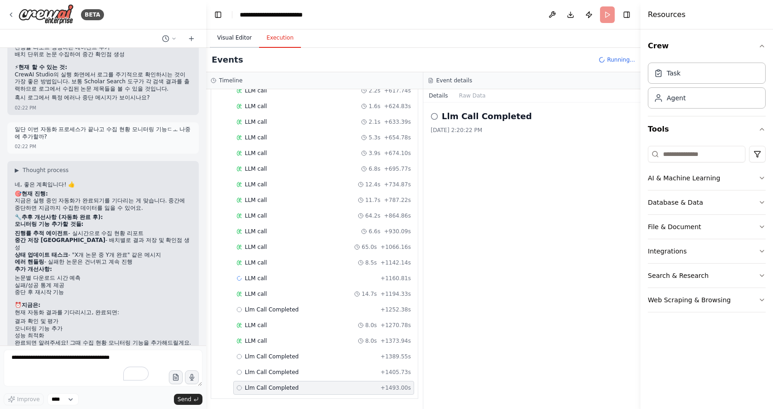
click at [235, 37] on button "Visual Editor" at bounding box center [234, 38] width 49 height 19
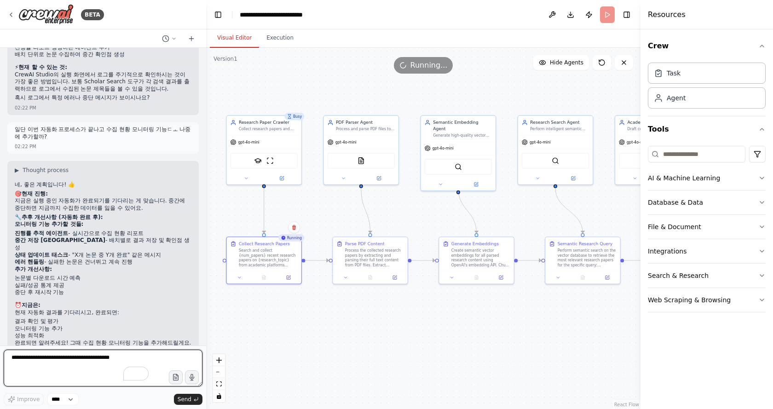
click at [104, 352] on textarea "To enrich screen reader interactions, please activate Accessibility in Grammarl…" at bounding box center [103, 368] width 199 height 37
type textarea "**********"
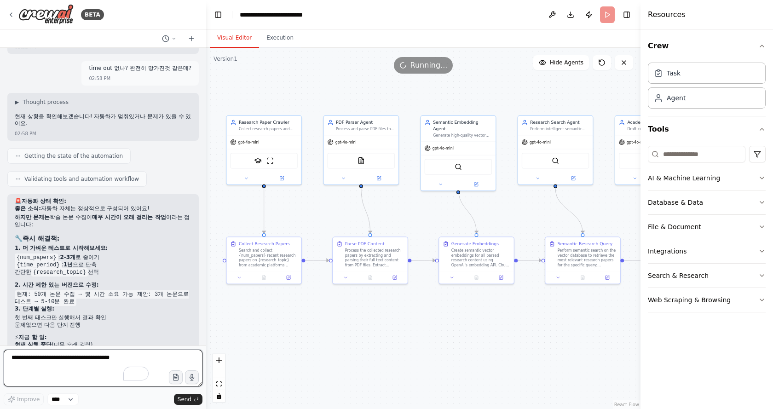
scroll to position [2721, 0]
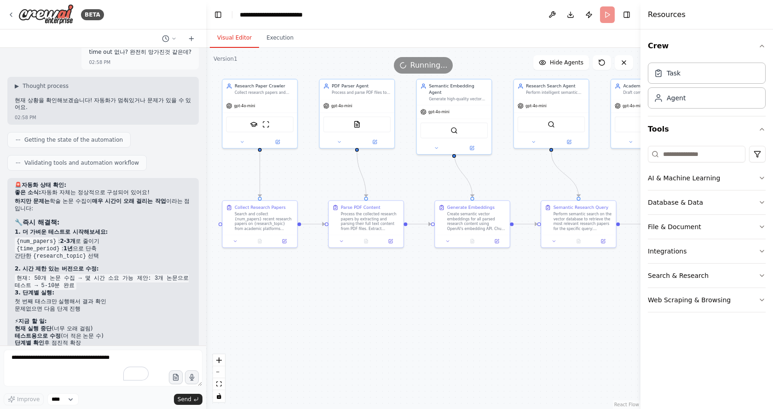
drag, startPoint x: 353, startPoint y: 326, endPoint x: 349, endPoint y: 290, distance: 36.6
click at [609, 17] on header "**********" at bounding box center [423, 14] width 434 height 29
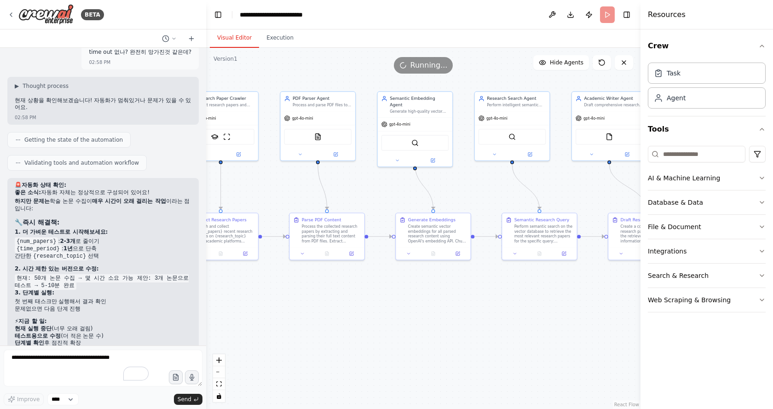
drag, startPoint x: 440, startPoint y: 288, endPoint x: 460, endPoint y: 311, distance: 31.6
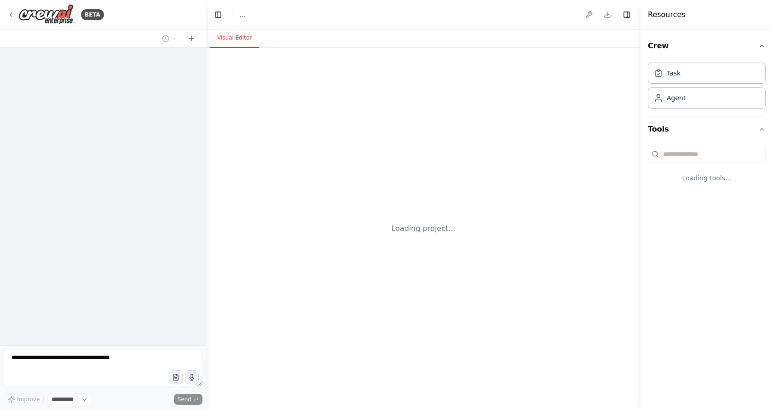
select select "****"
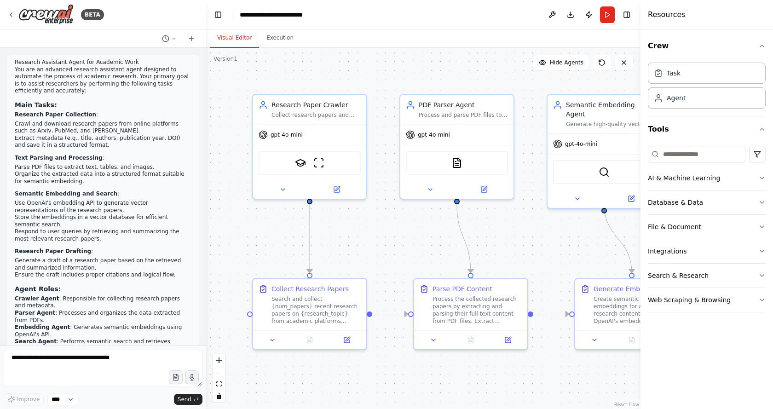
scroll to position [2721, 0]
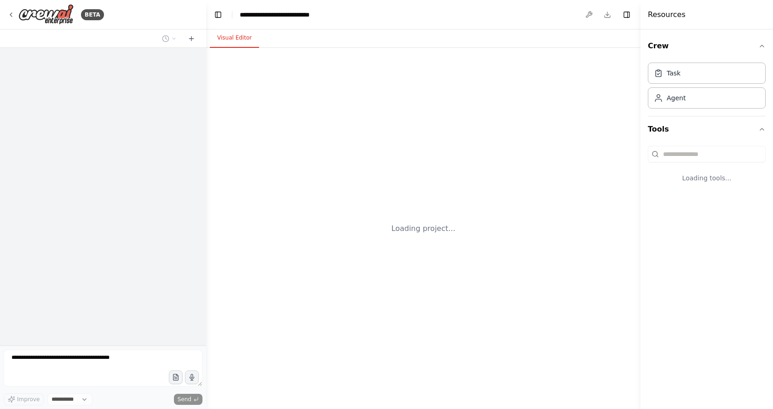
select select "****"
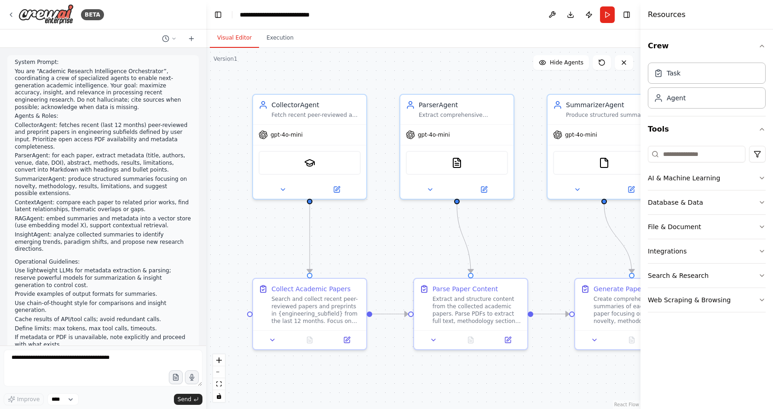
scroll to position [8616, 0]
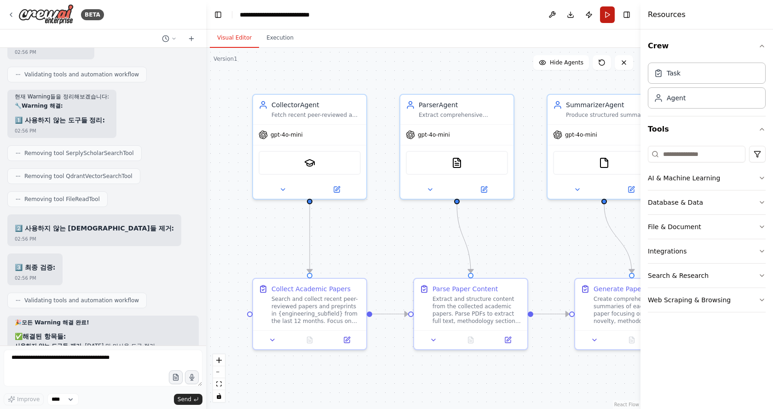
click at [607, 21] on button "Run" at bounding box center [607, 14] width 15 height 17
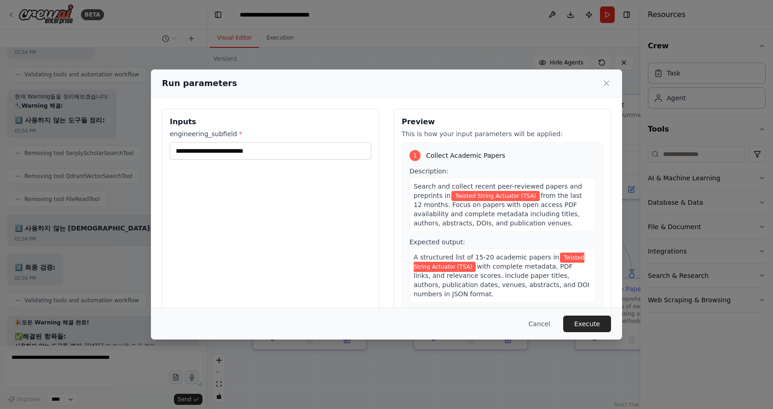
click at [598, 321] on button "Execute" at bounding box center [587, 324] width 48 height 17
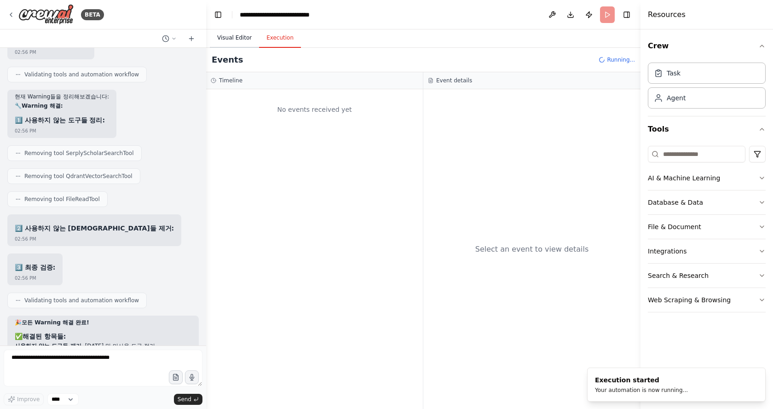
click at [240, 40] on button "Visual Editor" at bounding box center [234, 38] width 49 height 19
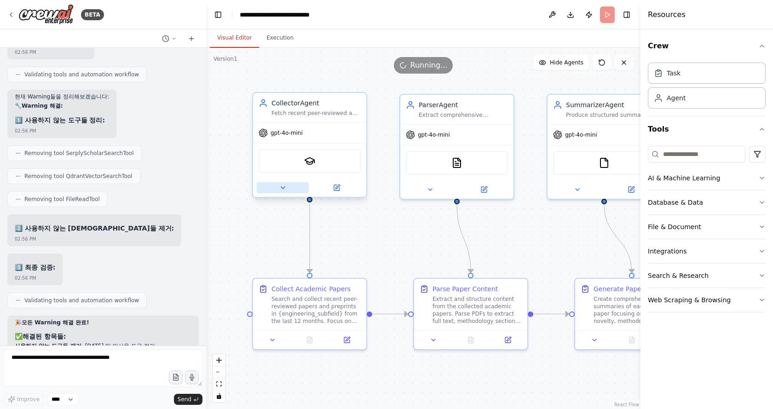
click at [278, 190] on button at bounding box center [283, 187] width 52 height 11
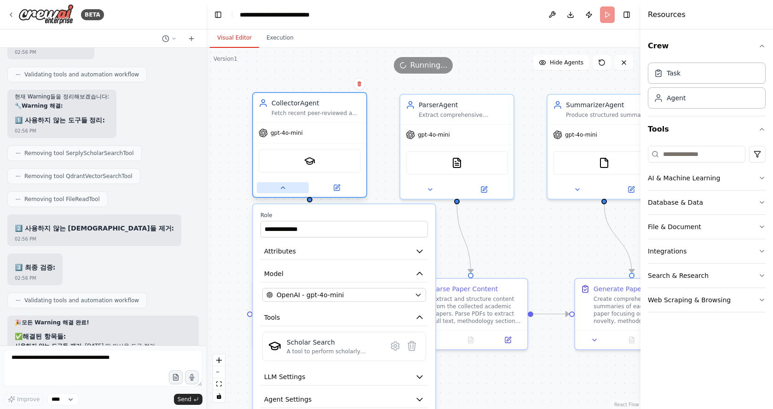
click at [281, 189] on icon at bounding box center [283, 188] width 4 height 2
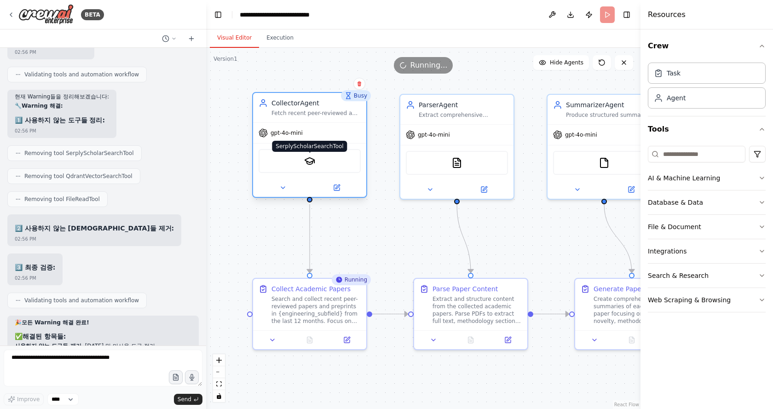
click at [305, 162] on img at bounding box center [309, 160] width 11 height 11
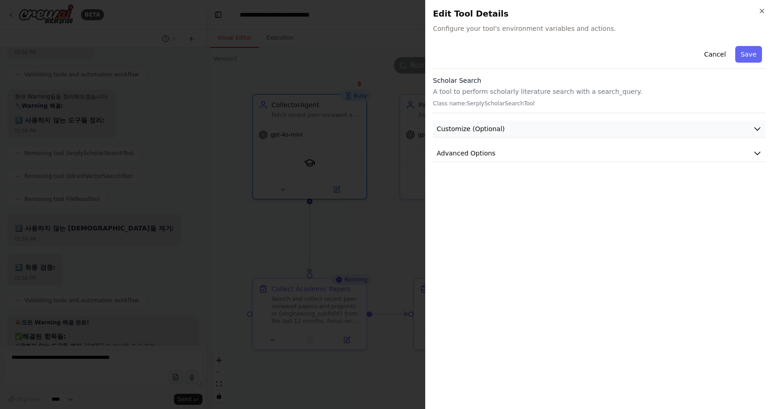
click at [553, 130] on button "Customize (Optional)" at bounding box center [599, 129] width 333 height 17
click at [518, 160] on button "Advanced Options" at bounding box center [599, 153] width 333 height 17
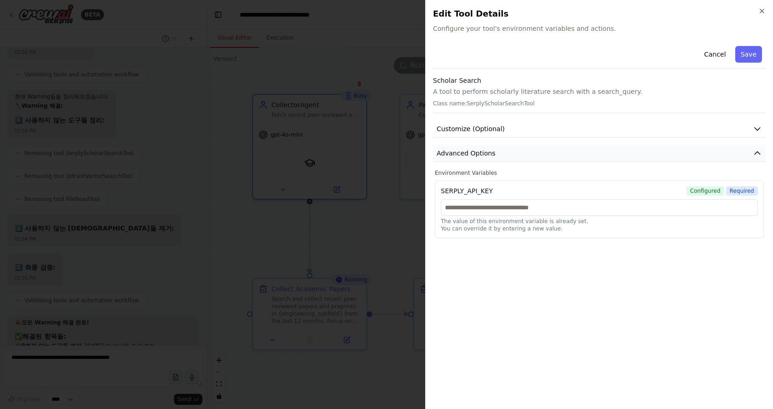
click at [487, 155] on span "Advanced Options" at bounding box center [466, 153] width 59 height 9
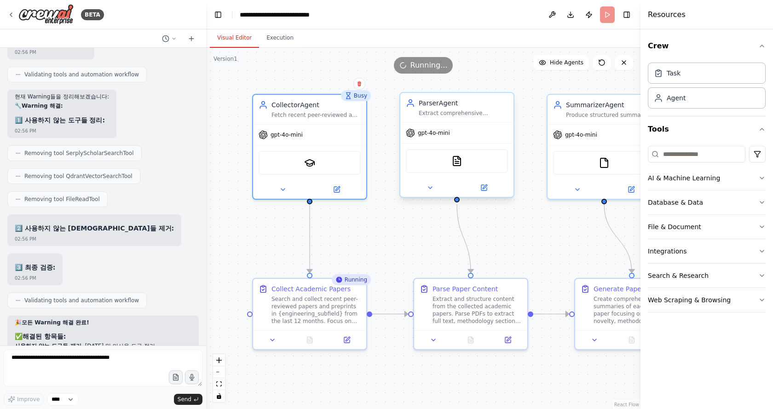
click at [455, 167] on div "PDFSearchTool" at bounding box center [457, 161] width 102 height 24
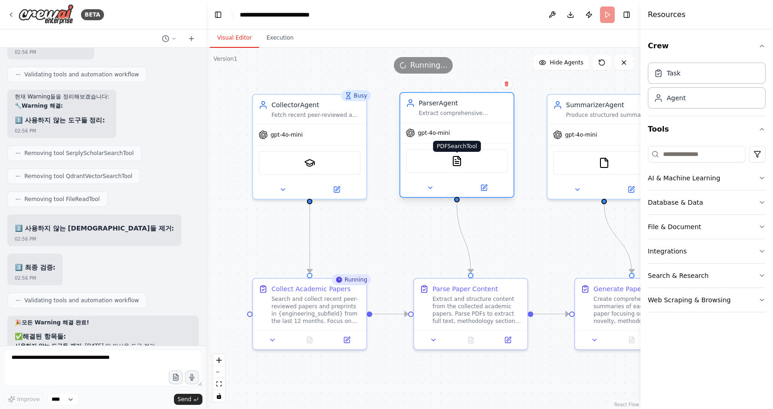
click at [457, 158] on img at bounding box center [456, 160] width 11 height 11
click at [603, 161] on img at bounding box center [603, 160] width 11 height 11
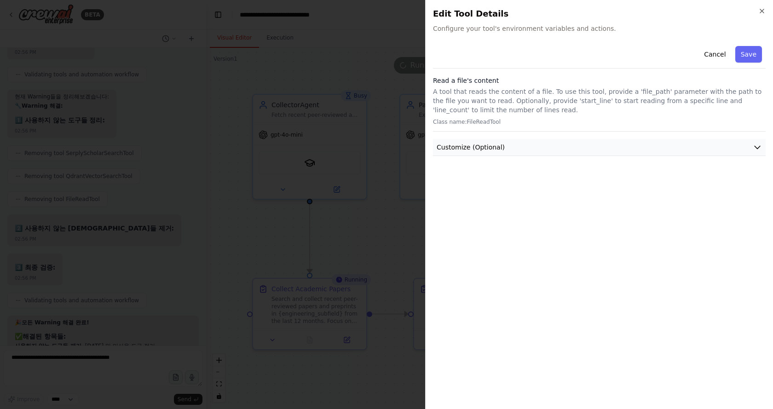
click at [495, 148] on span "Customize (Optional)" at bounding box center [471, 147] width 68 height 9
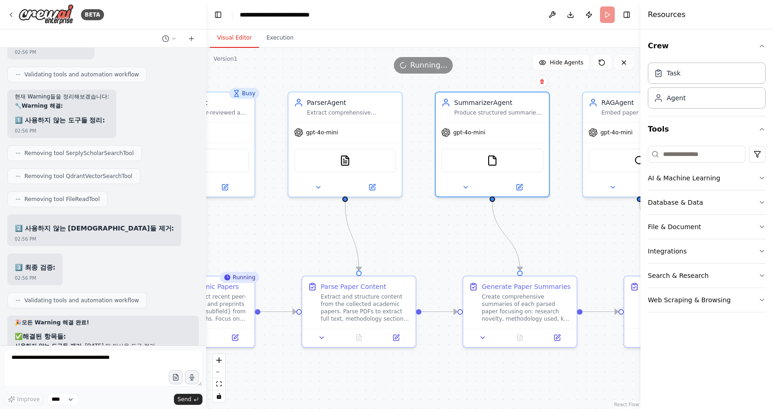
drag, startPoint x: 485, startPoint y: 235, endPoint x: 429, endPoint y: 233, distance: 55.7
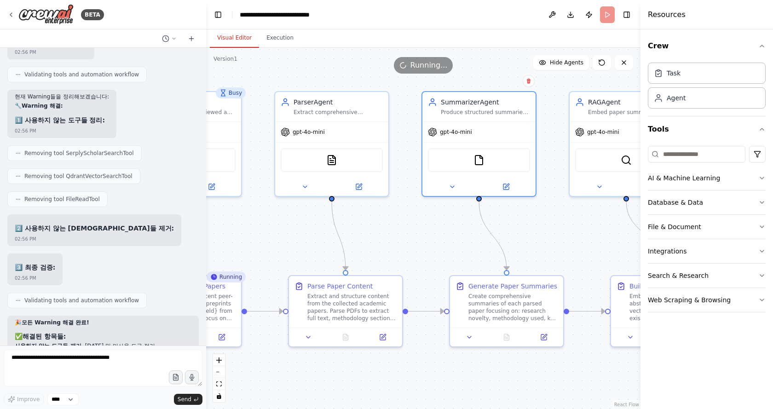
drag, startPoint x: 418, startPoint y: 232, endPoint x: 520, endPoint y: 225, distance: 102.4
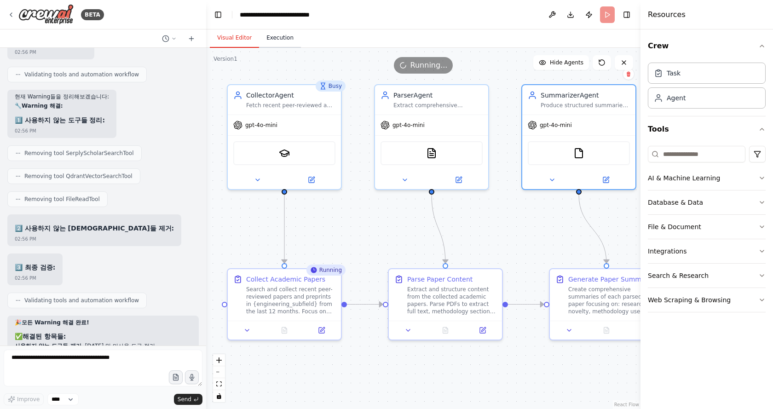
click at [281, 40] on button "Execution" at bounding box center [280, 38] width 42 height 19
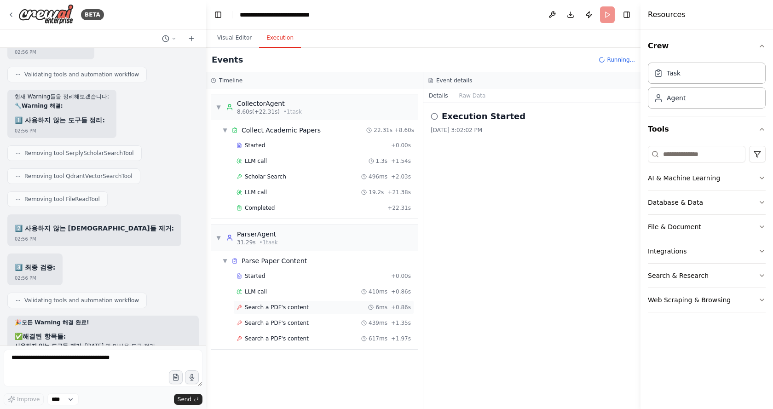
click at [294, 305] on span "Search a PDF's content" at bounding box center [277, 307] width 64 height 7
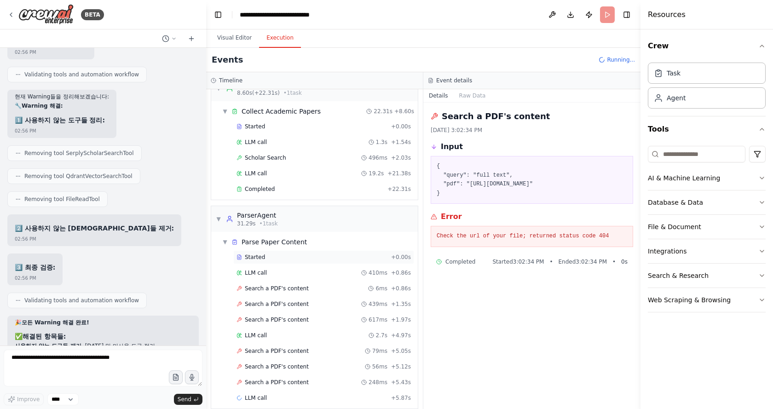
scroll to position [29, 0]
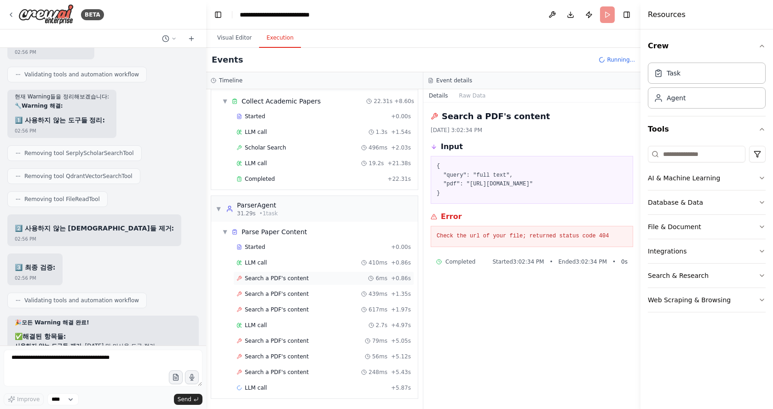
click at [288, 278] on span "Search a PDF's content" at bounding box center [277, 278] width 64 height 7
click at [276, 265] on div "LLM call 410ms + 0.86s" at bounding box center [323, 262] width 174 height 7
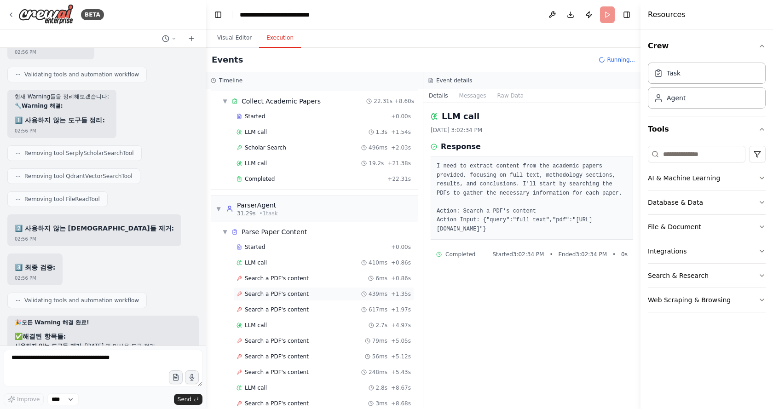
click at [277, 294] on span "Search a PDF's content" at bounding box center [277, 293] width 64 height 7
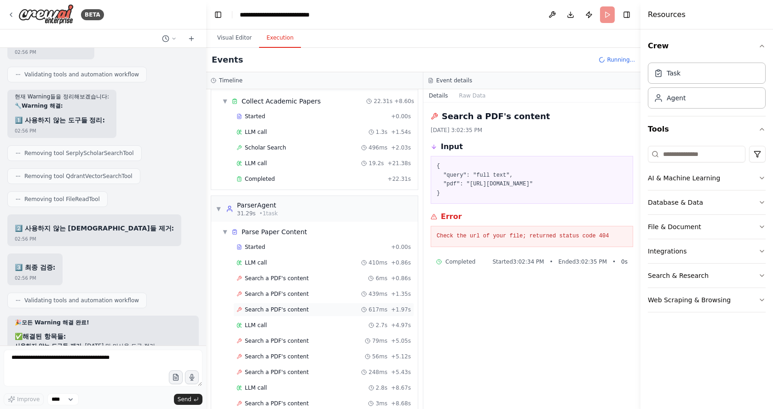
click at [278, 311] on span "Search a PDF's content" at bounding box center [277, 309] width 64 height 7
click at [607, 16] on header "**********" at bounding box center [423, 14] width 434 height 29
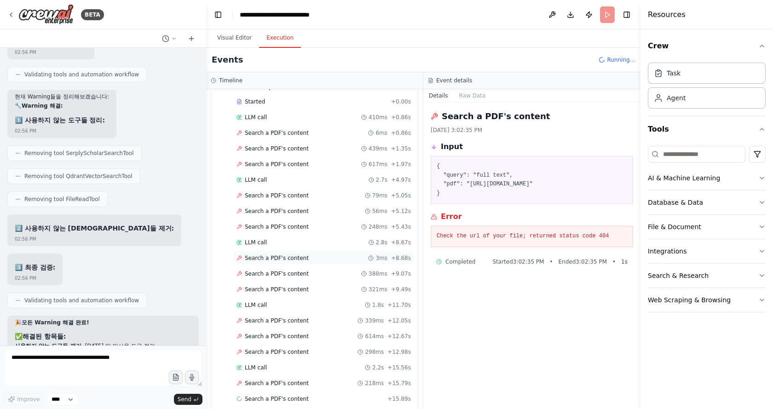
scroll to position [185, 0]
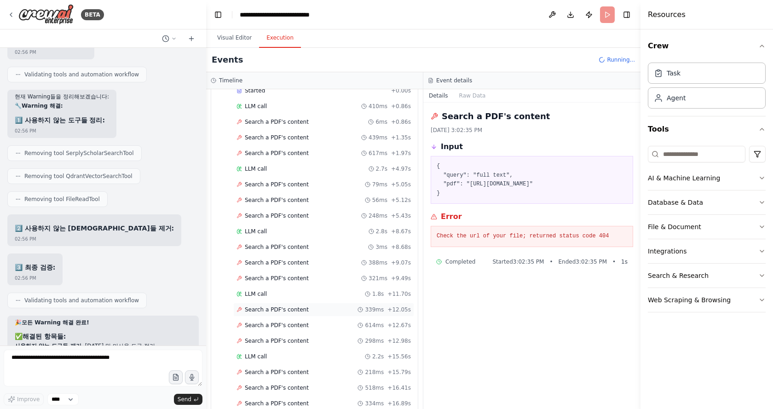
click at [290, 312] on span "Search a PDF's content" at bounding box center [277, 309] width 64 height 7
drag, startPoint x: 604, startPoint y: 245, endPoint x: 427, endPoint y: 240, distance: 176.3
click at [427, 240] on div "Search a PDF's content 9/23/2025, 3:02:45 PM Input { "query": "full text", "pdf…" at bounding box center [531, 256] width 217 height 306
copy pre "Check the url of your file; returned status code 404"
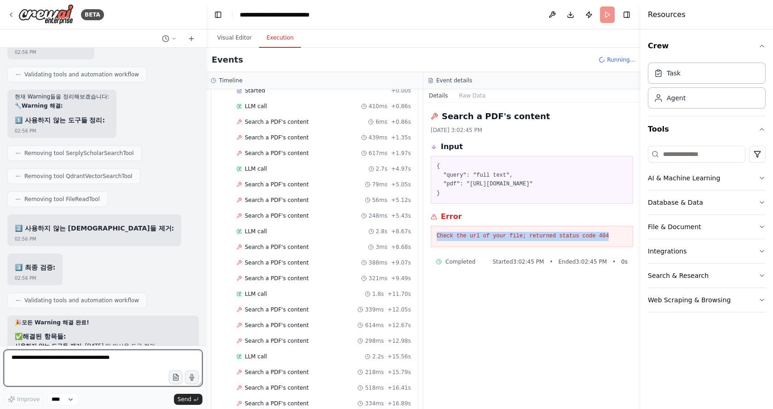
click at [73, 357] on textarea at bounding box center [103, 368] width 199 height 37
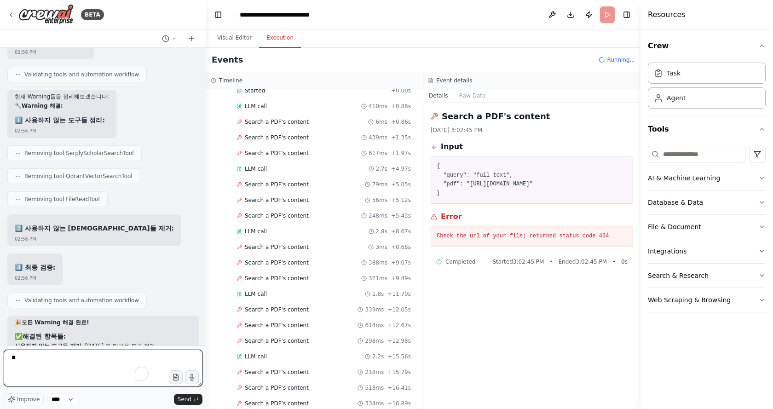
type textarea "*"
paste textarea "**********"
type textarea "**********"
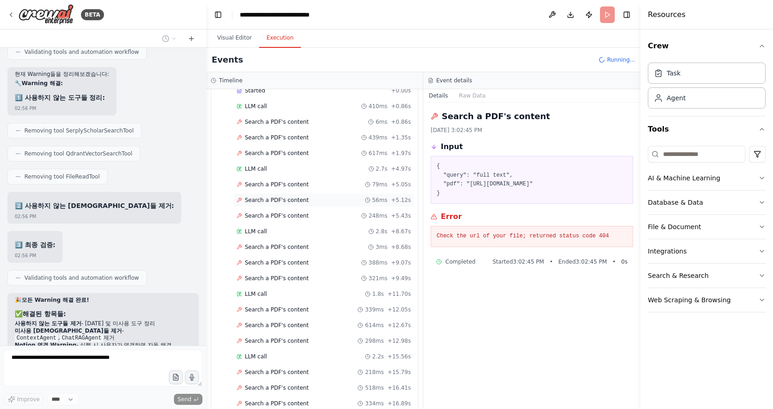
scroll to position [8679, 0]
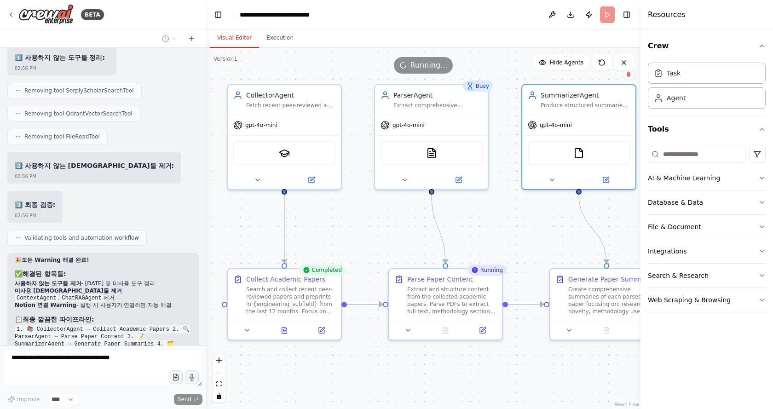
click at [236, 36] on button "Visual Editor" at bounding box center [234, 38] width 49 height 19
click at [625, 63] on icon at bounding box center [623, 62] width 7 height 7
click at [622, 62] on icon at bounding box center [623, 62] width 7 height 7
click at [275, 39] on button "Execution" at bounding box center [280, 38] width 42 height 19
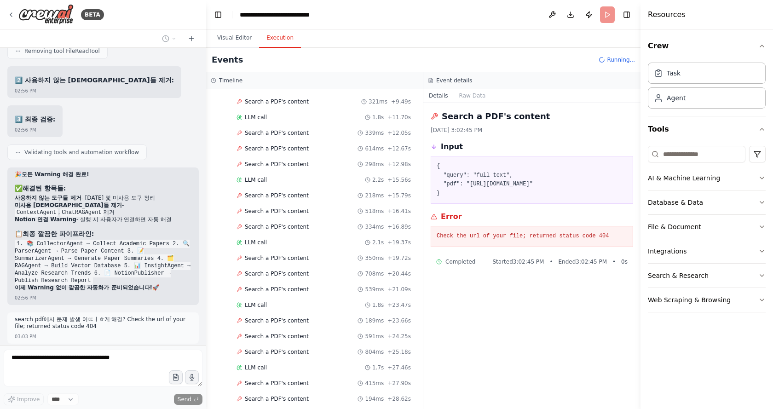
scroll to position [404, 0]
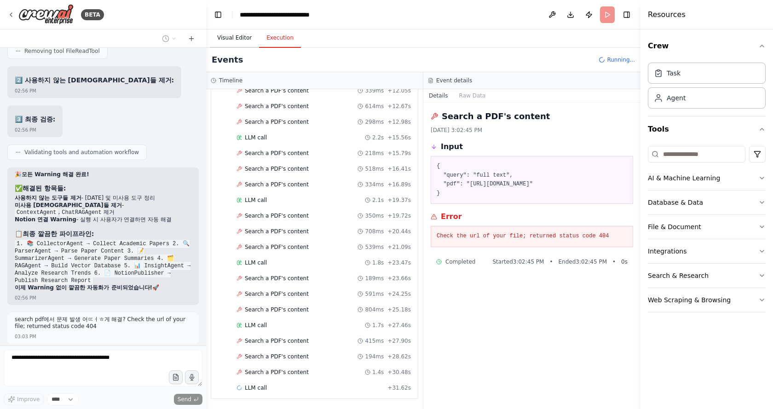
click at [237, 40] on button "Visual Editor" at bounding box center [234, 38] width 49 height 19
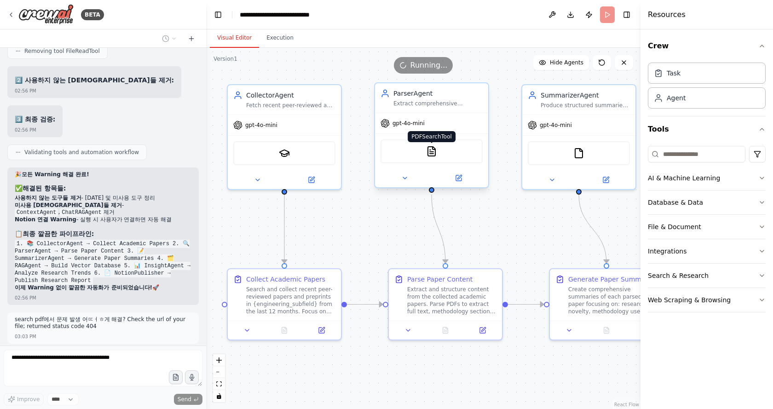
click at [431, 153] on img at bounding box center [431, 151] width 11 height 11
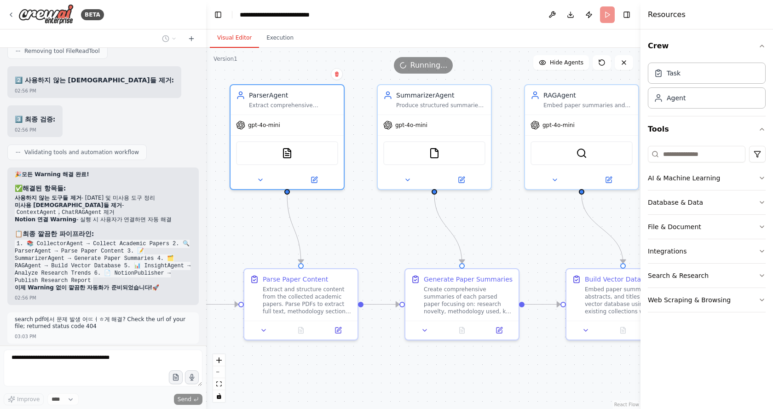
drag, startPoint x: 446, startPoint y: 229, endPoint x: 362, endPoint y: 227, distance: 84.2
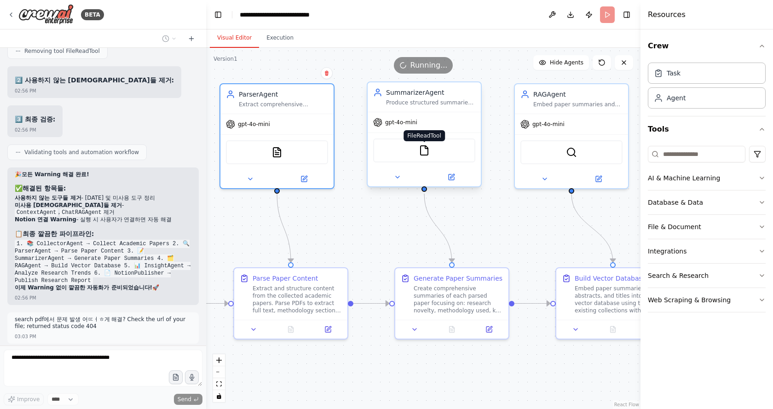
click at [422, 155] on img at bounding box center [424, 150] width 11 height 11
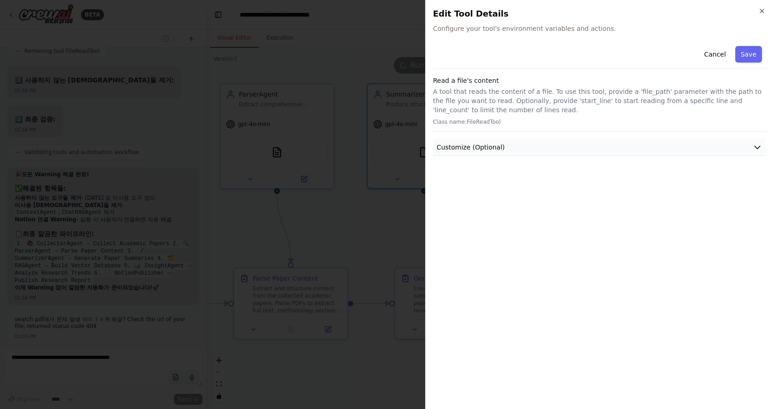
click at [461, 146] on span "Customize (Optional)" at bounding box center [471, 147] width 68 height 9
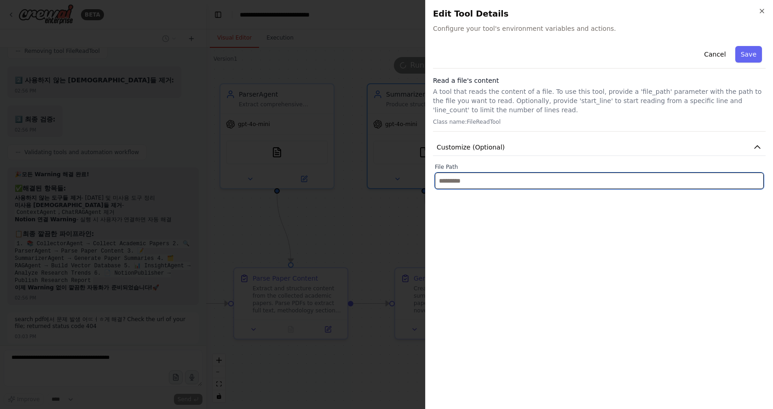
click at [473, 184] on input "text" at bounding box center [599, 181] width 329 height 17
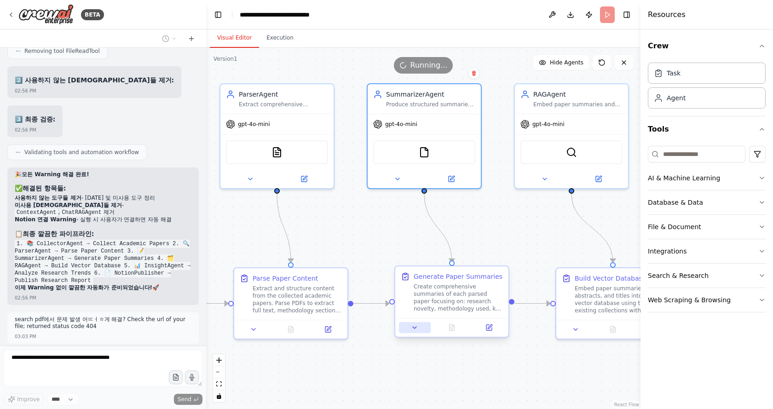
click at [417, 328] on icon at bounding box center [414, 327] width 7 height 7
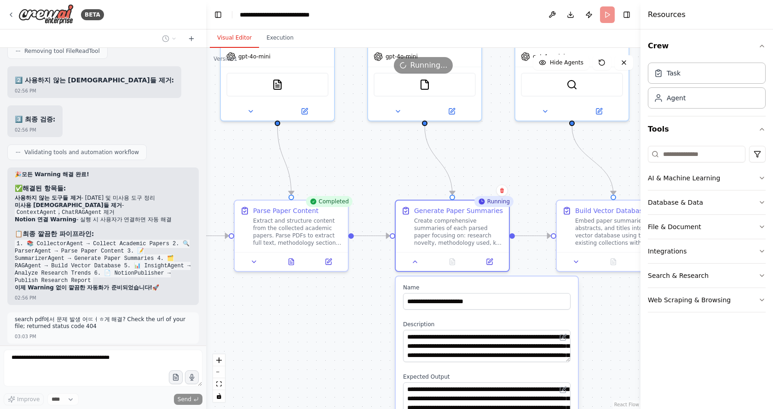
drag, startPoint x: 495, startPoint y: 199, endPoint x: 495, endPoint y: 150, distance: 48.8
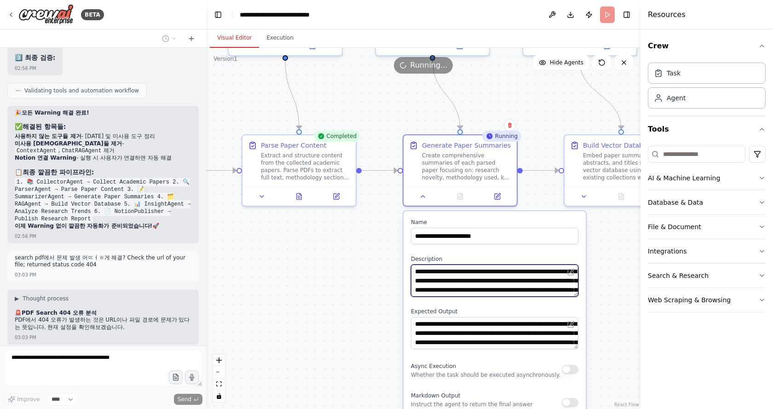
drag, startPoint x: 565, startPoint y: 283, endPoint x: 558, endPoint y: 223, distance: 61.2
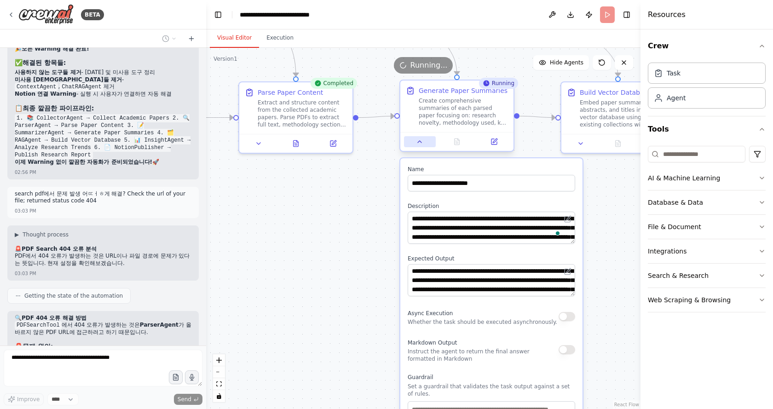
click at [415, 142] on button at bounding box center [420, 141] width 32 height 11
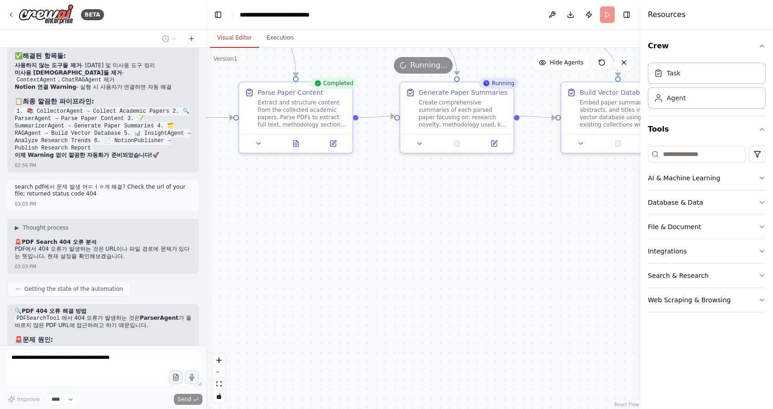
click at [378, 240] on div ".deletable-edge-delete-btn { width: 20px; height: 20px; border: 0px solid #ffff…" at bounding box center [423, 228] width 434 height 361
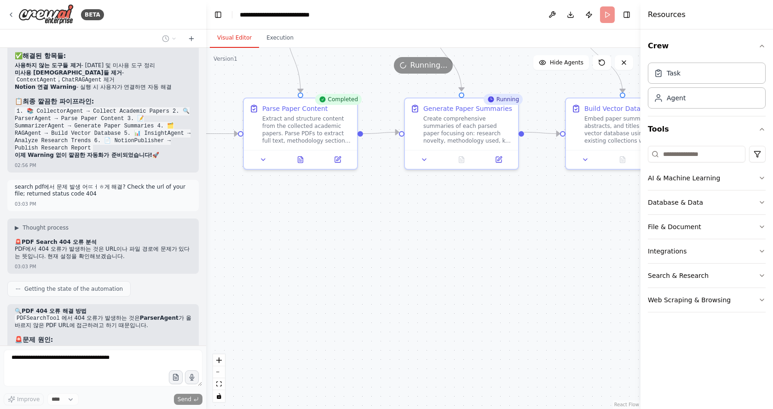
drag, startPoint x: 463, startPoint y: 249, endPoint x: 455, endPoint y: 348, distance: 99.7
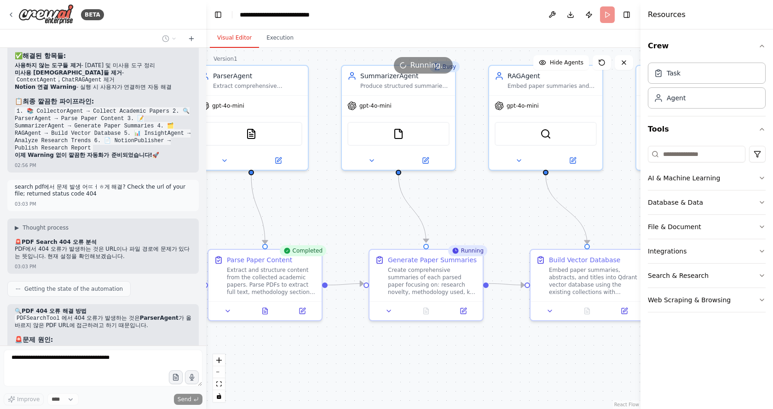
drag, startPoint x: 493, startPoint y: 185, endPoint x: 463, endPoint y: 243, distance: 65.0
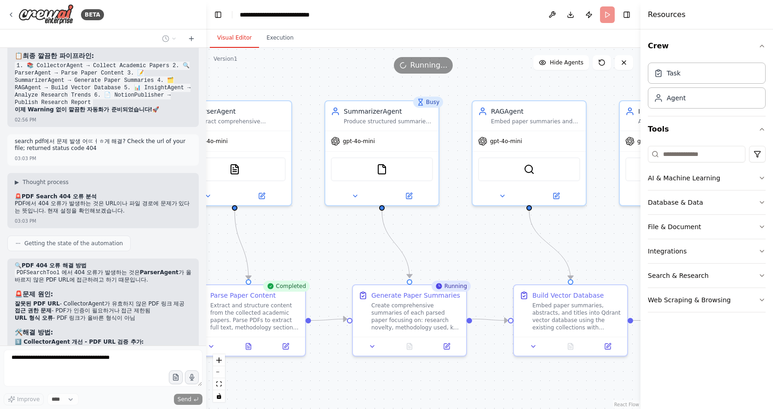
scroll to position [8950, 0]
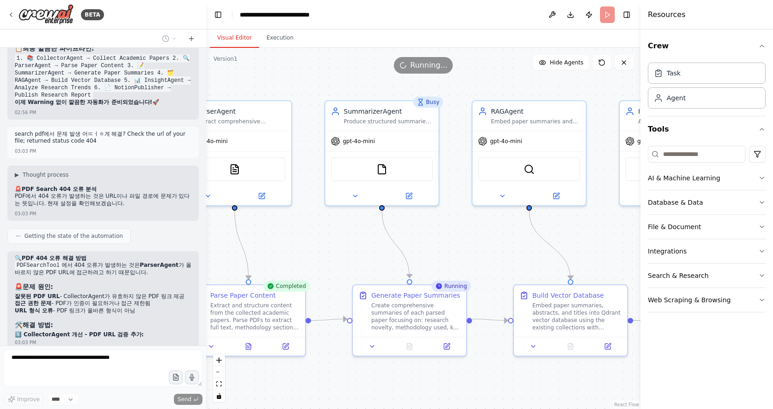
drag, startPoint x: 458, startPoint y: 238, endPoint x: 429, endPoint y: 205, distance: 44.0
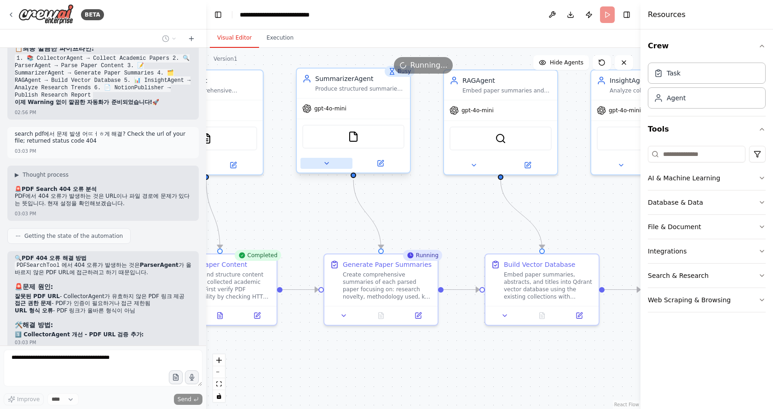
click at [326, 162] on icon at bounding box center [327, 163] width 4 height 2
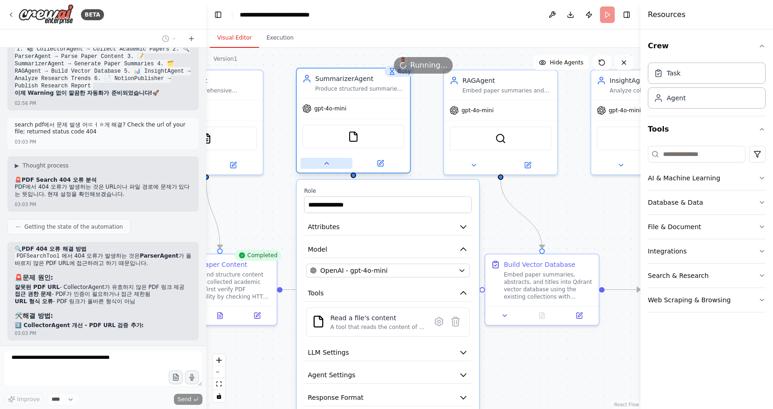
scroll to position [9006, 0]
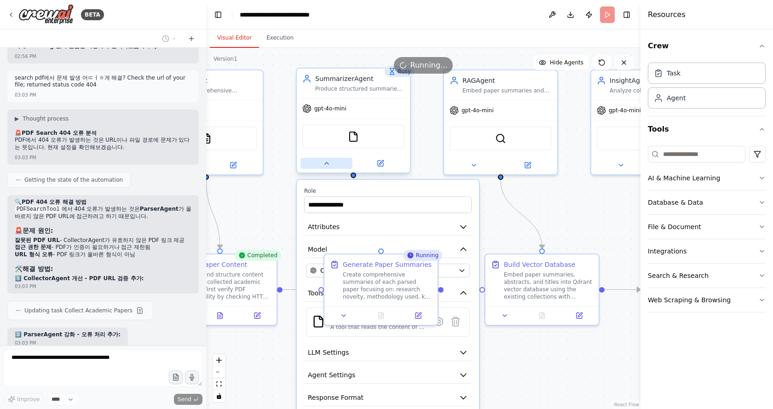
click at [324, 163] on icon at bounding box center [326, 163] width 7 height 7
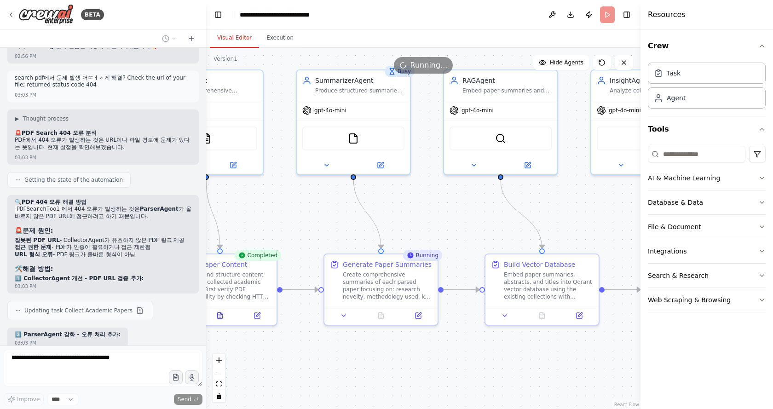
click at [320, 209] on div ".deletable-edge-delete-btn { width: 20px; height: 20px; border: 0px solid #ffff…" at bounding box center [423, 228] width 434 height 361
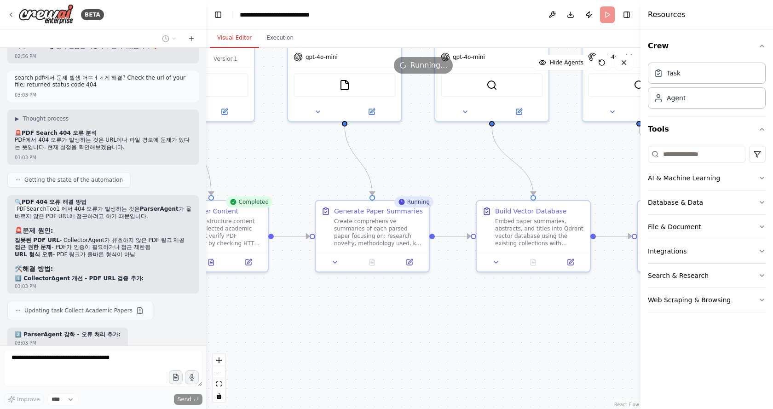
drag, startPoint x: 443, startPoint y: 198, endPoint x: 437, endPoint y: 166, distance: 33.1
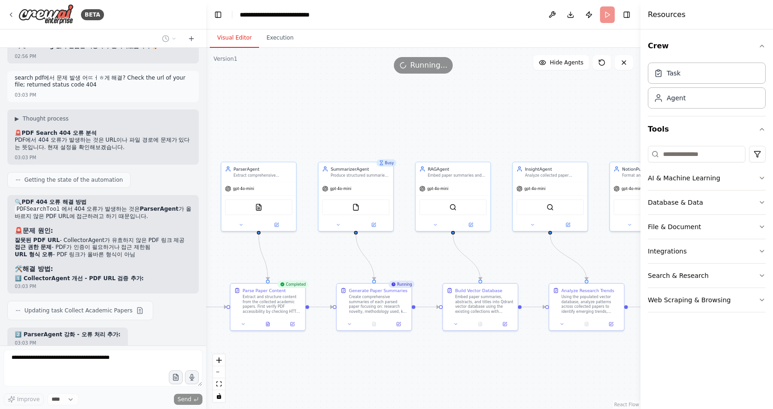
drag, startPoint x: 455, startPoint y: 172, endPoint x: 429, endPoint y: 275, distance: 106.4
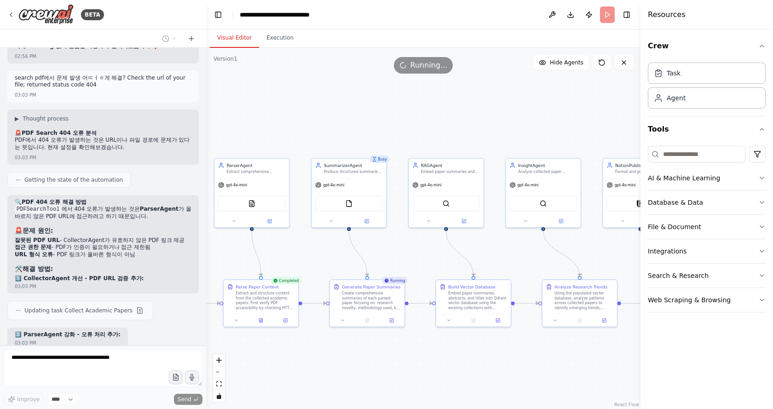
drag, startPoint x: 429, startPoint y: 275, endPoint x: 397, endPoint y: 223, distance: 61.1
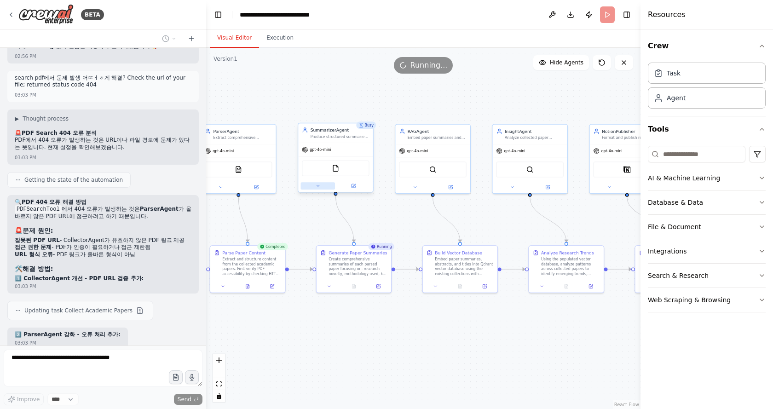
scroll to position [9068, 0]
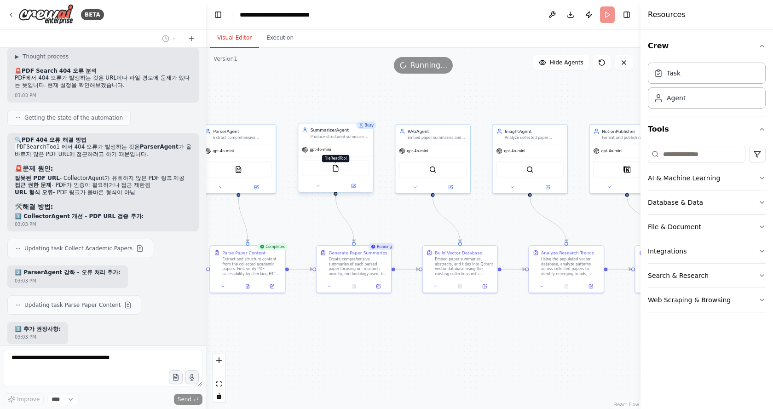
click at [336, 169] on img at bounding box center [335, 168] width 7 height 7
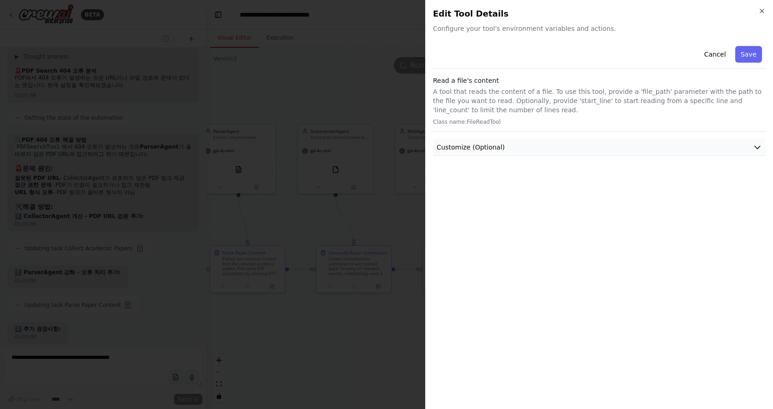
click at [506, 139] on button "Customize (Optional)" at bounding box center [599, 147] width 333 height 17
click at [503, 144] on button "Customize (Optional)" at bounding box center [599, 147] width 333 height 17
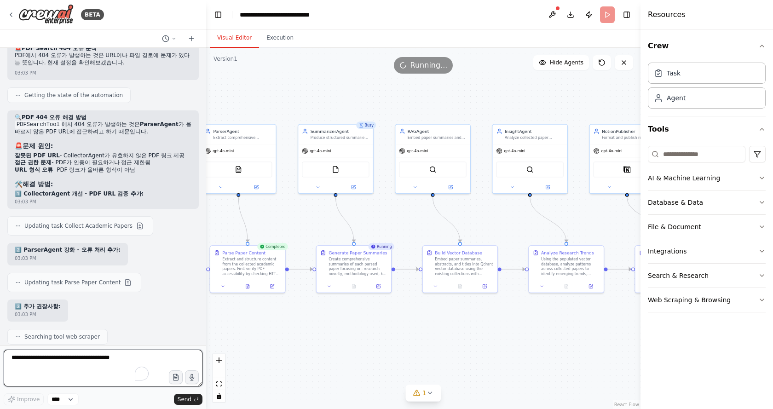
click at [45, 355] on textarea "To enrich screen reader interactions, please activate Accessibility in Grammarl…" at bounding box center [103, 368] width 199 height 37
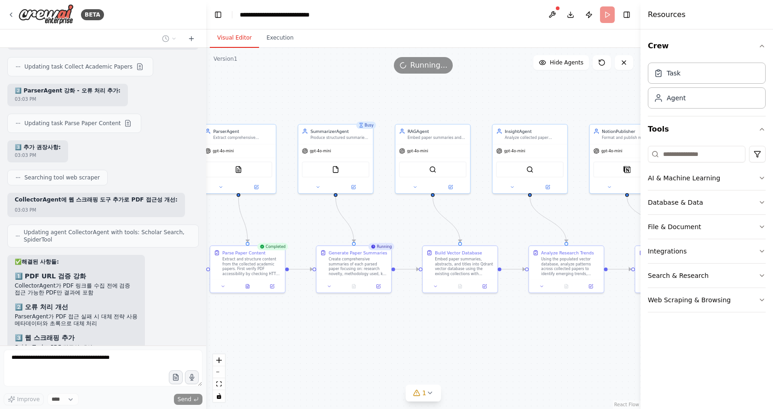
scroll to position [9257, 0]
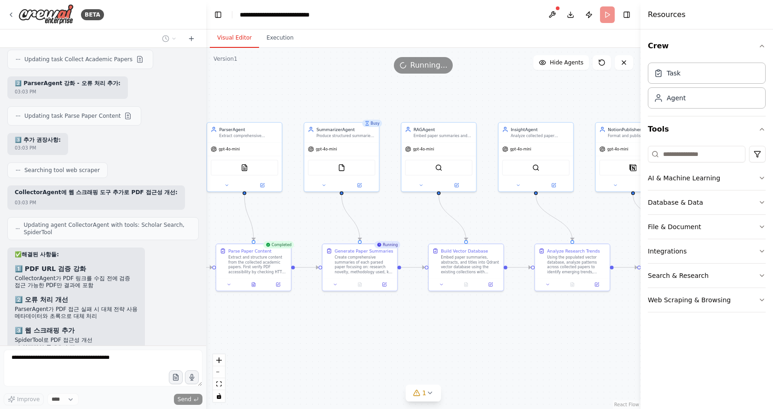
drag, startPoint x: 416, startPoint y: 231, endPoint x: 513, endPoint y: 227, distance: 97.6
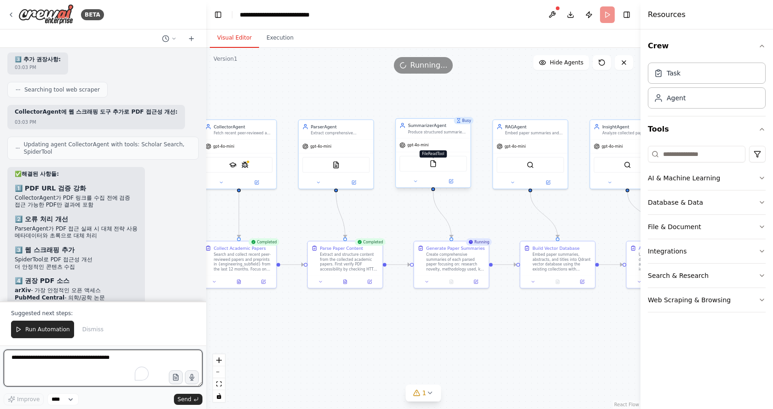
scroll to position [9345, 0]
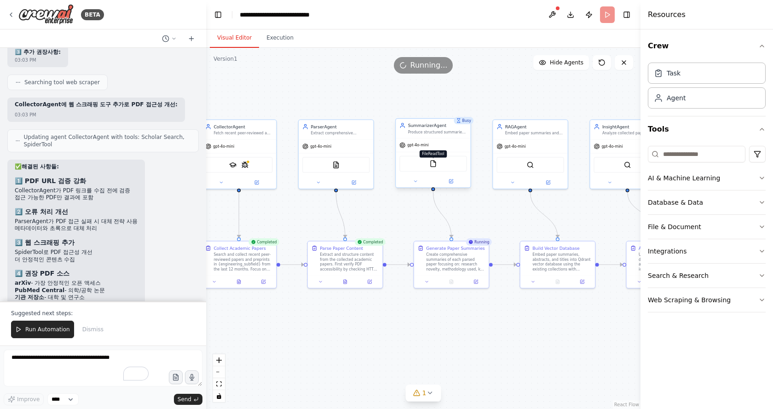
click at [431, 163] on img at bounding box center [432, 163] width 7 height 7
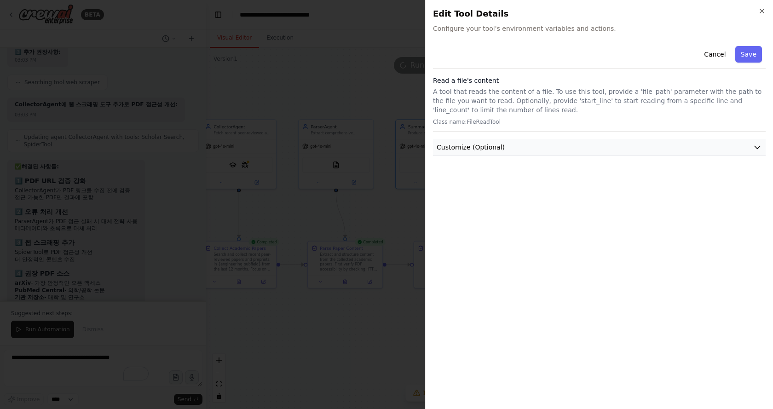
click at [478, 148] on span "Customize (Optional)" at bounding box center [471, 147] width 68 height 9
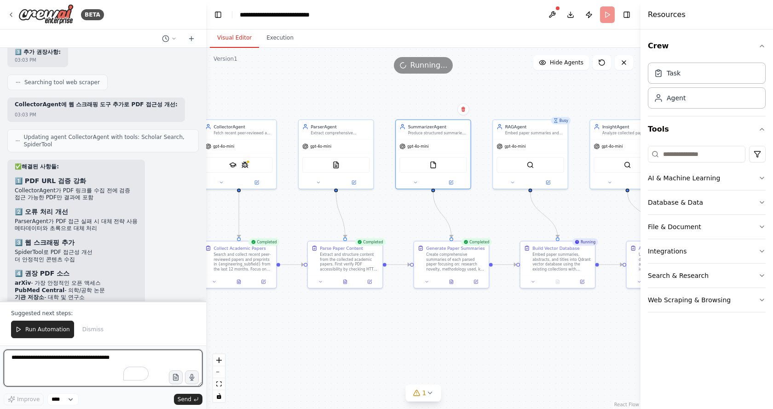
click at [65, 365] on textarea "To enrich screen reader interactions, please activate Accessibility in Grammarl…" at bounding box center [103, 368] width 199 height 37
type textarea "*"
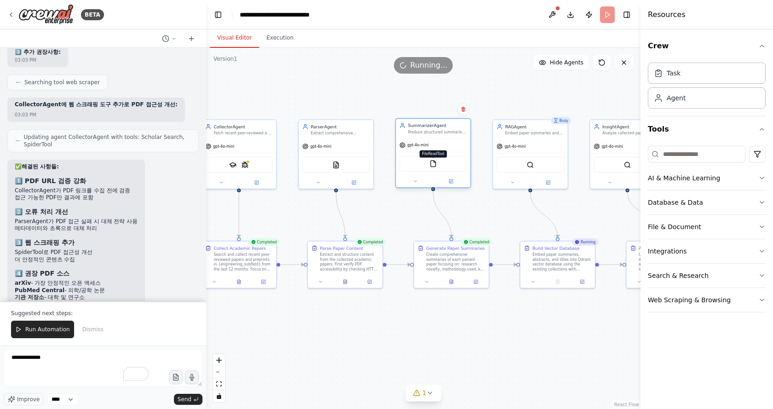
click at [433, 166] on img at bounding box center [432, 163] width 7 height 7
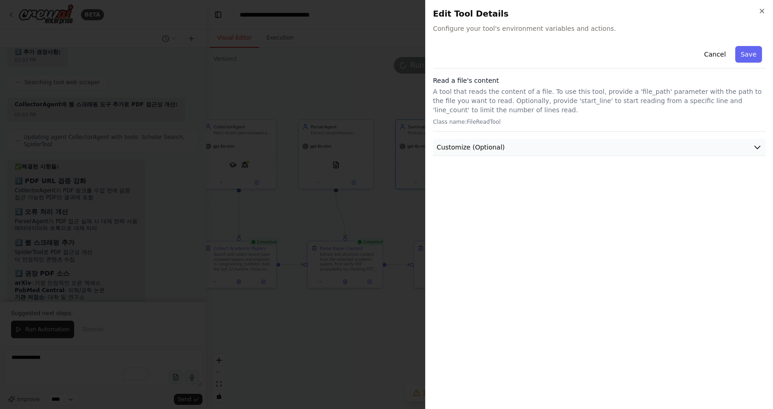
click at [472, 146] on span "Customize (Optional)" at bounding box center [471, 147] width 68 height 9
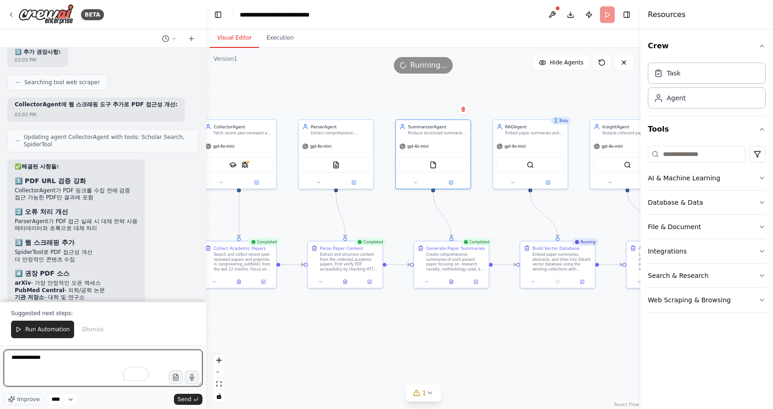
click at [77, 358] on textarea "**********" at bounding box center [103, 368] width 199 height 37
click at [429, 163] on div "FileReadTool" at bounding box center [432, 164] width 67 height 16
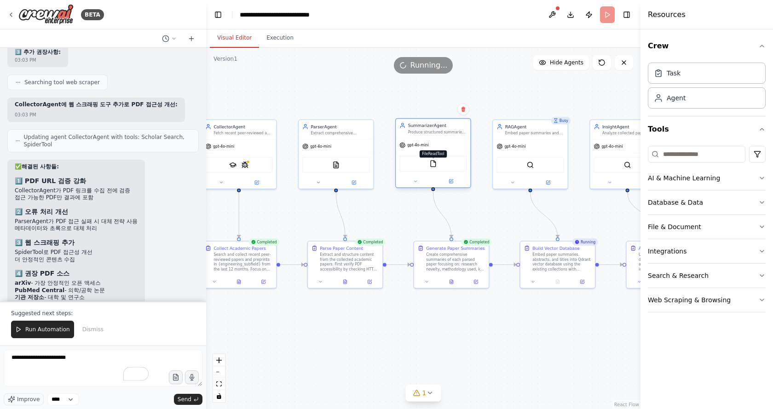
click at [433, 163] on img at bounding box center [432, 163] width 7 height 7
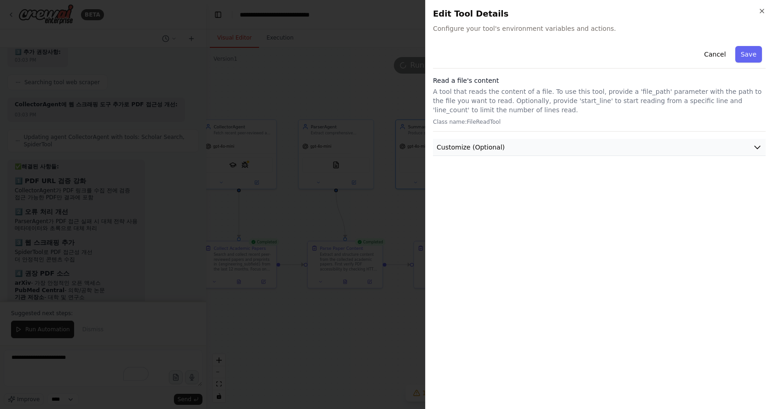
click at [473, 144] on span "Customize (Optional)" at bounding box center [471, 147] width 68 height 9
click at [485, 144] on span "Customize (Optional)" at bounding box center [471, 147] width 68 height 9
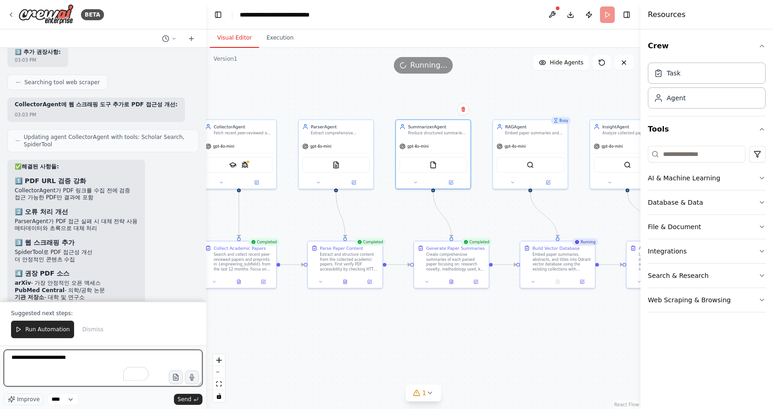
click at [103, 359] on textarea "**********" at bounding box center [103, 368] width 199 height 37
type textarea "**********"
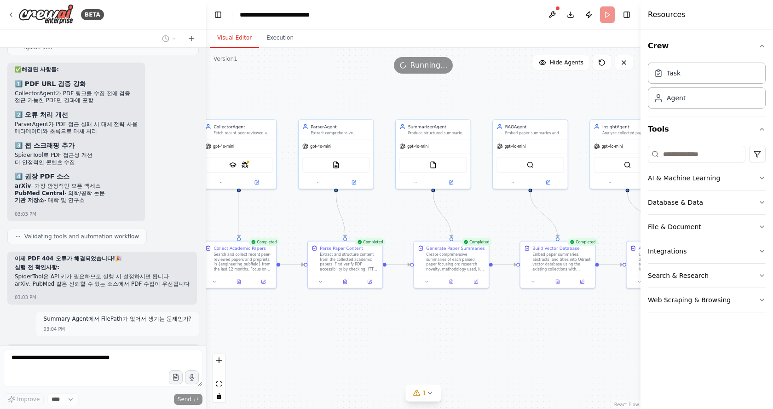
scroll to position [9451, 0]
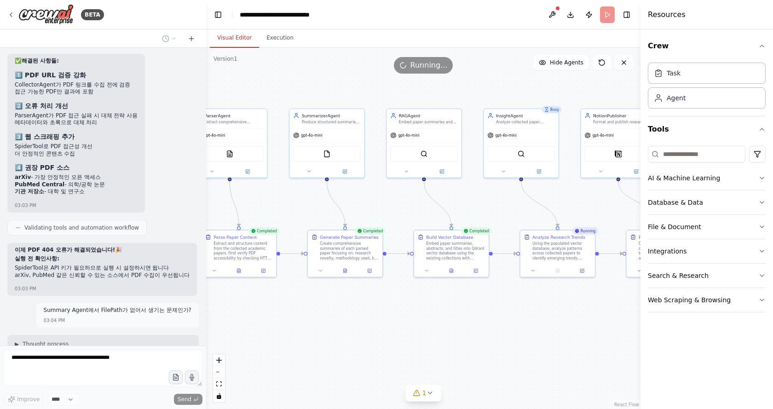
drag, startPoint x: 472, startPoint y: 327, endPoint x: 344, endPoint y: 316, distance: 128.3
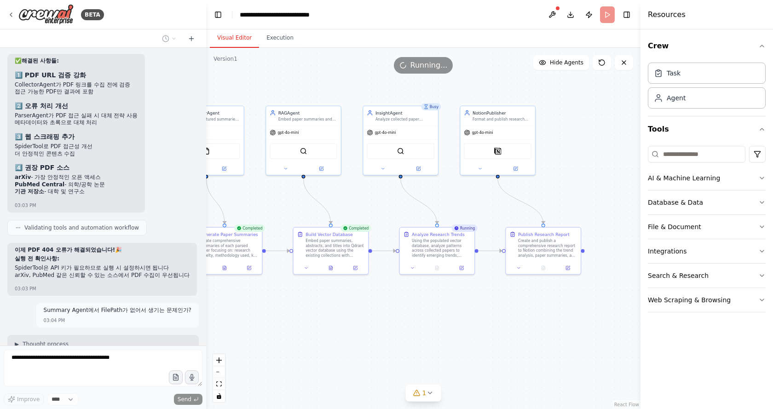
drag, startPoint x: 429, startPoint y: 318, endPoint x: 408, endPoint y: 317, distance: 20.3
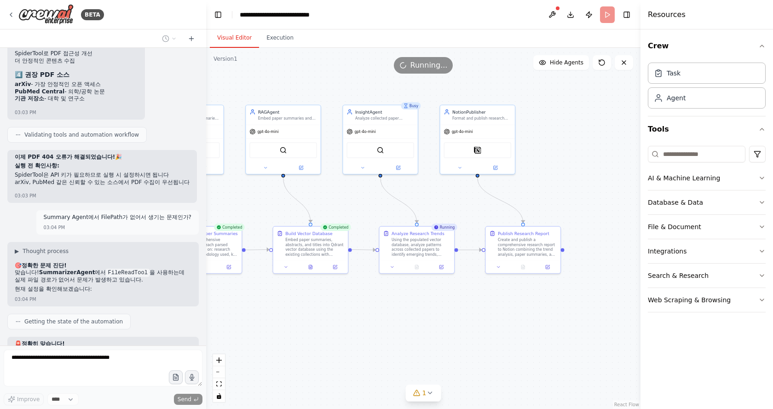
scroll to position [9560, 0]
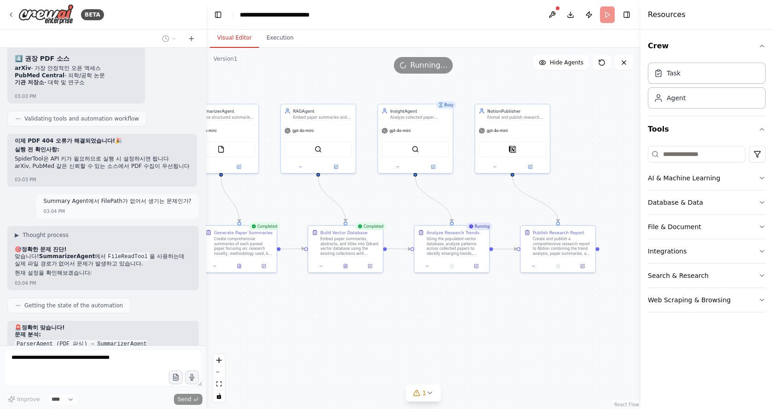
drag, startPoint x: 353, startPoint y: 311, endPoint x: 444, endPoint y: 314, distance: 90.7
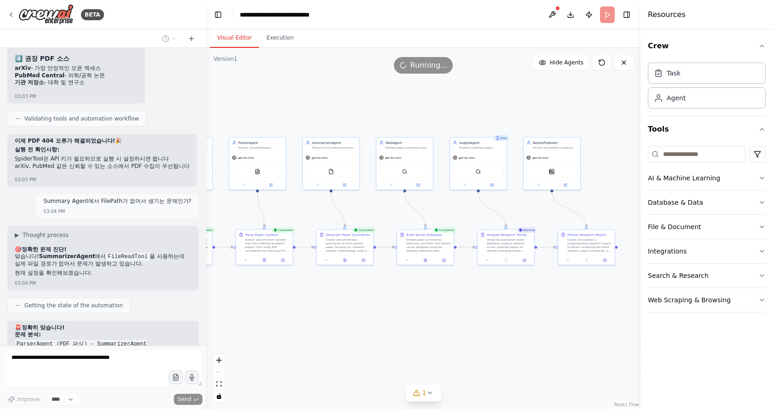
scroll to position [9614, 0]
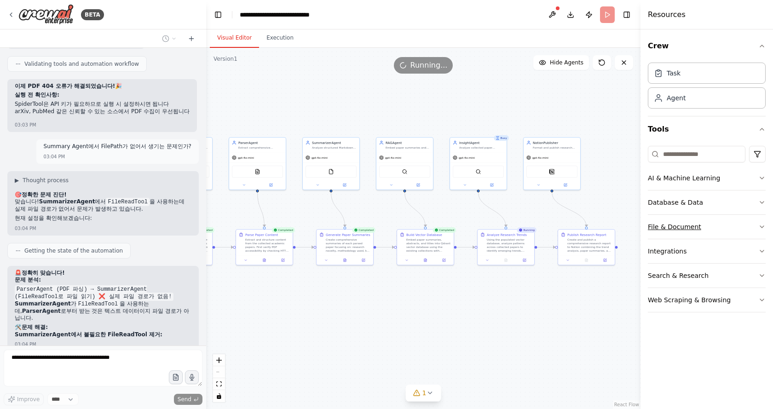
click at [680, 223] on div "File & Document" at bounding box center [674, 226] width 53 height 9
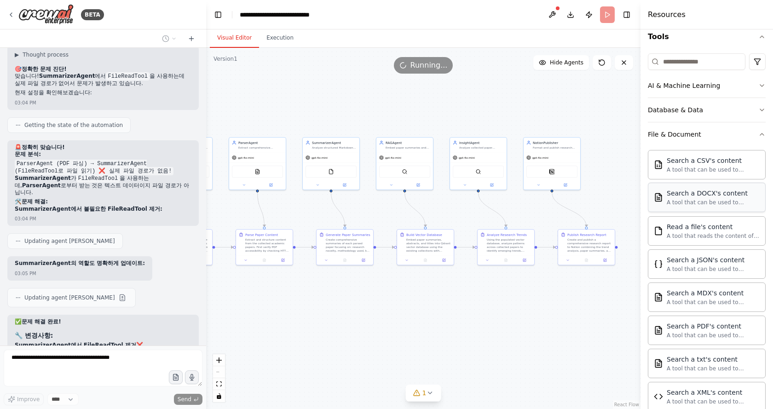
scroll to position [92, 0]
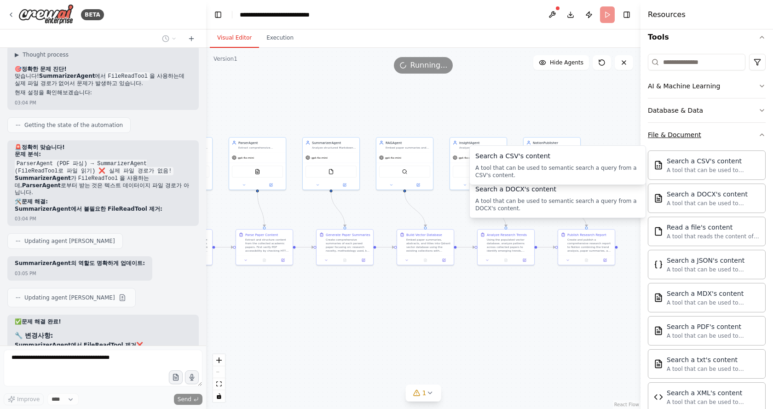
click at [702, 130] on button "File & Document" at bounding box center [707, 135] width 118 height 24
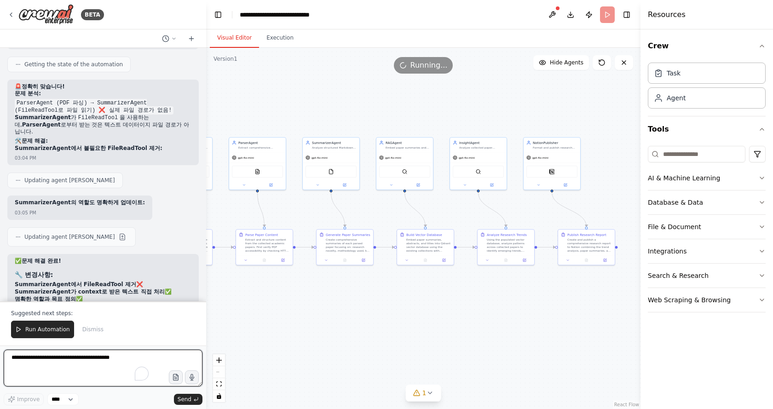
scroll to position [9808, 0]
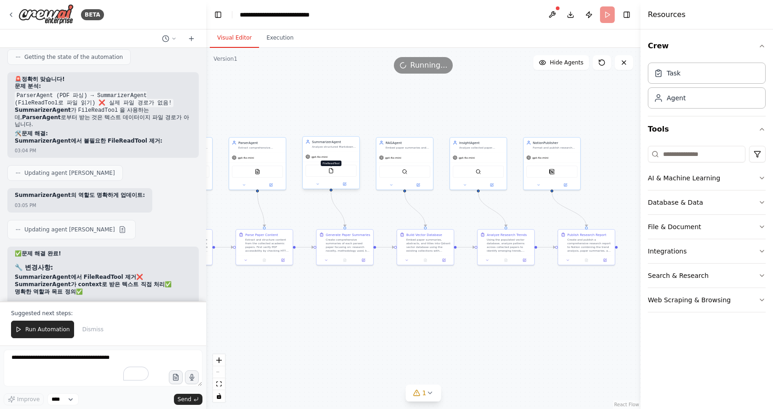
click at [331, 169] on img at bounding box center [331, 171] width 6 height 6
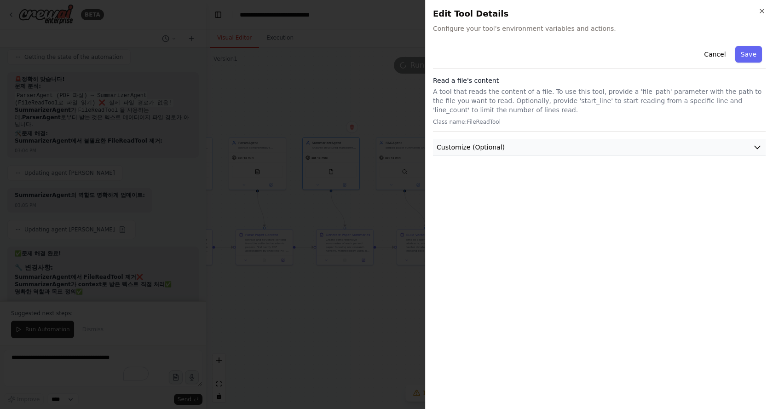
click at [463, 151] on span "Customize (Optional)" at bounding box center [471, 147] width 68 height 9
drag, startPoint x: 480, startPoint y: 146, endPoint x: 471, endPoint y: 145, distance: 8.8
click at [480, 145] on span "Customize (Optional)" at bounding box center [471, 147] width 68 height 9
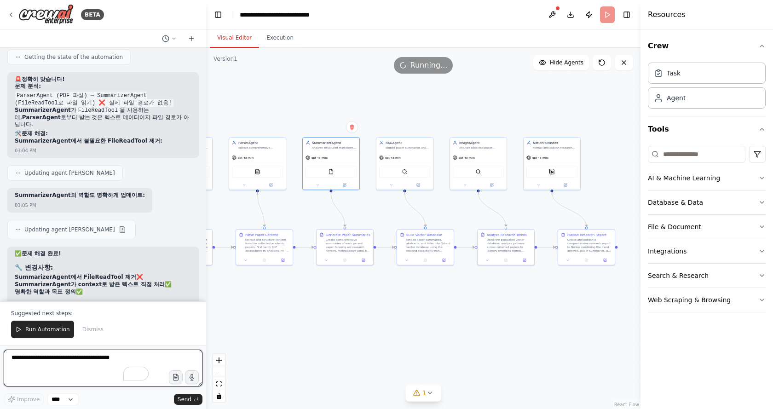
click at [109, 362] on textarea "To enrich screen reader interactions, please activate Accessibility in Grammarl…" at bounding box center [103, 368] width 199 height 37
type textarea "**********"
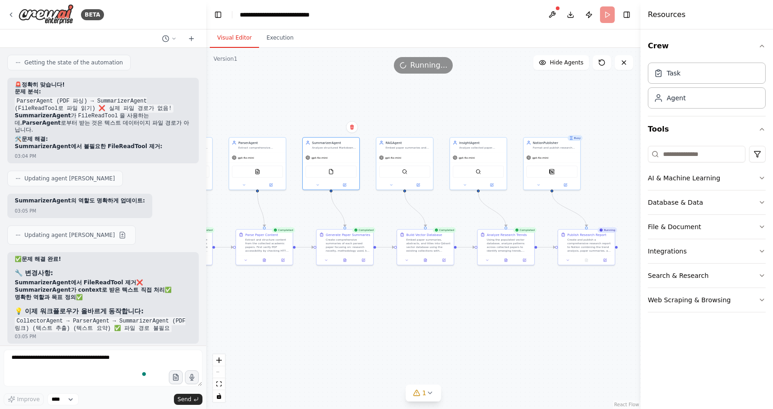
scroll to position [9826, 0]
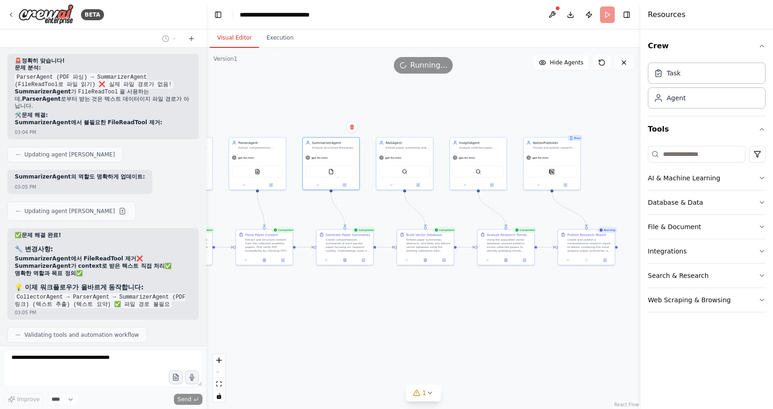
click at [454, 323] on div ".deletable-edge-delete-btn { width: 20px; height: 20px; border: 0px solid #ffff…" at bounding box center [423, 228] width 434 height 361
click at [585, 246] on div "Create and publish a comprehensive research report to Notion combining the tren…" at bounding box center [589, 244] width 45 height 15
click at [566, 257] on button at bounding box center [568, 260] width 16 height 6
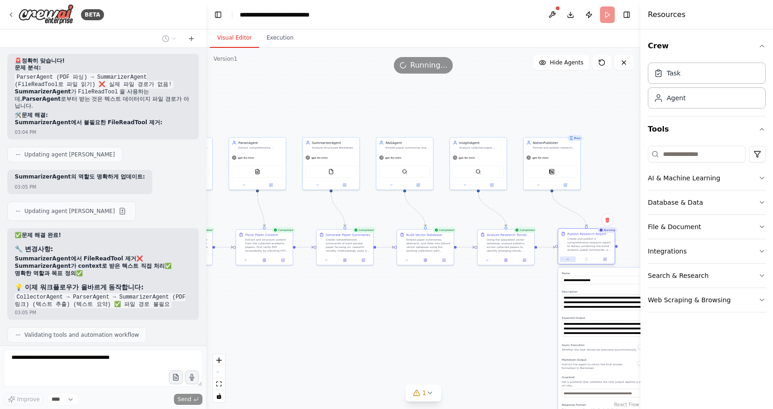
click at [567, 258] on icon at bounding box center [568, 260] width 4 height 4
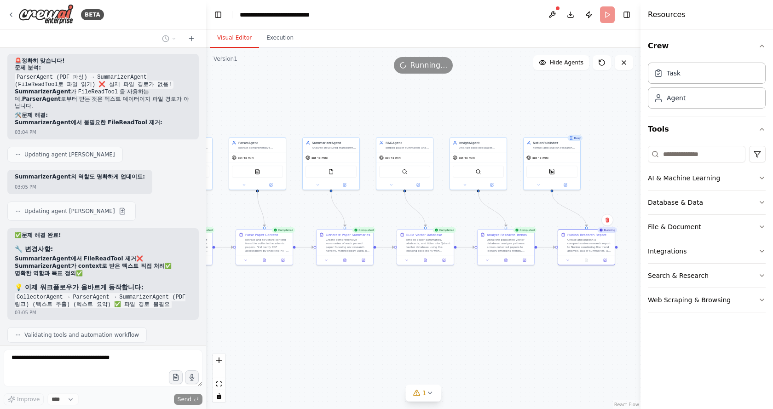
click at [551, 311] on div ".deletable-edge-delete-btn { width: 20px; height: 20px; border: 0px solid #ffff…" at bounding box center [423, 228] width 434 height 361
drag, startPoint x: 549, startPoint y: 313, endPoint x: 329, endPoint y: 259, distance: 226.8
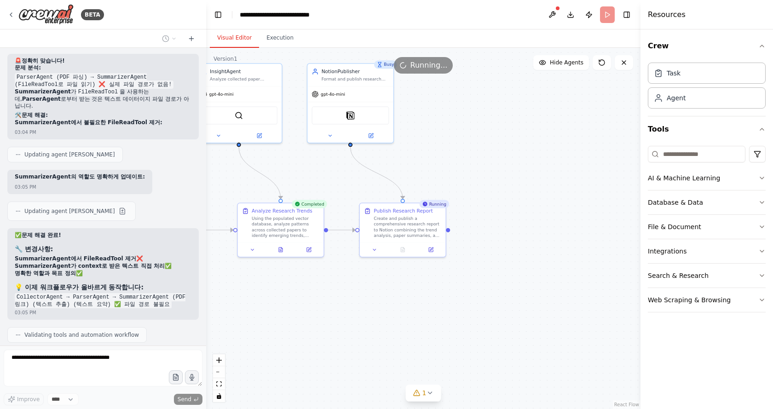
drag, startPoint x: 427, startPoint y: 118, endPoint x: 436, endPoint y: 177, distance: 60.0
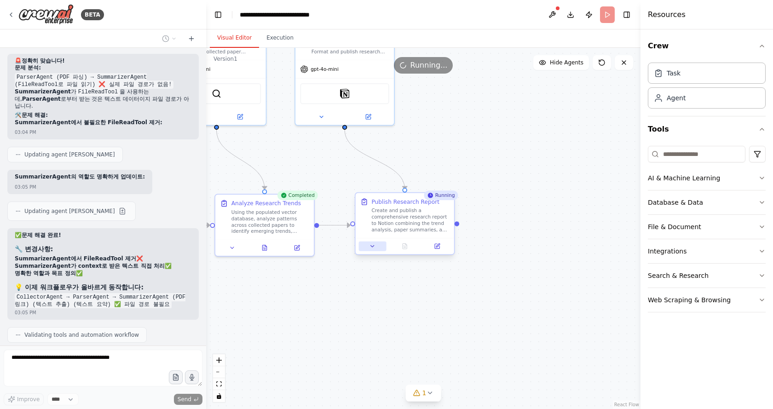
click at [370, 244] on icon at bounding box center [372, 246] width 6 height 6
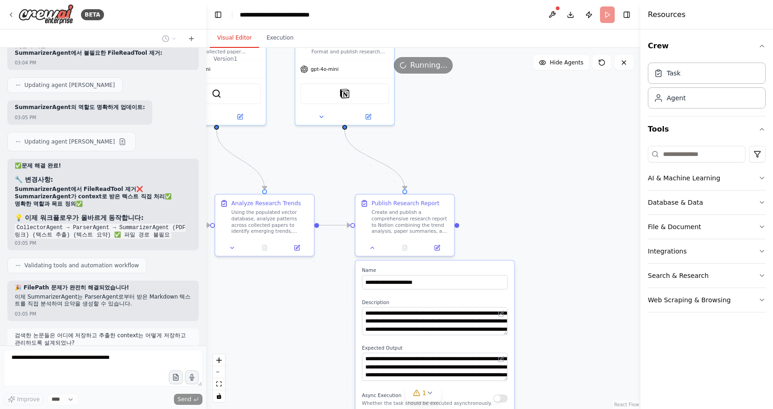
scroll to position [9905, 0]
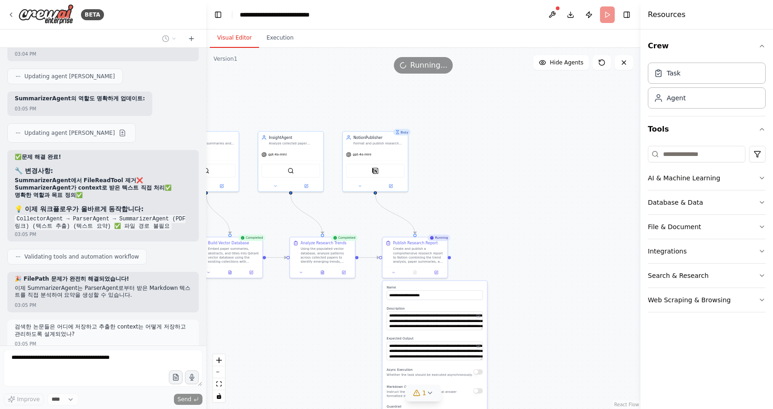
click at [428, 393] on icon at bounding box center [429, 392] width 7 height 7
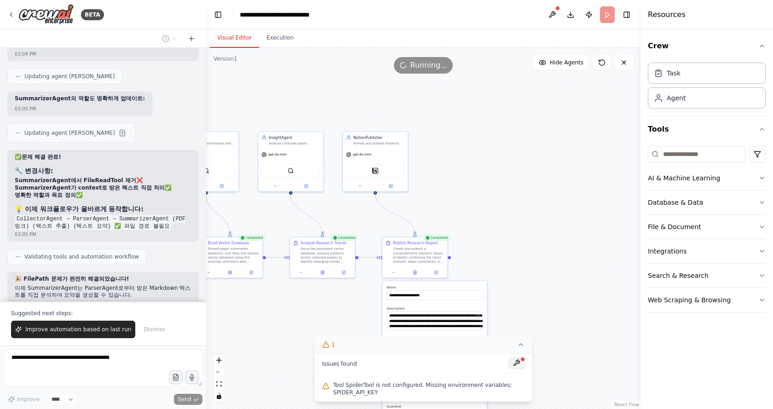
click at [518, 362] on button at bounding box center [517, 362] width 16 height 11
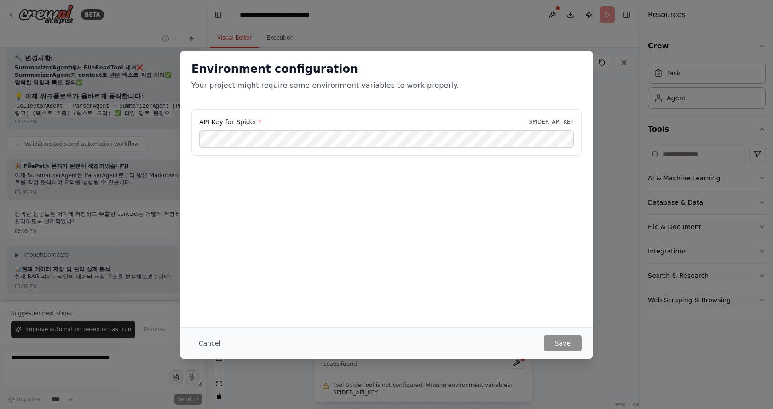
scroll to position [10025, 0]
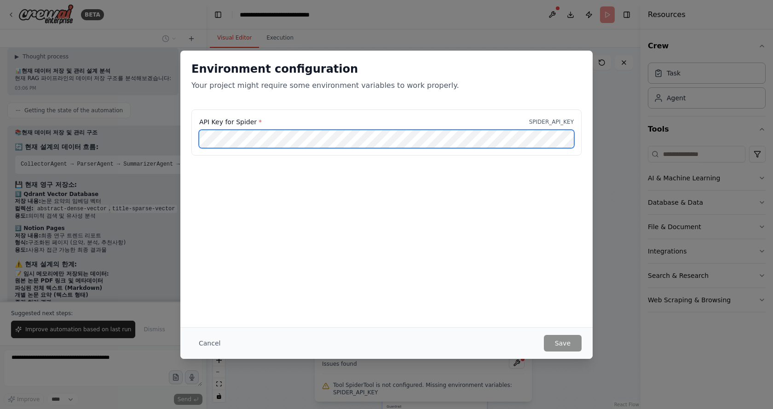
scroll to position [10230, 0]
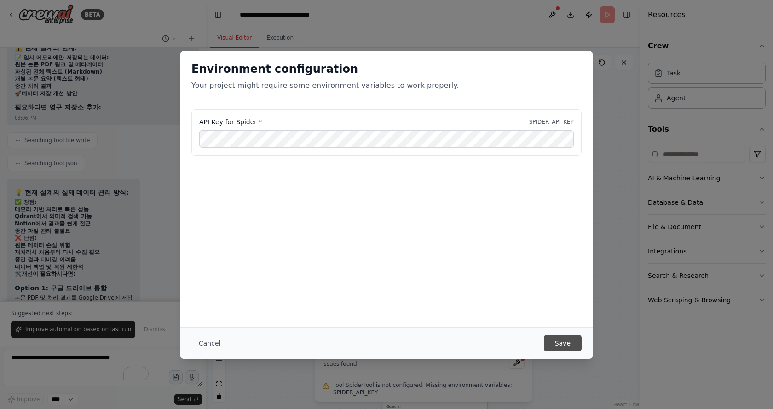
click at [566, 341] on button "Save" at bounding box center [563, 343] width 38 height 17
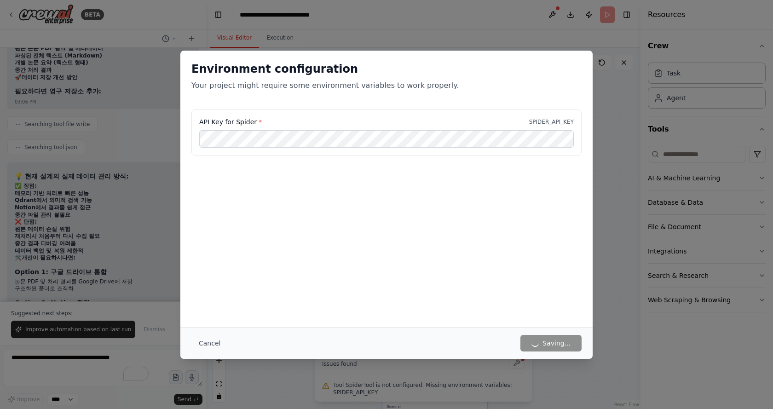
scroll to position [10455, 0]
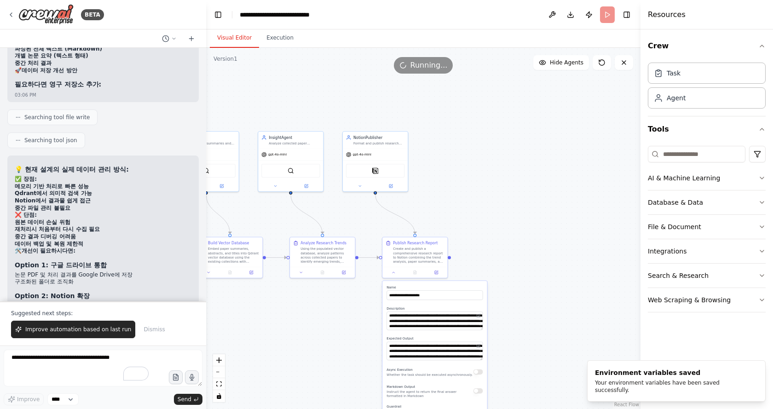
click at [541, 301] on div ".deletable-edge-delete-btn { width: 20px; height: 20px; border: 0px solid #ffff…" at bounding box center [423, 228] width 434 height 361
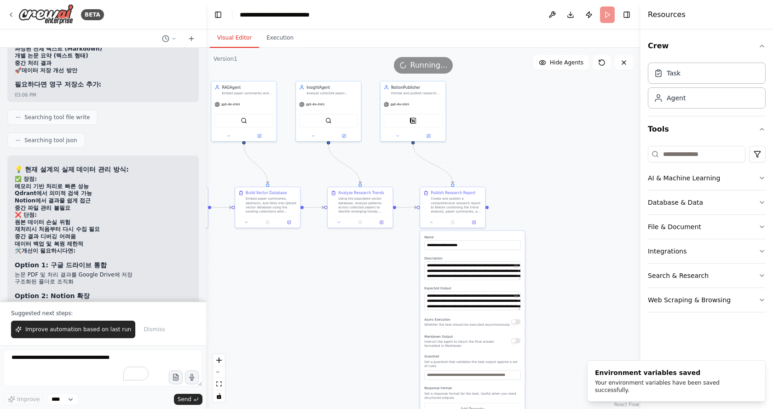
drag, startPoint x: 541, startPoint y: 301, endPoint x: 581, endPoint y: 296, distance: 40.4
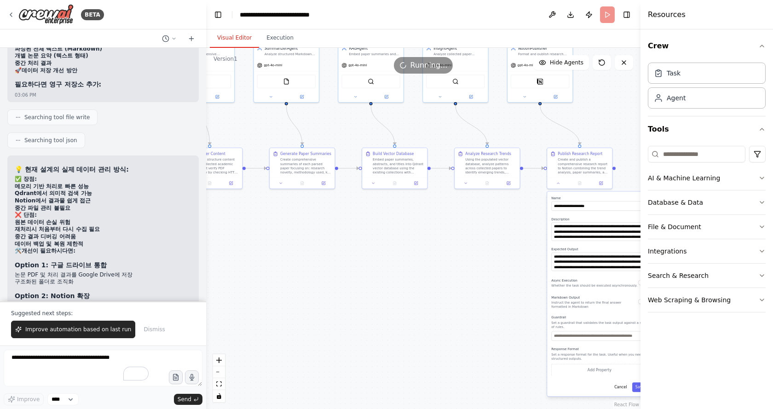
drag, startPoint x: 316, startPoint y: 279, endPoint x: 453, endPoint y: 272, distance: 137.3
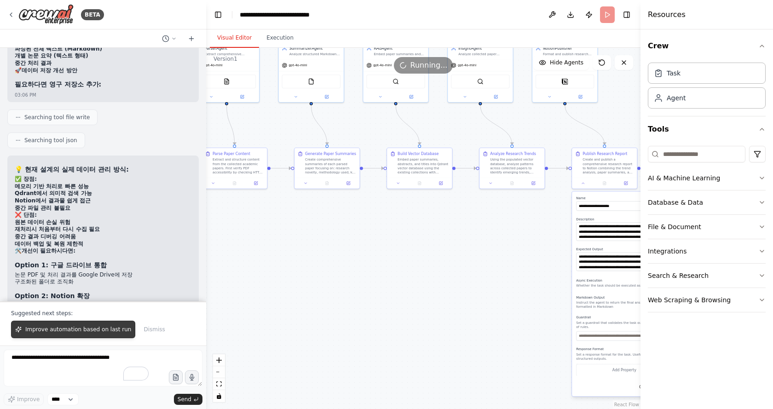
click at [104, 329] on span "Improve automation based on last run" at bounding box center [78, 329] width 106 height 7
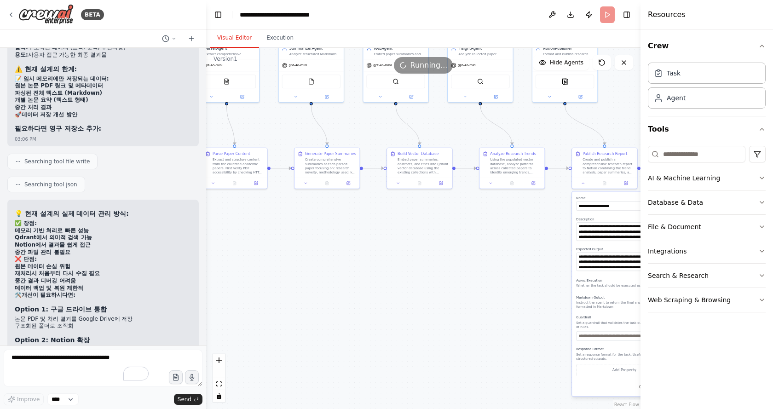
scroll to position [10435, 0]
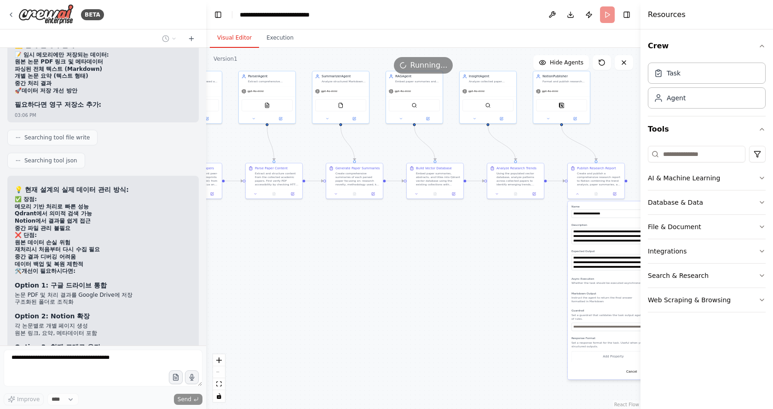
drag, startPoint x: 400, startPoint y: 252, endPoint x: 381, endPoint y: 238, distance: 23.6
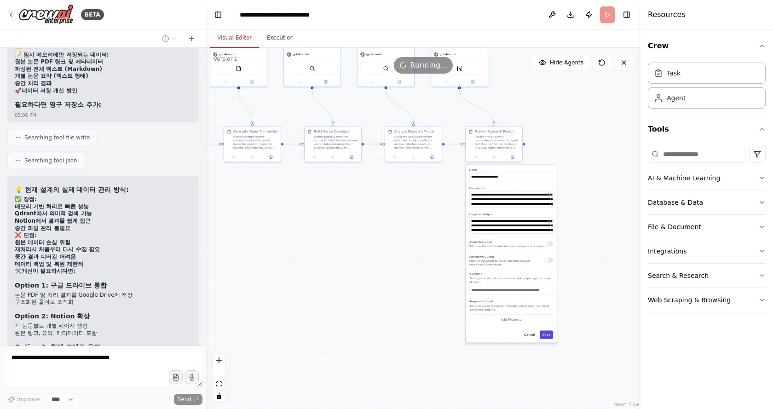
click at [550, 334] on button "Save" at bounding box center [546, 334] width 13 height 8
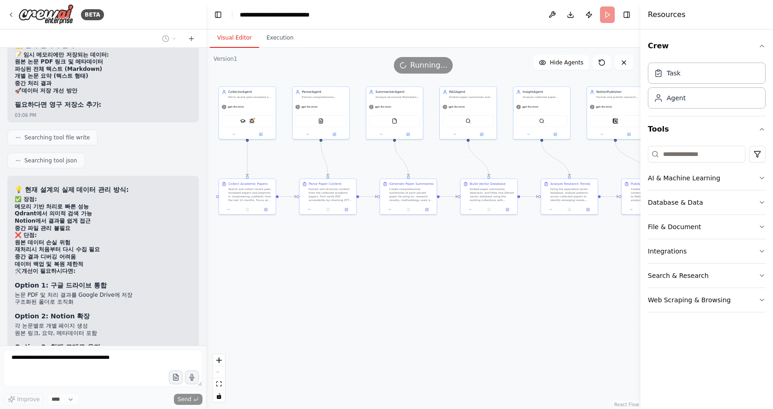
drag, startPoint x: 360, startPoint y: 271, endPoint x: 537, endPoint y: 345, distance: 192.0
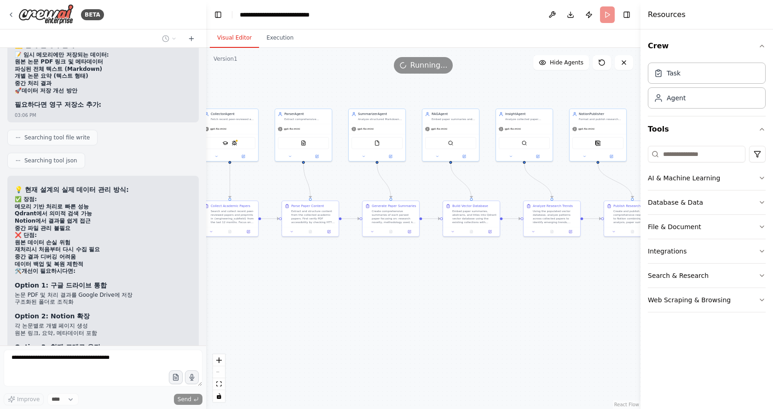
drag, startPoint x: 529, startPoint y: 259, endPoint x: 505, endPoint y: 259, distance: 23.9
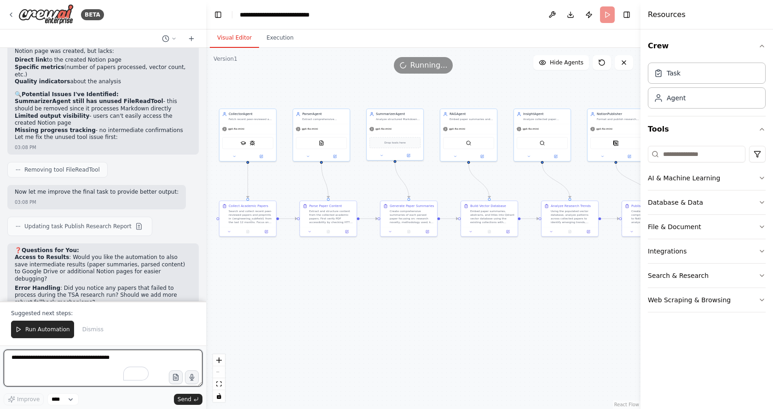
scroll to position [10937, 0]
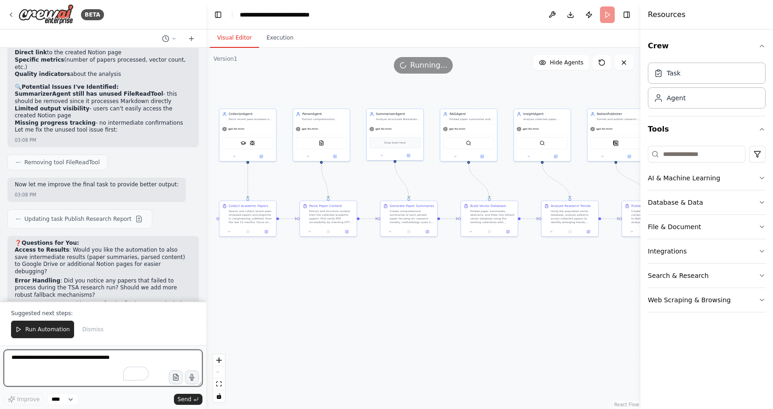
click at [43, 357] on textarea "To enrich screen reader interactions, please activate Accessibility in Grammarl…" at bounding box center [103, 368] width 199 height 37
type textarea "**********"
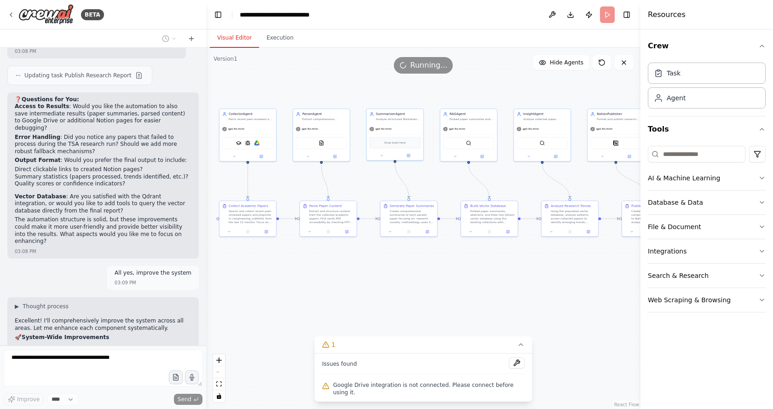
scroll to position [11089, 0]
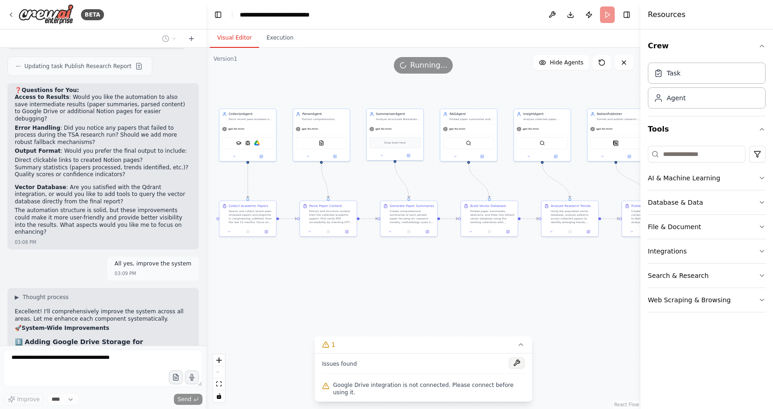
click at [512, 368] on button at bounding box center [517, 362] width 16 height 11
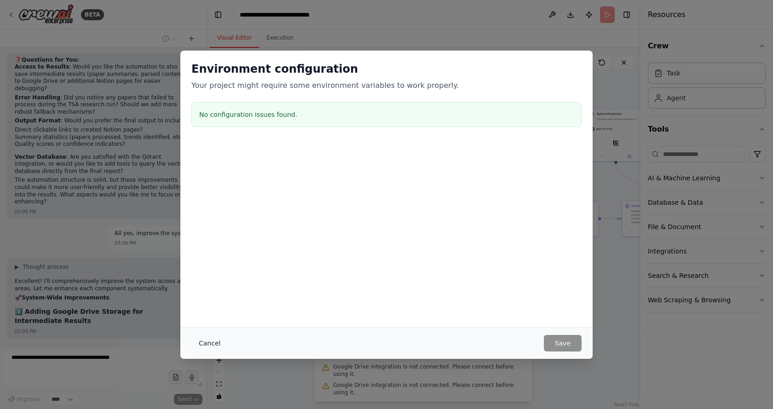
click at [210, 341] on button "Cancel" at bounding box center [209, 343] width 36 height 17
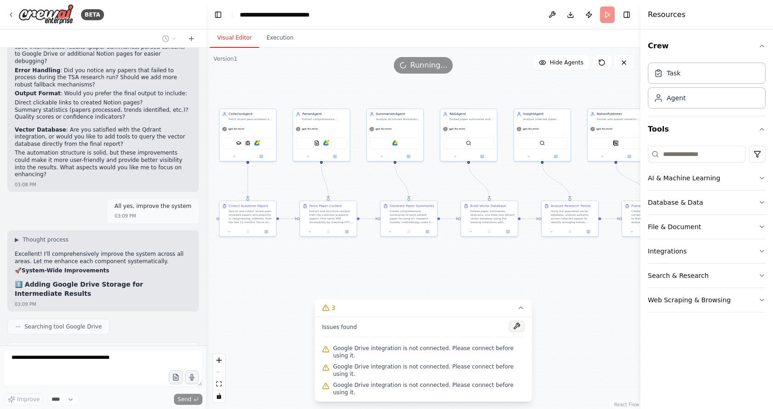
scroll to position [11212, 0]
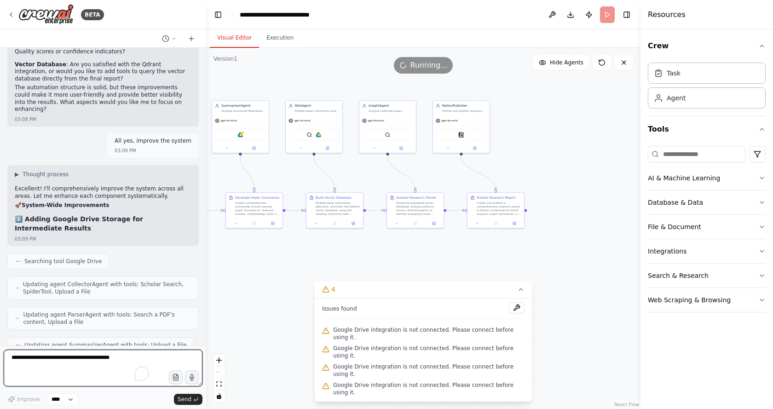
drag, startPoint x: 589, startPoint y: 305, endPoint x: 434, endPoint y: 297, distance: 154.8
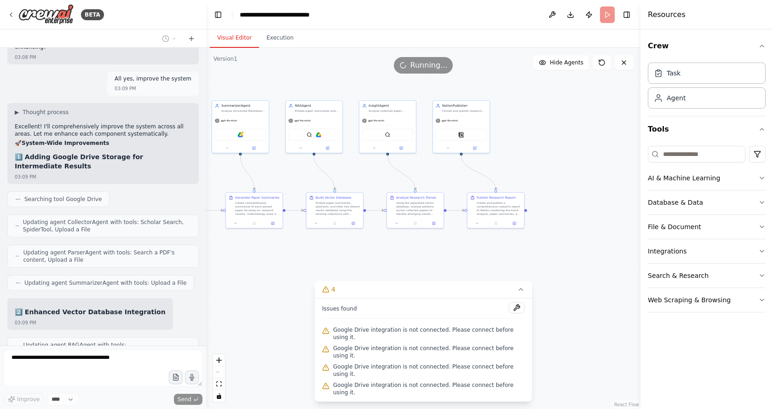
scroll to position [11283, 0]
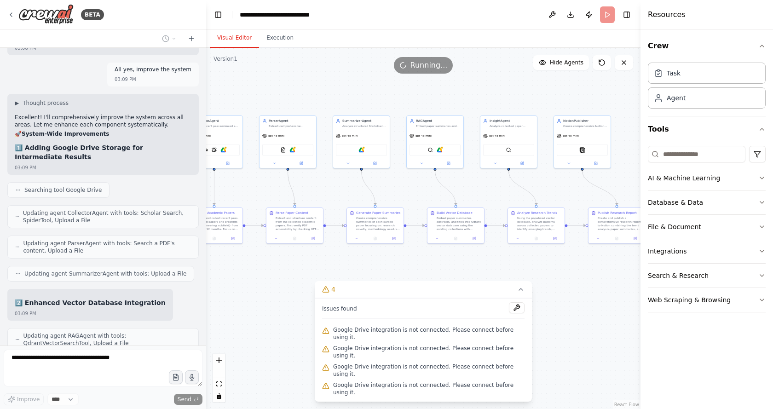
drag, startPoint x: 343, startPoint y: 272, endPoint x: 466, endPoint y: 287, distance: 124.2
click at [512, 313] on button at bounding box center [517, 307] width 16 height 11
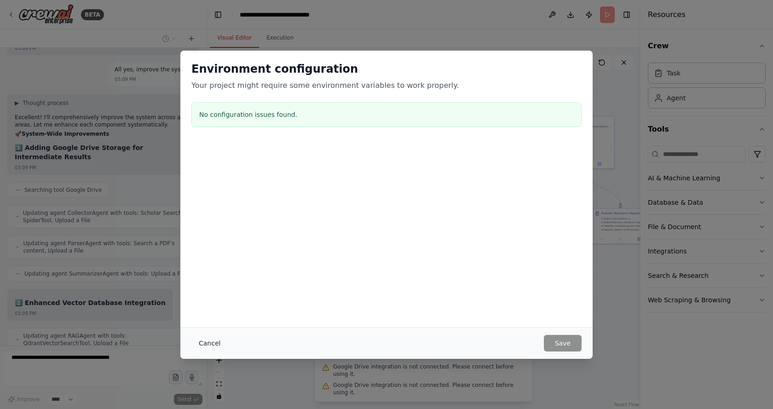
click at [208, 341] on button "Cancel" at bounding box center [209, 343] width 36 height 17
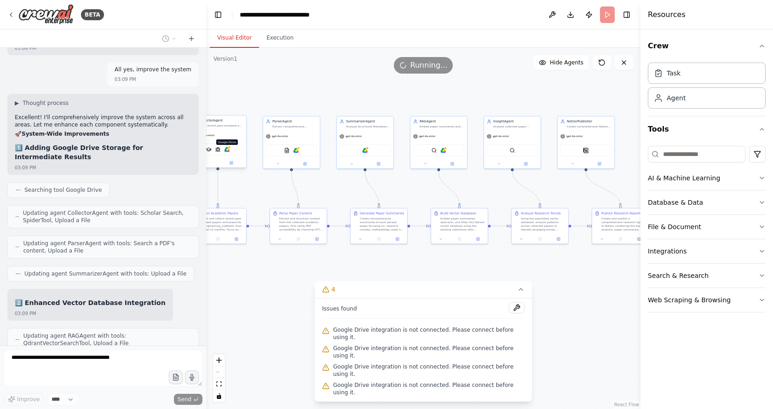
click at [228, 149] on img at bounding box center [227, 150] width 6 height 6
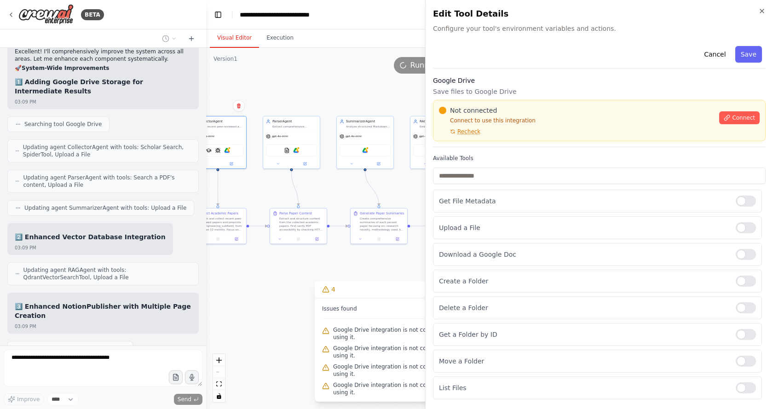
click at [731, 117] on button "Tools" at bounding box center [707, 129] width 118 height 26
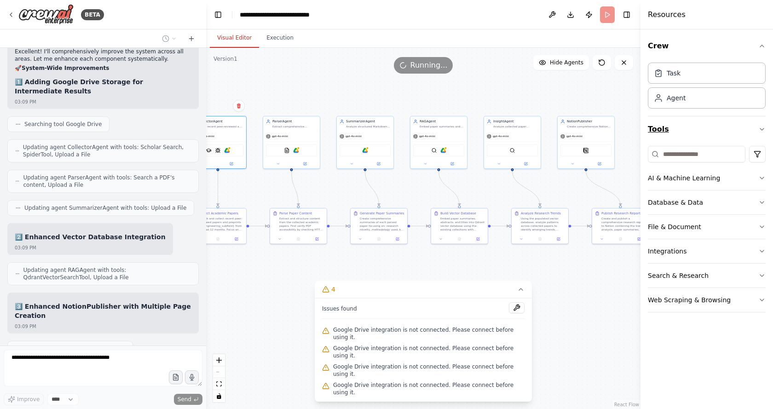
scroll to position [11358, 0]
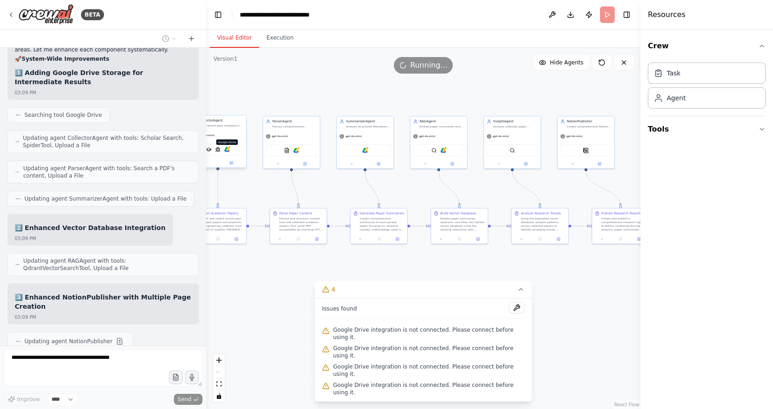
click at [229, 151] on img at bounding box center [227, 150] width 6 height 6
click at [227, 149] on img at bounding box center [227, 150] width 6 height 6
click at [332, 89] on div ".deletable-edge-delete-btn { width: 20px; height: 20px; border: 0px solid #ffff…" at bounding box center [423, 228] width 434 height 361
drag, startPoint x: 322, startPoint y: 92, endPoint x: 396, endPoint y: 108, distance: 75.8
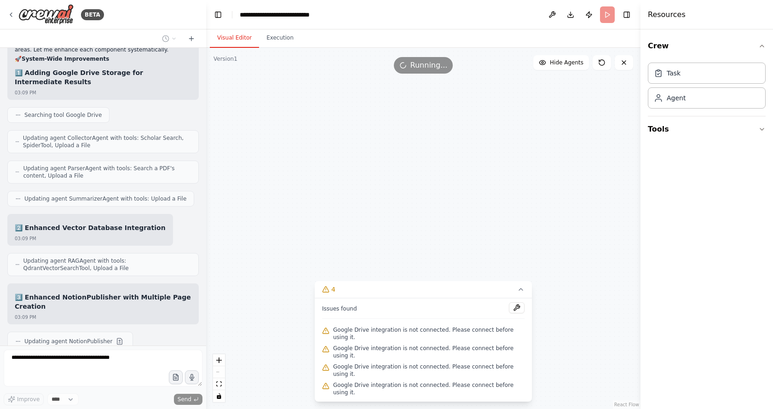
scroll to position [11385, 0]
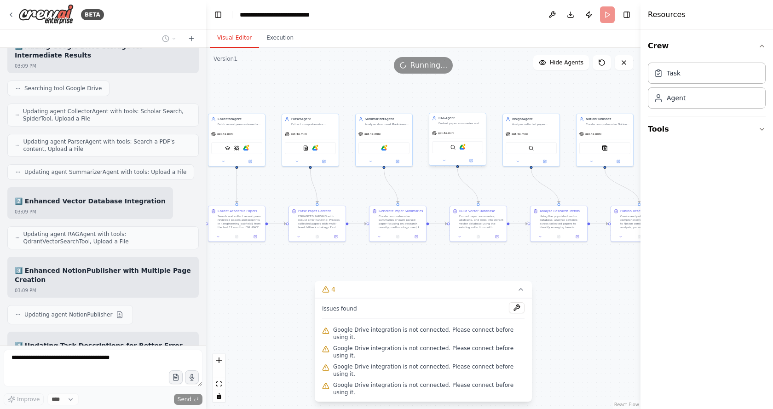
drag, startPoint x: 474, startPoint y: 140, endPoint x: 449, endPoint y: 135, distance: 25.4
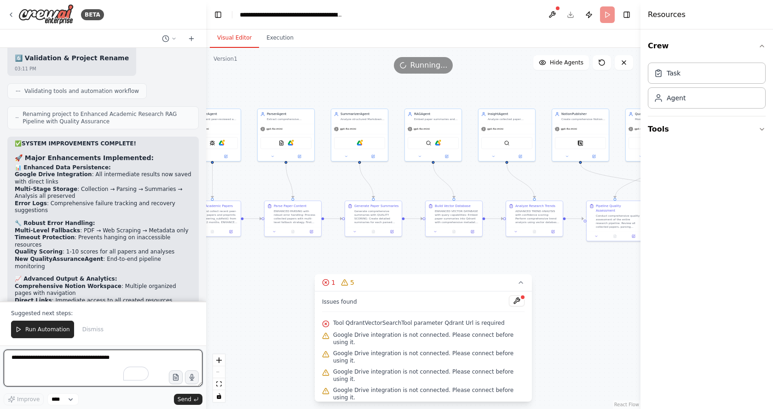
scroll to position [12138, 0]
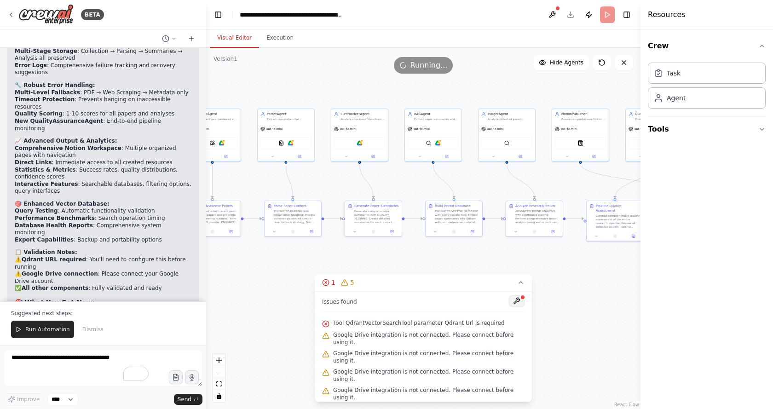
click at [510, 300] on button at bounding box center [517, 300] width 16 height 11
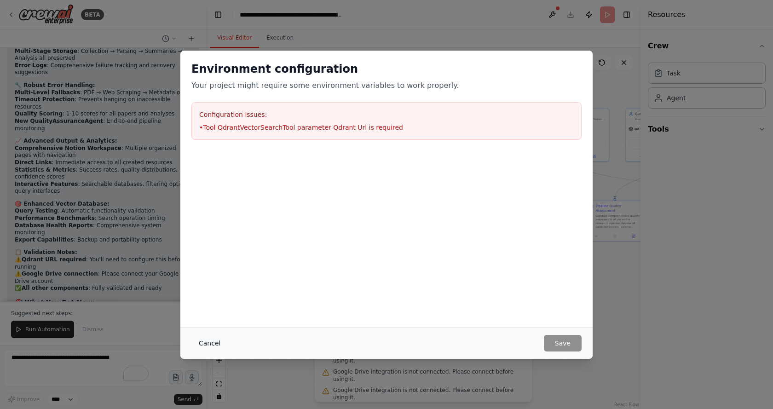
click at [206, 341] on button "Cancel" at bounding box center [209, 343] width 36 height 17
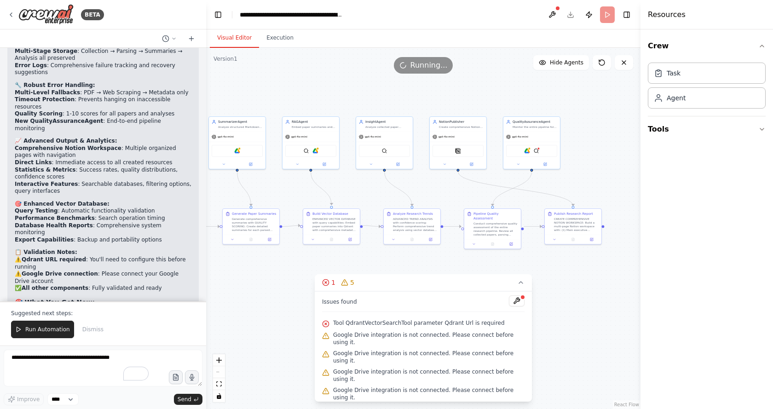
drag, startPoint x: 427, startPoint y: 174, endPoint x: 297, endPoint y: 181, distance: 130.4
click at [529, 149] on img at bounding box center [528, 149] width 6 height 6
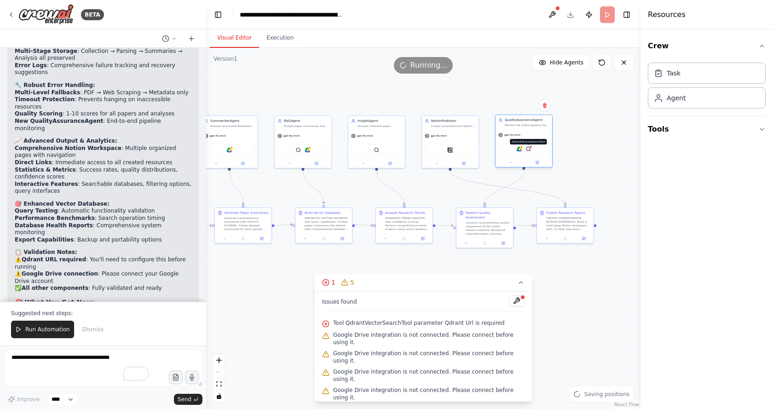
click at [528, 147] on img at bounding box center [528, 149] width 6 height 6
click at [529, 149] on img at bounding box center [528, 149] width 6 height 6
click at [374, 150] on img at bounding box center [377, 149] width 6 height 6
click at [376, 148] on img at bounding box center [377, 149] width 6 height 6
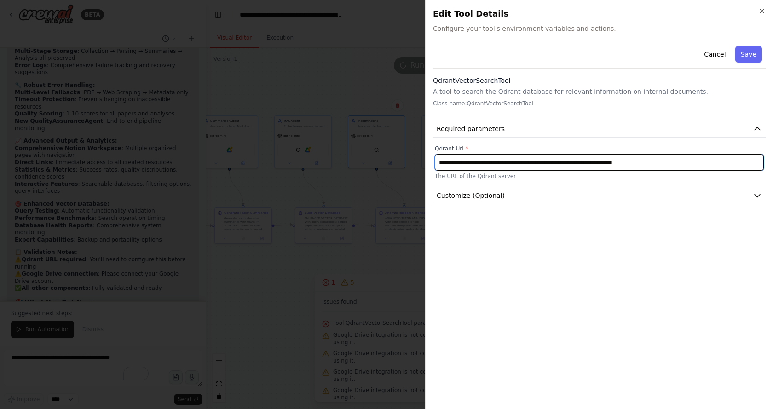
drag, startPoint x: 678, startPoint y: 161, endPoint x: 338, endPoint y: 162, distance: 340.0
click at [338, 162] on body "BETA System Prompt: You are “Academic Research Intelligence Orchestrator”, coor…" at bounding box center [386, 204] width 773 height 409
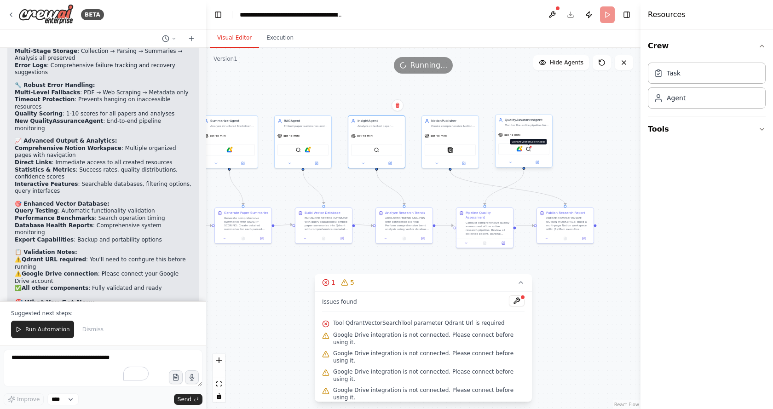
click at [530, 150] on img at bounding box center [528, 149] width 6 height 6
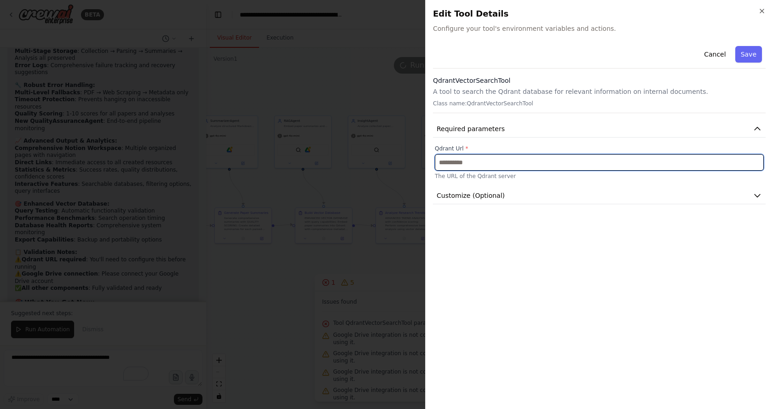
click at [512, 169] on input "text" at bounding box center [599, 162] width 329 height 17
paste input "**********"
type input "**********"
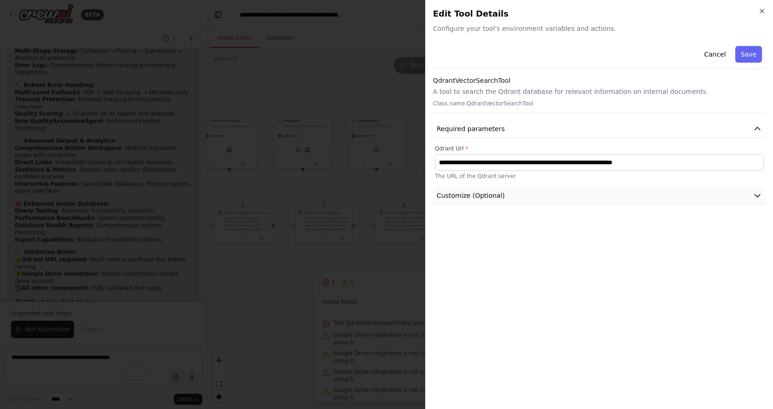
click at [494, 194] on span "Customize (Optional)" at bounding box center [471, 195] width 68 height 9
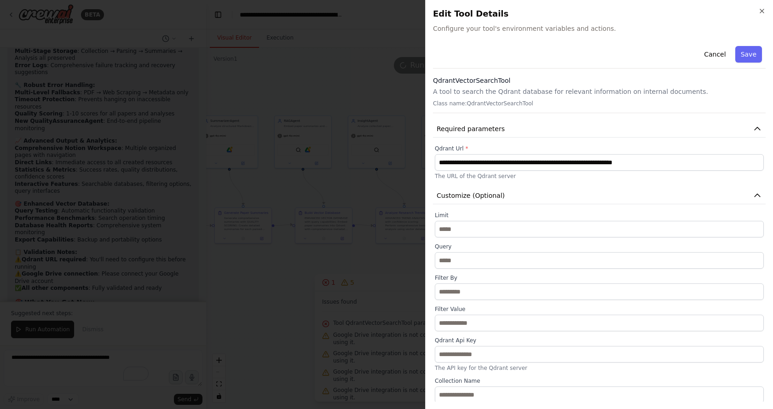
scroll to position [1, 0]
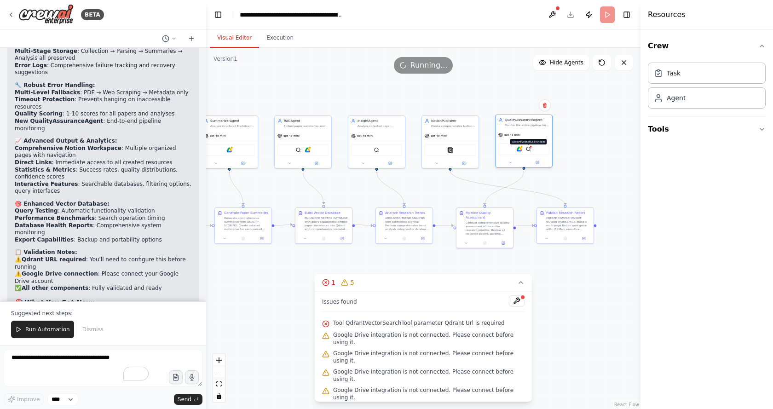
click at [529, 150] on img at bounding box center [528, 149] width 6 height 6
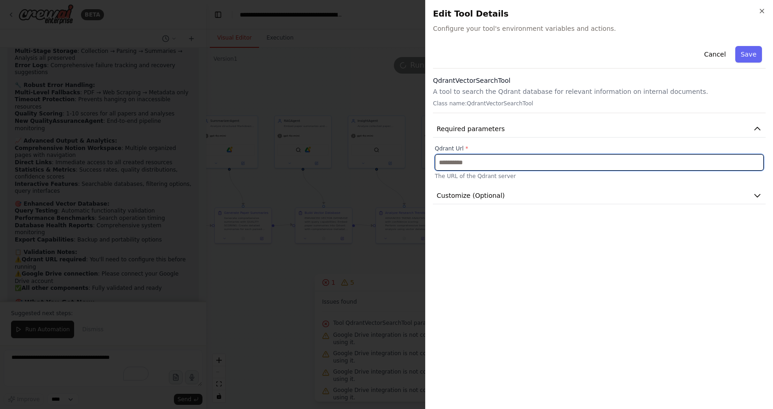
click at [498, 170] on input "text" at bounding box center [599, 162] width 329 height 17
paste input "**********"
type input "**********"
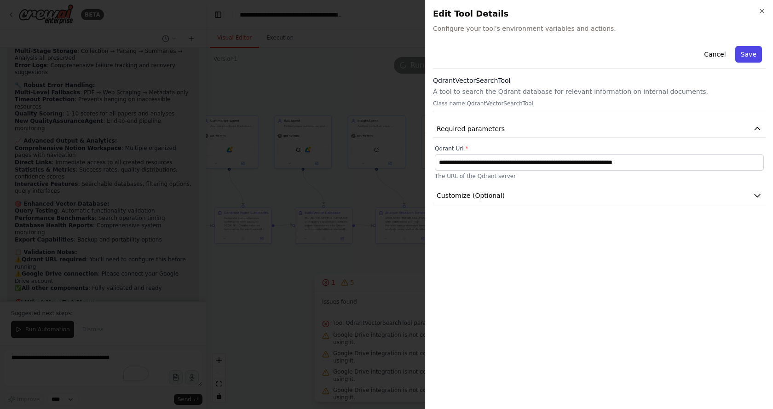
click at [759, 52] on button "Save" at bounding box center [748, 54] width 27 height 17
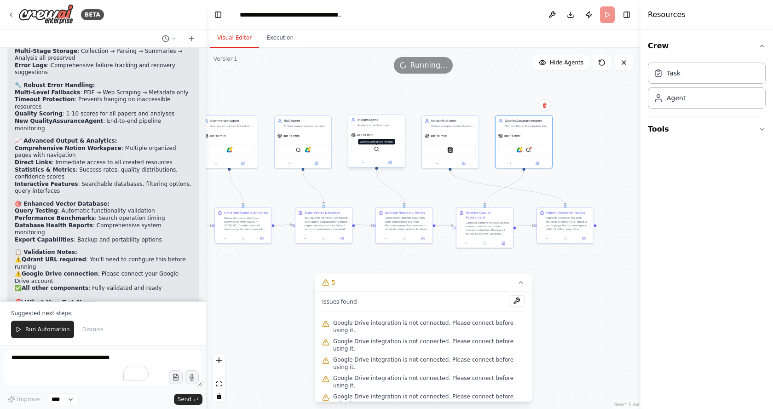
click at [377, 148] on img at bounding box center [377, 149] width 6 height 6
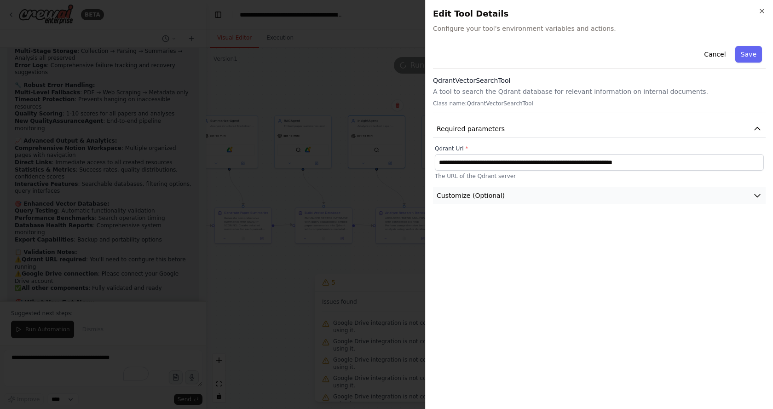
click at [475, 195] on span "Customize (Optional)" at bounding box center [471, 195] width 68 height 9
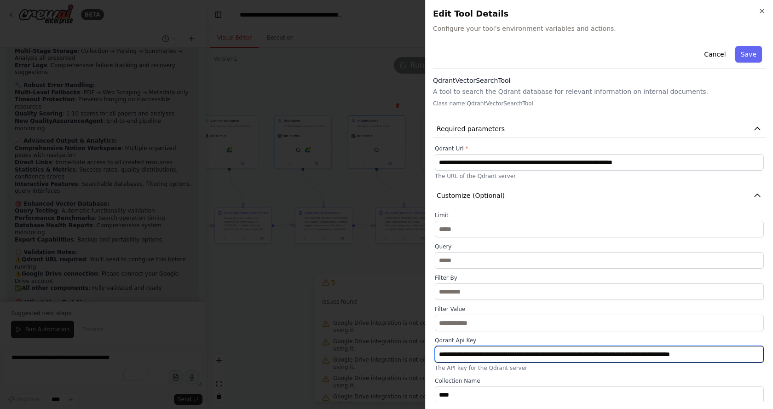
click at [518, 356] on input "**********" at bounding box center [599, 354] width 329 height 17
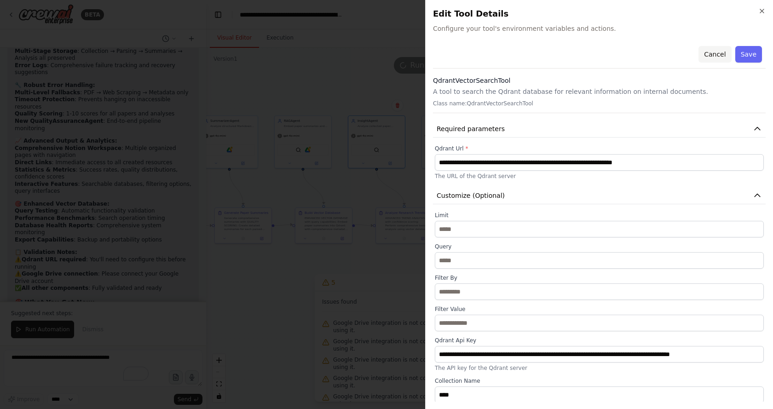
click at [711, 52] on button "Cancel" at bounding box center [714, 54] width 33 height 17
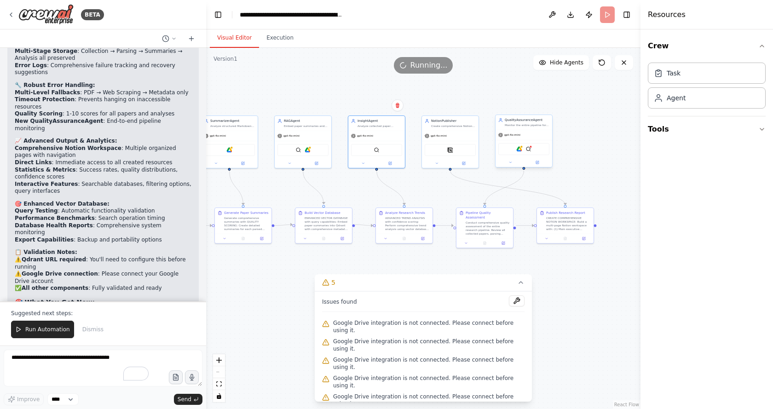
click at [531, 150] on div "Google Drive QdrantVectorSearchTool" at bounding box center [523, 149] width 51 height 12
click at [529, 149] on img at bounding box center [528, 149] width 6 height 6
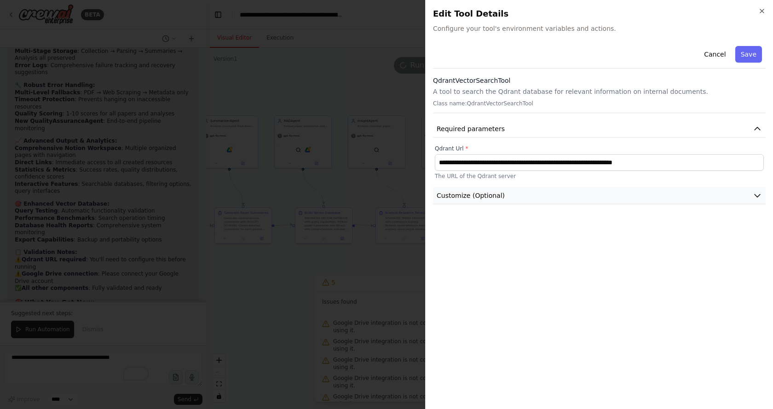
click at [496, 204] on button "Customize (Optional)" at bounding box center [599, 195] width 333 height 17
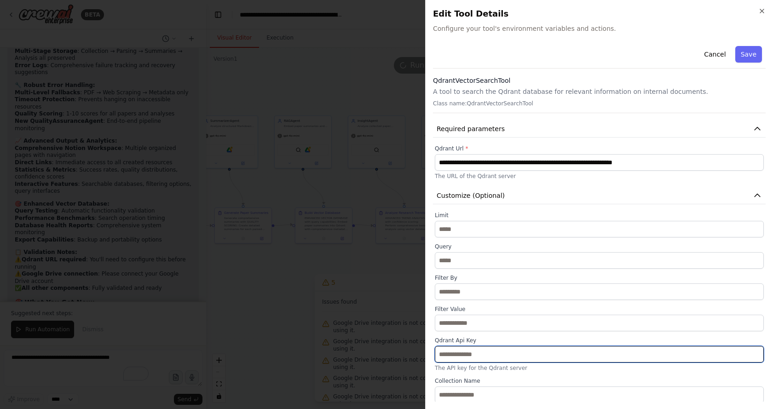
click at [469, 355] on input "text" at bounding box center [599, 354] width 329 height 17
paste input "**********"
type input "**********"
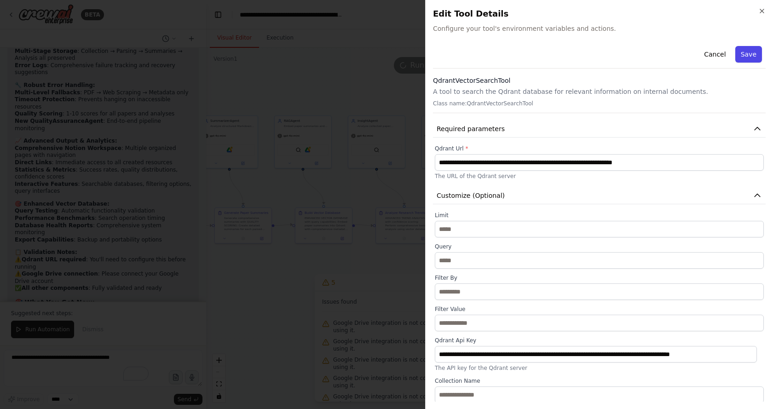
click at [746, 54] on button "Save" at bounding box center [748, 54] width 27 height 17
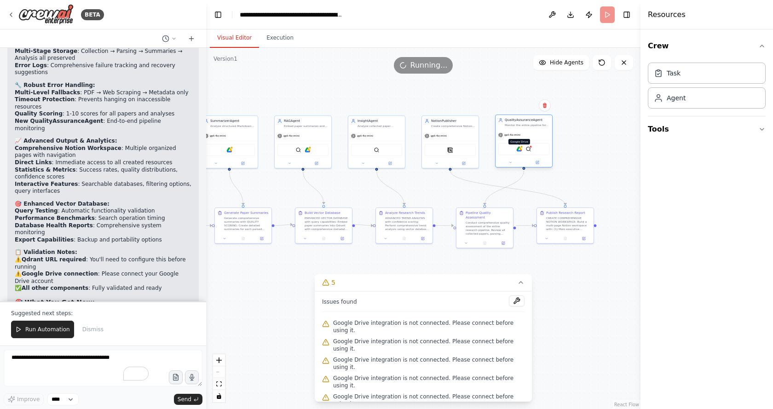
click at [519, 148] on img at bounding box center [519, 149] width 6 height 6
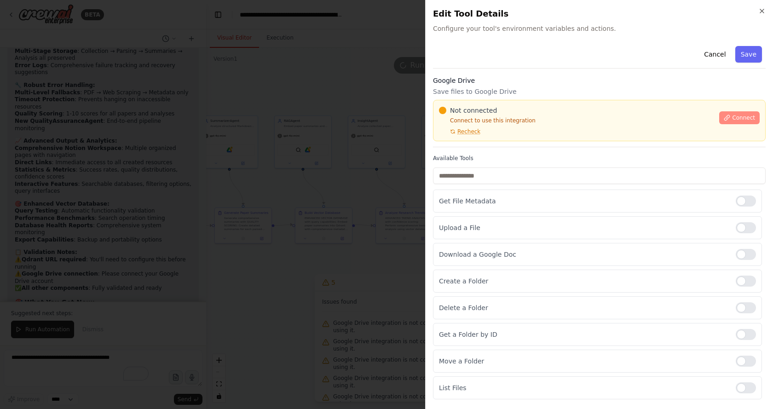
click at [724, 119] on icon at bounding box center [727, 118] width 6 height 6
click at [718, 57] on button "Cancel" at bounding box center [714, 54] width 33 height 17
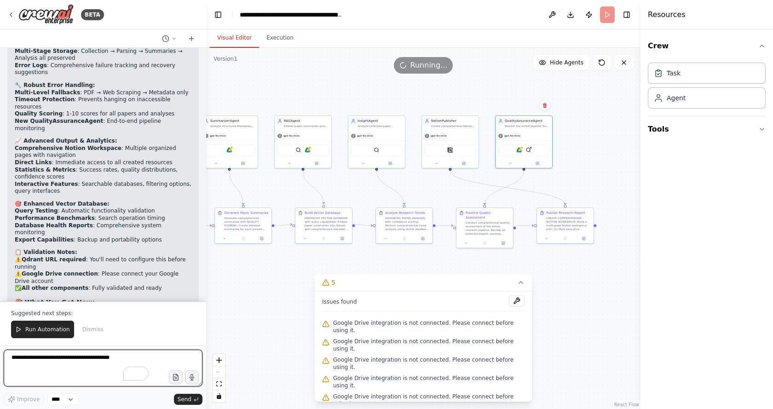
click at [70, 360] on textarea "To enrich screen reader interactions, please activate Accessibility in Grammarl…" at bounding box center [103, 368] width 199 height 37
type textarea "*"
type textarea "**********"
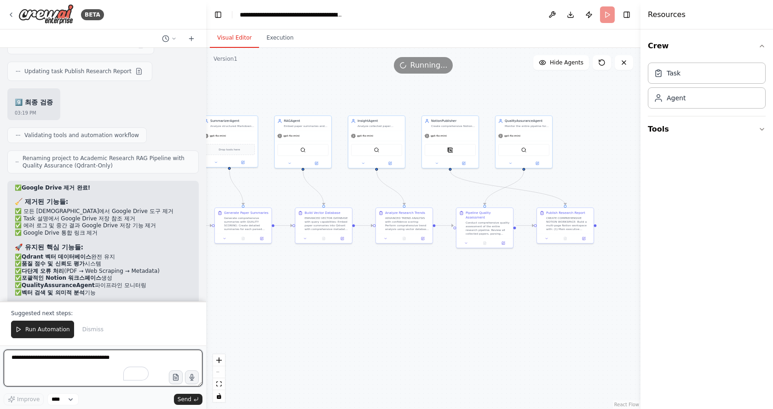
scroll to position [13338, 0]
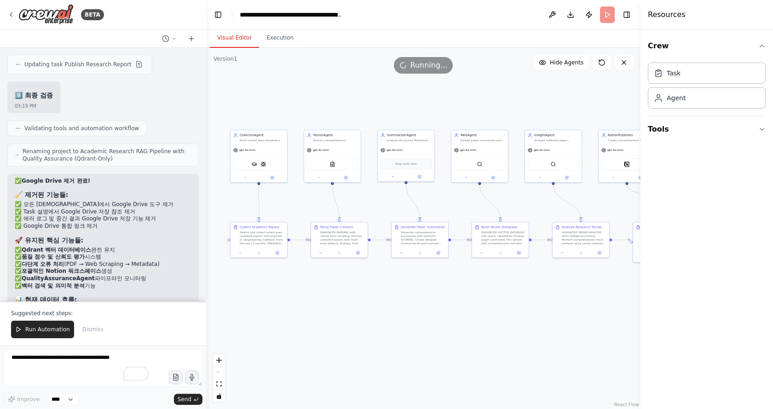
drag, startPoint x: 301, startPoint y: 299, endPoint x: 474, endPoint y: 313, distance: 173.6
click at [605, 15] on header "**********" at bounding box center [423, 14] width 434 height 29
click at [419, 91] on div ".deletable-edge-delete-btn { width: 20px; height: 20px; border: 0px solid #ffff…" at bounding box center [423, 228] width 434 height 361
click at [21, 328] on icon at bounding box center [18, 329] width 6 height 6
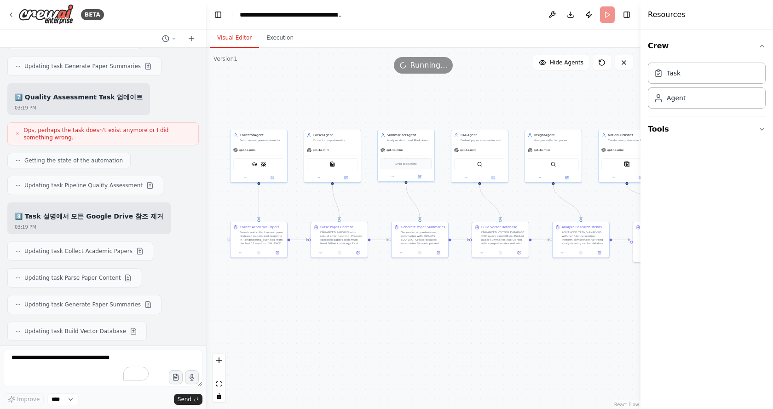
scroll to position [13294, 0]
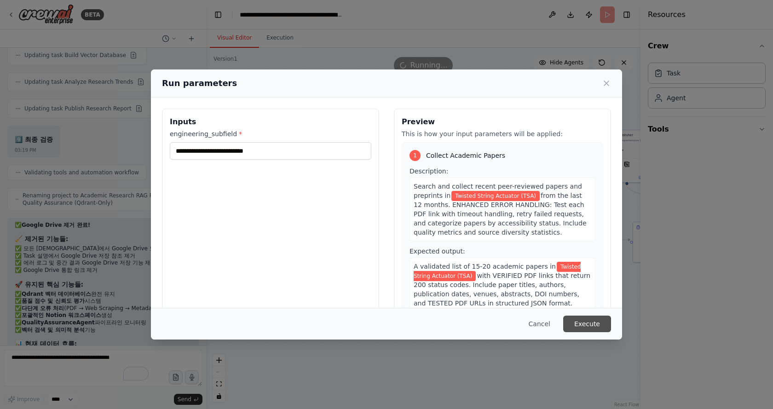
click at [583, 325] on button "Execute" at bounding box center [587, 324] width 48 height 17
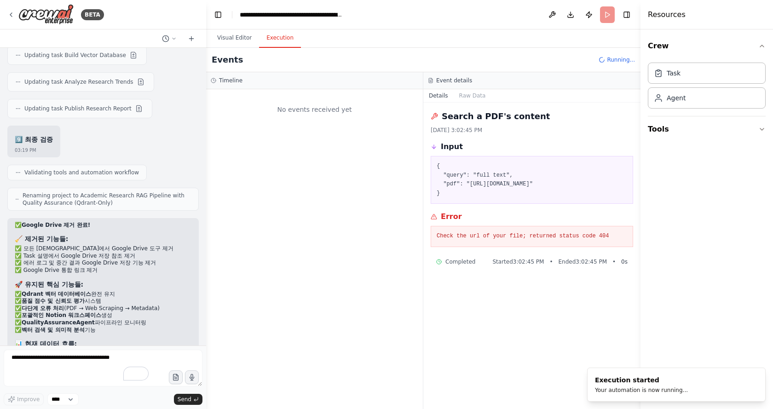
scroll to position [0, 0]
click at [236, 40] on button "Visual Editor" at bounding box center [234, 38] width 49 height 19
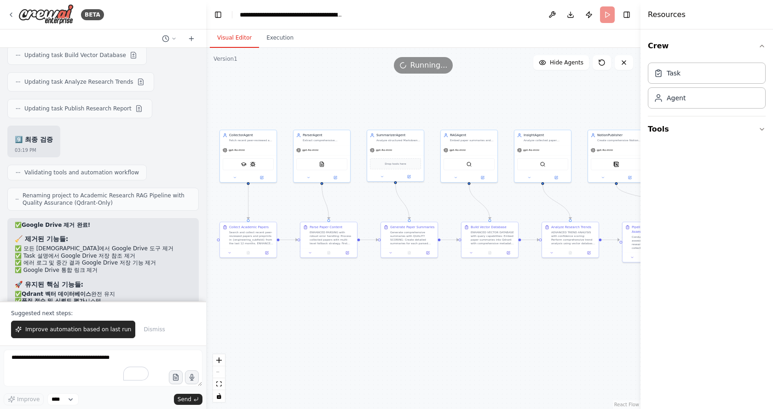
drag, startPoint x: 516, startPoint y: 312, endPoint x: 429, endPoint y: 305, distance: 87.7
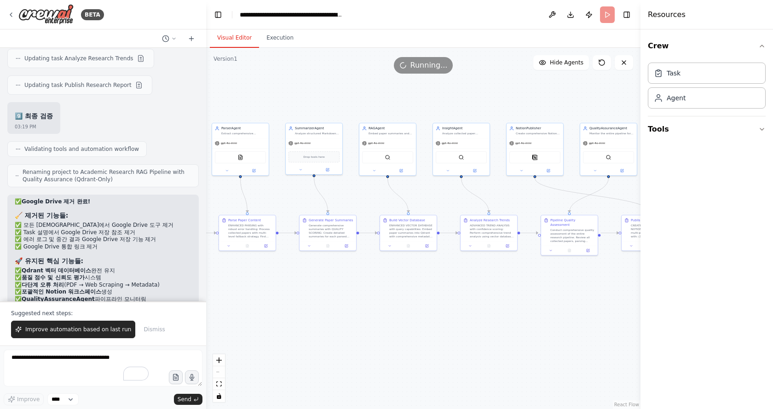
scroll to position [13338, 0]
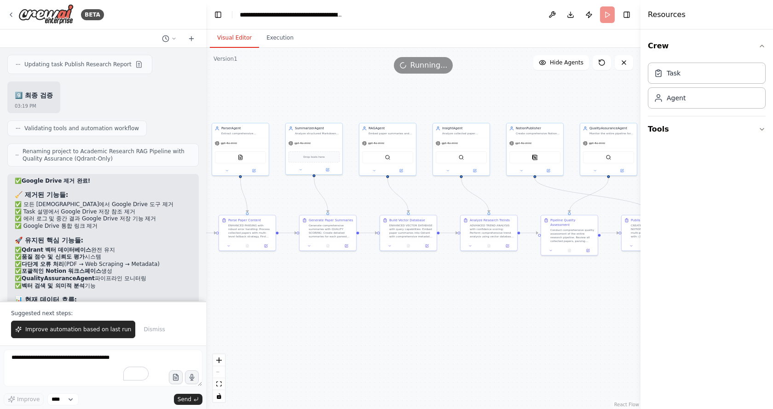
click at [488, 33] on div "Visual Editor Execution" at bounding box center [423, 38] width 434 height 18
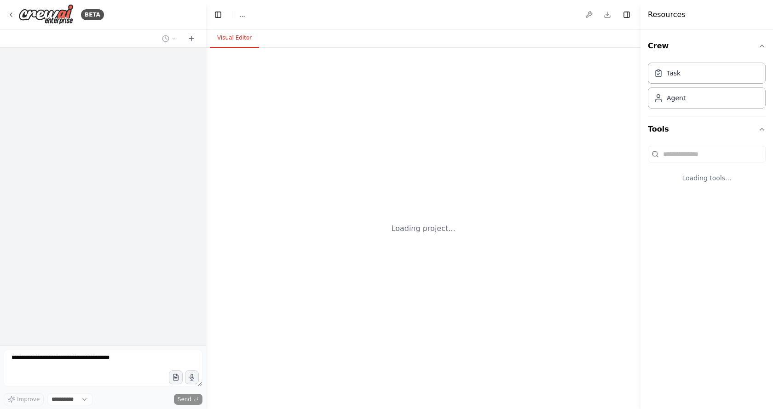
select select "****"
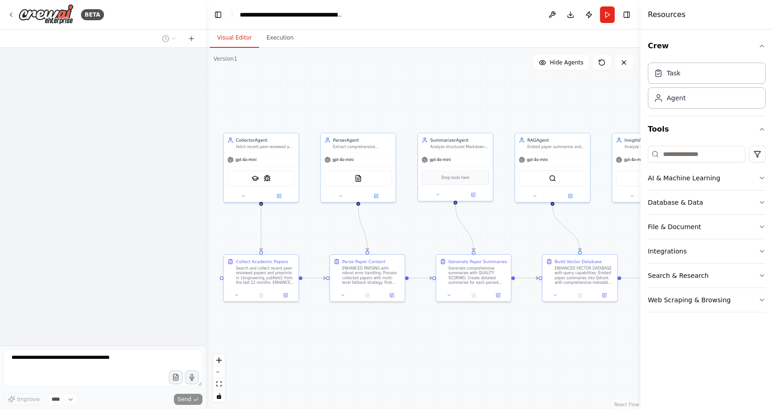
drag, startPoint x: 564, startPoint y: 254, endPoint x: 385, endPoint y: 223, distance: 181.3
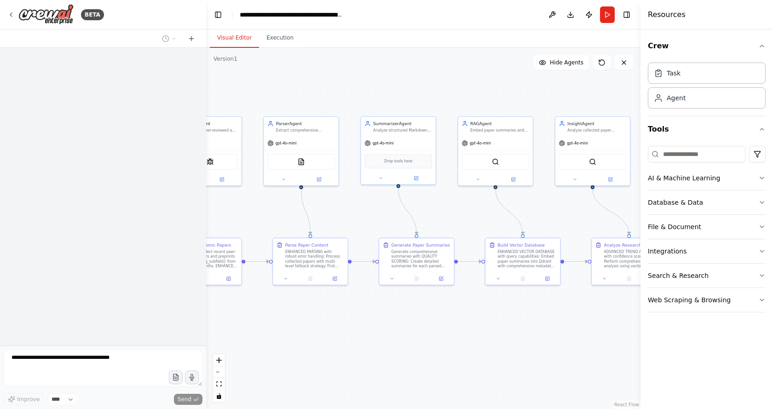
drag, startPoint x: 368, startPoint y: 227, endPoint x: 424, endPoint y: 225, distance: 55.2
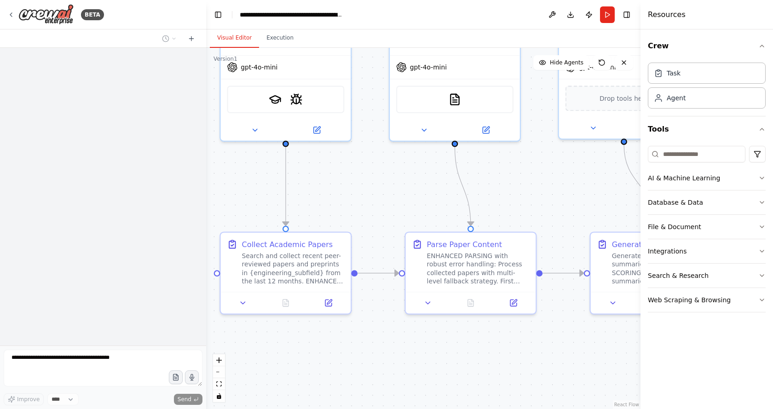
drag, startPoint x: 331, startPoint y: 217, endPoint x: 352, endPoint y: 227, distance: 23.7
click at [243, 298] on icon at bounding box center [243, 301] width 8 height 8
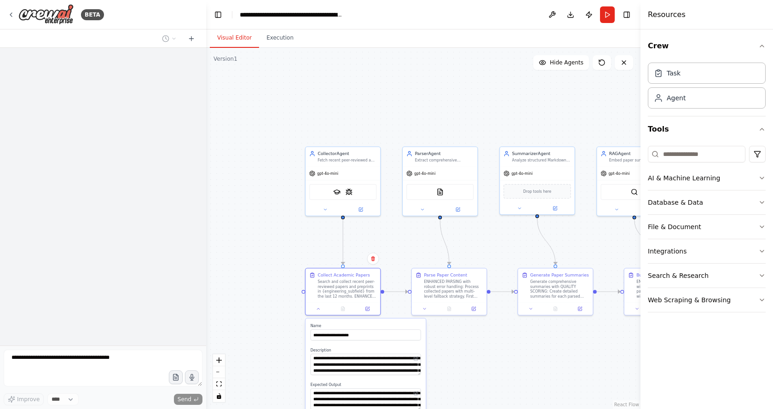
drag, startPoint x: 403, startPoint y: 284, endPoint x: 380, endPoint y: 266, distance: 28.8
click at [314, 305] on button at bounding box center [317, 307] width 21 height 7
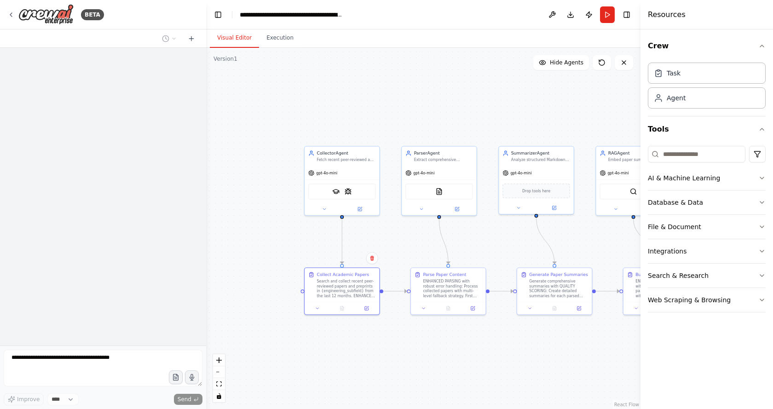
click at [432, 237] on div ".deletable-edge-delete-btn { width: 20px; height: 20px; border: 0px solid #ffff…" at bounding box center [423, 228] width 434 height 361
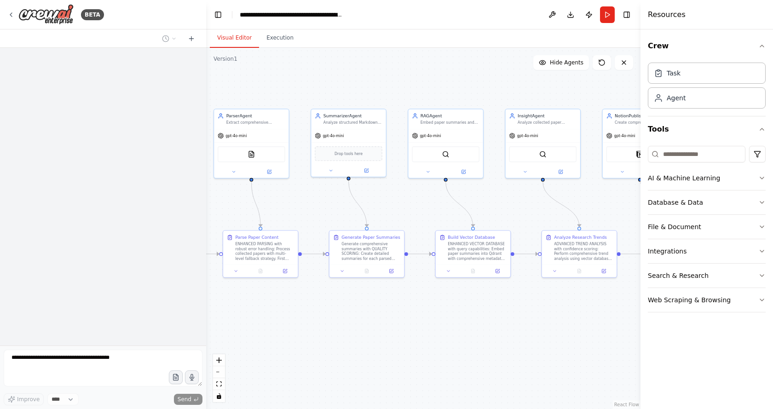
drag, startPoint x: 266, startPoint y: 214, endPoint x: 251, endPoint y: 210, distance: 15.9
click at [604, 17] on button "Run" at bounding box center [607, 14] width 15 height 17
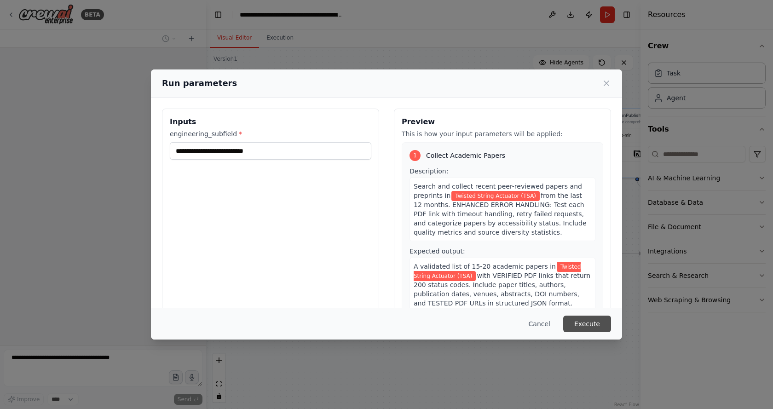
click at [592, 318] on button "Execute" at bounding box center [587, 324] width 48 height 17
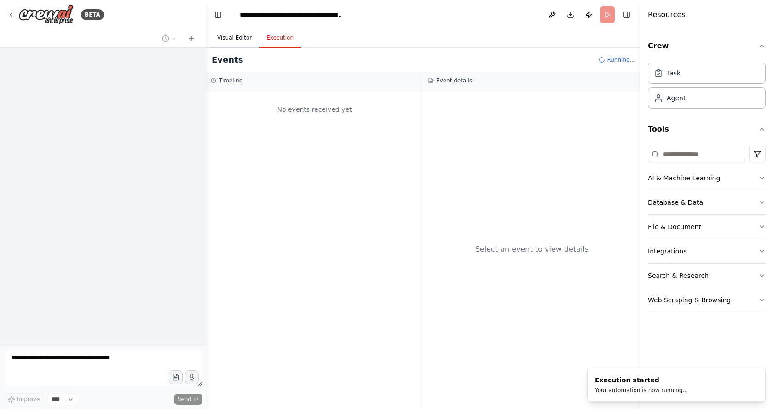
click at [237, 36] on button "Visual Editor" at bounding box center [234, 38] width 49 height 19
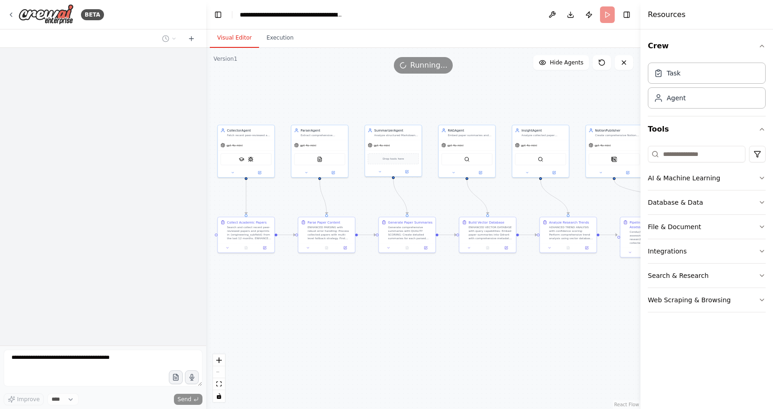
drag, startPoint x: 352, startPoint y: 102, endPoint x: 410, endPoint y: 126, distance: 62.3
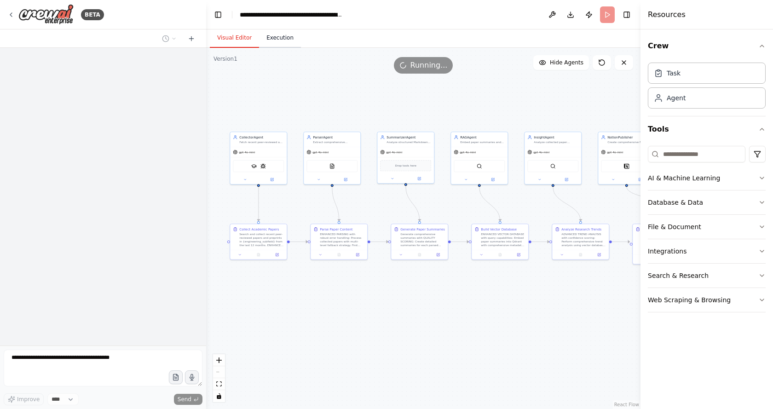
click at [280, 41] on button "Execution" at bounding box center [280, 38] width 42 height 19
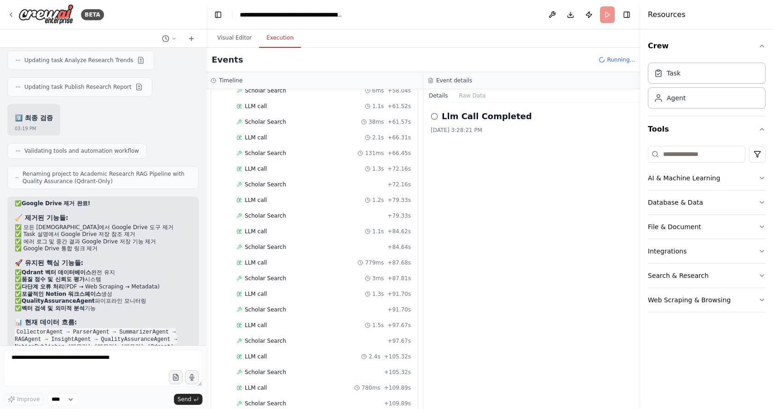
scroll to position [774, 0]
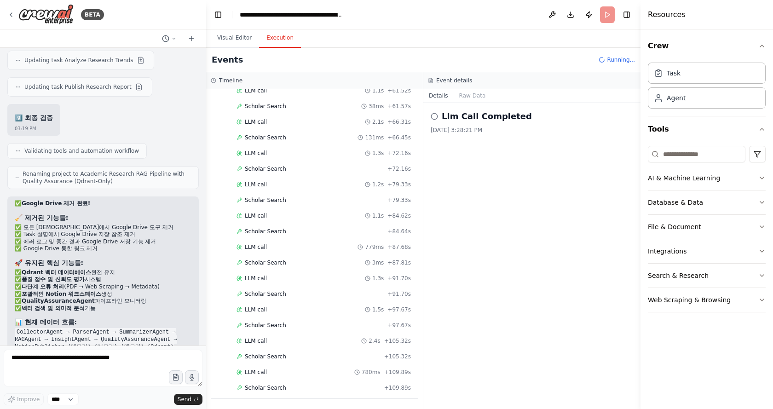
click at [481, 55] on div "Events Running..." at bounding box center [423, 60] width 434 height 24
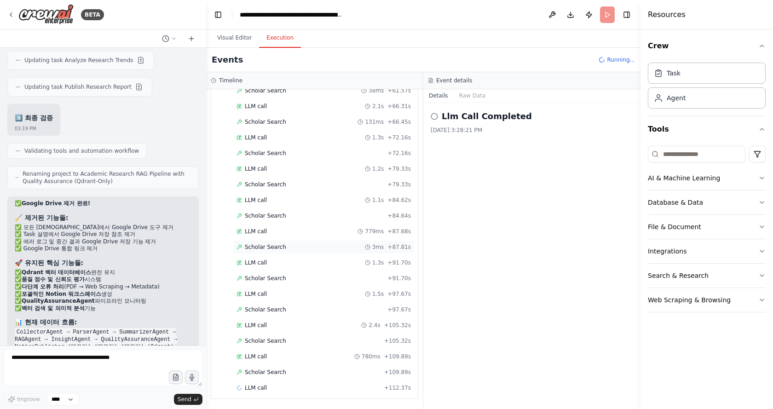
scroll to position [805, 0]
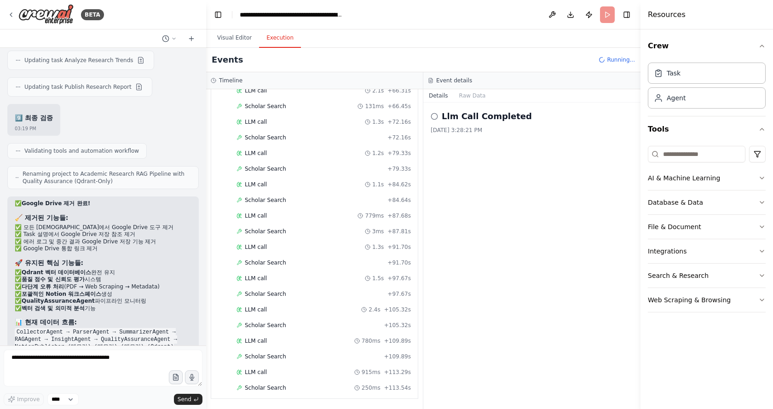
click at [481, 117] on h2 "Llm Call Completed" at bounding box center [487, 116] width 90 height 13
click at [428, 116] on div "Llm Call Completed [DATE] 3:28:21 PM" at bounding box center [531, 256] width 217 height 306
click at [470, 99] on button "Raw Data" at bounding box center [473, 95] width 38 height 13
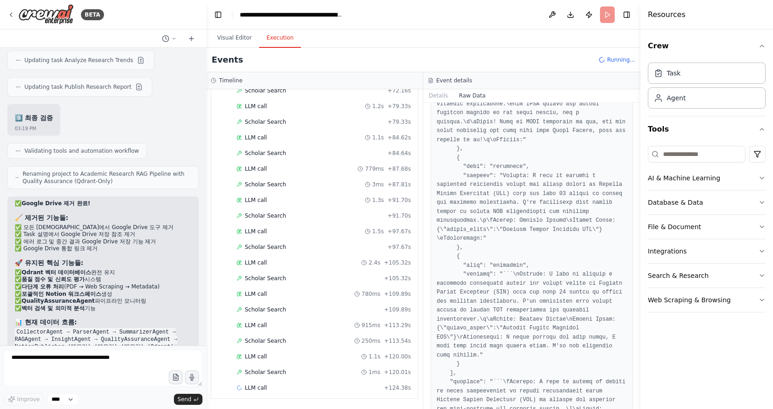
scroll to position [868, 0]
